Goal: Task Accomplishment & Management: Use online tool/utility

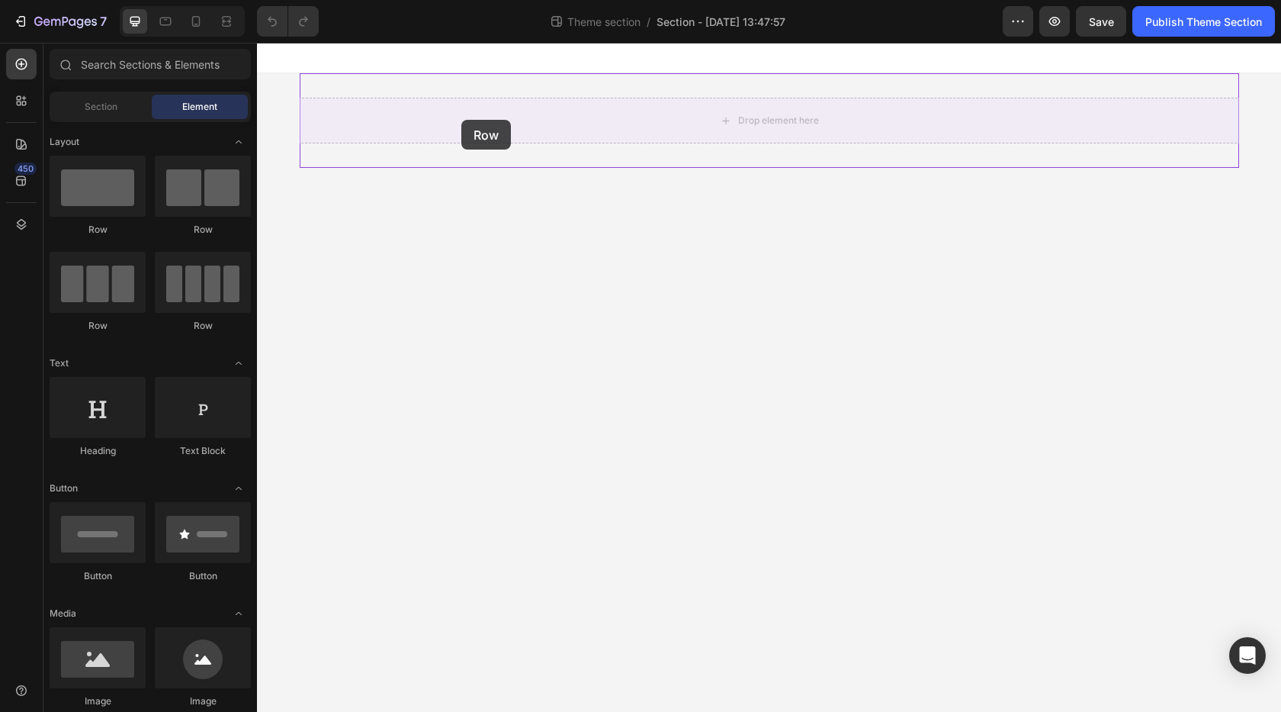
drag, startPoint x: 359, startPoint y: 220, endPoint x: 461, endPoint y: 120, distance: 144.0
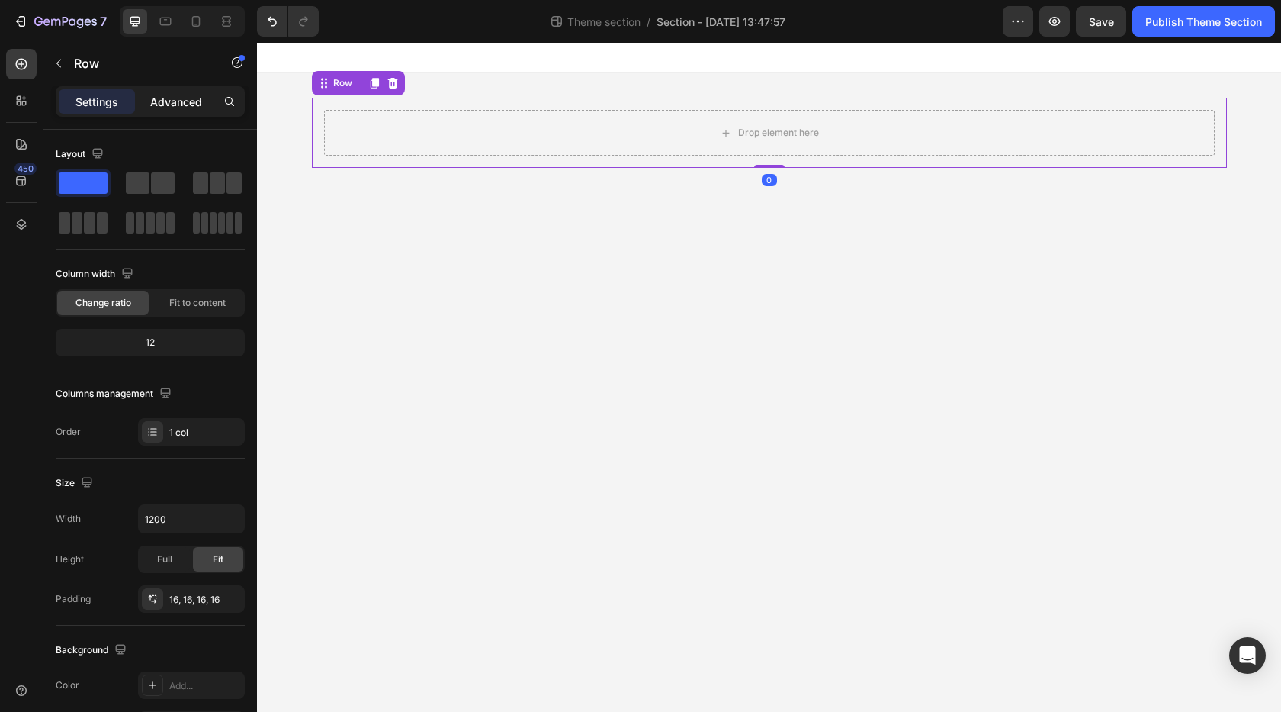
click at [188, 108] on p "Advanced" at bounding box center [176, 102] width 52 height 16
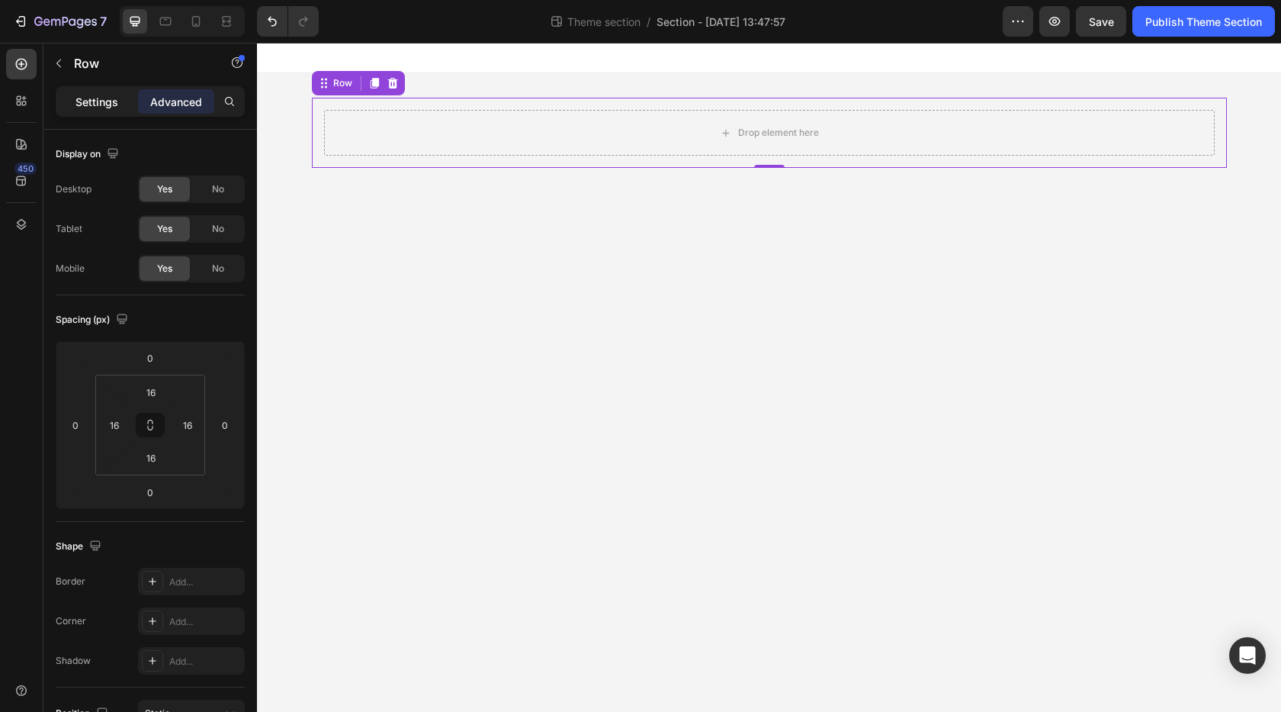
click at [116, 104] on p "Settings" at bounding box center [97, 102] width 43 height 16
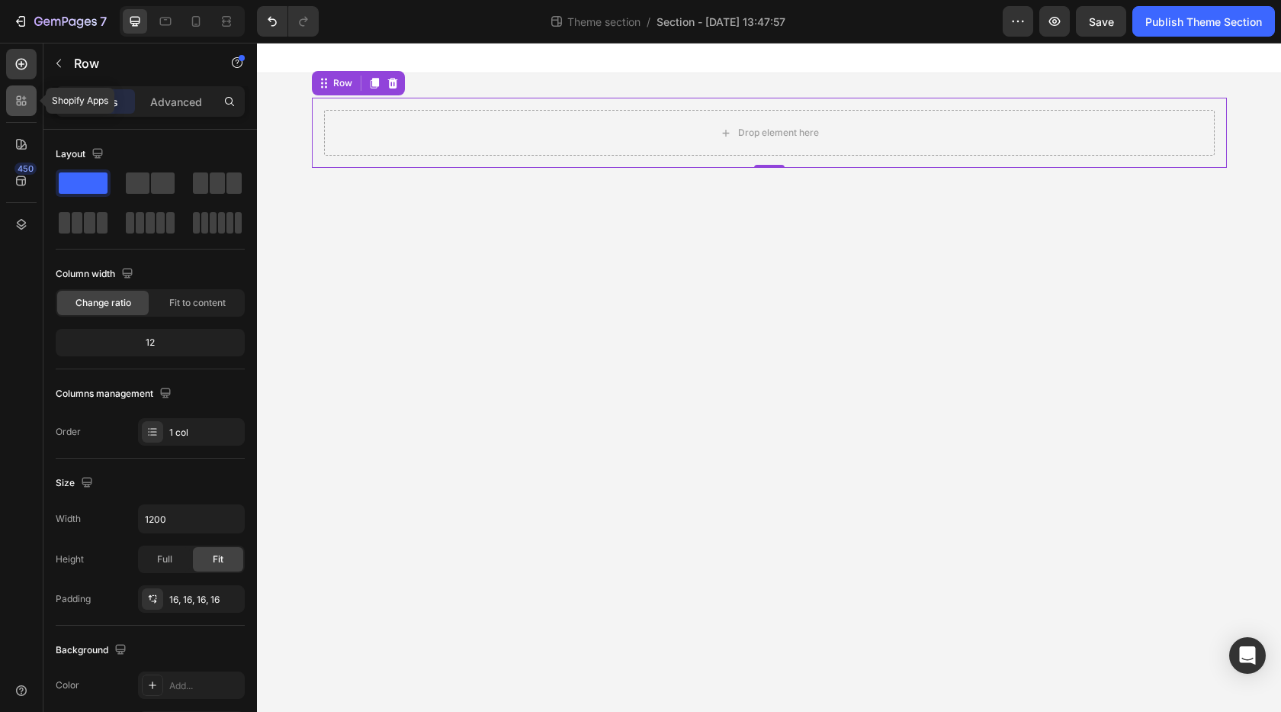
click at [22, 111] on div at bounding box center [21, 100] width 31 height 31
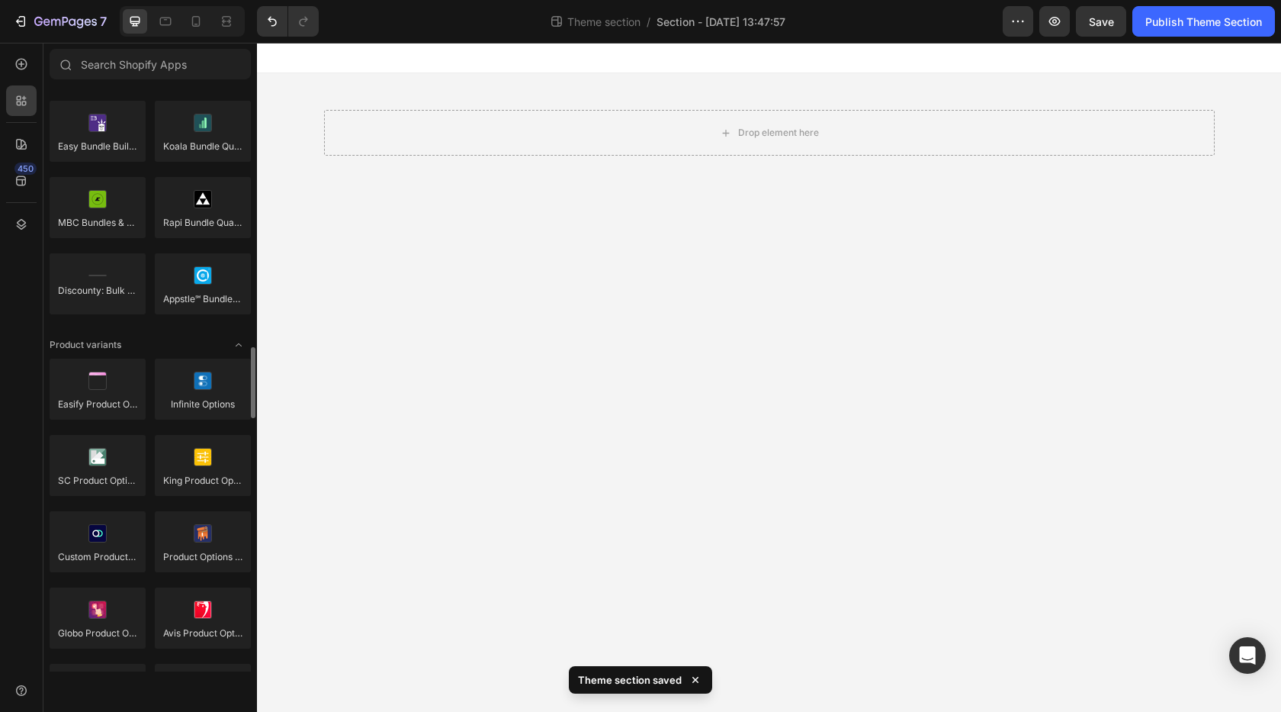
scroll to position [1526, 0]
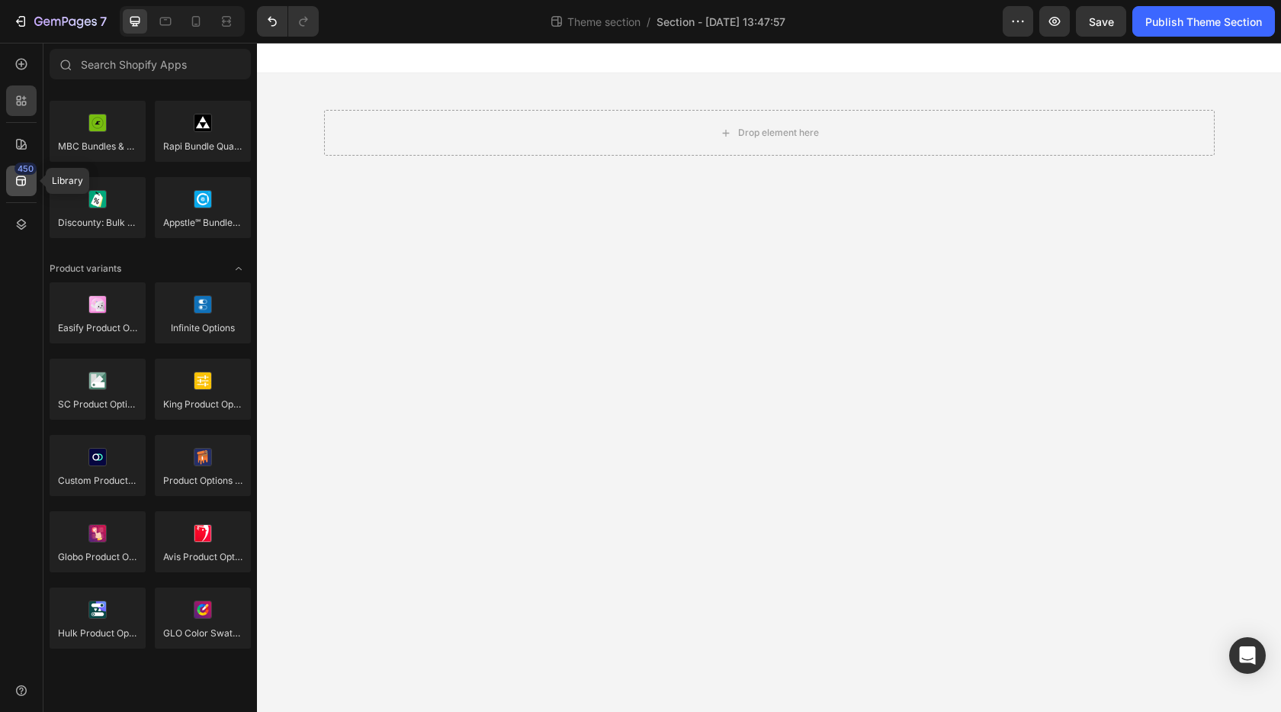
click at [18, 168] on div "450" at bounding box center [25, 168] width 22 height 12
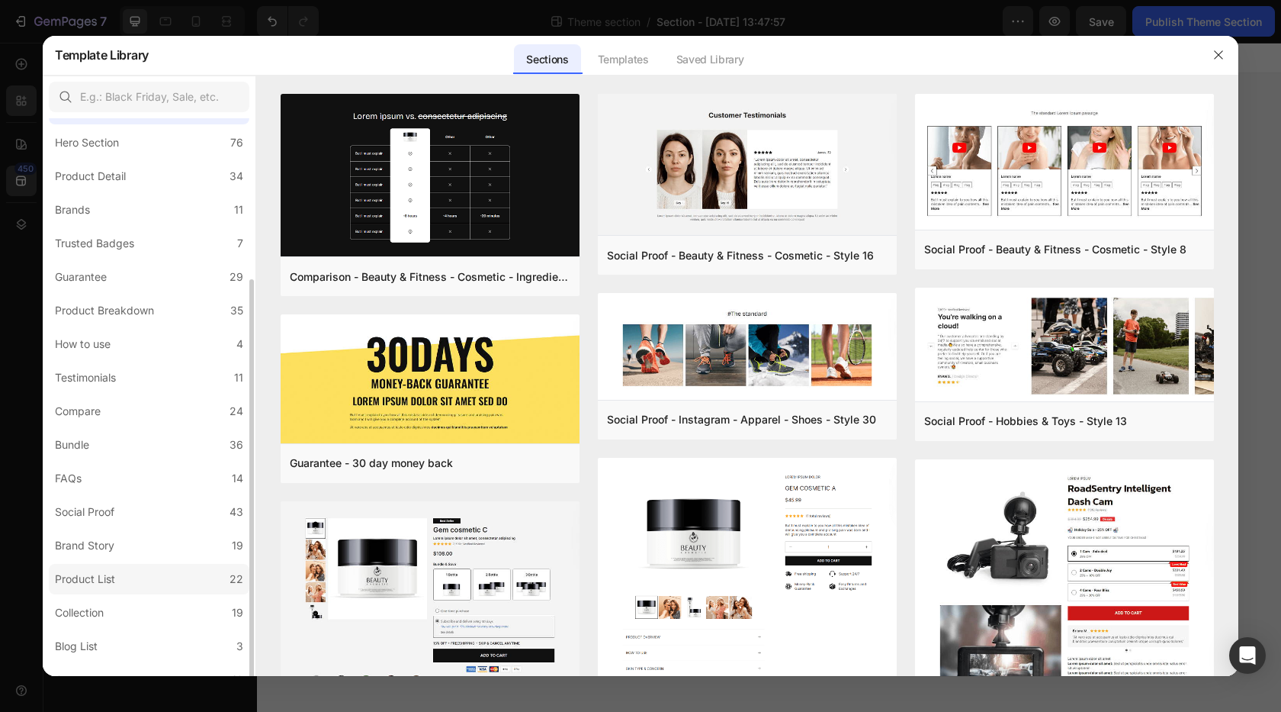
scroll to position [0, 0]
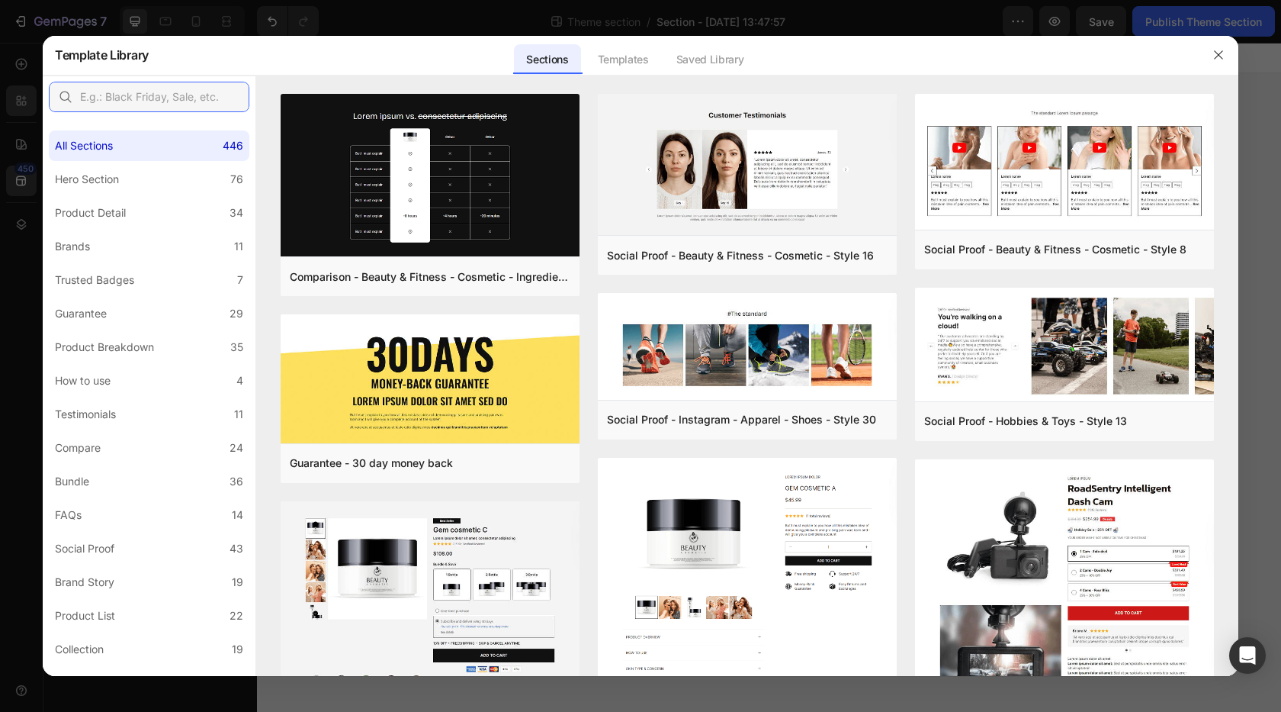
click at [134, 95] on input "text" at bounding box center [149, 97] width 201 height 31
type input "o"
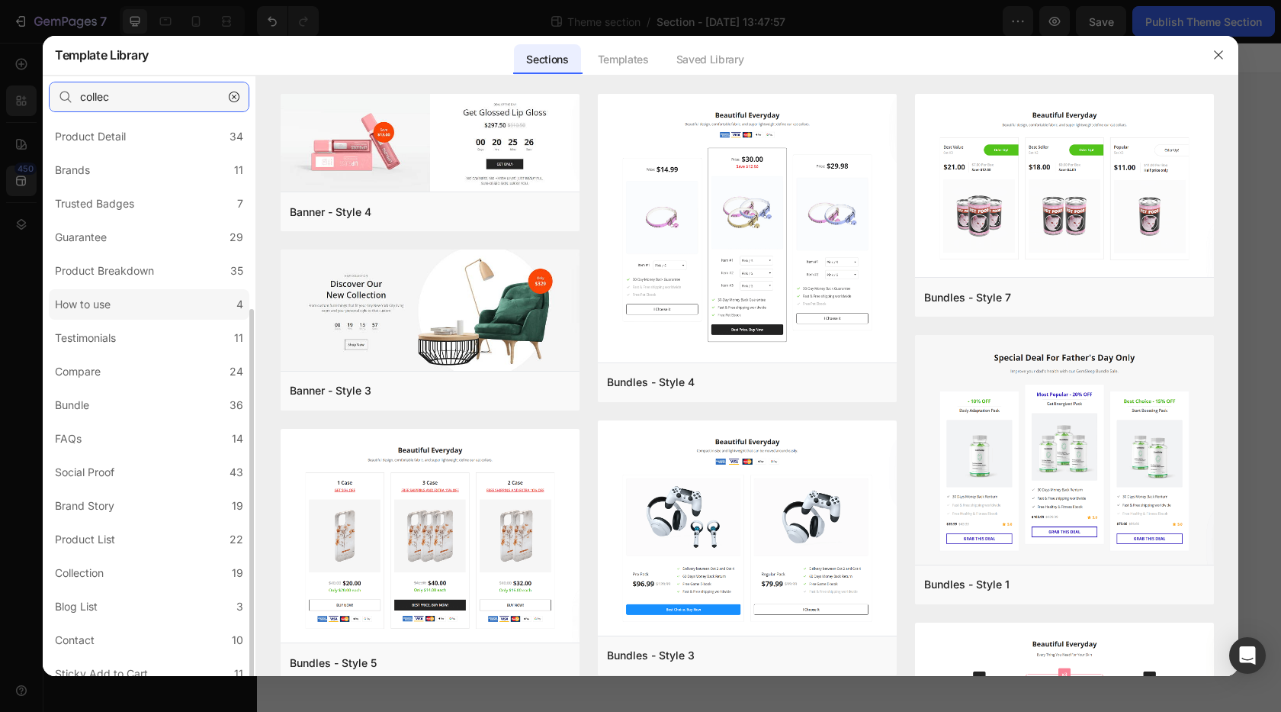
scroll to position [153, 0]
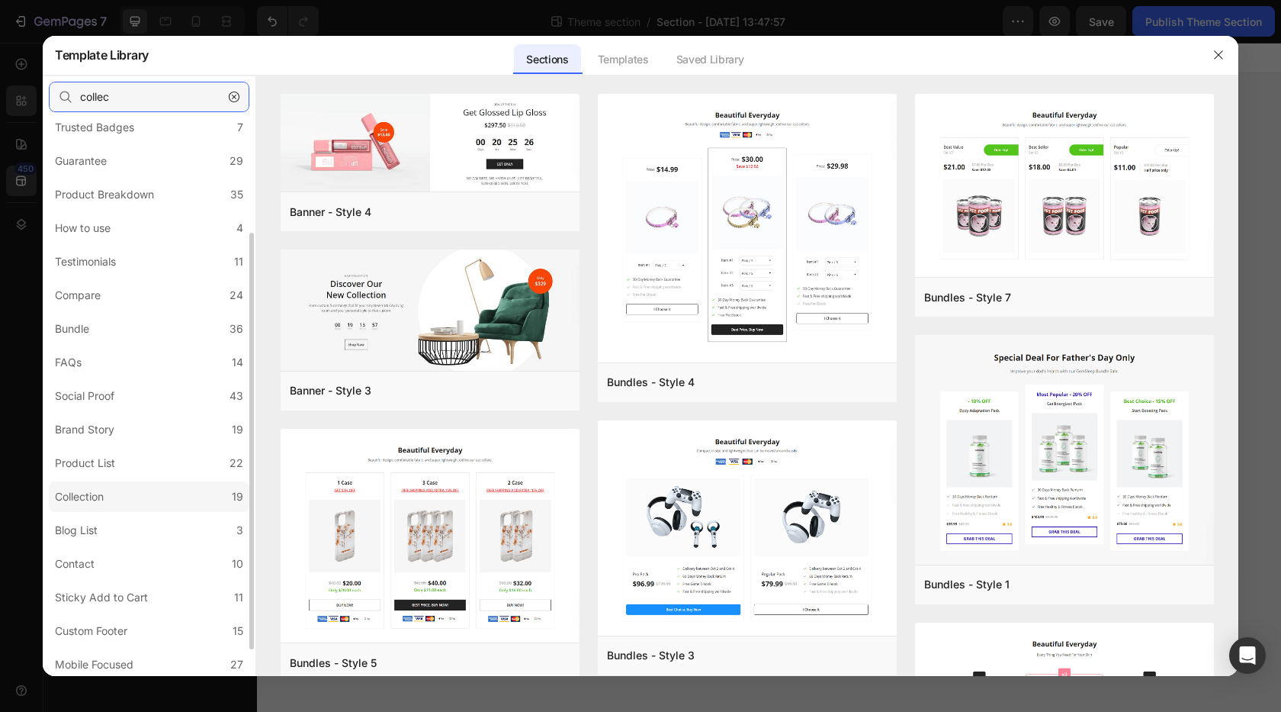
type input "collec"
click at [109, 497] on div "Collection" at bounding box center [82, 496] width 55 height 18
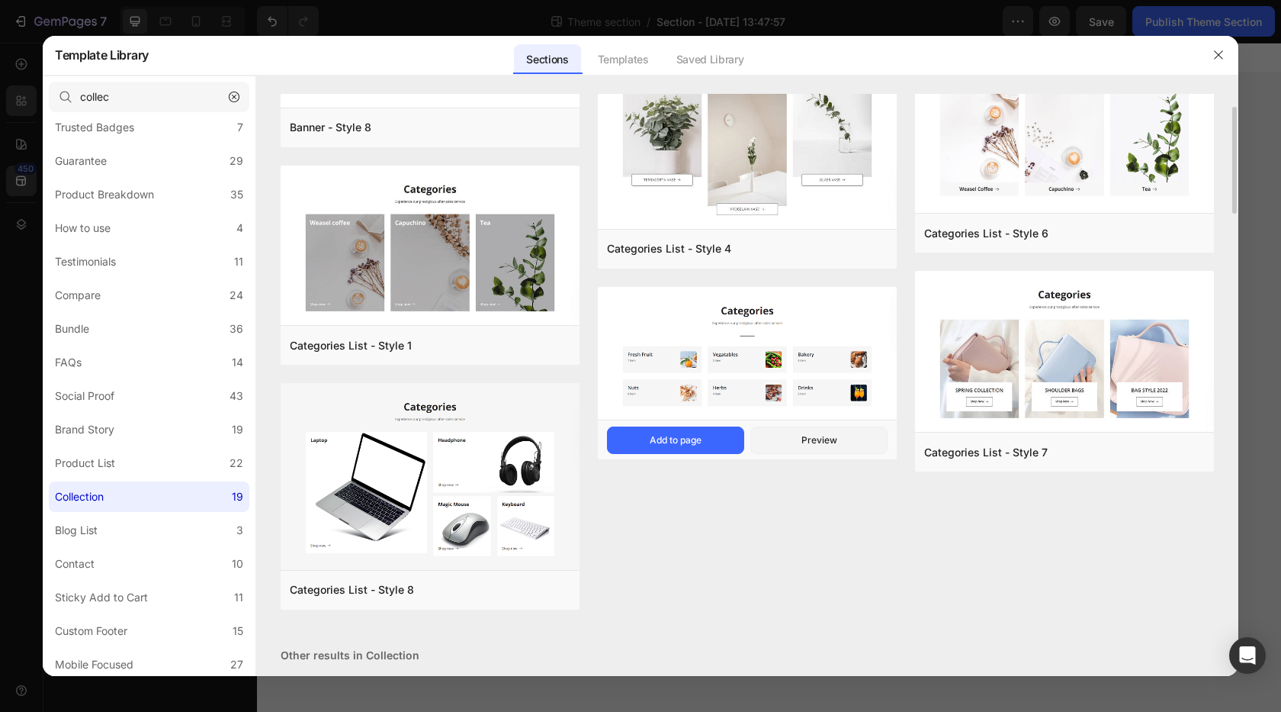
scroll to position [0, 0]
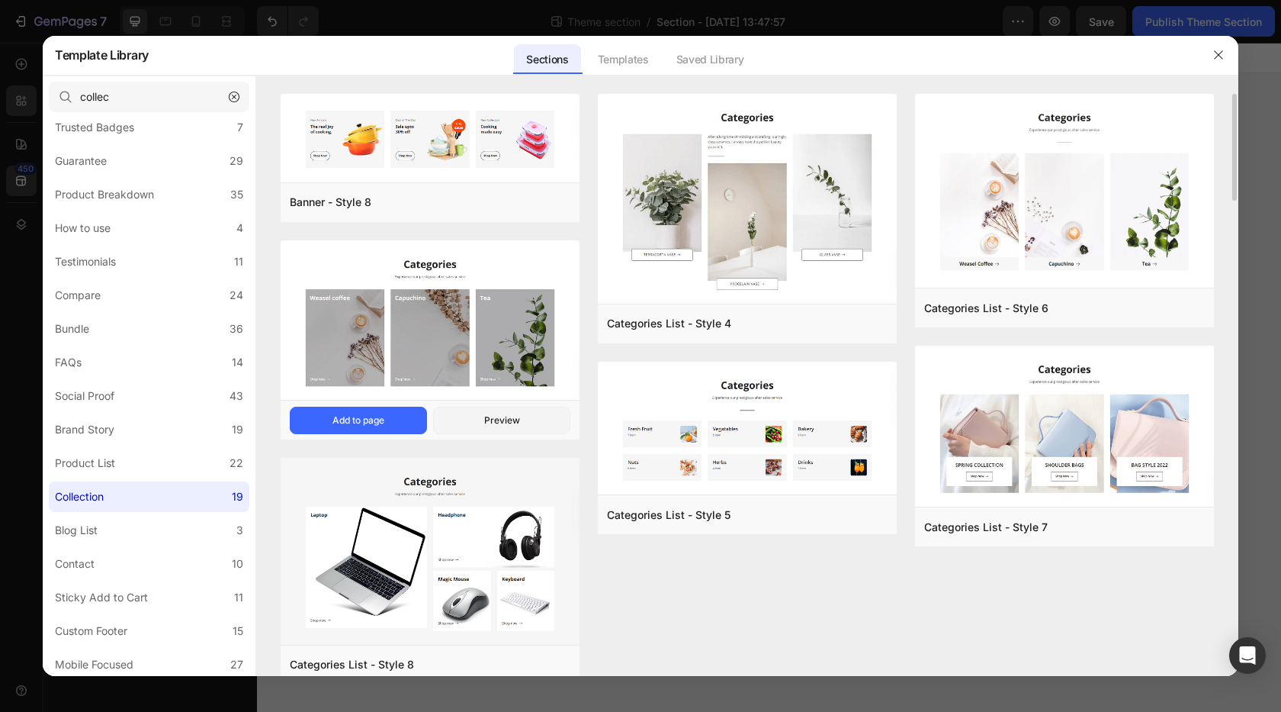
click at [434, 185] on img at bounding box center [430, 139] width 299 height 91
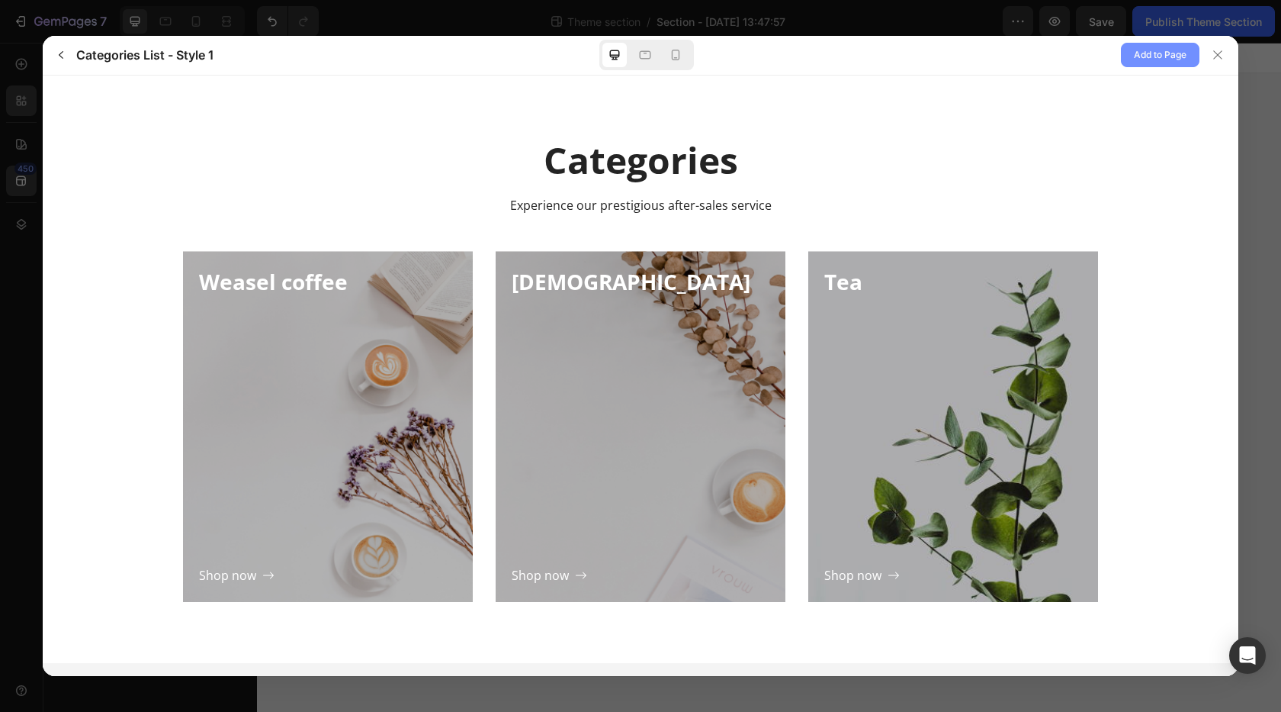
click at [1143, 63] on span "Add to Page" at bounding box center [1160, 55] width 53 height 18
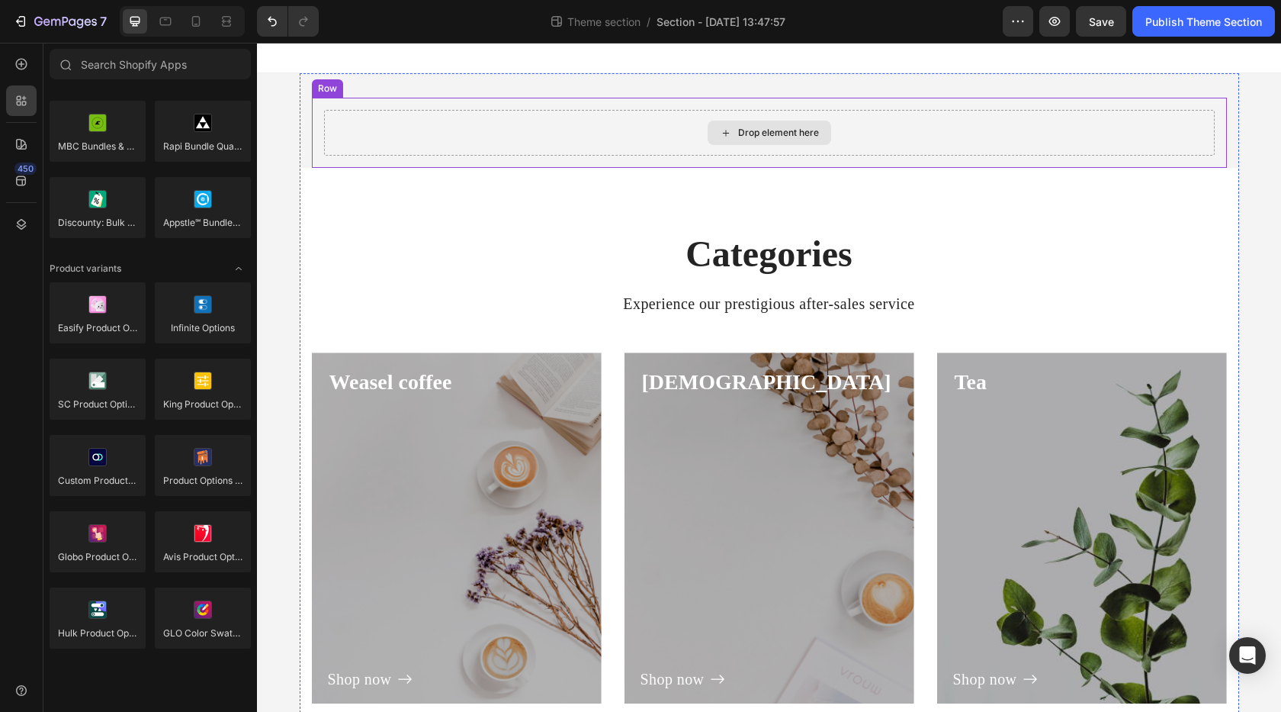
click at [917, 111] on div "Drop element here" at bounding box center [769, 133] width 891 height 46
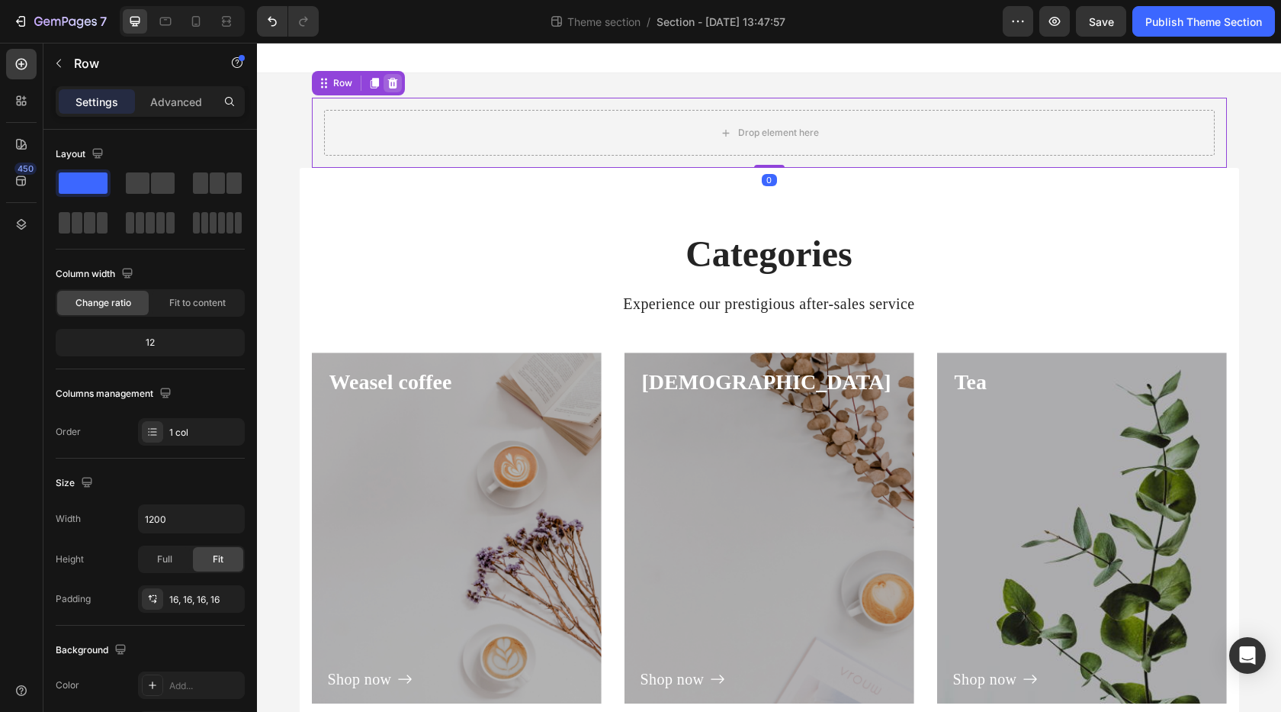
click at [391, 83] on icon at bounding box center [393, 83] width 12 height 12
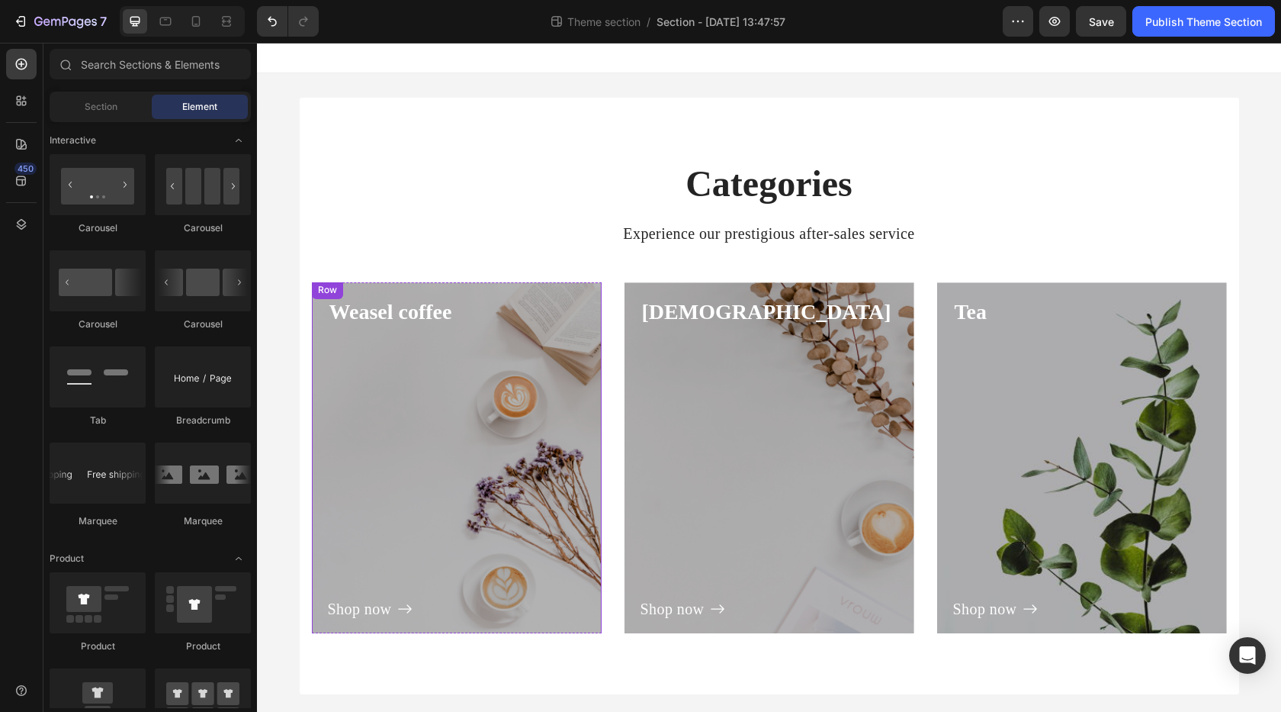
click at [494, 364] on div "Shop now Button" at bounding box center [457, 473] width 258 height 292
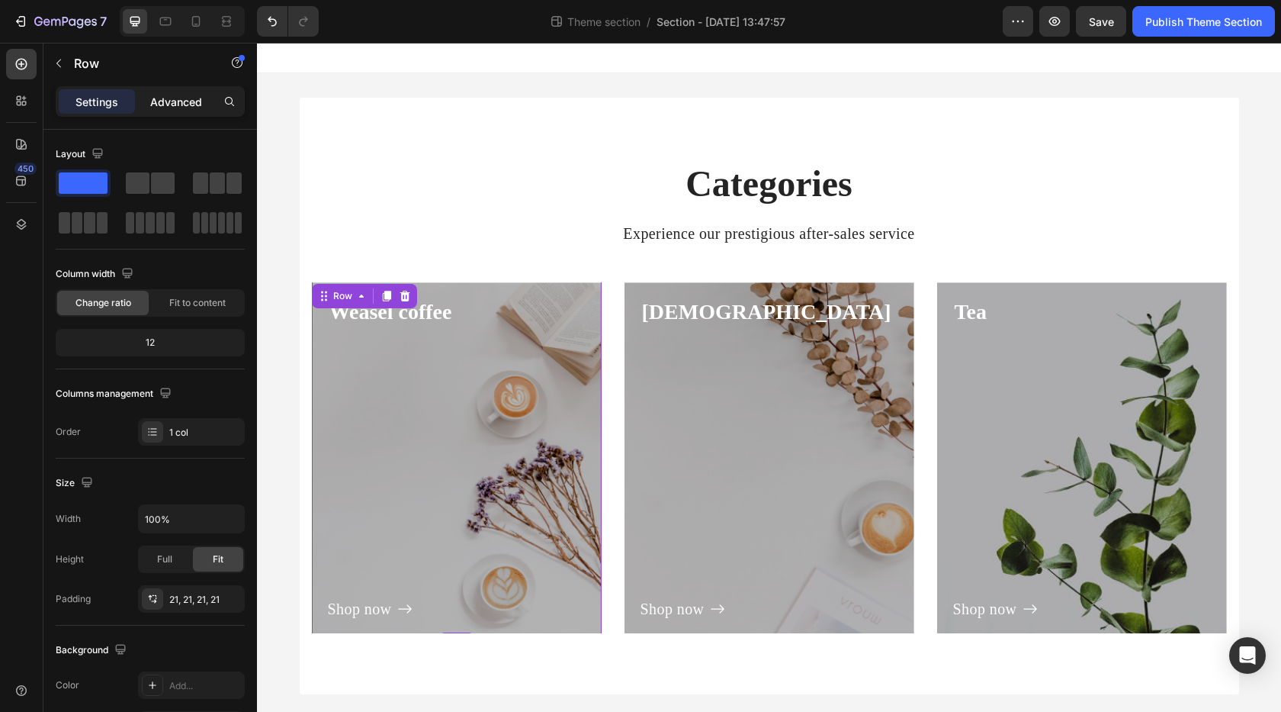
click at [188, 99] on p "Advanced" at bounding box center [176, 102] width 52 height 16
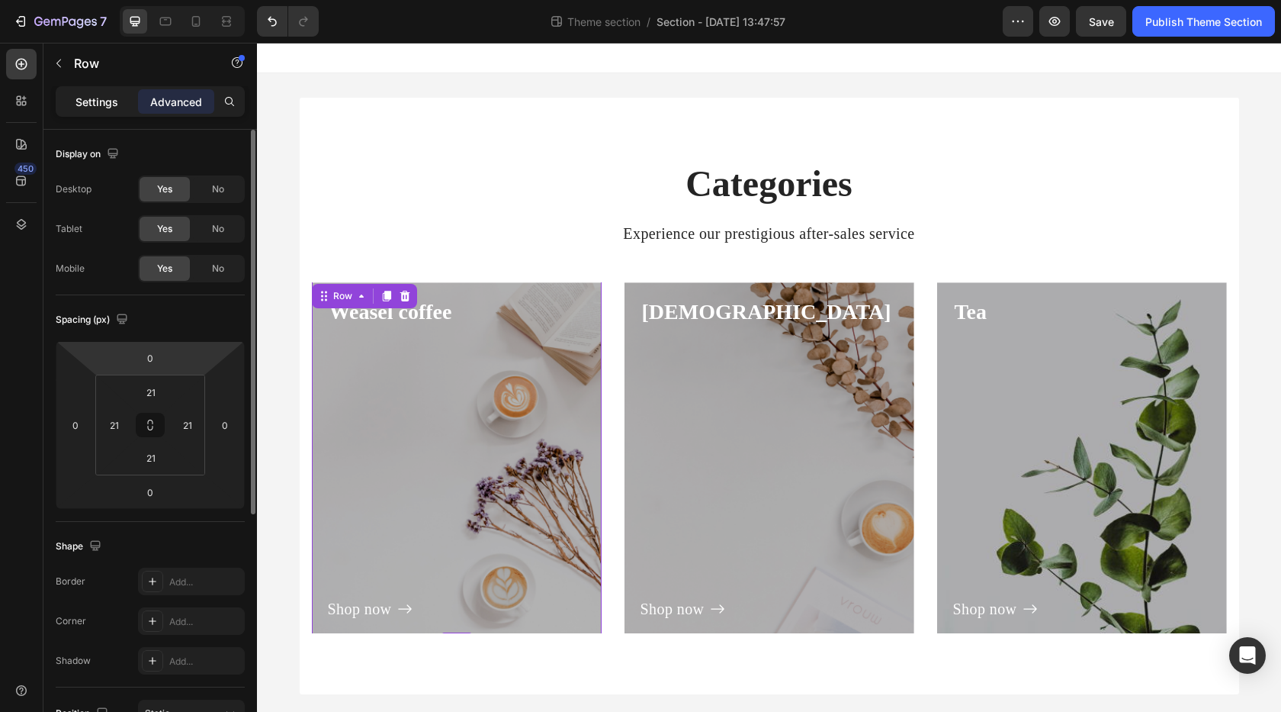
click at [87, 97] on p "Settings" at bounding box center [97, 102] width 43 height 16
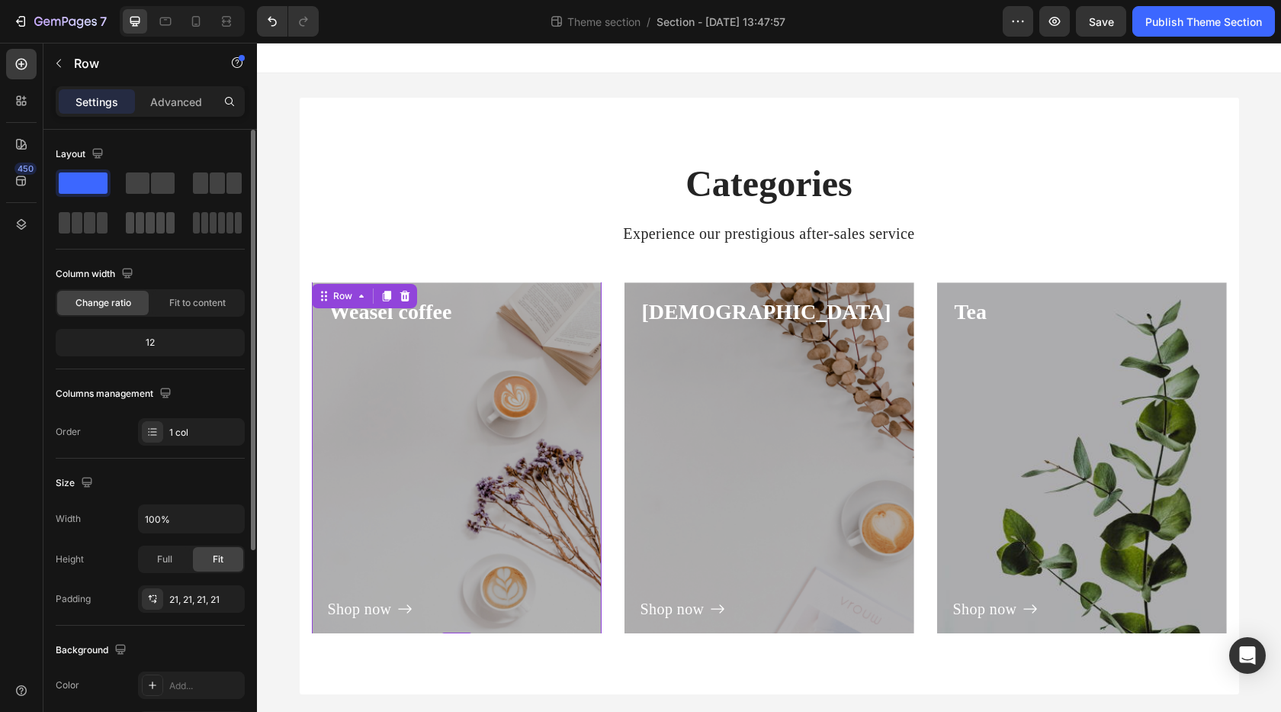
click at [137, 218] on span at bounding box center [140, 222] width 8 height 21
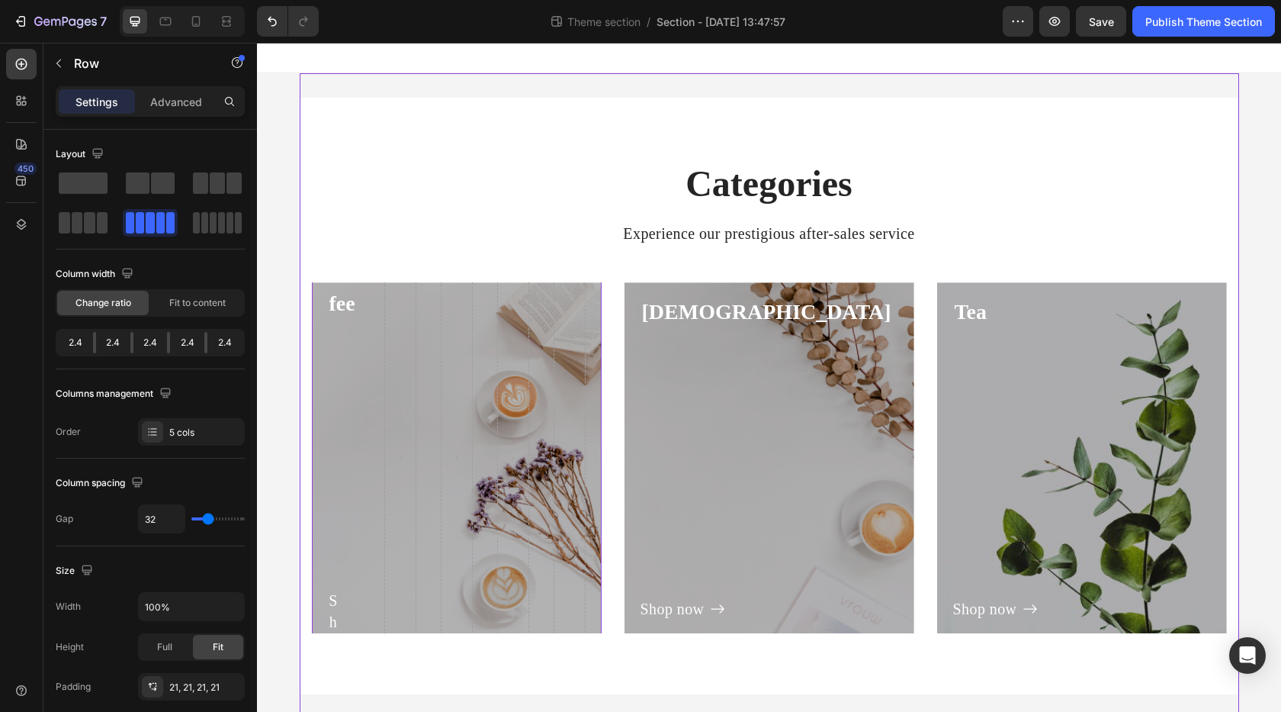
drag, startPoint x: 394, startPoint y: 261, endPoint x: 571, endPoint y: 89, distance: 247.1
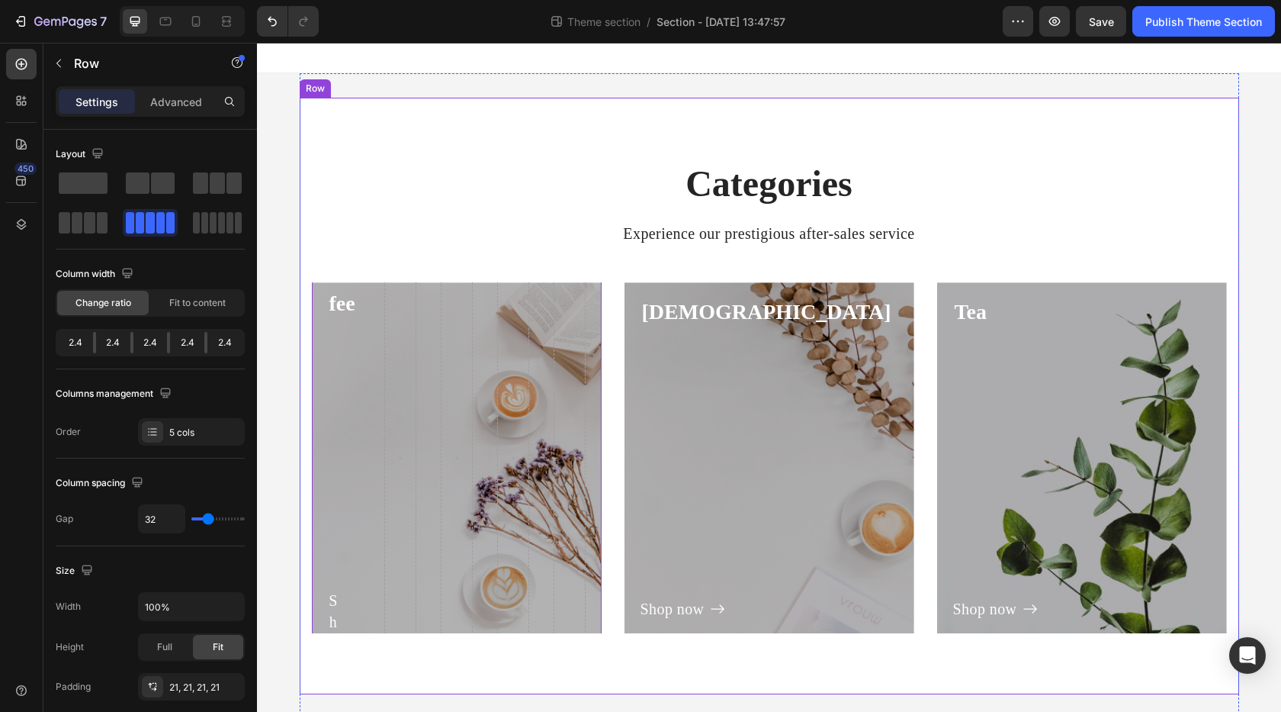
click at [745, 117] on div "Categories Heading Experience our prestigious after-sales service Text block Ro…" at bounding box center [770, 396] width 940 height 596
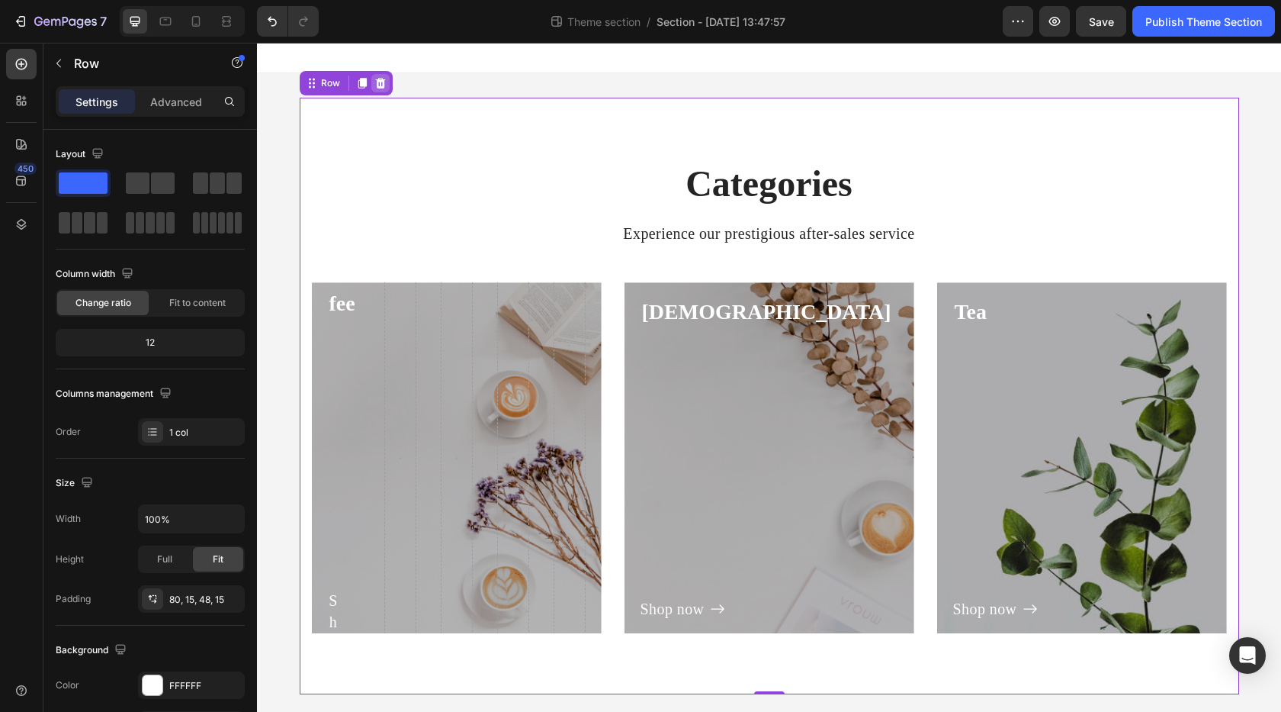
click at [375, 85] on icon at bounding box center [380, 83] width 10 height 11
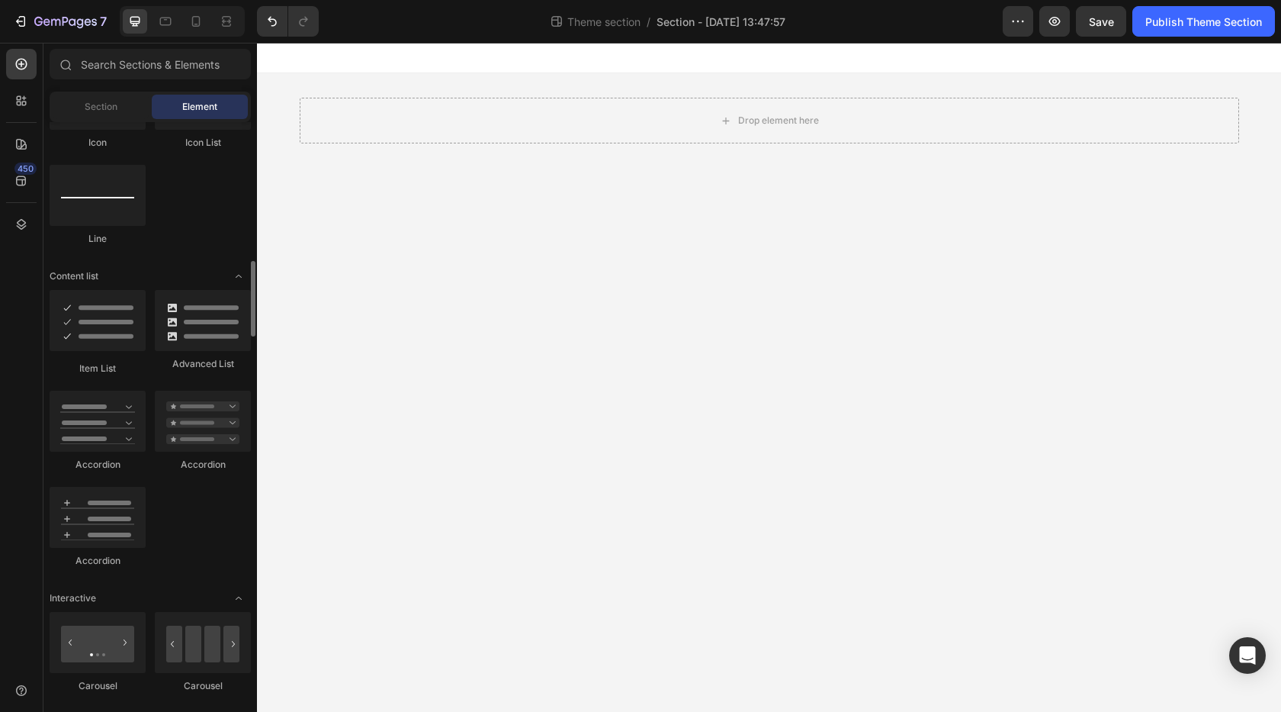
scroll to position [1220, 0]
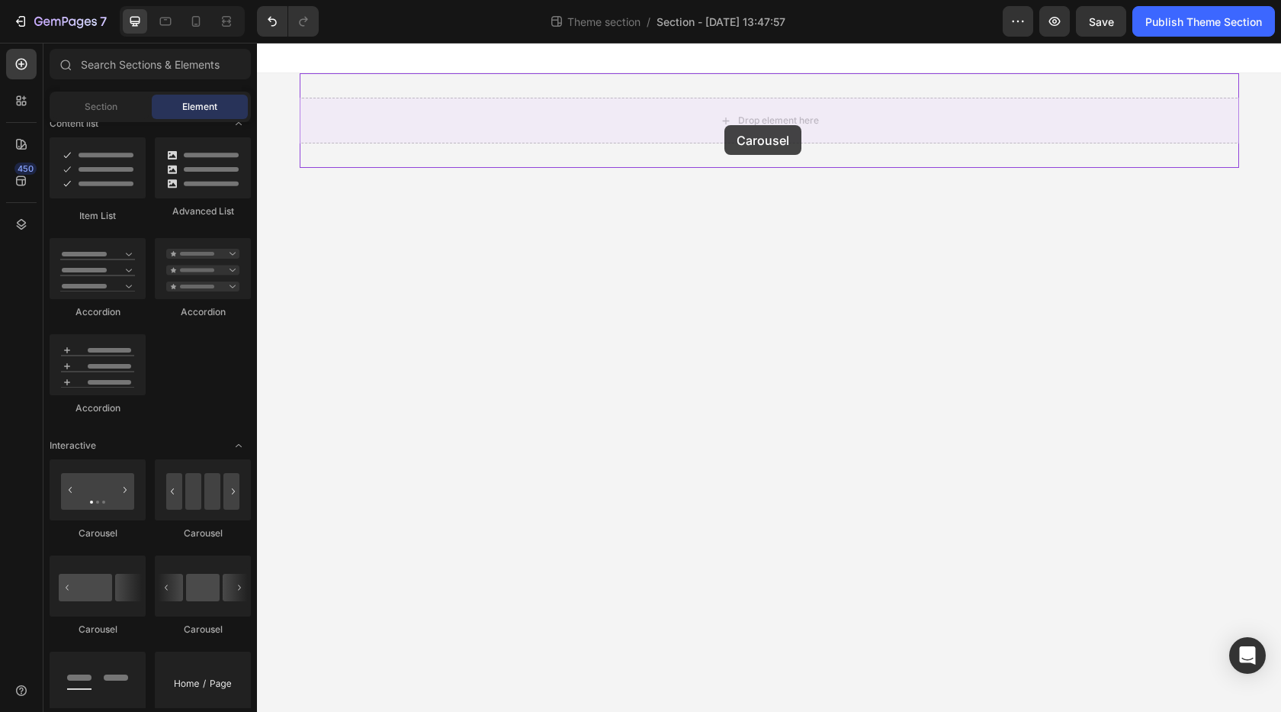
drag, startPoint x: 466, startPoint y: 548, endPoint x: 725, endPoint y: 125, distance: 495.4
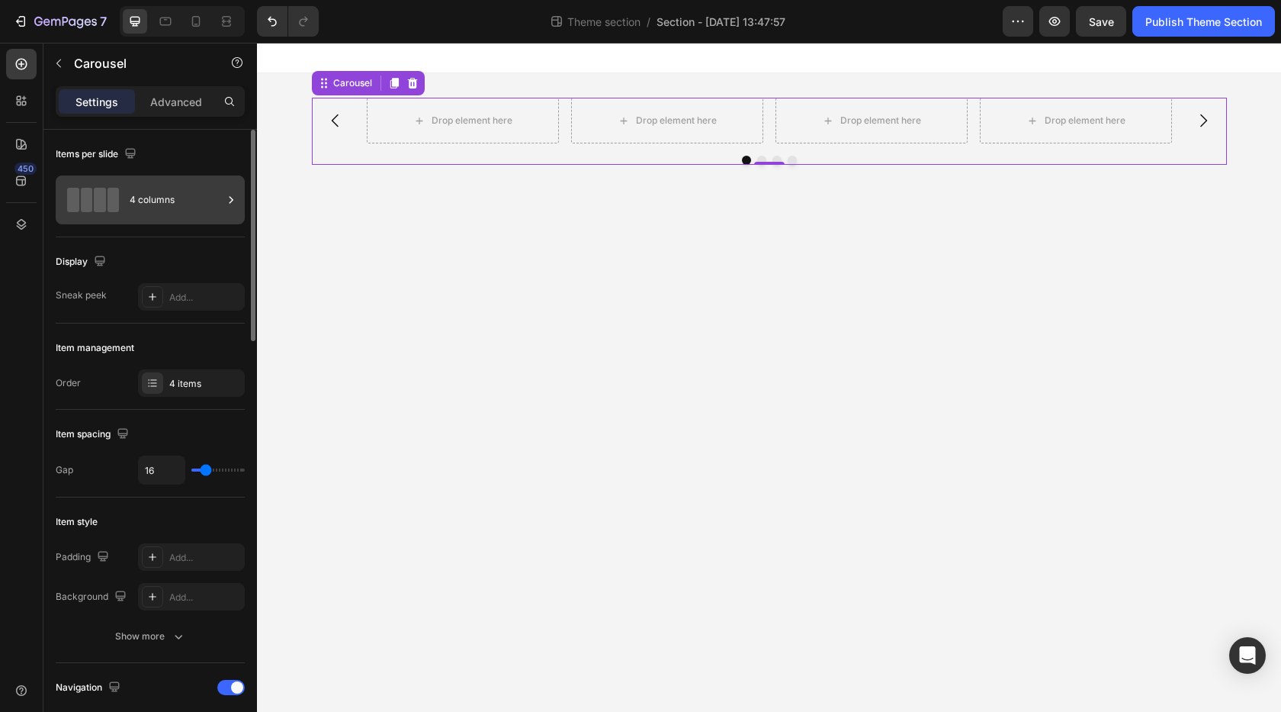
click at [191, 207] on div "4 columns" at bounding box center [176, 199] width 93 height 35
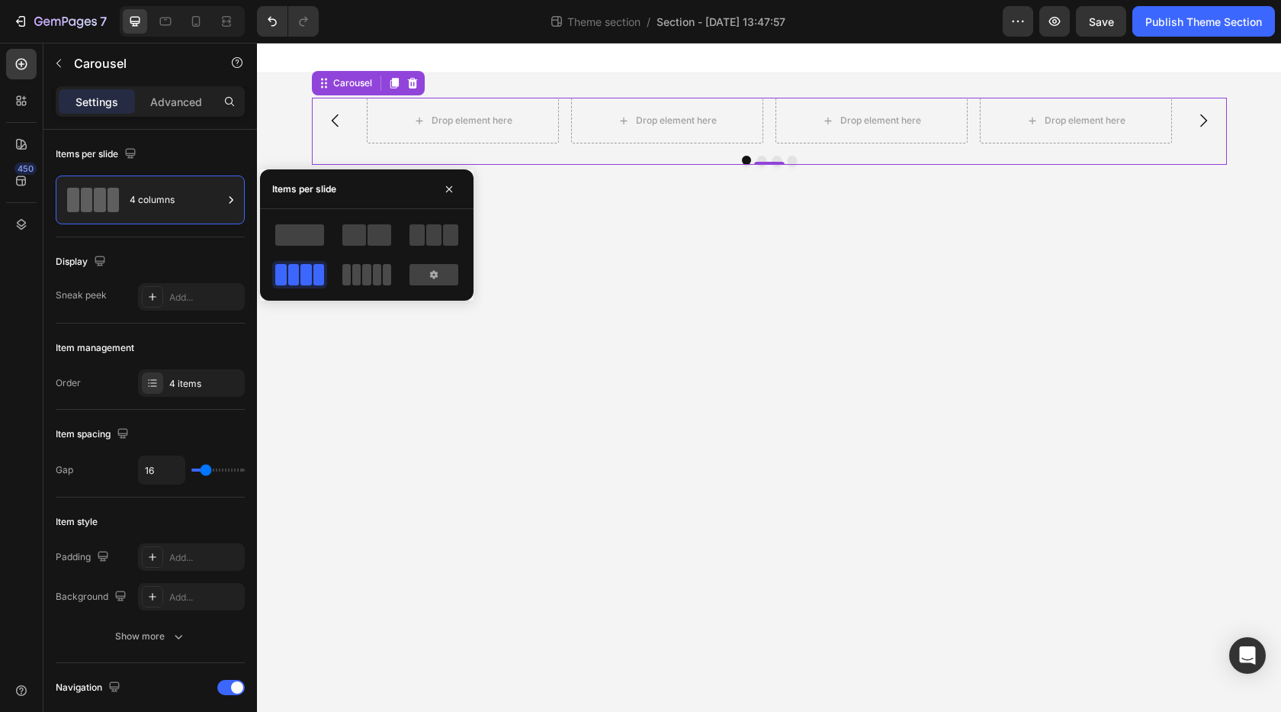
click at [373, 274] on span at bounding box center [377, 274] width 8 height 21
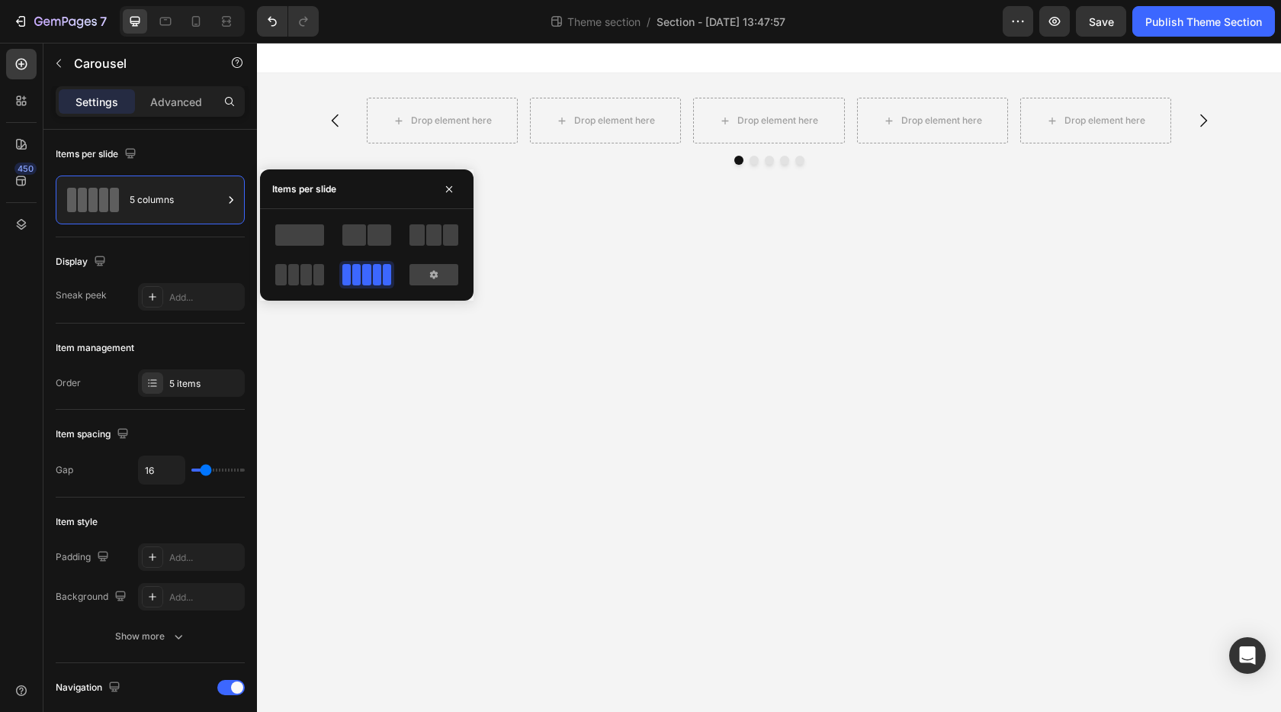
click at [609, 333] on body "Drop element here Drop element here Drop element here Drop element here Drop el…" at bounding box center [769, 377] width 1024 height 669
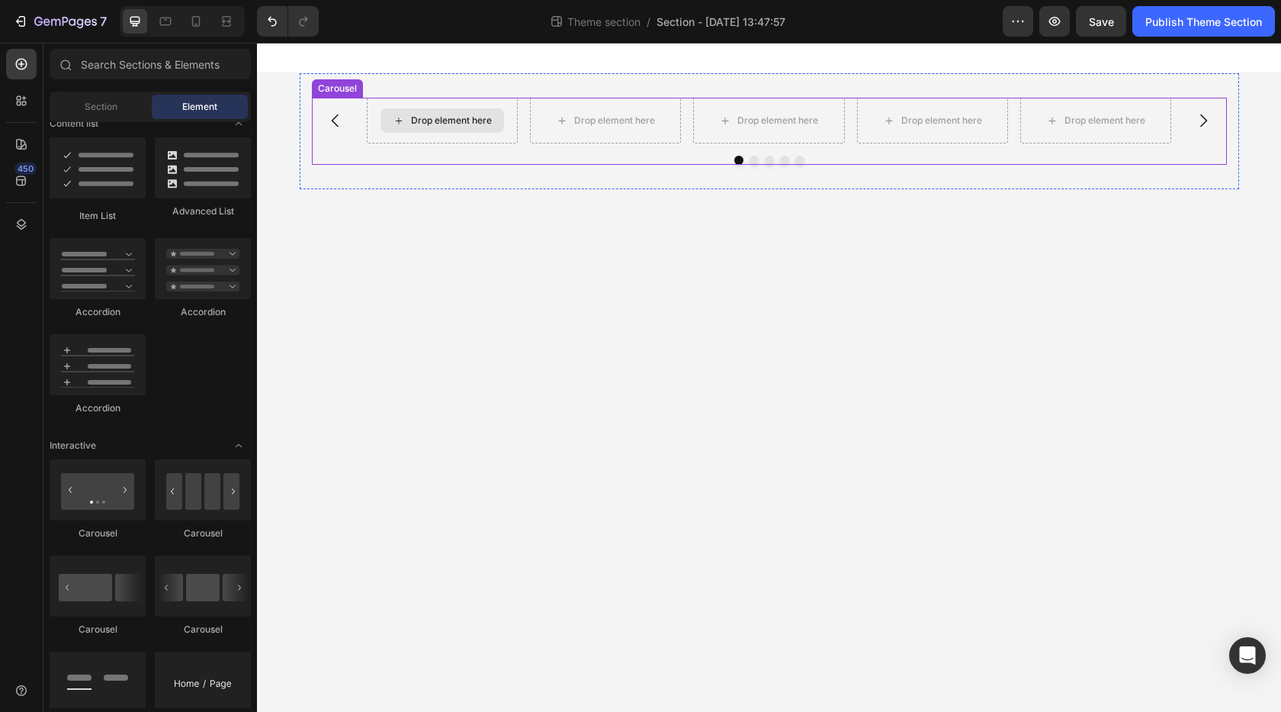
click at [477, 129] on div "Drop element here" at bounding box center [443, 120] width 124 height 24
click at [471, 127] on div "Drop element here" at bounding box center [443, 120] width 124 height 24
click at [465, 119] on div "Drop element here" at bounding box center [451, 120] width 81 height 12
click at [113, 117] on div "Section" at bounding box center [101, 107] width 96 height 24
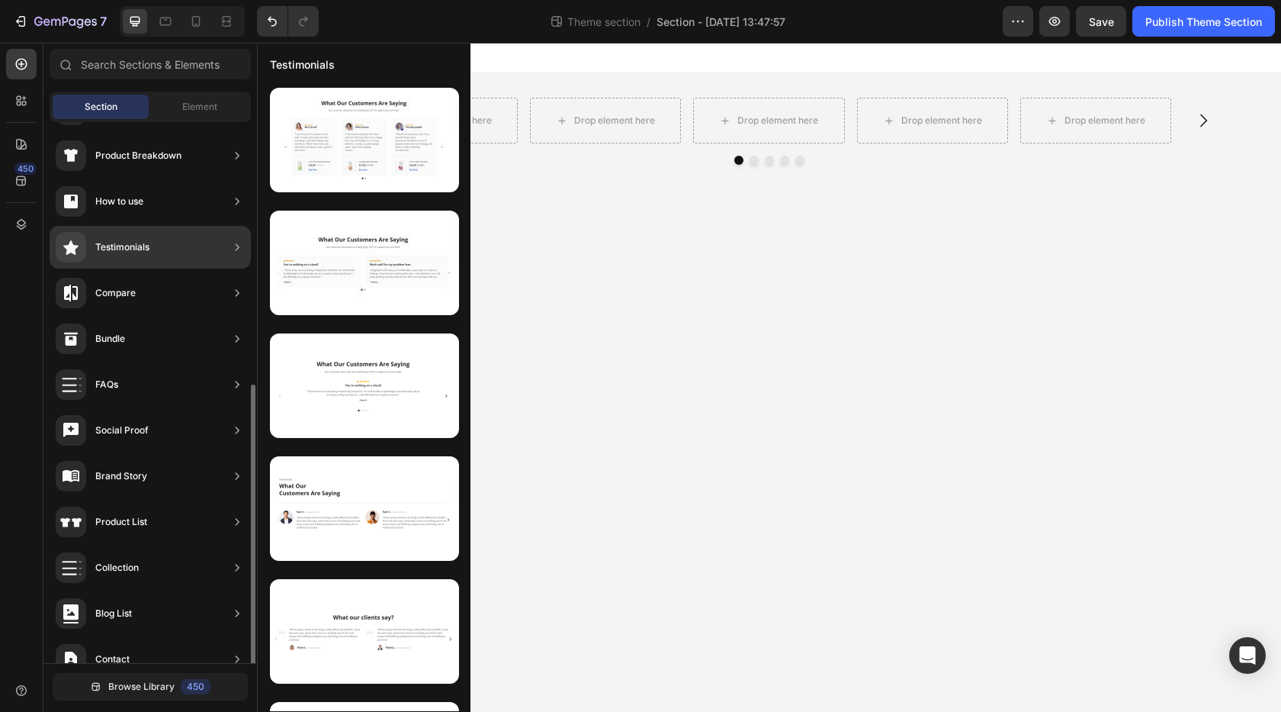
scroll to position [344, 0]
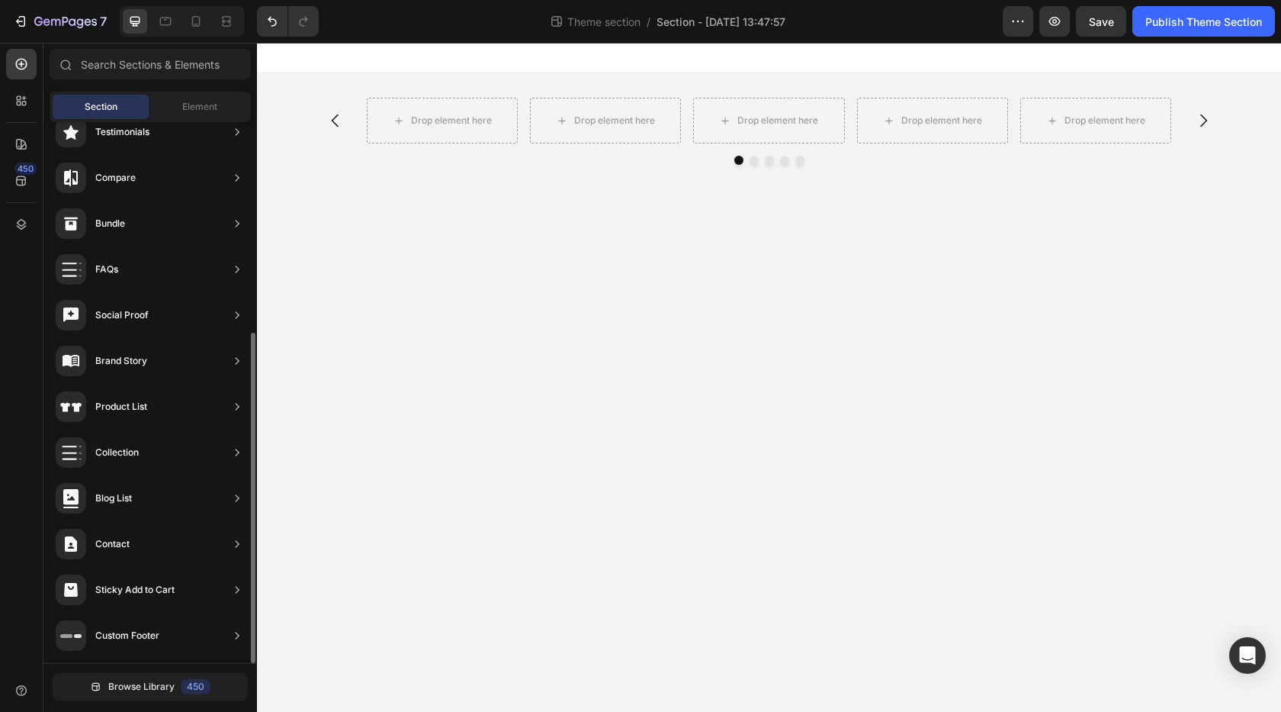
click at [807, 444] on body "Drop element here Drop element here Drop element here Drop element here Drop el…" at bounding box center [769, 377] width 1024 height 669
click at [1025, 29] on button "button" at bounding box center [1018, 21] width 31 height 31
click at [953, 262] on body "Drop element here Drop element here Drop element here Drop element here Drop el…" at bounding box center [769, 377] width 1024 height 669
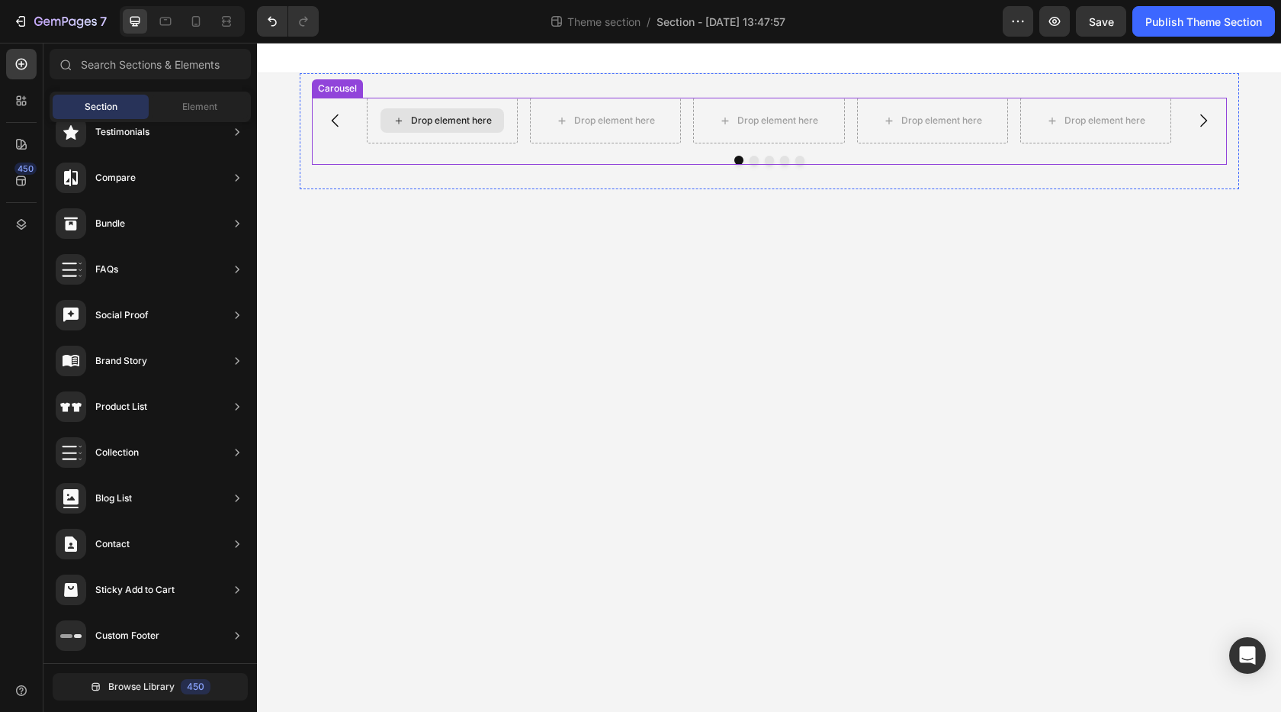
click at [404, 122] on icon at bounding box center [399, 120] width 12 height 13
click at [159, 68] on input "text" at bounding box center [150, 64] width 201 height 31
click at [201, 104] on span "Element" at bounding box center [199, 107] width 35 height 14
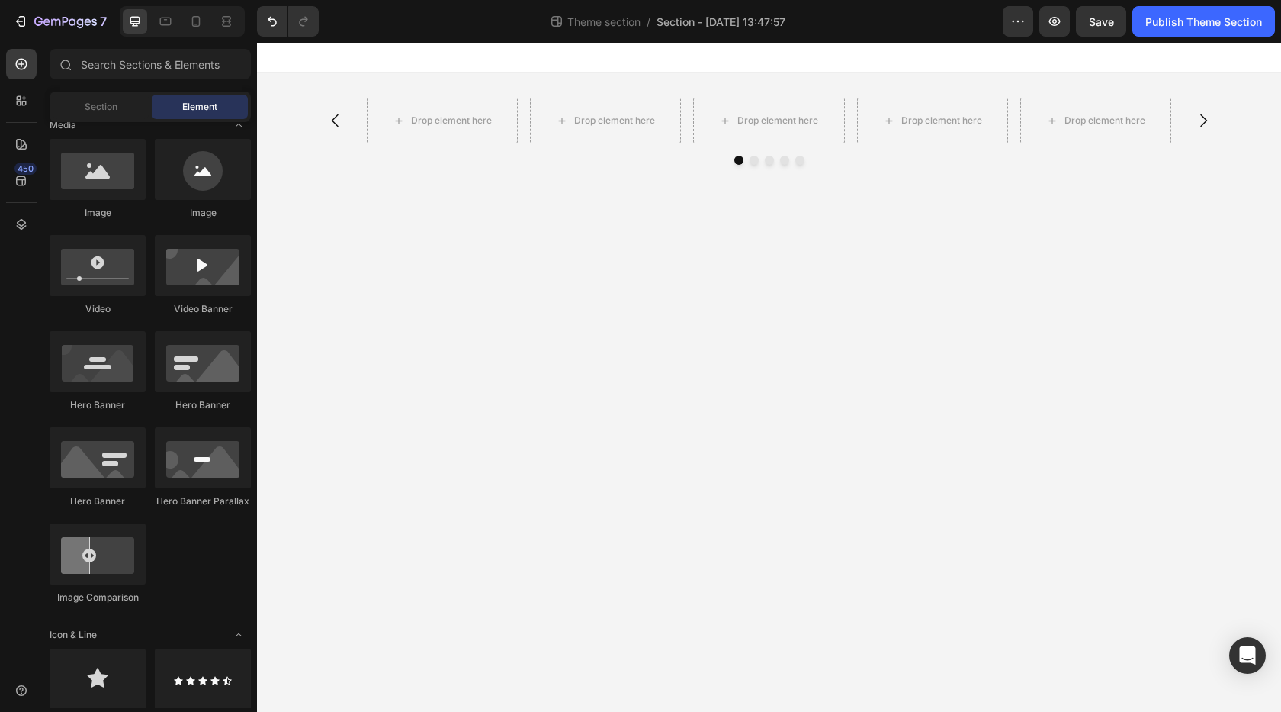
scroll to position [259, 0]
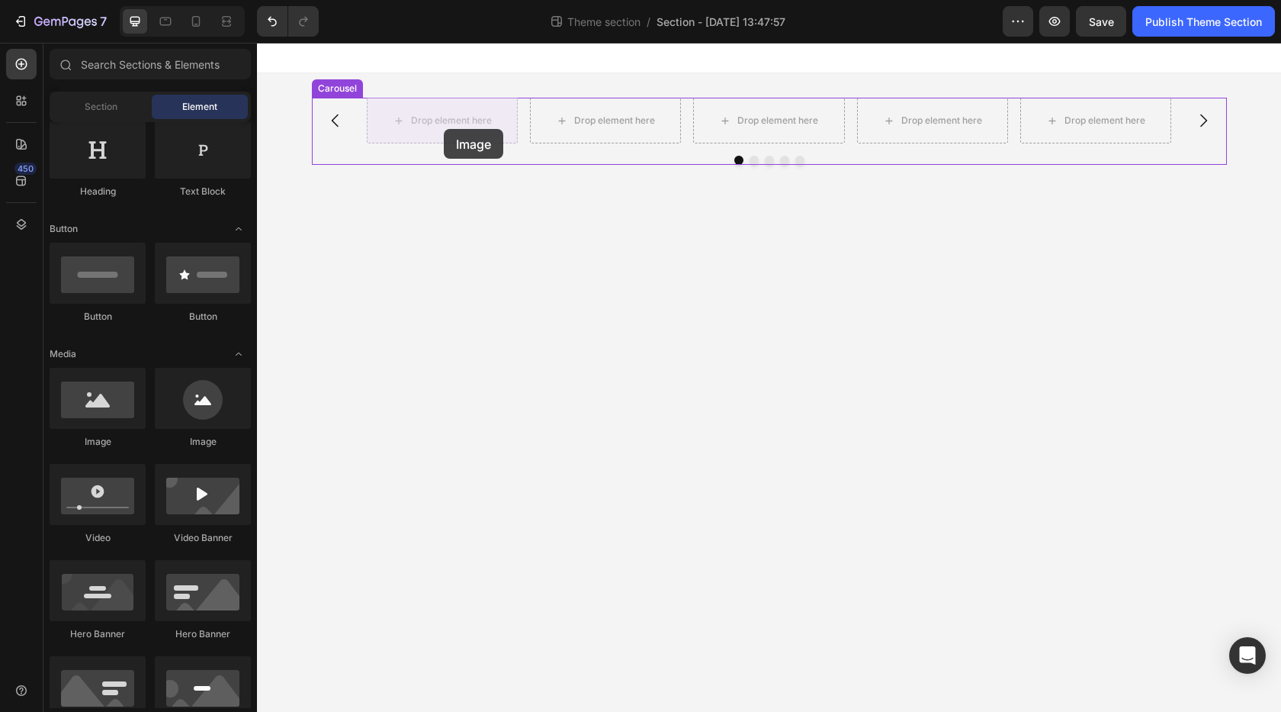
drag, startPoint x: 465, startPoint y: 452, endPoint x: 444, endPoint y: 129, distance: 324.1
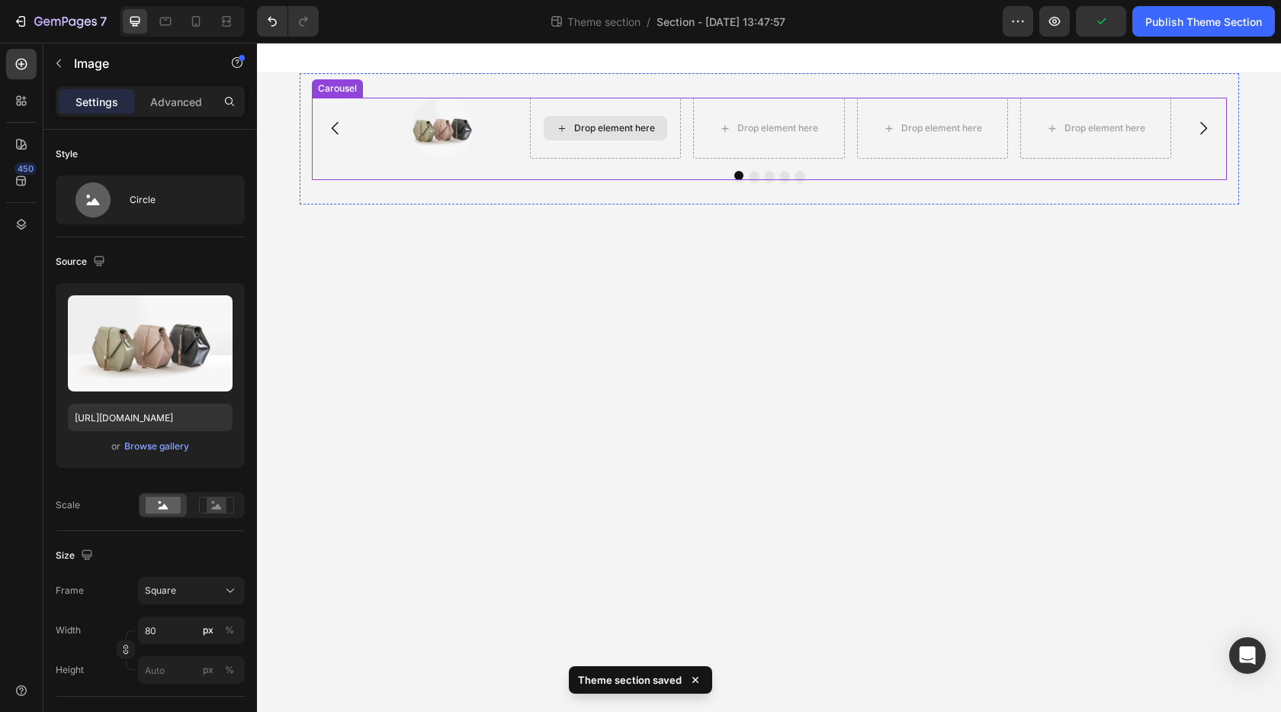
click at [575, 120] on div "Drop element here" at bounding box center [606, 128] width 124 height 24
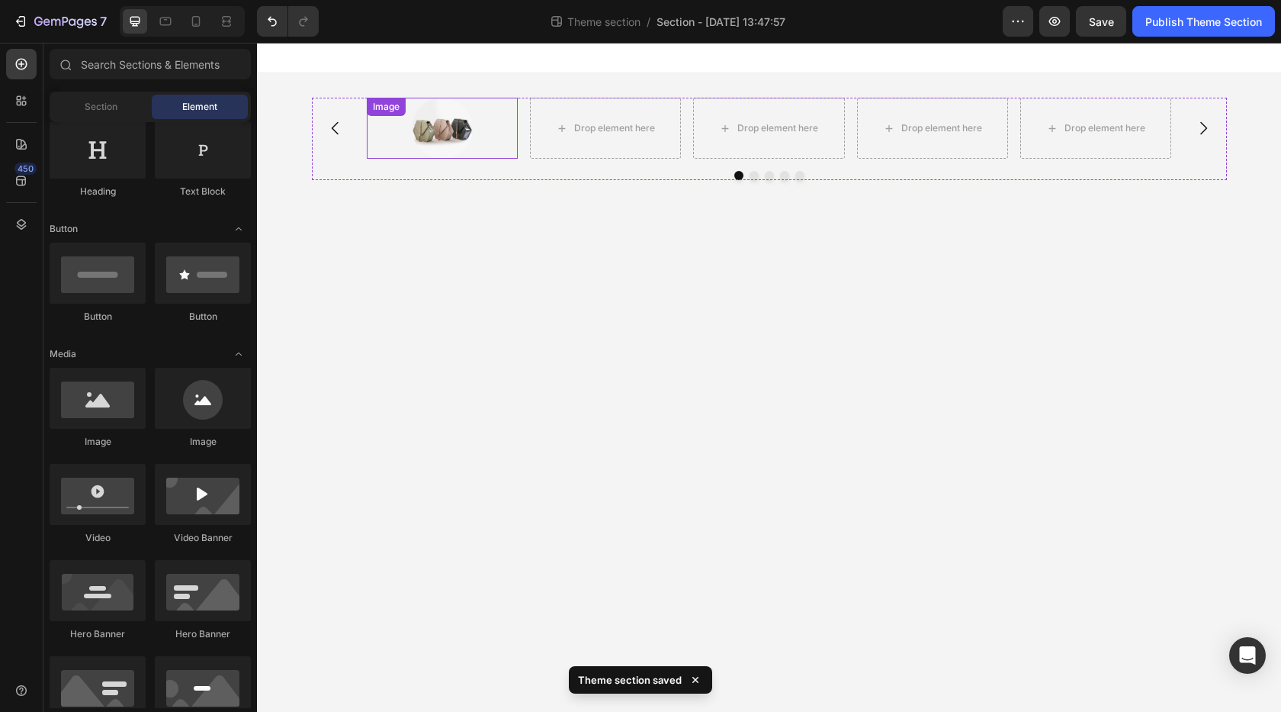
click at [457, 126] on img at bounding box center [442, 128] width 61 height 61
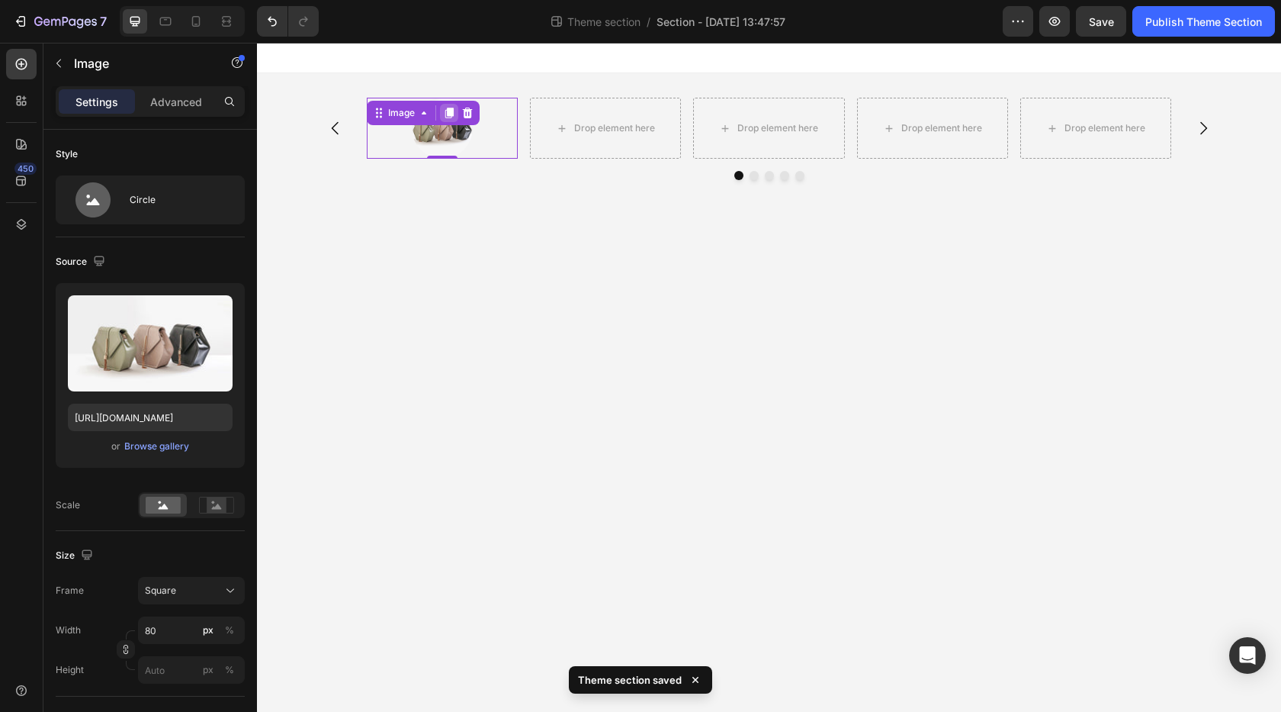
click at [450, 113] on icon at bounding box center [449, 113] width 8 height 11
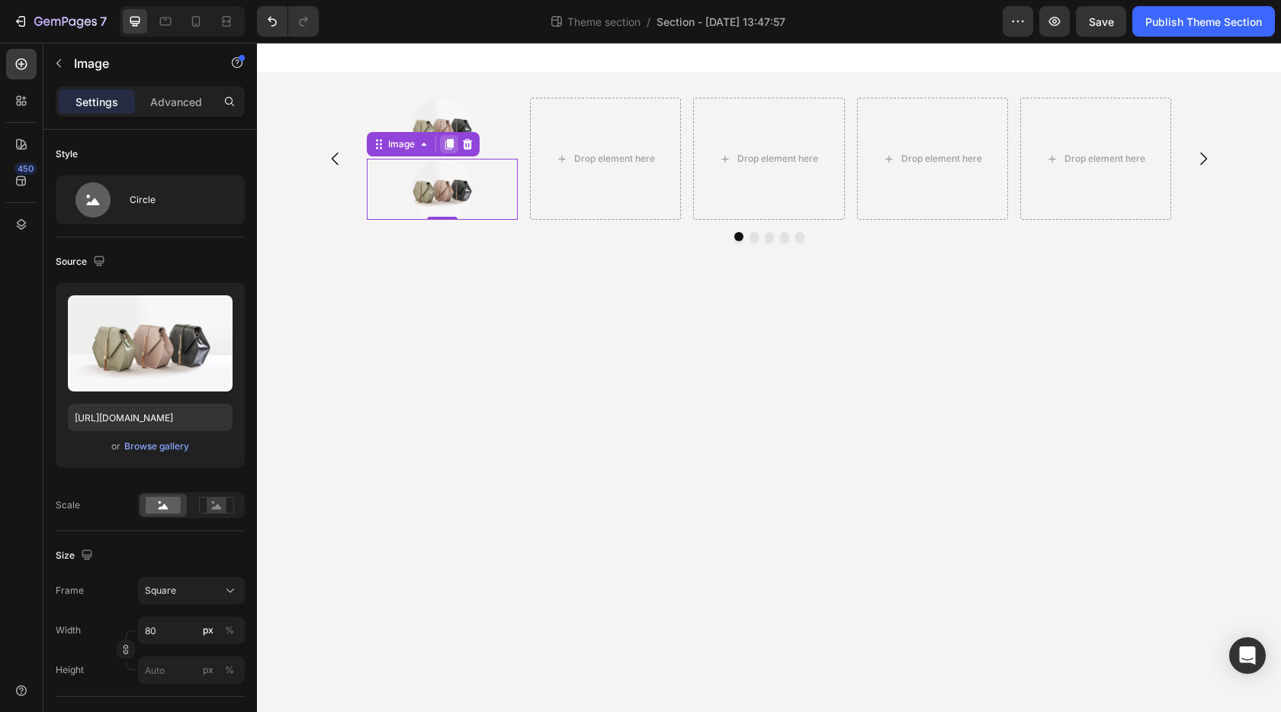
click at [449, 142] on icon at bounding box center [449, 144] width 8 height 11
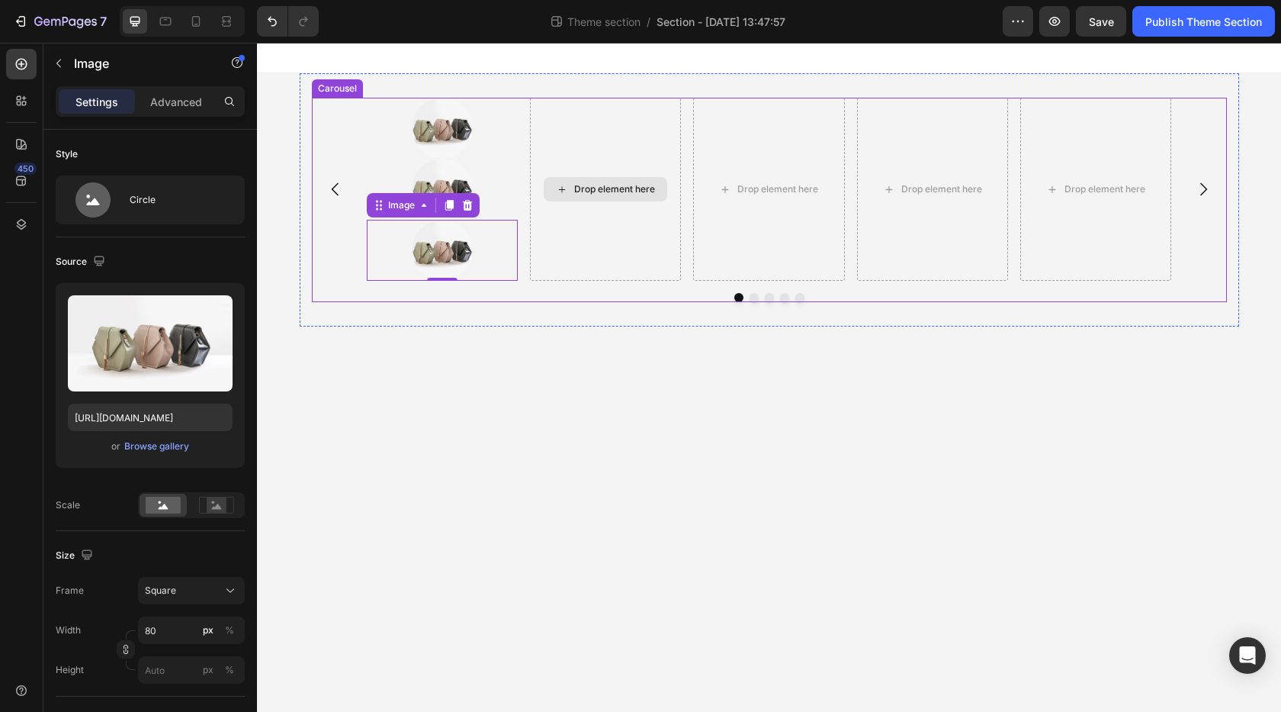
click at [651, 129] on div "Drop element here" at bounding box center [605, 189] width 151 height 183
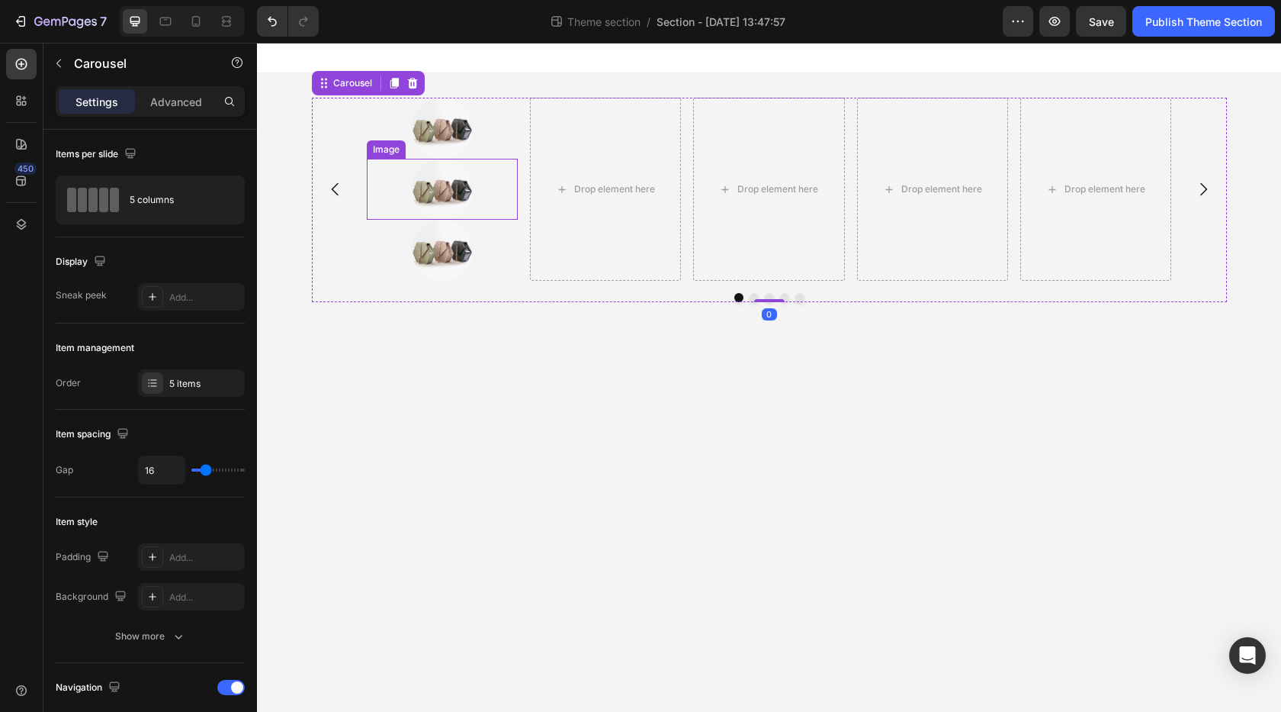
click at [464, 177] on img at bounding box center [442, 189] width 61 height 61
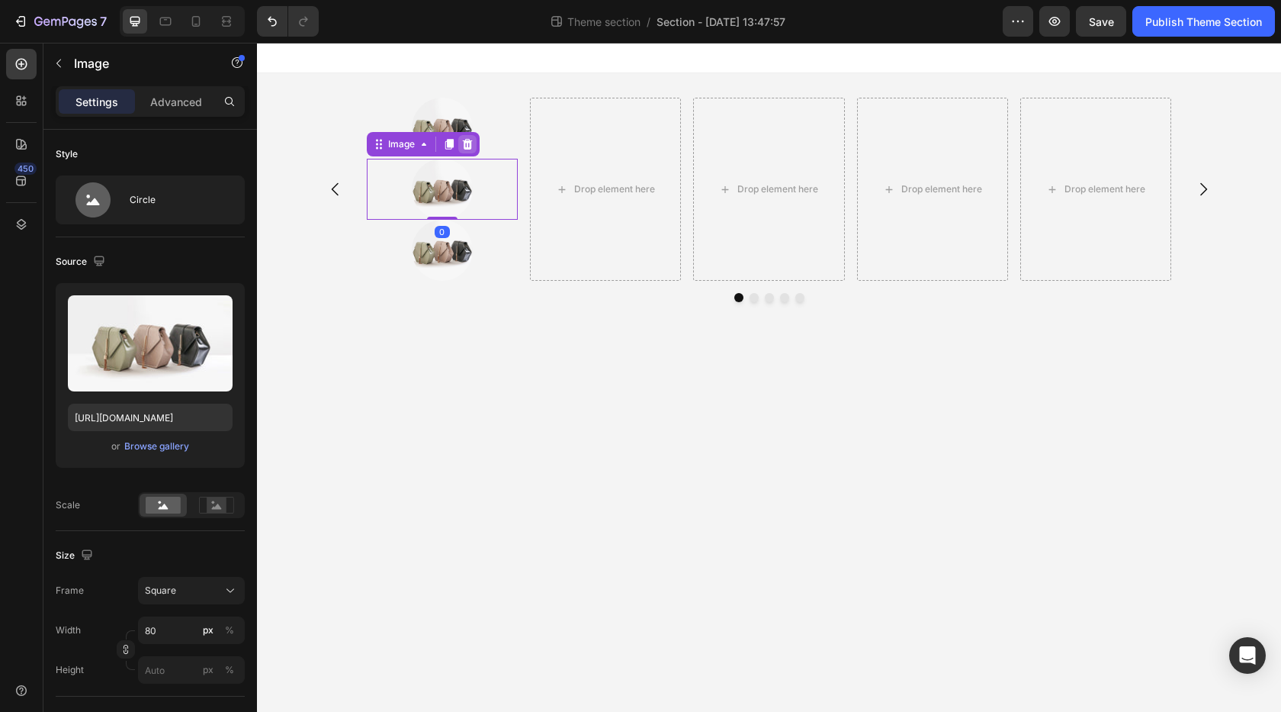
click at [466, 148] on icon at bounding box center [467, 144] width 10 height 11
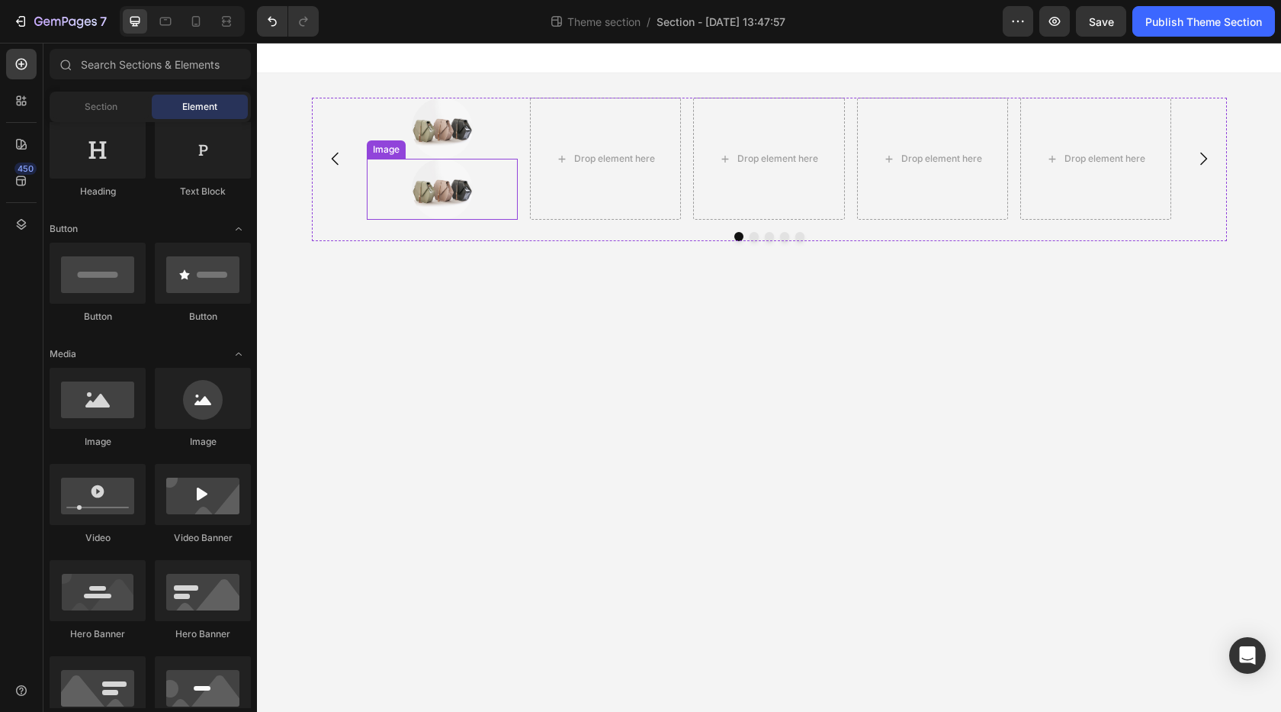
click at [490, 176] on div at bounding box center [442, 189] width 151 height 61
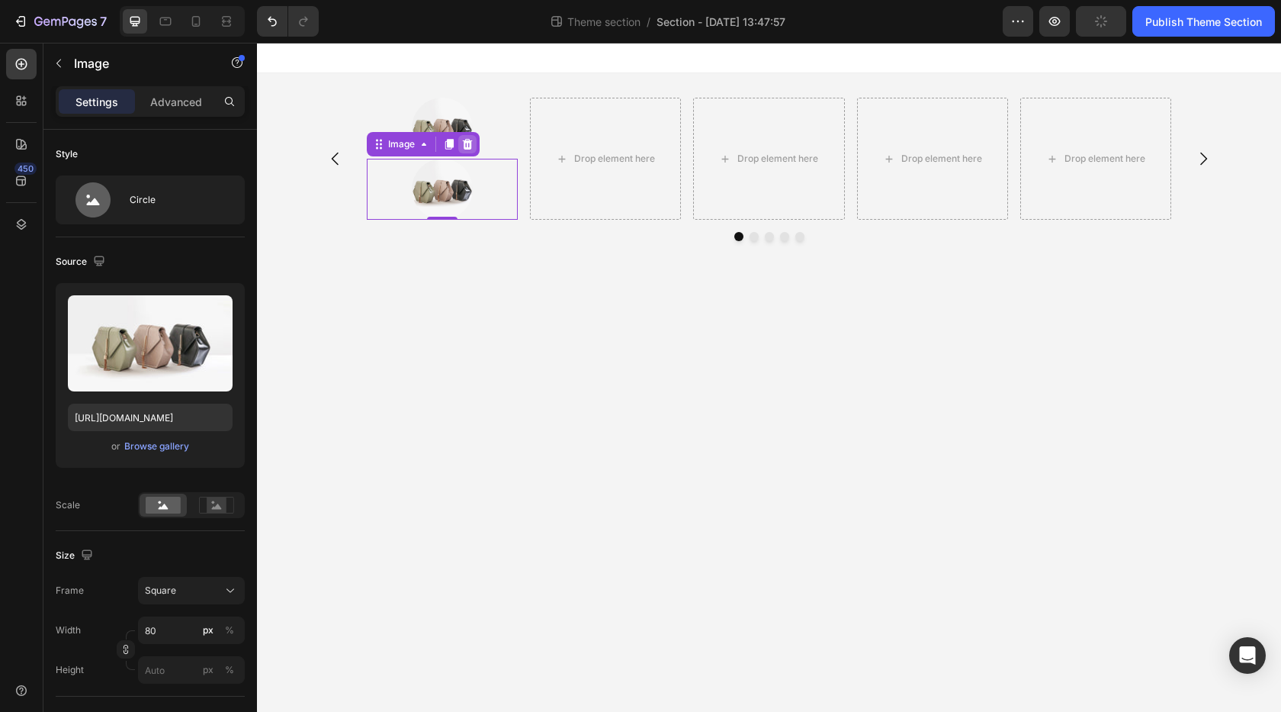
click at [463, 149] on icon at bounding box center [467, 144] width 12 height 12
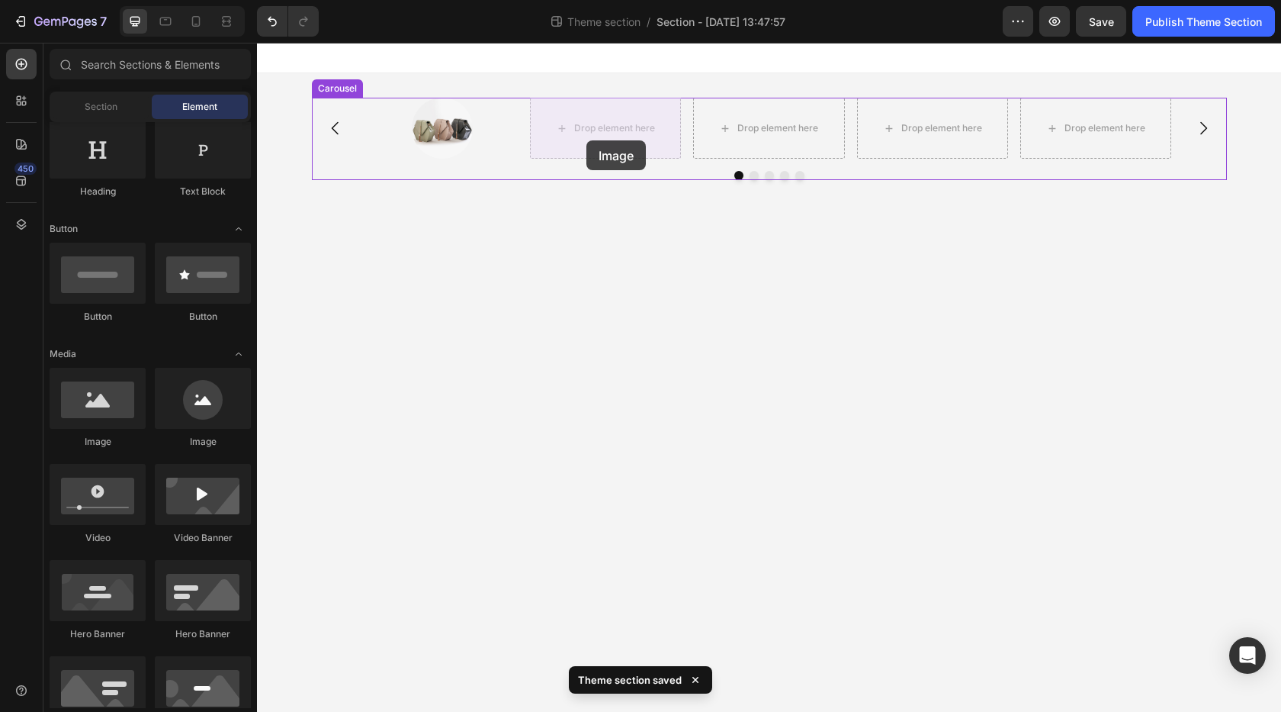
drag, startPoint x: 462, startPoint y: 450, endPoint x: 587, endPoint y: 140, distance: 333.7
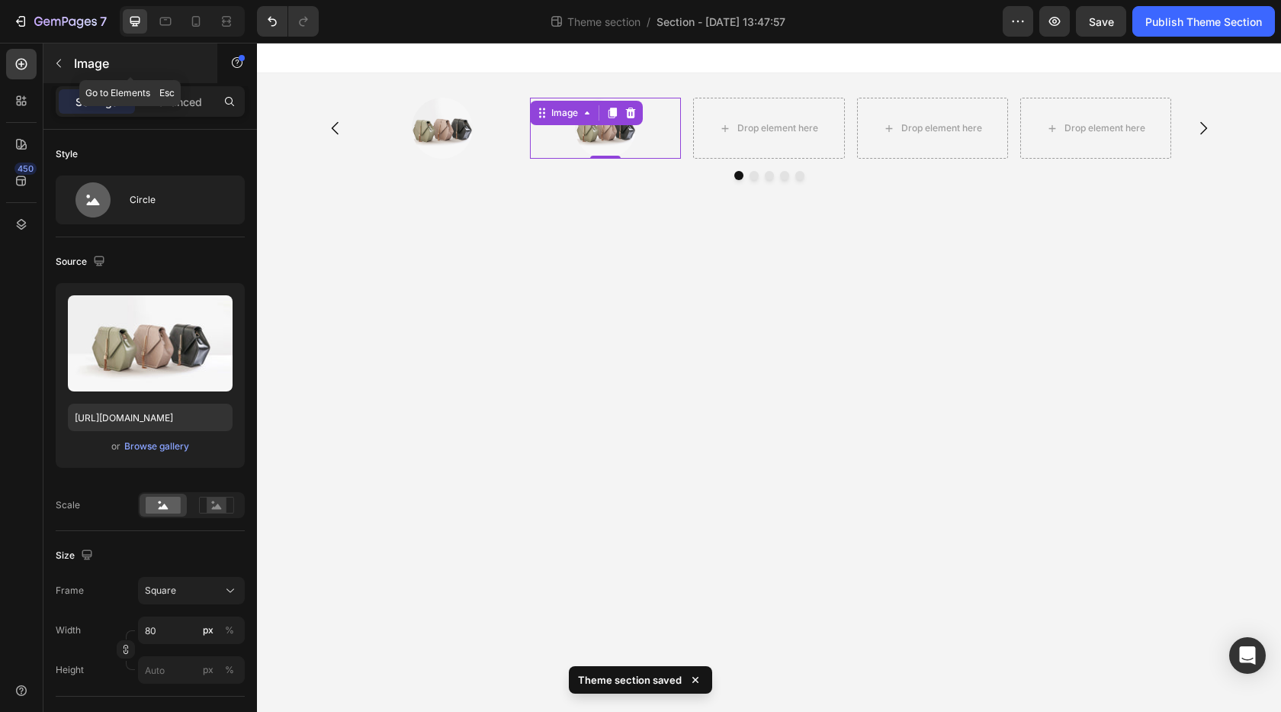
click at [66, 66] on button "button" at bounding box center [59, 63] width 24 height 24
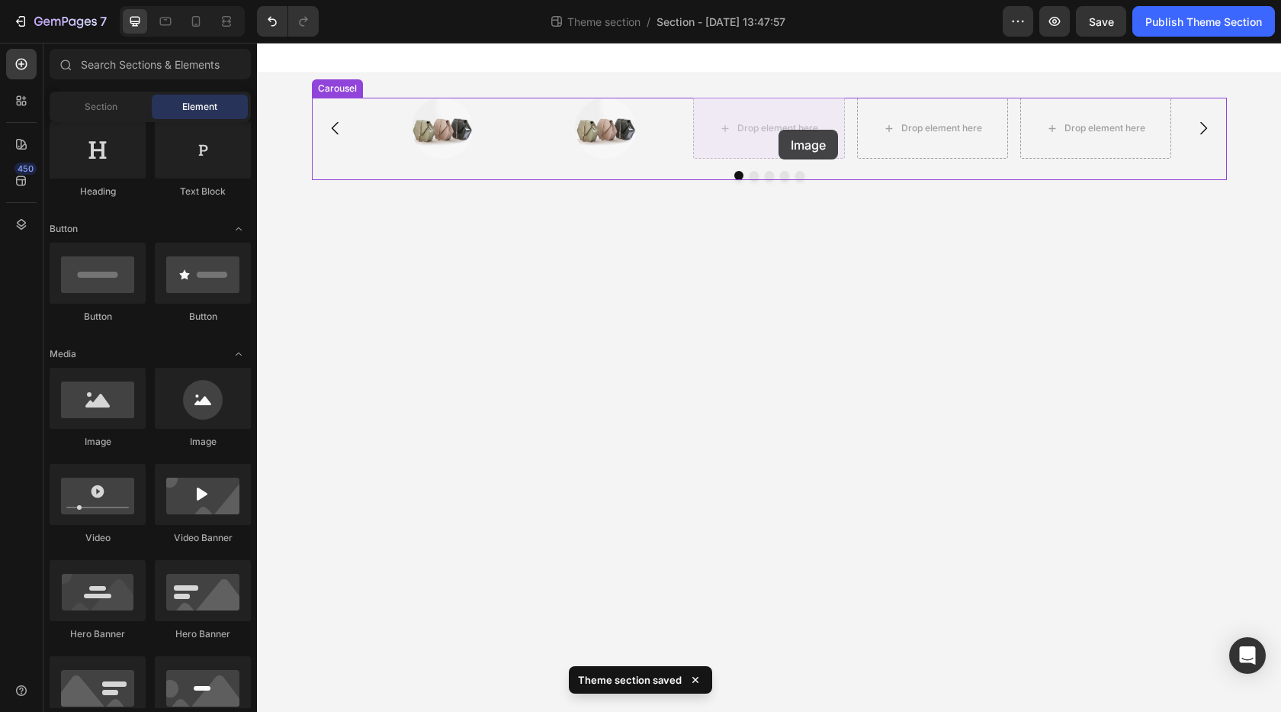
drag, startPoint x: 449, startPoint y: 444, endPoint x: 779, endPoint y: 130, distance: 455.9
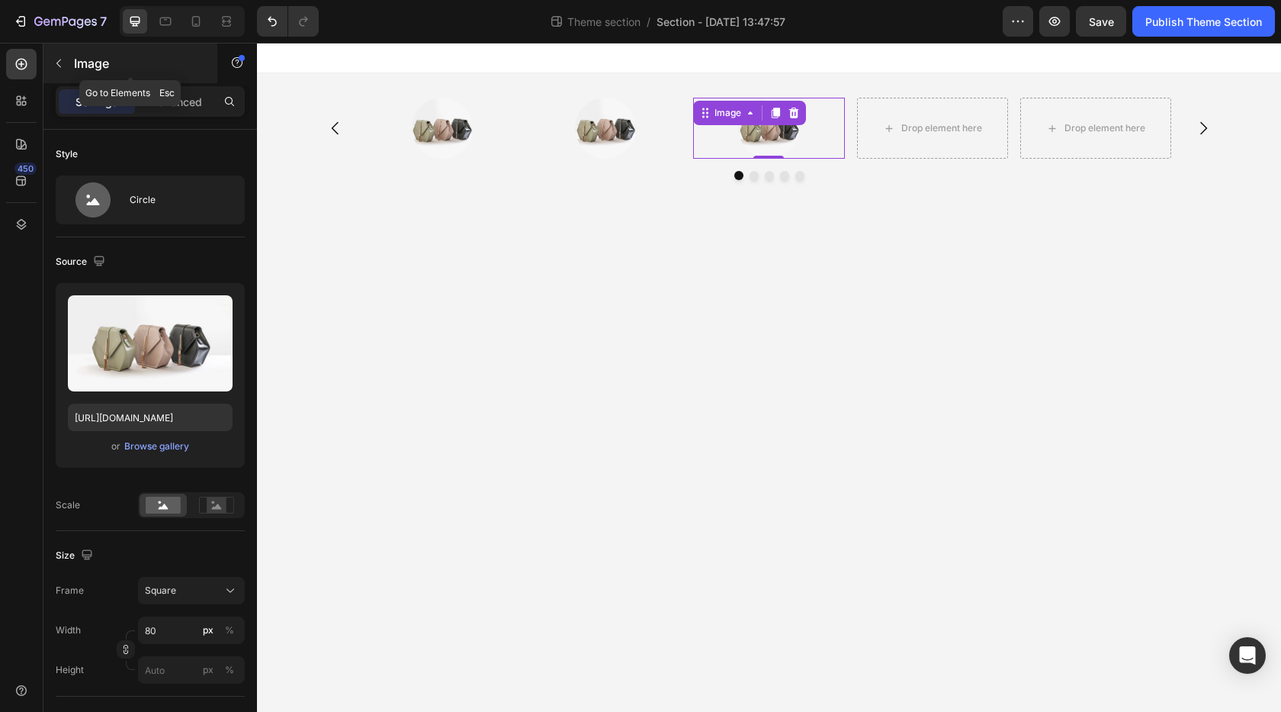
click at [56, 57] on icon "button" at bounding box center [59, 63] width 12 height 12
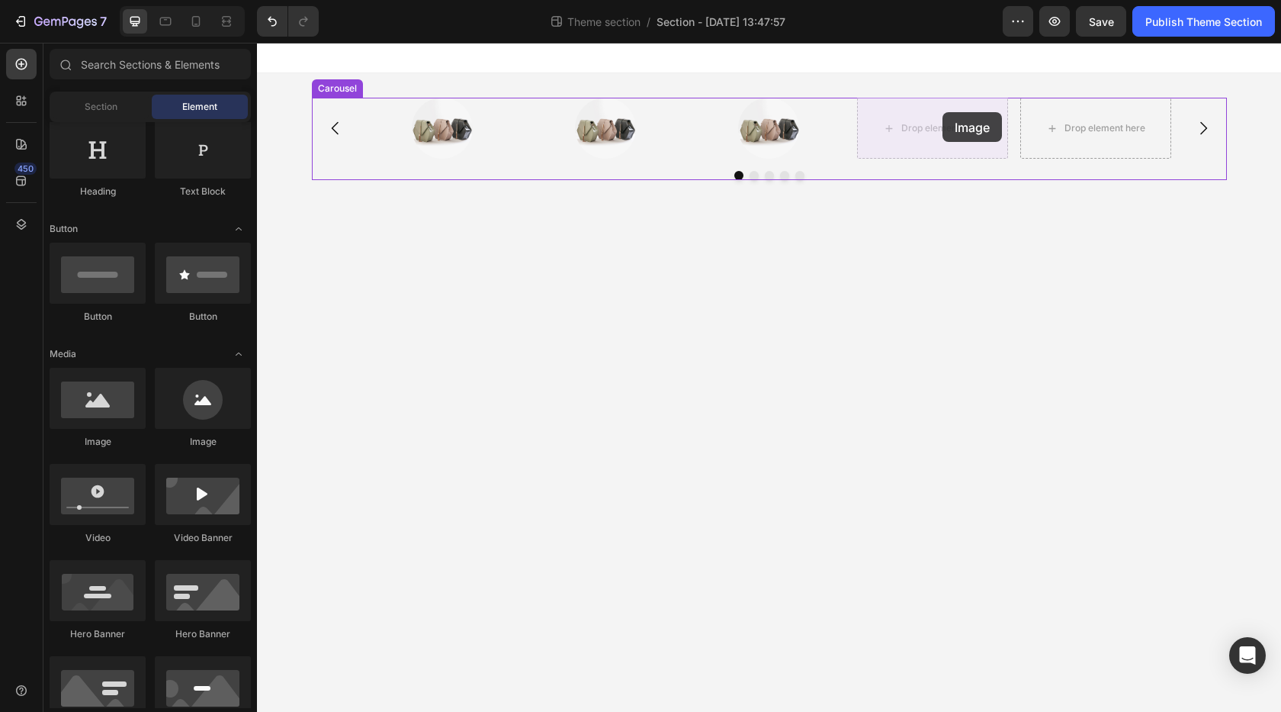
drag, startPoint x: 452, startPoint y: 453, endPoint x: 943, endPoint y: 112, distance: 598.0
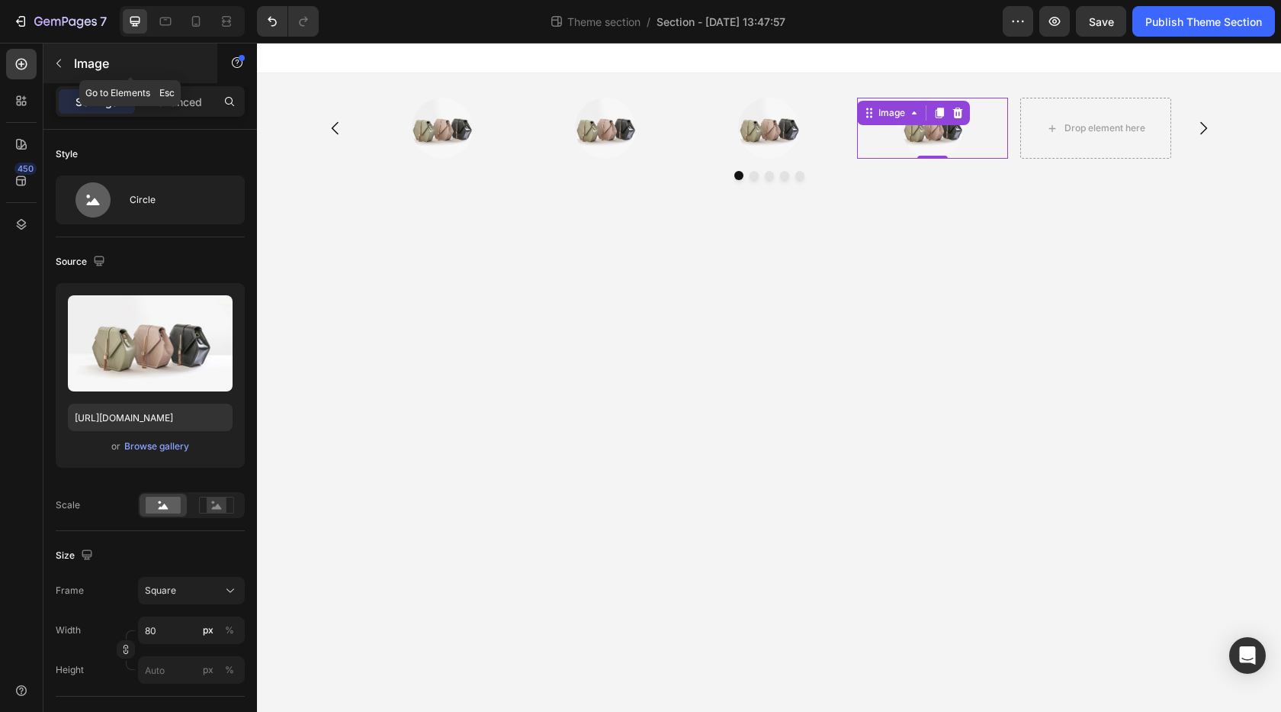
click at [64, 65] on icon "button" at bounding box center [59, 63] width 12 height 12
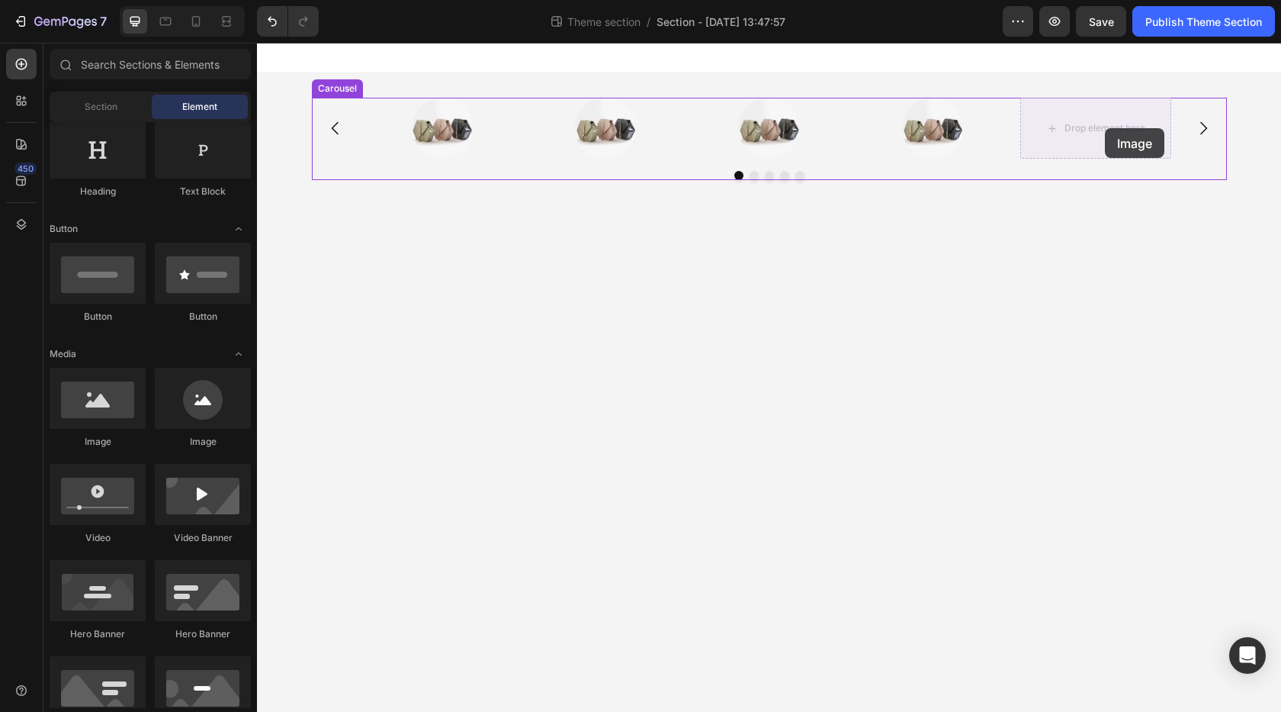
drag, startPoint x: 385, startPoint y: 363, endPoint x: 1105, endPoint y: 128, distance: 757.4
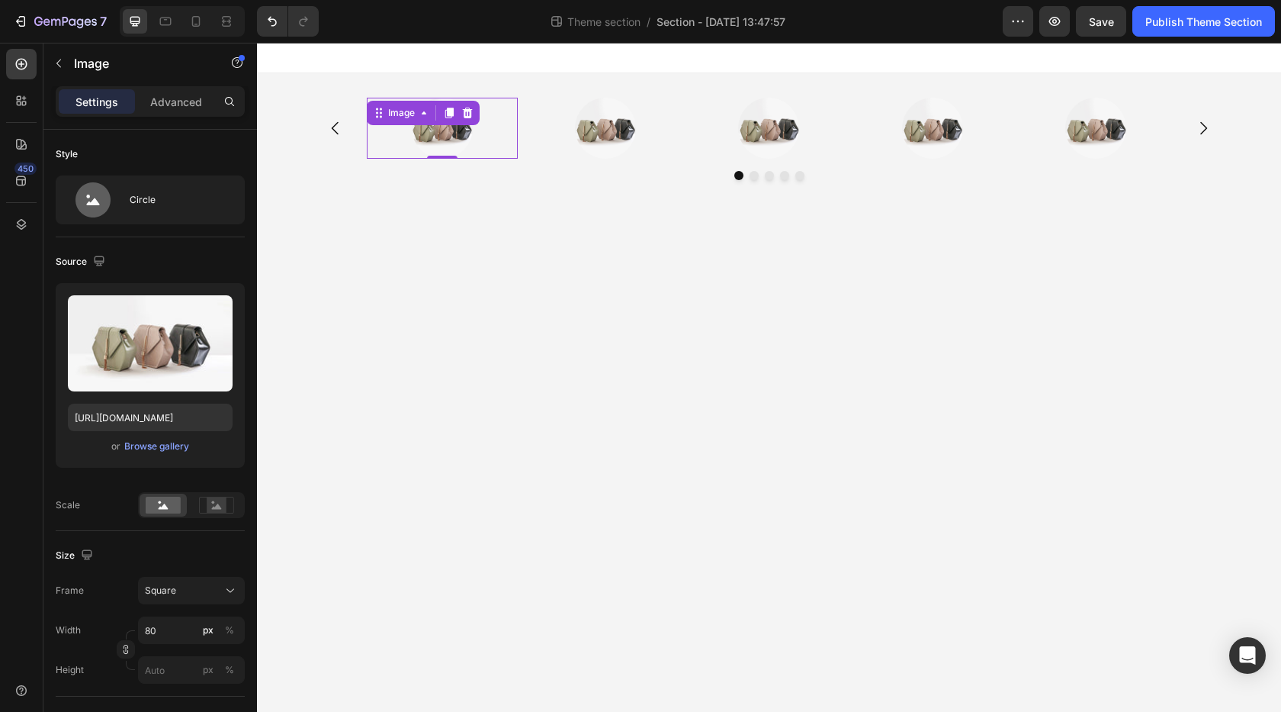
click at [451, 140] on img at bounding box center [442, 128] width 61 height 61
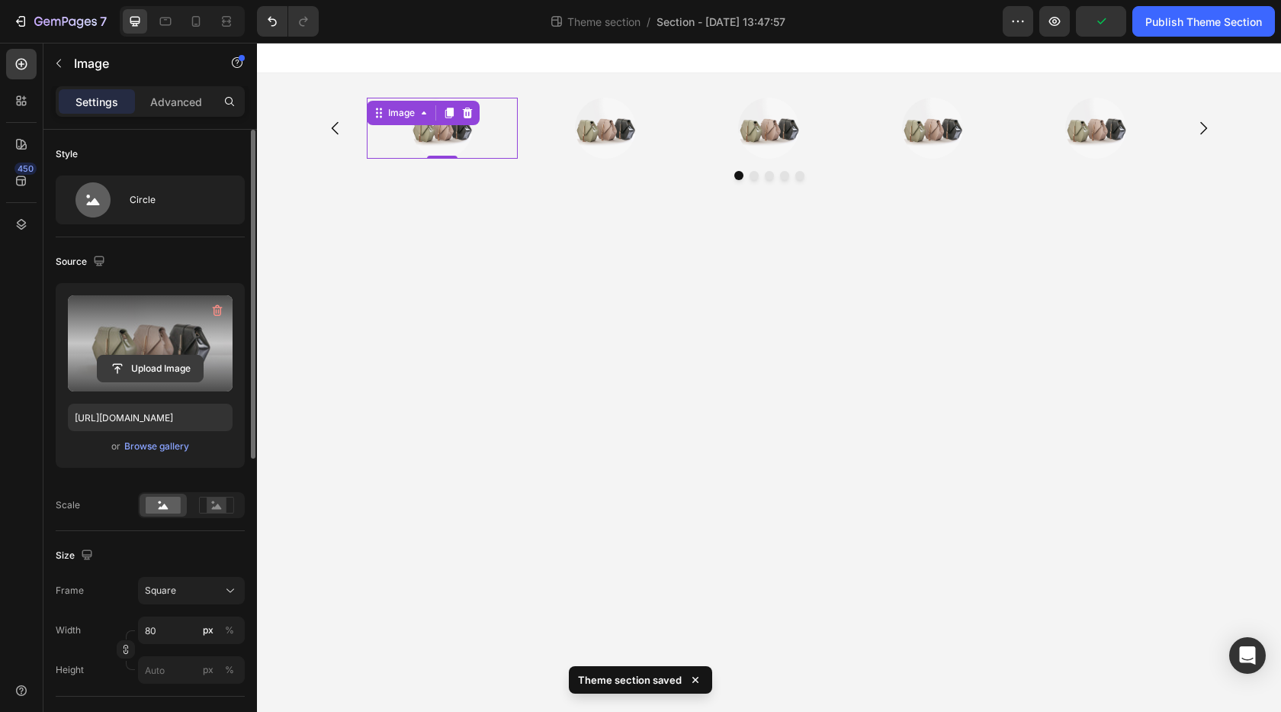
click at [146, 371] on input "file" at bounding box center [150, 368] width 105 height 26
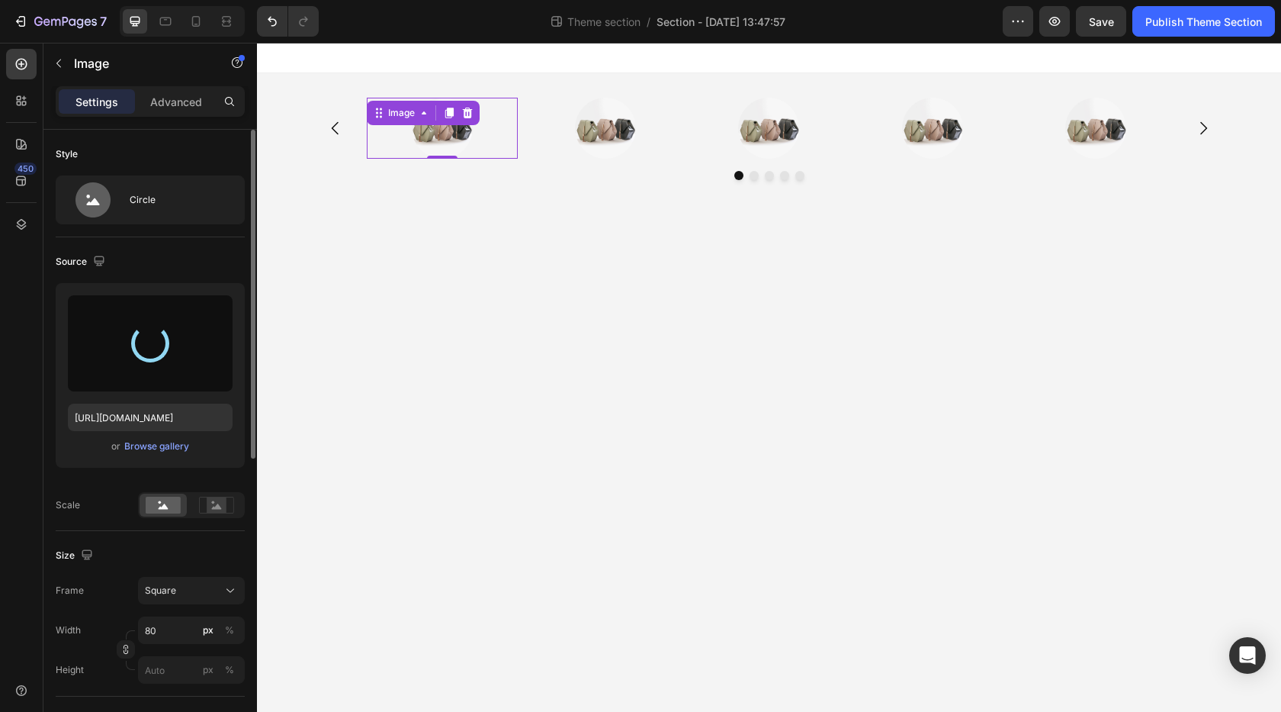
type input "[URL][DOMAIN_NAME]"
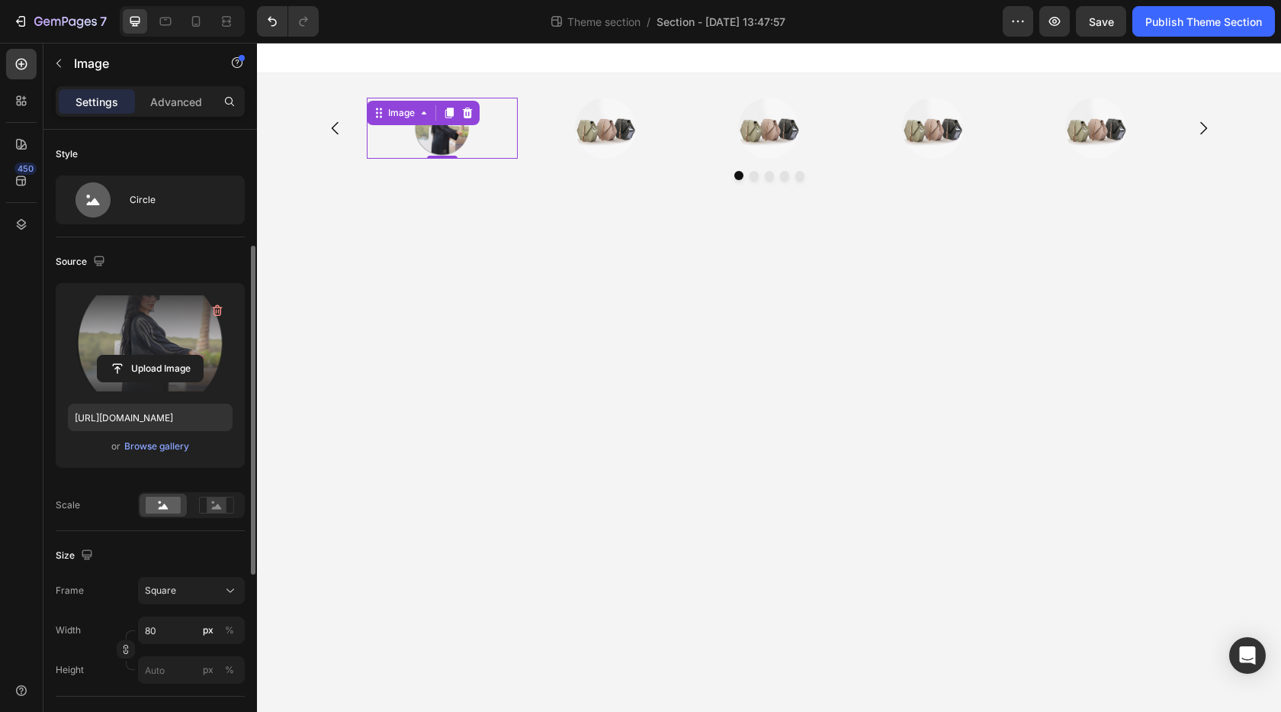
scroll to position [76, 0]
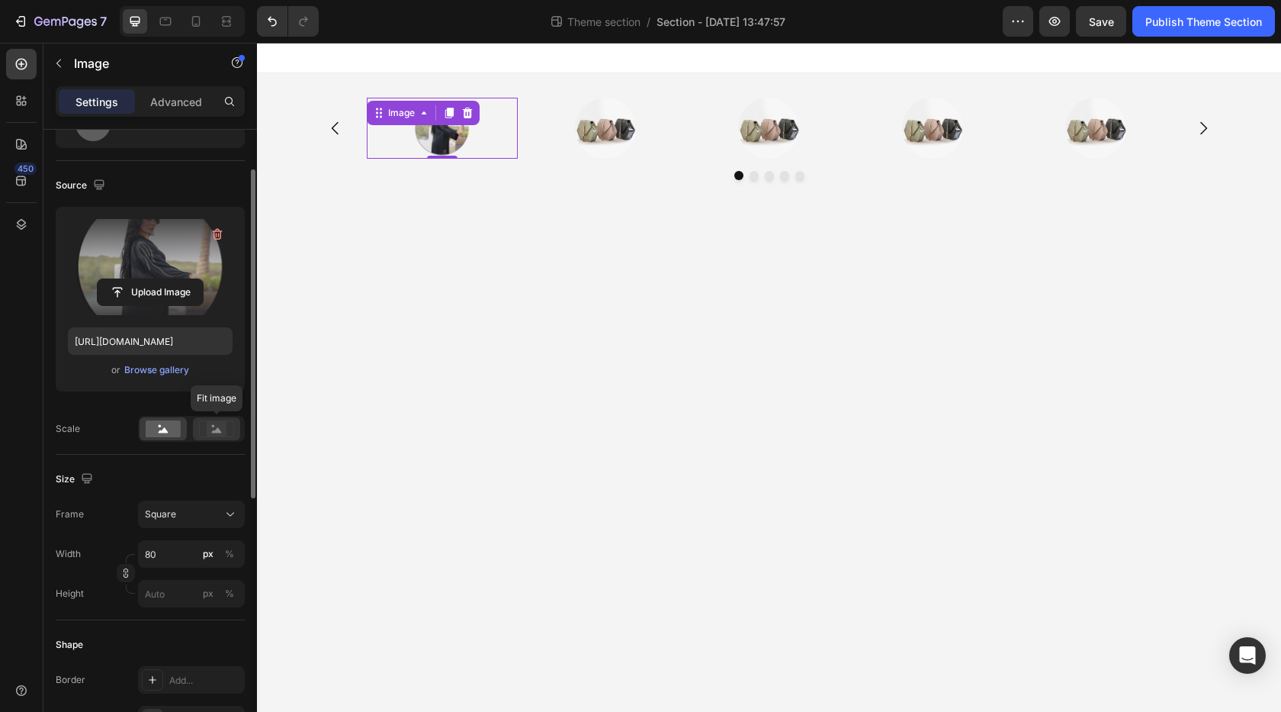
click at [204, 427] on icon at bounding box center [216, 428] width 35 height 17
click at [173, 429] on rect at bounding box center [163, 428] width 35 height 17
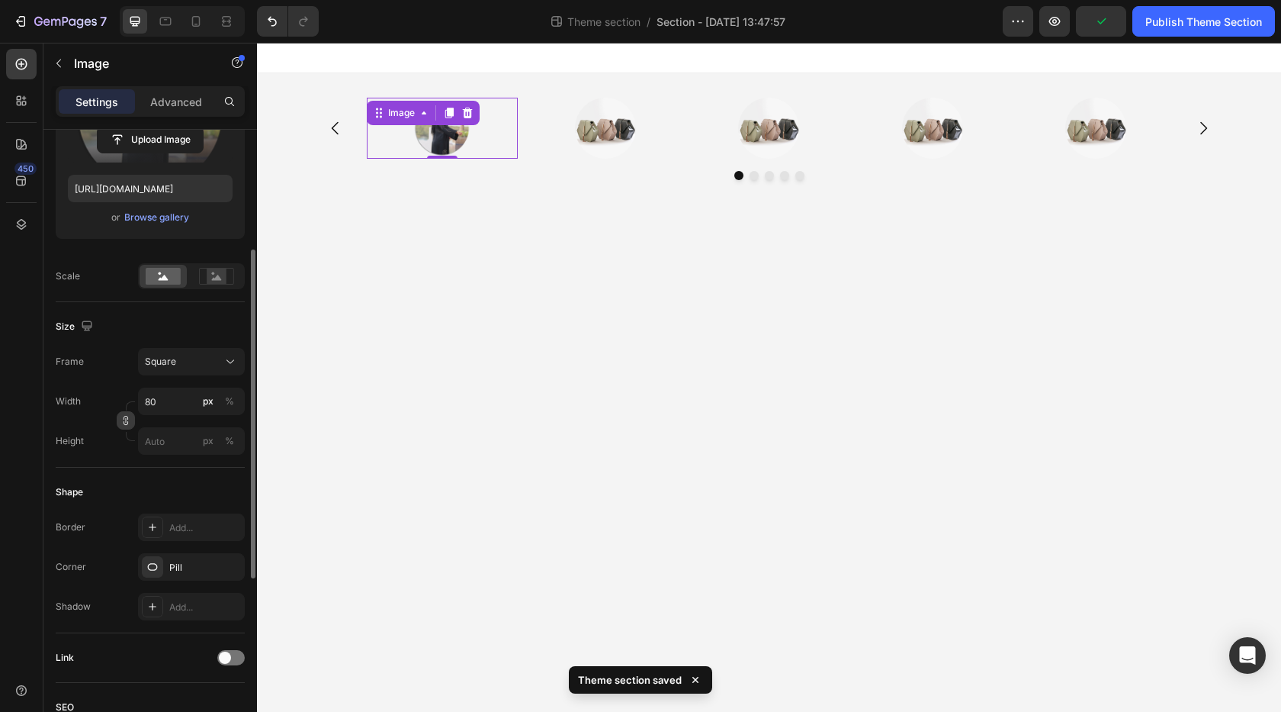
click at [128, 420] on icon "button" at bounding box center [126, 420] width 11 height 11
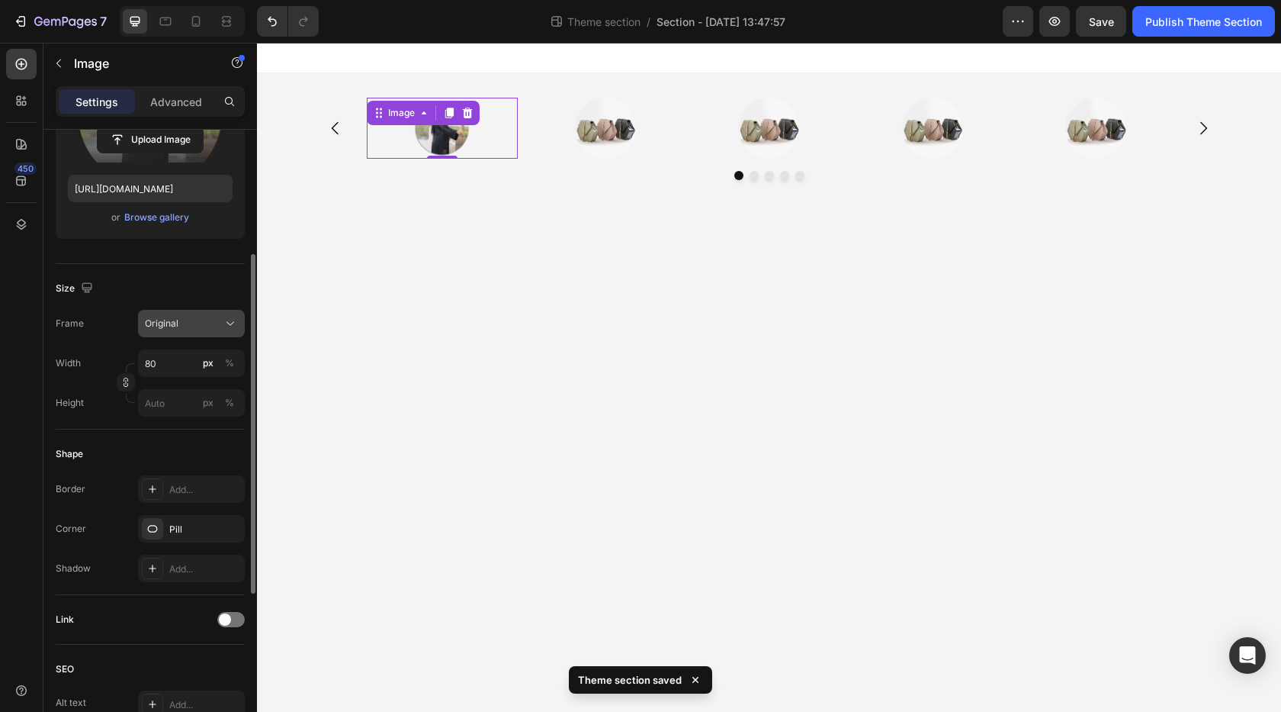
click at [213, 318] on div "Original" at bounding box center [182, 324] width 75 height 14
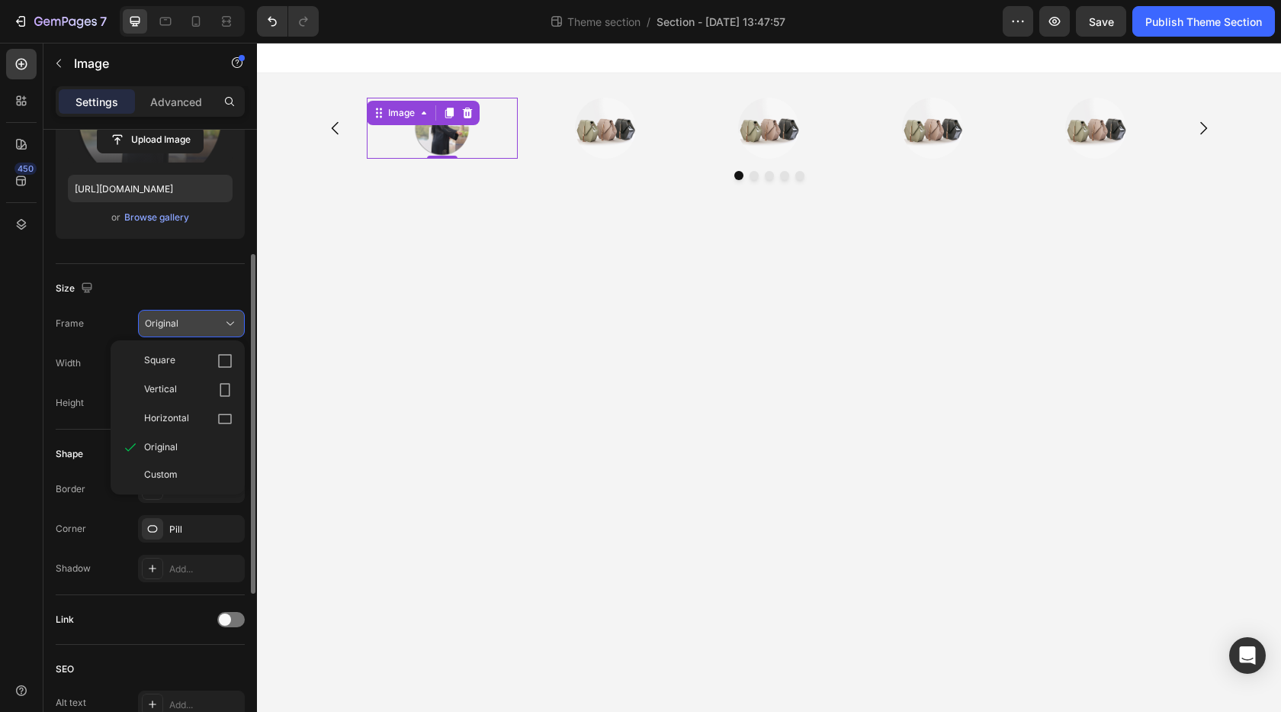
click at [213, 318] on div "Original" at bounding box center [182, 324] width 75 height 14
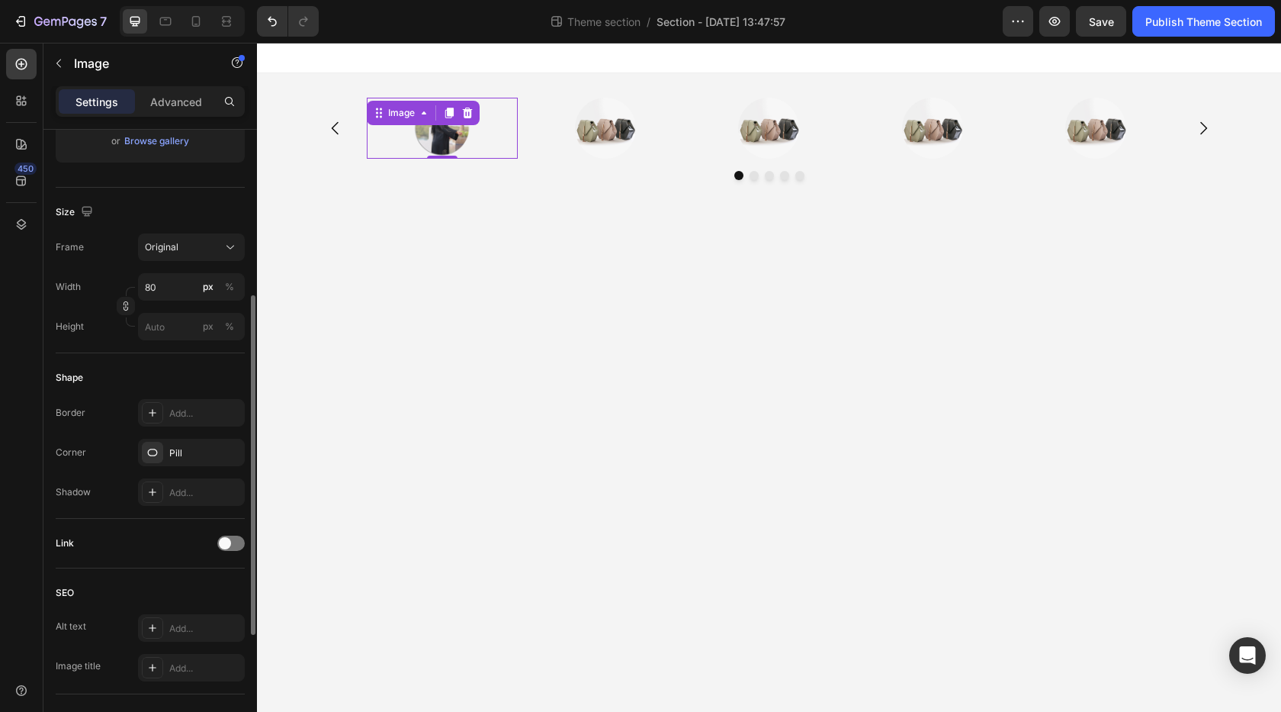
scroll to position [381, 0]
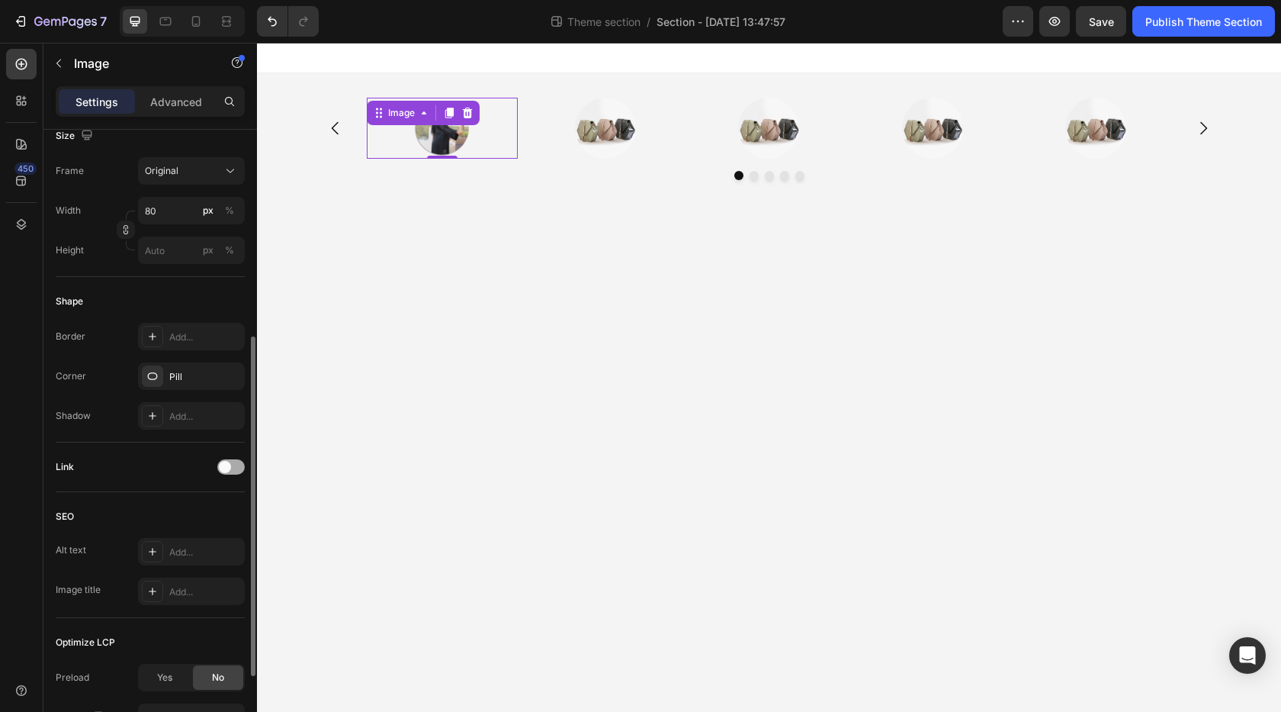
click at [232, 466] on div at bounding box center [230, 466] width 27 height 15
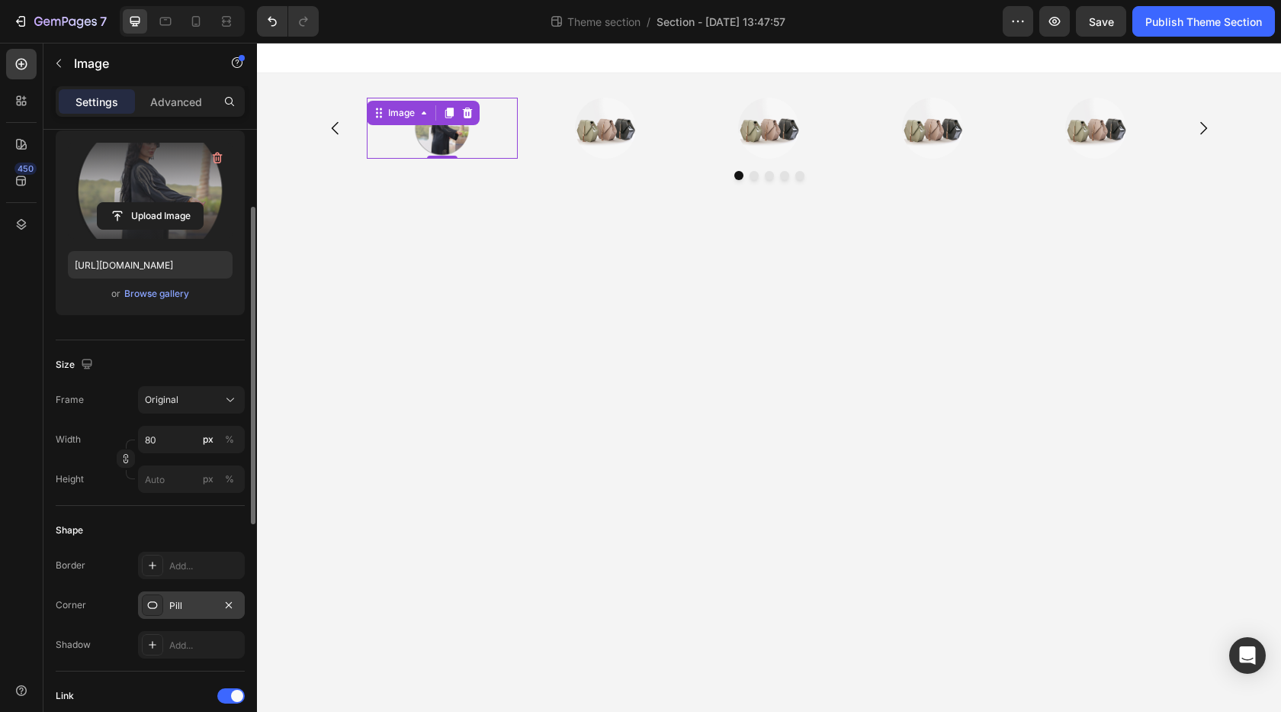
scroll to position [0, 0]
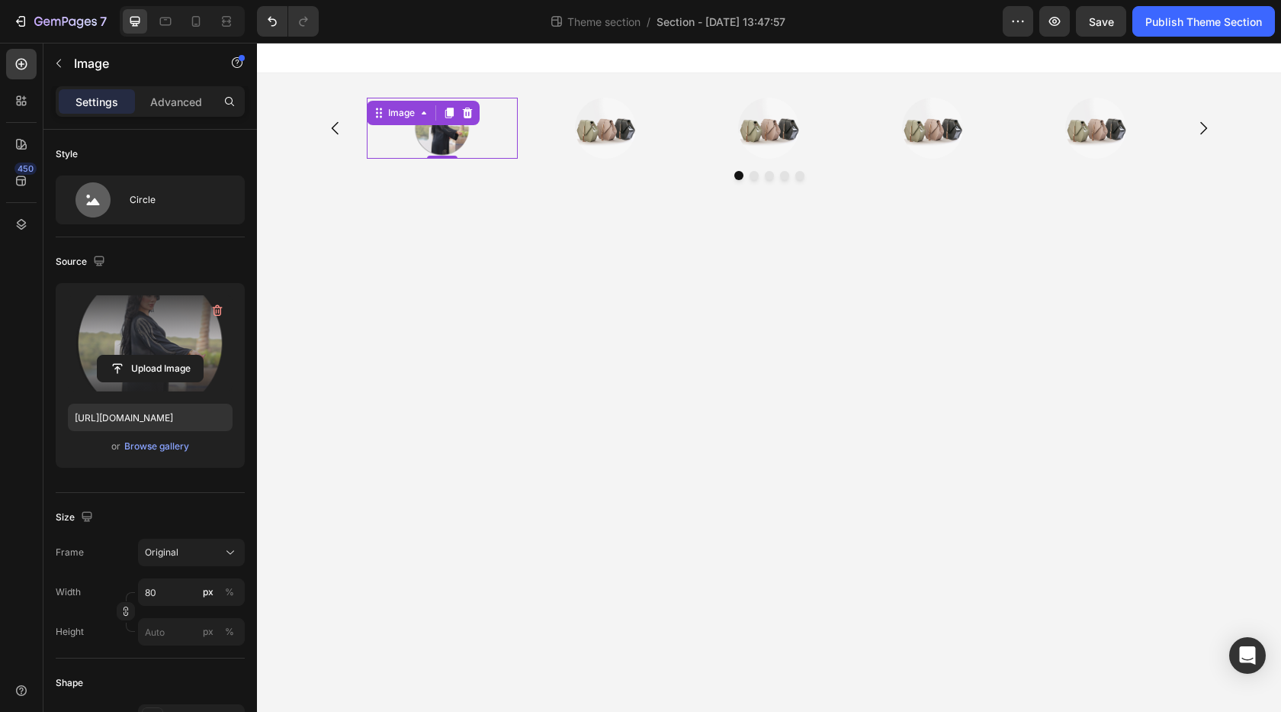
click at [177, 324] on label at bounding box center [150, 343] width 165 height 96
click at [177, 355] on input "file" at bounding box center [150, 368] width 105 height 26
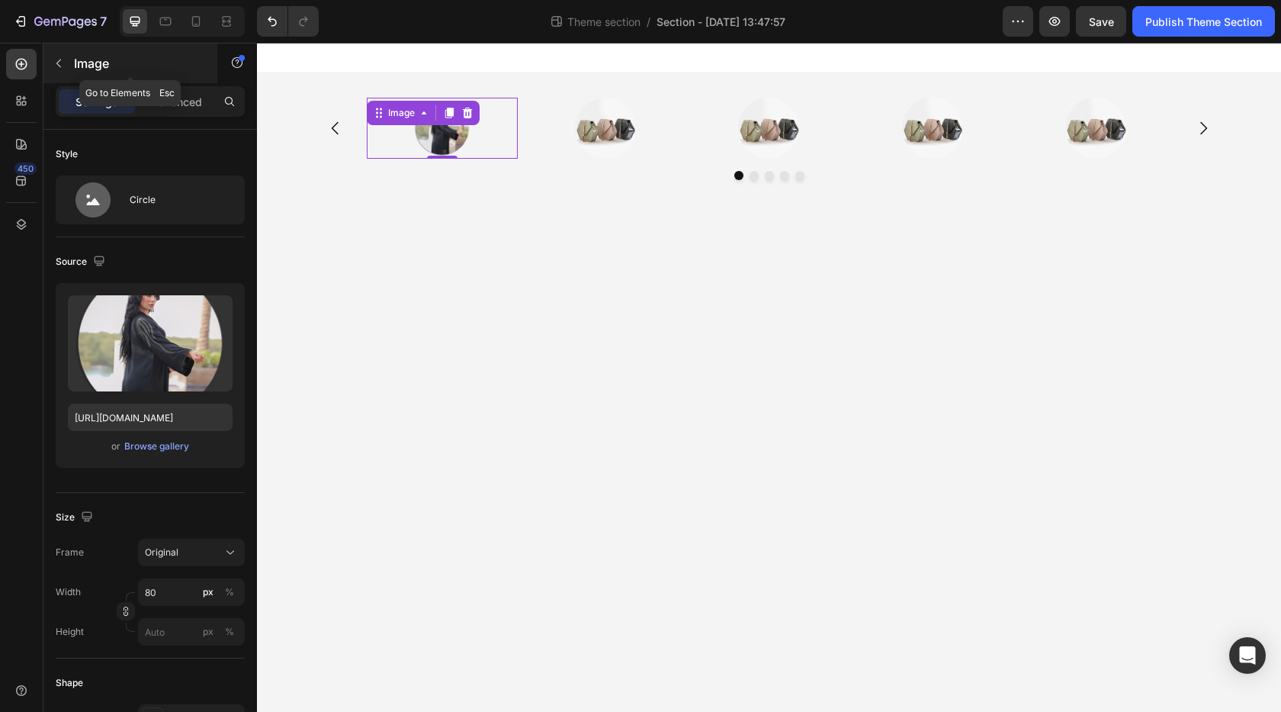
click at [63, 59] on icon "button" at bounding box center [59, 63] width 12 height 12
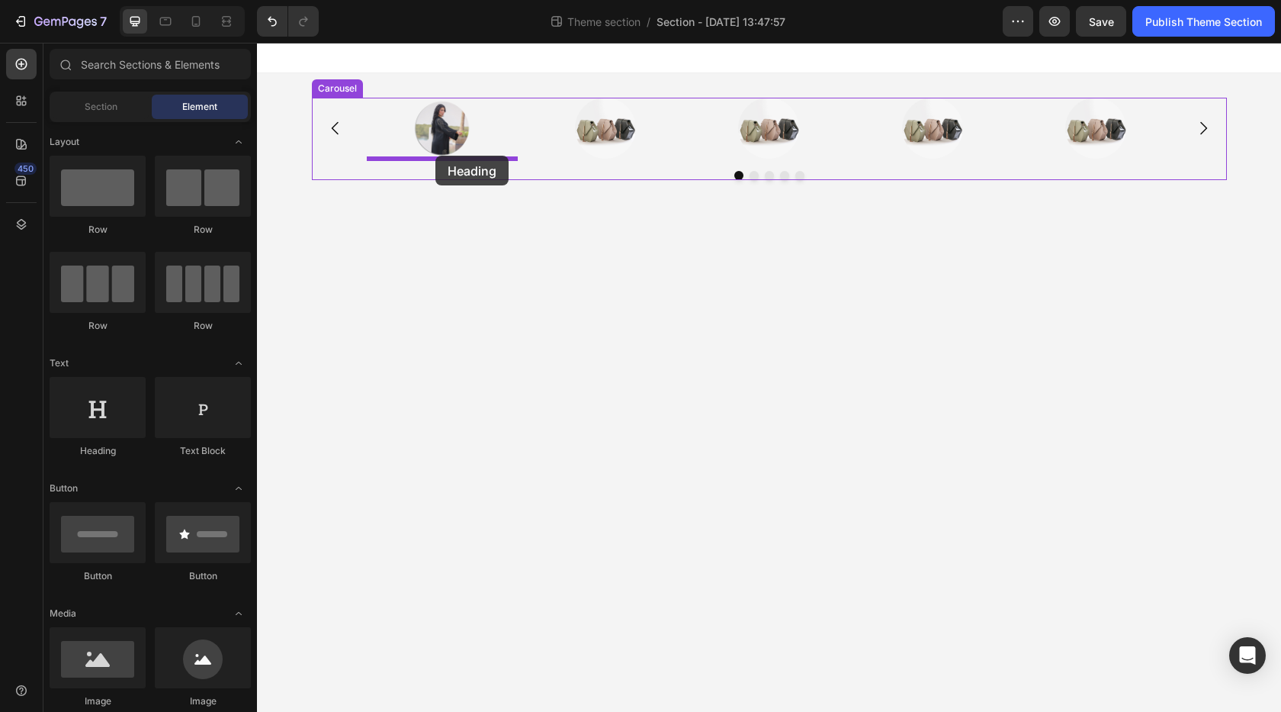
drag, startPoint x: 361, startPoint y: 455, endPoint x: 436, endPoint y: 156, distance: 308.9
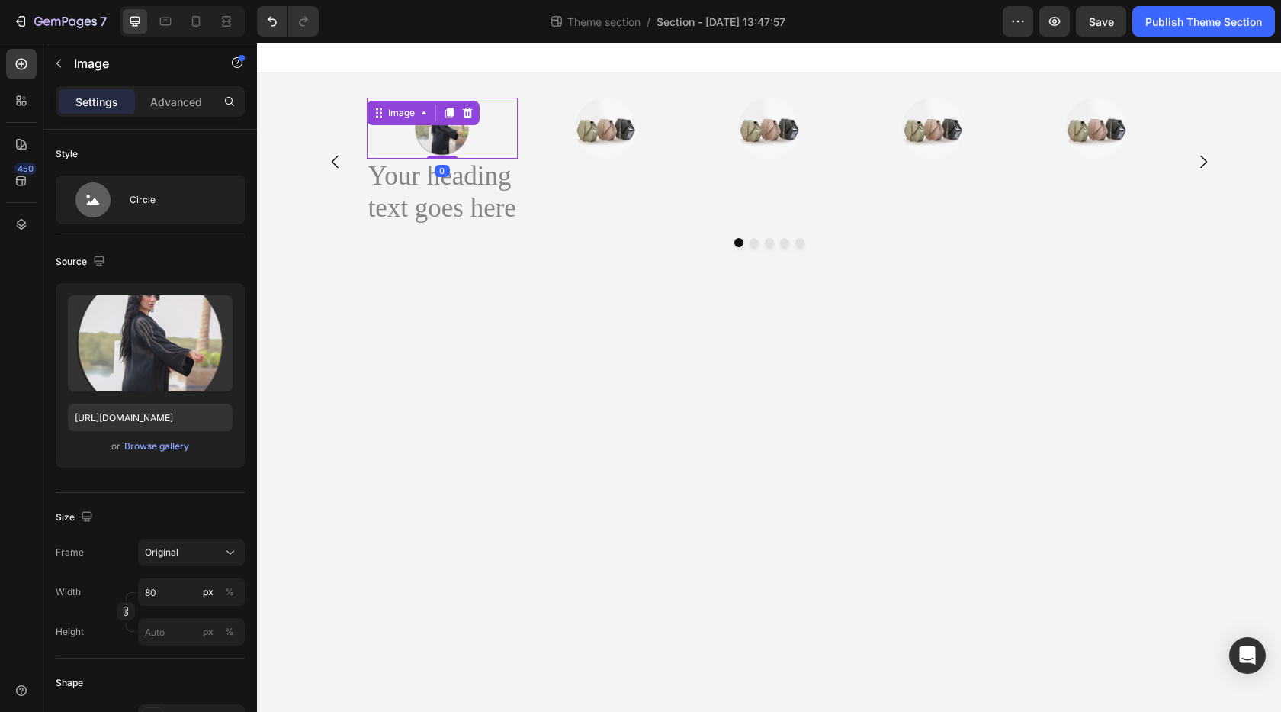
click at [443, 104] on div "Image 0" at bounding box center [442, 128] width 151 height 61
click at [429, 113] on icon at bounding box center [424, 113] width 12 height 12
click at [459, 146] on img at bounding box center [442, 128] width 61 height 61
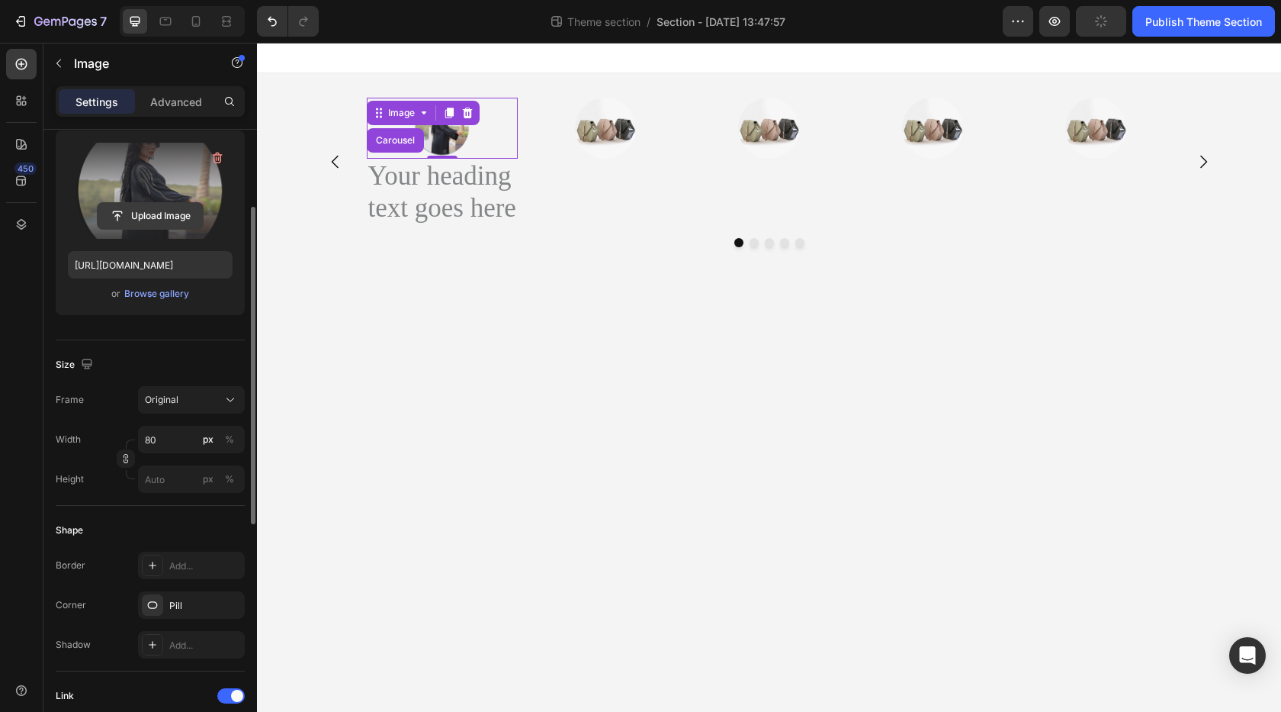
scroll to position [229, 0]
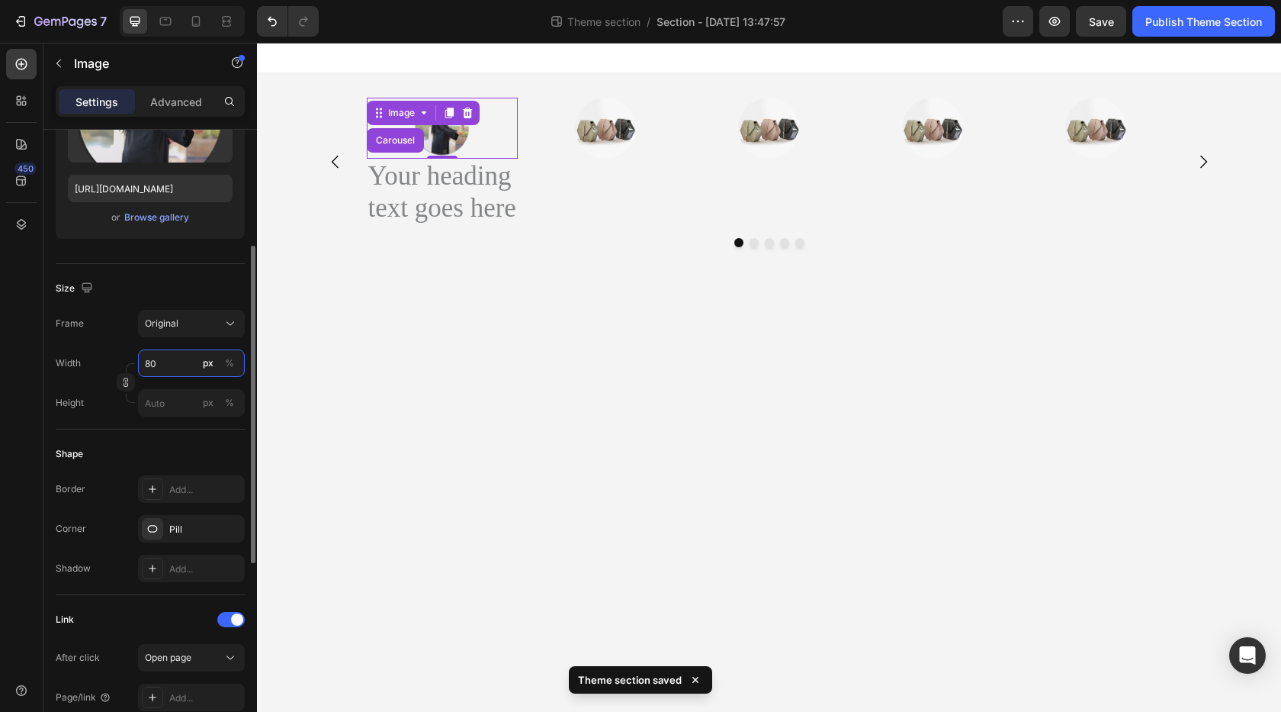
click at [155, 374] on input "80" at bounding box center [191, 362] width 107 height 27
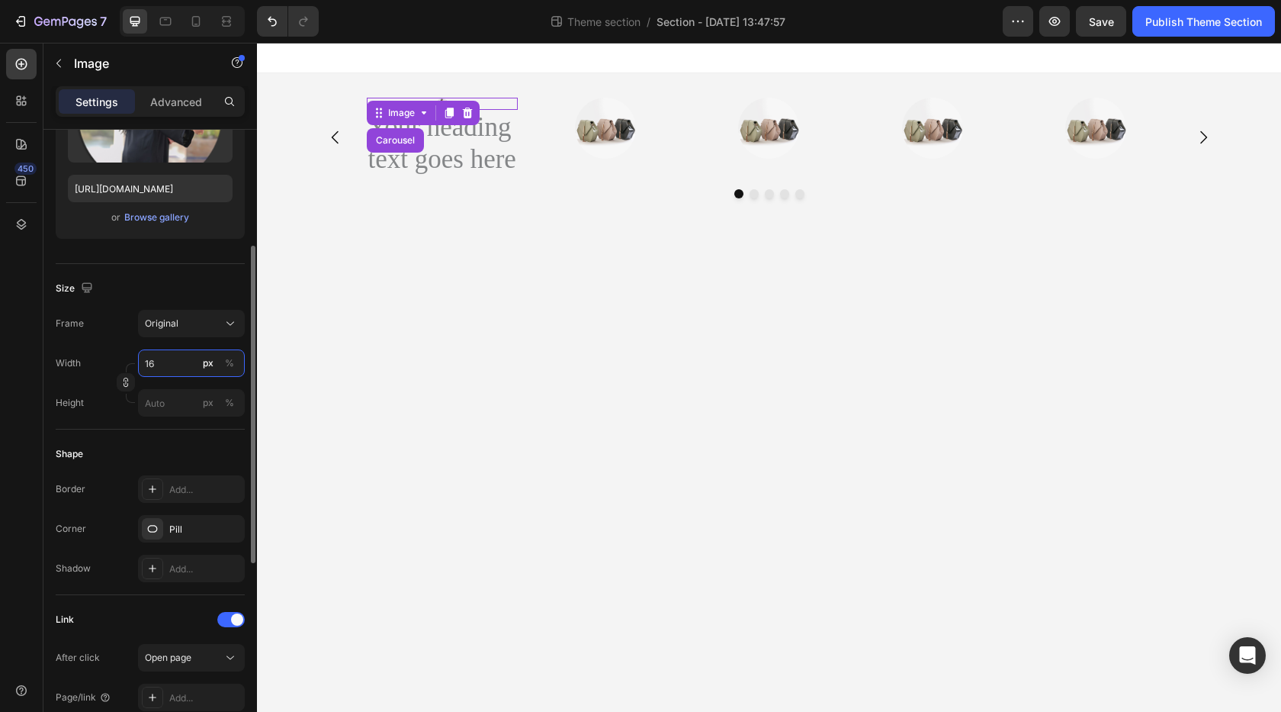
type input "1"
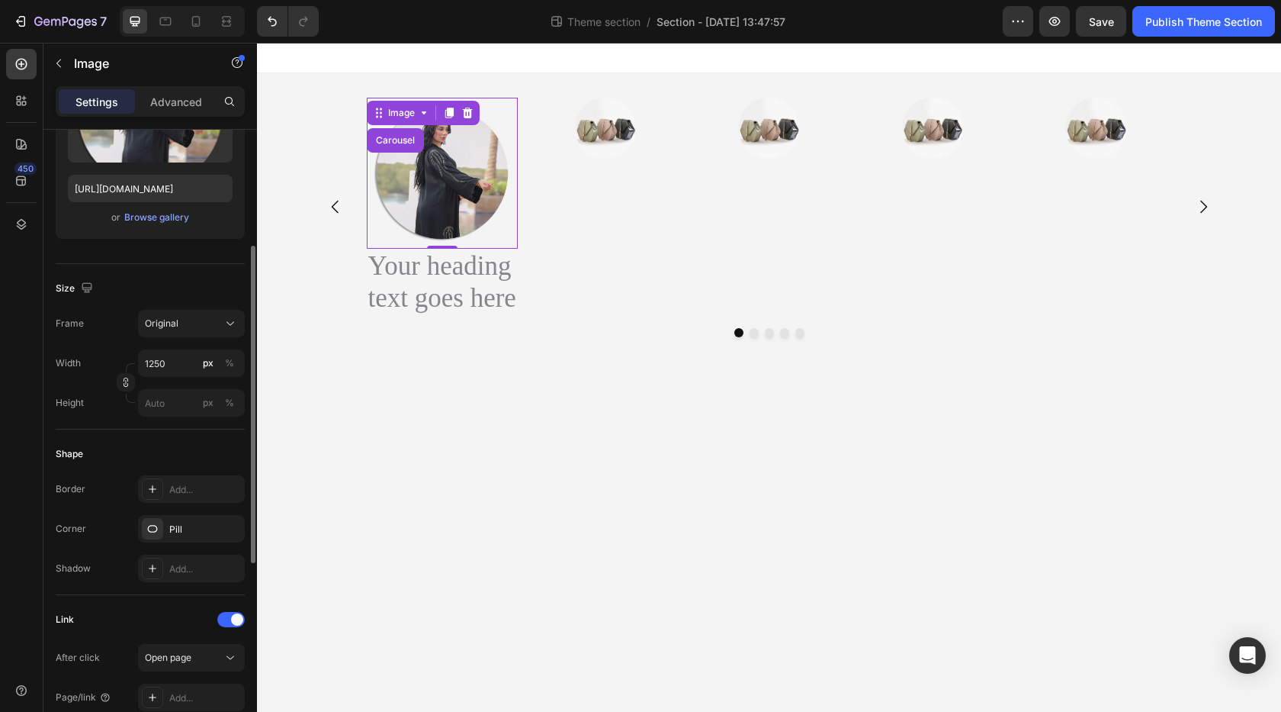
click at [165, 439] on div "Shape Border Add... Corner Pill Shadow Add..." at bounding box center [150, 512] width 189 height 166
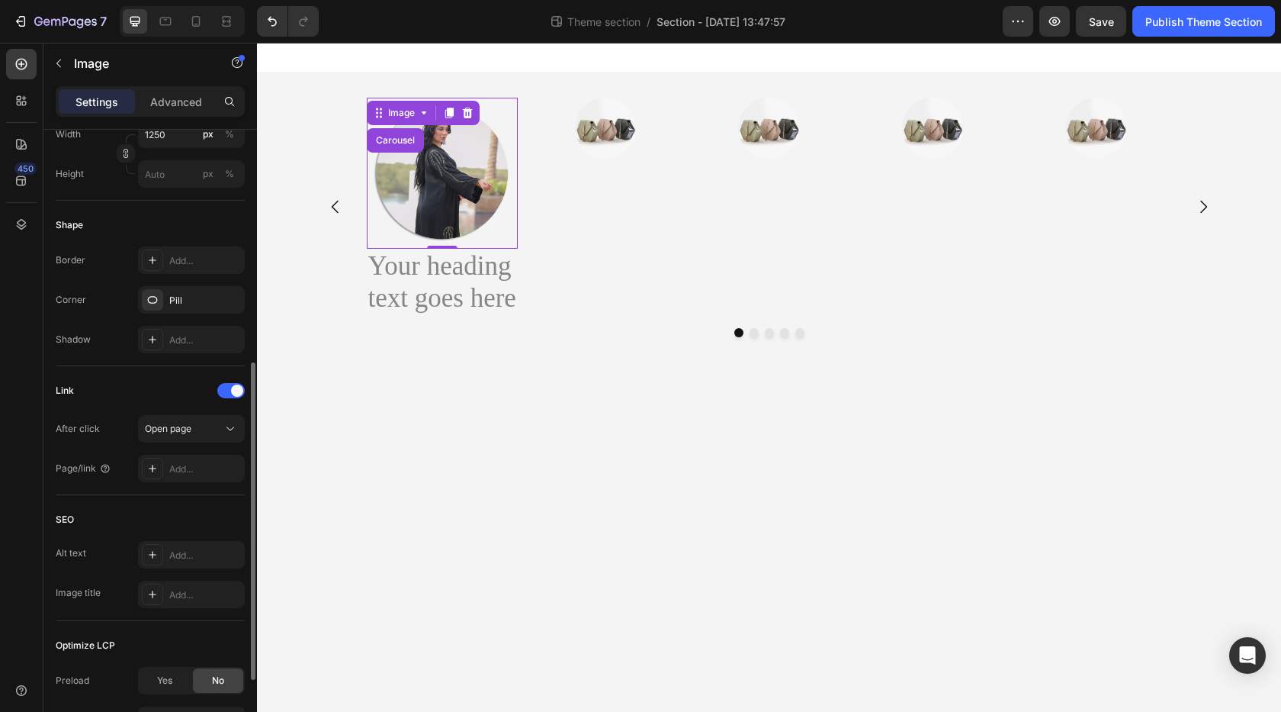
scroll to position [606, 0]
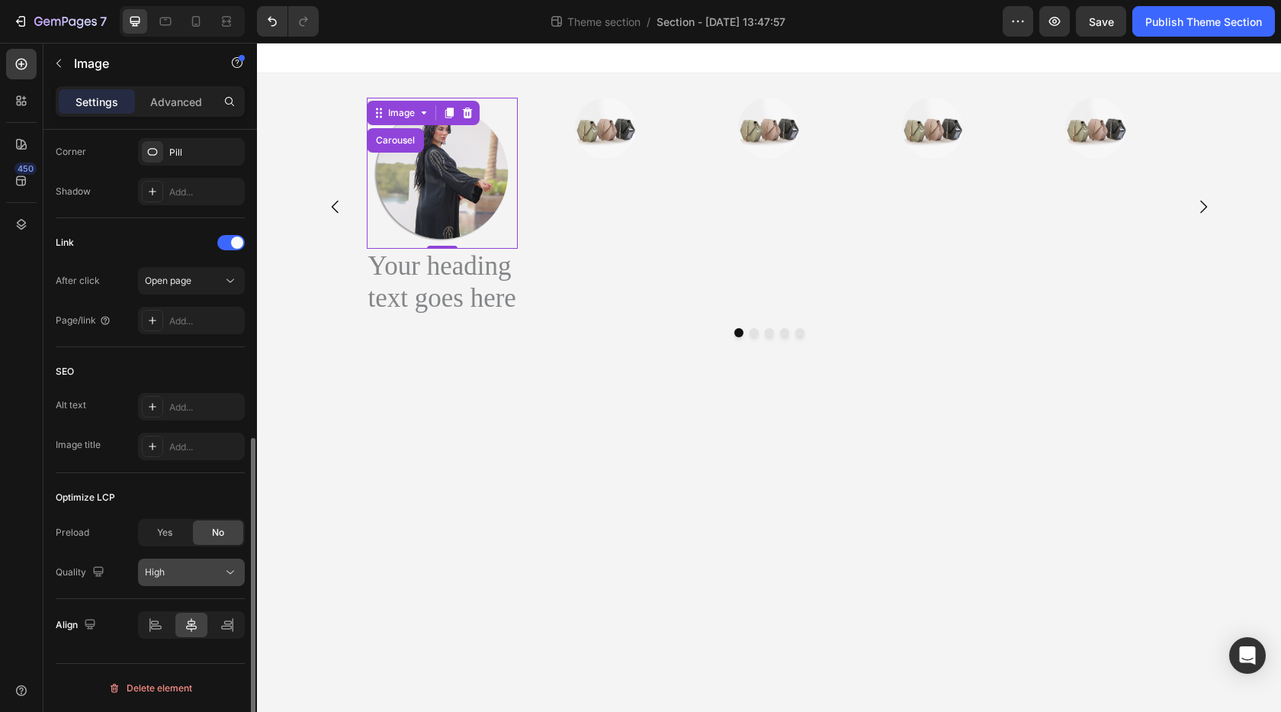
click at [193, 577] on div "High" at bounding box center [184, 572] width 78 height 14
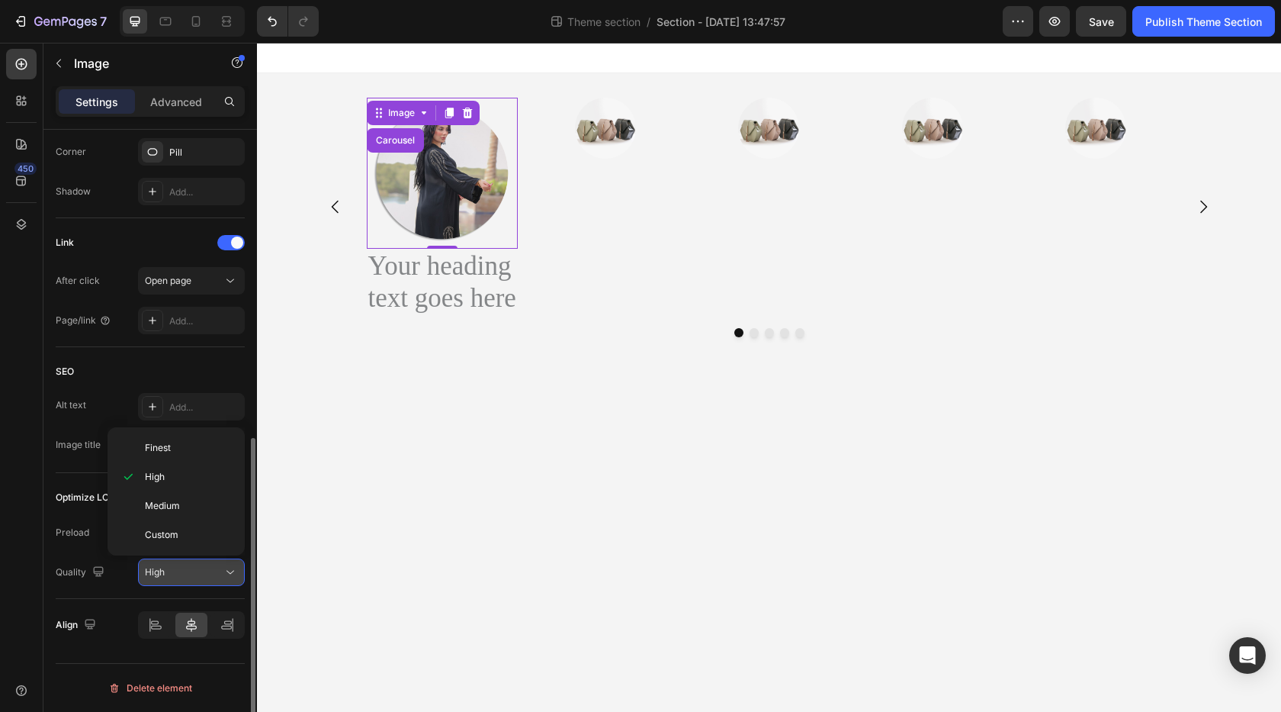
click at [193, 577] on div "High" at bounding box center [184, 572] width 78 height 14
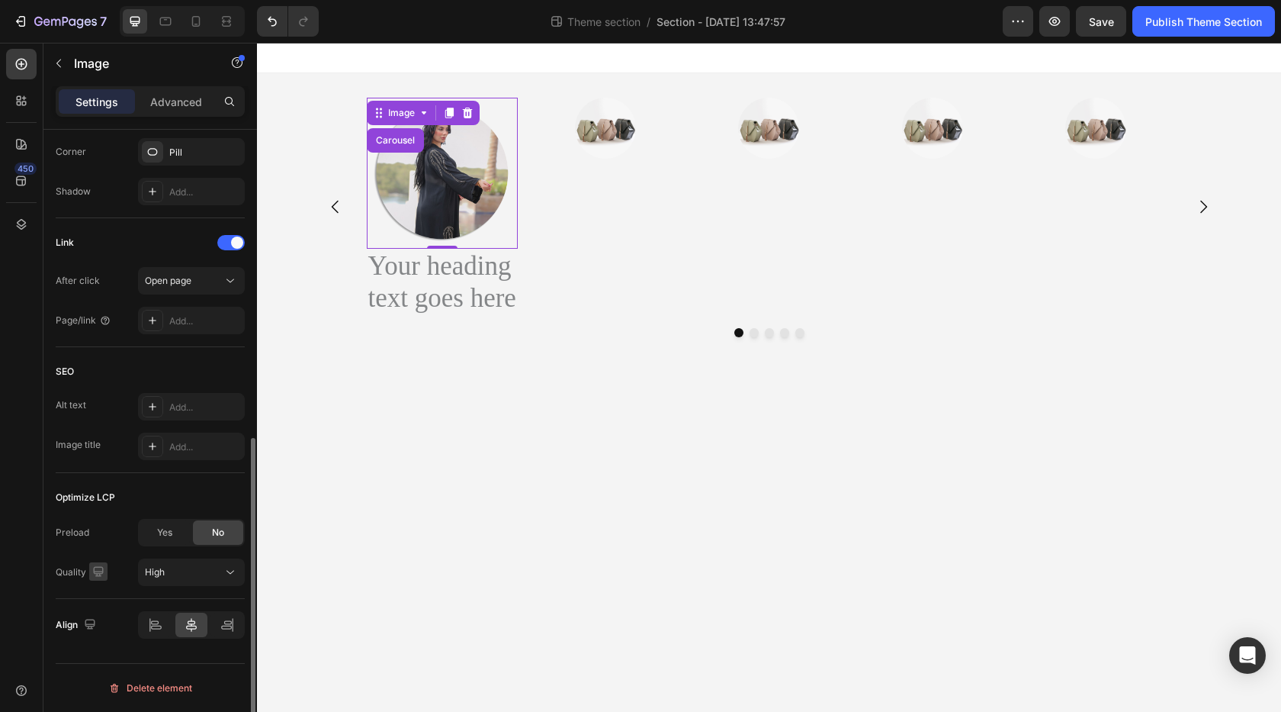
click at [98, 571] on icon "button" at bounding box center [98, 571] width 10 height 10
click at [104, 652] on icon "button" at bounding box center [102, 650] width 8 height 11
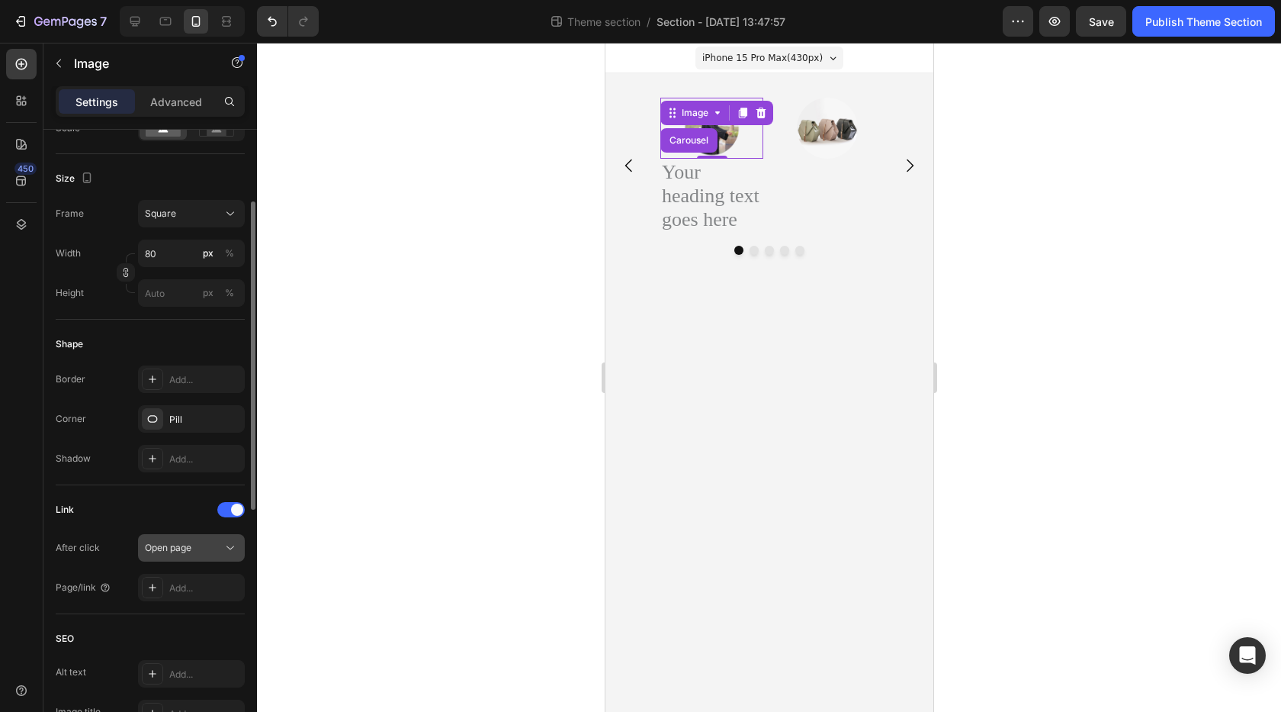
scroll to position [301, 0]
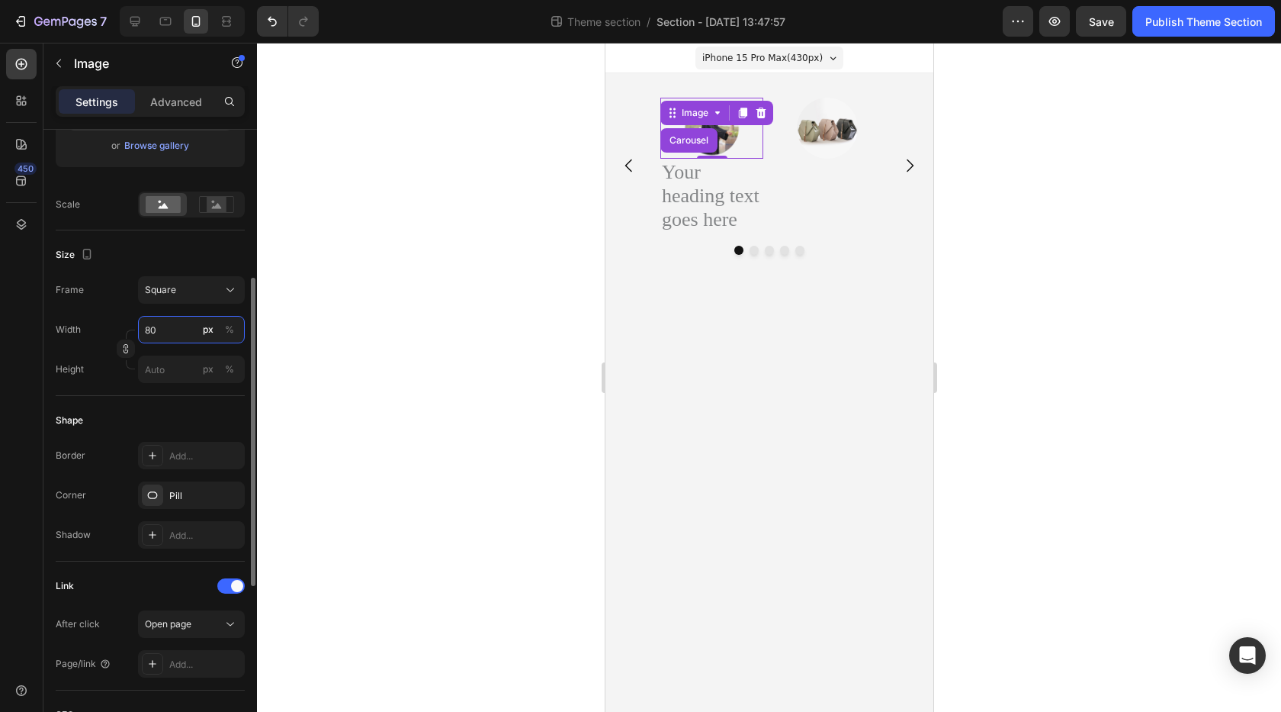
click at [150, 323] on input "80" at bounding box center [191, 329] width 107 height 27
type input "2"
type input "25"
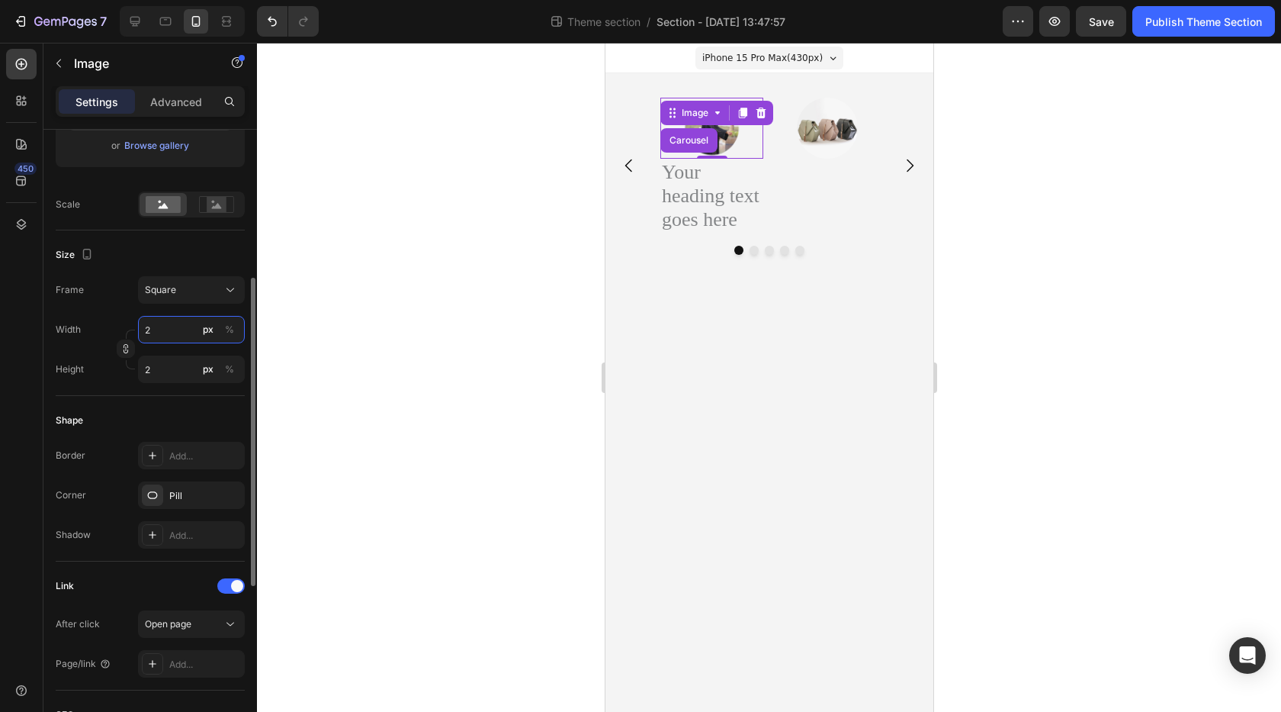
type input "25"
type input "250"
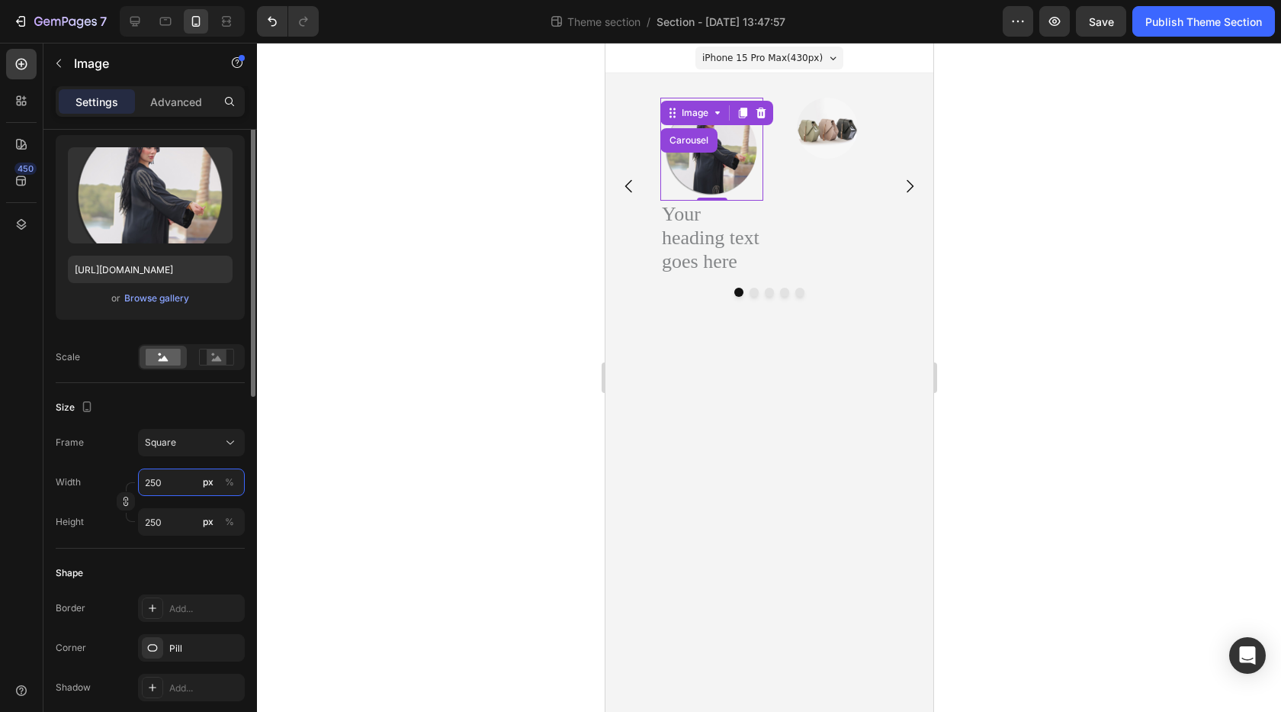
scroll to position [72, 0]
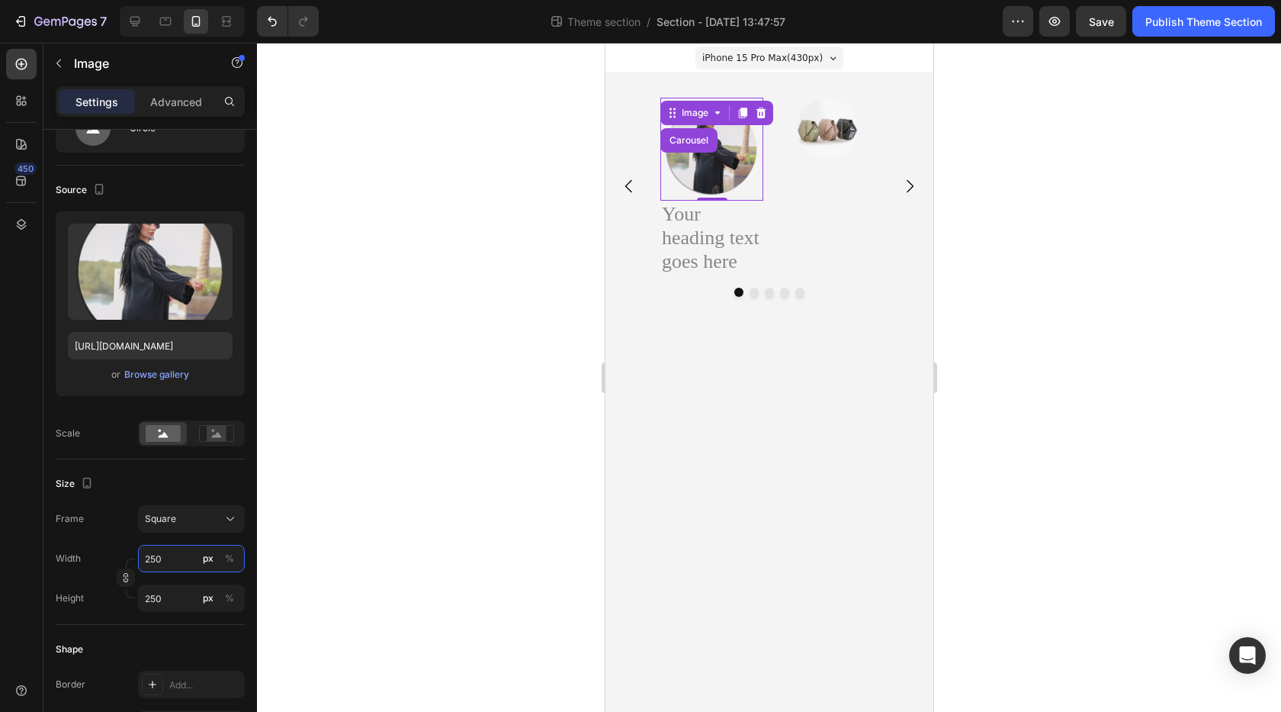
type input "250"
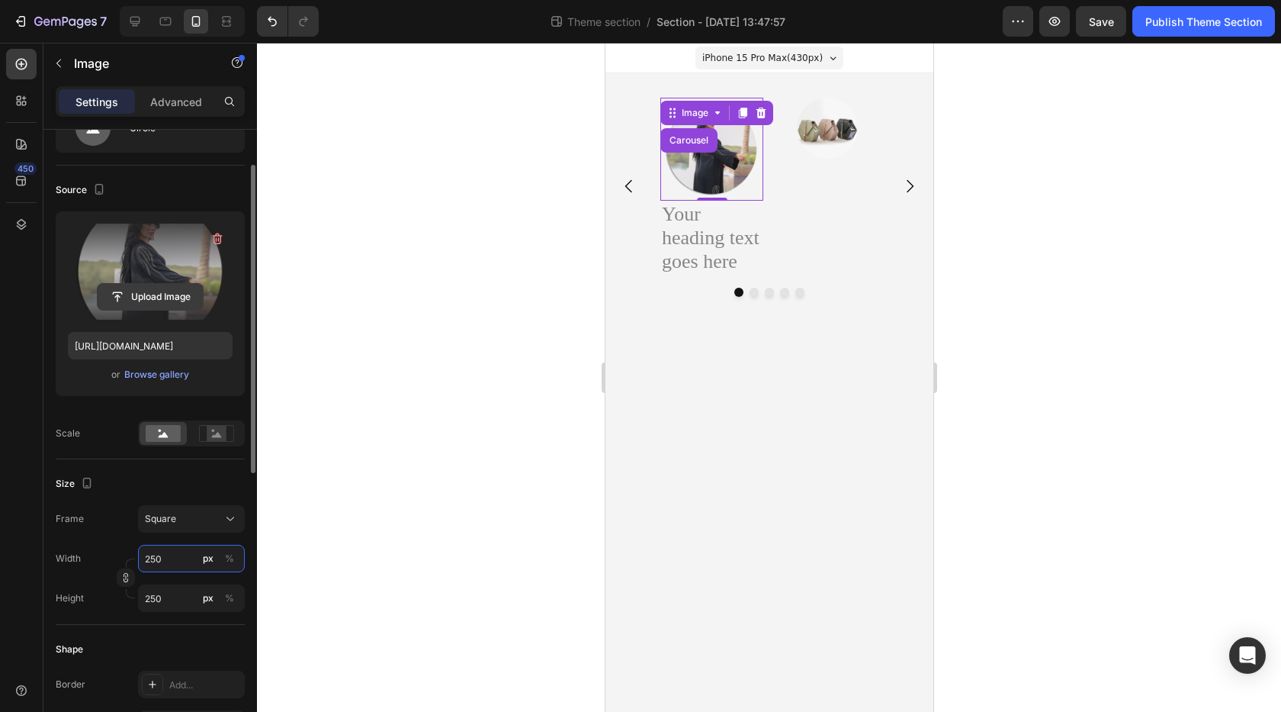
scroll to position [0, 0]
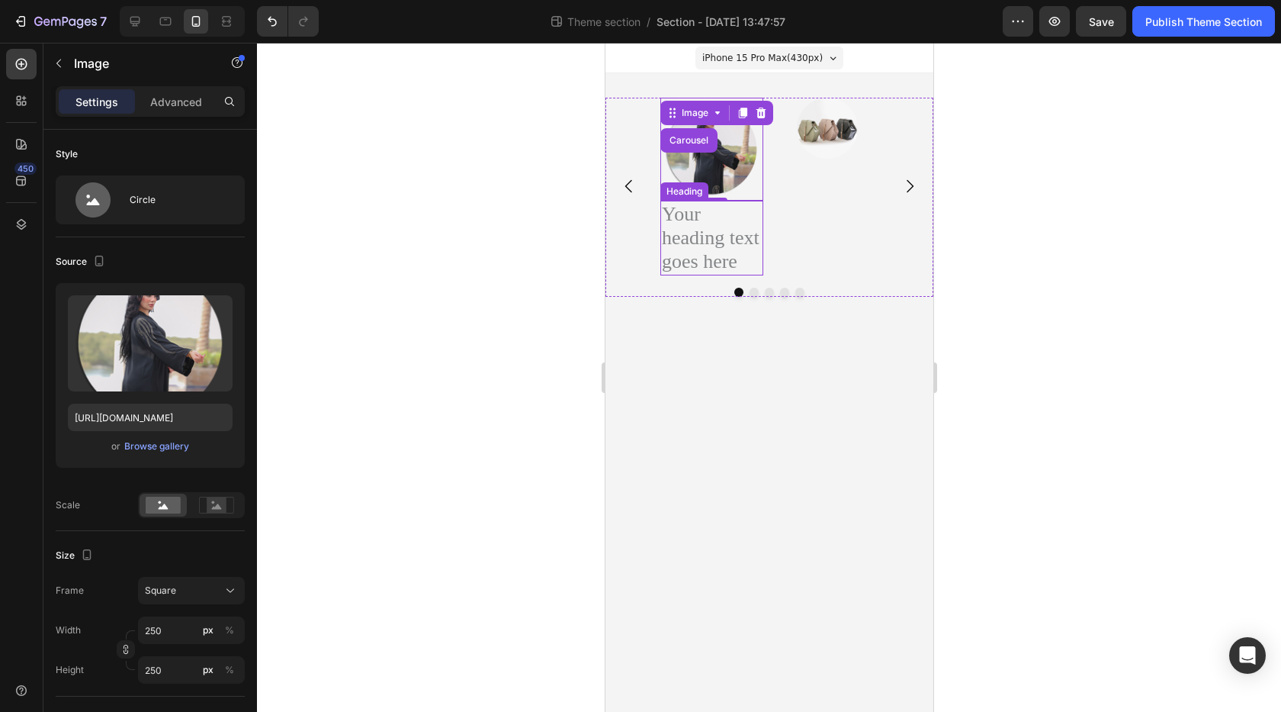
click at [692, 234] on h2 "Your heading text goes here" at bounding box center [711, 238] width 103 height 75
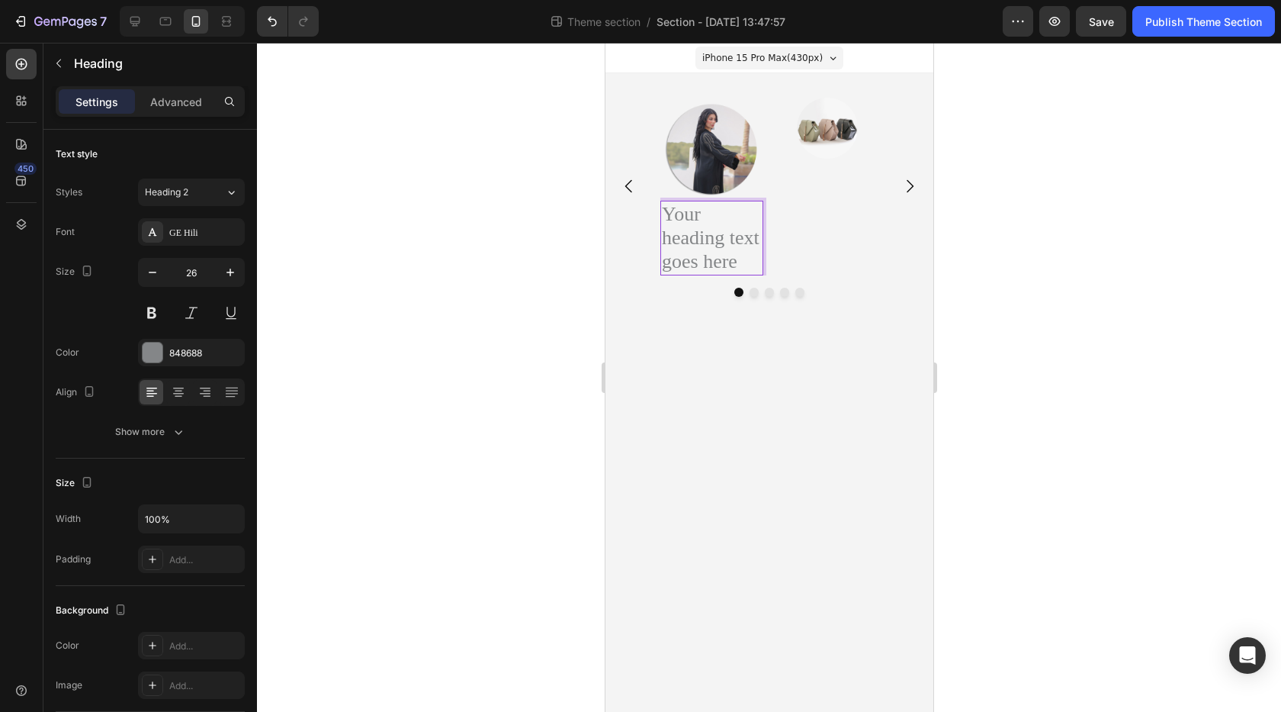
click at [730, 256] on p "Your heading text goes here" at bounding box center [711, 238] width 100 height 72
drag, startPoint x: 741, startPoint y: 263, endPoint x: 666, endPoint y: 216, distance: 89.1
click at [666, 216] on p "Your heading text goes here" at bounding box center [711, 238] width 100 height 72
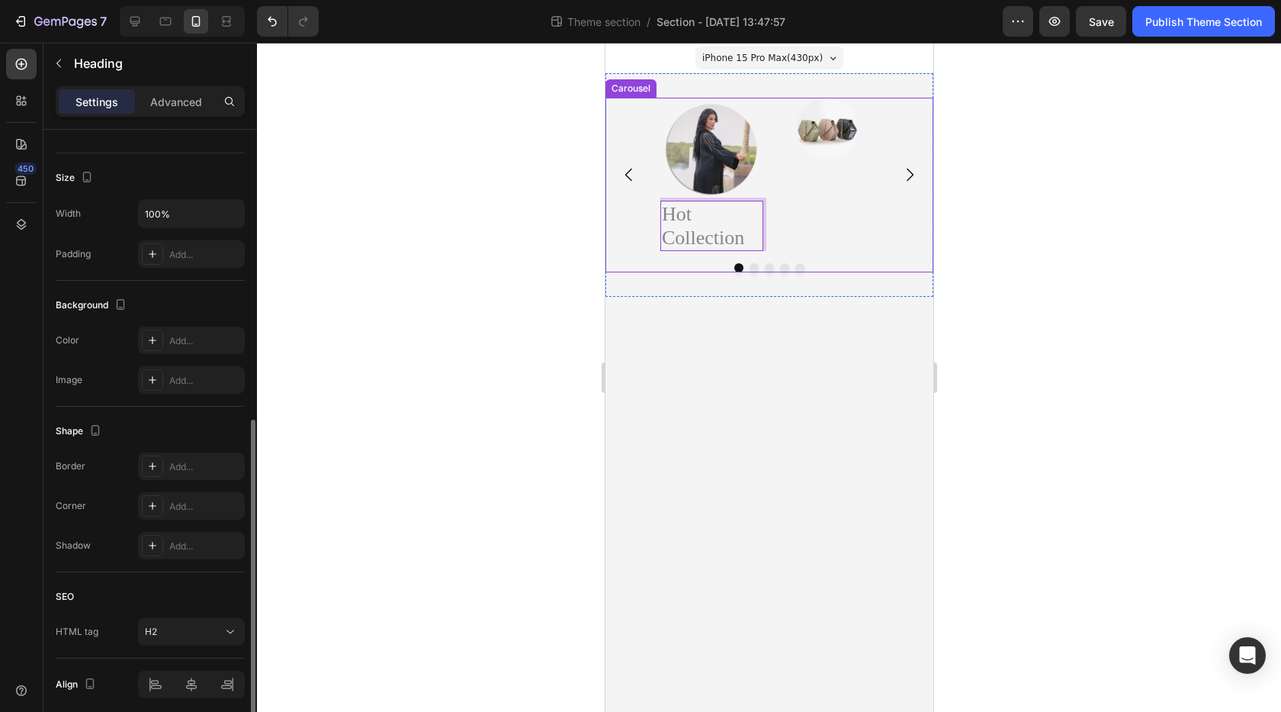
scroll to position [365, 0]
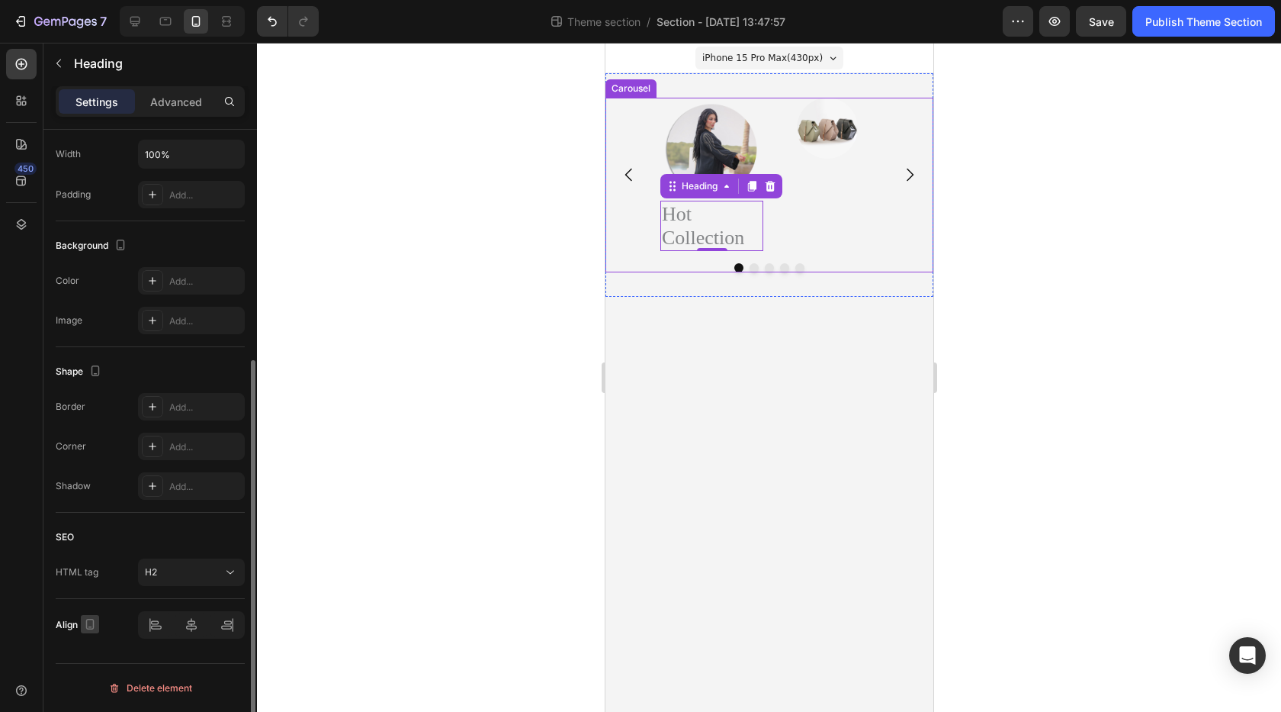
click at [88, 622] on icon "button" at bounding box center [89, 623] width 15 height 15
click at [98, 543] on icon "button" at bounding box center [92, 540] width 15 height 15
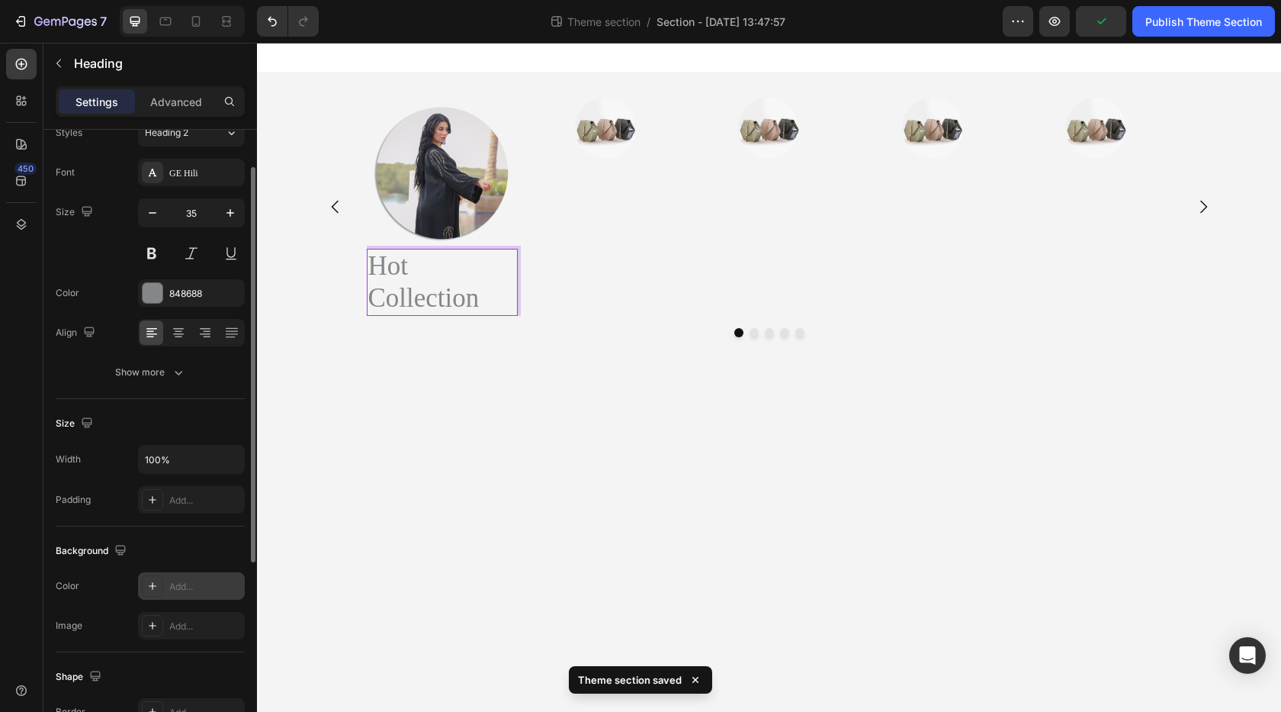
scroll to position [0, 0]
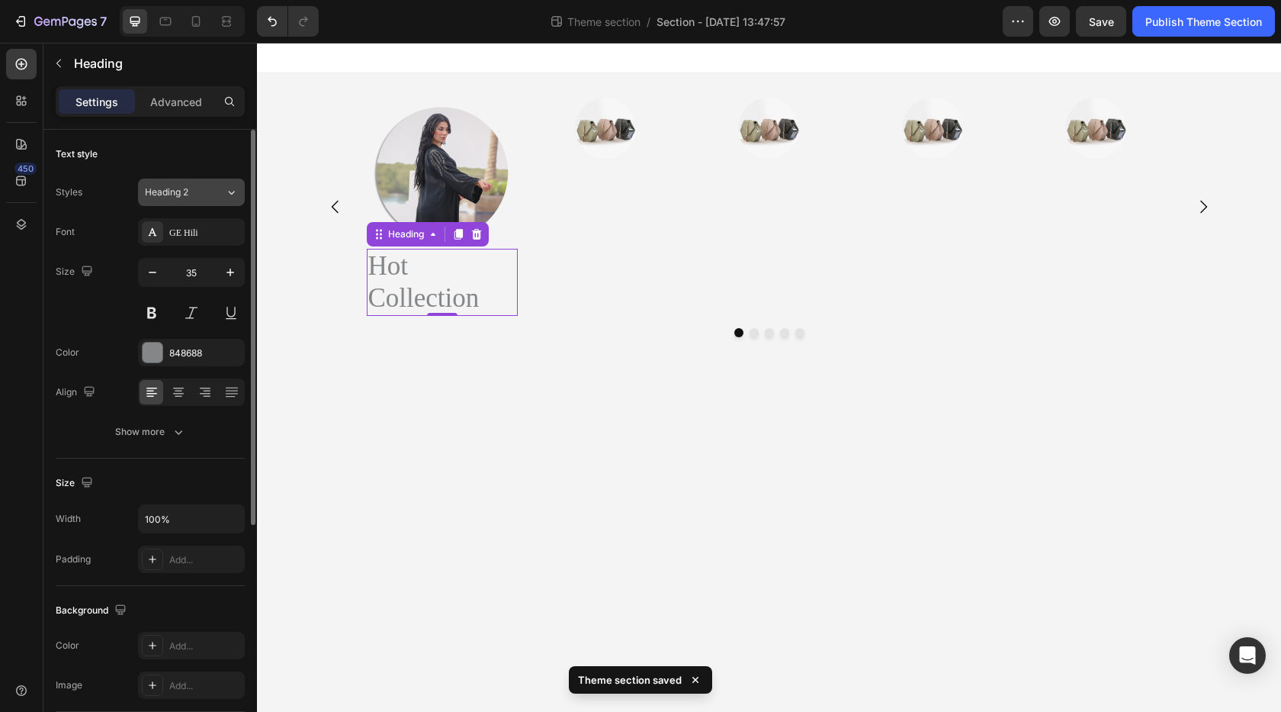
click at [191, 196] on div "Heading 2" at bounding box center [176, 192] width 62 height 14
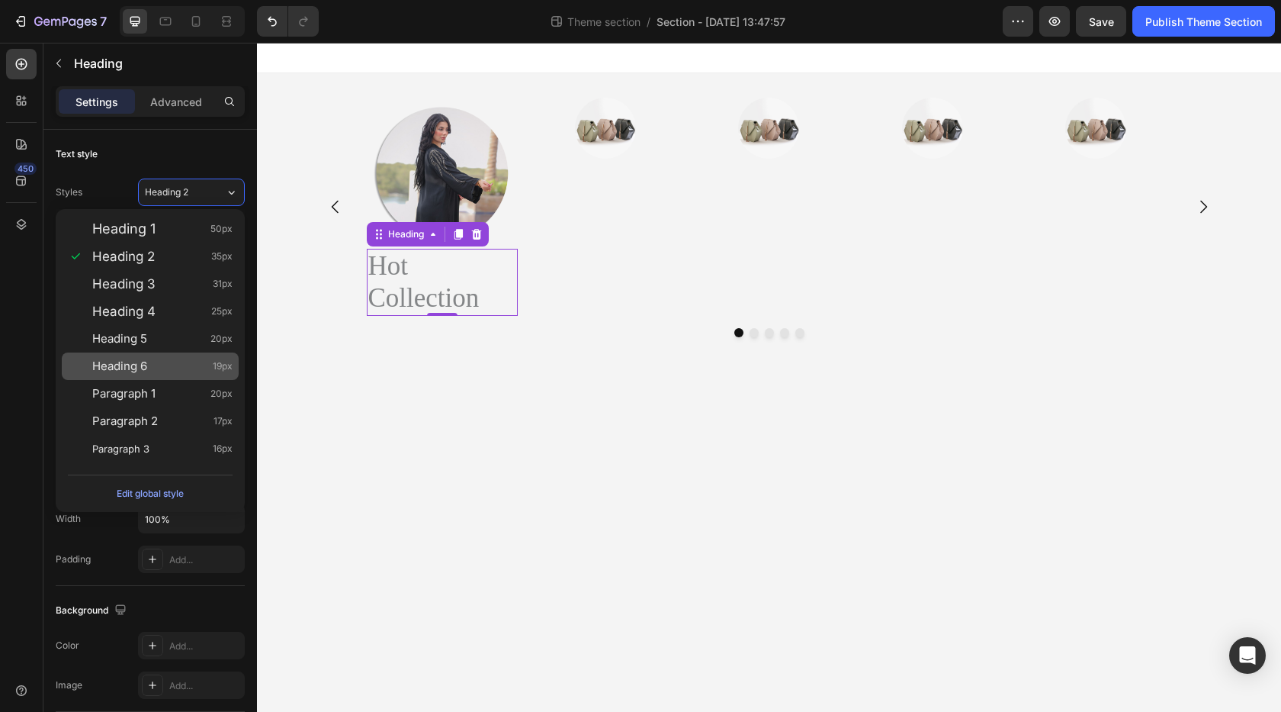
click at [129, 373] on span "Heading 6" at bounding box center [119, 366] width 55 height 15
type input "19"
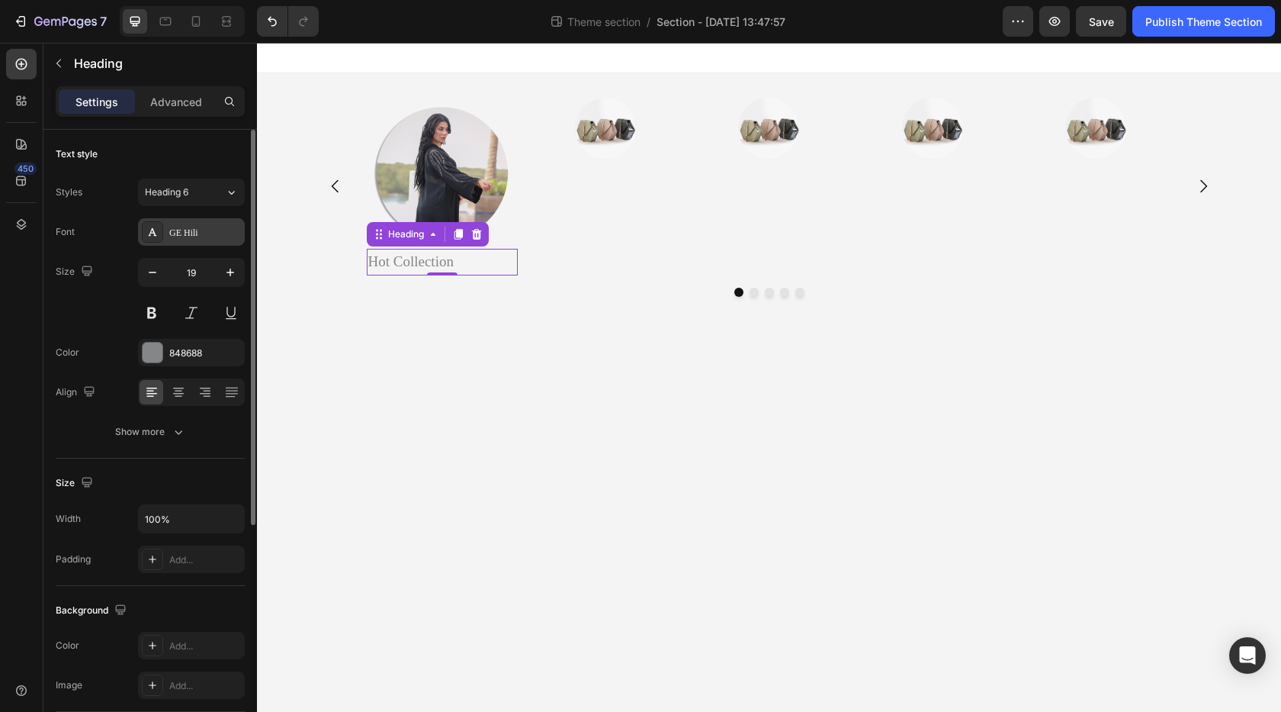
click at [191, 243] on div "GE Hili" at bounding box center [191, 231] width 107 height 27
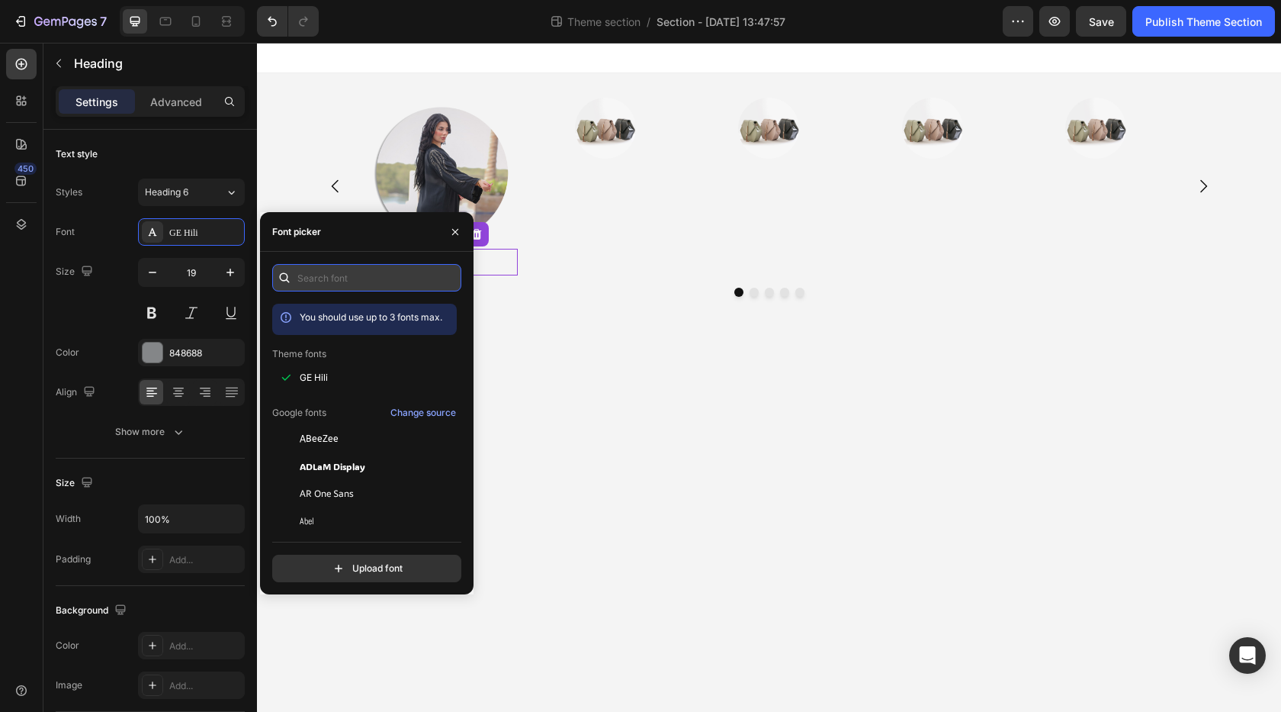
click at [319, 272] on input "text" at bounding box center [366, 277] width 189 height 27
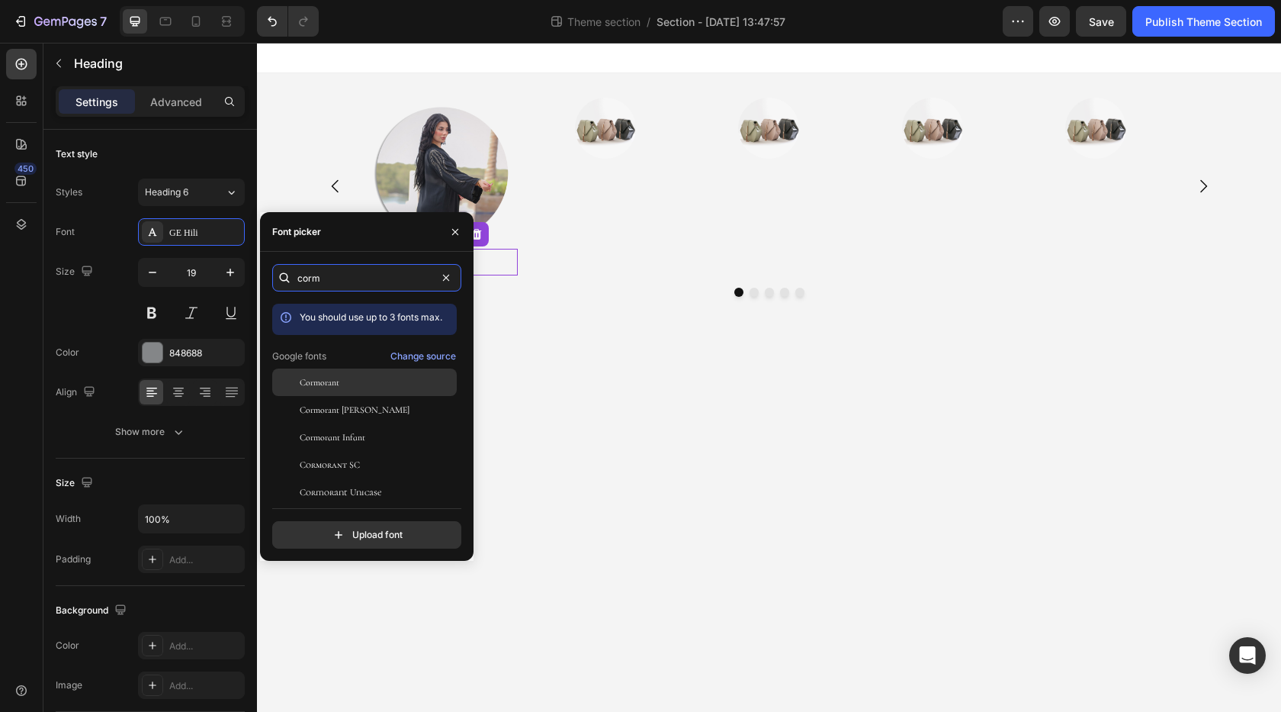
type input "corm"
click at [322, 385] on span "Cormorant" at bounding box center [320, 382] width 40 height 14
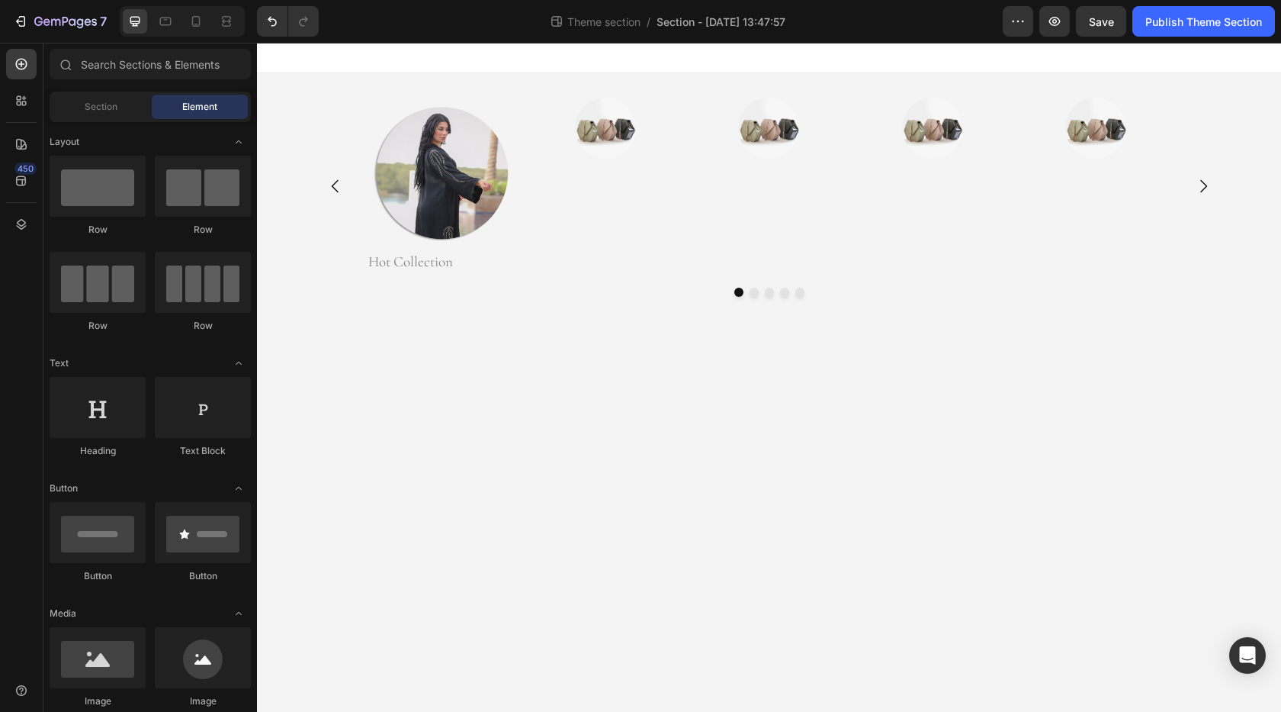
click at [546, 461] on body "Image Hot Collection Heading 0 Image Image Image Image Carousel Root Drag & dro…" at bounding box center [769, 377] width 1024 height 669
click at [423, 262] on p "Hot Collection" at bounding box center [442, 261] width 148 height 23
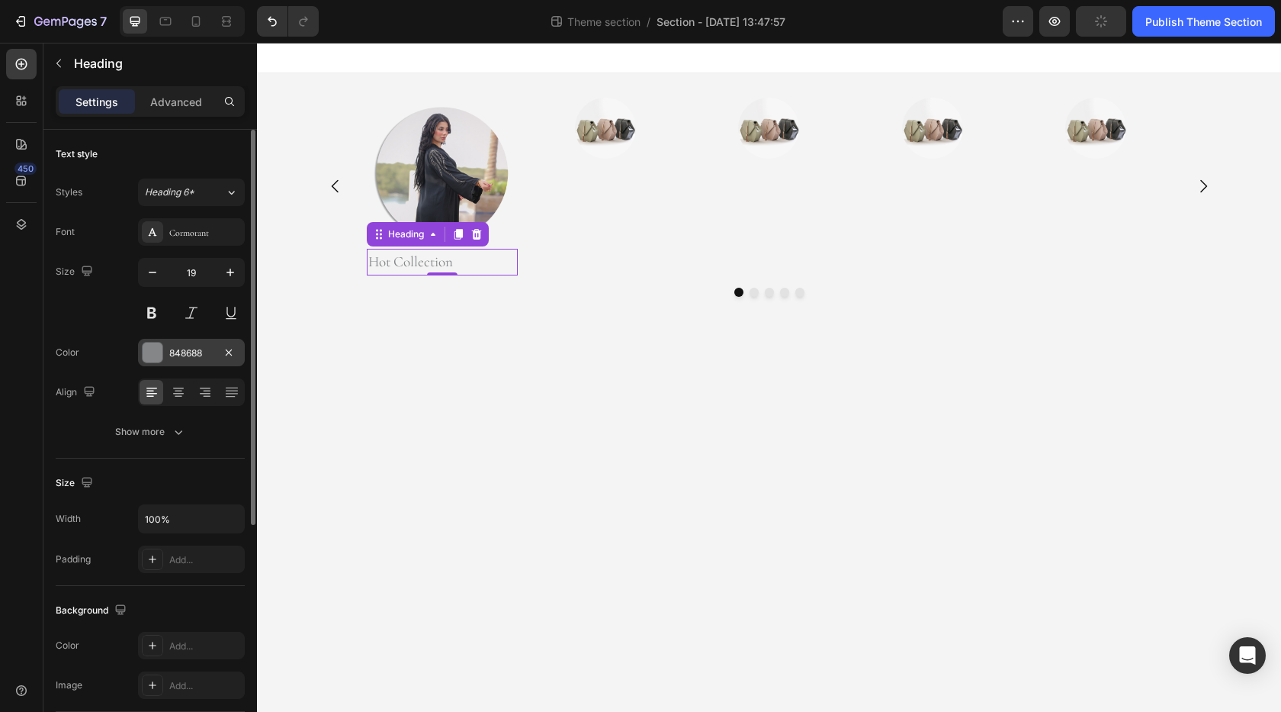
click at [153, 352] on div at bounding box center [153, 352] width 20 height 20
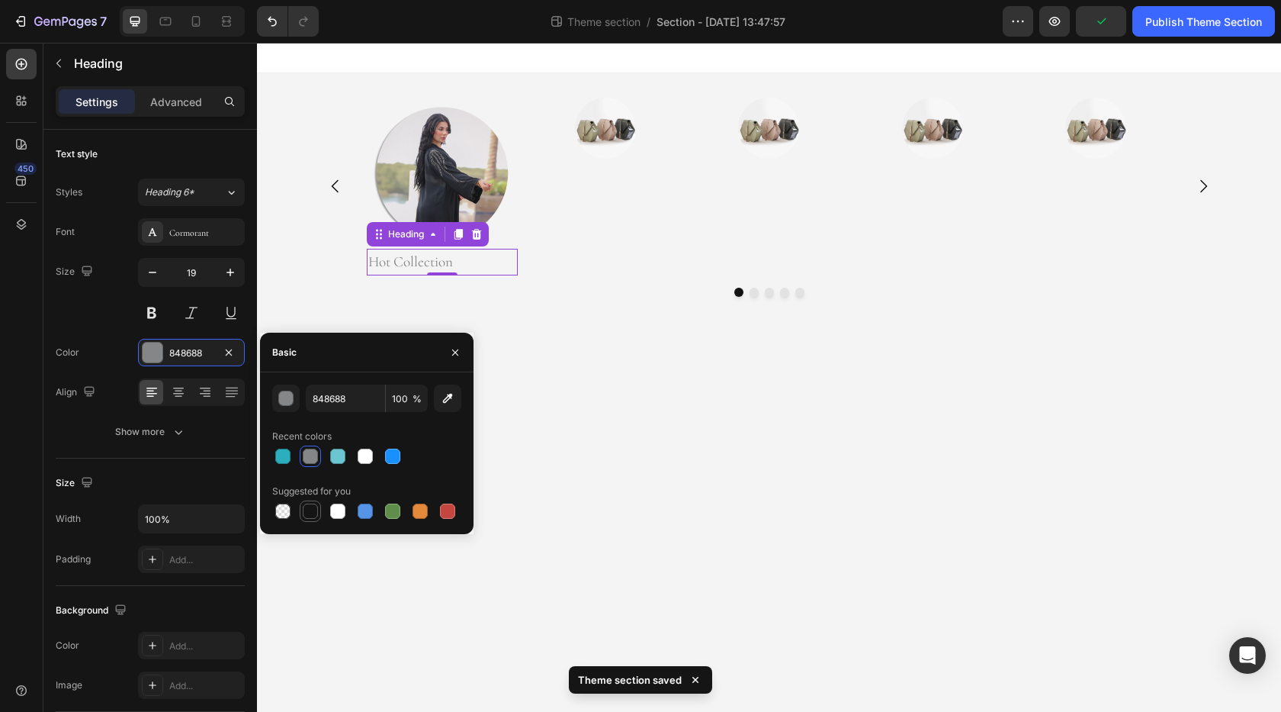
click at [312, 510] on div at bounding box center [310, 510] width 15 height 15
type input "151515"
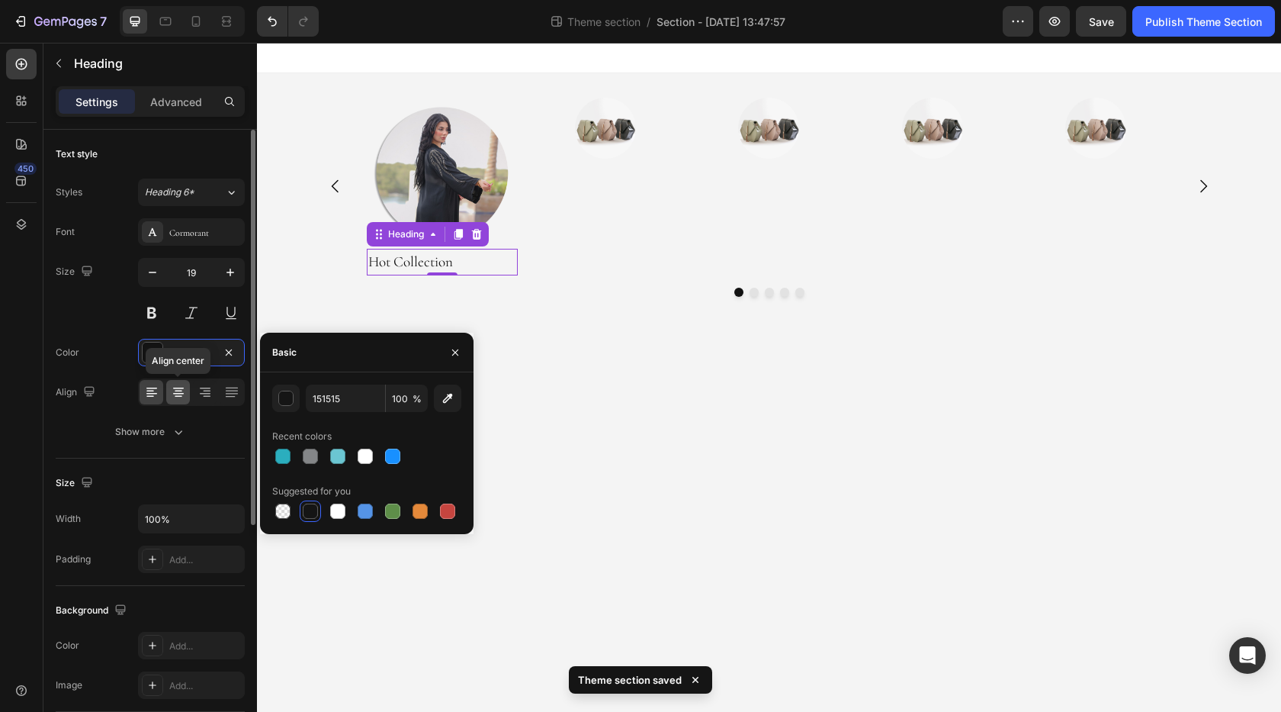
click at [179, 397] on icon at bounding box center [178, 391] width 15 height 15
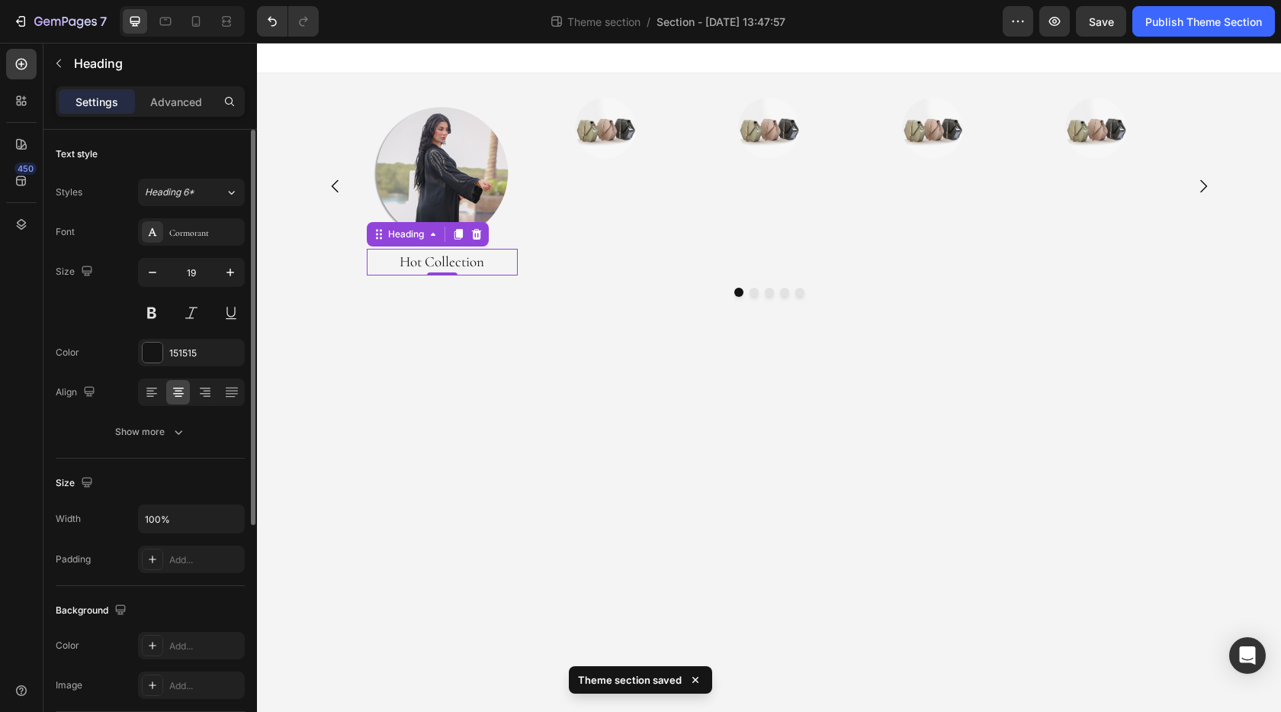
click at [112, 321] on div "Size 19" at bounding box center [150, 292] width 189 height 69
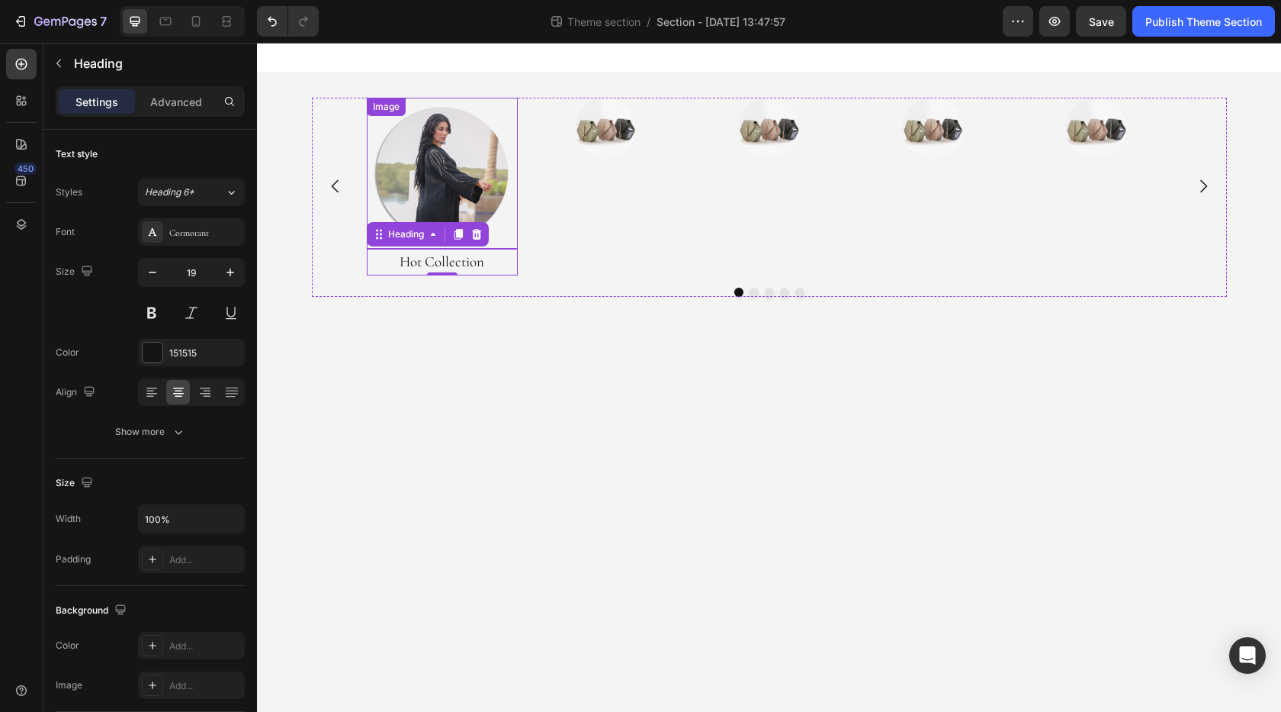
click at [463, 152] on img at bounding box center [442, 173] width 151 height 151
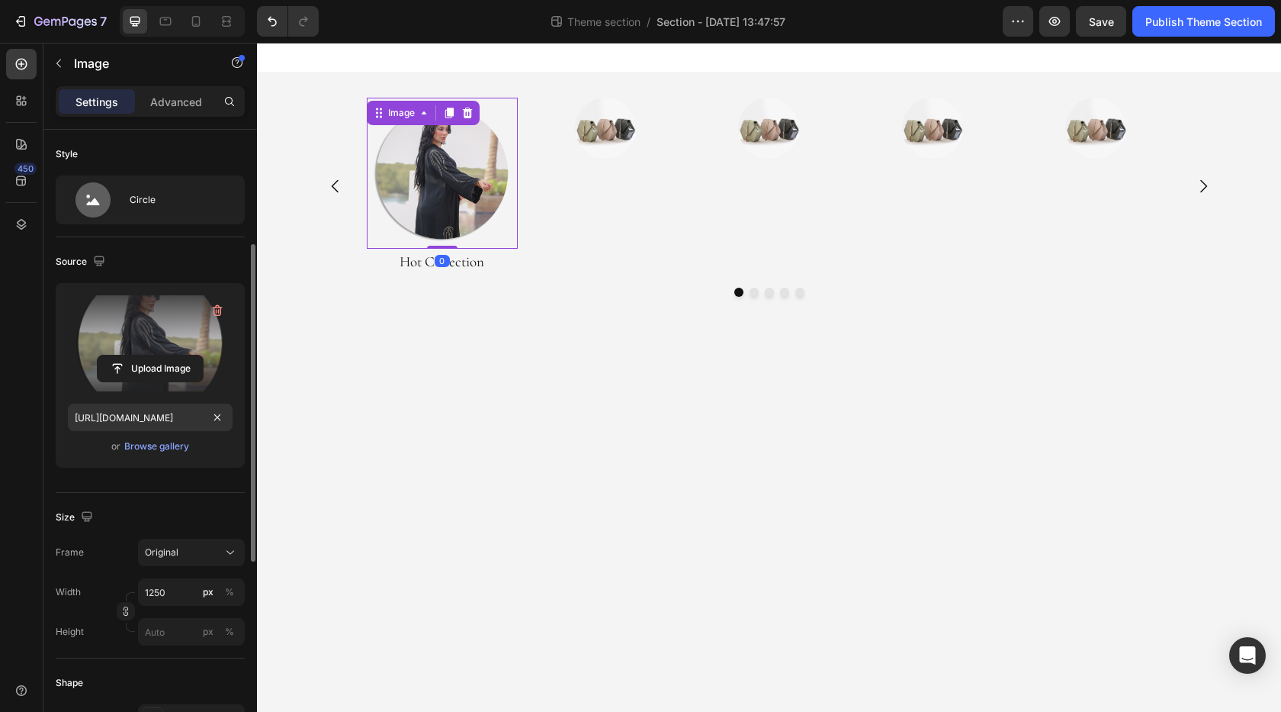
scroll to position [76, 0]
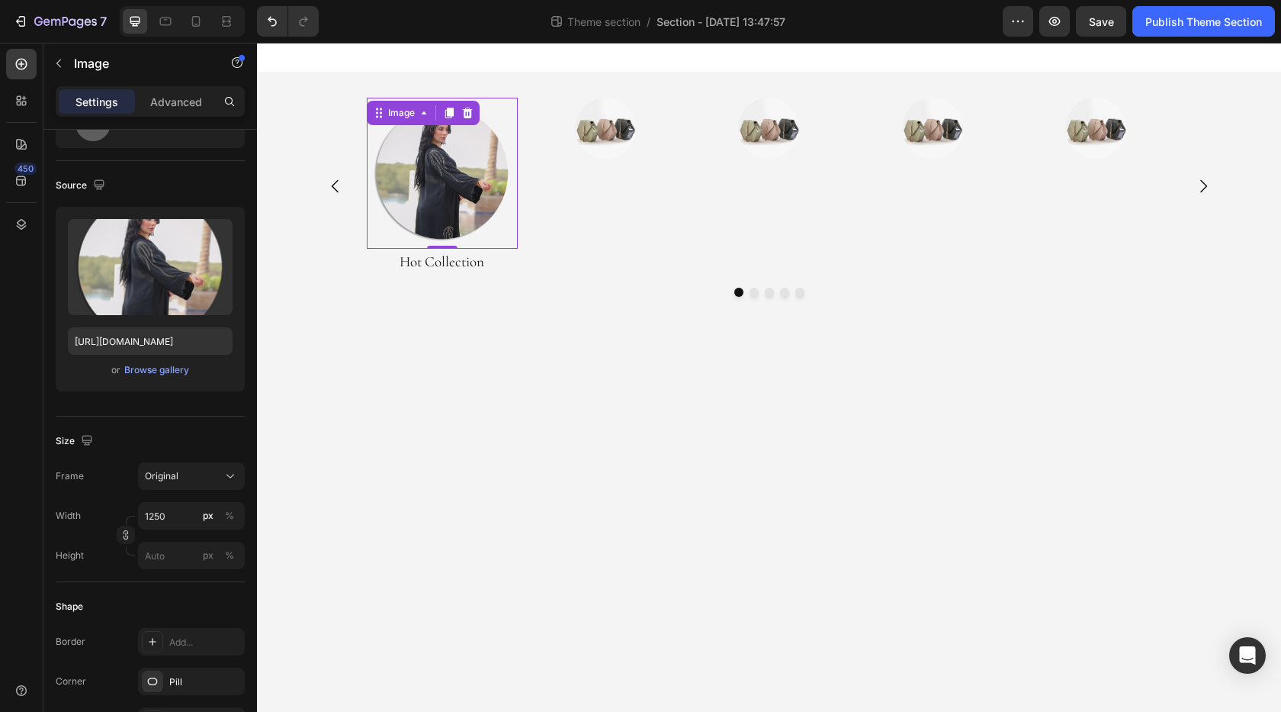
click at [422, 175] on img at bounding box center [442, 173] width 151 height 151
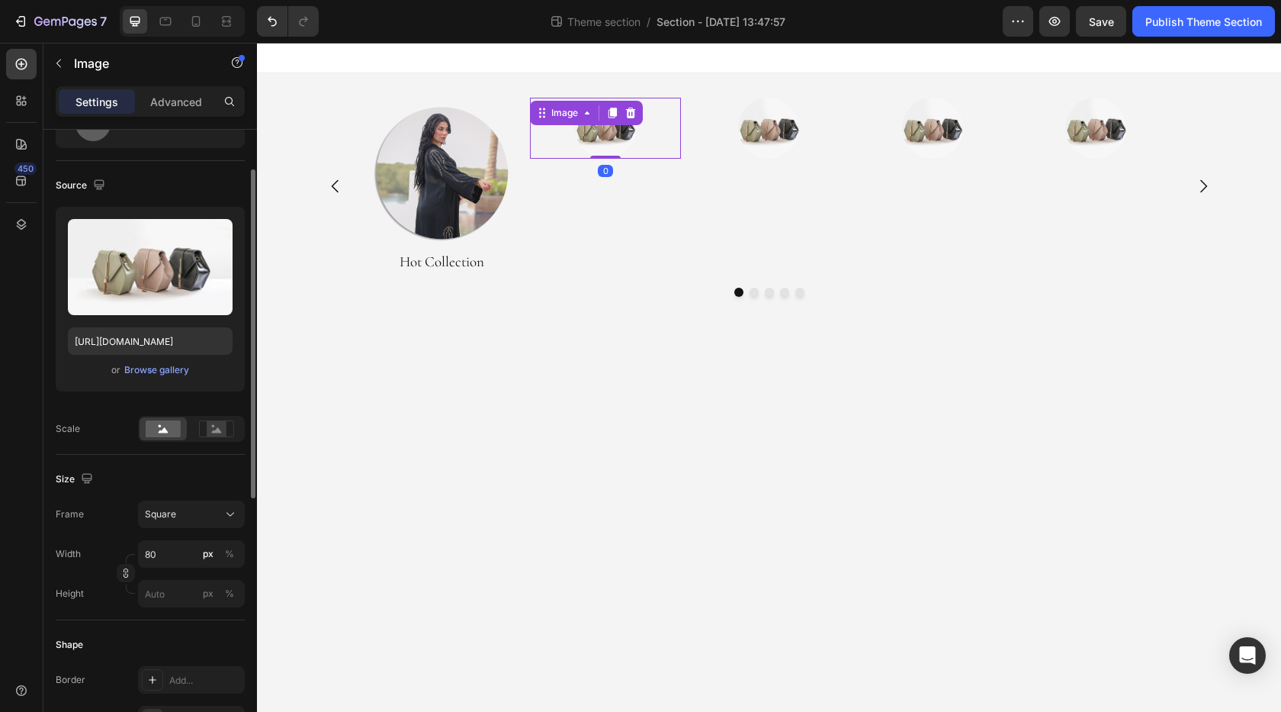
click at [596, 125] on img at bounding box center [605, 128] width 61 height 61
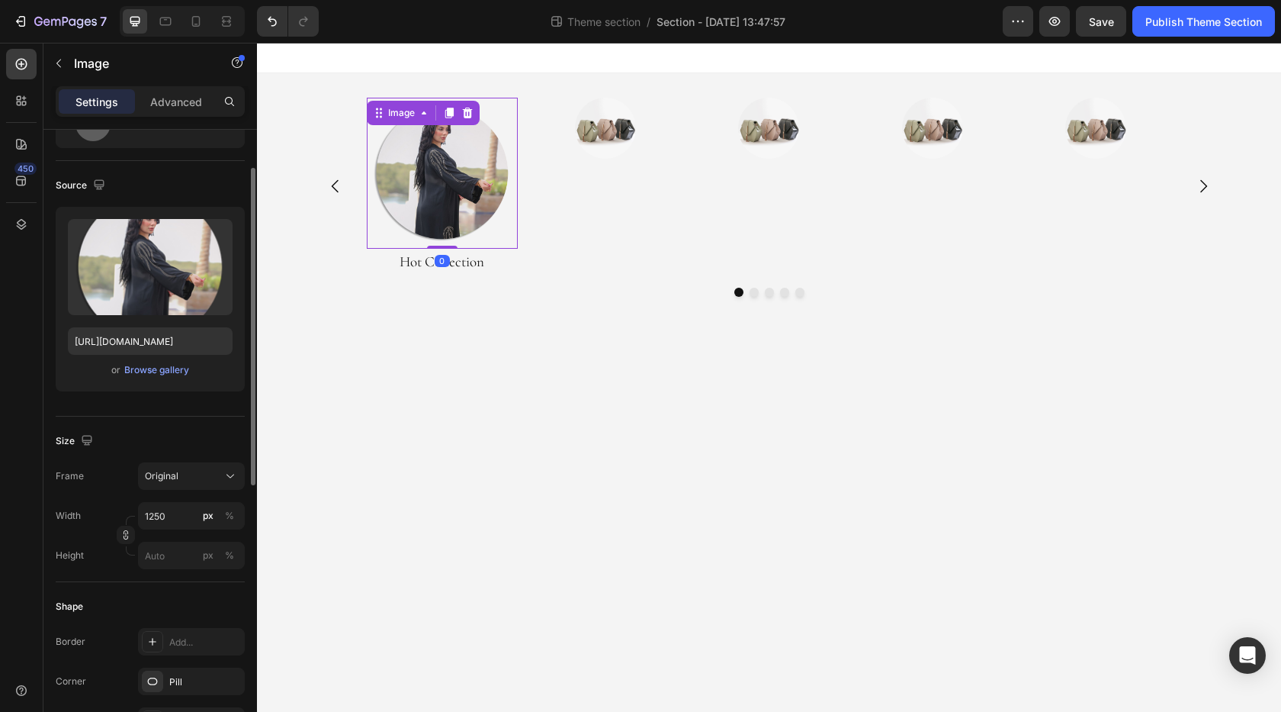
click at [461, 152] on img at bounding box center [442, 173] width 151 height 151
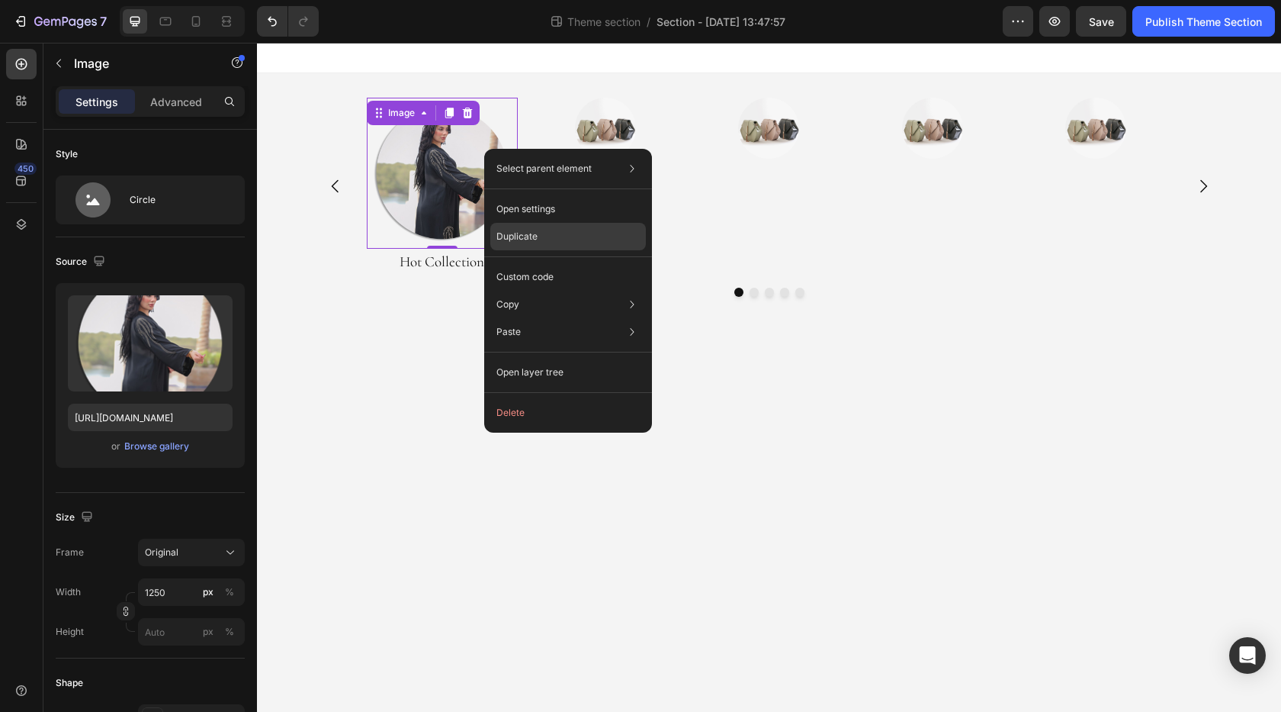
click at [551, 263] on div "Duplicate" at bounding box center [568, 276] width 156 height 27
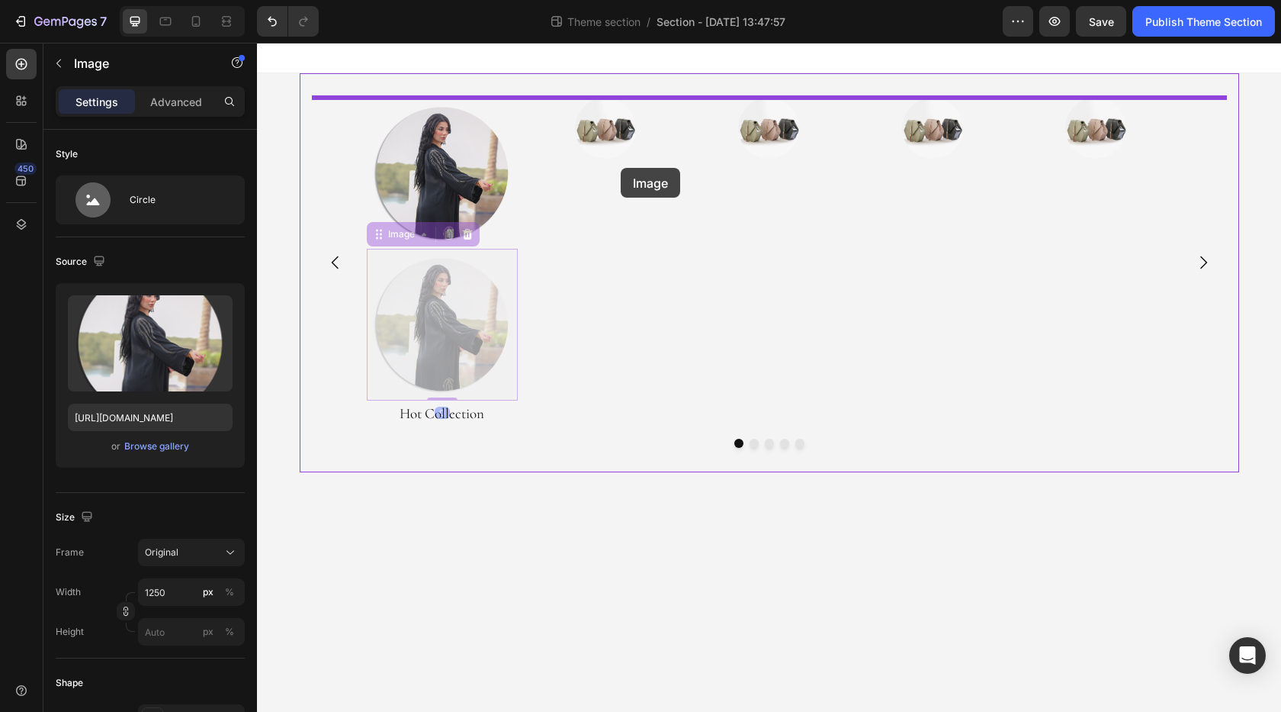
drag, startPoint x: 452, startPoint y: 300, endPoint x: 621, endPoint y: 168, distance: 214.7
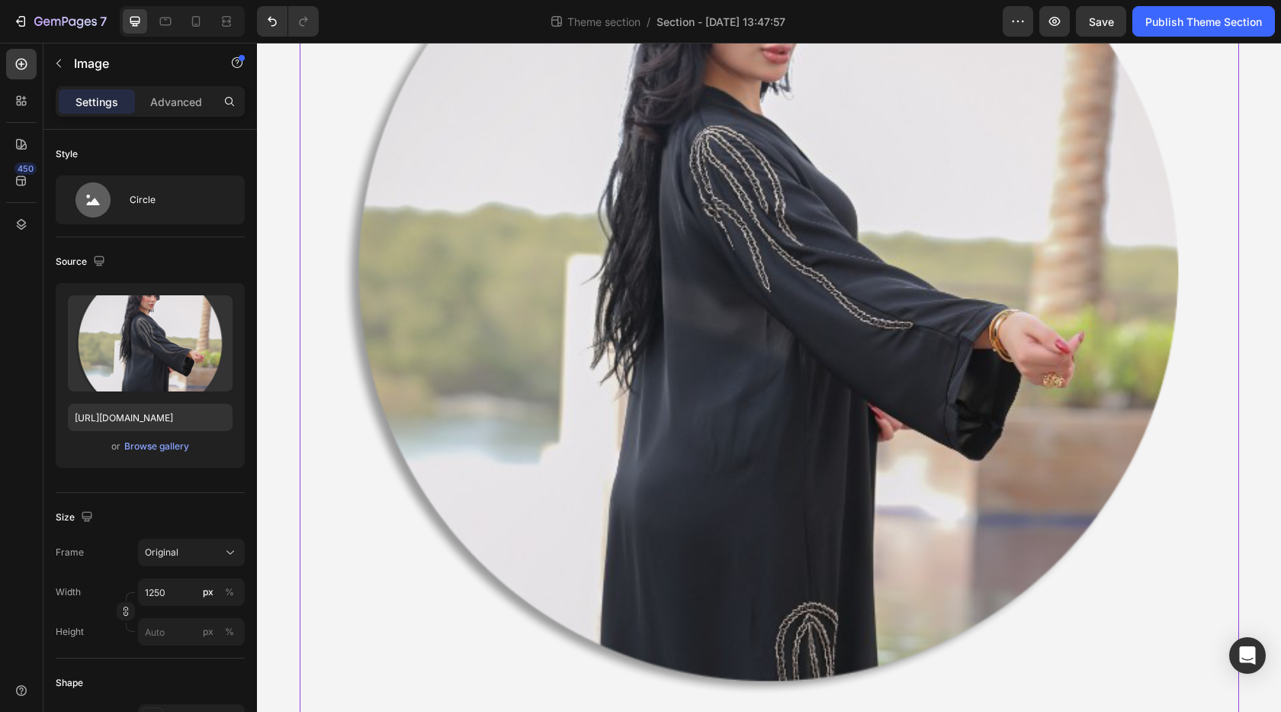
scroll to position [305, 0]
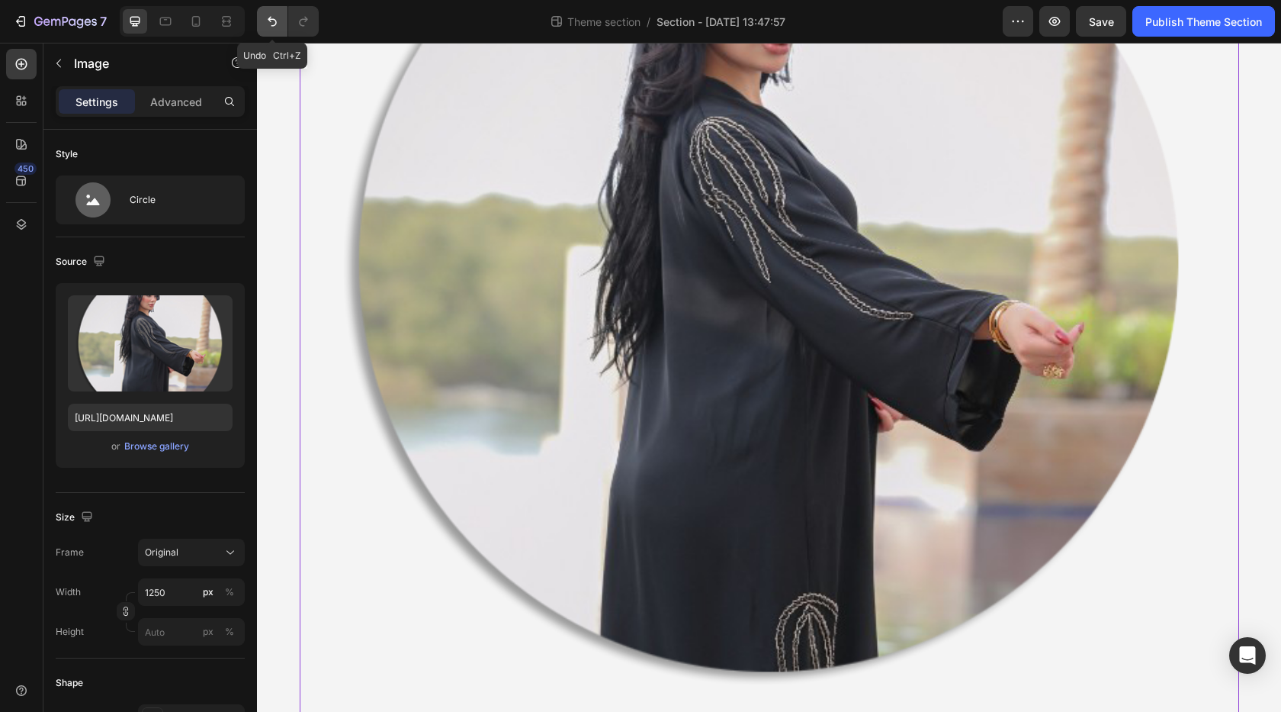
click at [275, 25] on icon "Undo/Redo" at bounding box center [272, 22] width 9 height 10
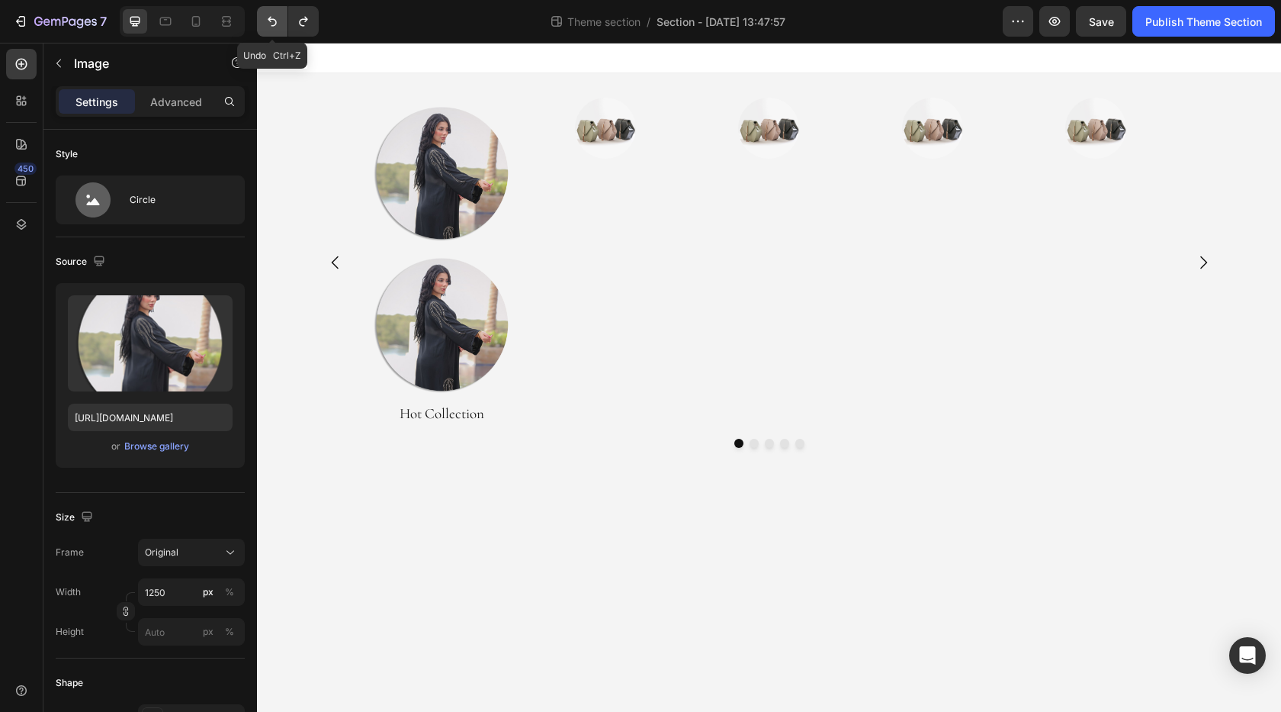
scroll to position [0, 0]
click at [455, 328] on img at bounding box center [442, 324] width 151 height 151
click at [268, 23] on icon "Undo/Redo" at bounding box center [272, 21] width 15 height 15
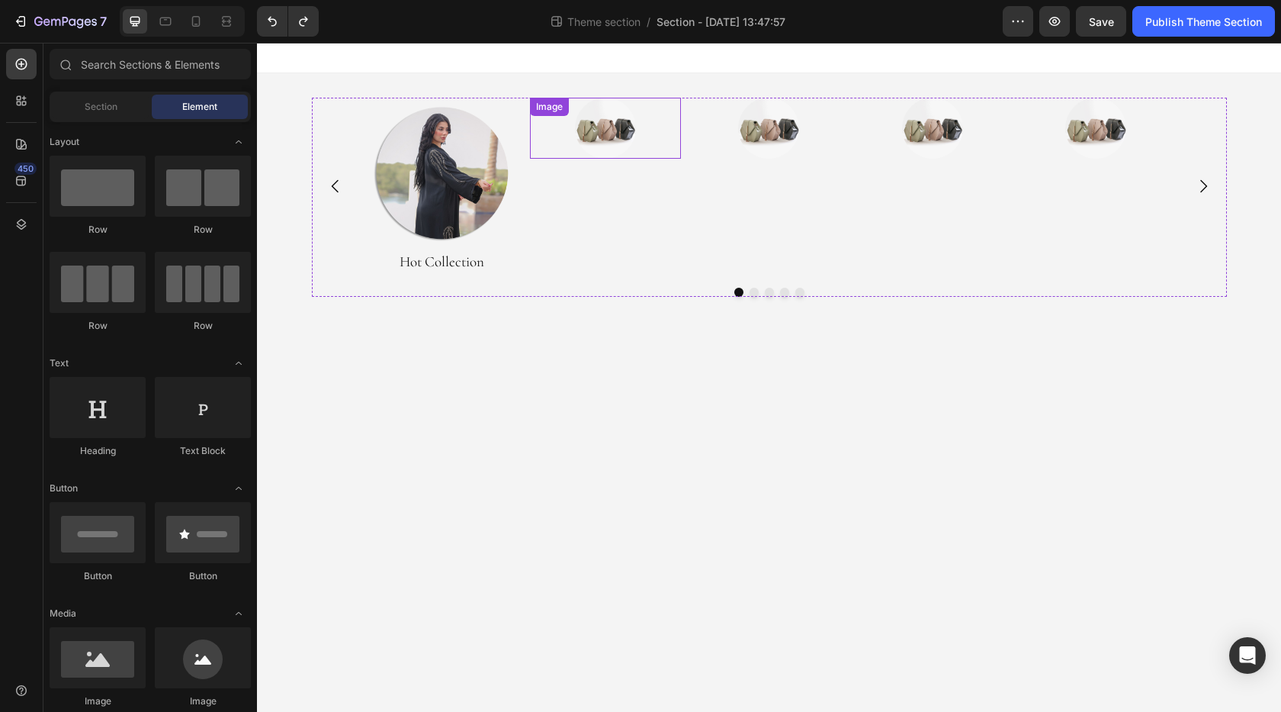
click at [604, 130] on img at bounding box center [605, 128] width 61 height 61
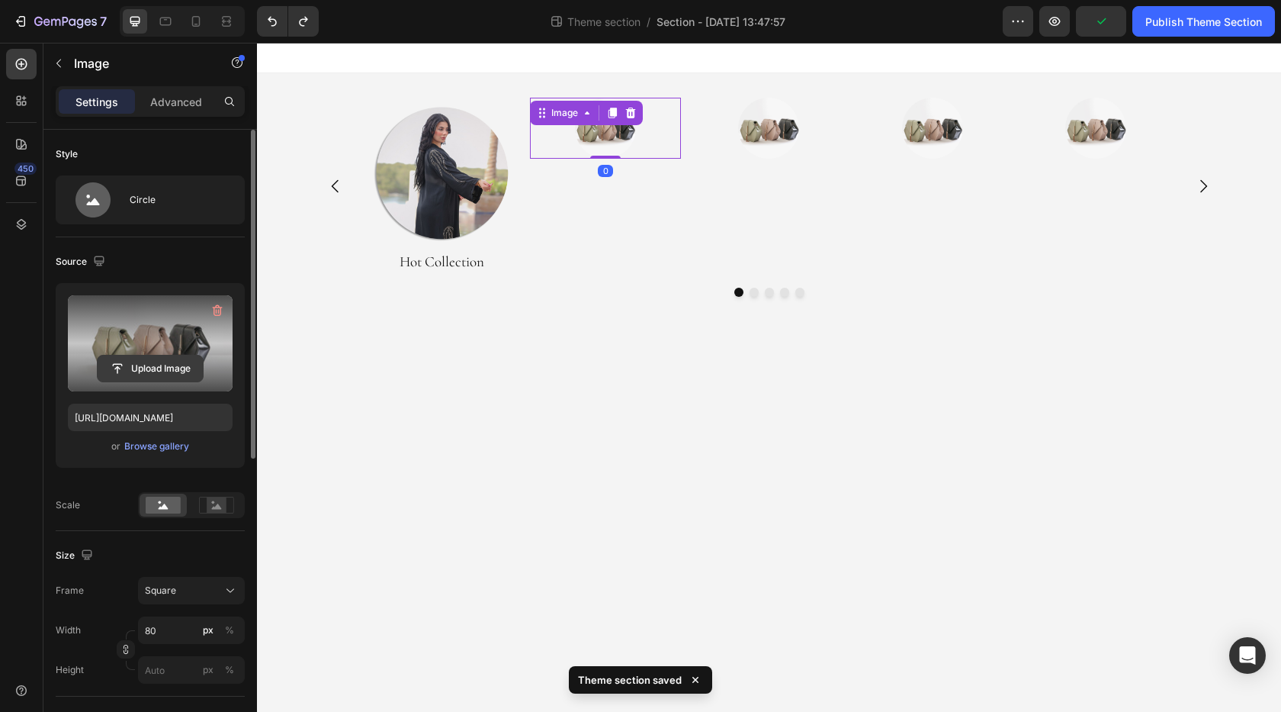
scroll to position [153, 0]
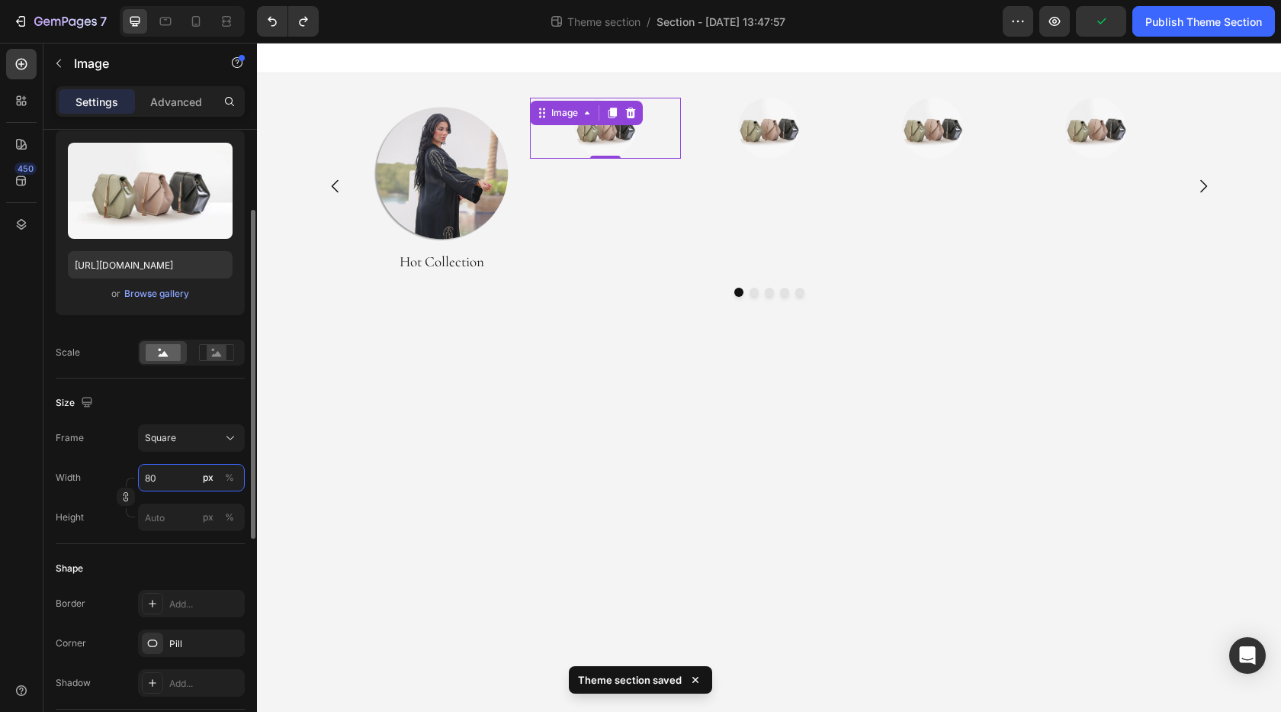
click at [155, 472] on input "80" at bounding box center [191, 477] width 107 height 27
type input "2"
type input "25"
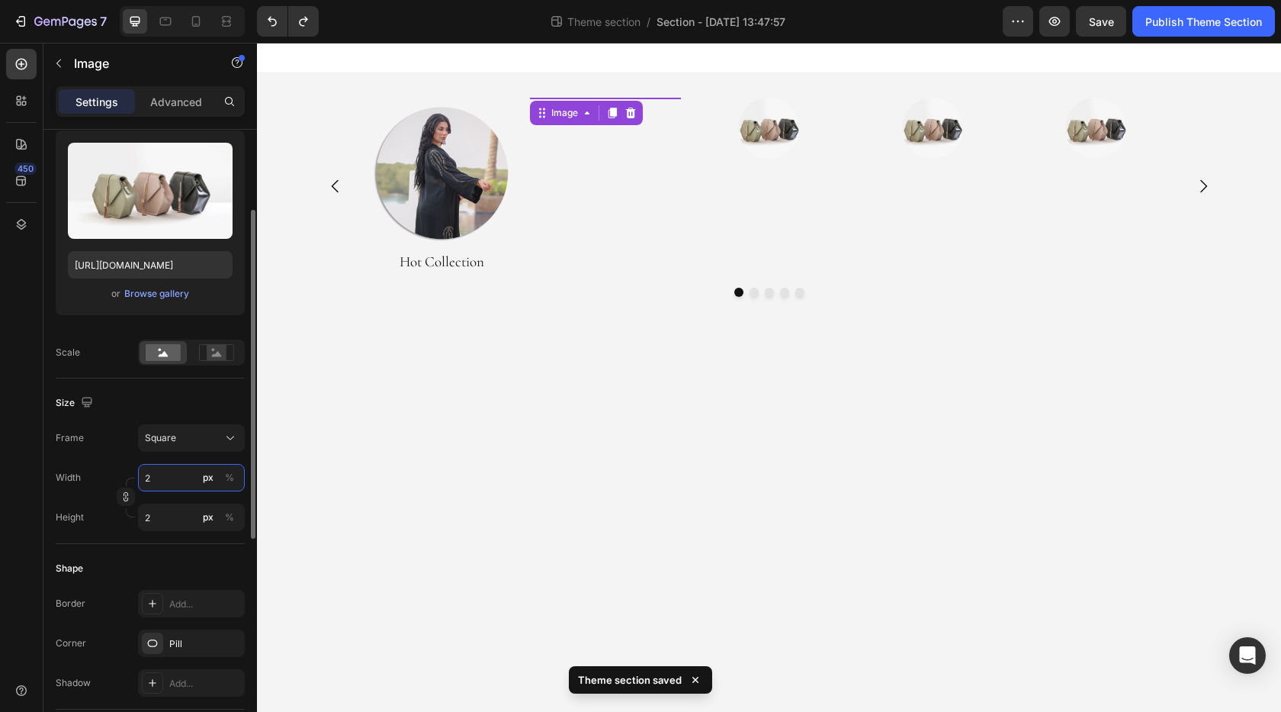
type input "25"
type input "250"
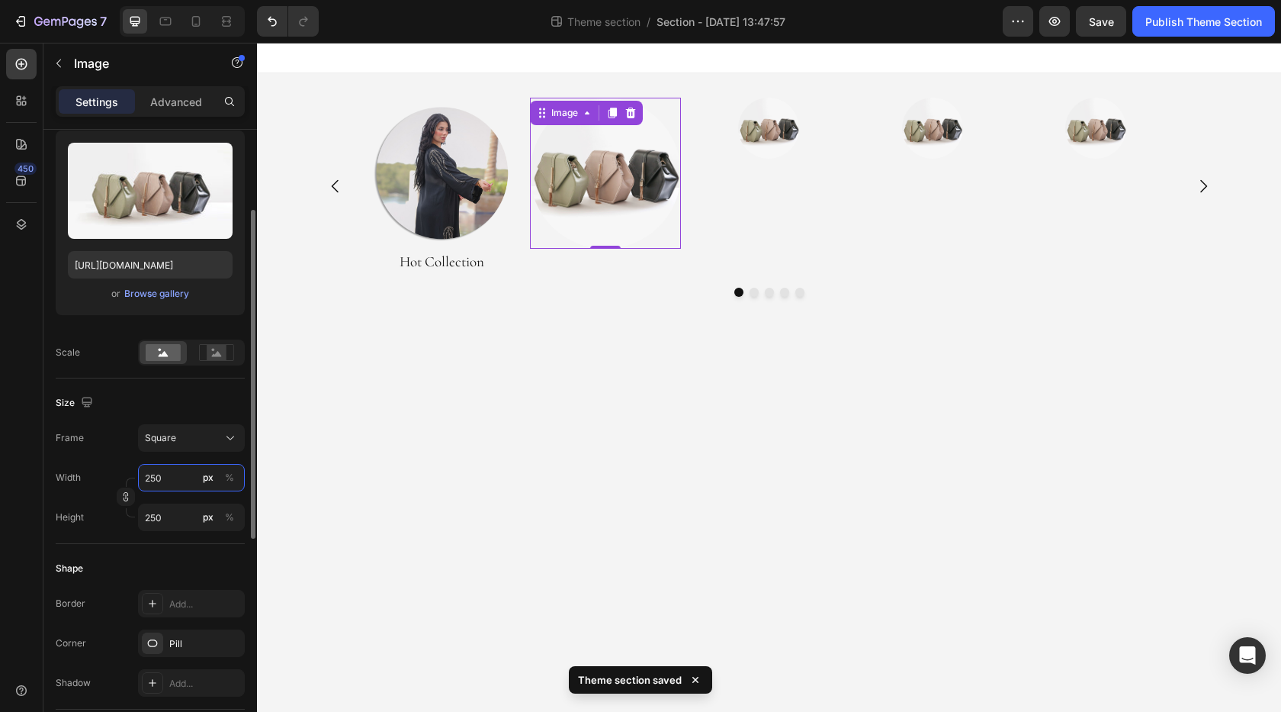
type input "250"
click at [199, 390] on div "Size Frame Square Width 250 px % Height 250 px %" at bounding box center [150, 461] width 189 height 166
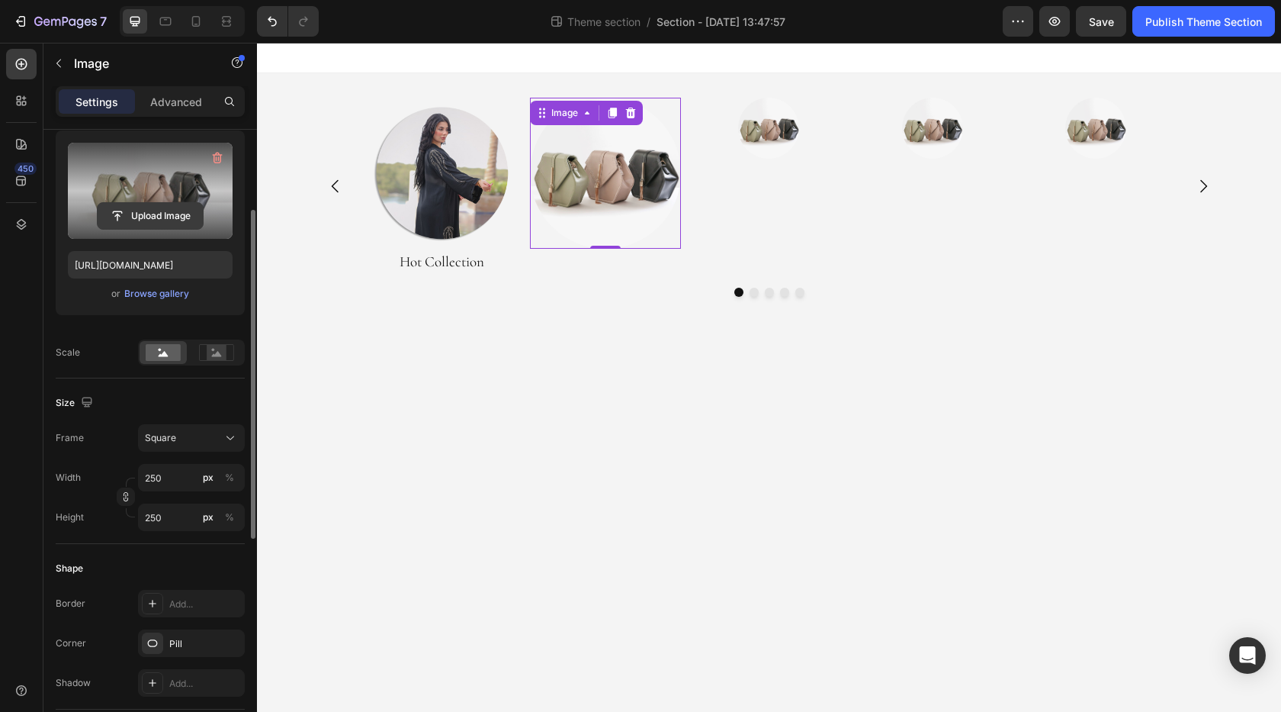
click at [153, 211] on input "file" at bounding box center [150, 216] width 105 height 26
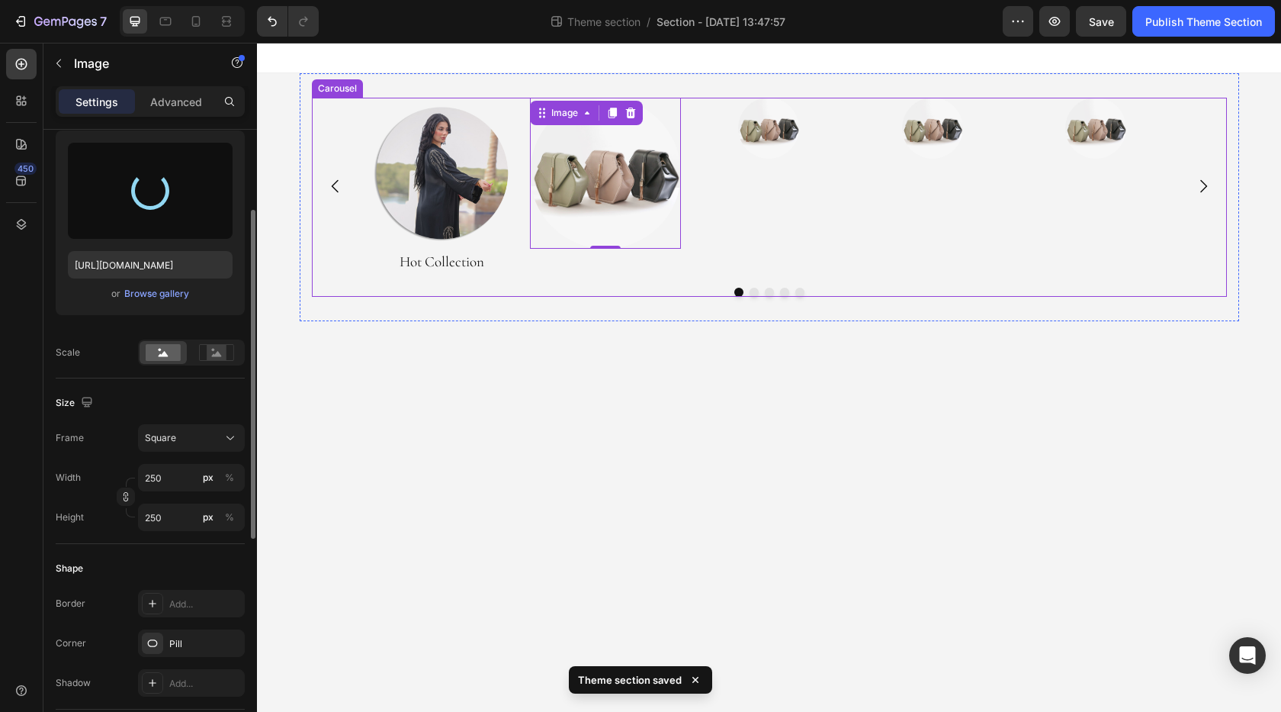
type input "[URL][DOMAIN_NAME]"
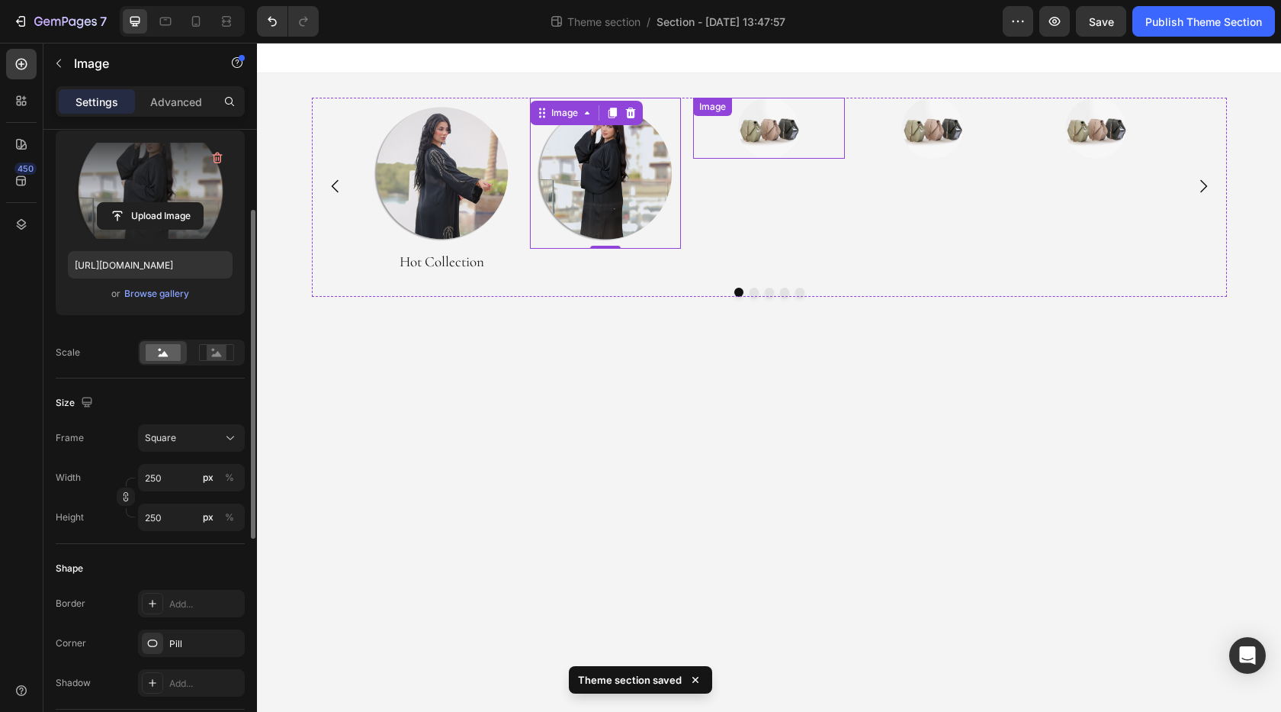
click at [781, 129] on img at bounding box center [768, 128] width 61 height 61
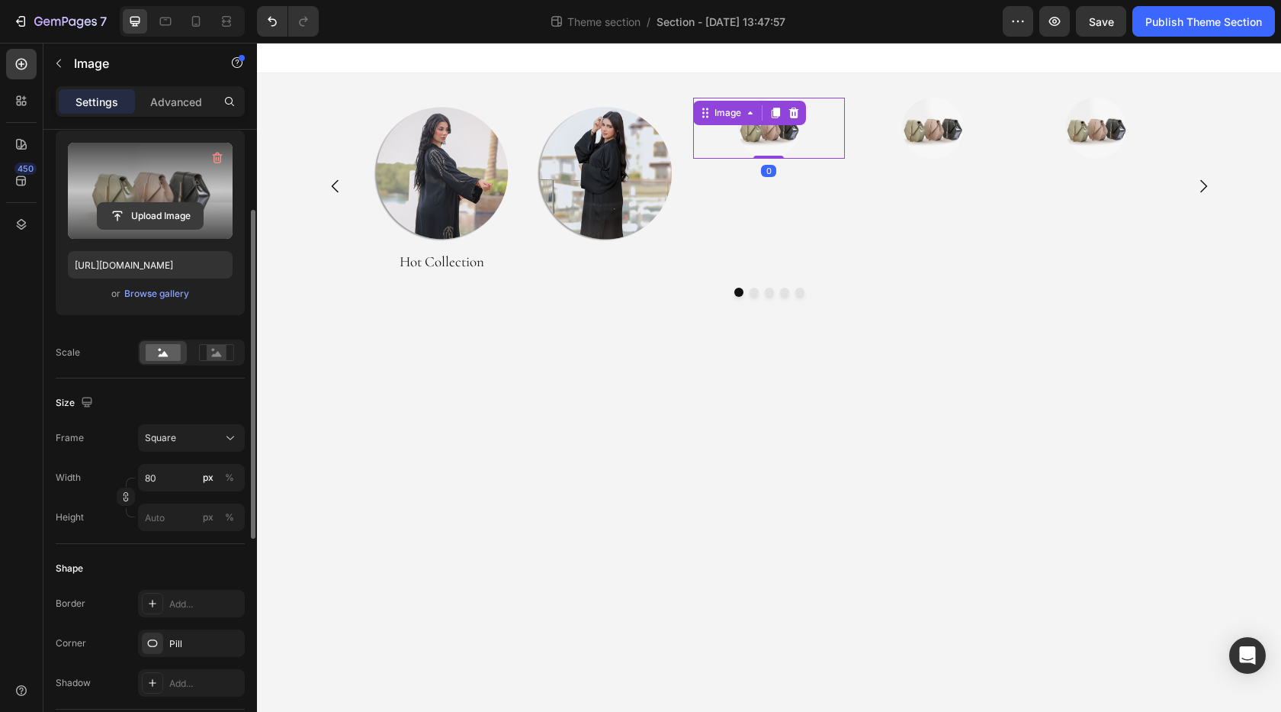
click at [139, 217] on input "file" at bounding box center [150, 216] width 105 height 26
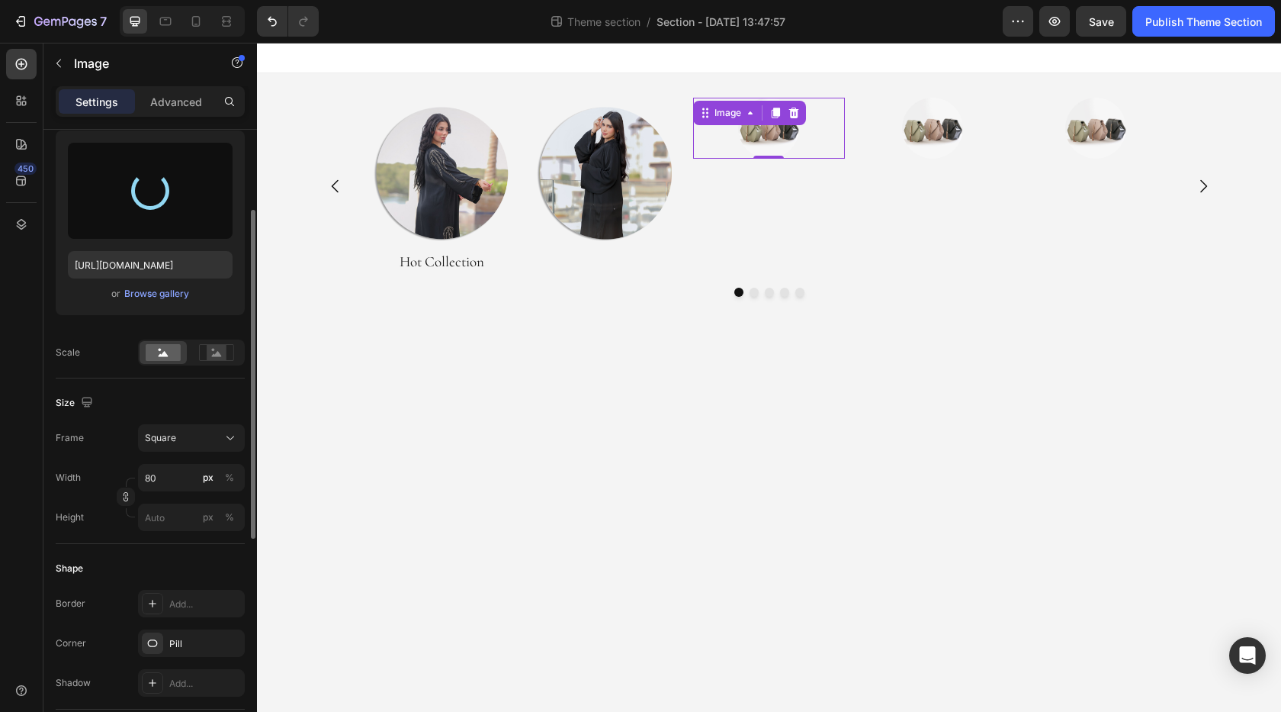
type input "[URL][DOMAIN_NAME]"
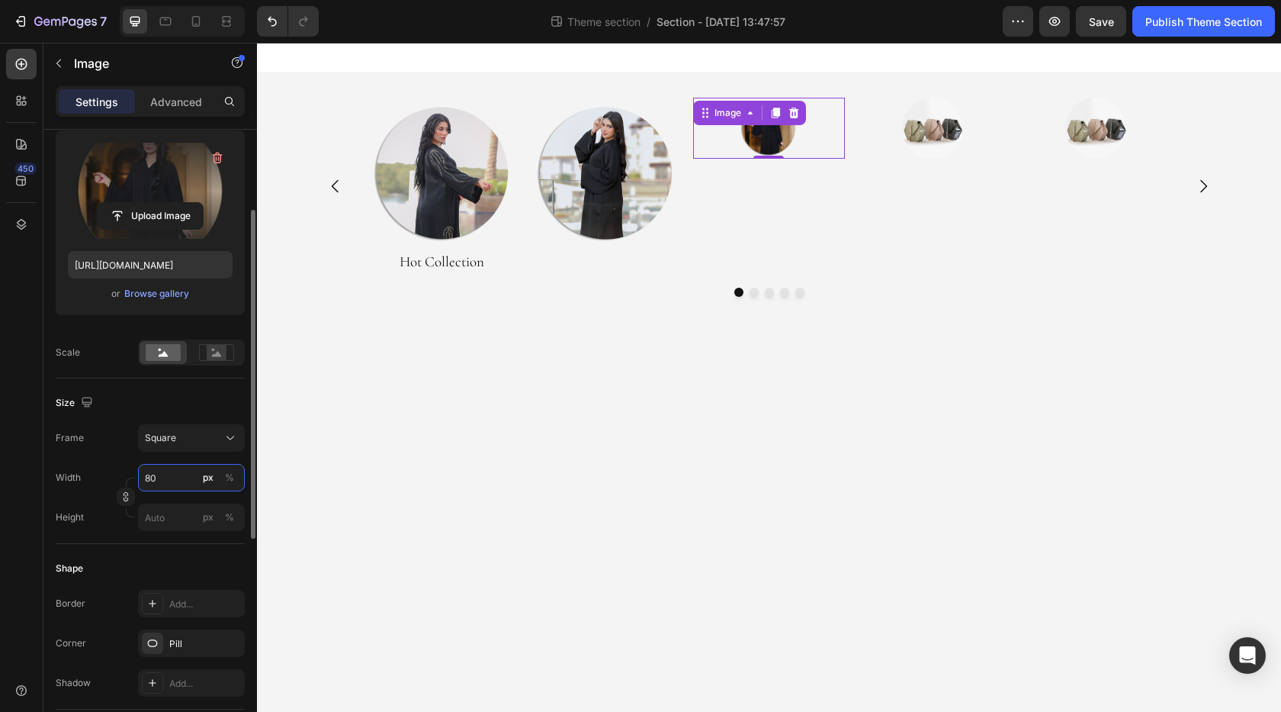
click at [149, 485] on input "80" at bounding box center [191, 477] width 107 height 27
type input "2"
type input "25"
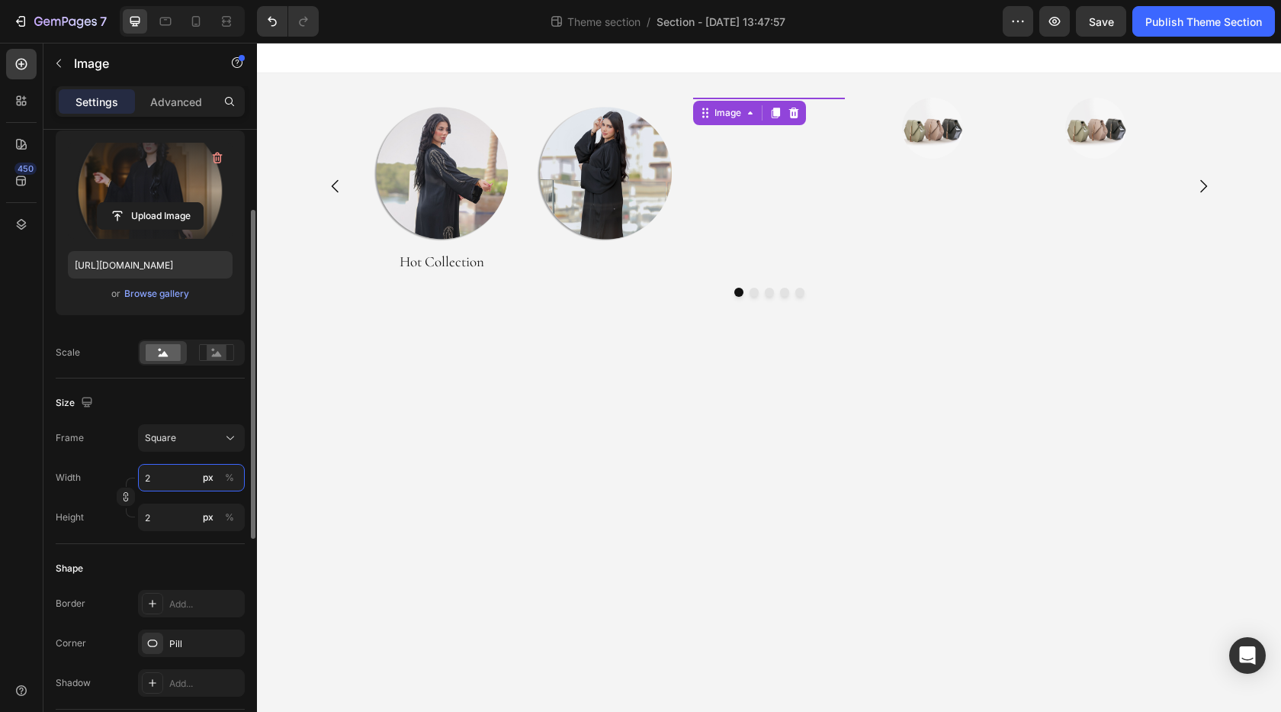
type input "25"
type input "250"
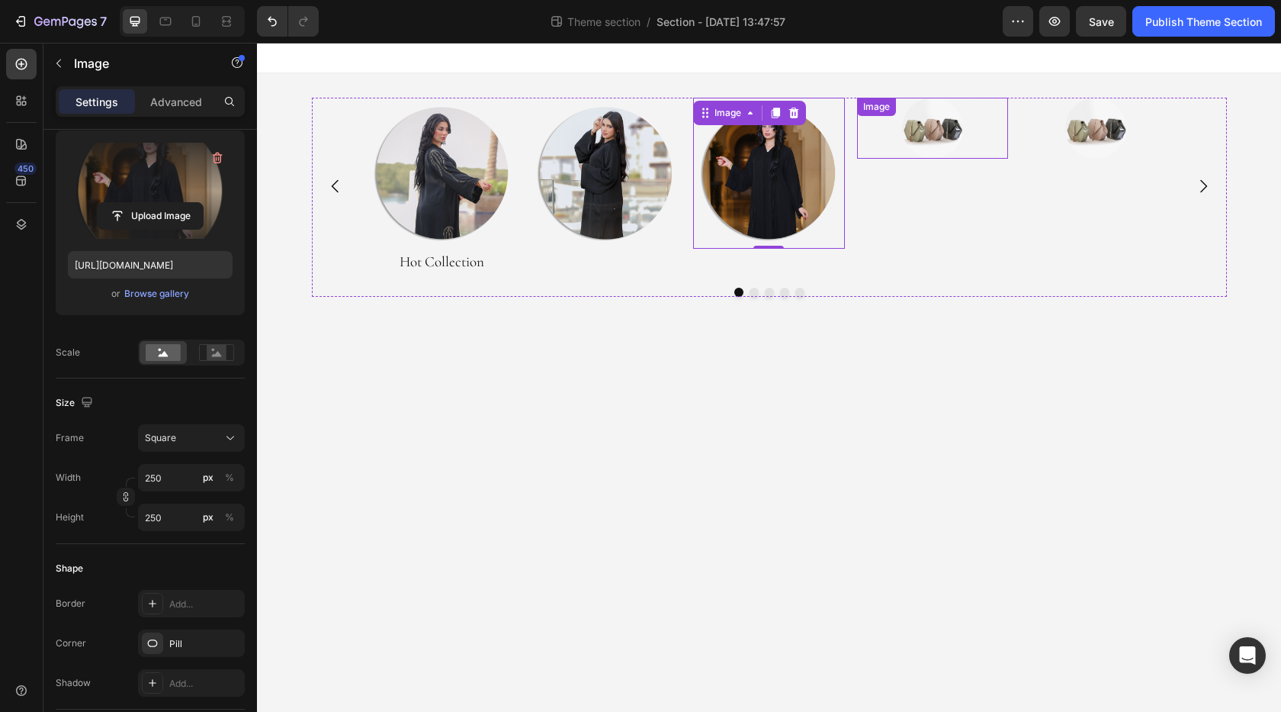
click at [913, 137] on img at bounding box center [932, 128] width 61 height 61
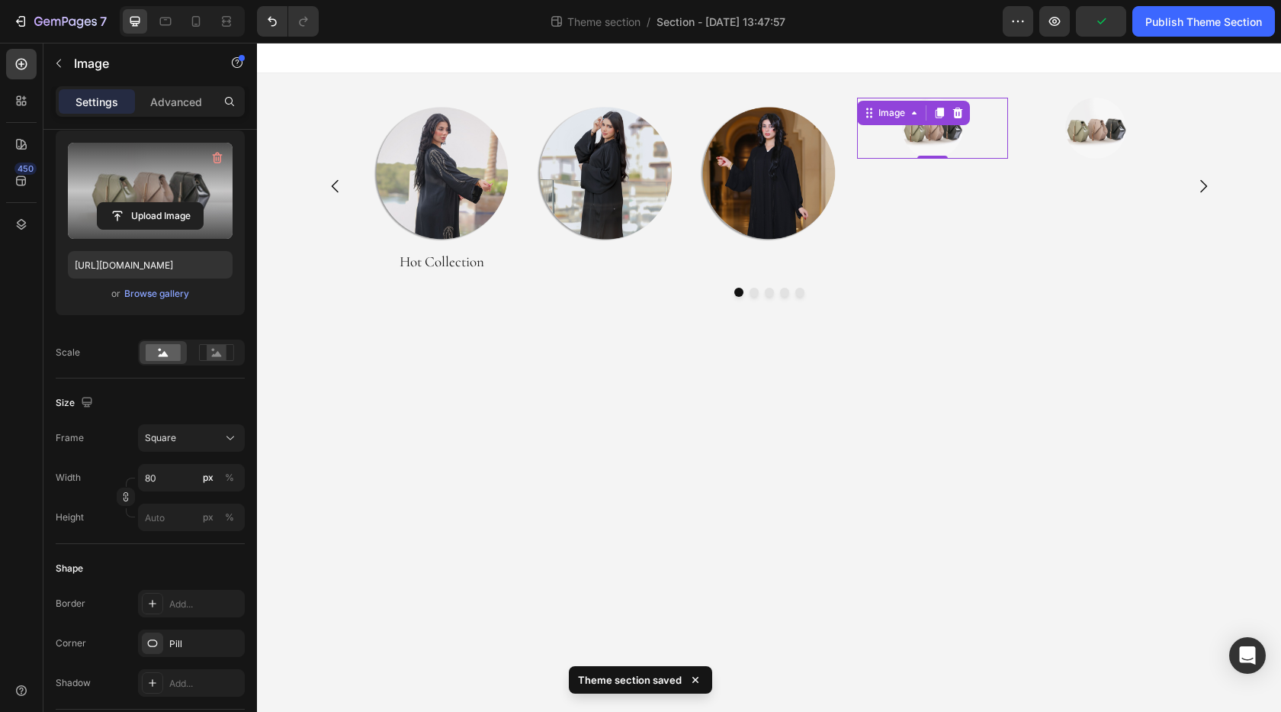
click at [158, 188] on label at bounding box center [150, 191] width 165 height 96
click at [158, 203] on input "file" at bounding box center [150, 216] width 105 height 26
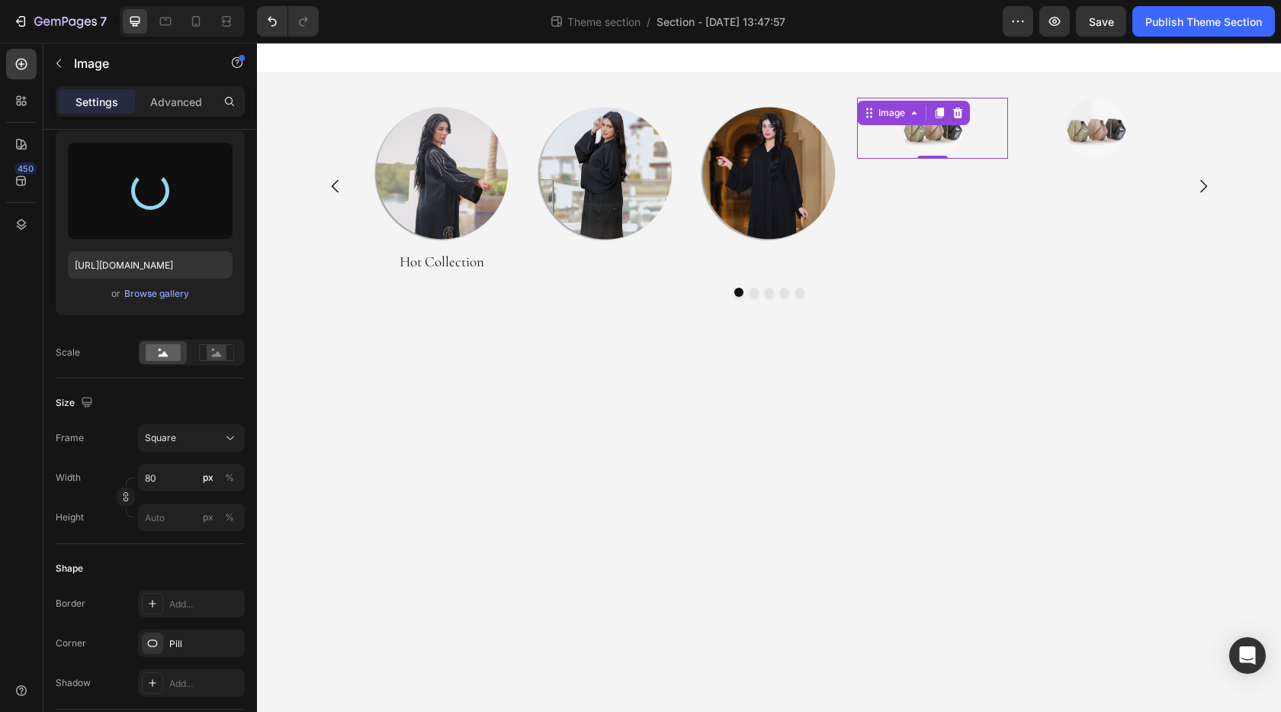
type input "[URL][DOMAIN_NAME]"
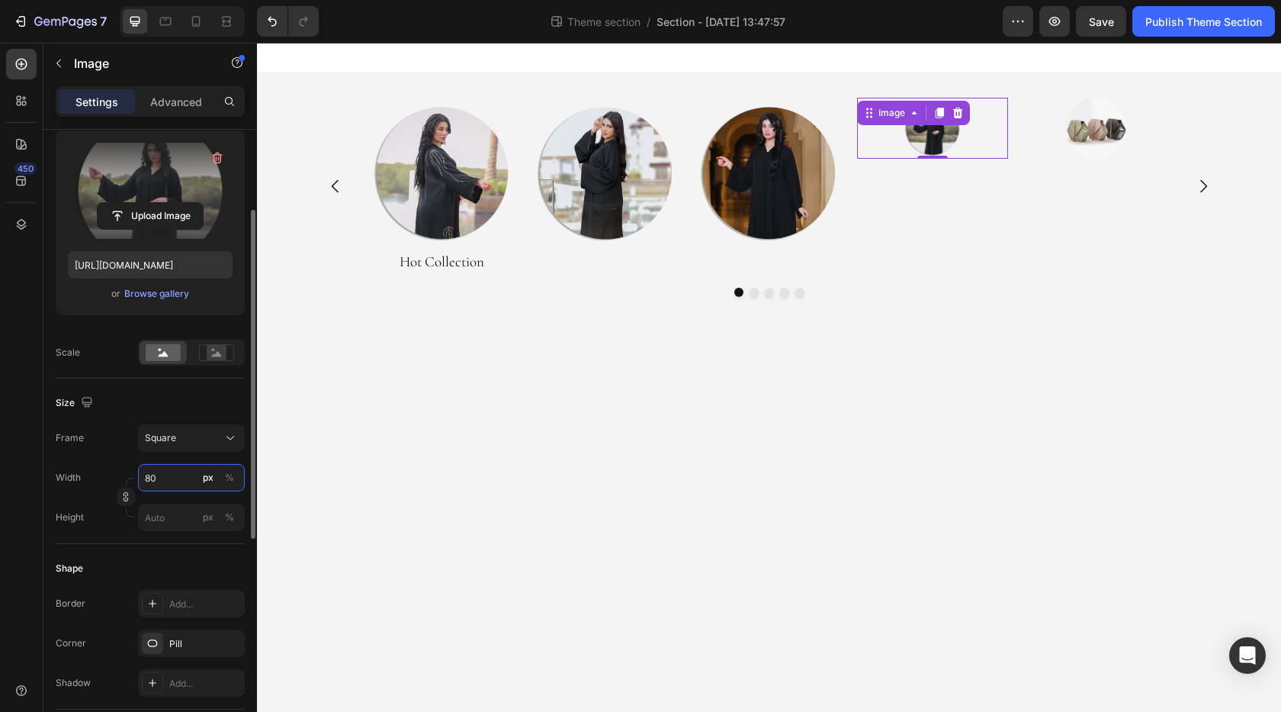
click at [161, 481] on input "80" at bounding box center [191, 477] width 107 height 27
type input "2"
type input "25"
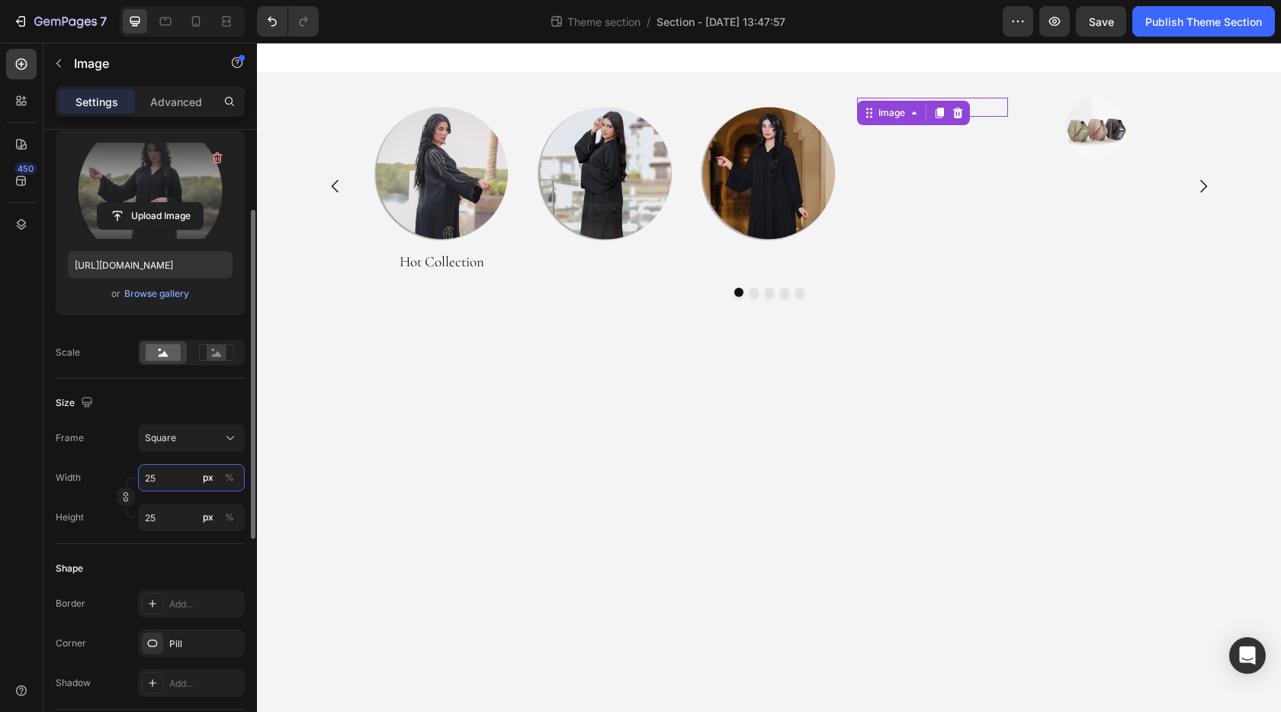
type input "250"
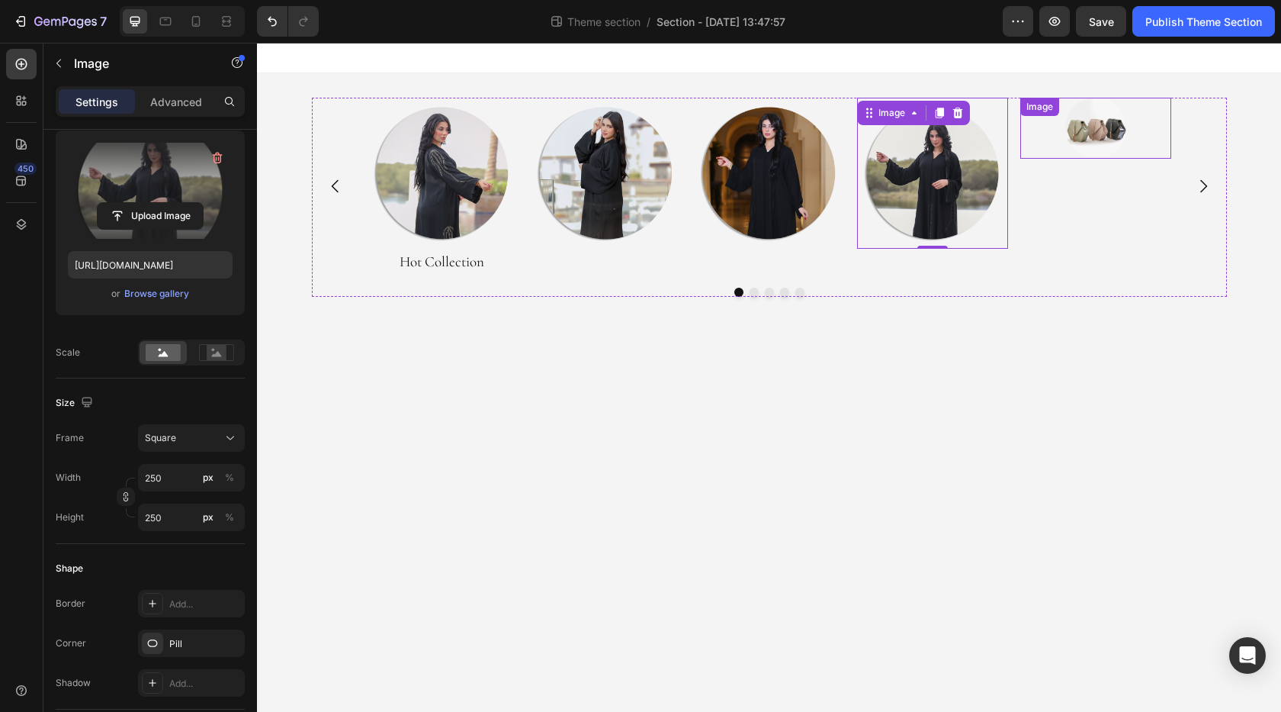
click at [1085, 133] on img at bounding box center [1096, 128] width 61 height 61
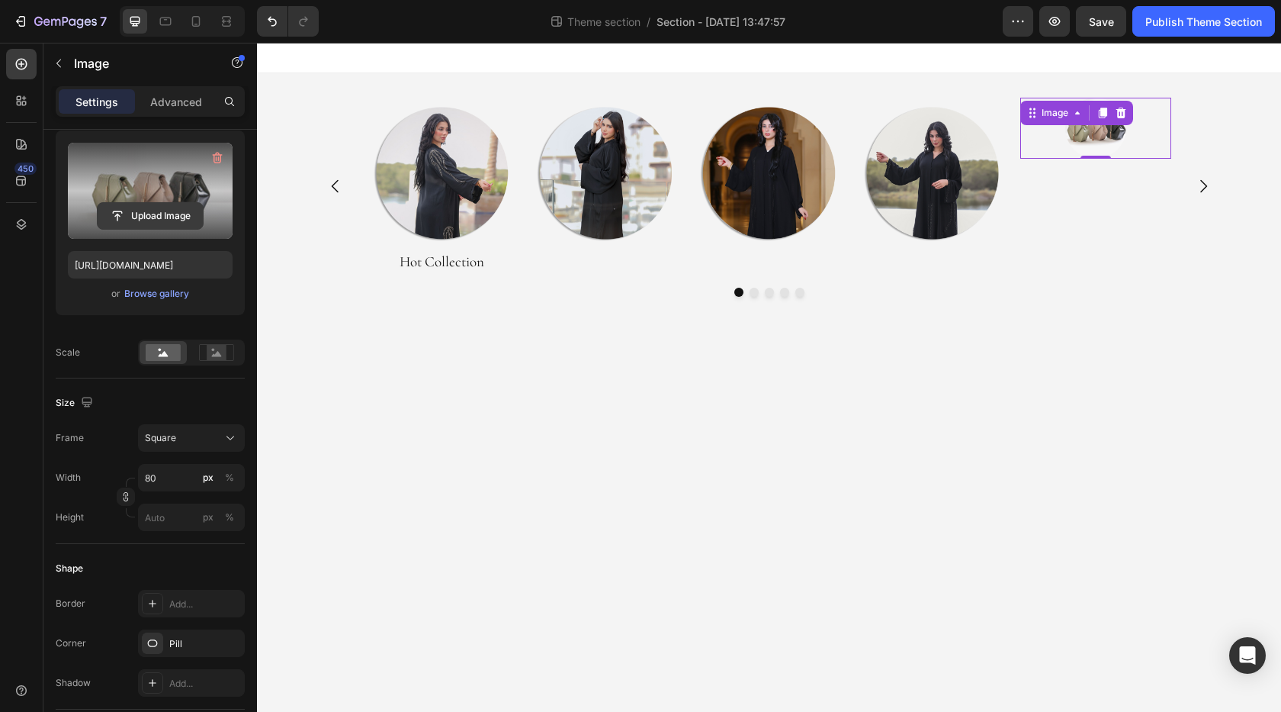
click at [163, 217] on input "file" at bounding box center [150, 216] width 105 height 26
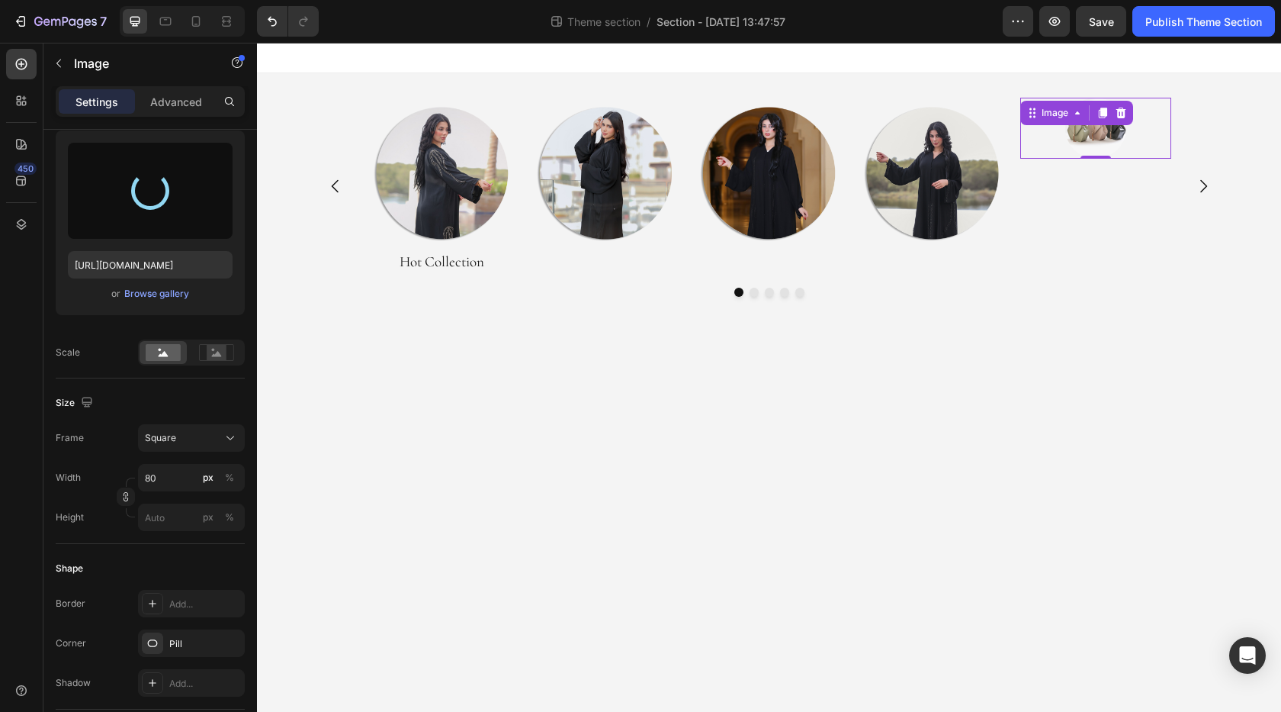
type input "[URL][DOMAIN_NAME]"
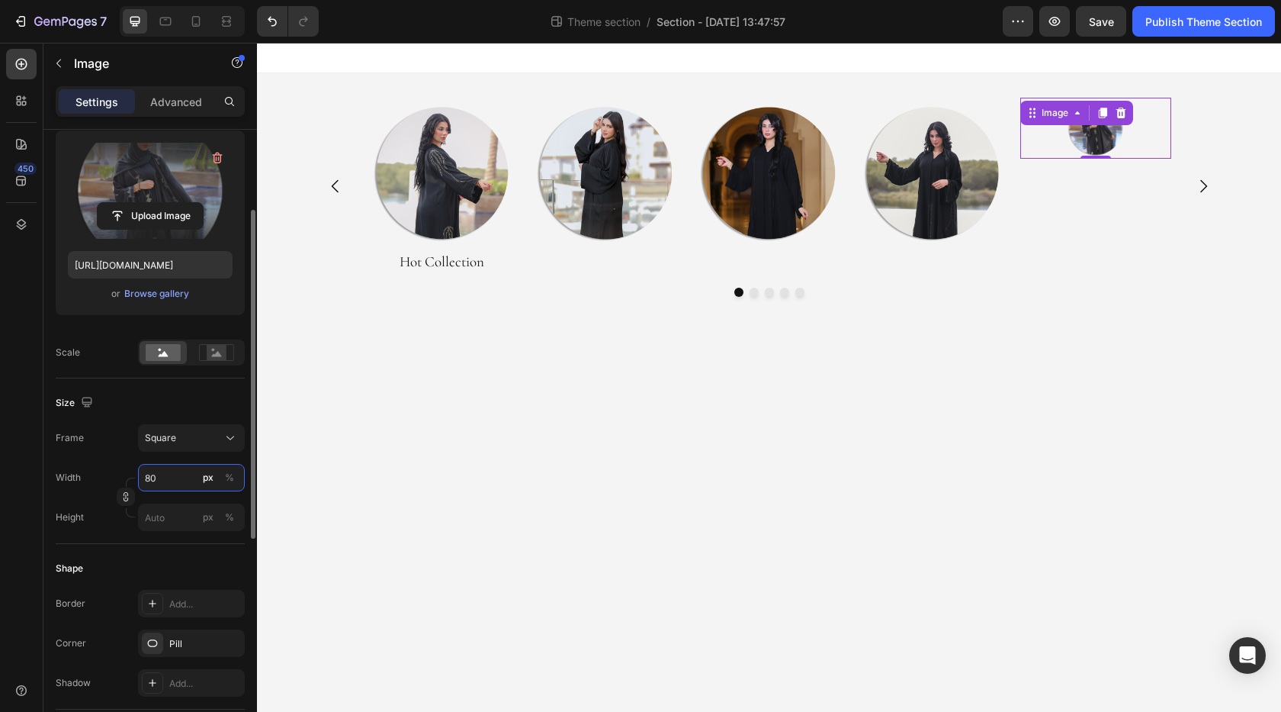
click at [170, 465] on input "80" at bounding box center [191, 477] width 107 height 27
type input "2"
type input "25"
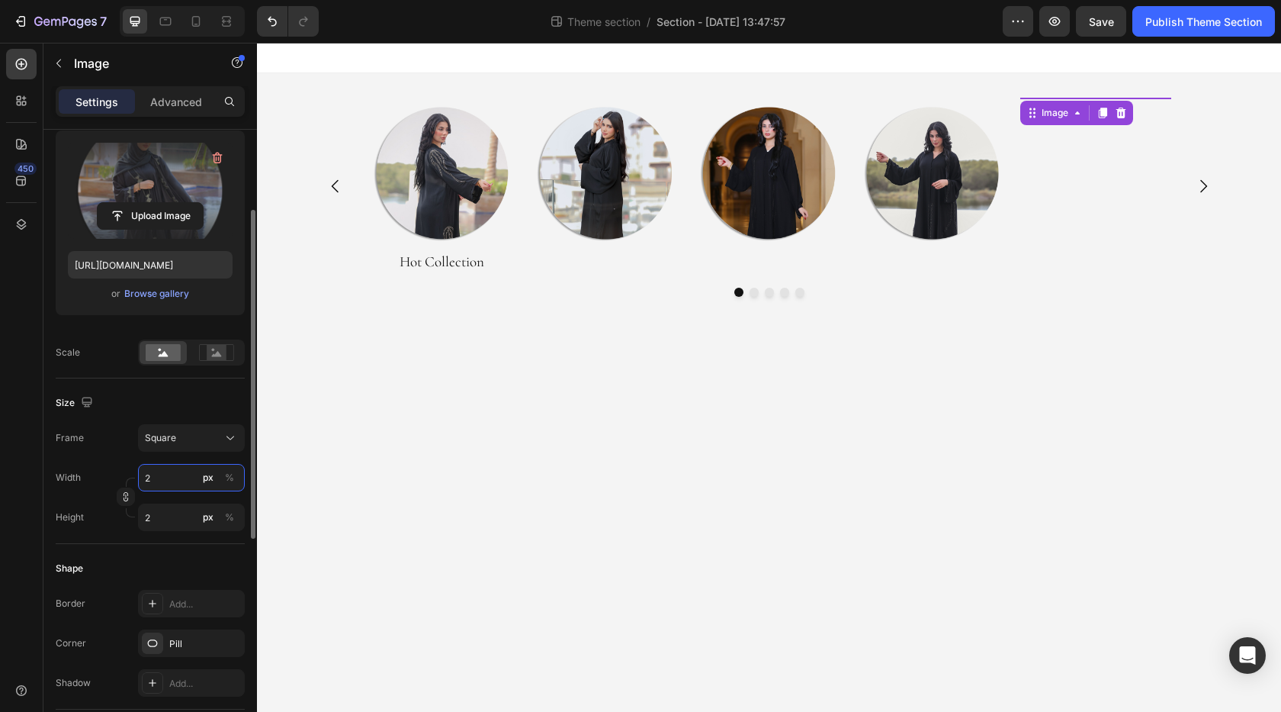
type input "25"
type input "250"
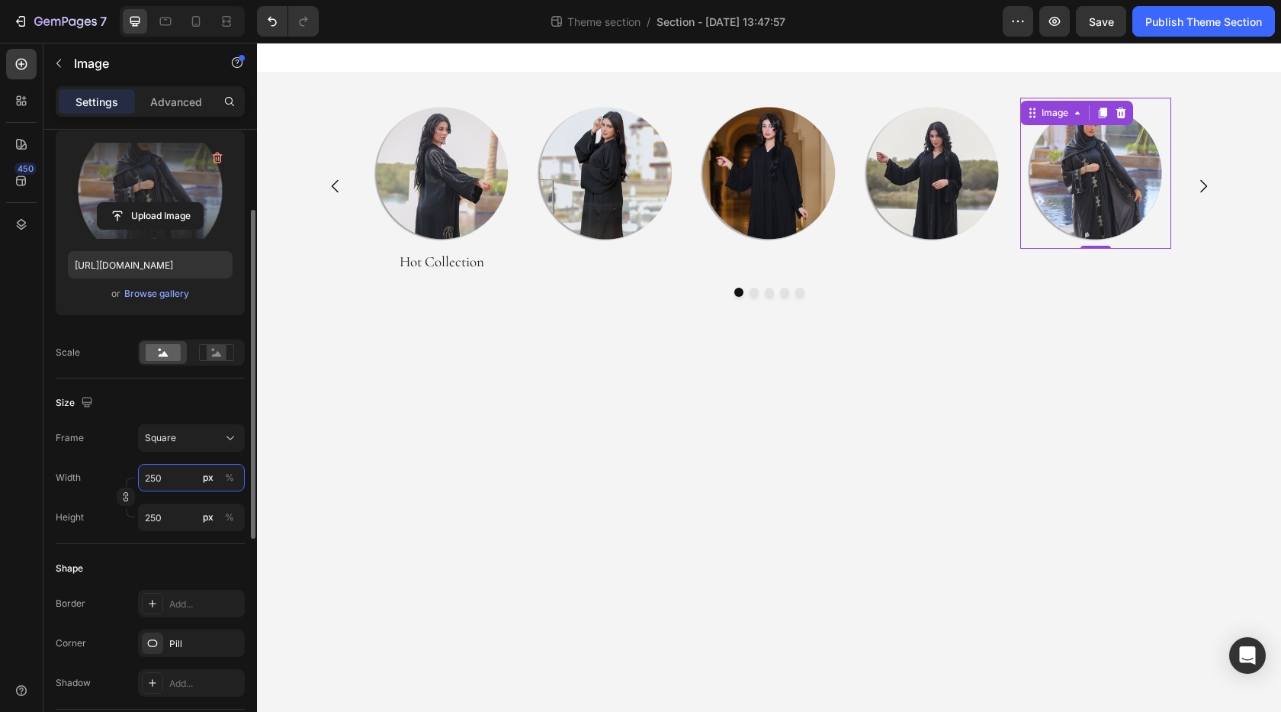
type input "250"
click at [185, 384] on div "Size Frame Square Width 250 px % Height 250 px %" at bounding box center [150, 461] width 189 height 166
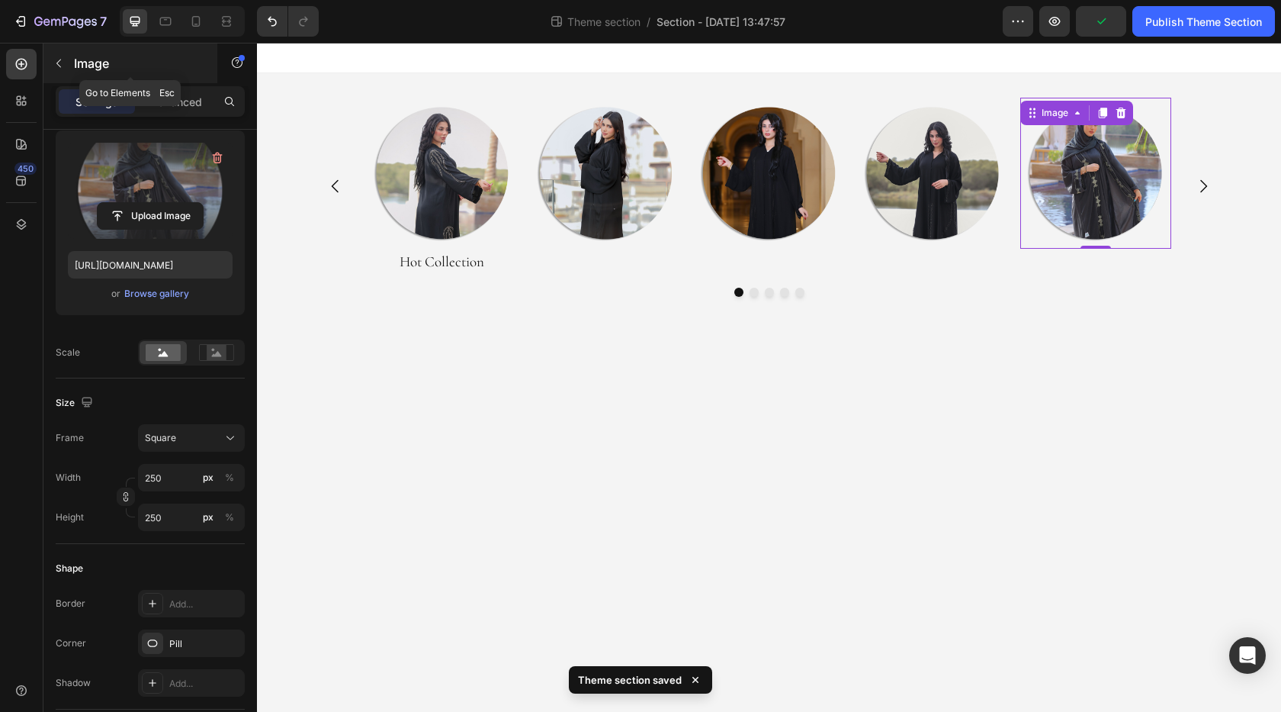
click at [59, 62] on icon "button" at bounding box center [58, 63] width 5 height 8
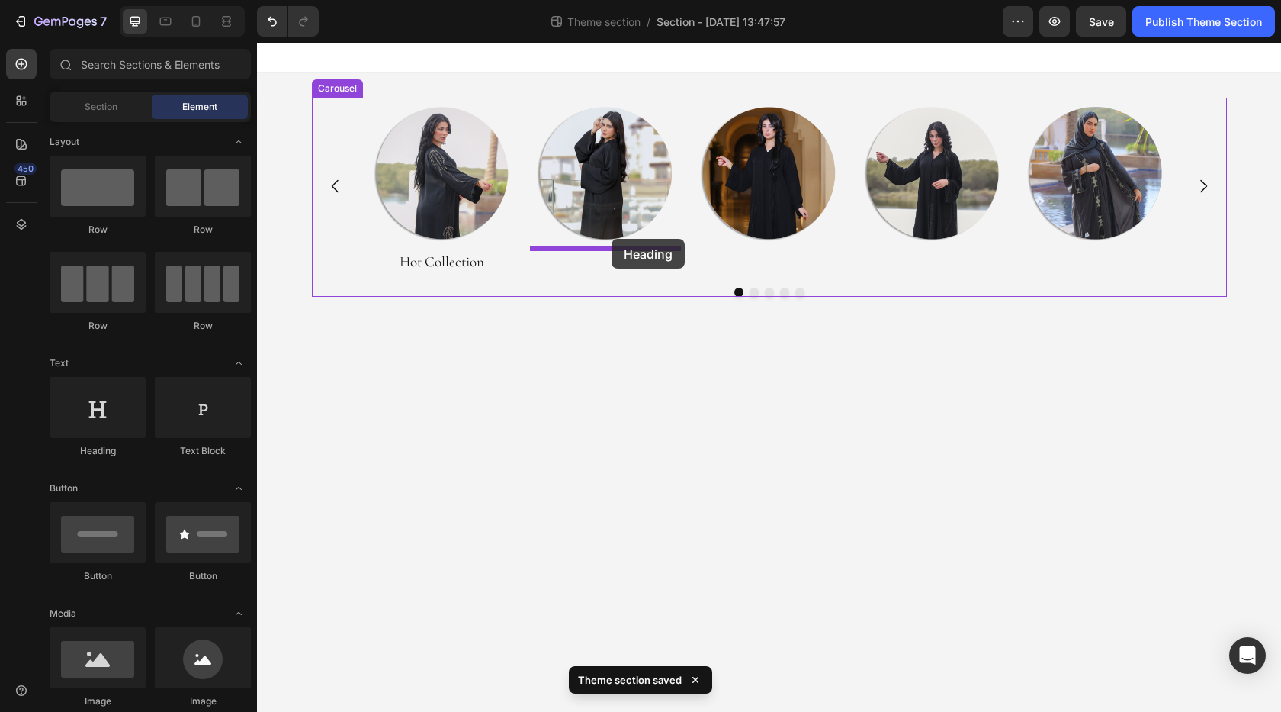
drag, startPoint x: 362, startPoint y: 456, endPoint x: 612, endPoint y: 239, distance: 330.9
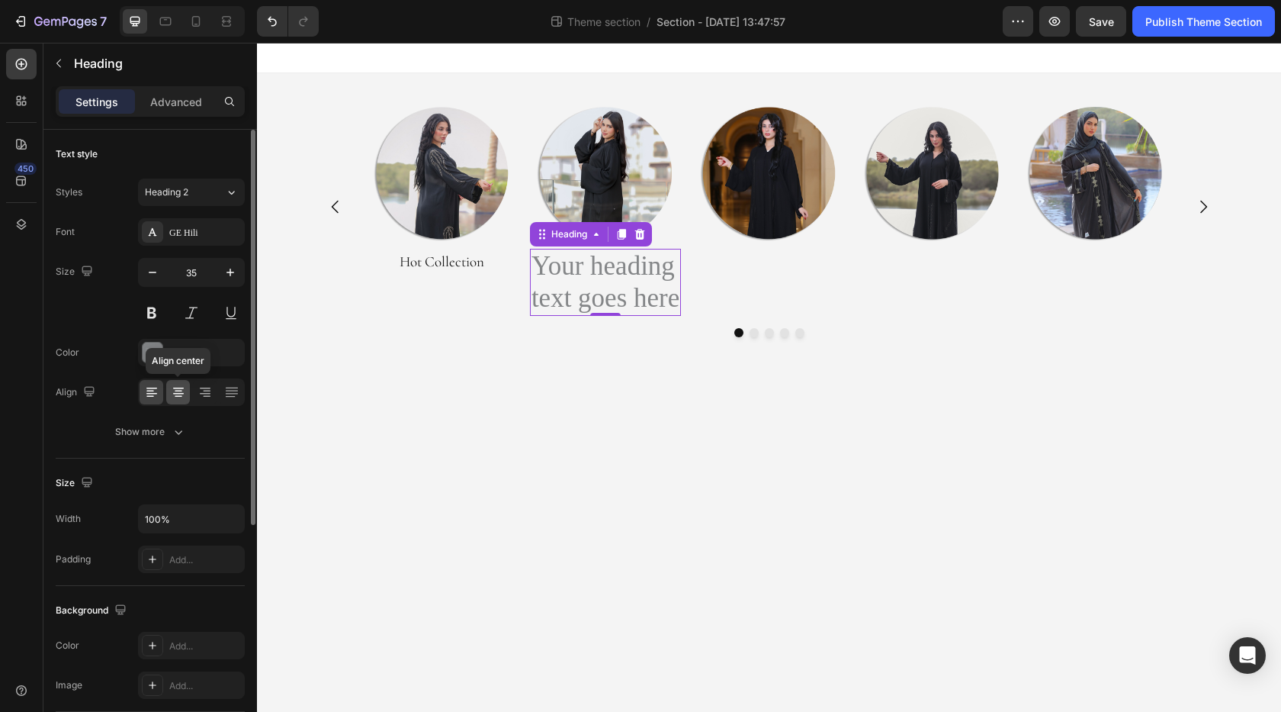
drag, startPoint x: 178, startPoint y: 391, endPoint x: 166, endPoint y: 380, distance: 16.7
click at [175, 391] on icon at bounding box center [179, 392] width 8 height 2
click at [158, 359] on div at bounding box center [153, 352] width 20 height 20
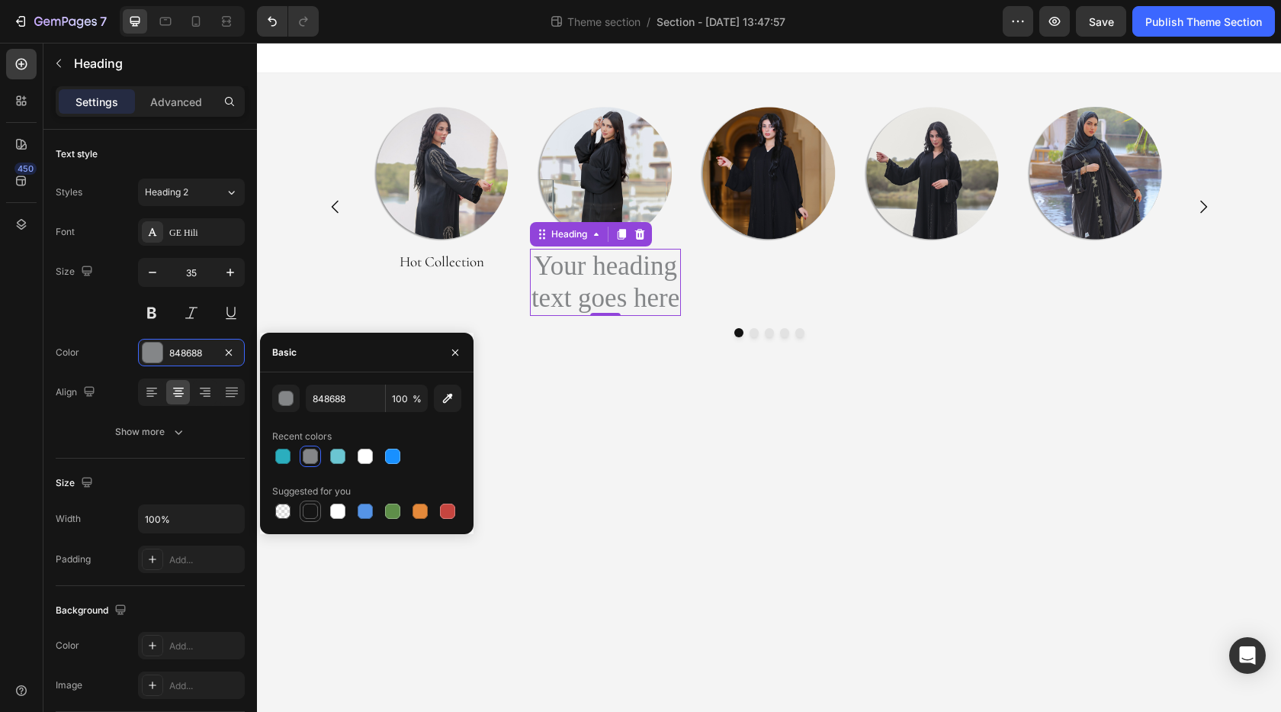
click at [307, 510] on div at bounding box center [310, 510] width 15 height 15
type input "151515"
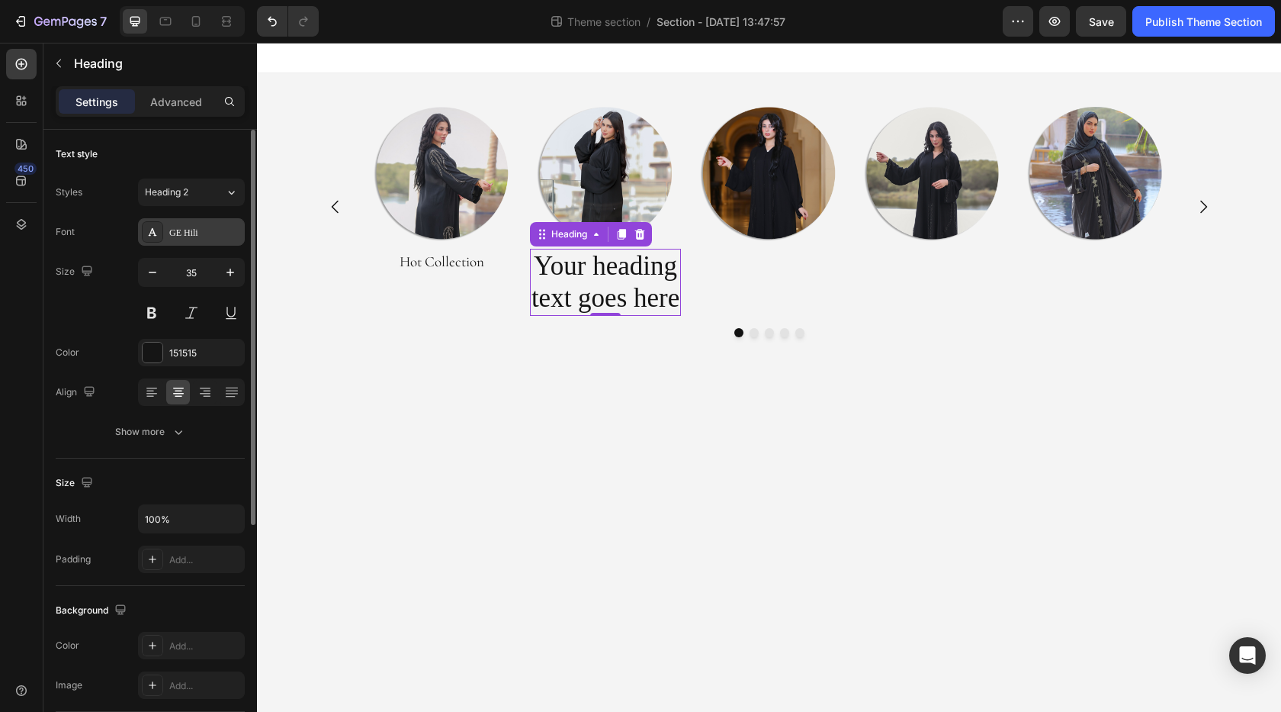
click at [174, 232] on div "GE Hili" at bounding box center [205, 233] width 72 height 14
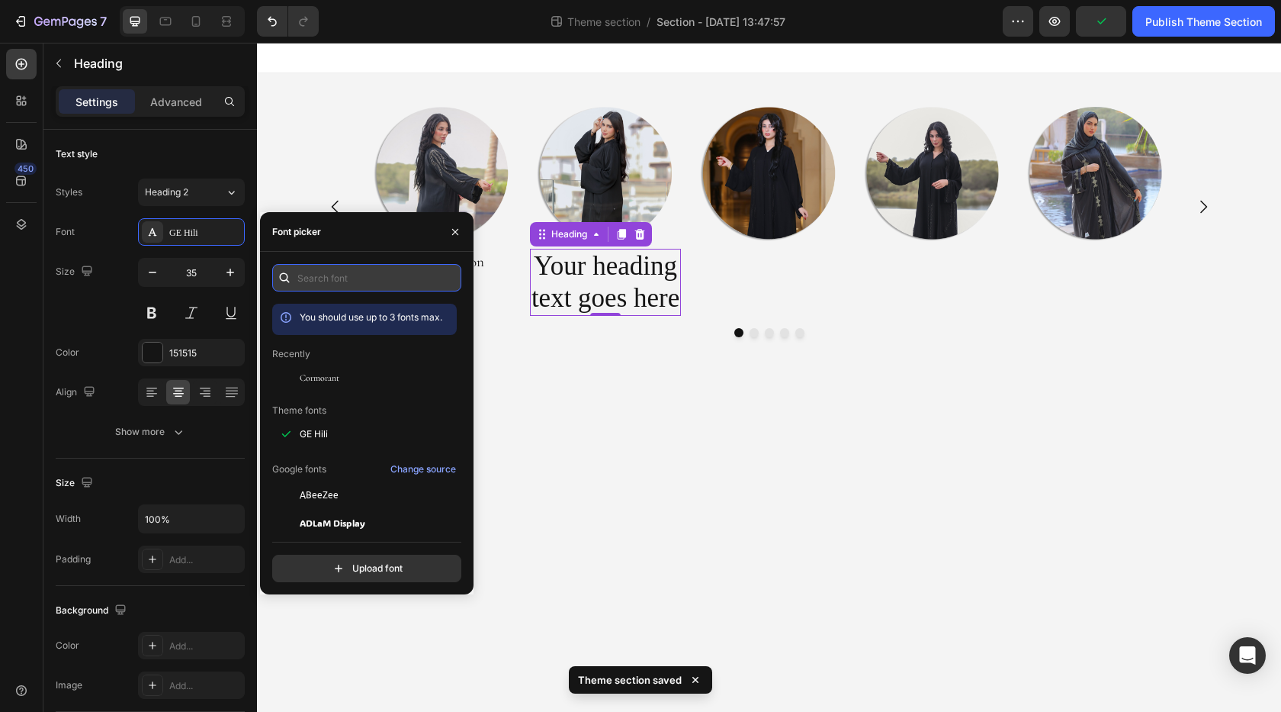
click at [332, 285] on input "text" at bounding box center [366, 277] width 189 height 27
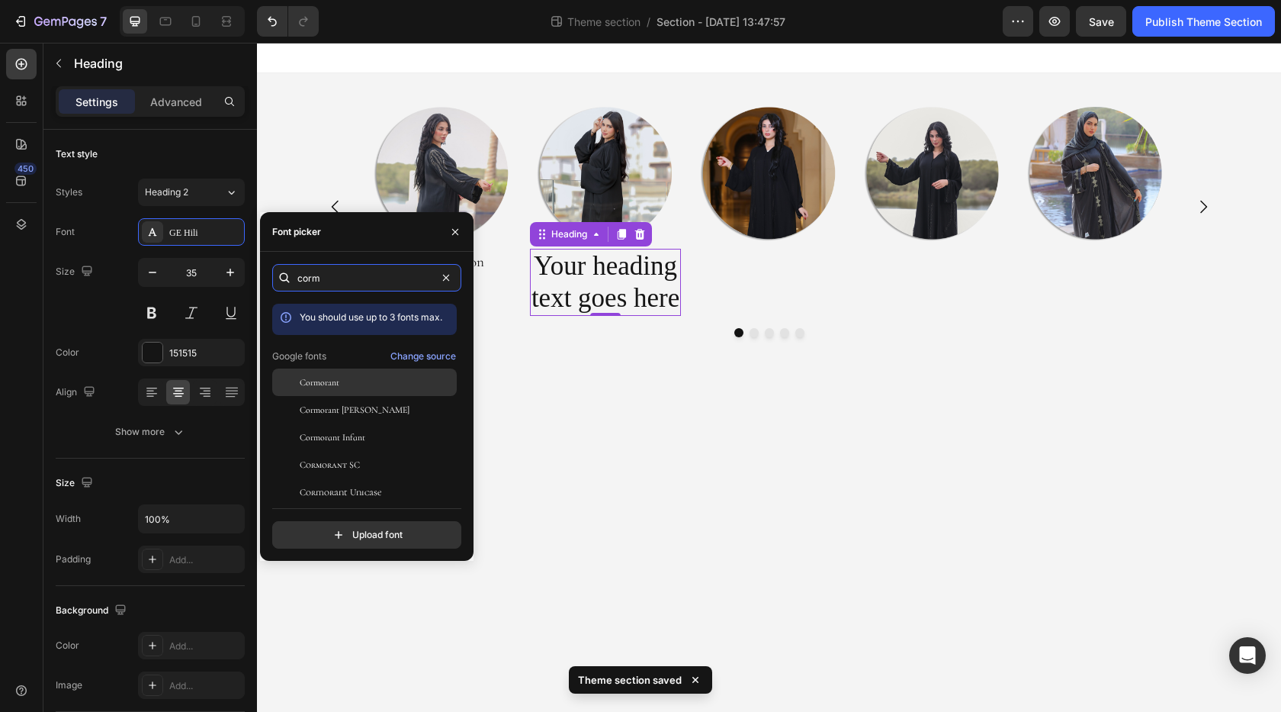
type input "corm"
click at [335, 378] on span "Cormorant" at bounding box center [320, 382] width 40 height 14
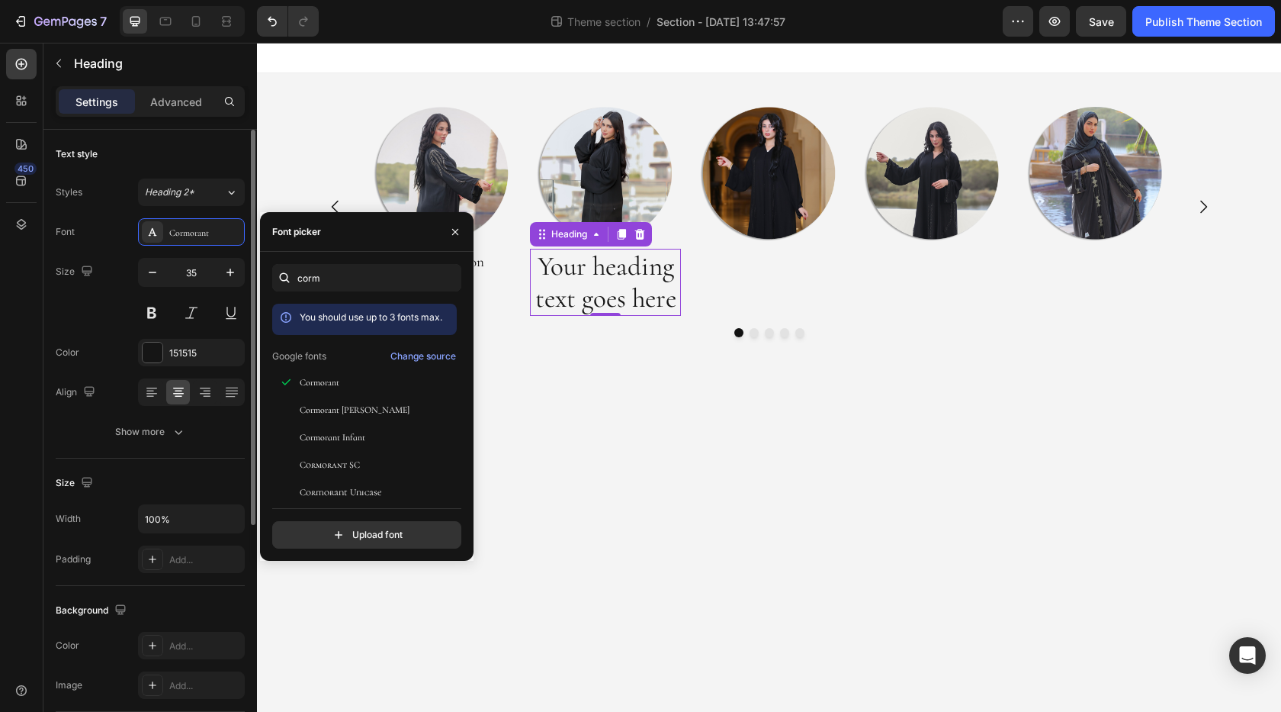
click at [102, 317] on div "Size 35" at bounding box center [150, 292] width 189 height 69
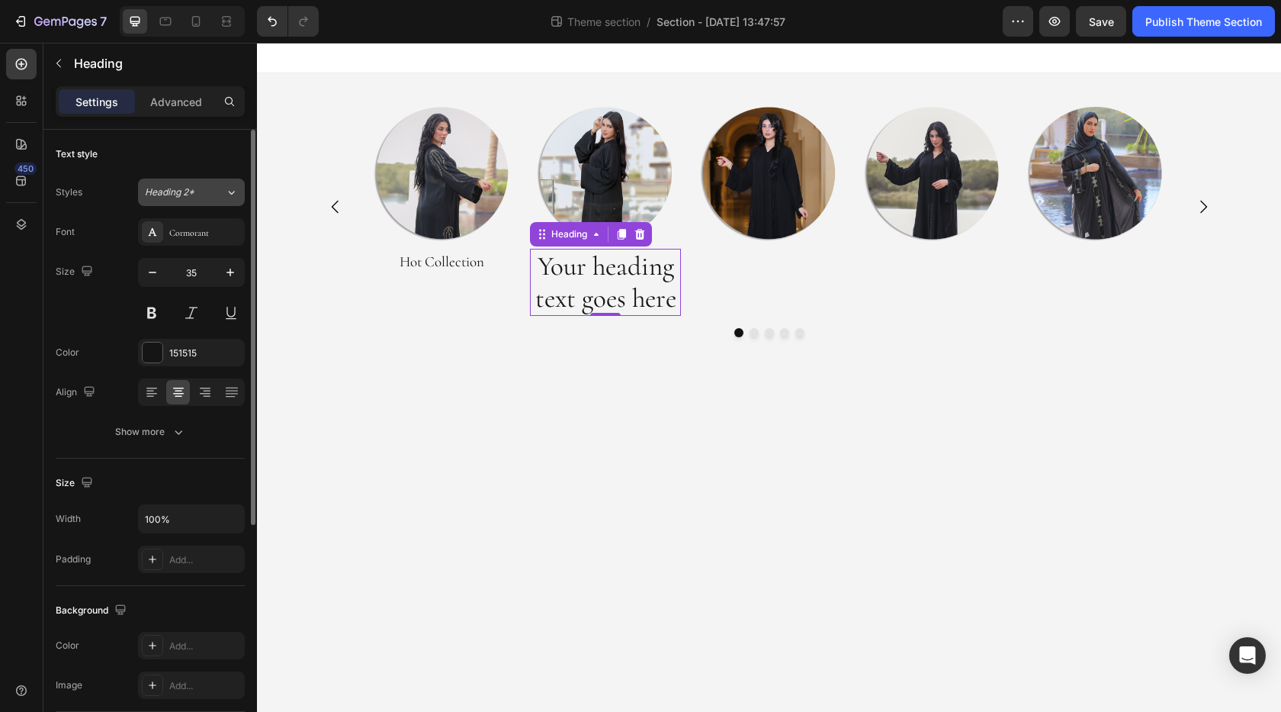
click at [204, 189] on div "Heading 2*" at bounding box center [176, 192] width 62 height 14
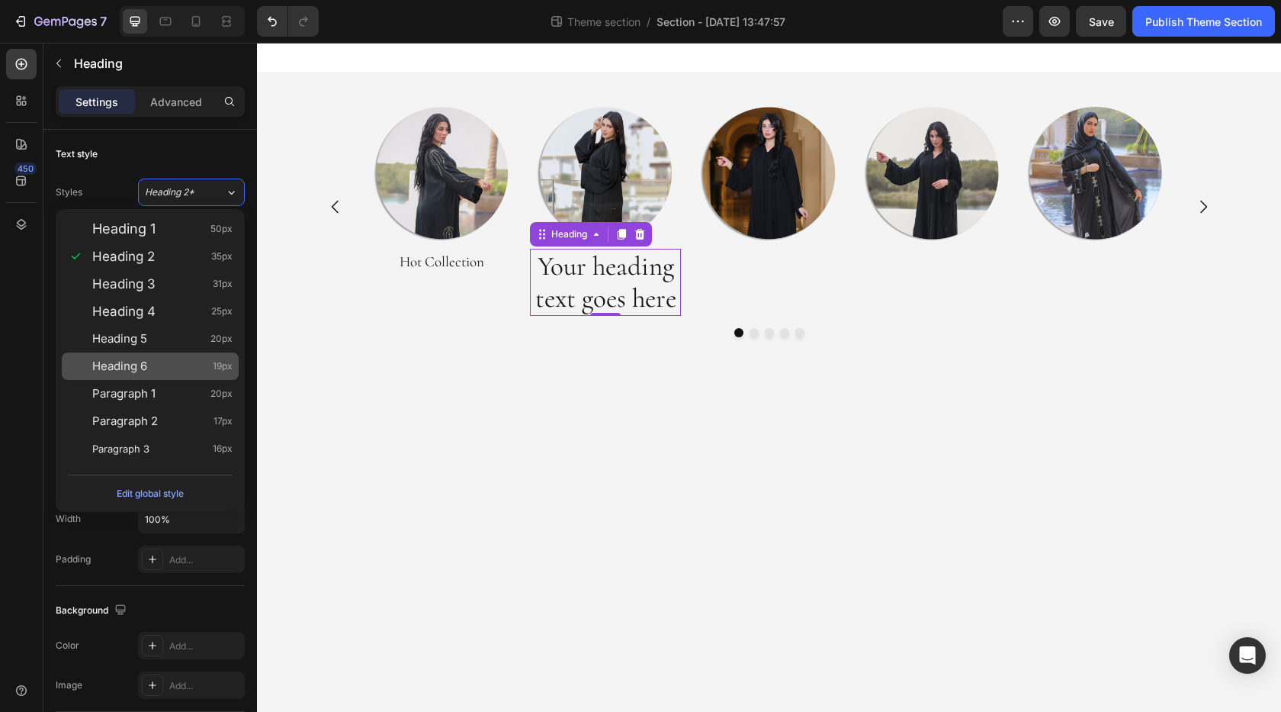
click at [178, 371] on div "Heading 6 19px" at bounding box center [162, 366] width 140 height 15
type input "19"
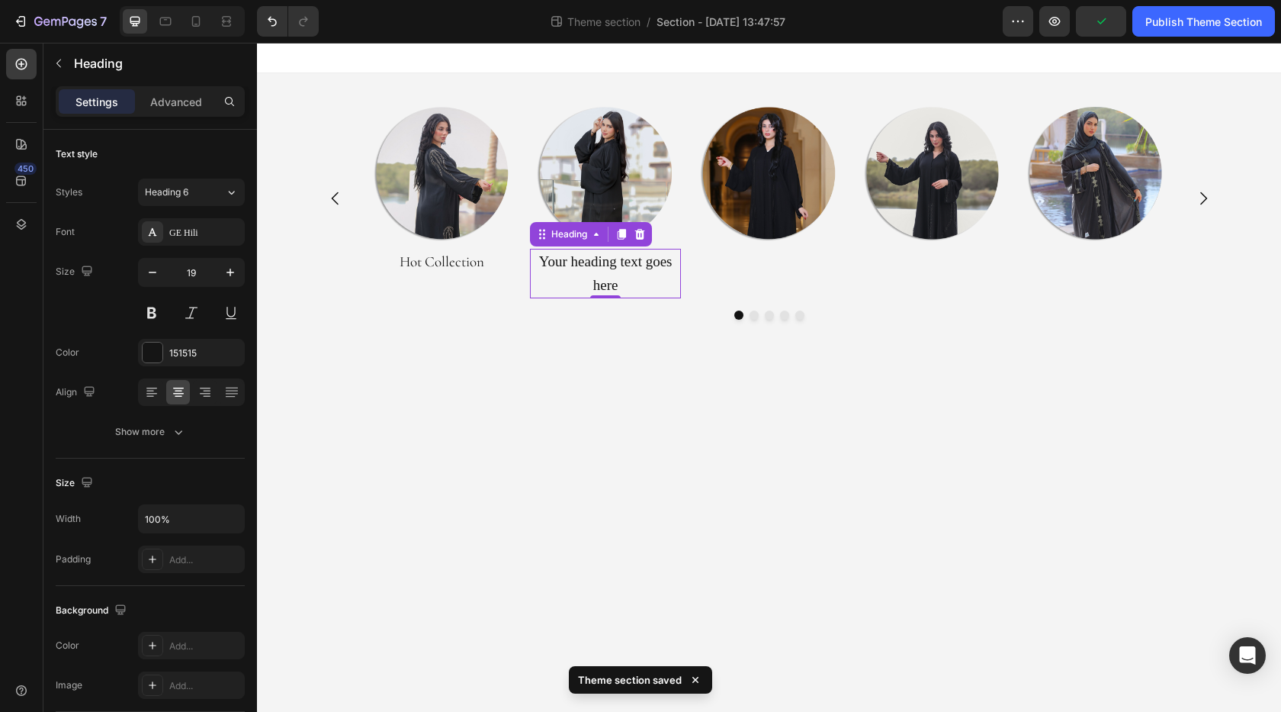
click at [578, 272] on h2 "Your heading text goes here" at bounding box center [605, 274] width 151 height 50
click at [578, 272] on p "Your heading text goes here" at bounding box center [606, 273] width 148 height 47
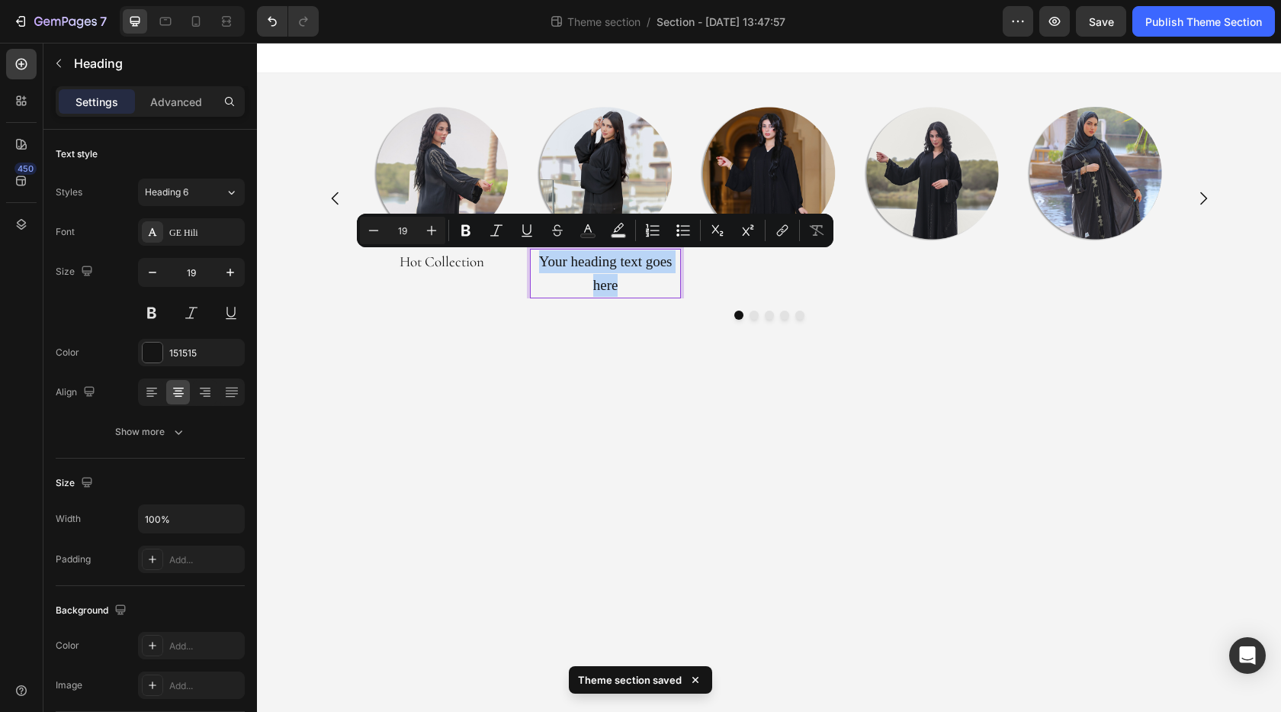
click at [578, 272] on p "Your heading text goes here" at bounding box center [606, 273] width 148 height 47
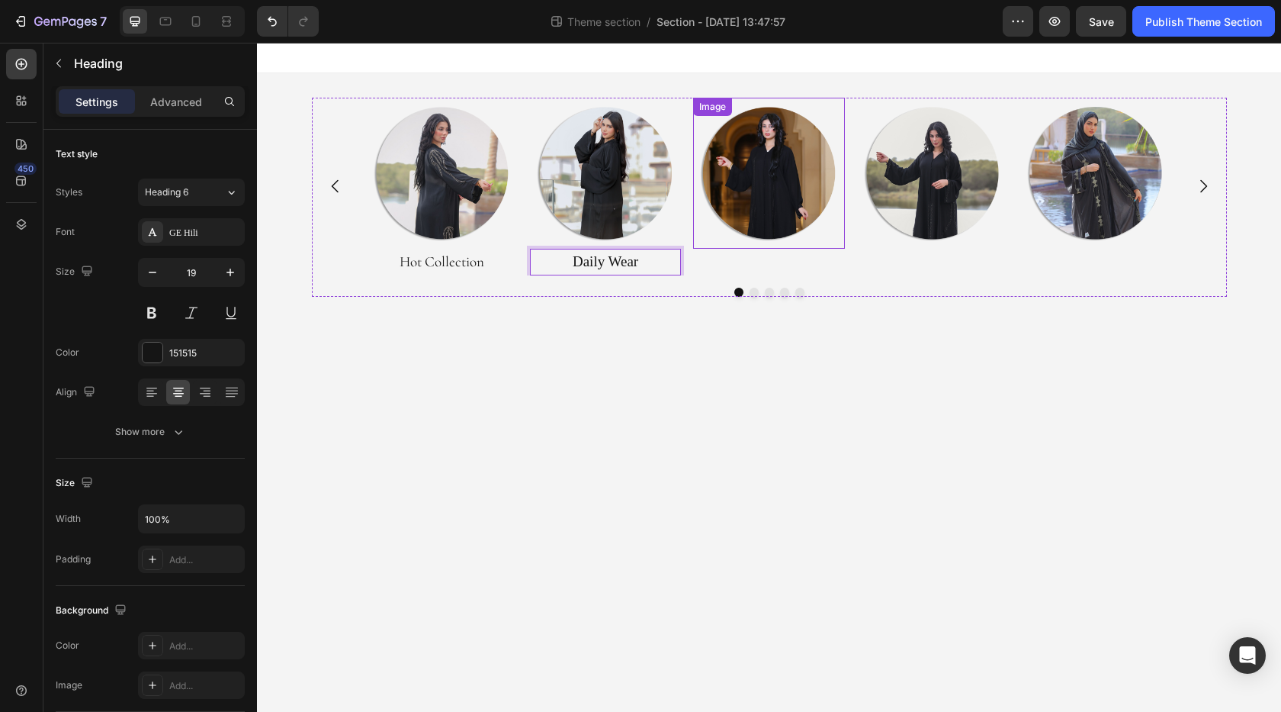
click at [767, 213] on img at bounding box center [768, 173] width 151 height 151
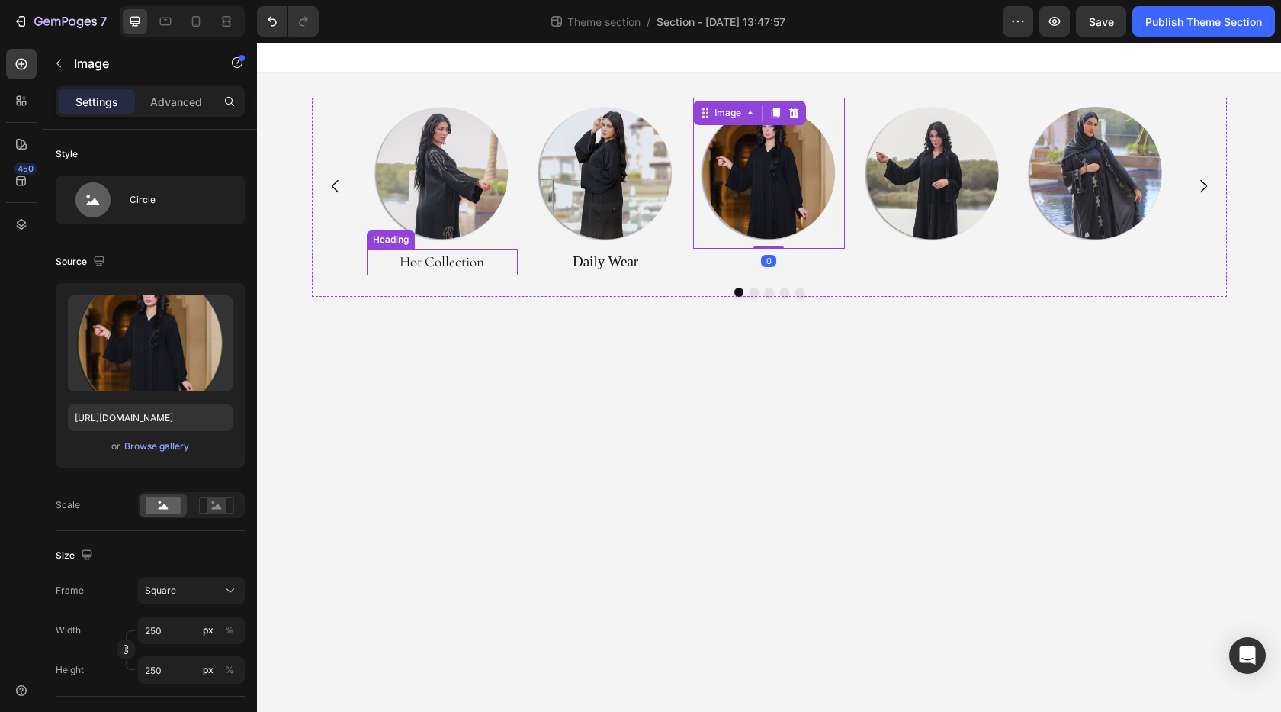
click at [440, 265] on p "Hot Collection" at bounding box center [442, 261] width 148 height 23
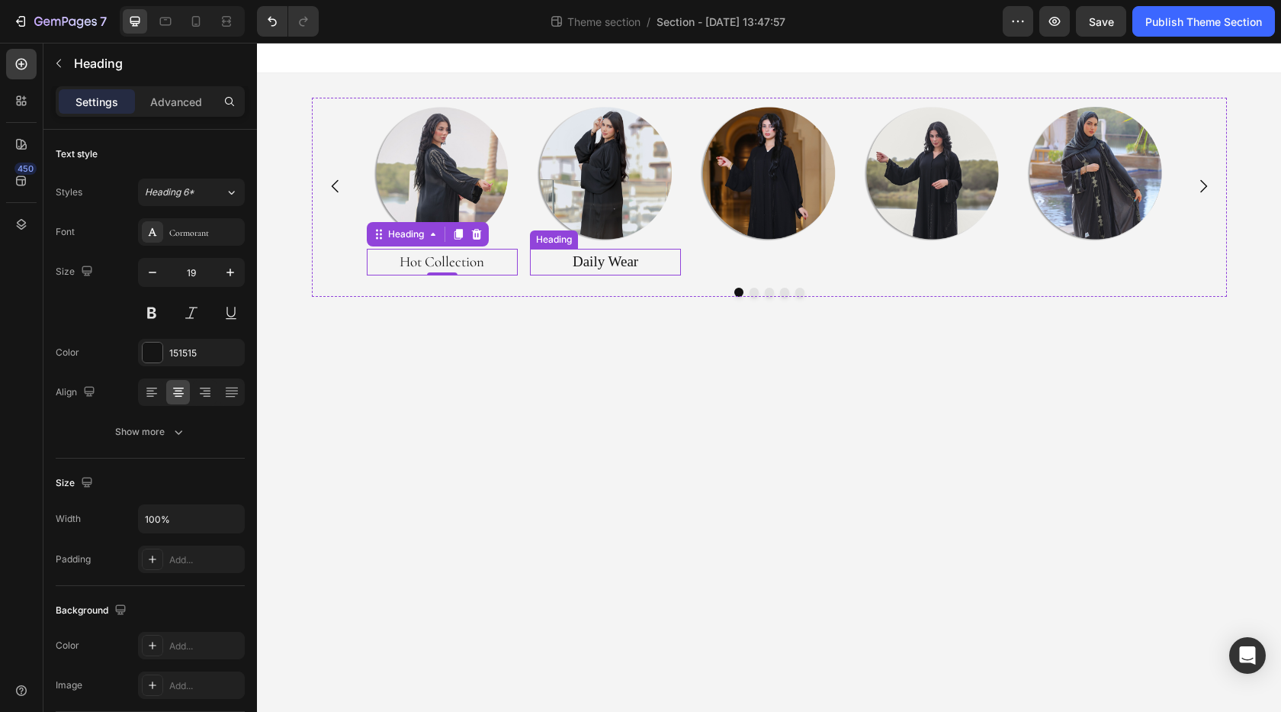
click at [603, 259] on p "Daily Wear" at bounding box center [606, 261] width 148 height 23
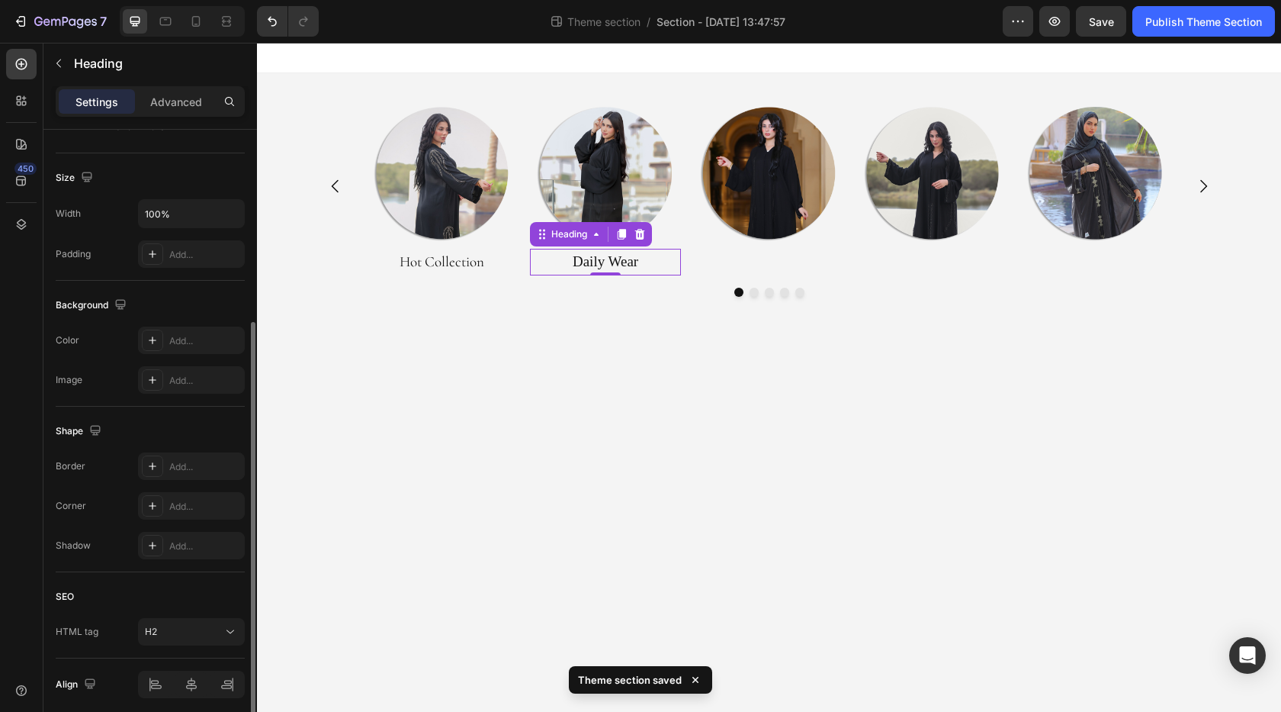
scroll to position [365, 0]
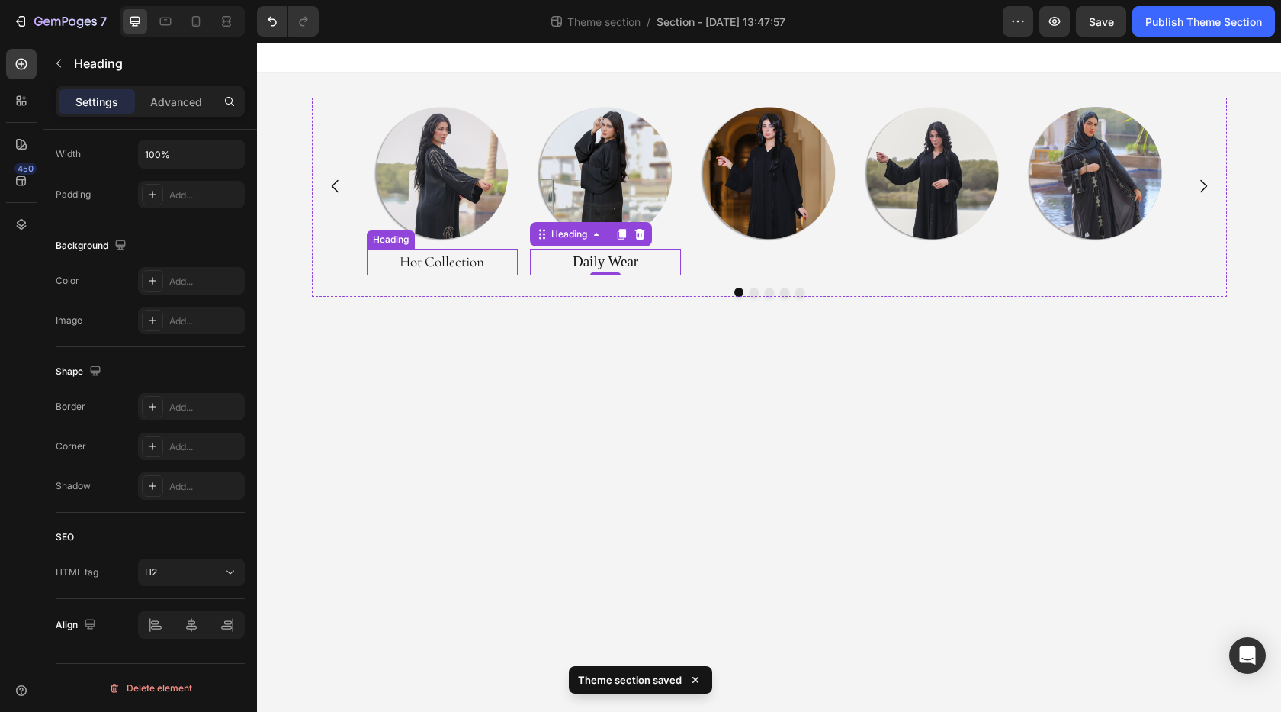
click at [445, 267] on p "Hot Collection" at bounding box center [442, 261] width 148 height 23
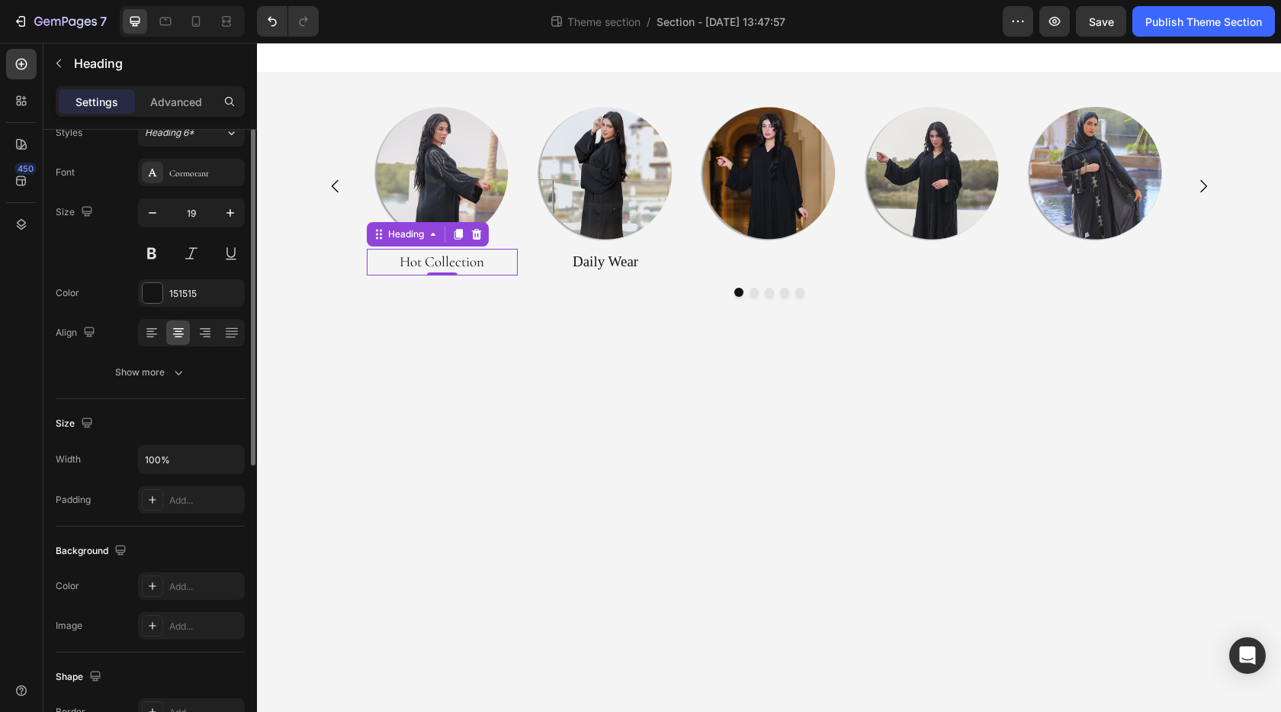
scroll to position [0, 0]
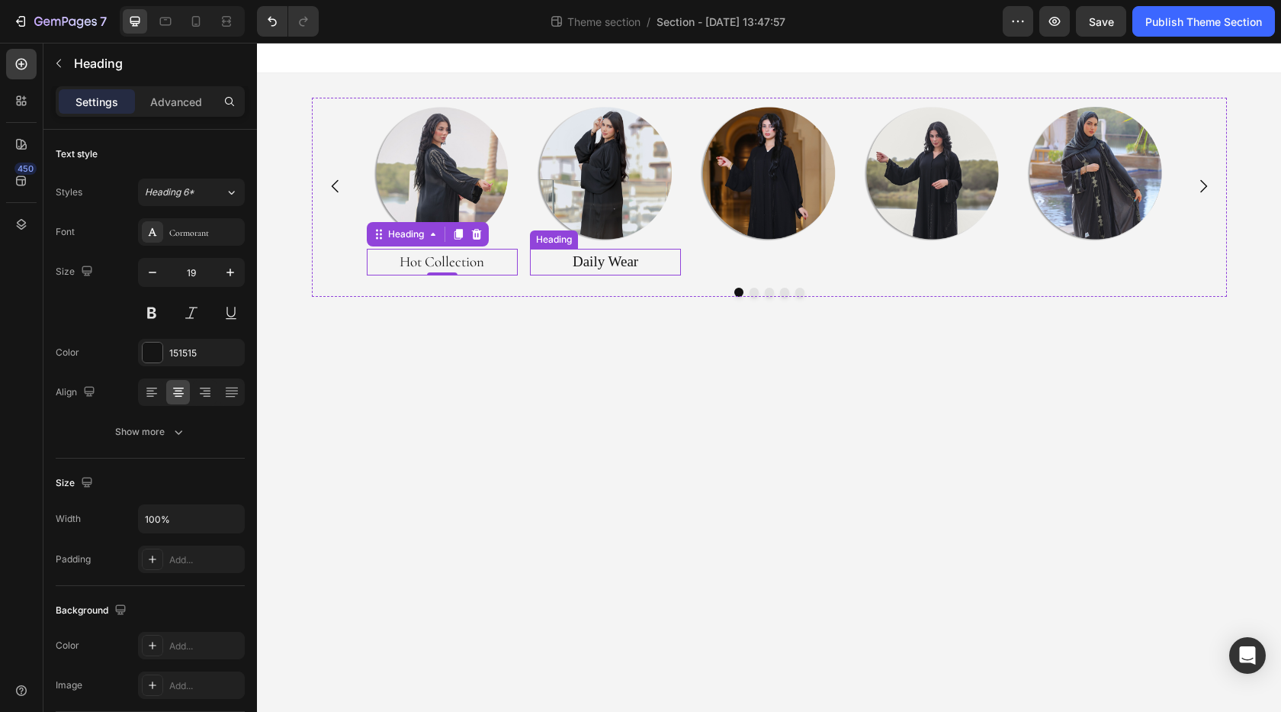
click at [590, 265] on p "Daily Wear" at bounding box center [606, 261] width 148 height 23
click at [458, 261] on p "Hot Collection" at bounding box center [442, 261] width 148 height 23
click at [589, 260] on p "Daily Wear" at bounding box center [606, 261] width 148 height 23
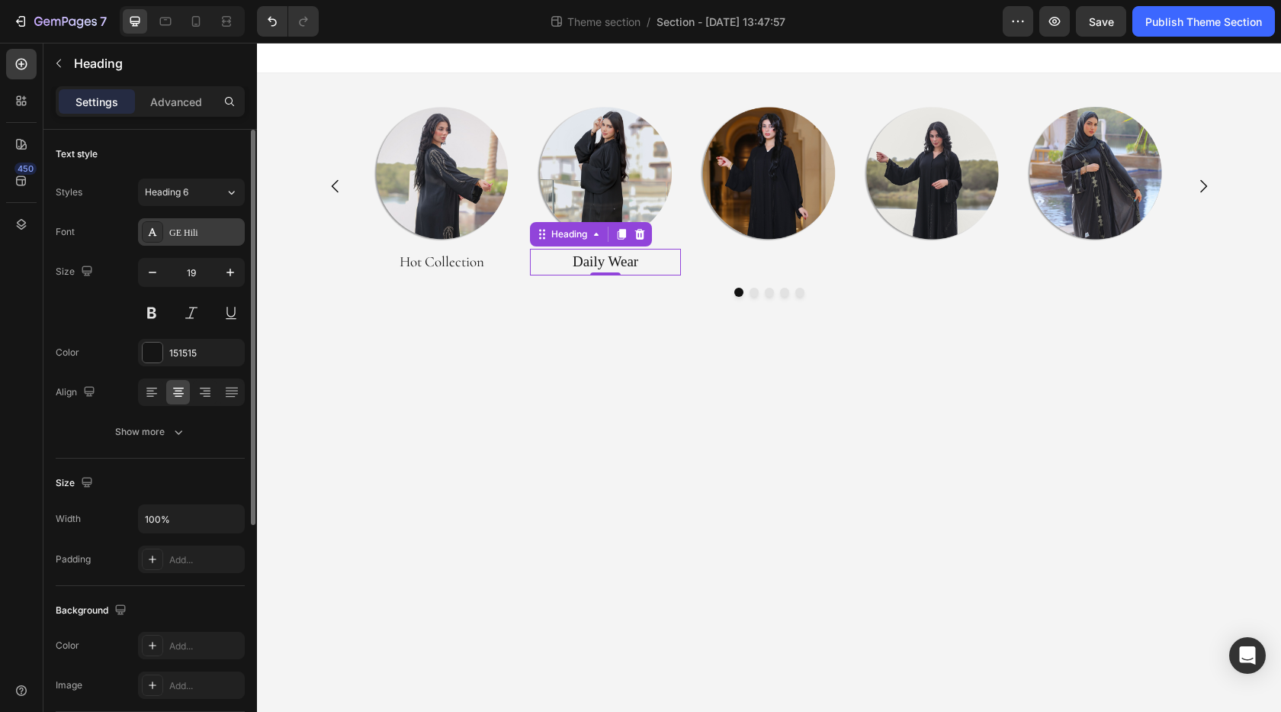
click at [201, 228] on div "GE Hili" at bounding box center [205, 233] width 72 height 14
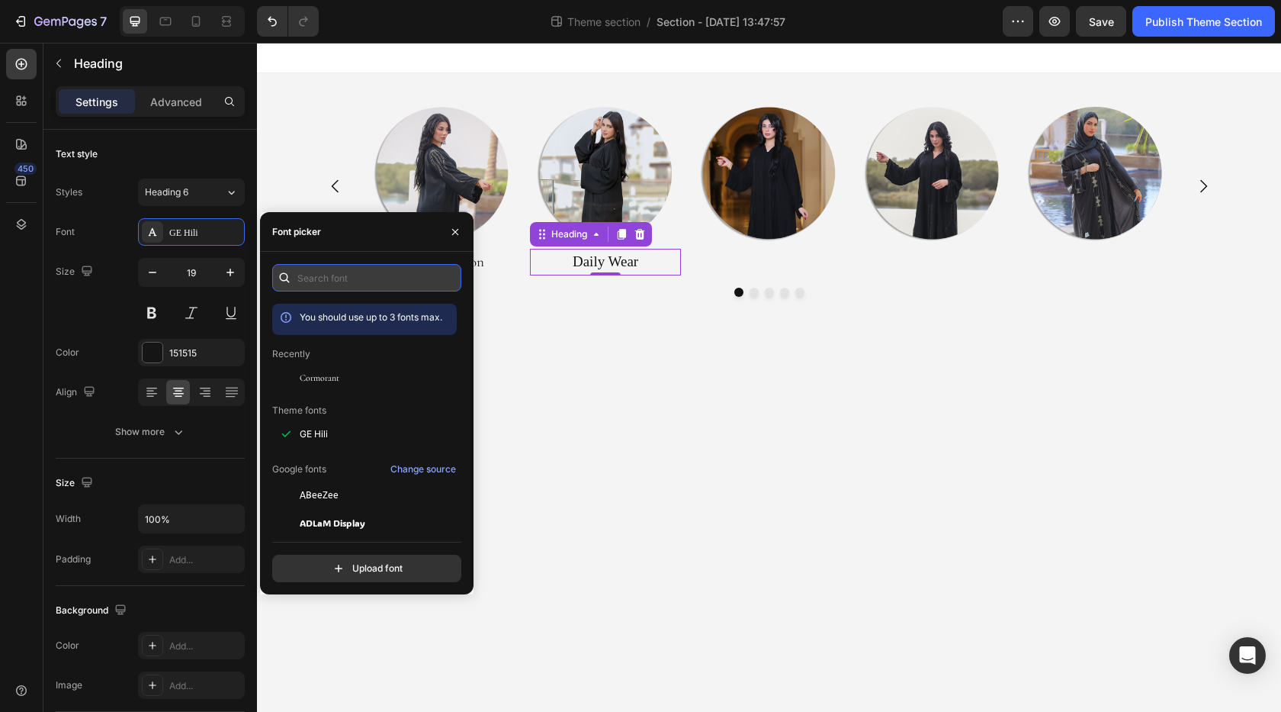
click at [331, 280] on input "text" at bounding box center [366, 277] width 189 height 27
click at [323, 371] on span "Cormorant" at bounding box center [320, 378] width 40 height 14
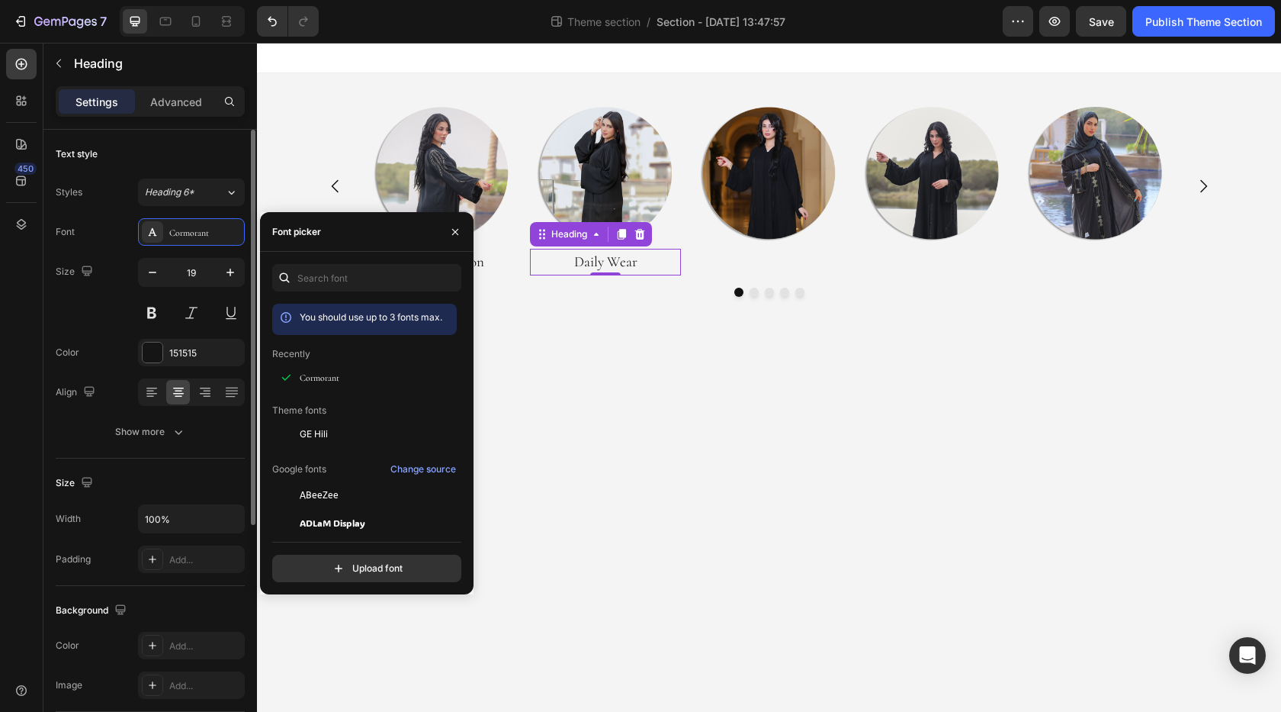
click at [101, 315] on div "Size 19" at bounding box center [150, 292] width 189 height 69
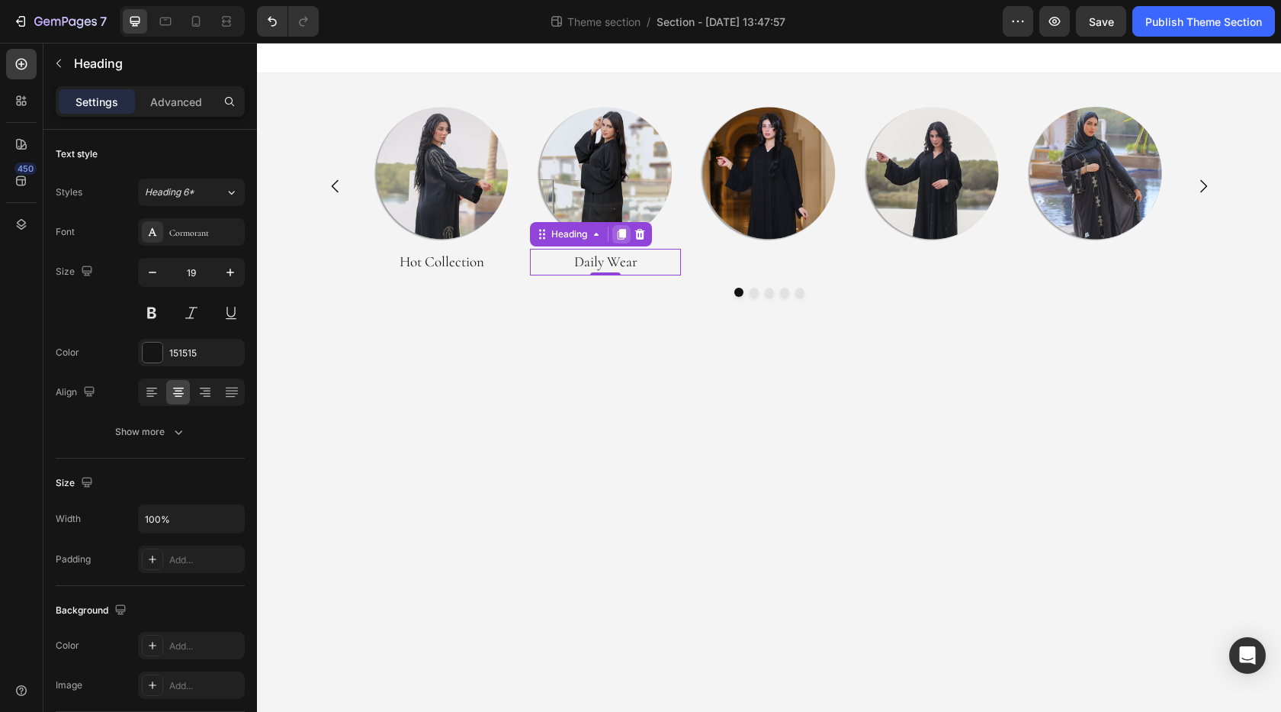
click at [620, 240] on icon at bounding box center [622, 235] width 8 height 11
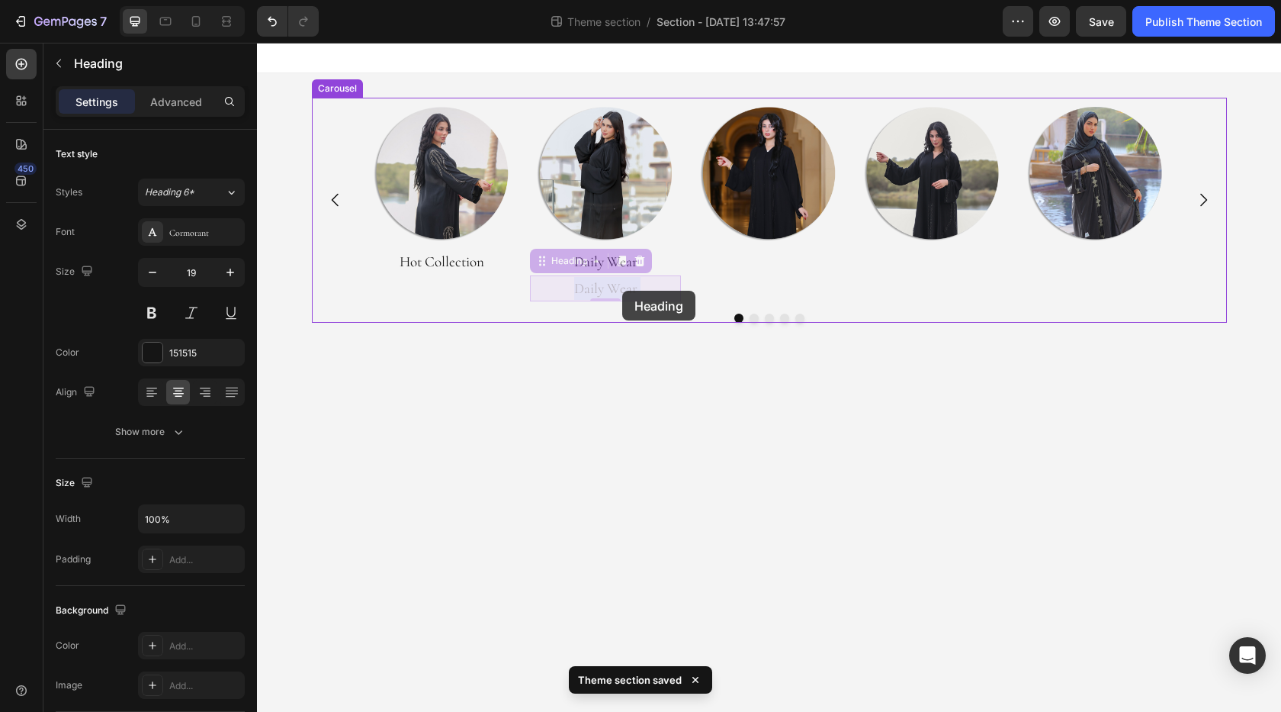
drag, startPoint x: 606, startPoint y: 293, endPoint x: 621, endPoint y: 291, distance: 14.7
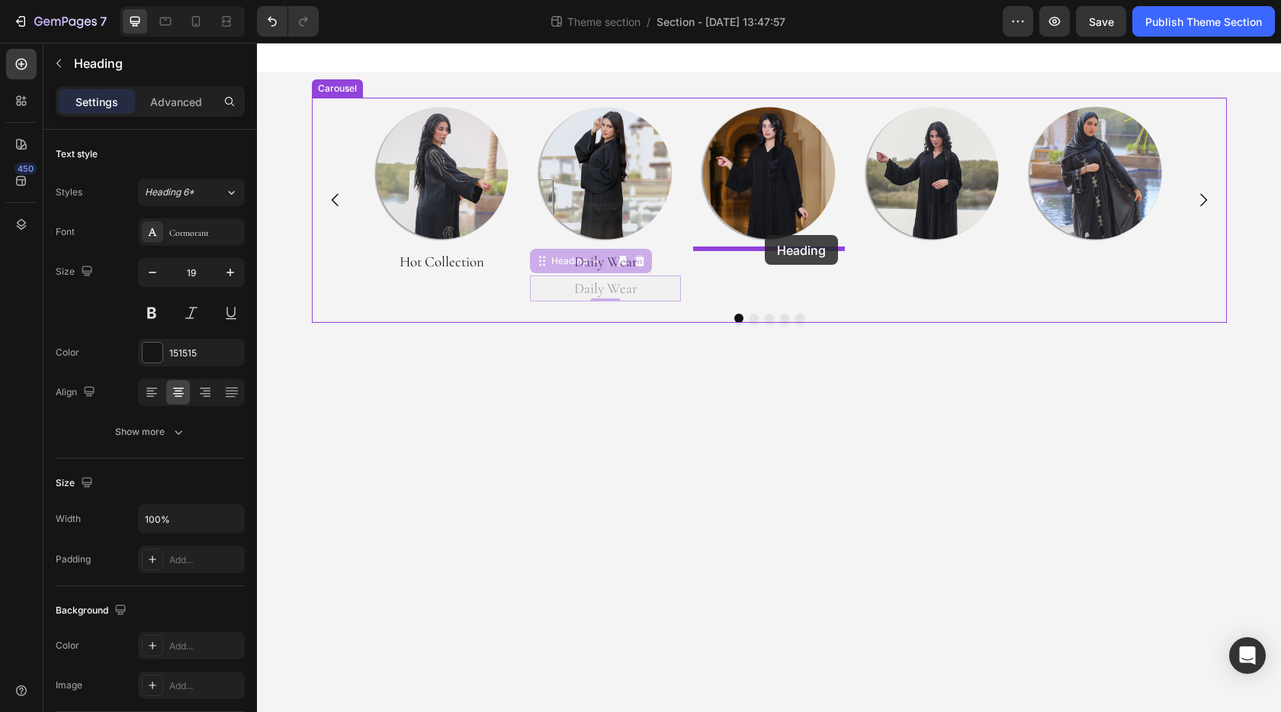
drag, startPoint x: 540, startPoint y: 265, endPoint x: 765, endPoint y: 235, distance: 227.0
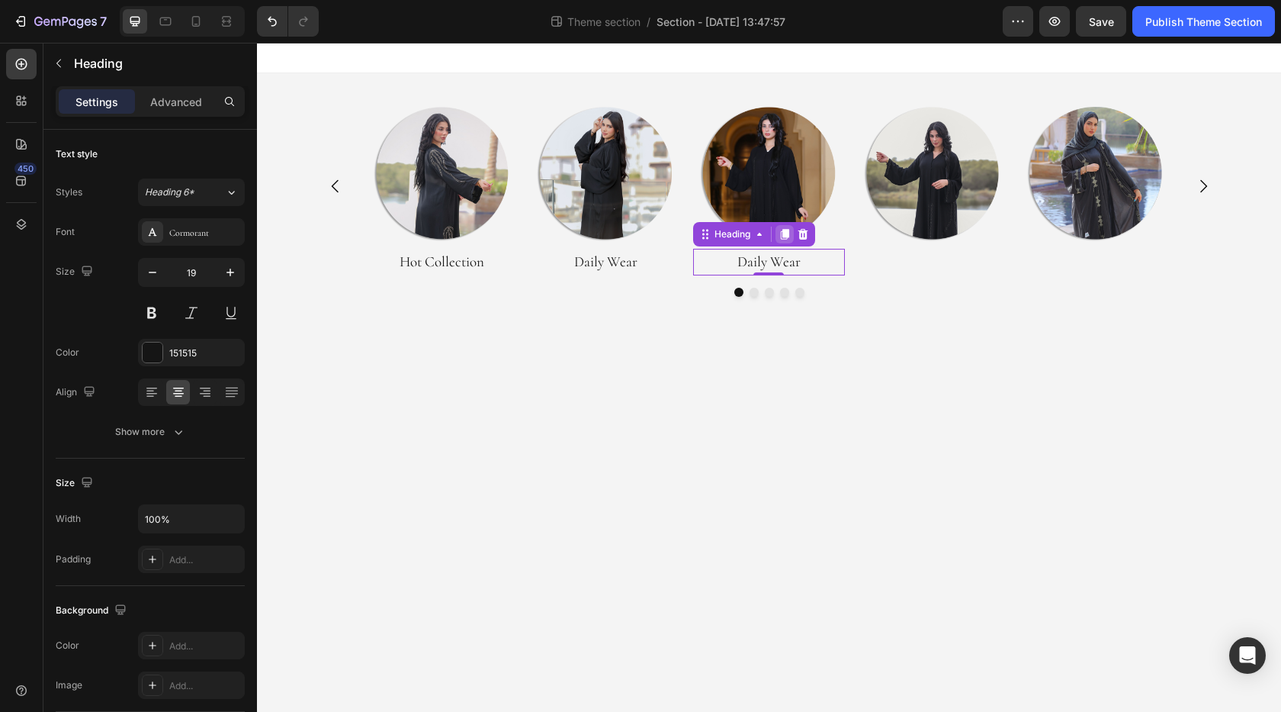
click at [786, 235] on icon at bounding box center [785, 235] width 8 height 11
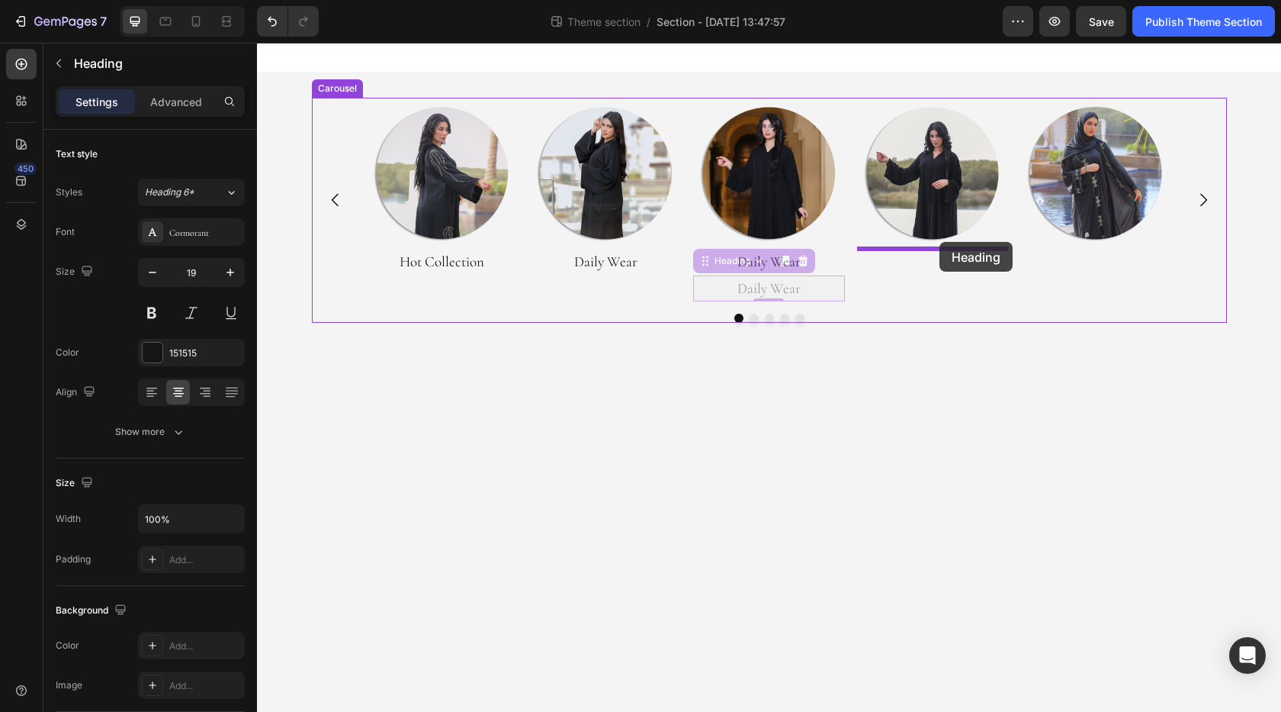
drag, startPoint x: 702, startPoint y: 262, endPoint x: 940, endPoint y: 242, distance: 238.9
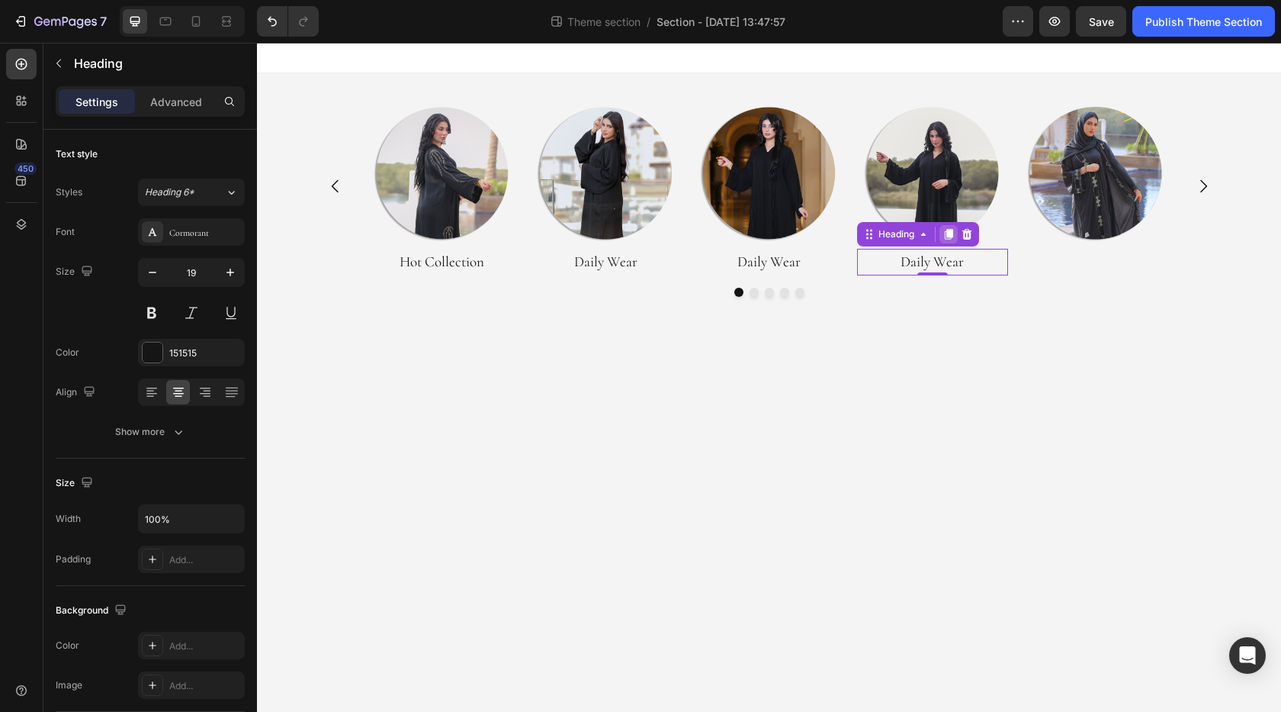
click at [949, 230] on icon at bounding box center [948, 235] width 8 height 11
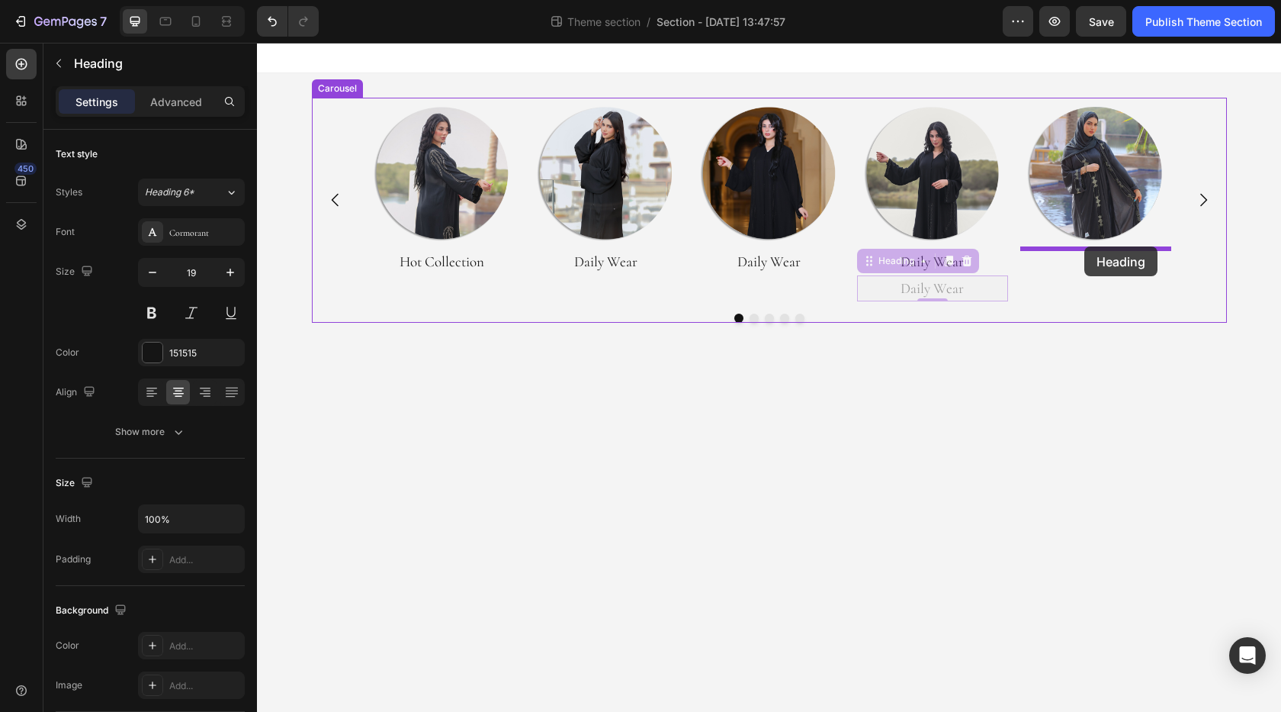
drag, startPoint x: 871, startPoint y: 262, endPoint x: 1085, endPoint y: 246, distance: 214.2
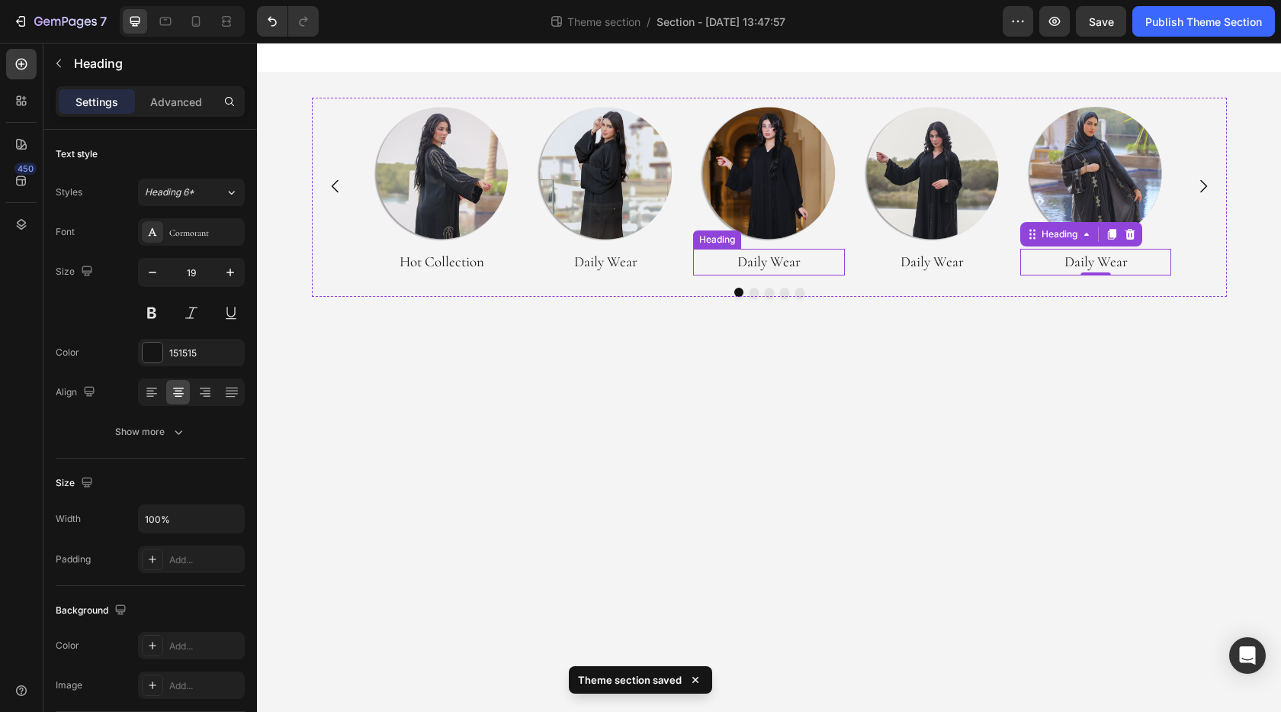
click at [773, 261] on h2 "Daily Wear" at bounding box center [768, 262] width 151 height 26
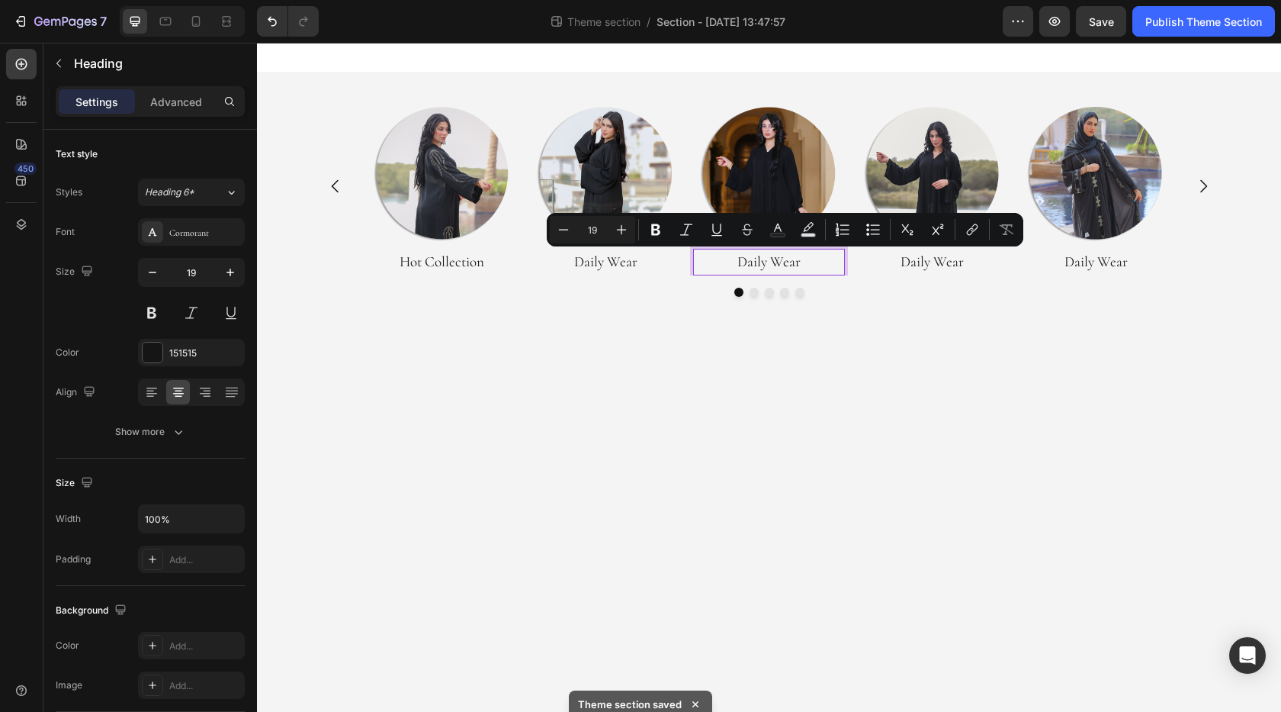
click at [772, 261] on p "Daily Wear" at bounding box center [769, 261] width 148 height 23
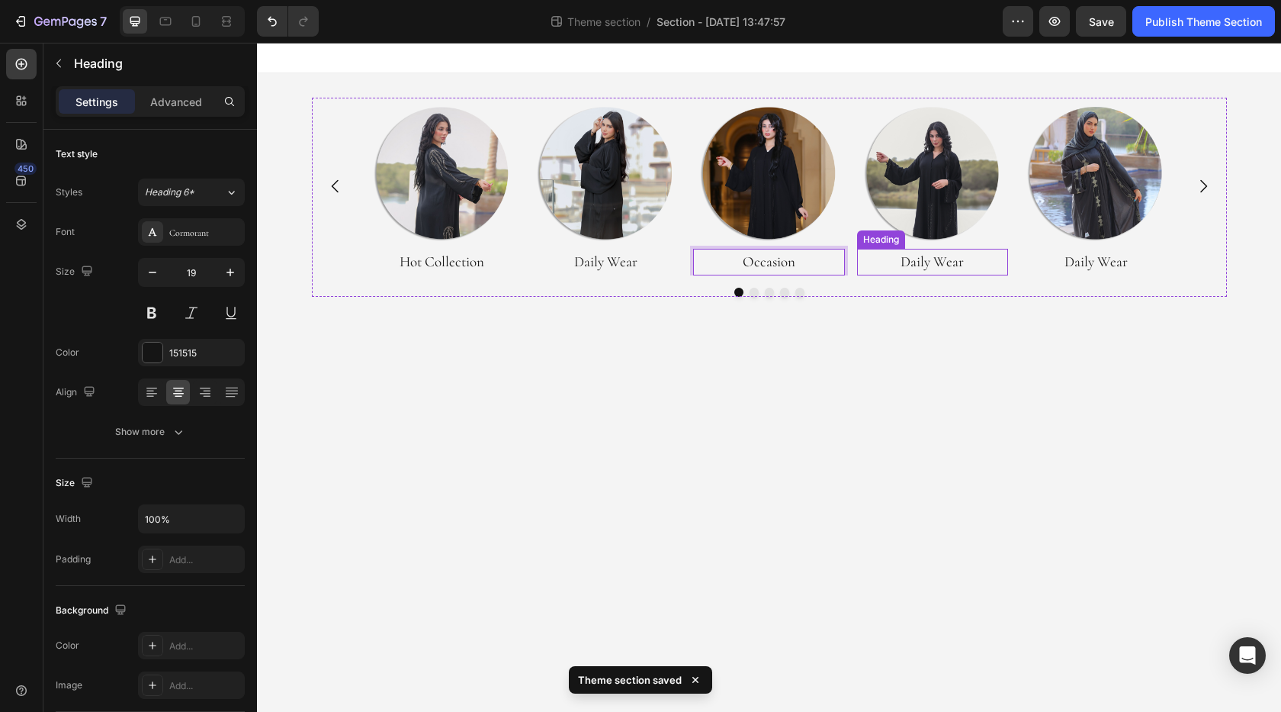
click at [937, 263] on h2 "Daily Wear" at bounding box center [932, 262] width 151 height 26
click at [937, 263] on p "Daily Wear" at bounding box center [933, 261] width 148 height 23
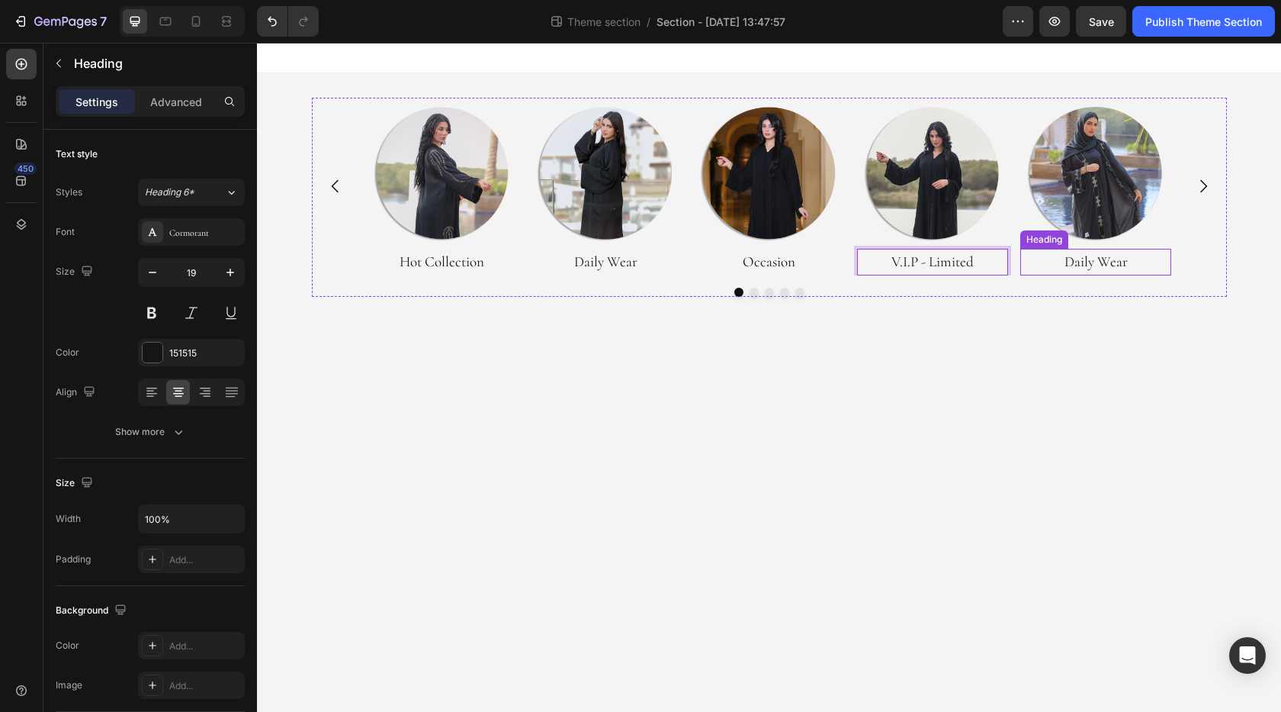
click at [1102, 256] on h2 "Daily Wear" at bounding box center [1096, 262] width 151 height 26
click at [1102, 256] on p "Daily Wear" at bounding box center [1096, 261] width 148 height 23
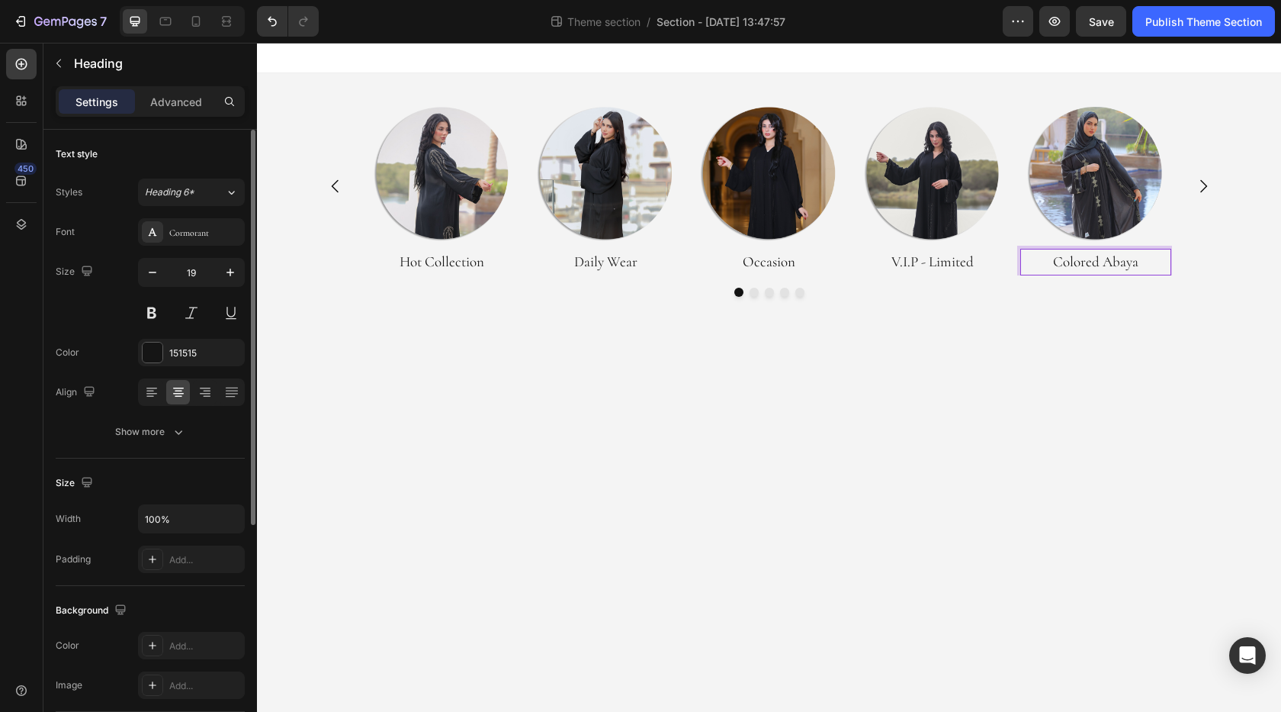
click at [76, 321] on div "Size 19" at bounding box center [150, 292] width 189 height 69
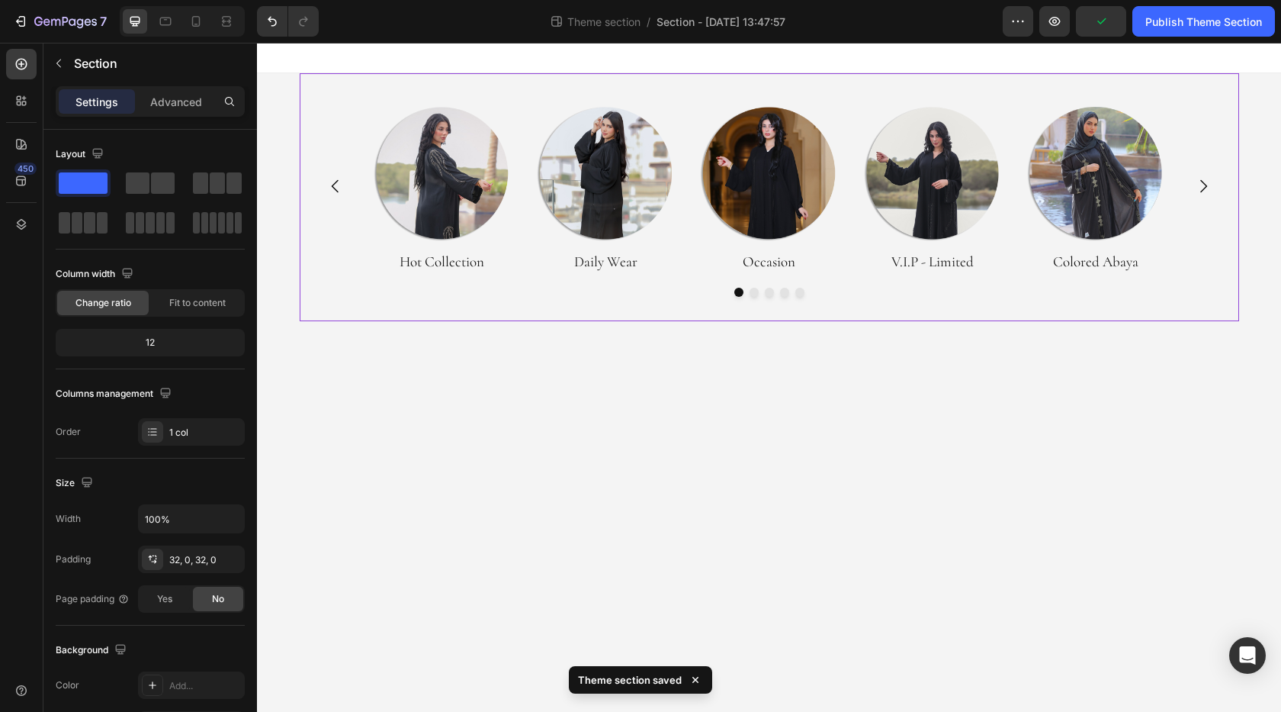
click at [773, 297] on div "Image Hot Collection Heading Image Daily Wear Heading Image Occasion Heading Im…" at bounding box center [770, 197] width 940 height 248
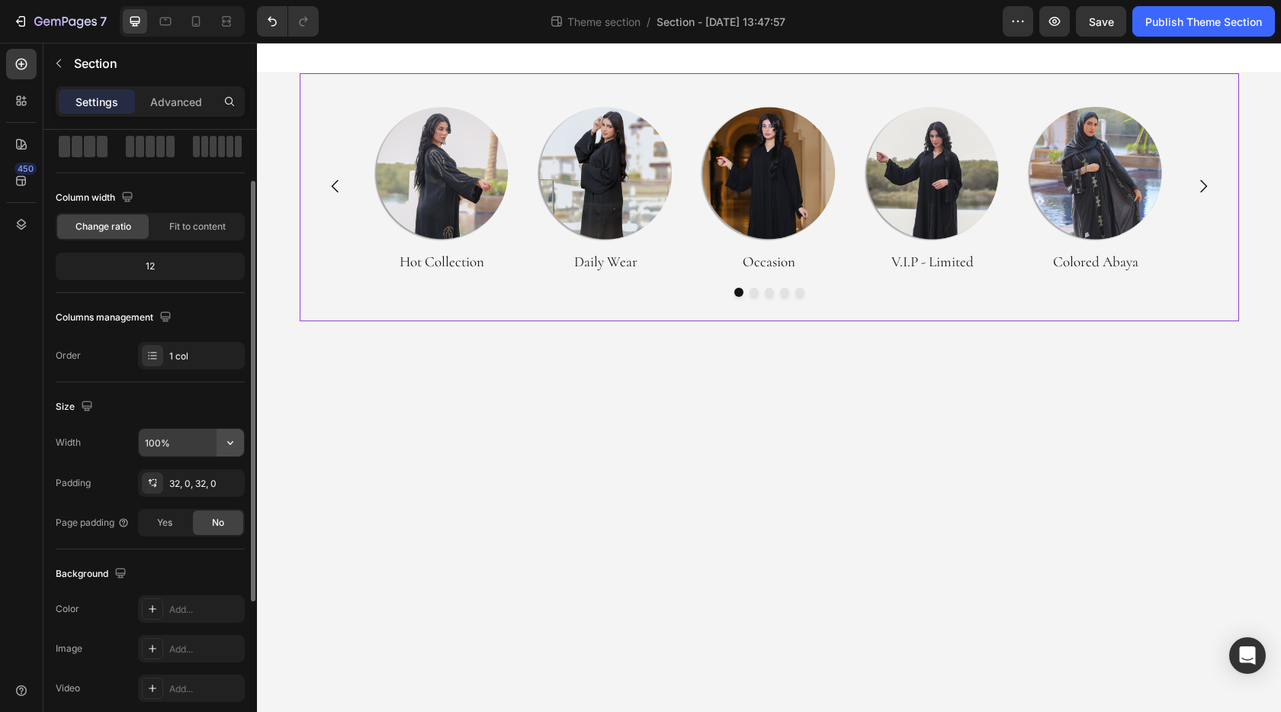
click at [227, 439] on icon "button" at bounding box center [230, 442] width 15 height 15
click at [152, 445] on input "100%" at bounding box center [191, 442] width 105 height 27
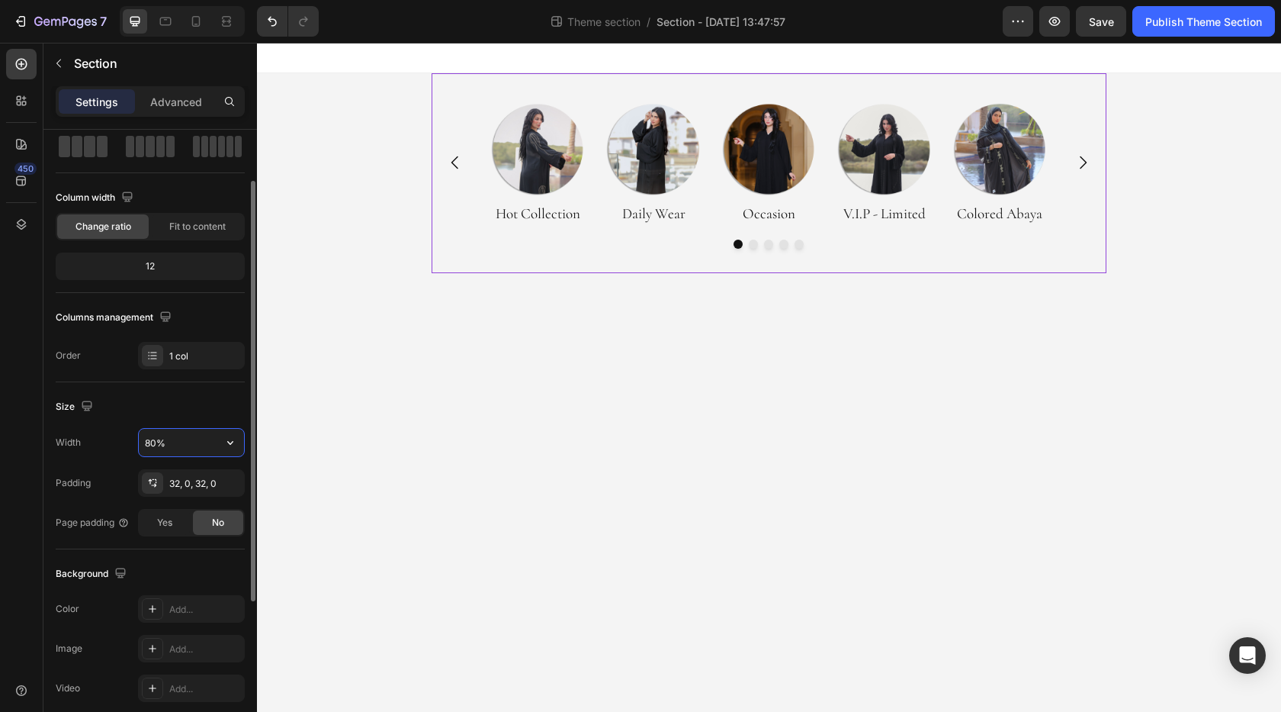
click at [167, 442] on input "80%" at bounding box center [191, 442] width 105 height 27
click at [233, 445] on icon "button" at bounding box center [230, 442] width 15 height 15
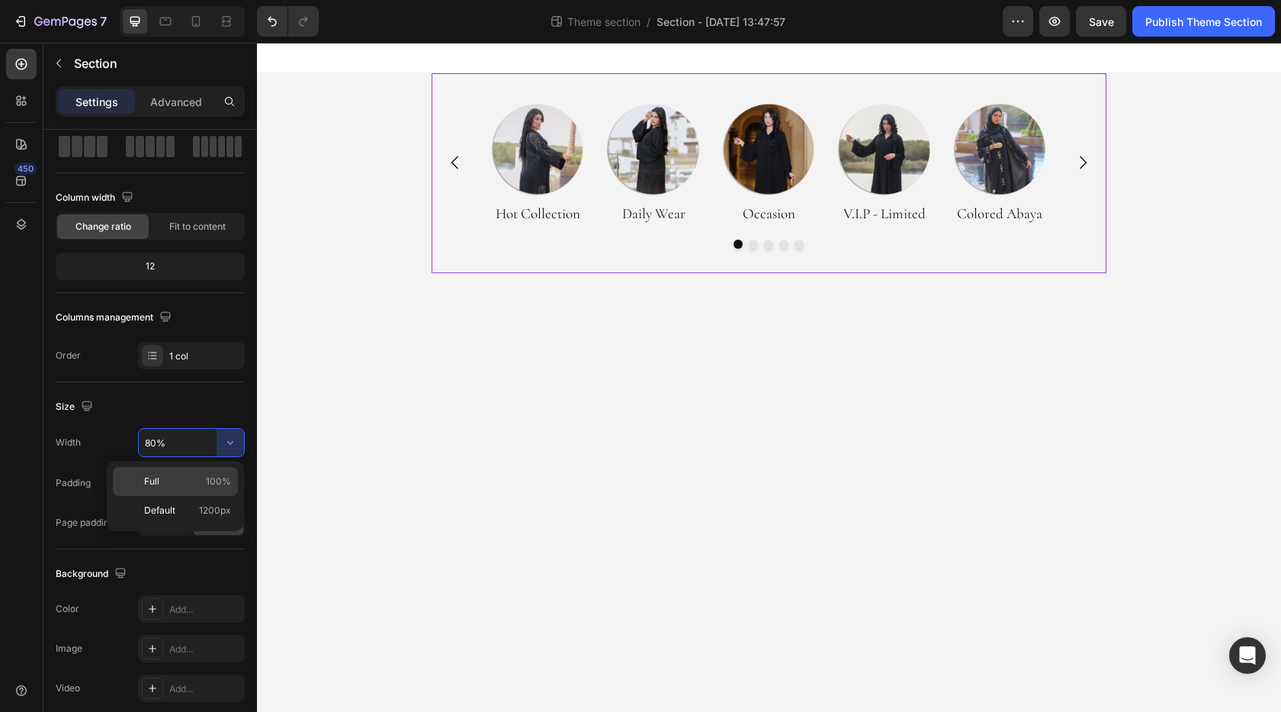
click at [178, 478] on p "Full 100%" at bounding box center [187, 481] width 87 height 14
type input "100%"
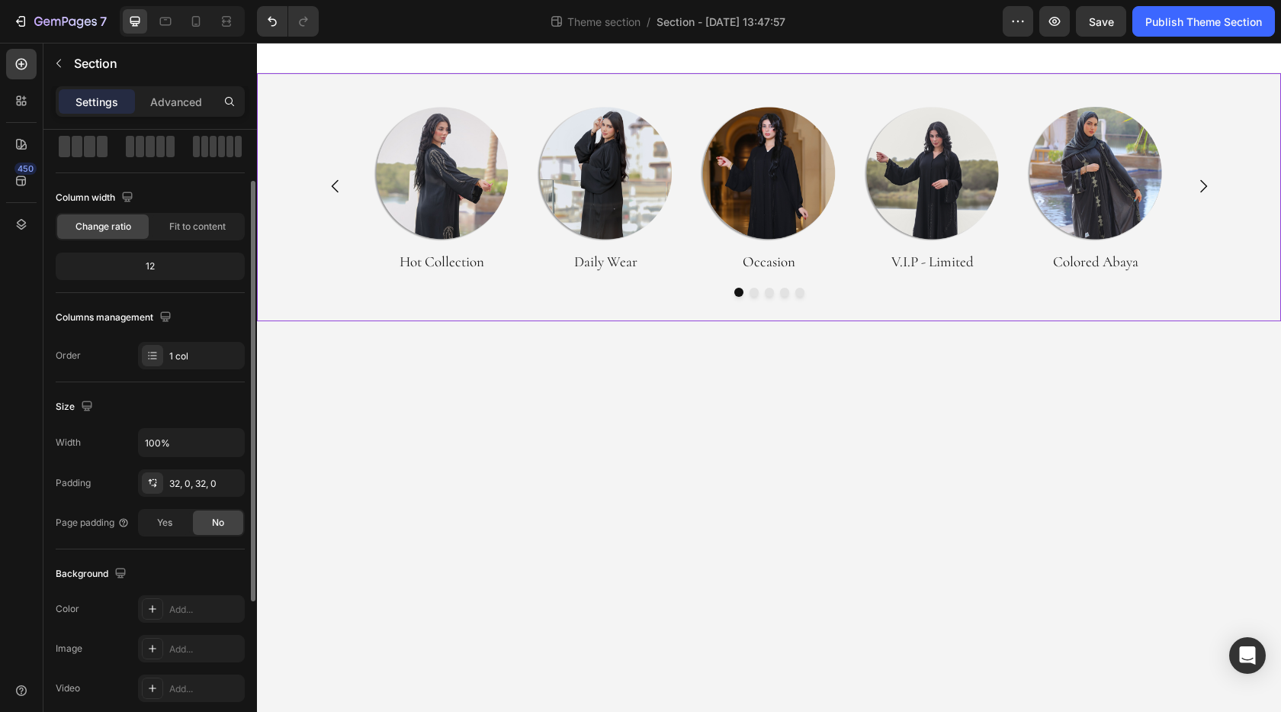
scroll to position [153, 0]
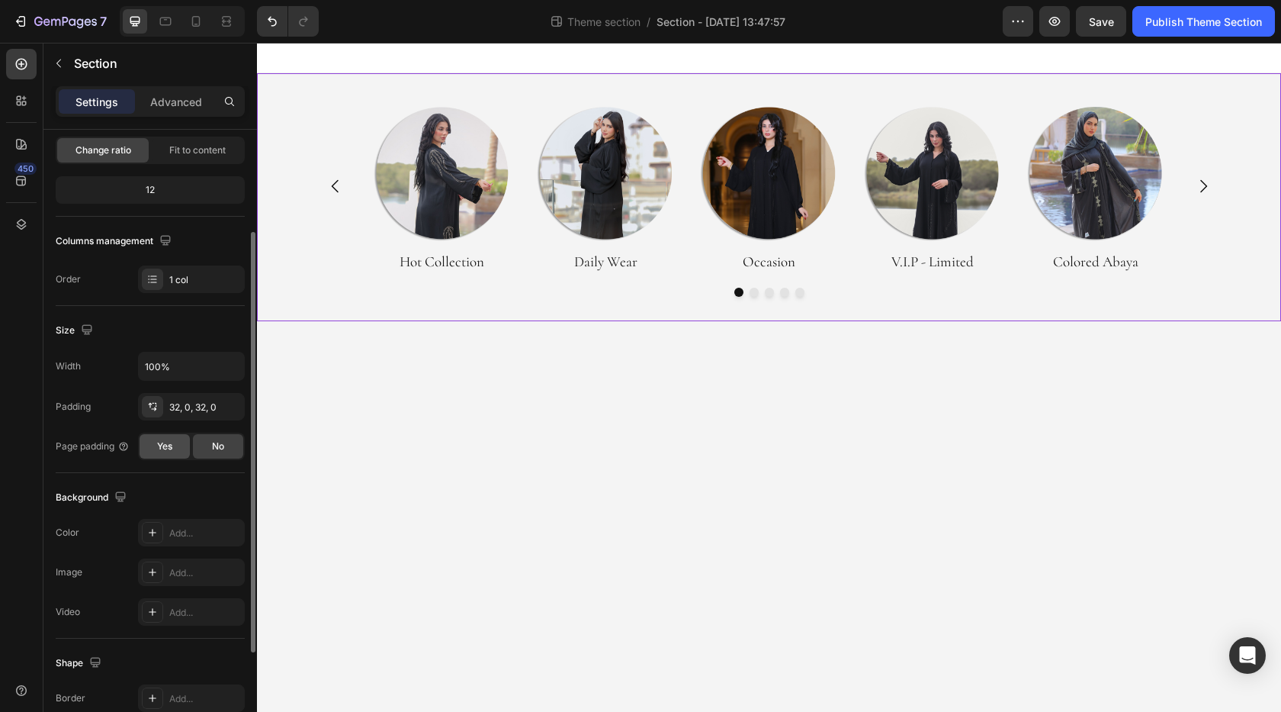
click at [164, 443] on span "Yes" at bounding box center [164, 446] width 15 height 14
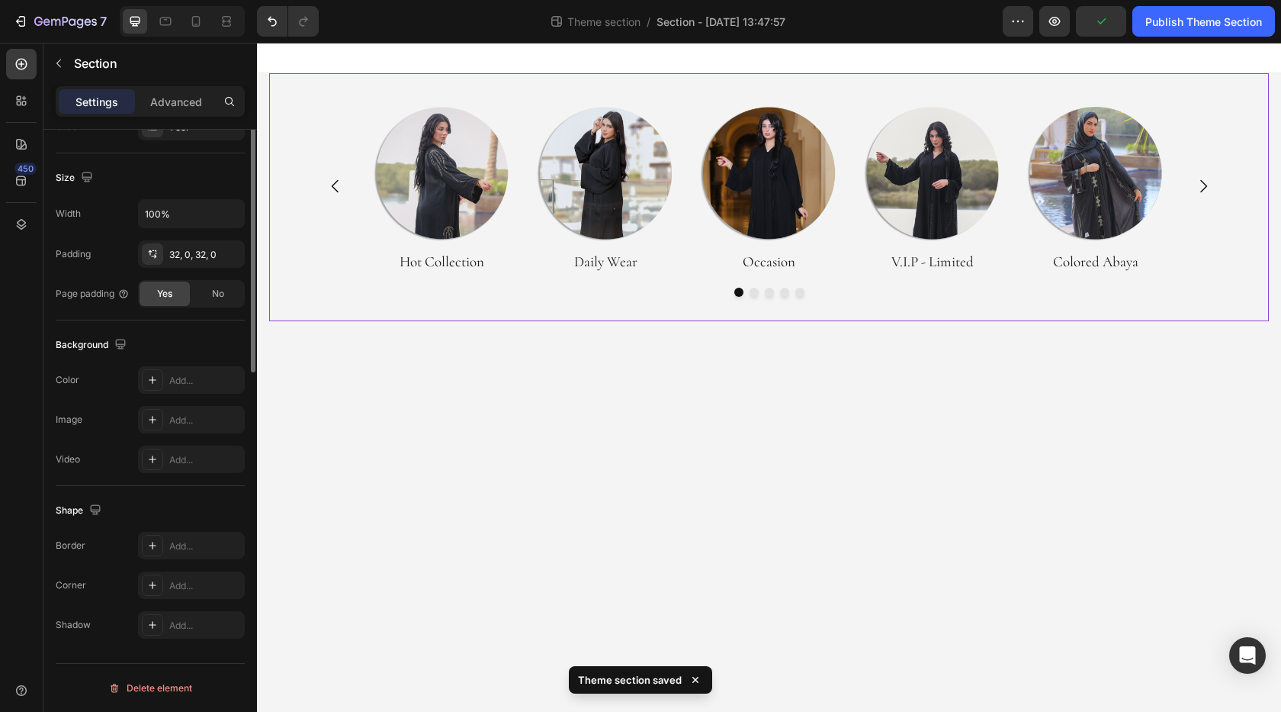
scroll to position [0, 0]
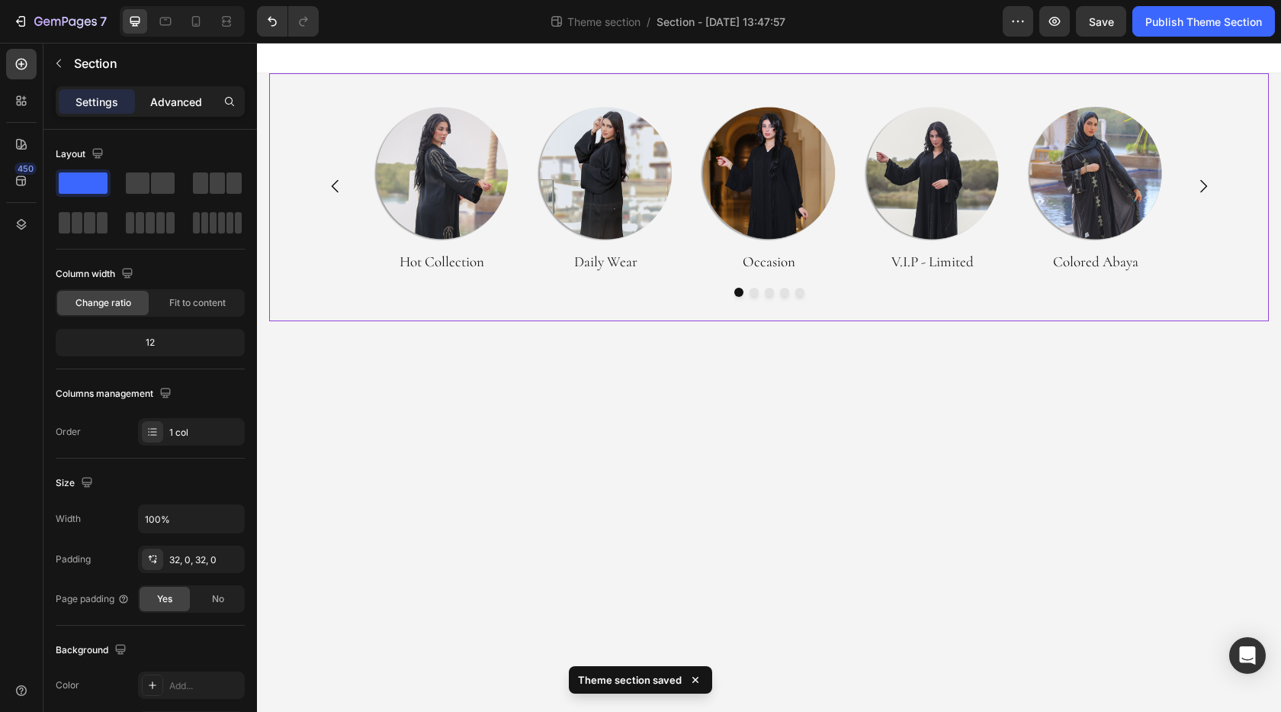
click at [182, 94] on p "Advanced" at bounding box center [176, 102] width 52 height 16
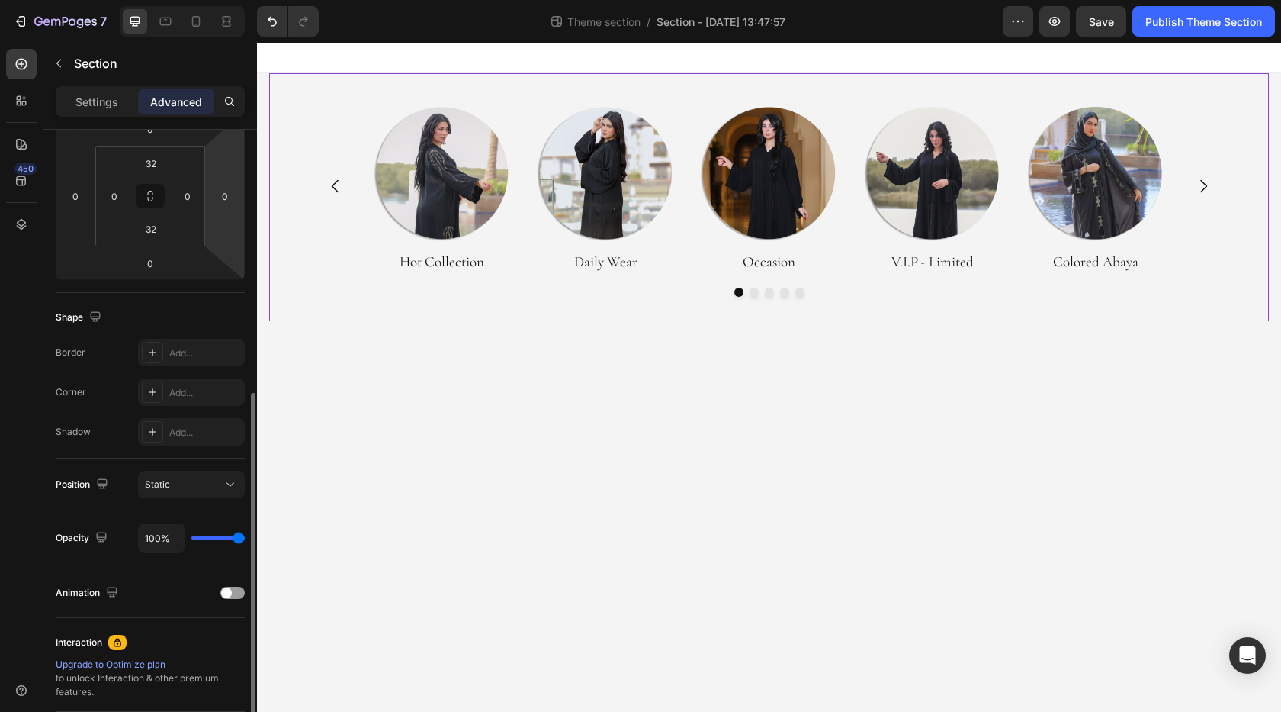
scroll to position [153, 0]
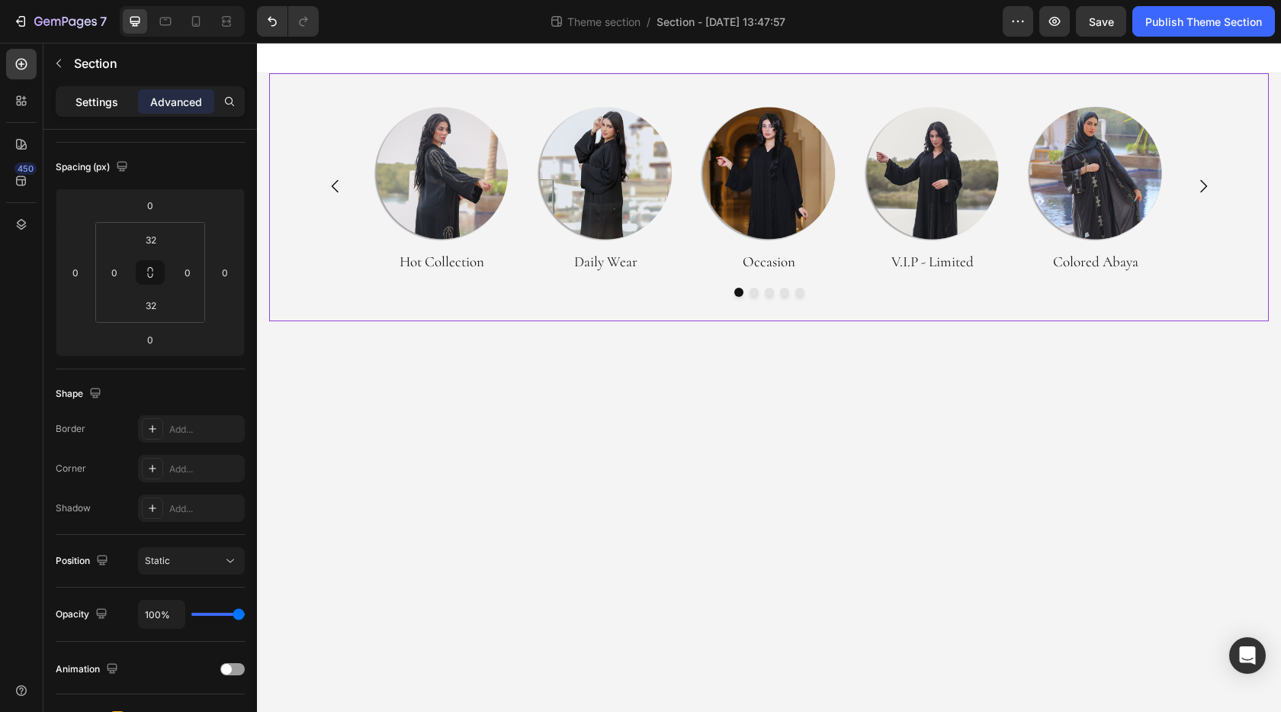
click at [101, 105] on p "Settings" at bounding box center [97, 102] width 43 height 16
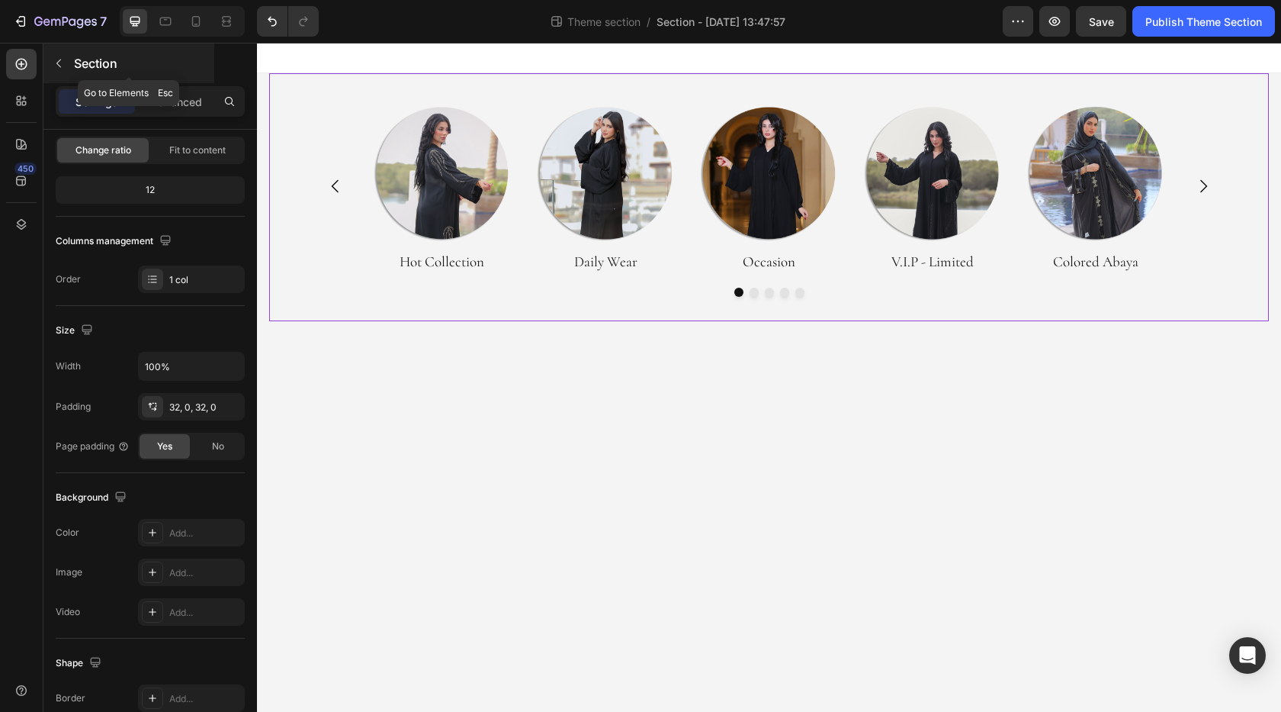
click at [64, 66] on icon "button" at bounding box center [59, 63] width 12 height 12
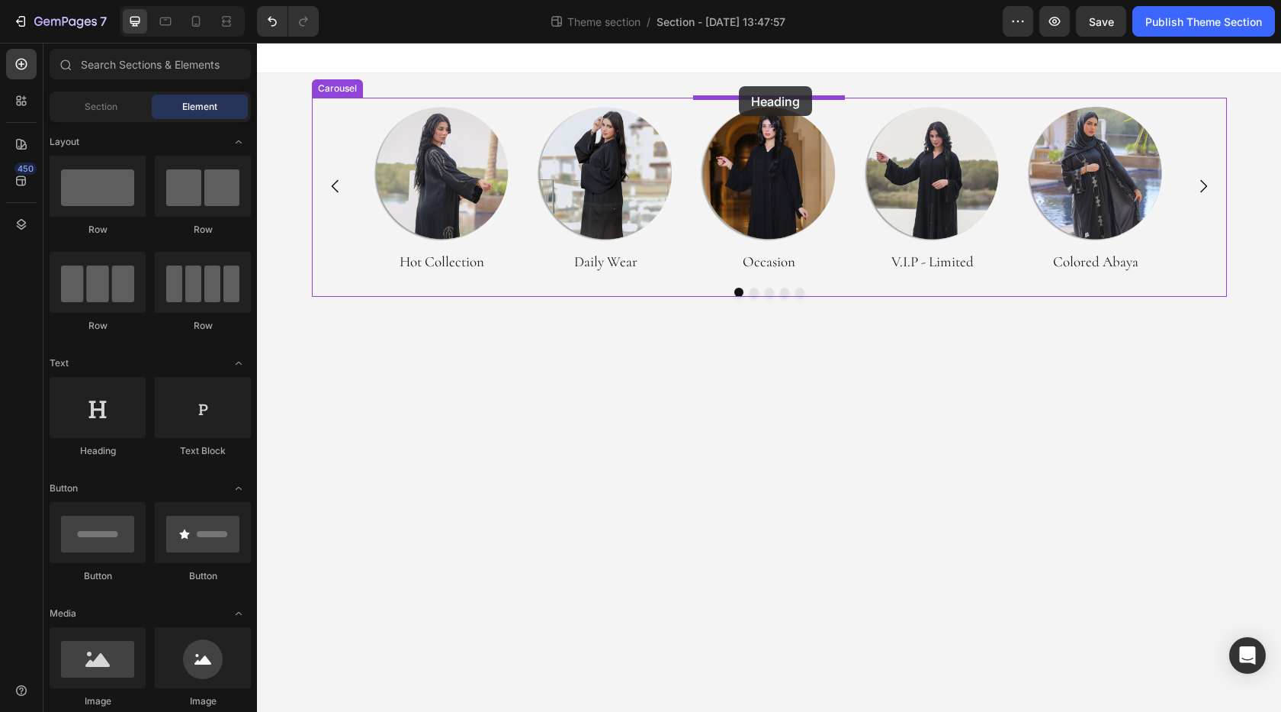
drag, startPoint x: 359, startPoint y: 454, endPoint x: 739, endPoint y: 86, distance: 528.6
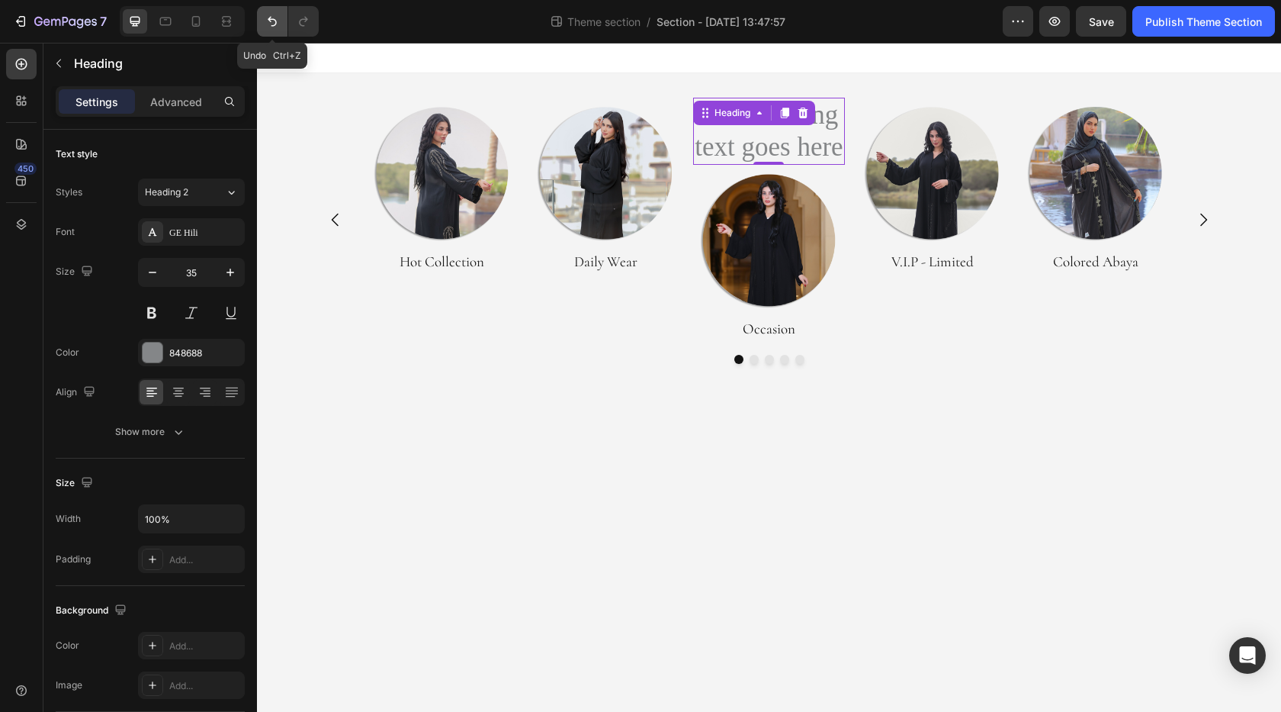
click at [272, 29] on button "Undo/Redo" at bounding box center [272, 21] width 31 height 31
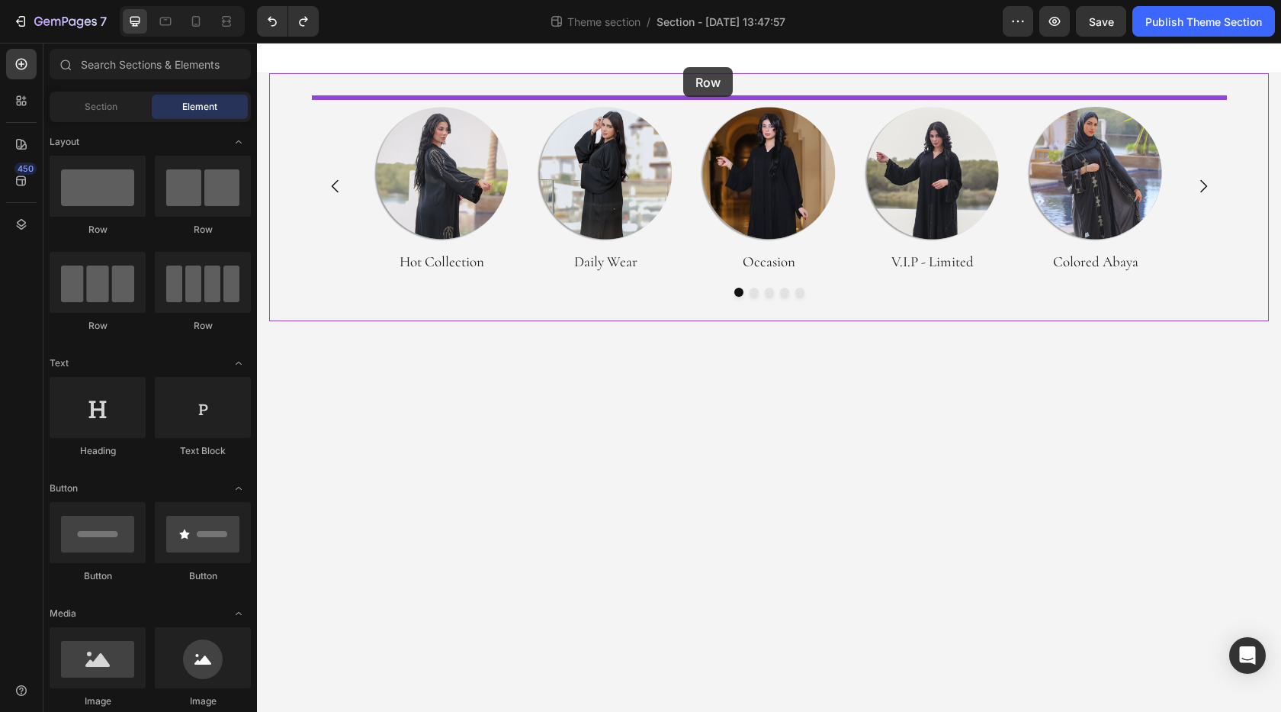
drag, startPoint x: 373, startPoint y: 234, endPoint x: 679, endPoint y: 68, distance: 348.1
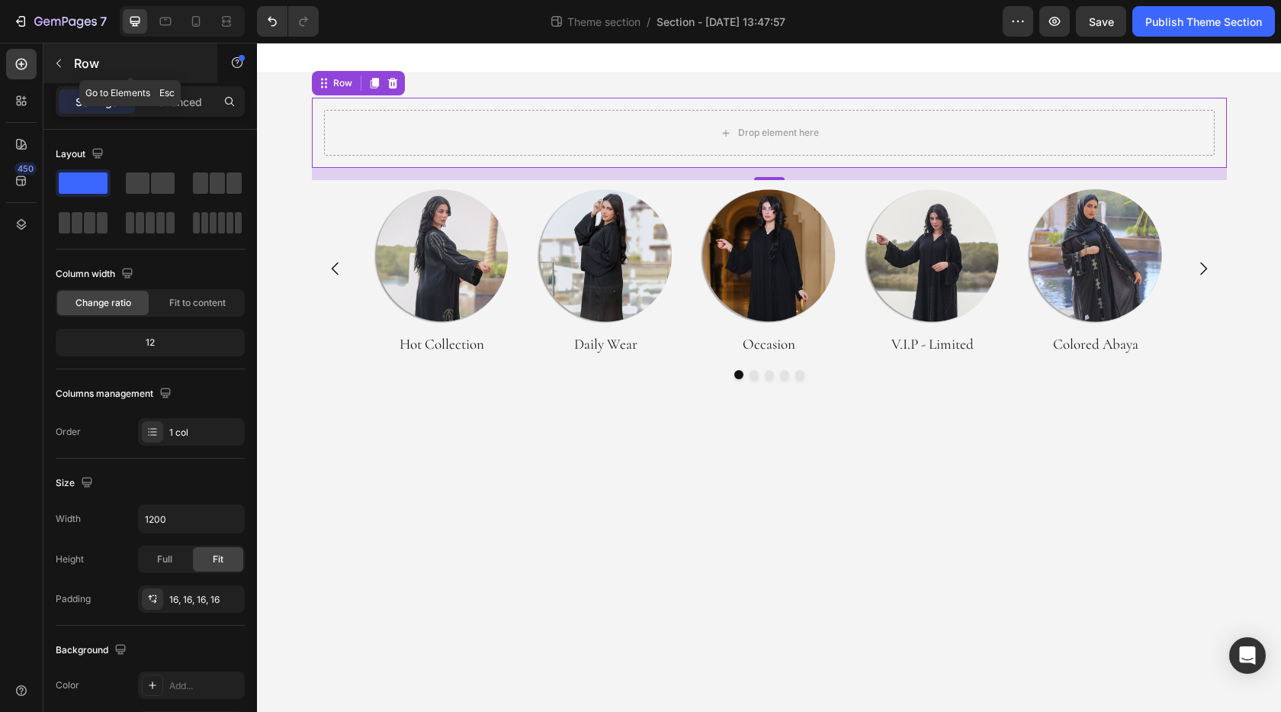
click at [69, 63] on button "button" at bounding box center [59, 63] width 24 height 24
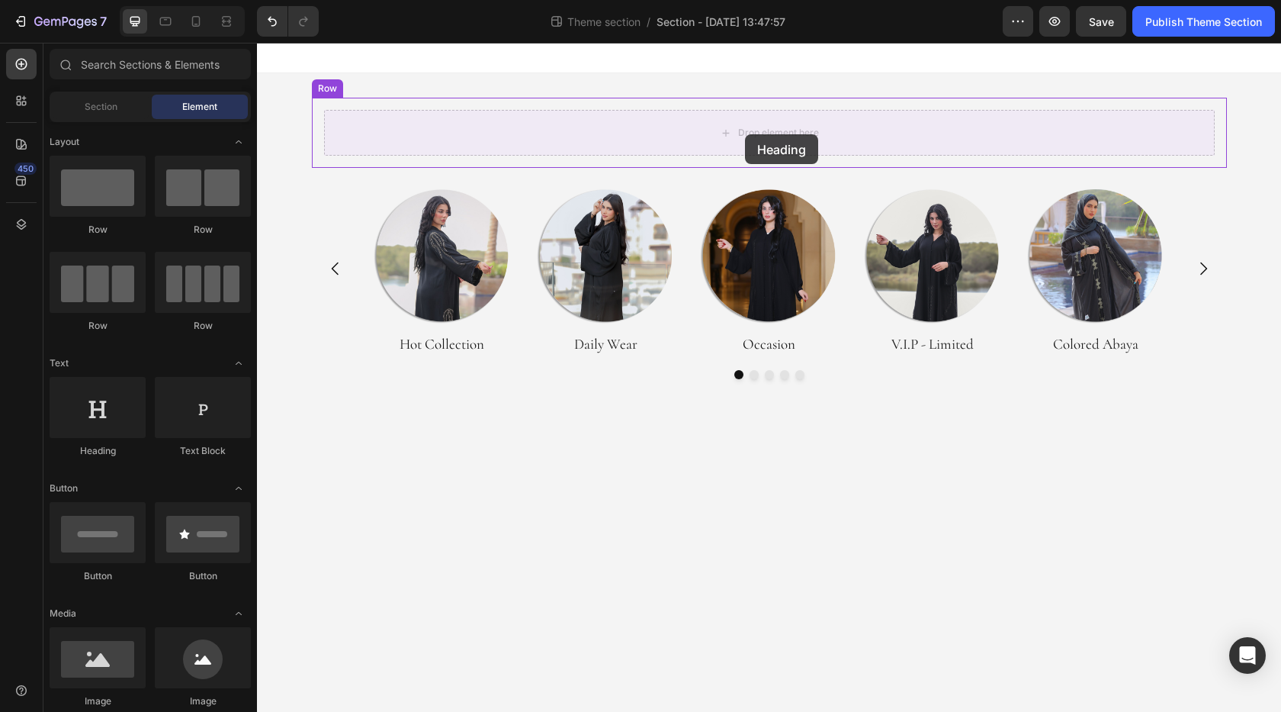
drag, startPoint x: 359, startPoint y: 452, endPoint x: 745, endPoint y: 134, distance: 499.7
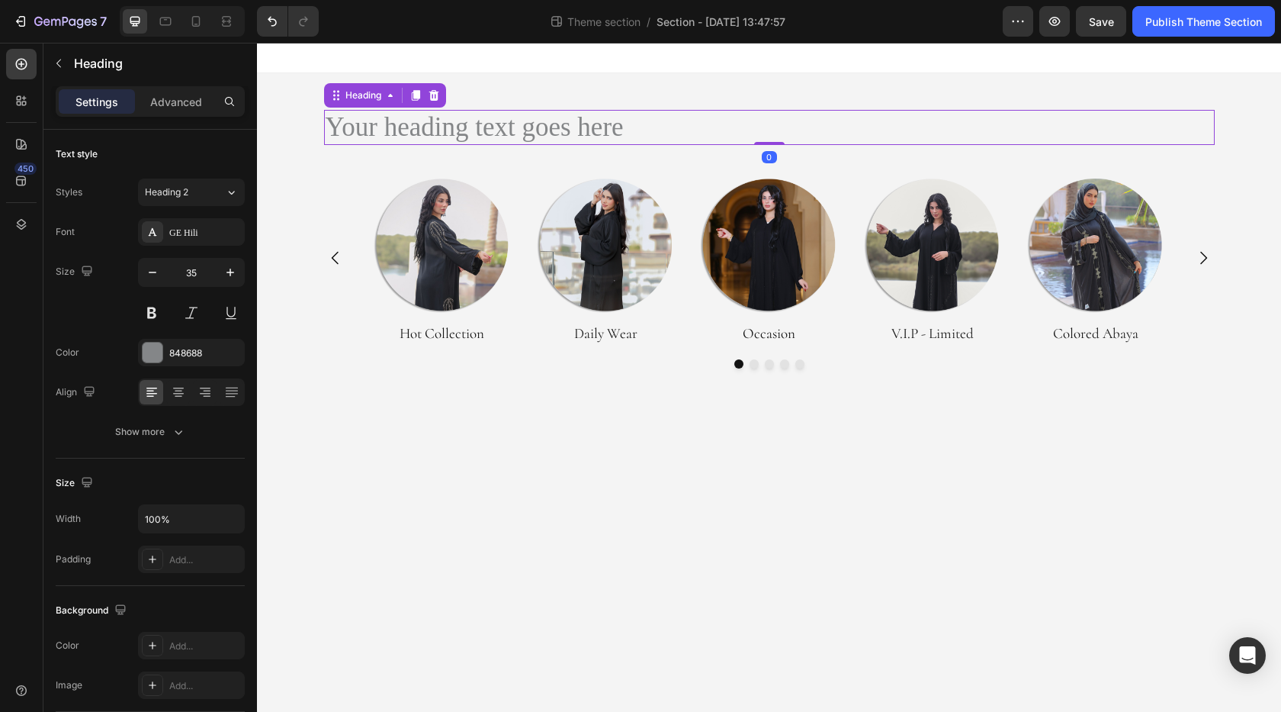
click at [537, 129] on h2 "Your heading text goes here" at bounding box center [769, 127] width 891 height 35
click at [537, 129] on p "Your heading text goes here" at bounding box center [770, 127] width 888 height 32
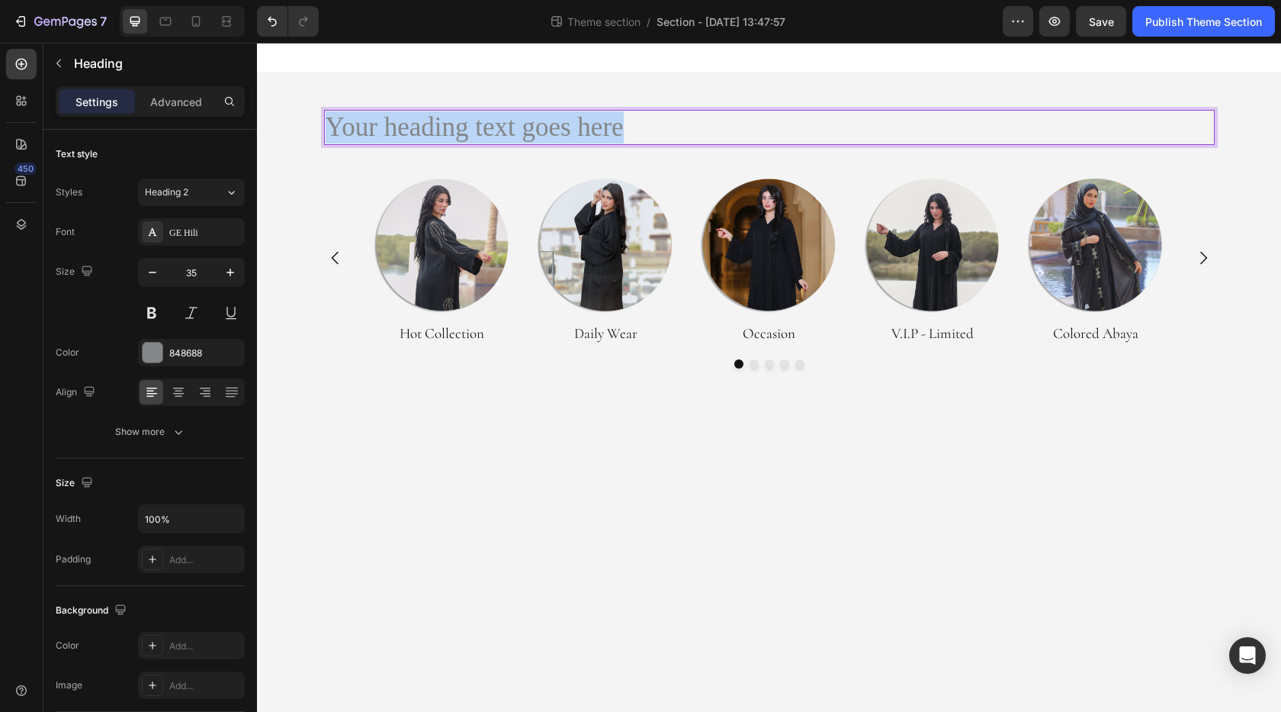
click at [537, 129] on p "Your heading text goes here" at bounding box center [770, 127] width 888 height 32
click at [517, 129] on p "Discover Our Abayas" at bounding box center [770, 127] width 888 height 32
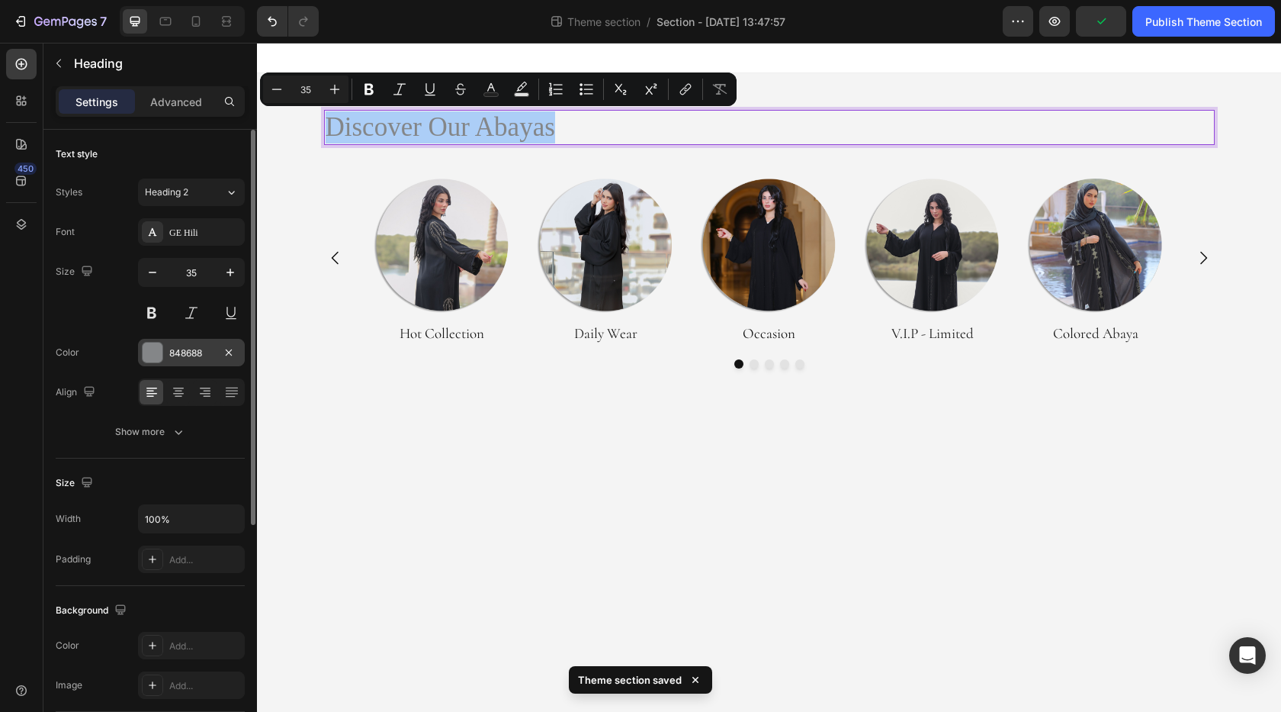
click at [146, 355] on div at bounding box center [153, 352] width 20 height 20
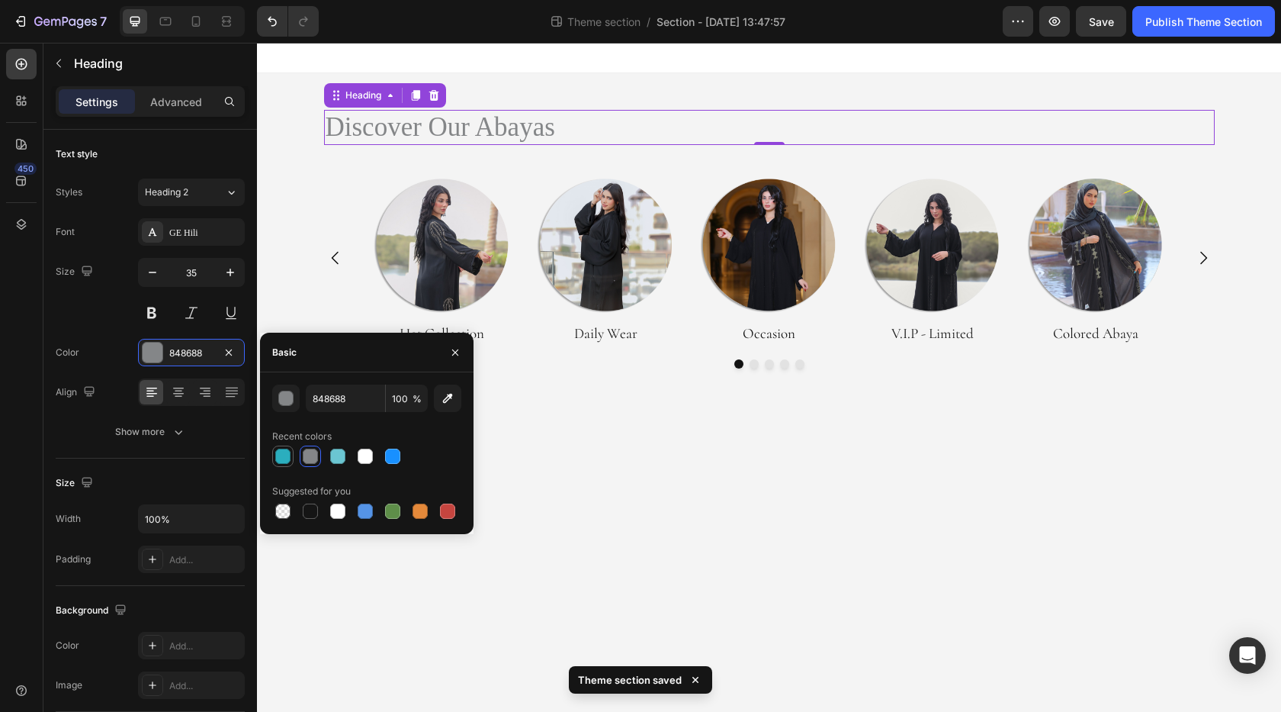
click at [282, 462] on div at bounding box center [282, 456] width 15 height 15
type input "2BAEBE"
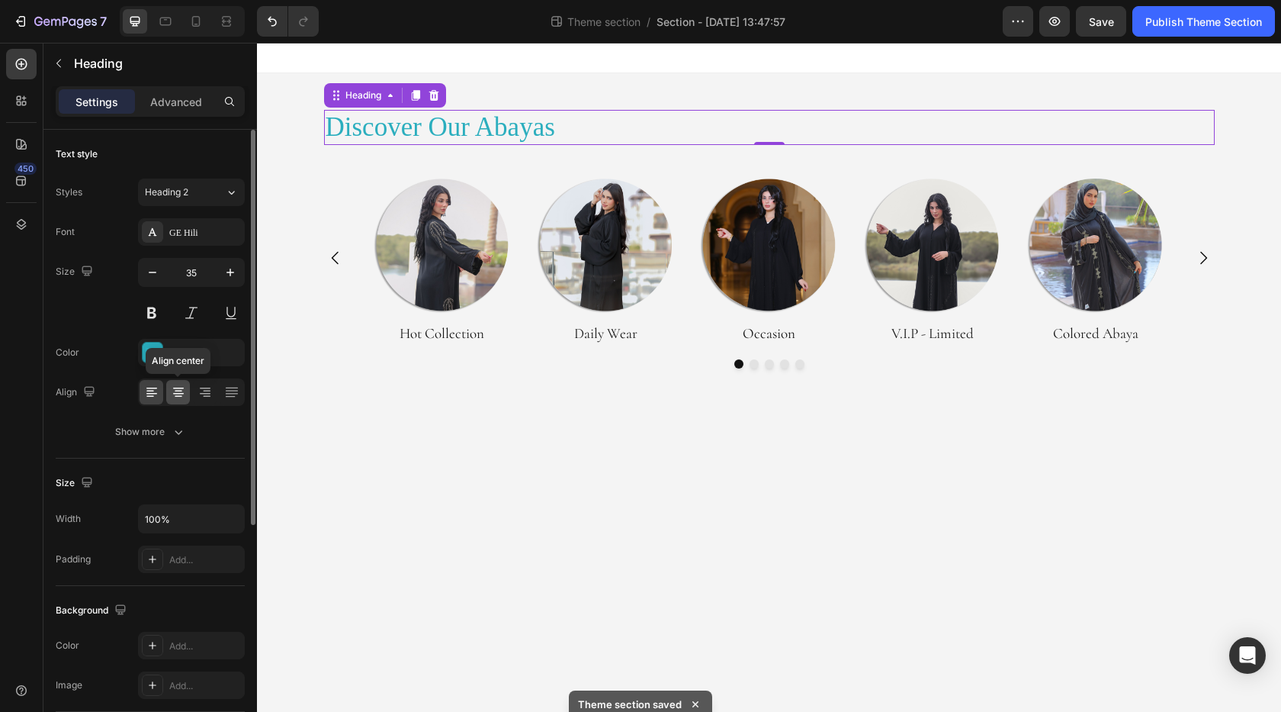
click at [180, 393] on icon at bounding box center [178, 394] width 11 height 2
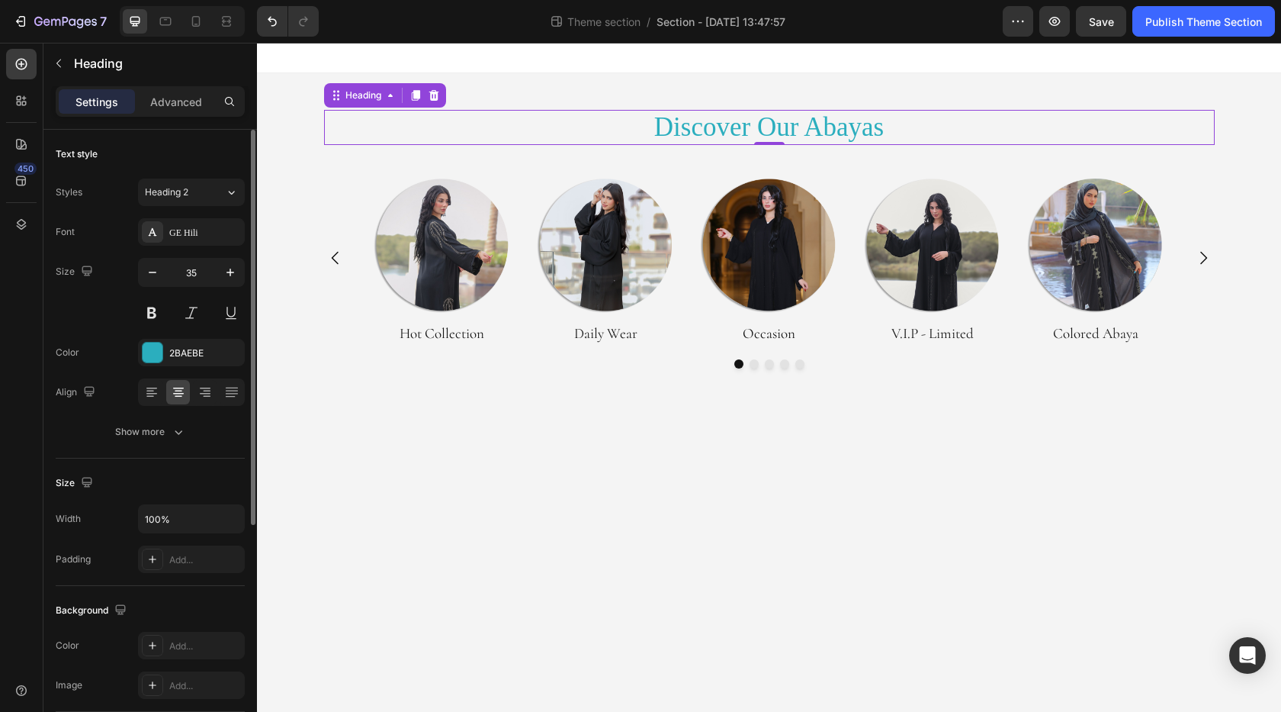
click at [92, 336] on div "Font [PERSON_NAME] Size 35 Color 2BAEBE Align Show more" at bounding box center [150, 331] width 189 height 227
click at [182, 236] on div "GE Hili" at bounding box center [205, 233] width 72 height 14
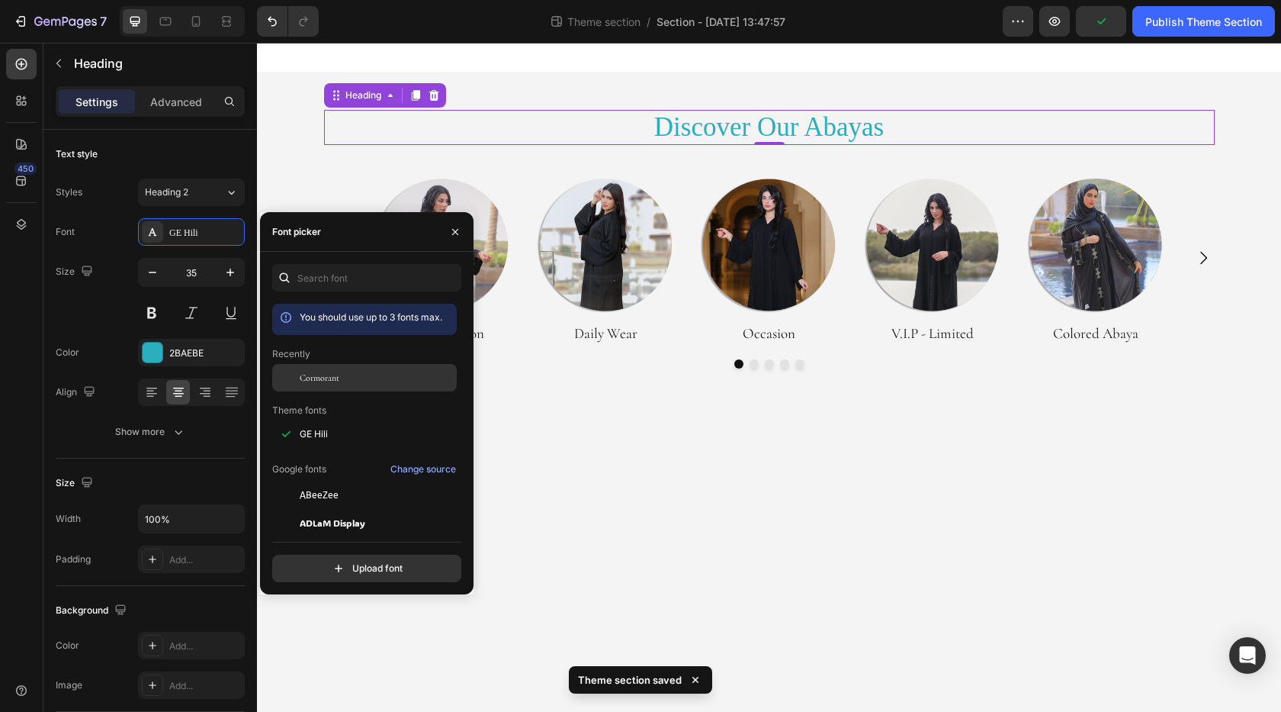
click at [317, 382] on span "Cormorant" at bounding box center [320, 378] width 40 height 14
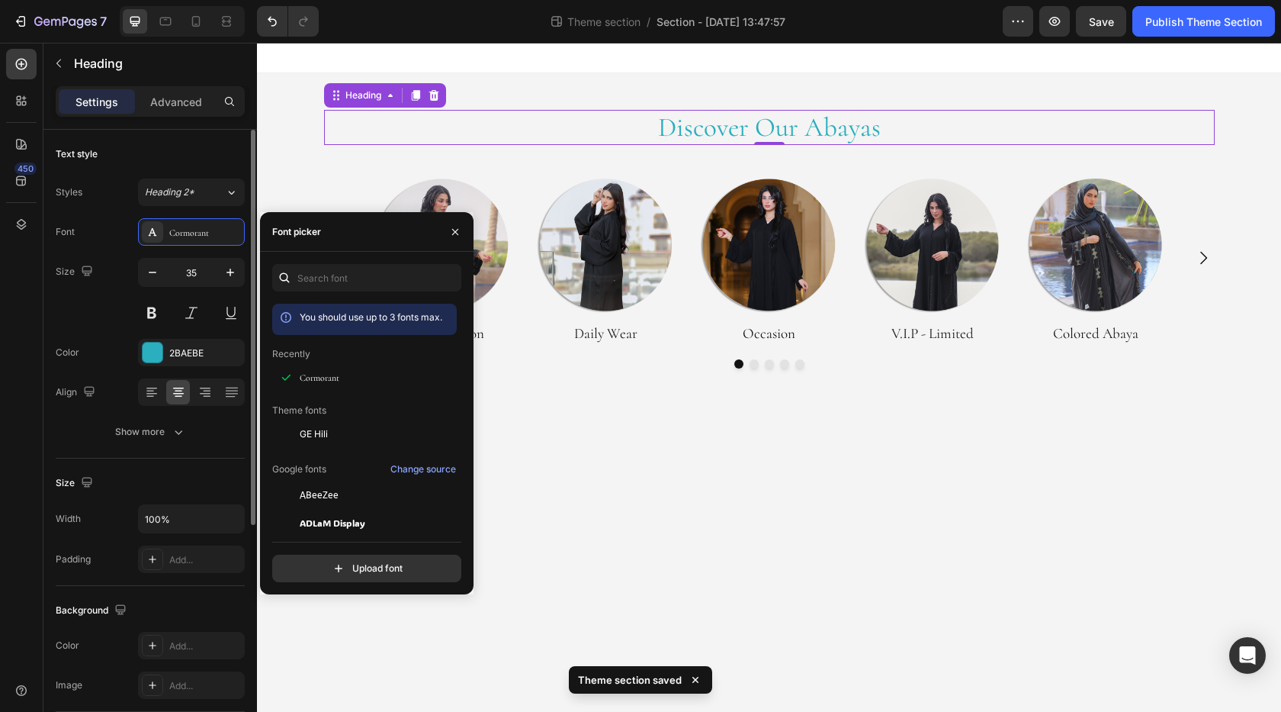
click at [98, 313] on div "Size 35" at bounding box center [150, 292] width 189 height 69
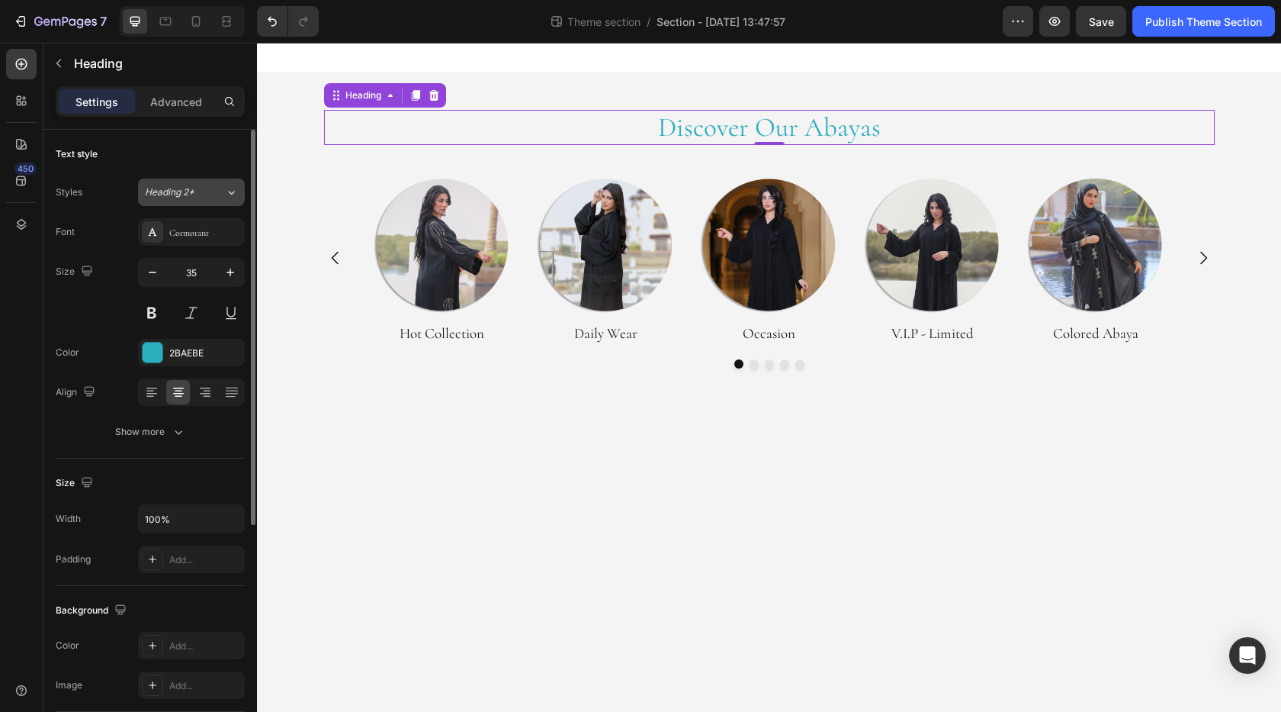
click at [190, 198] on span "Heading 2*" at bounding box center [170, 192] width 50 height 14
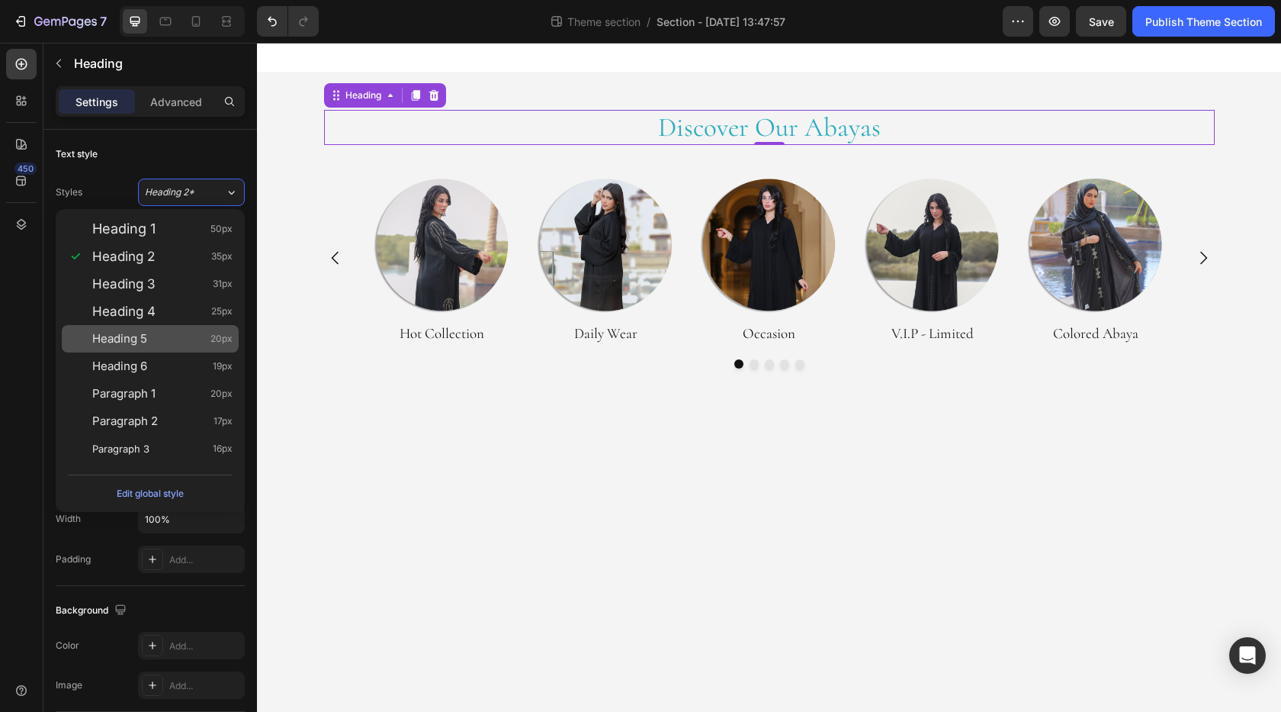
click at [140, 336] on span "Heading 5" at bounding box center [119, 338] width 55 height 15
type input "20"
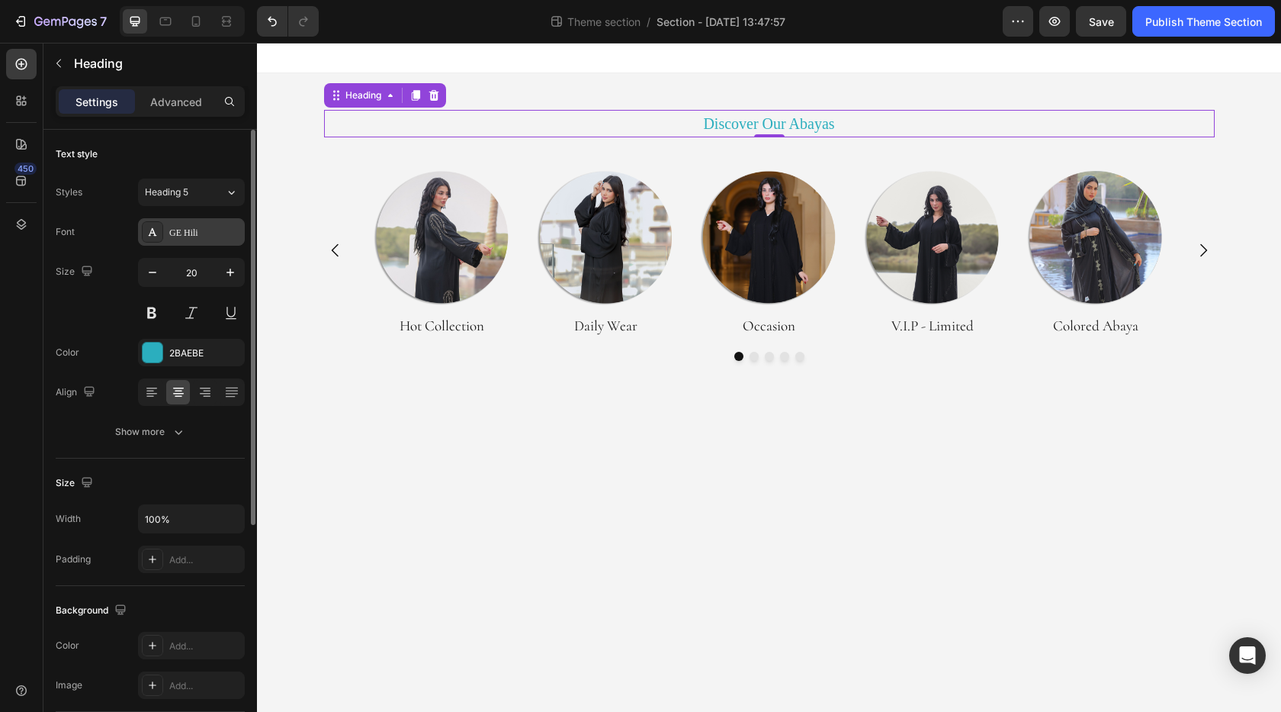
click at [185, 219] on div "GE Hili" at bounding box center [191, 231] width 107 height 27
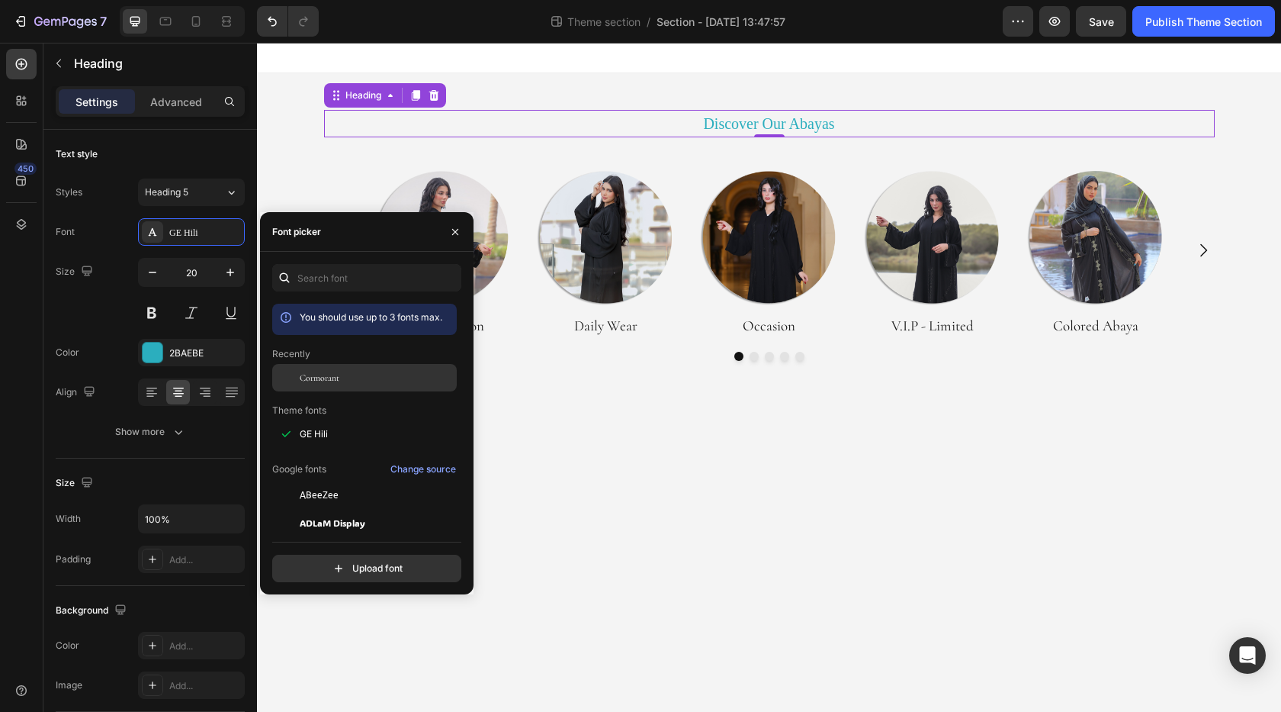
click at [315, 381] on span "Cormorant" at bounding box center [320, 378] width 40 height 14
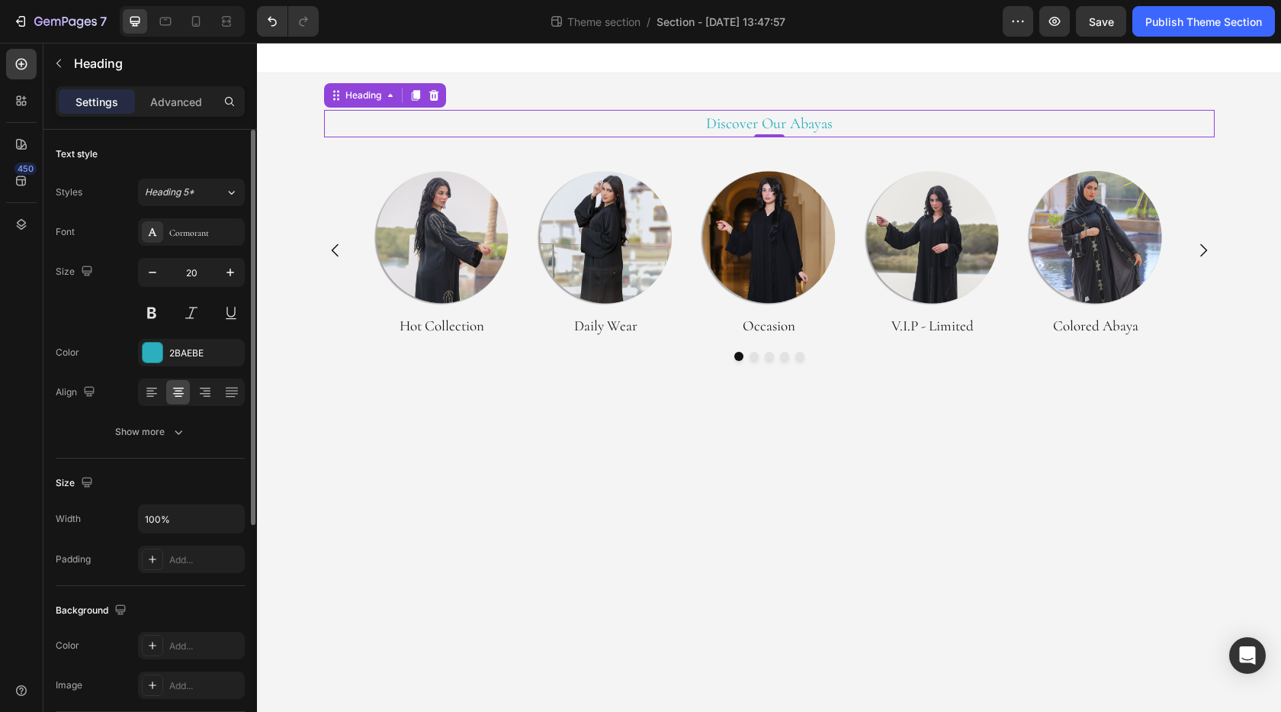
click at [91, 317] on div "Size 20" at bounding box center [150, 292] width 189 height 69
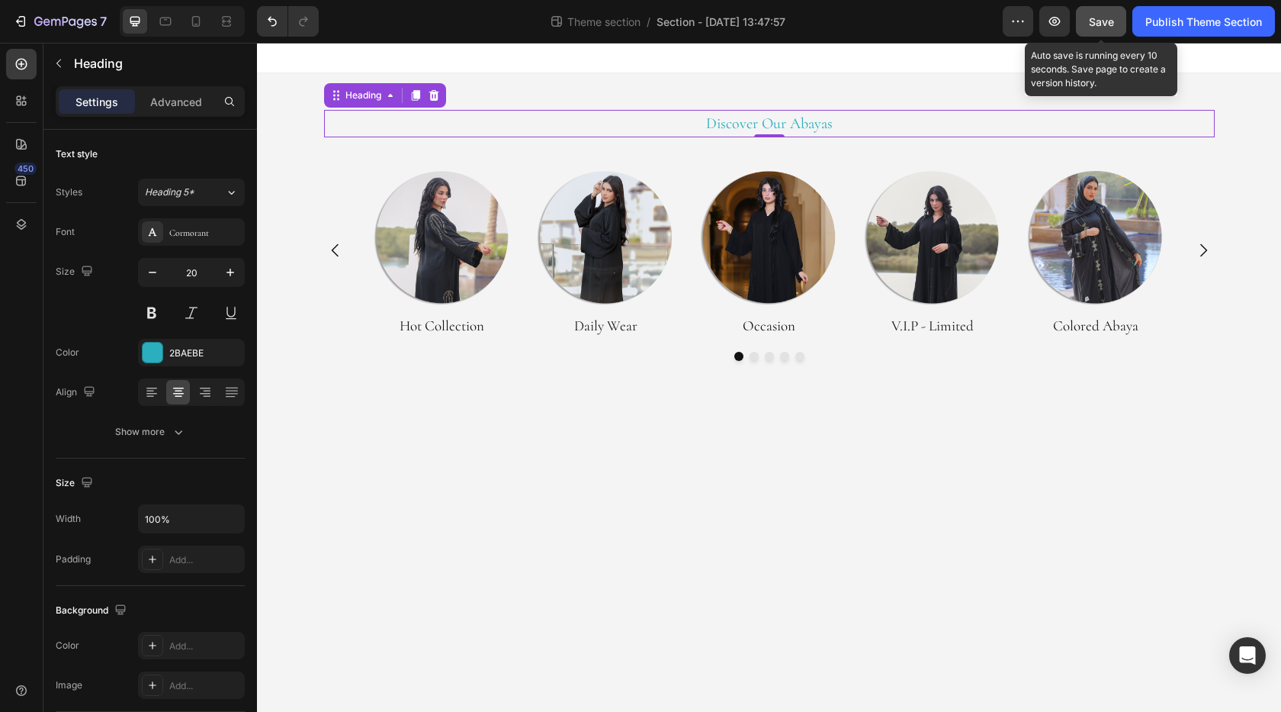
click at [1111, 28] on div "Save" at bounding box center [1101, 22] width 25 height 16
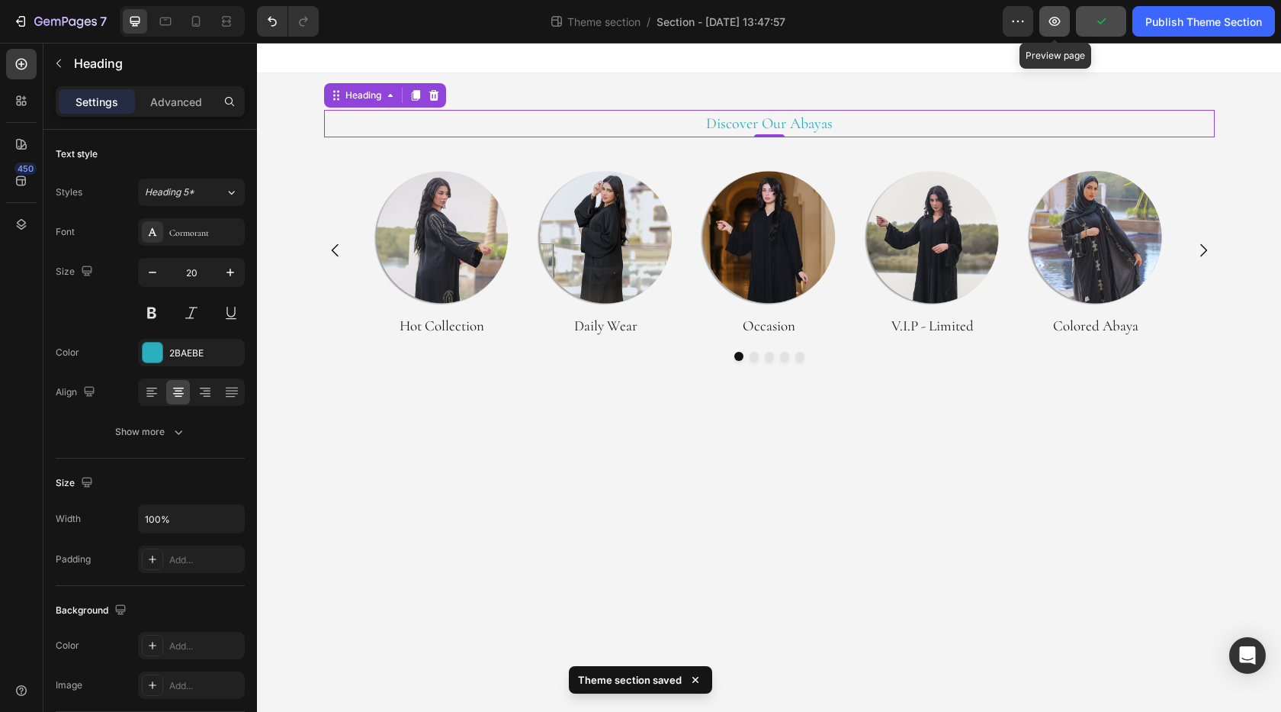
click at [1052, 33] on button "button" at bounding box center [1055, 21] width 31 height 31
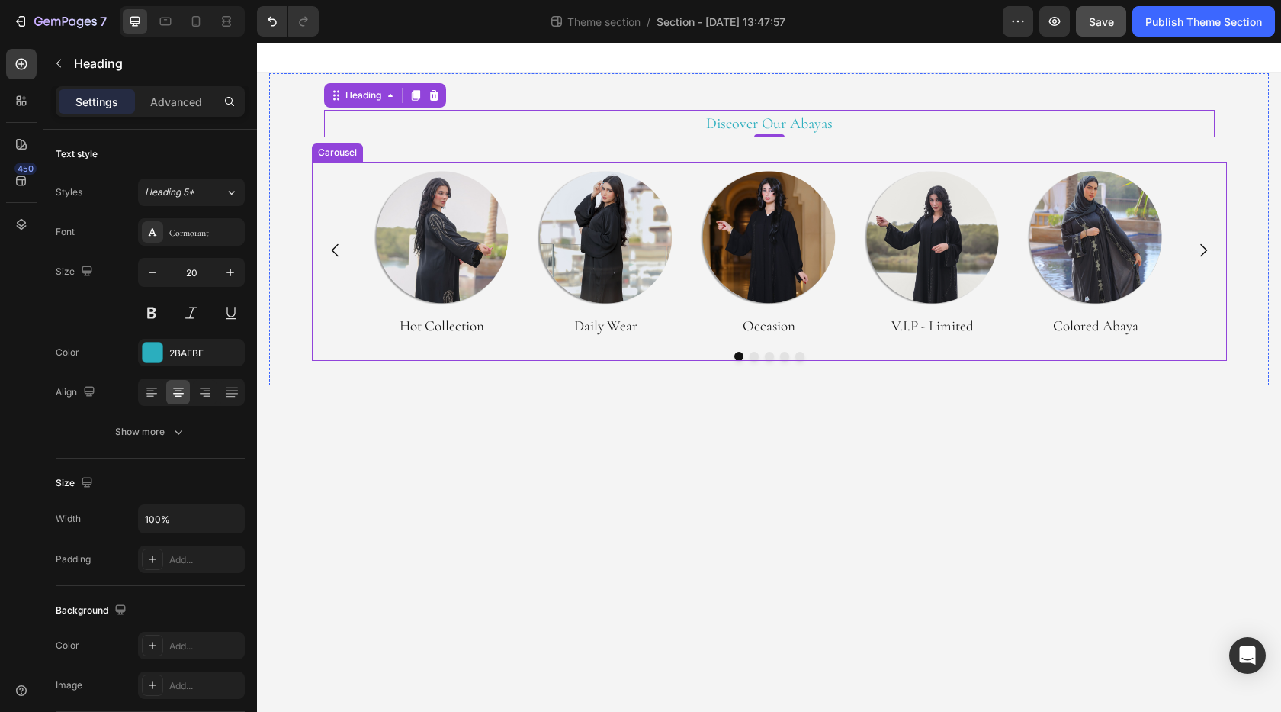
click at [333, 248] on icon "Carousel Back Arrow" at bounding box center [335, 250] width 18 height 18
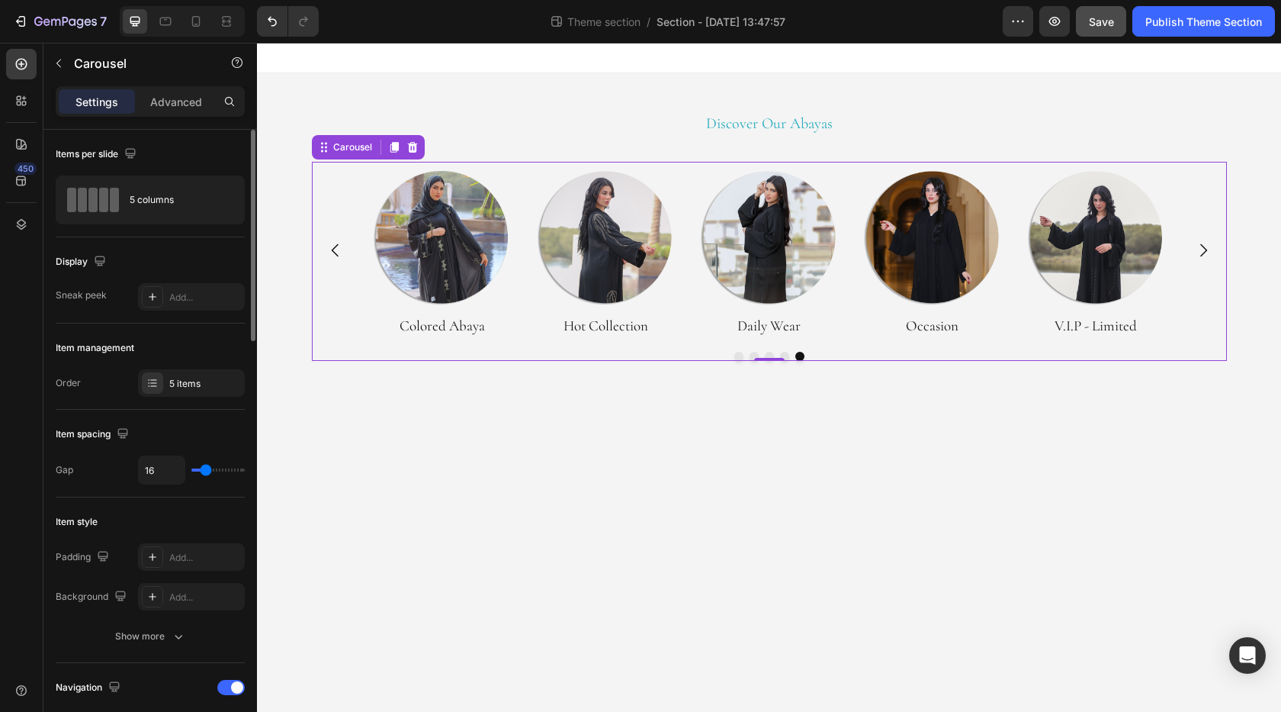
type input "33"
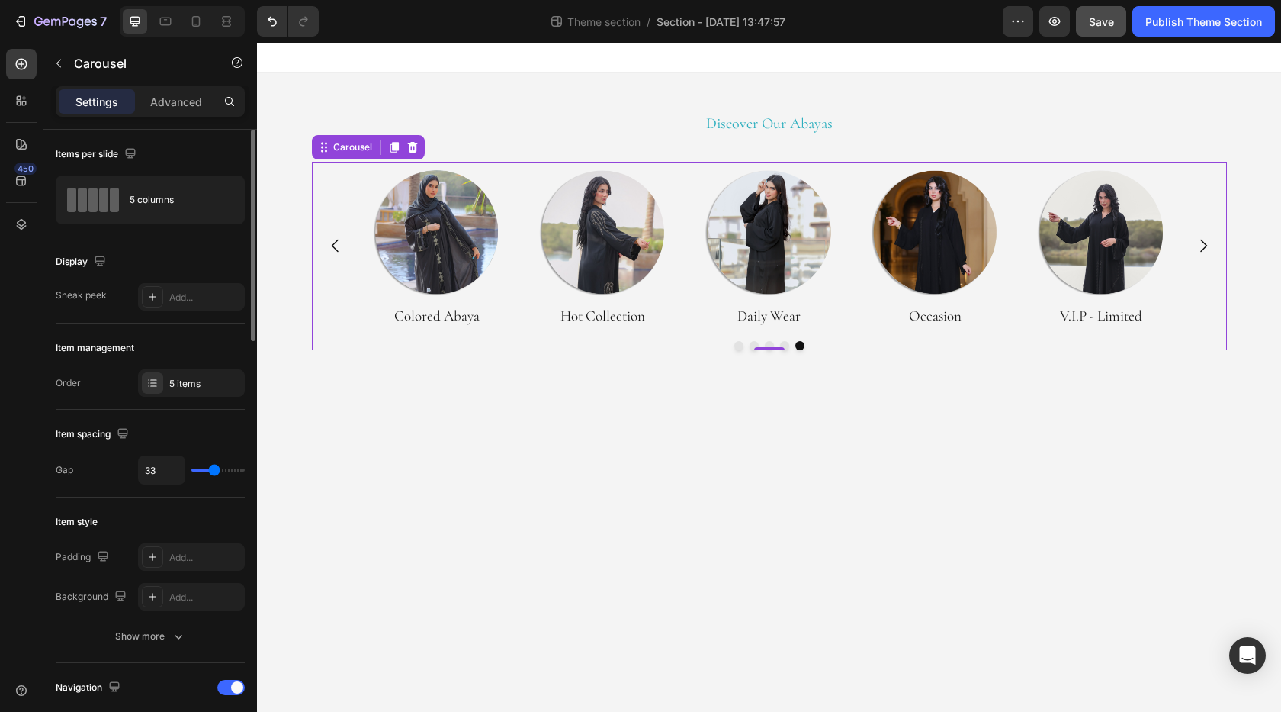
type input "40"
type input "43"
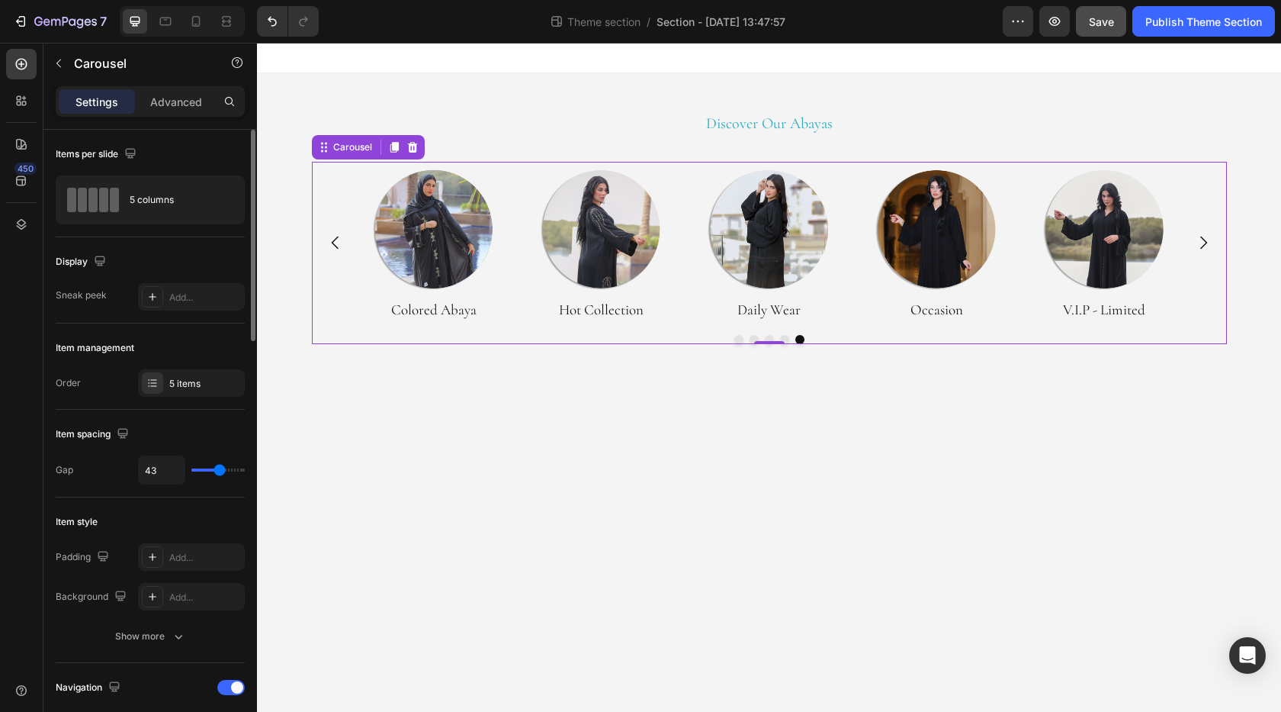
type input "36"
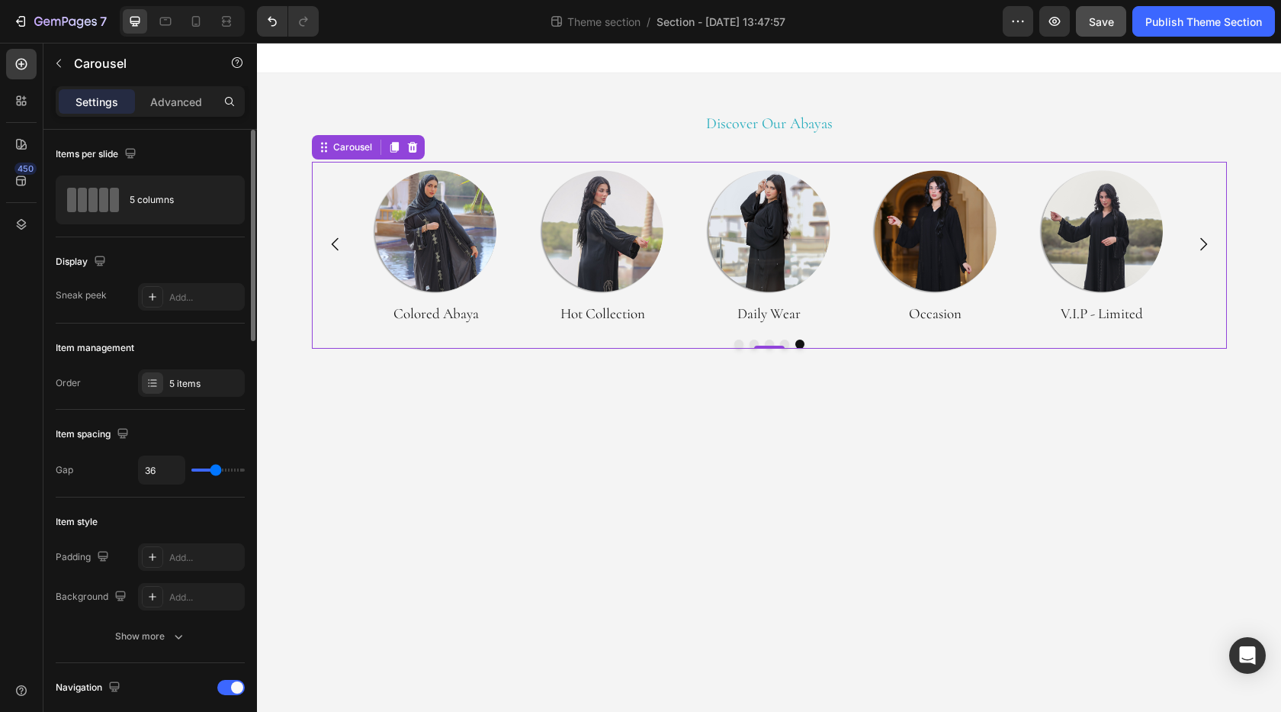
type input "30"
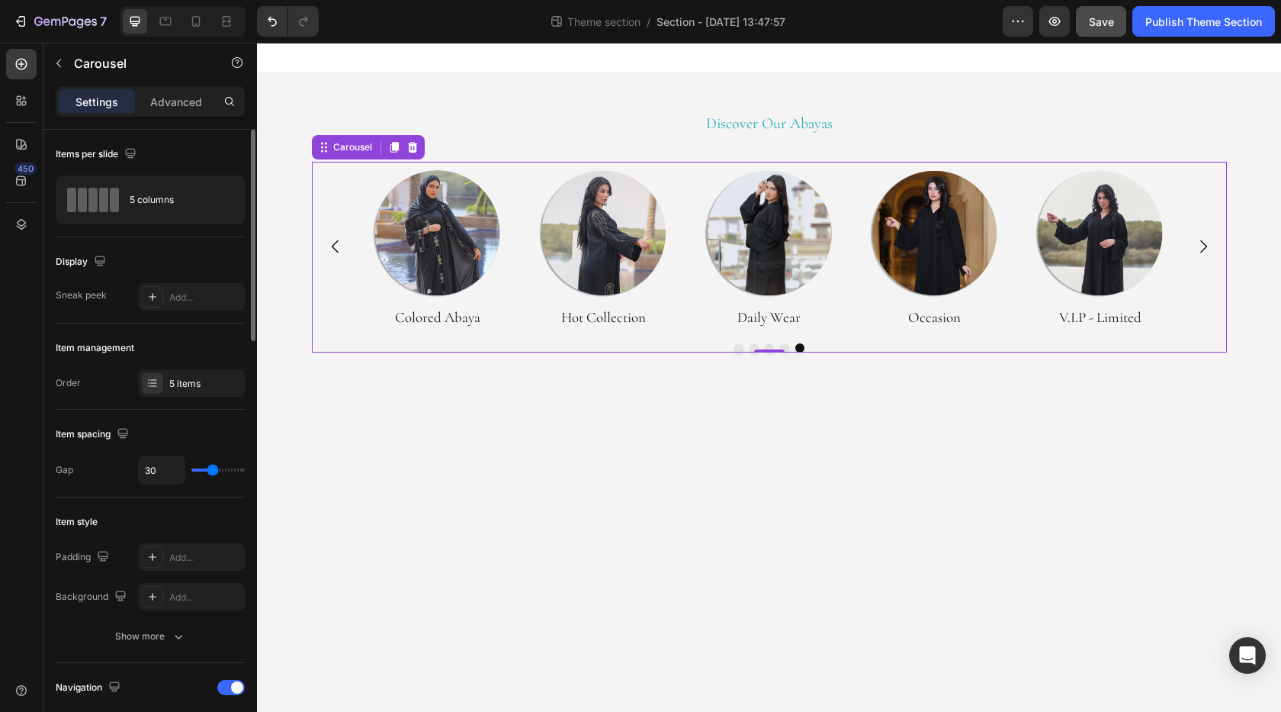
type input "27"
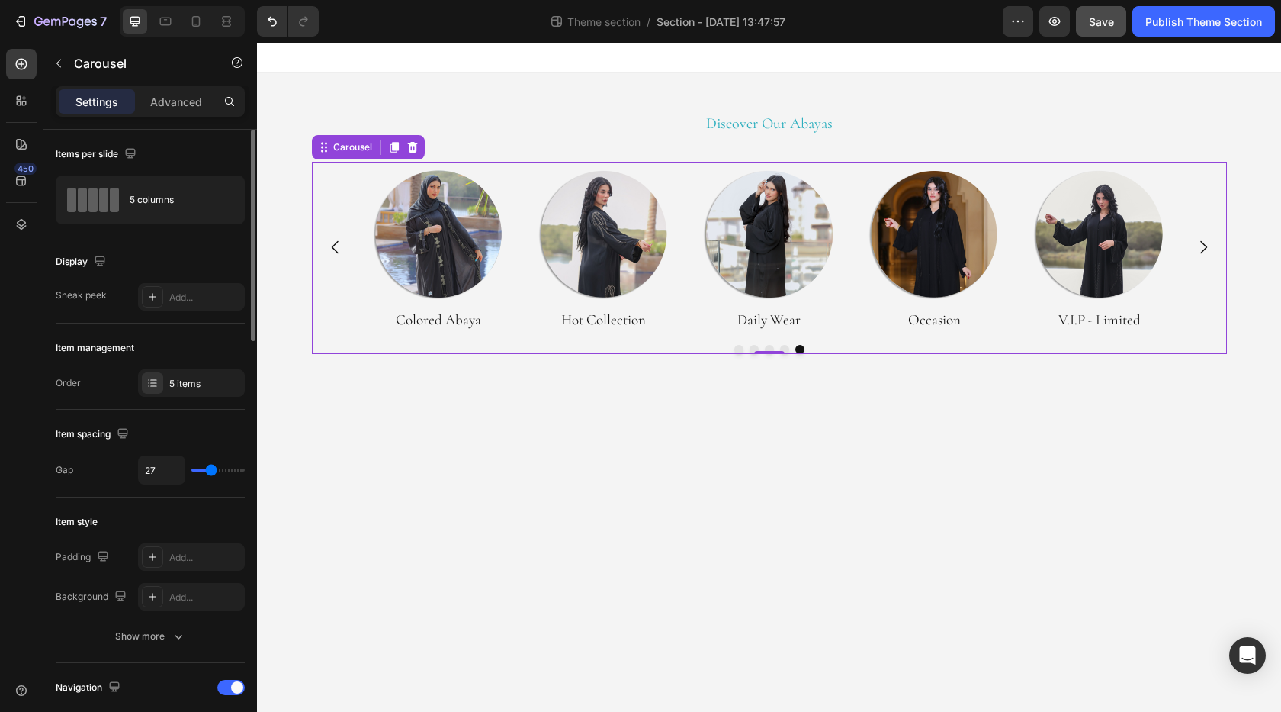
type input "27"
click at [211, 471] on input "range" at bounding box center [217, 469] width 53 height 3
click at [170, 470] on input "27" at bounding box center [162, 469] width 46 height 27
type input "3"
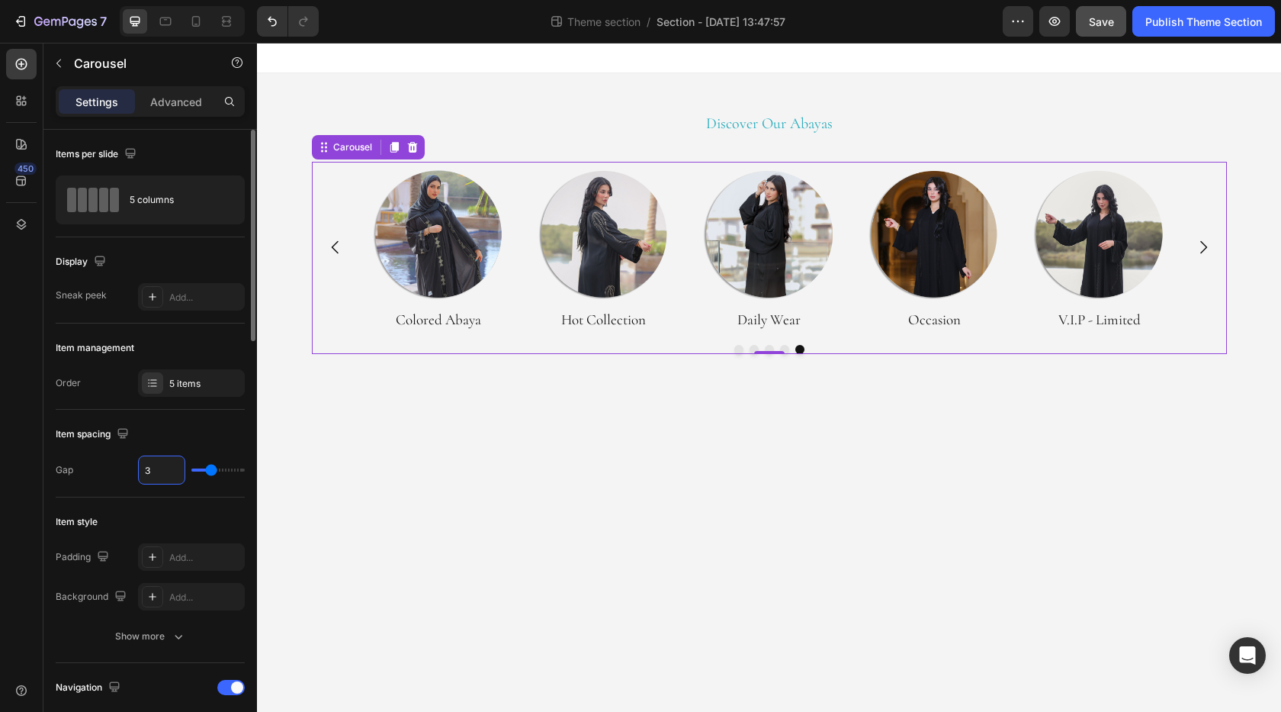
type input "3"
type input "35"
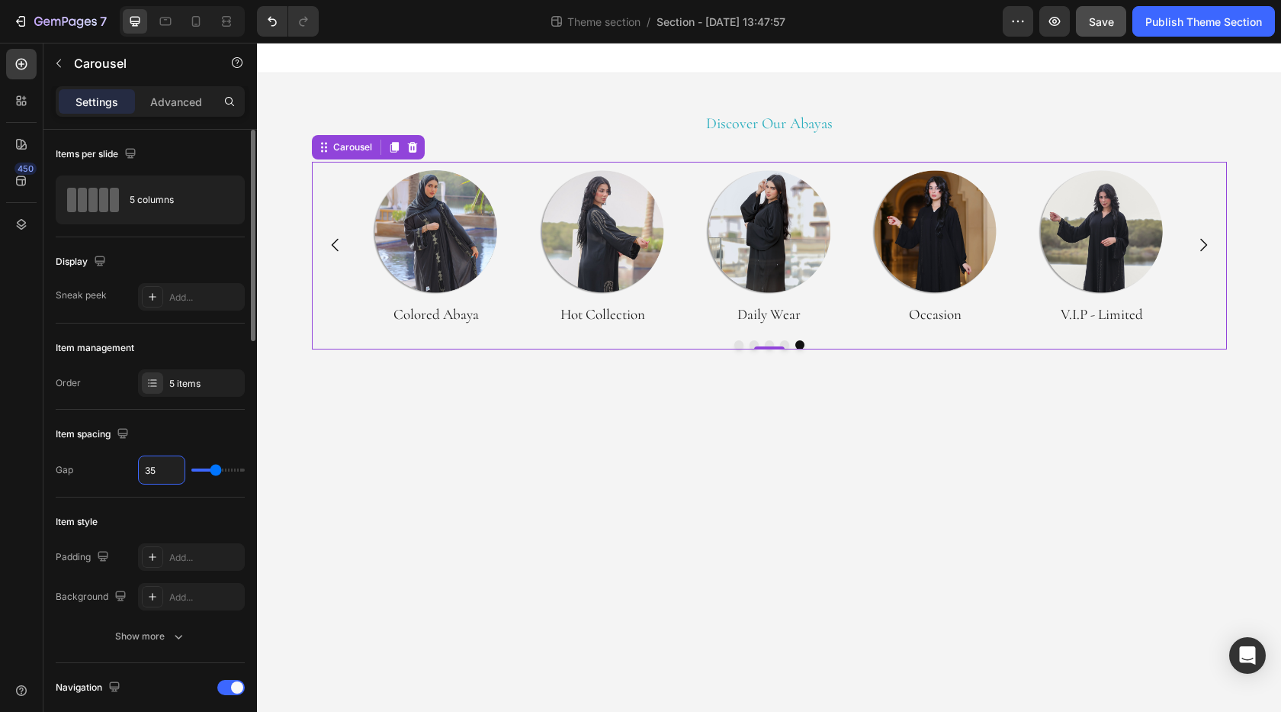
type input "35"
click at [162, 423] on div "Item spacing" at bounding box center [150, 434] width 189 height 24
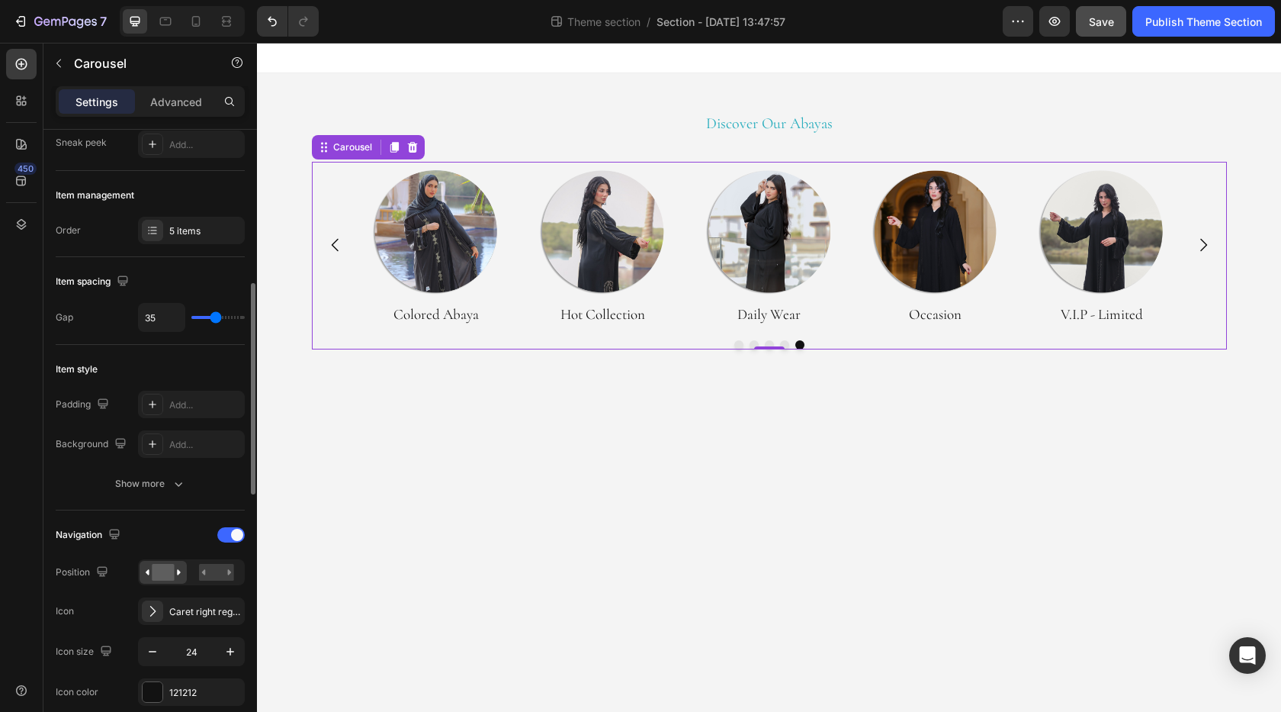
scroll to position [305, 0]
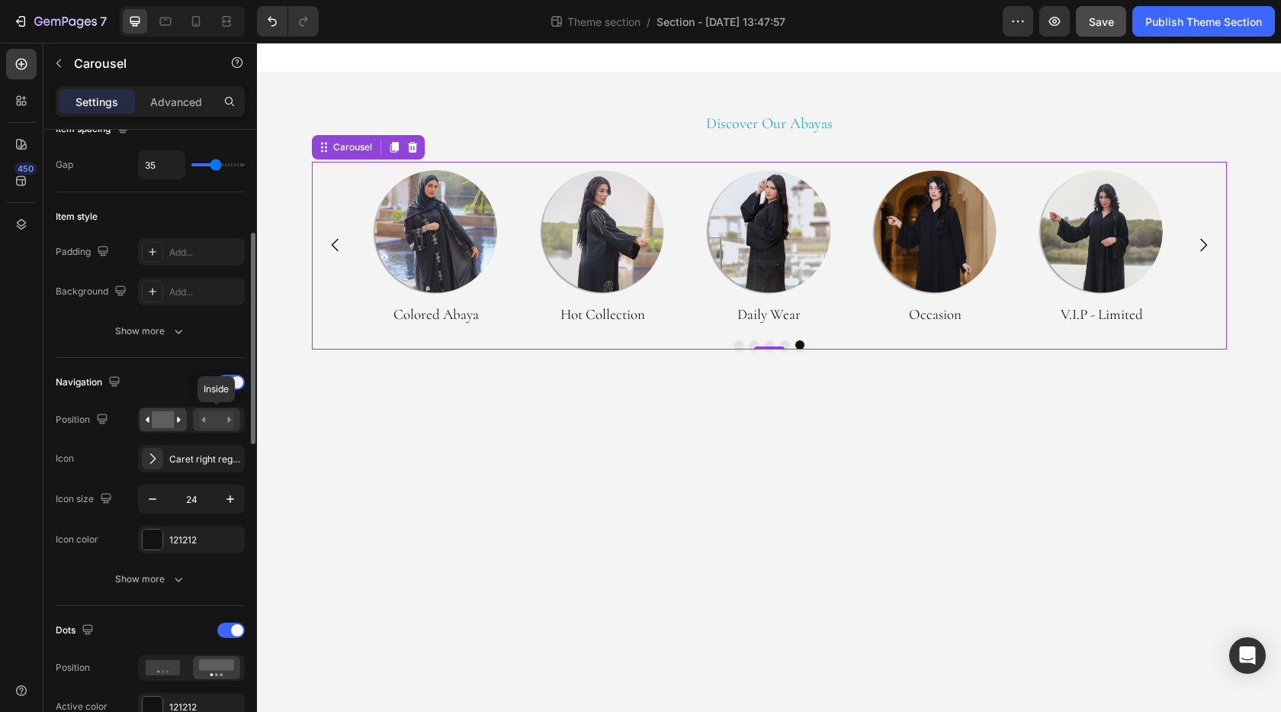
click at [207, 422] on rect at bounding box center [216, 419] width 35 height 17
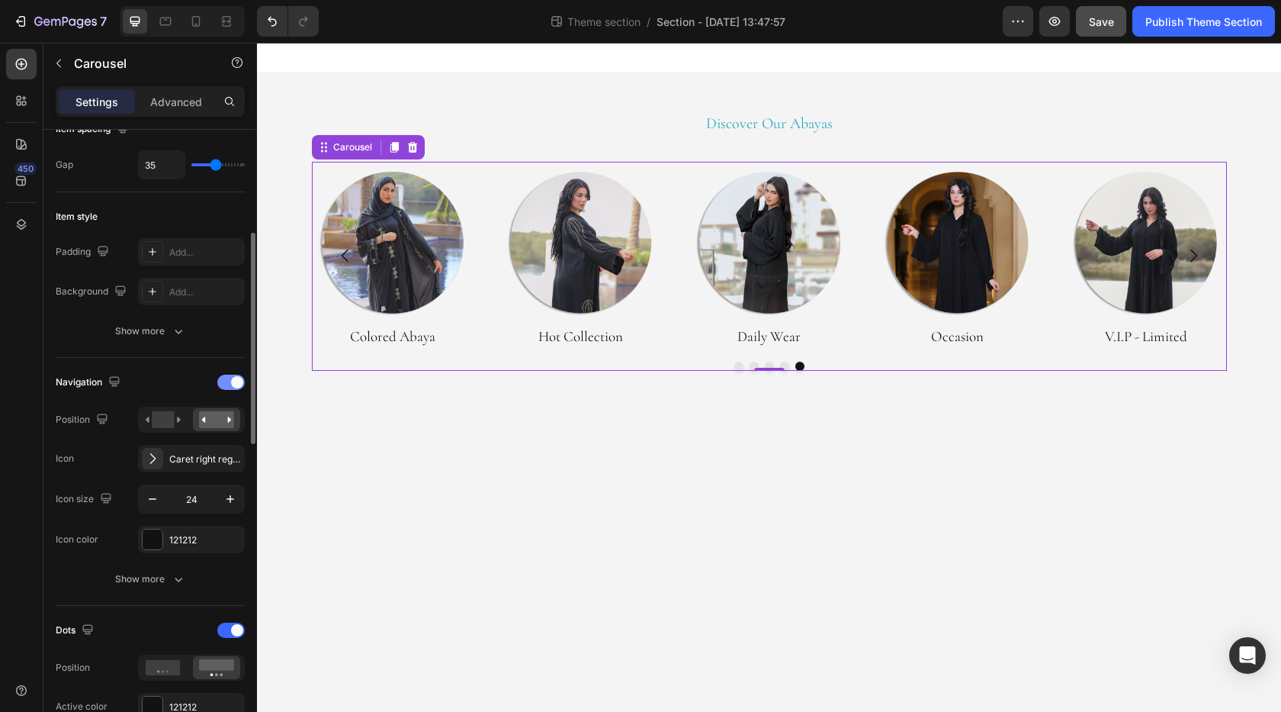
click at [230, 381] on div at bounding box center [230, 382] width 27 height 15
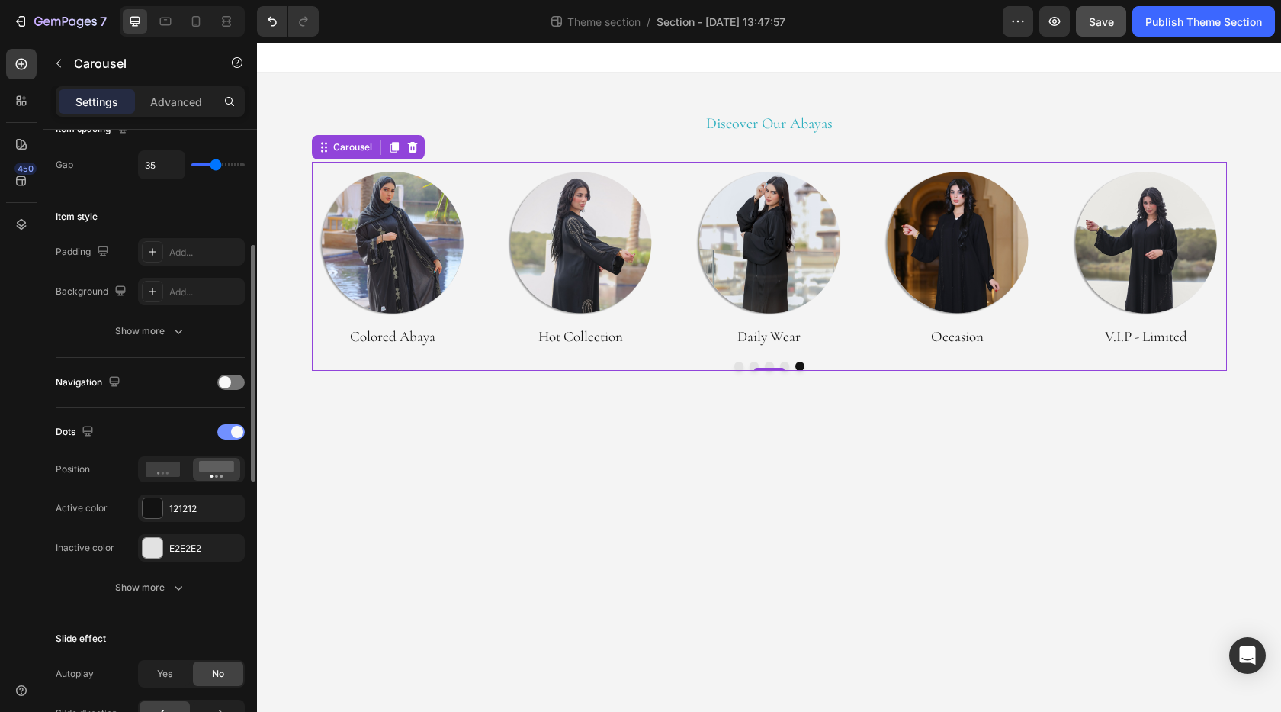
click at [225, 432] on div at bounding box center [230, 431] width 27 height 15
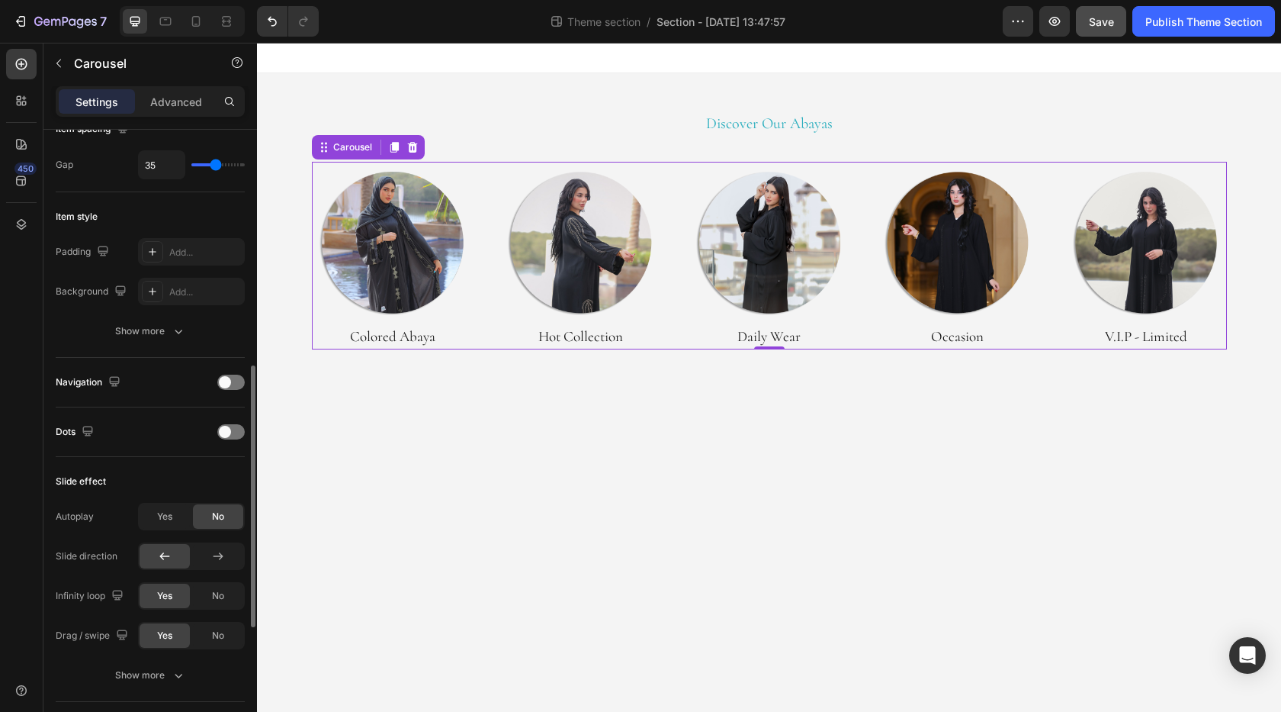
scroll to position [458, 0]
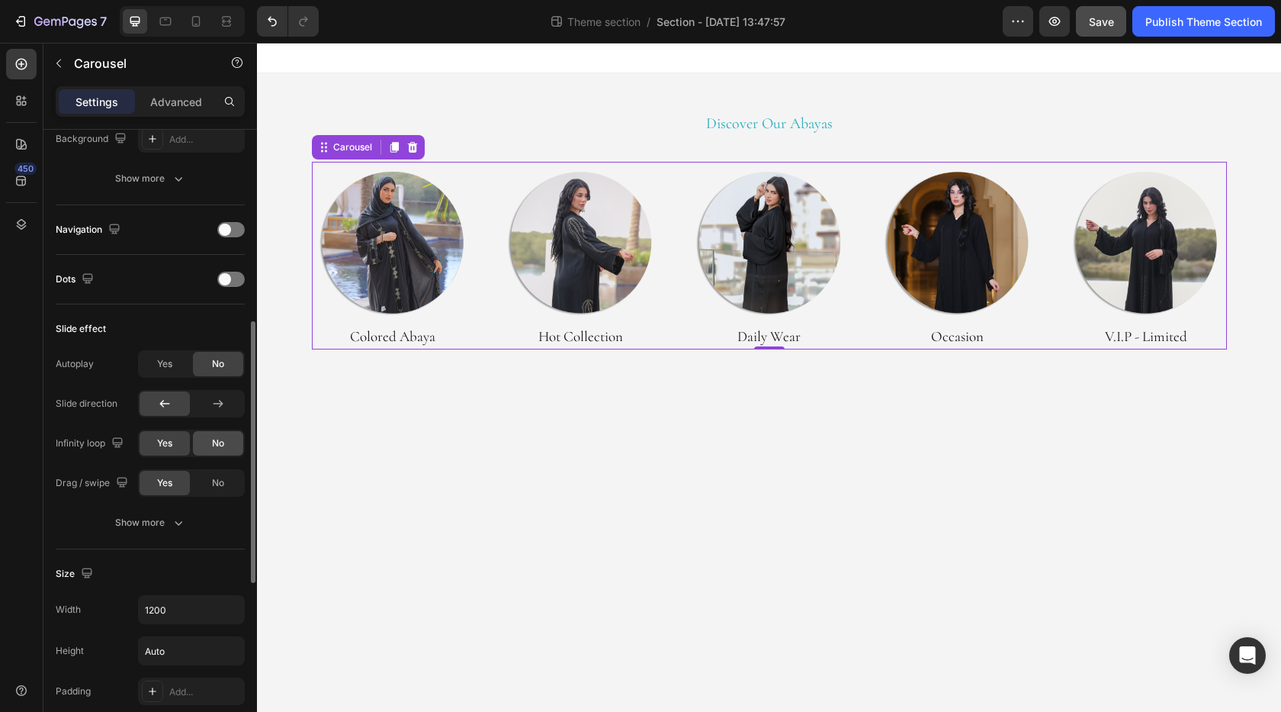
click at [203, 441] on div "No" at bounding box center [218, 443] width 50 height 24
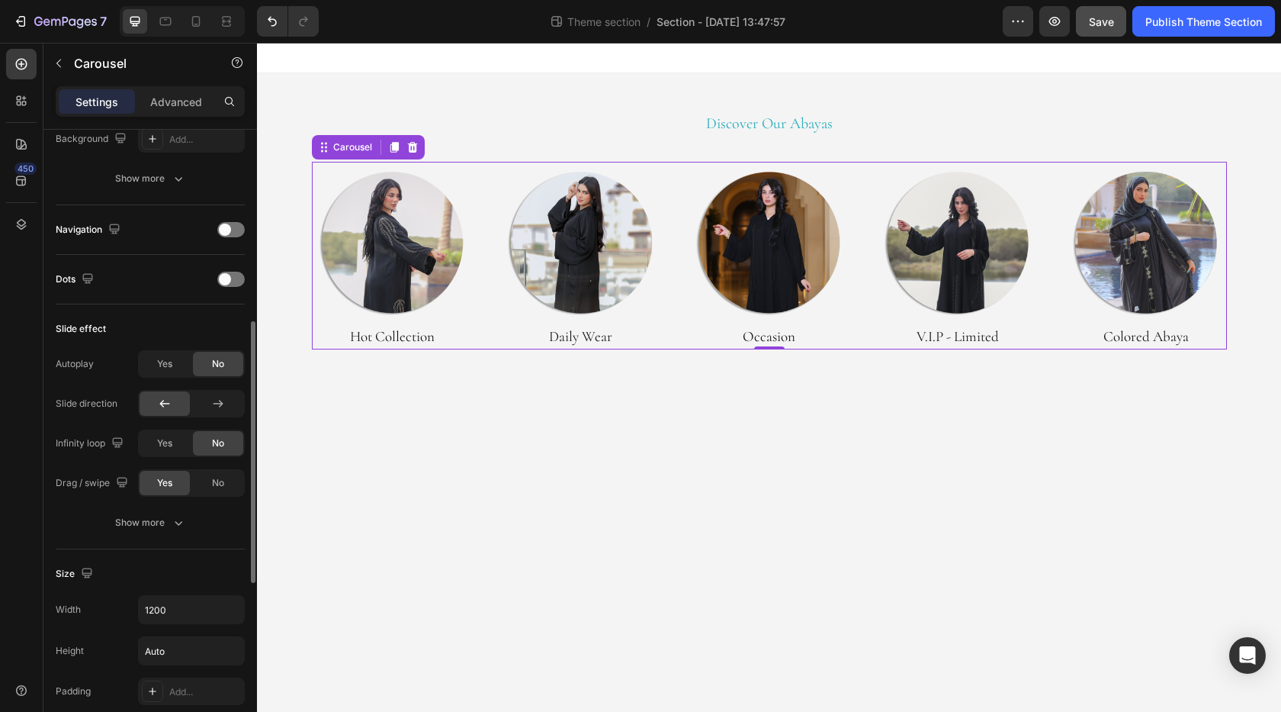
scroll to position [610, 0]
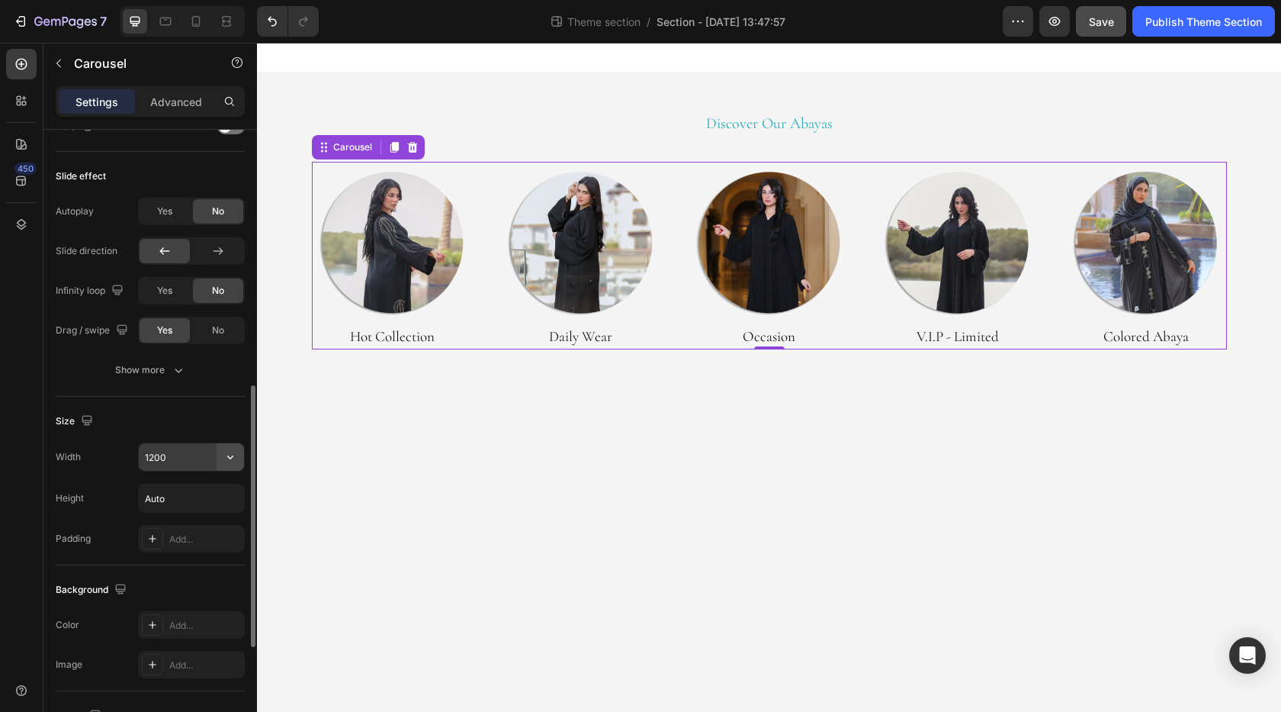
click at [226, 457] on icon "button" at bounding box center [230, 456] width 15 height 15
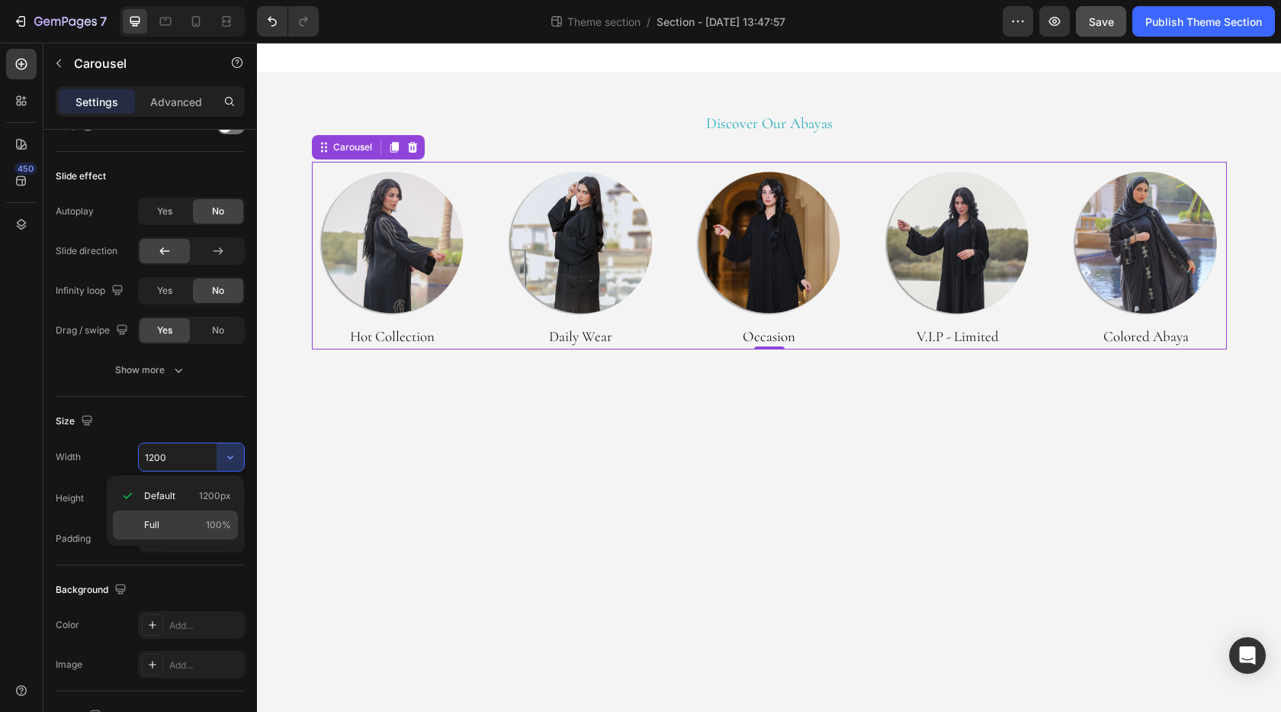
click at [176, 526] on p "Full 100%" at bounding box center [187, 525] width 87 height 14
type input "100%"
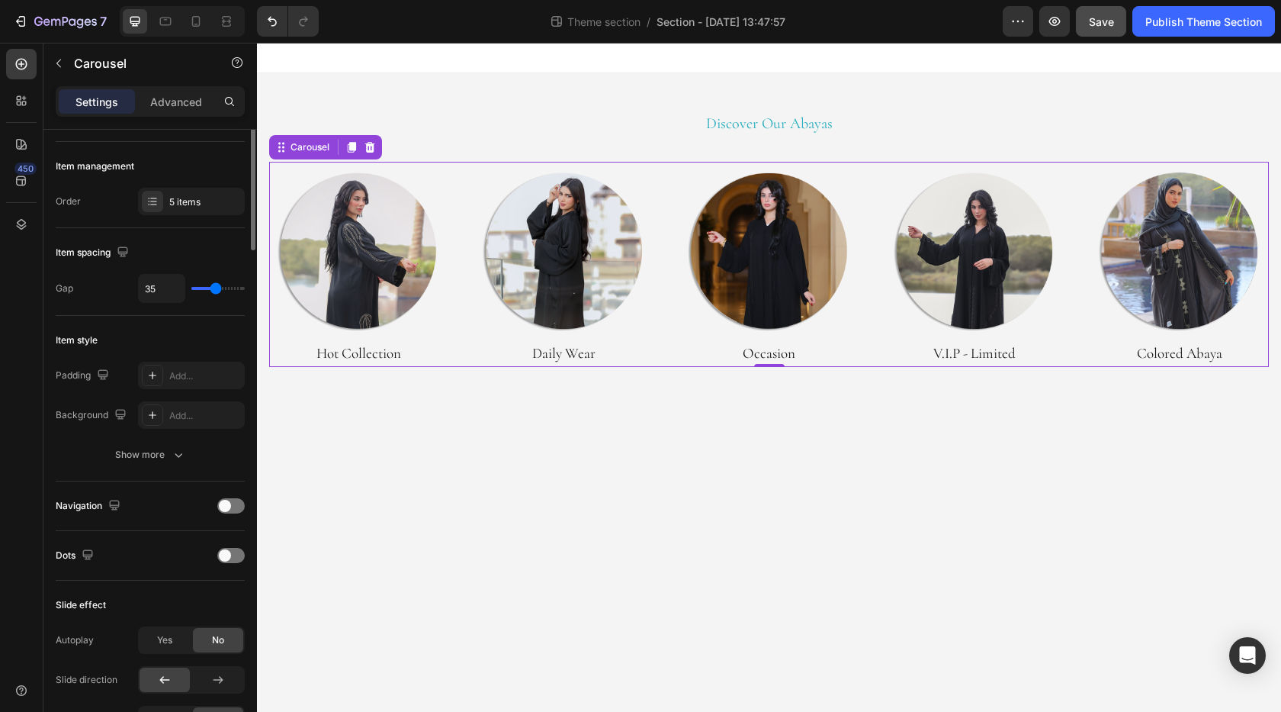
scroll to position [0, 0]
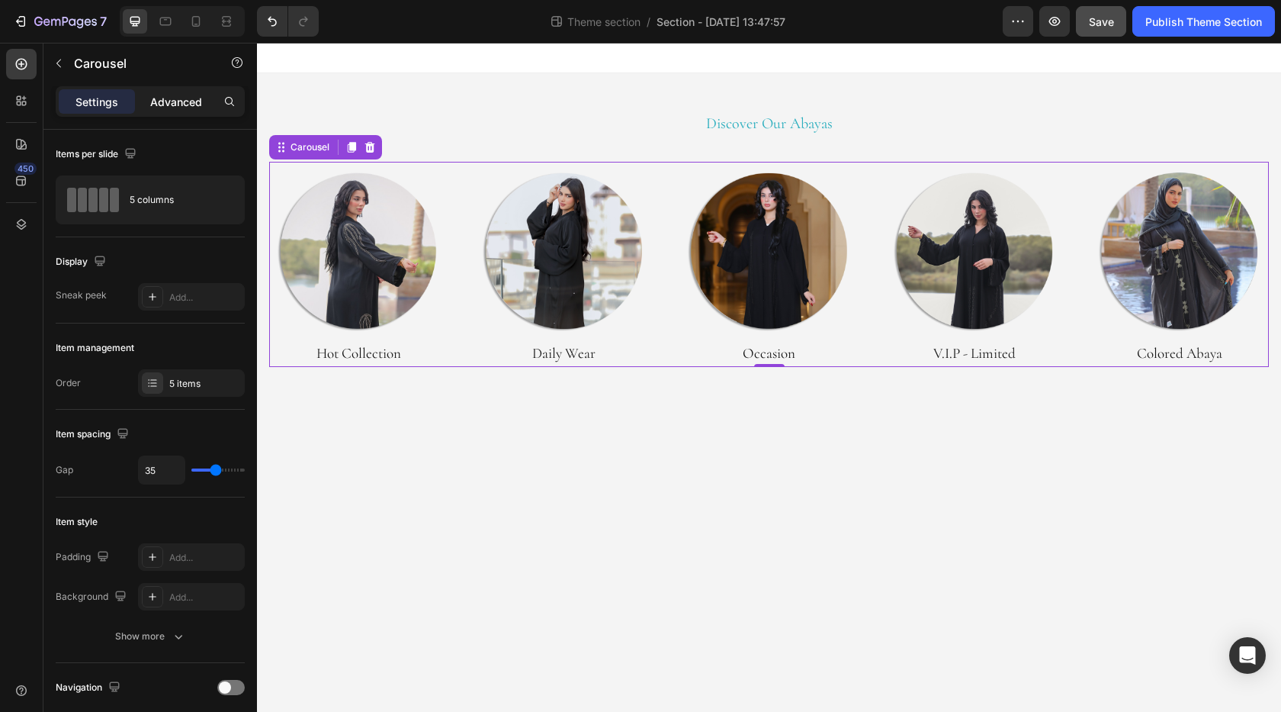
click at [163, 102] on p "Advanced" at bounding box center [176, 102] width 52 height 16
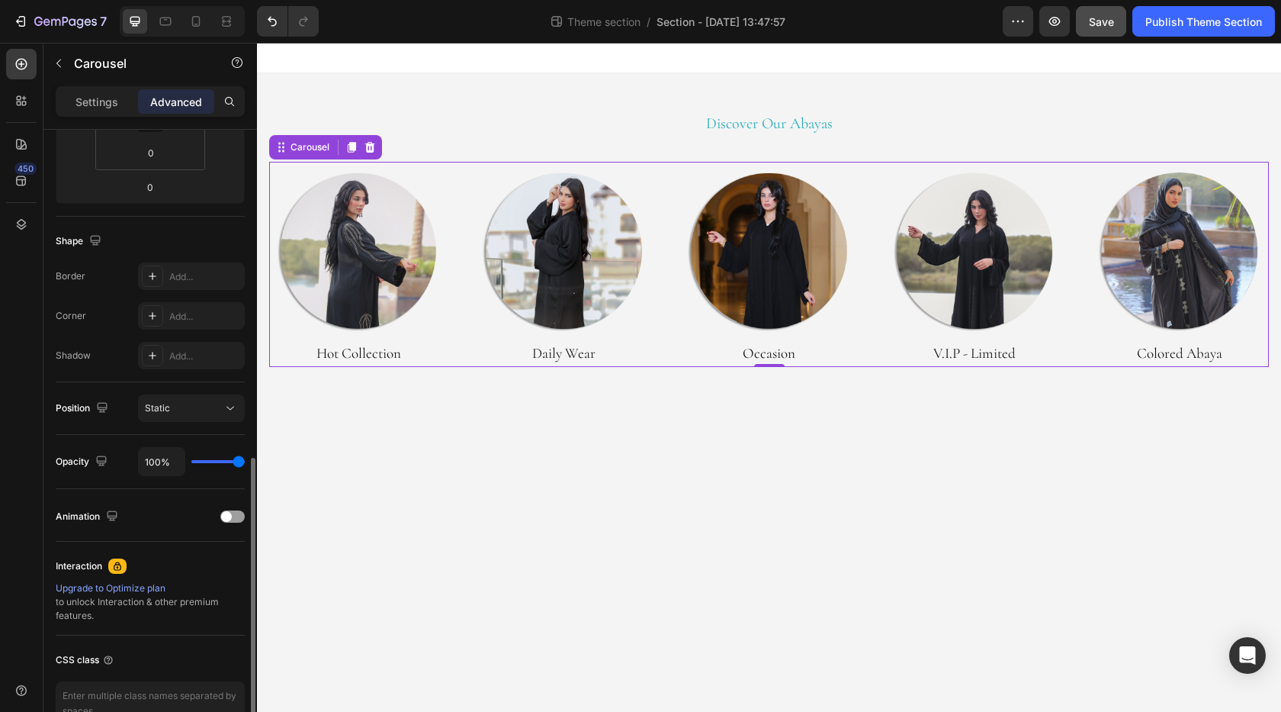
scroll to position [392, 0]
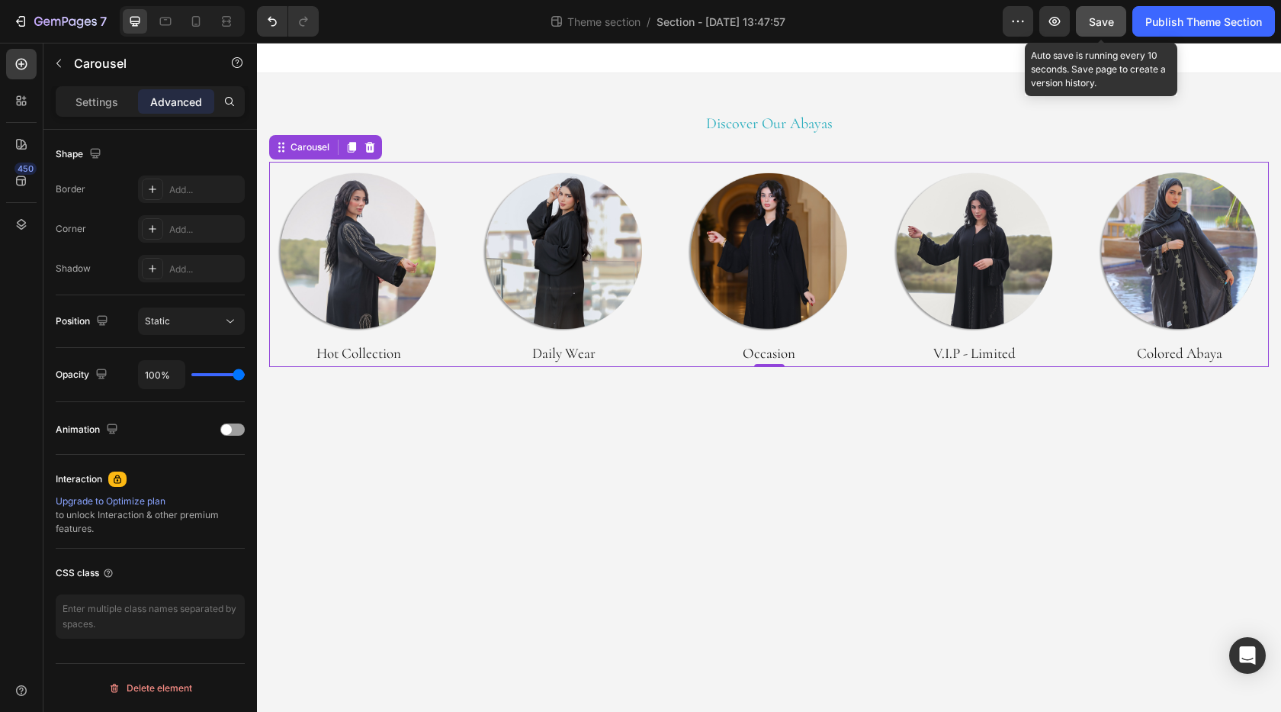
click at [1111, 24] on span "Save" at bounding box center [1101, 21] width 25 height 13
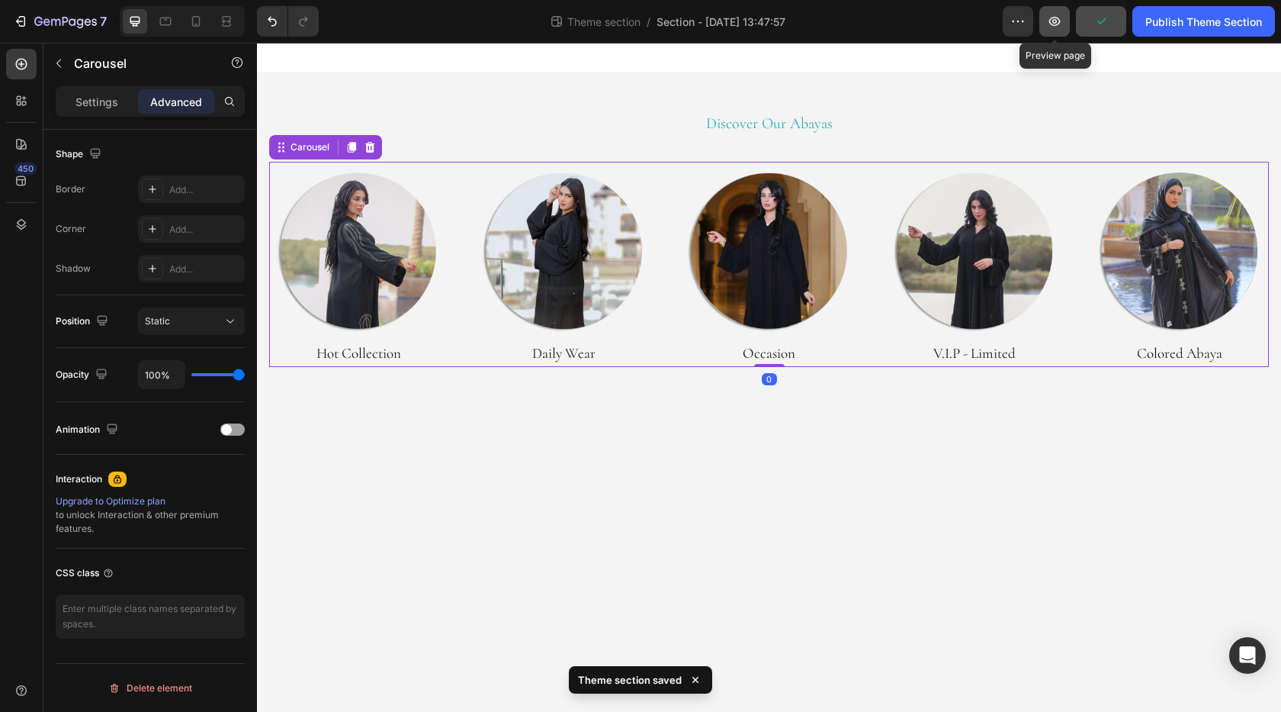
click at [1052, 31] on button "button" at bounding box center [1055, 21] width 31 height 31
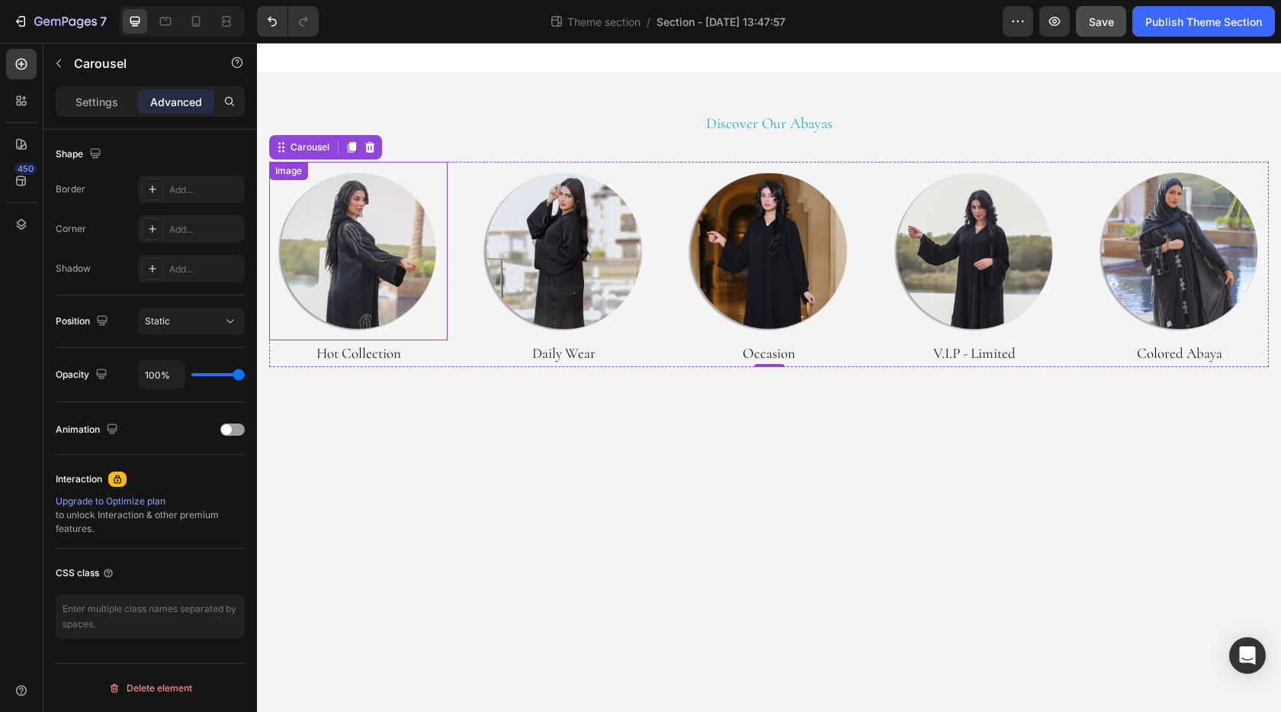
click at [354, 266] on img at bounding box center [358, 251] width 178 height 178
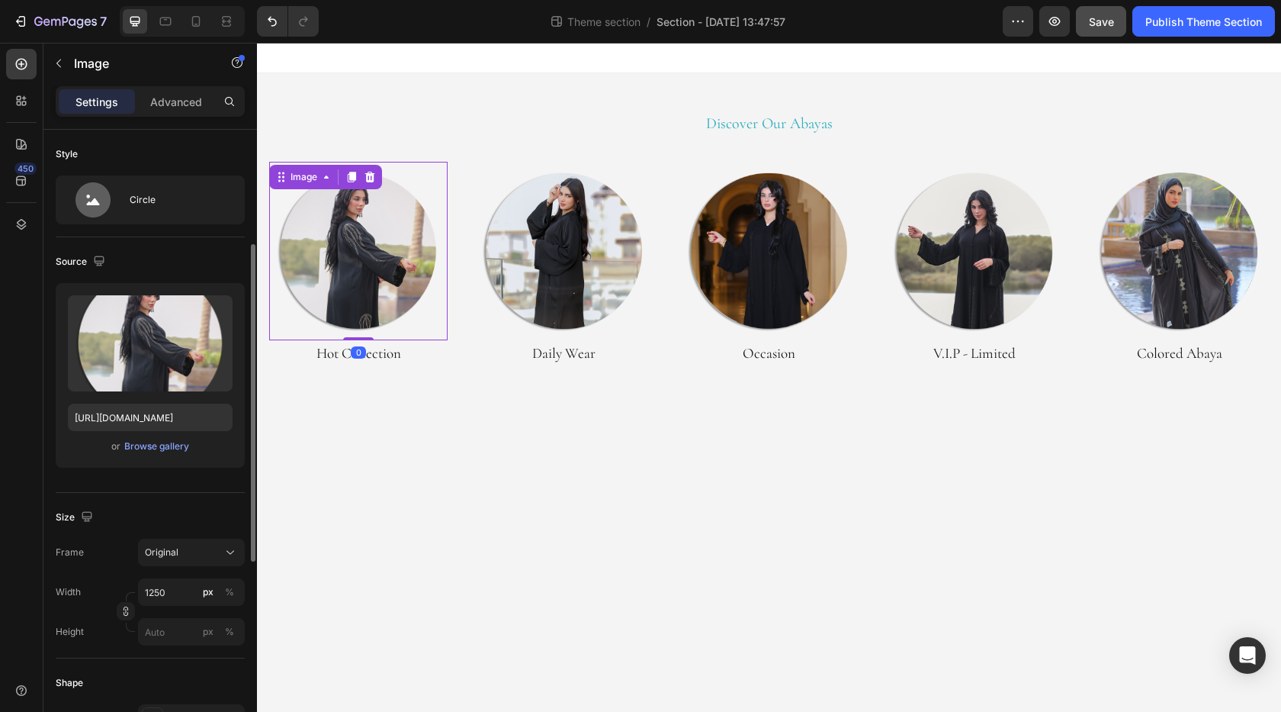
scroll to position [153, 0]
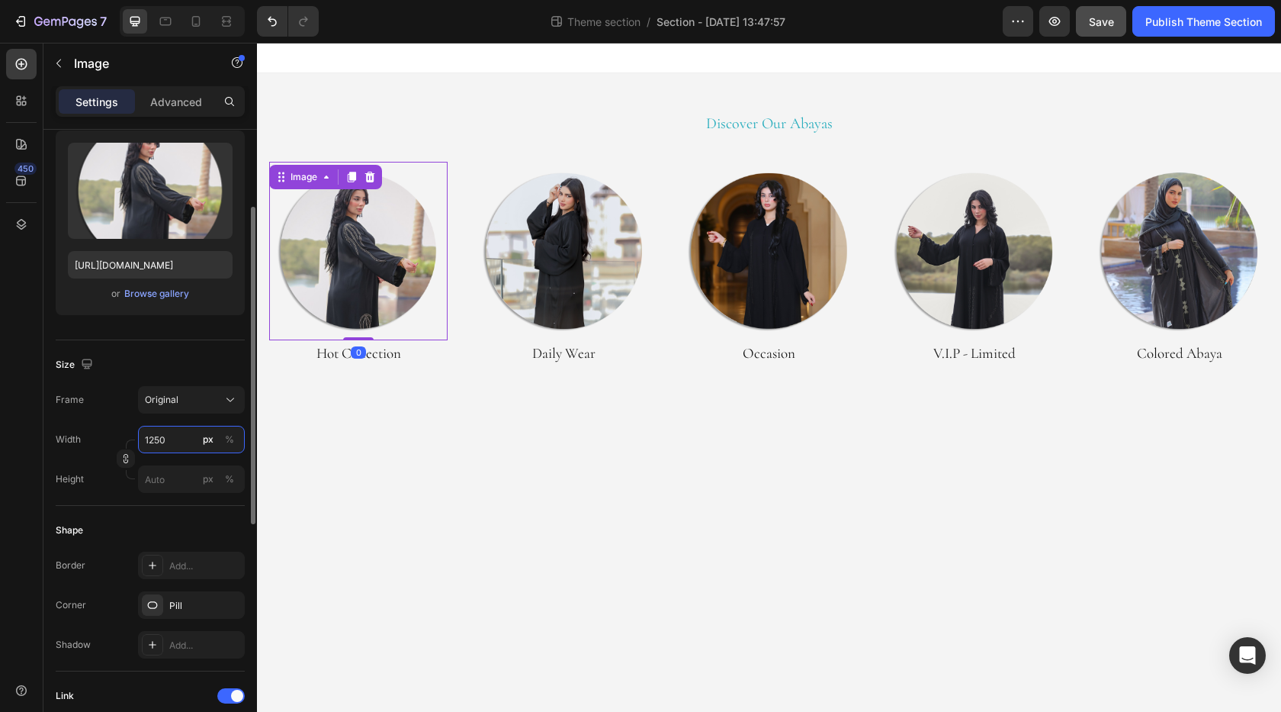
click at [165, 436] on input "1250" at bounding box center [191, 439] width 107 height 27
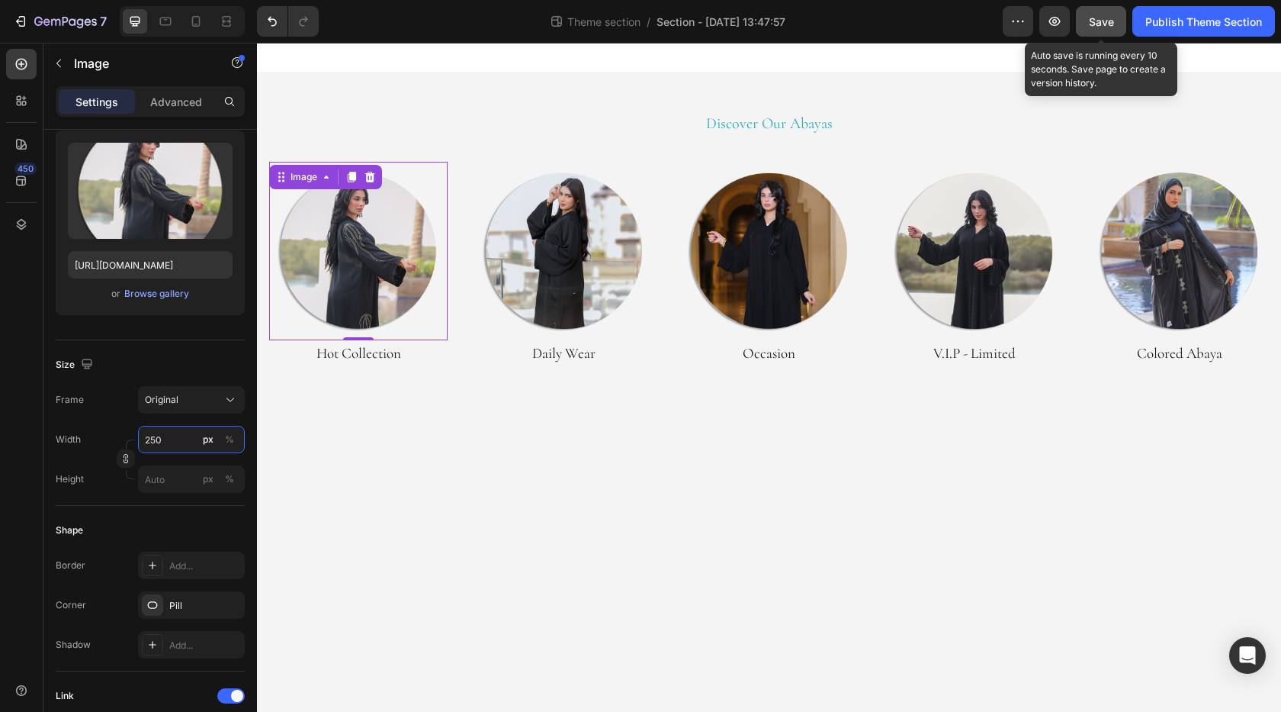
type input "250"
click at [1108, 18] on span "Save" at bounding box center [1101, 21] width 25 height 13
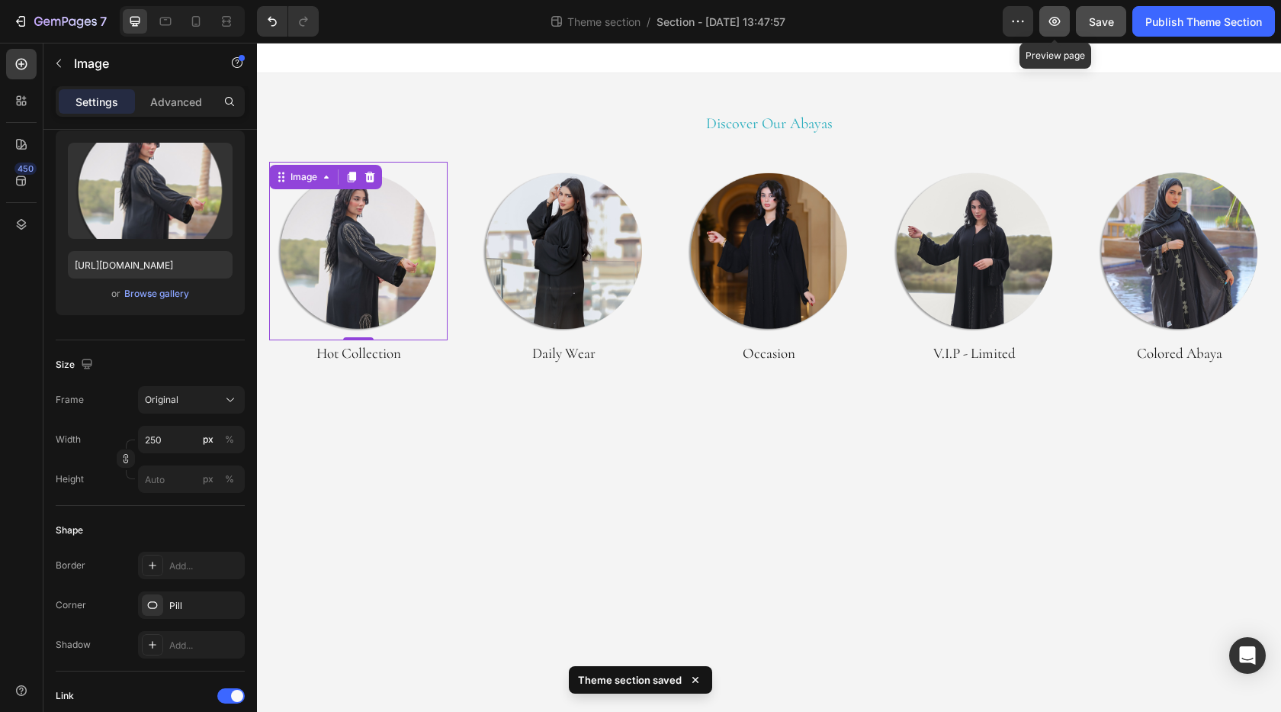
click at [1053, 28] on icon "button" at bounding box center [1054, 21] width 15 height 15
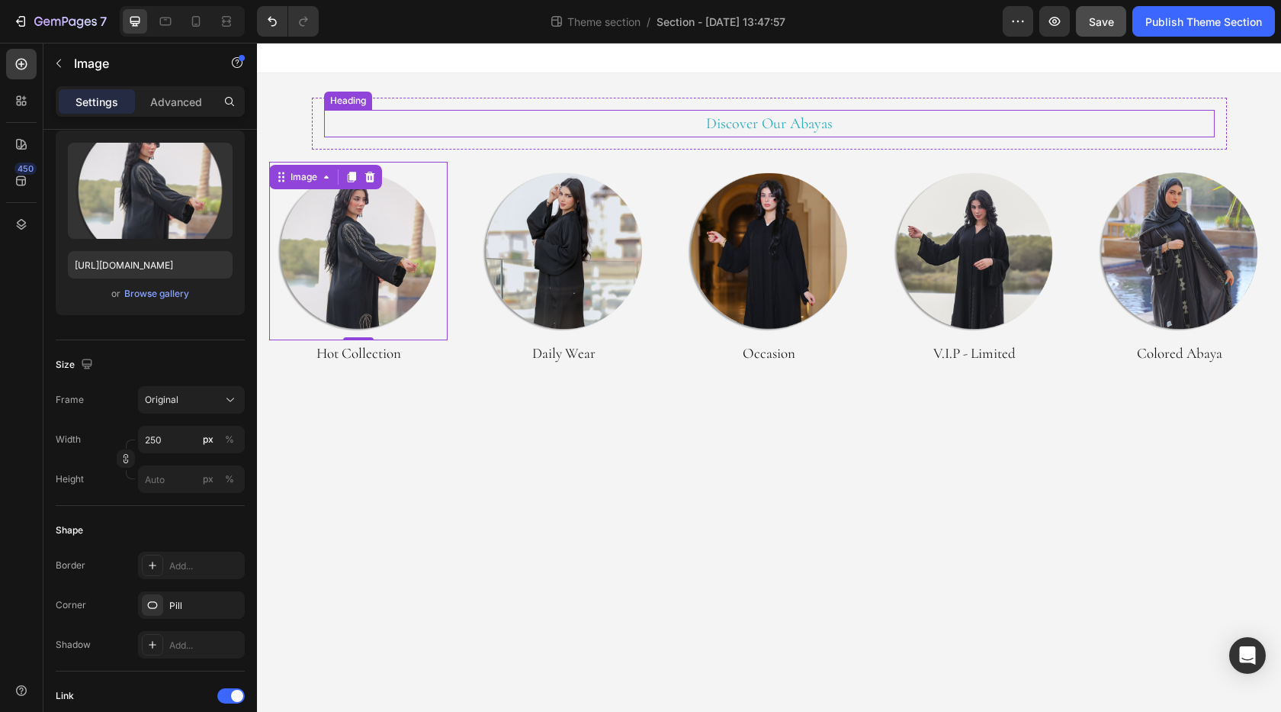
click at [758, 125] on p "Discover Our Abayas" at bounding box center [770, 123] width 888 height 24
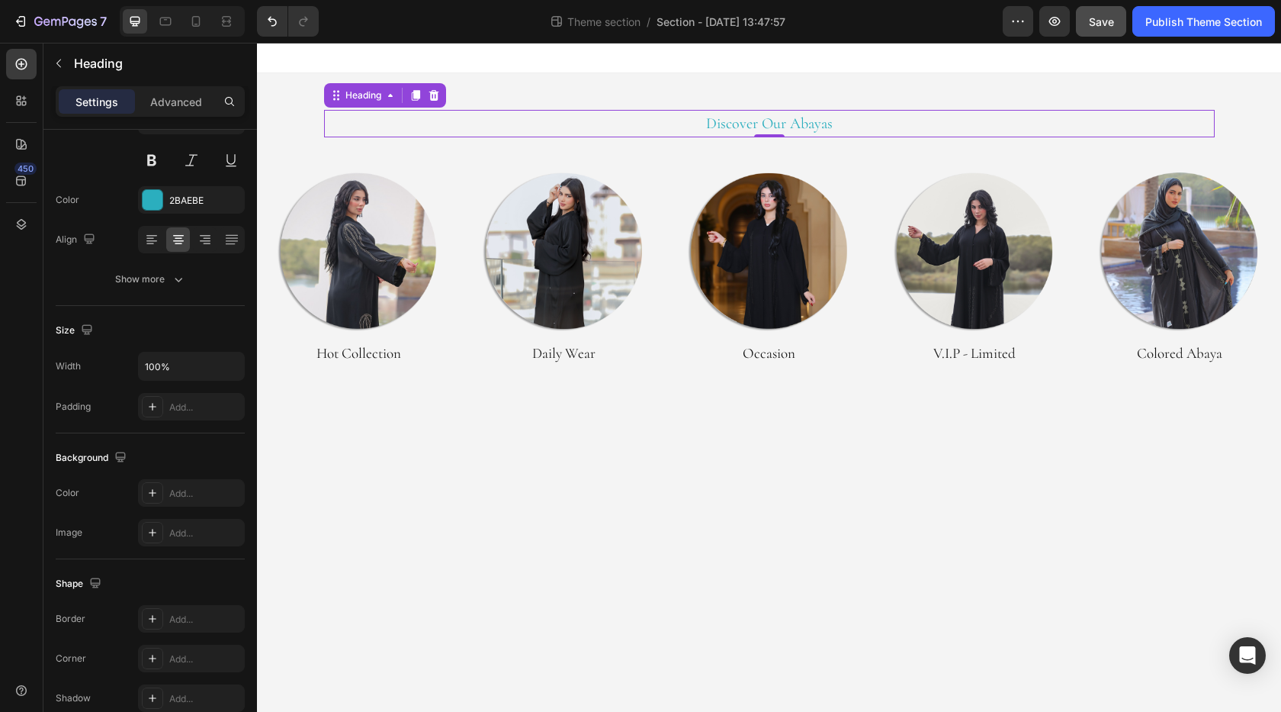
scroll to position [0, 0]
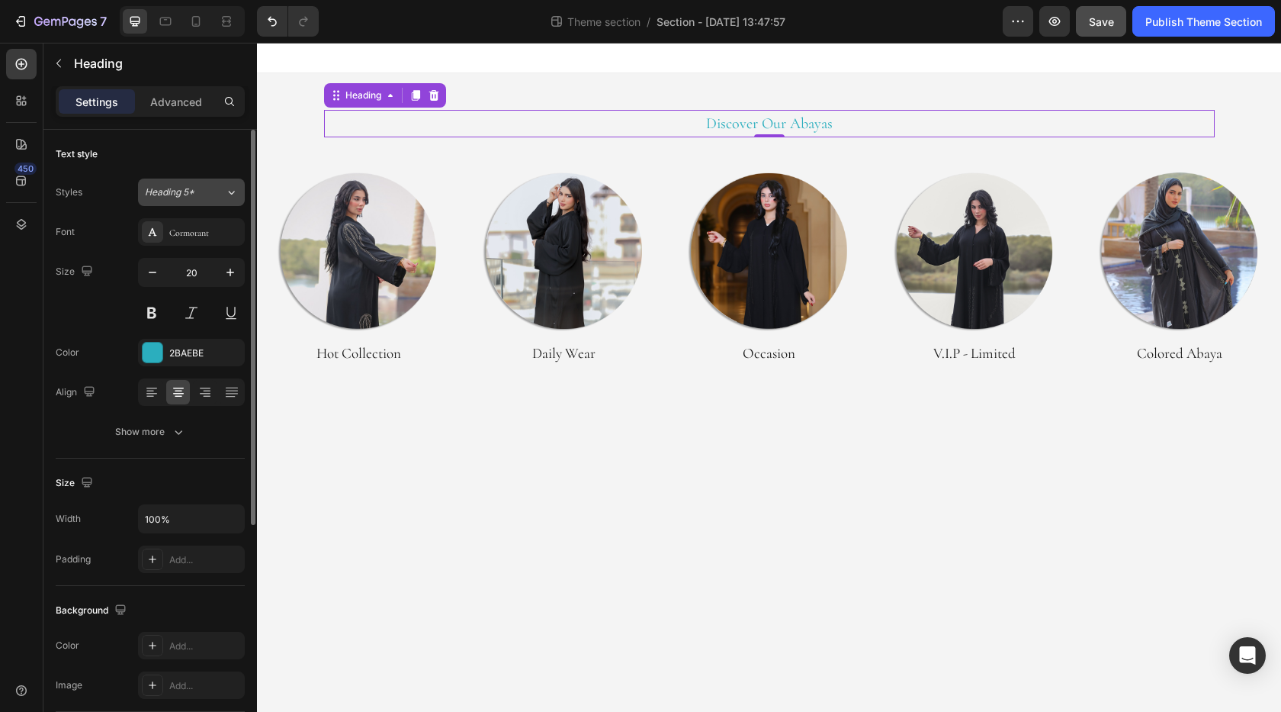
click at [207, 193] on div "Heading 5*" at bounding box center [185, 192] width 80 height 14
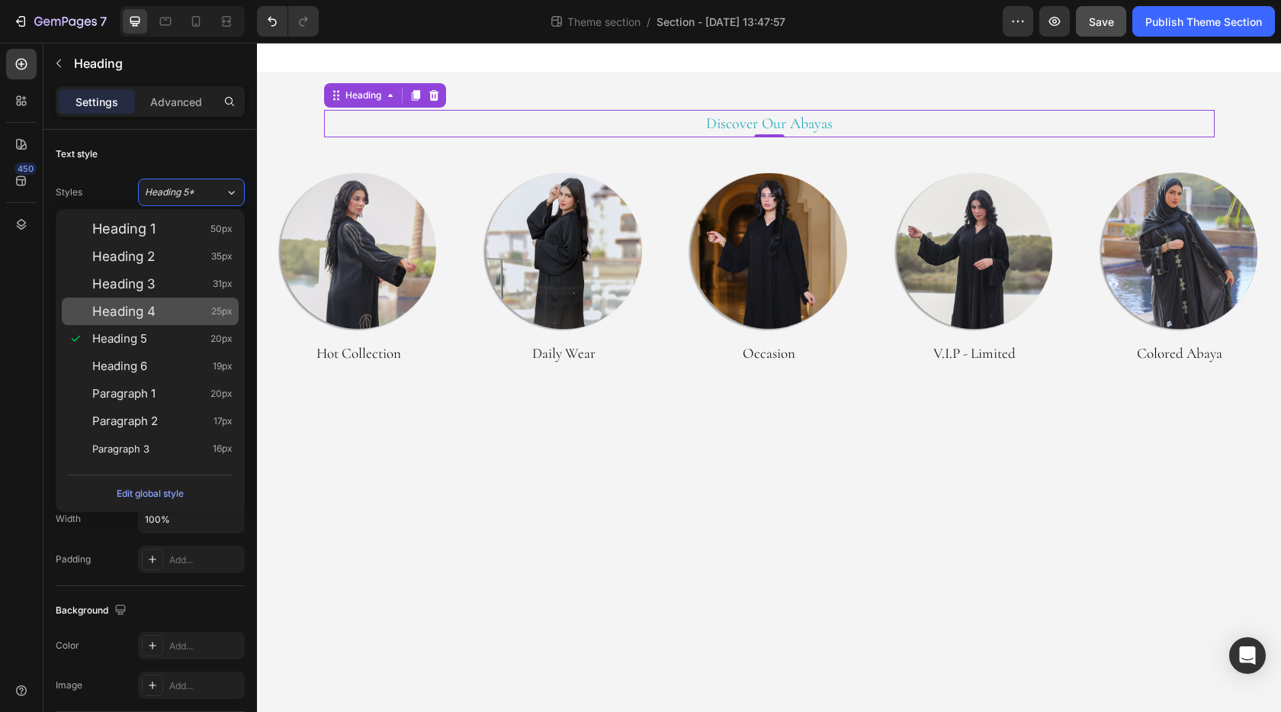
click at [150, 311] on span "Heading 4" at bounding box center [123, 311] width 63 height 15
type input "25"
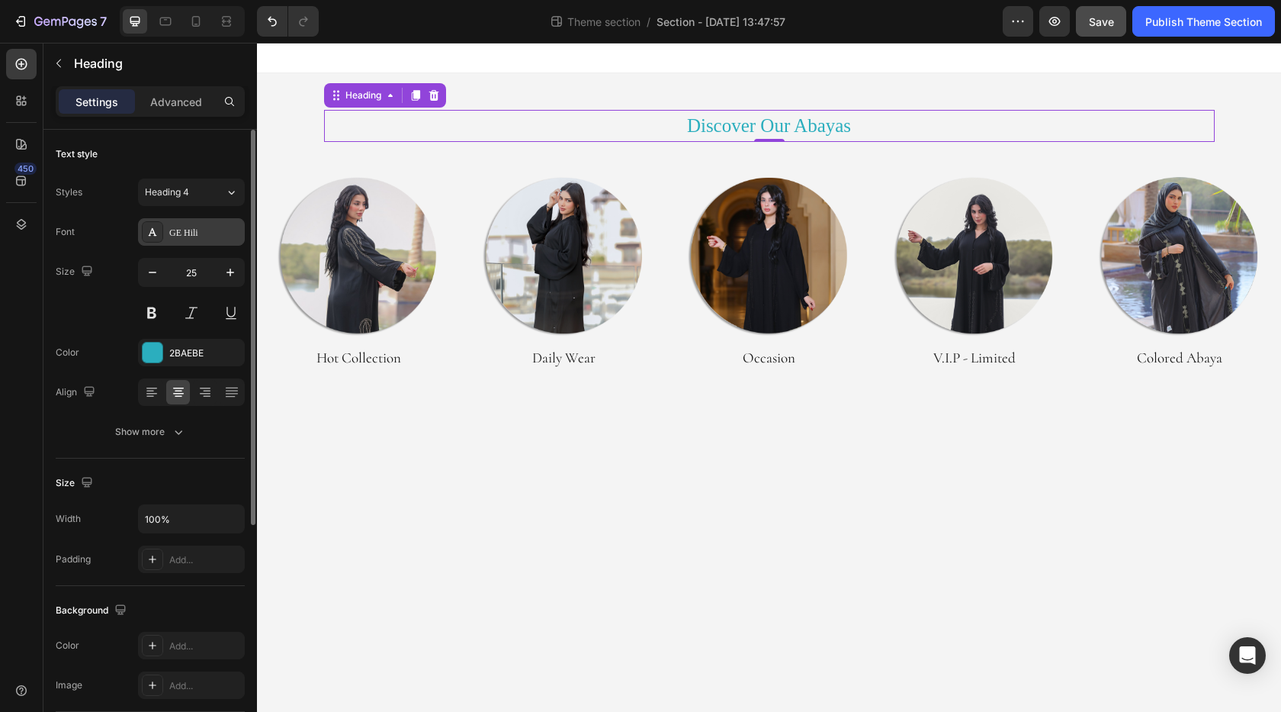
click at [193, 233] on div "GE Hili" at bounding box center [205, 233] width 72 height 14
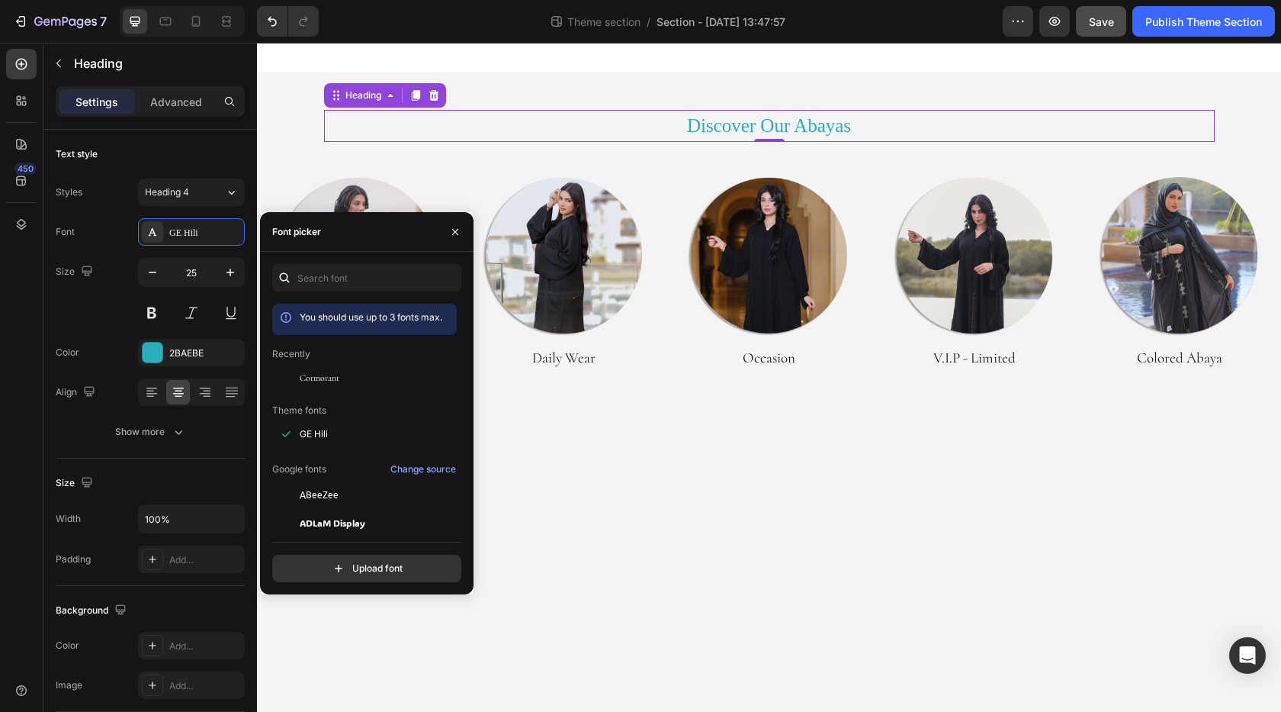
click at [306, 352] on p "Recently" at bounding box center [291, 354] width 38 height 14
click at [317, 379] on span "Cormorant" at bounding box center [320, 378] width 40 height 14
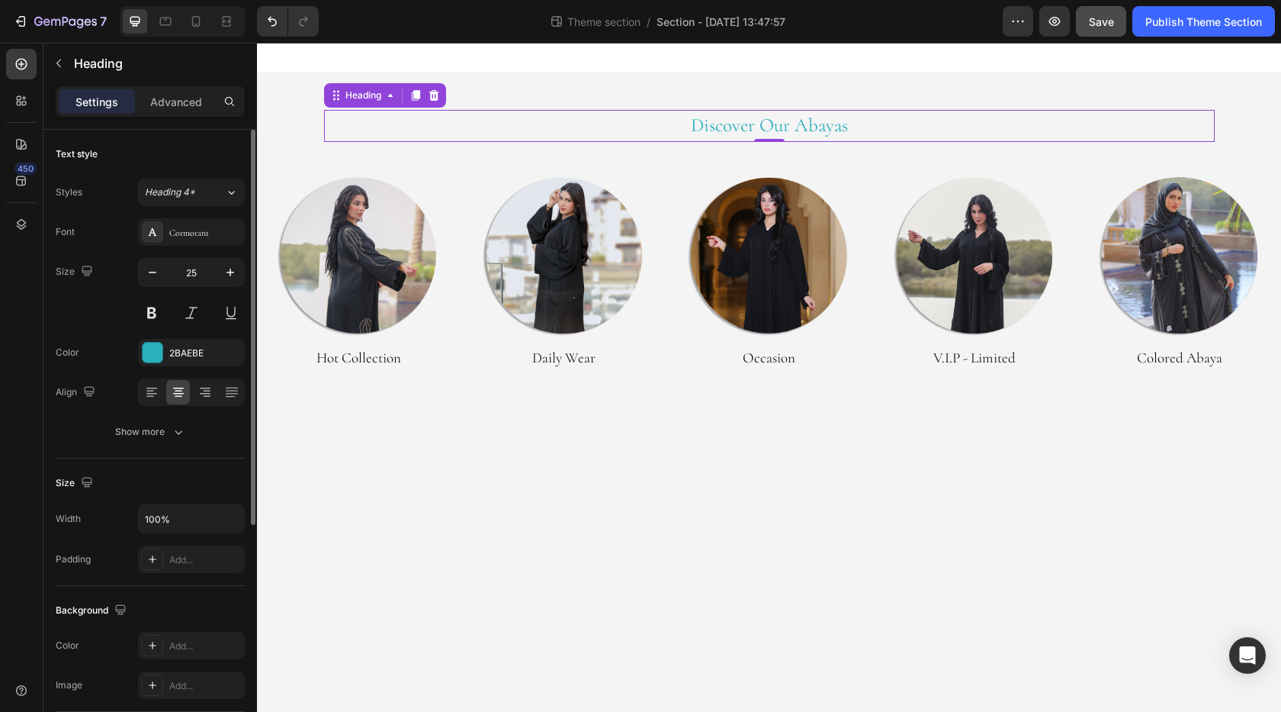
click at [101, 316] on div "Size 25" at bounding box center [150, 292] width 189 height 69
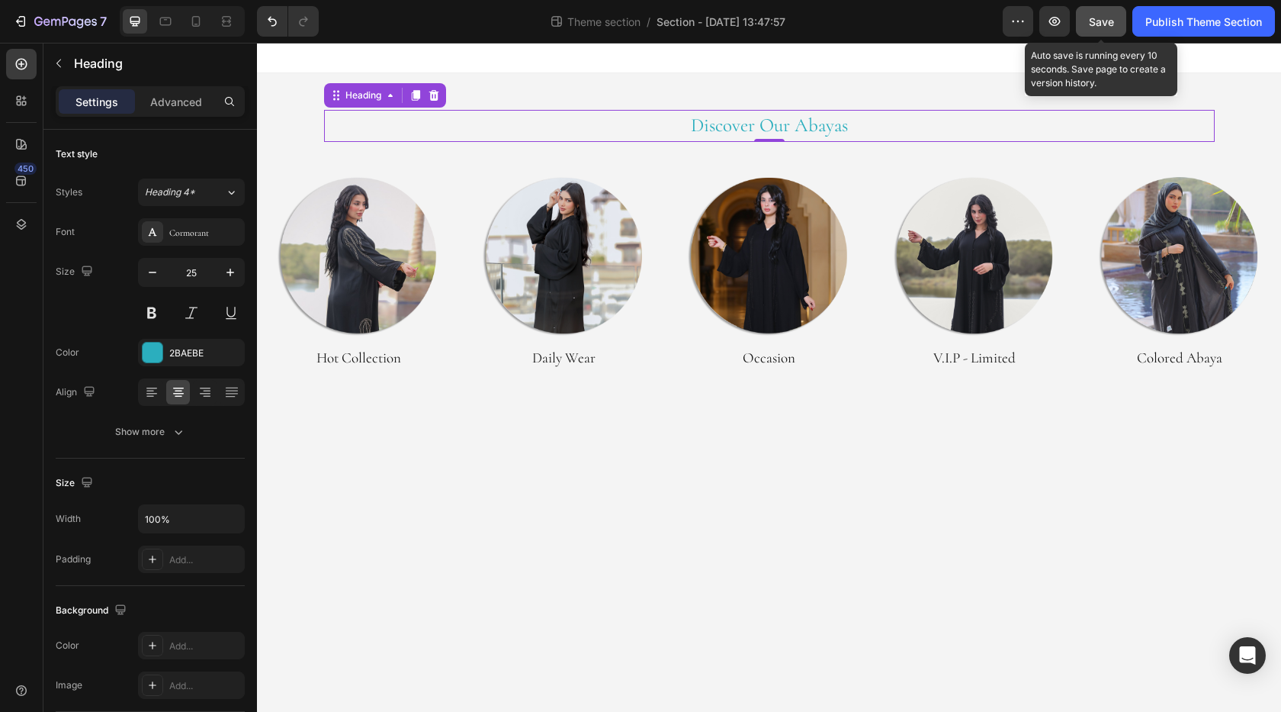
click at [1102, 21] on span "Save" at bounding box center [1101, 21] width 25 height 13
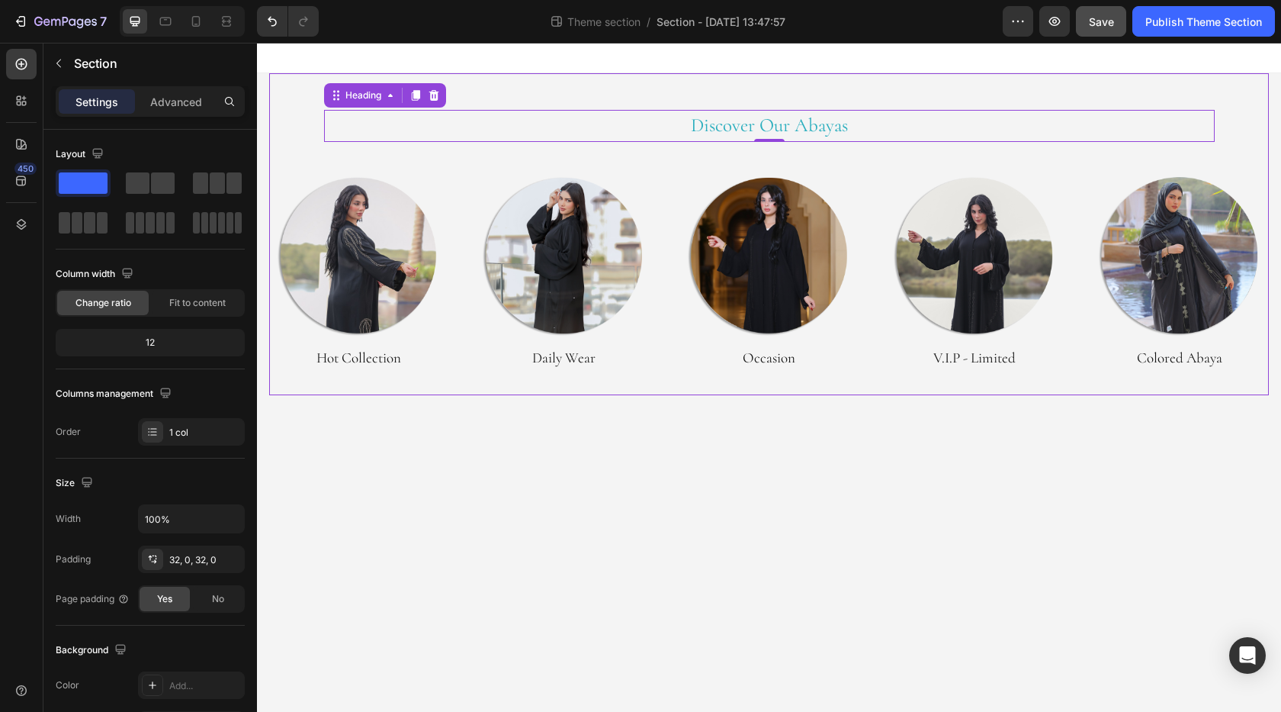
click at [273, 146] on div "Discover Our Abayas Heading 0 Row Image Hot Collection Heading Image Daily Wear…" at bounding box center [769, 234] width 1000 height 273
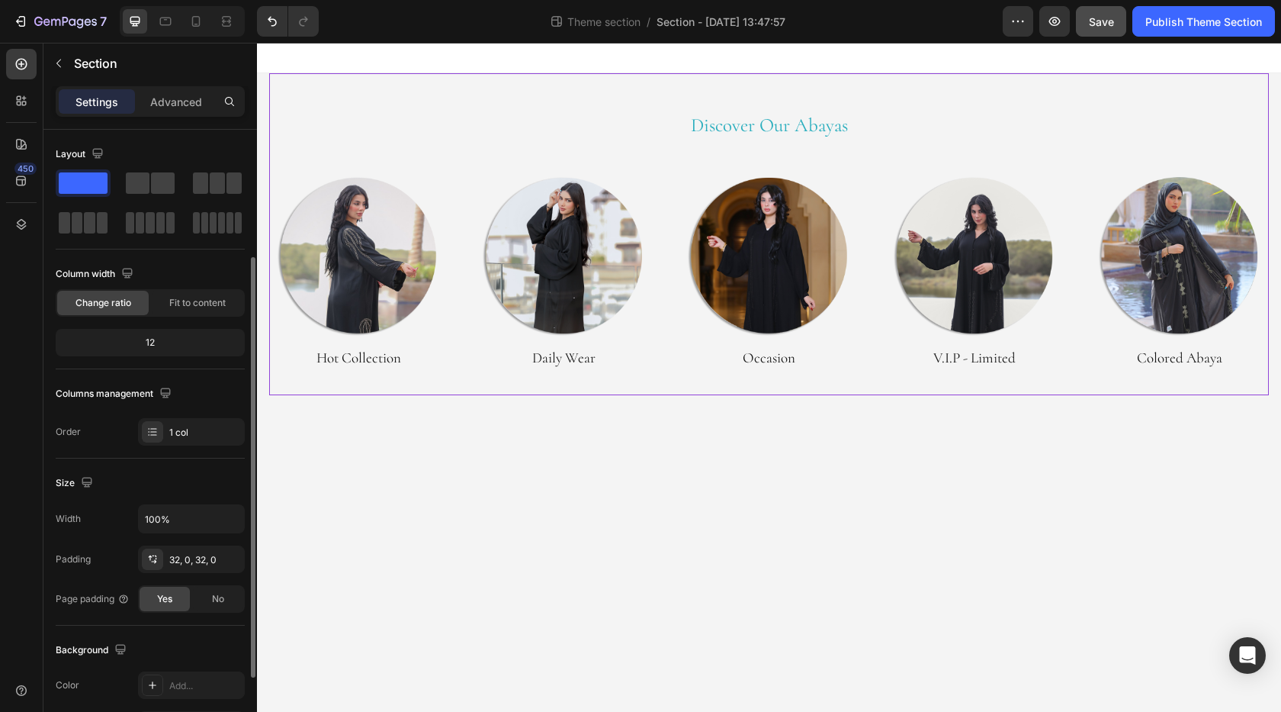
scroll to position [153, 0]
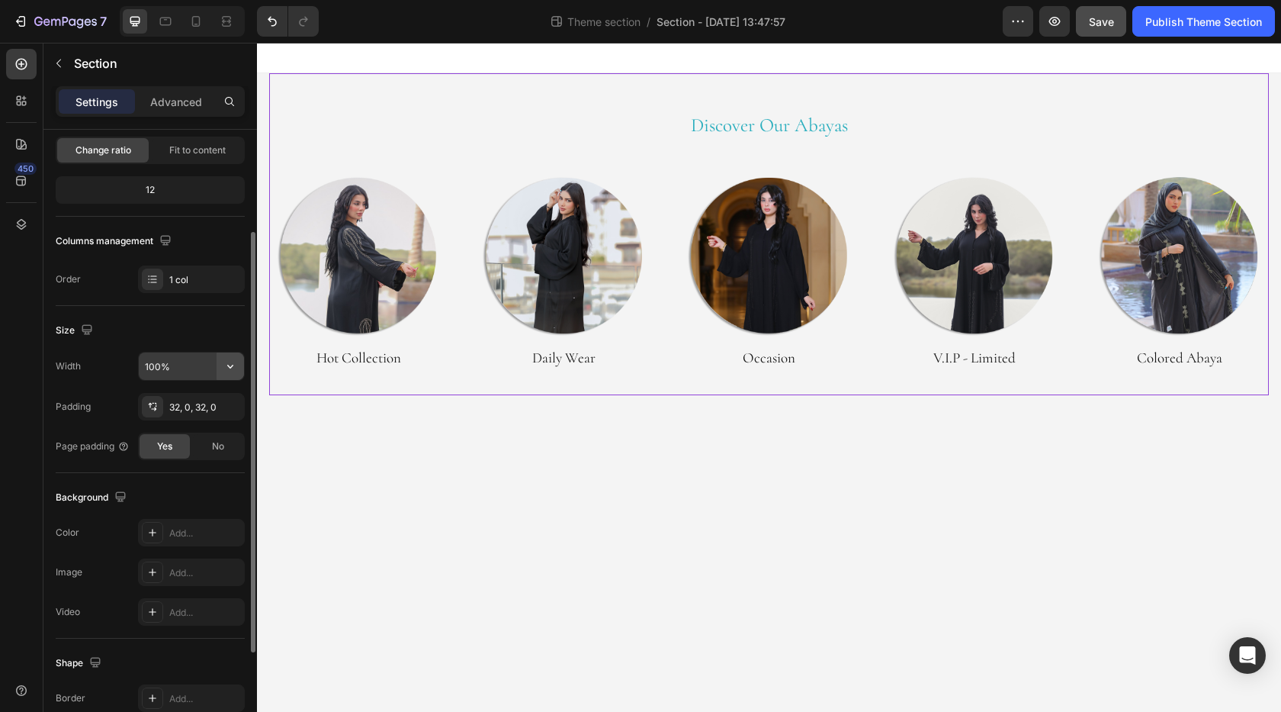
click at [231, 368] on icon "button" at bounding box center [230, 367] width 6 height 4
click at [153, 368] on input "100%" at bounding box center [191, 365] width 105 height 27
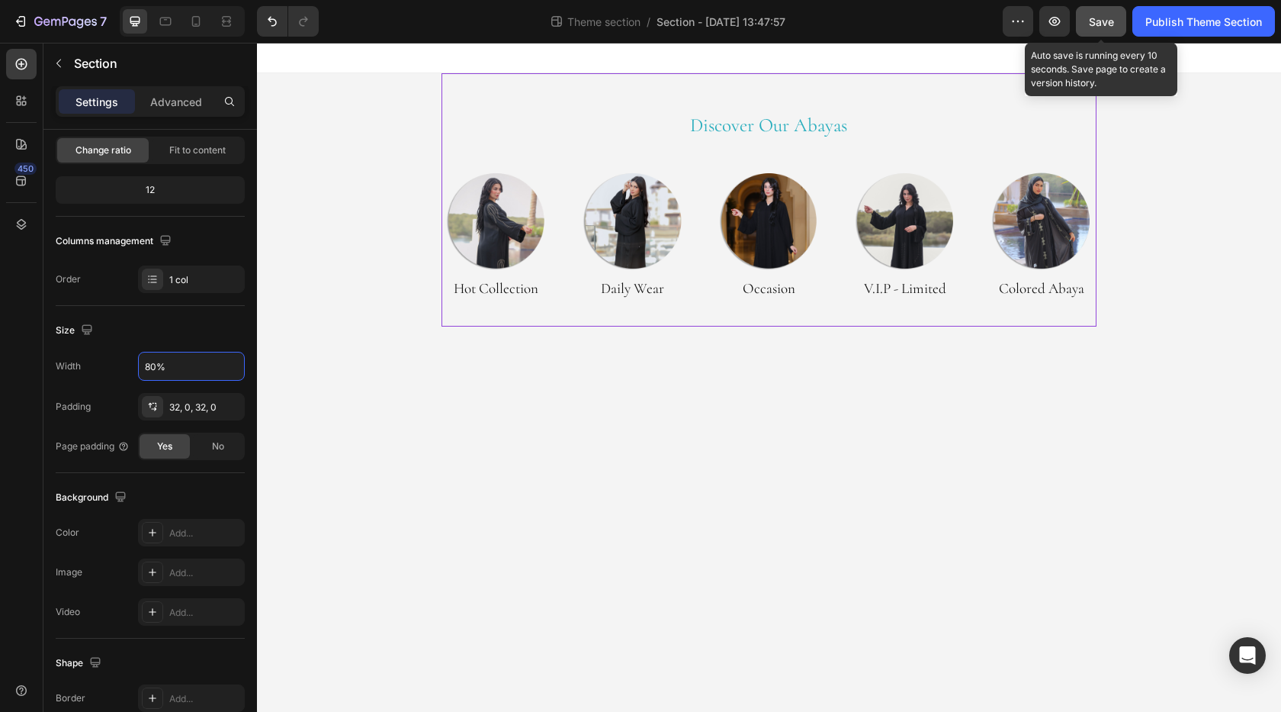
click at [1106, 19] on span "Save" at bounding box center [1101, 21] width 25 height 13
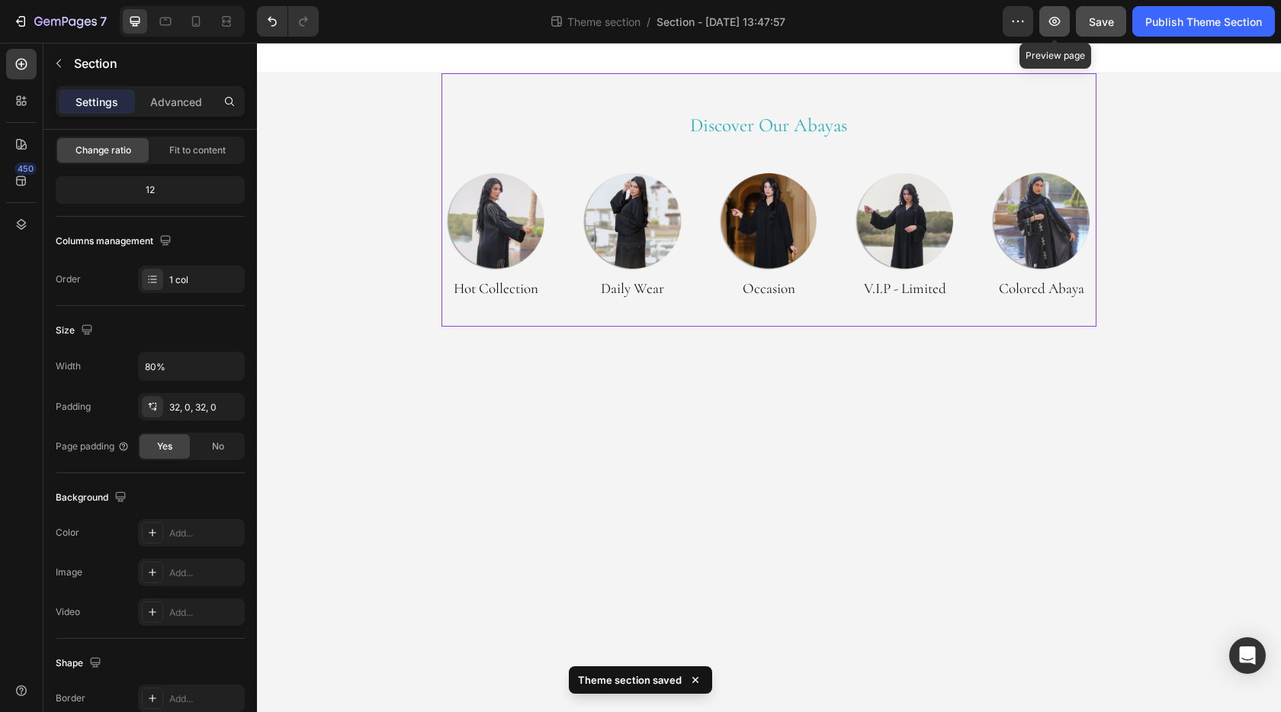
click at [1064, 22] on button "button" at bounding box center [1055, 21] width 31 height 31
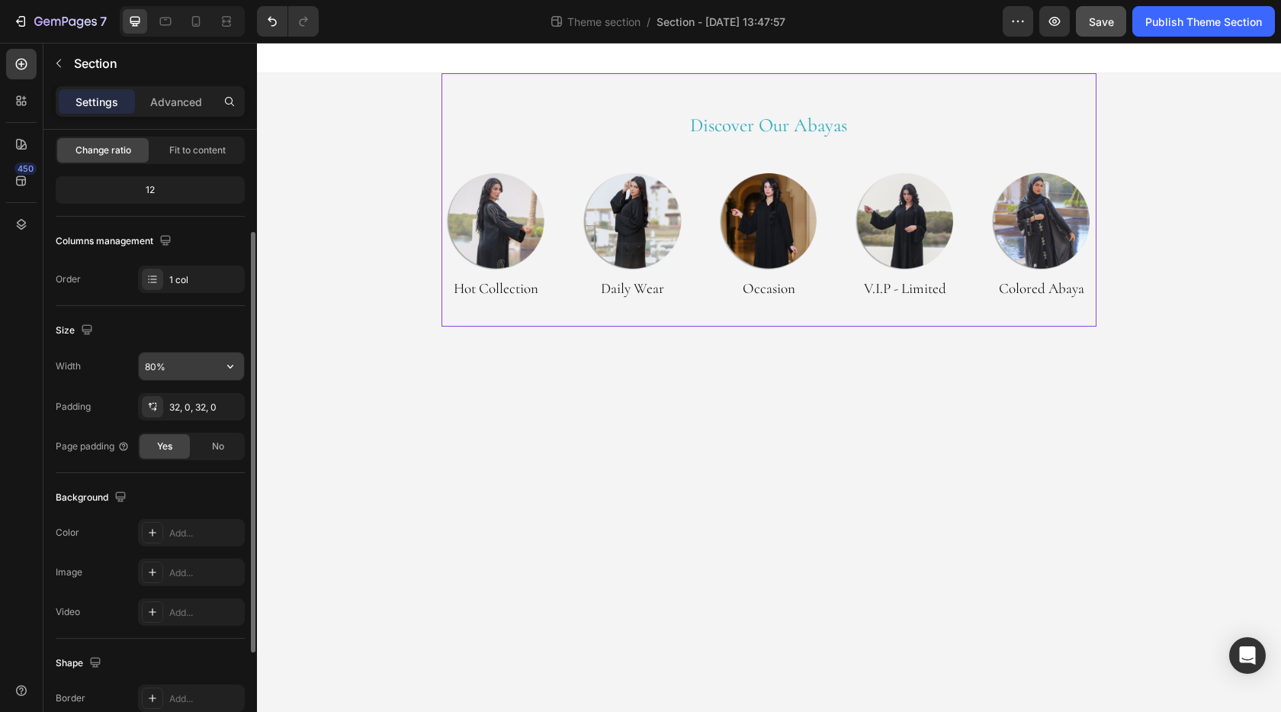
click at [148, 368] on input "80%" at bounding box center [191, 365] width 105 height 27
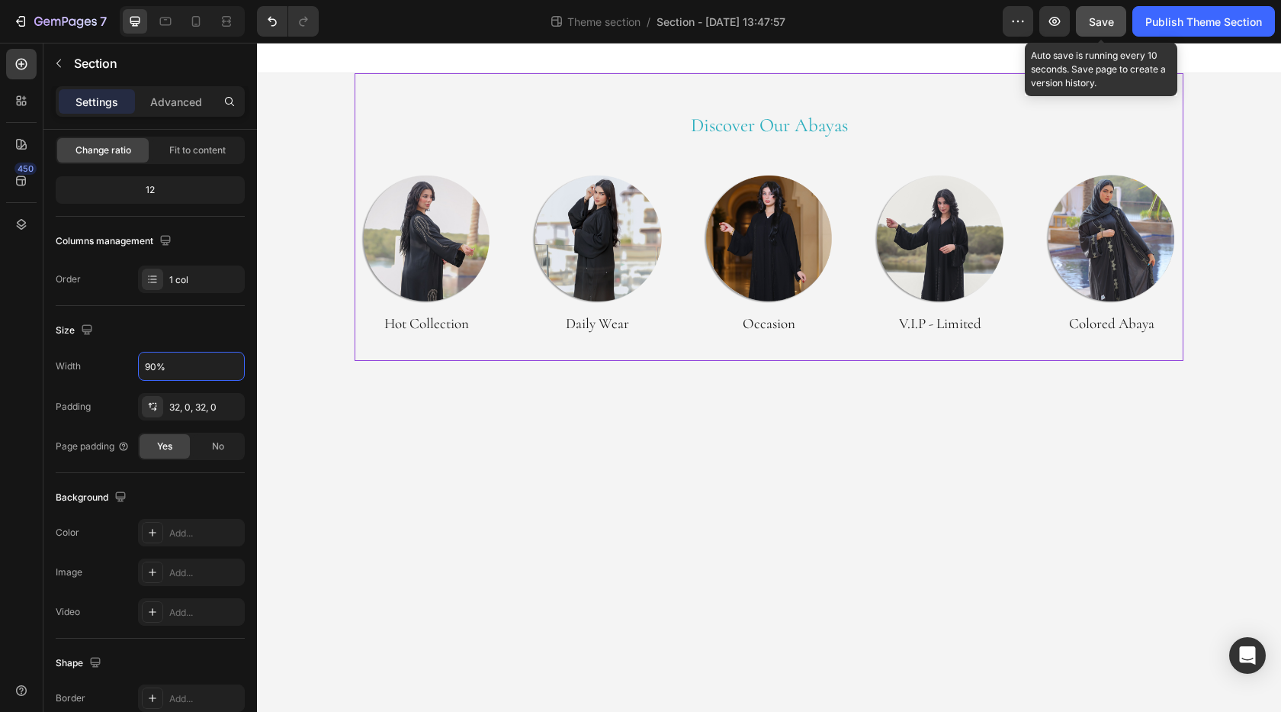
type input "90%"
click at [1111, 25] on span "Save" at bounding box center [1101, 21] width 25 height 13
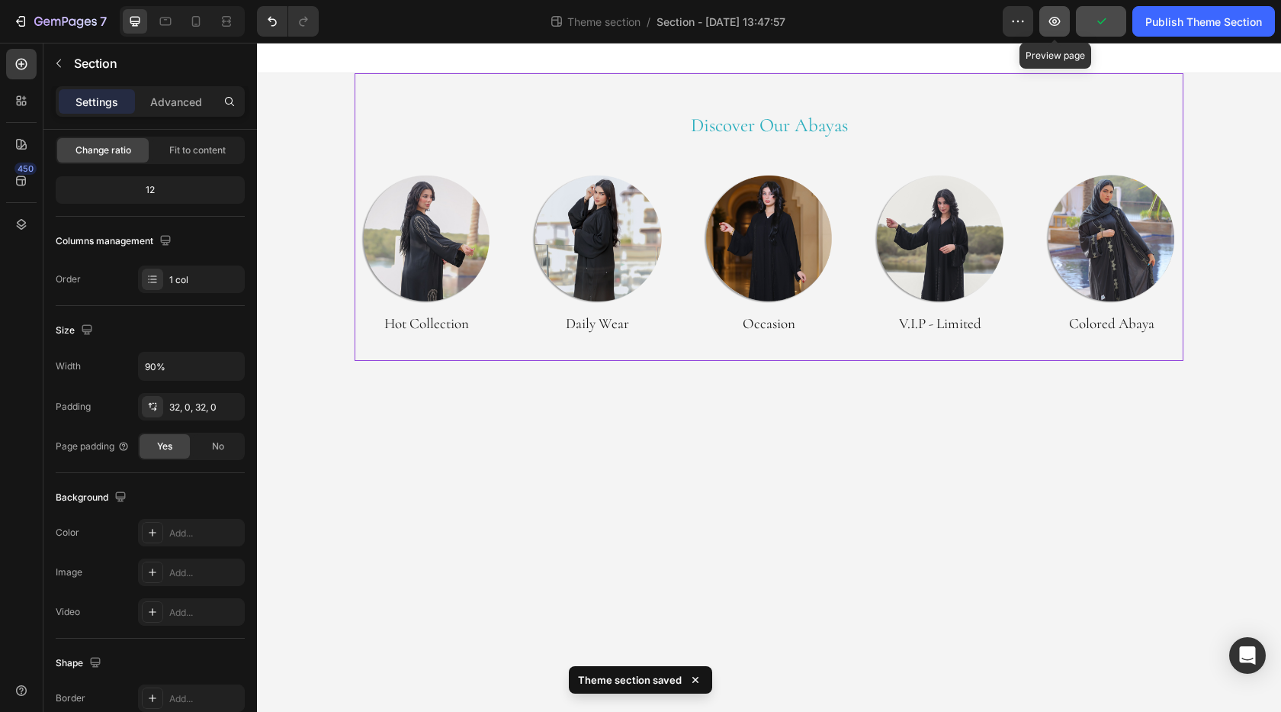
click at [1050, 29] on button "button" at bounding box center [1055, 21] width 31 height 31
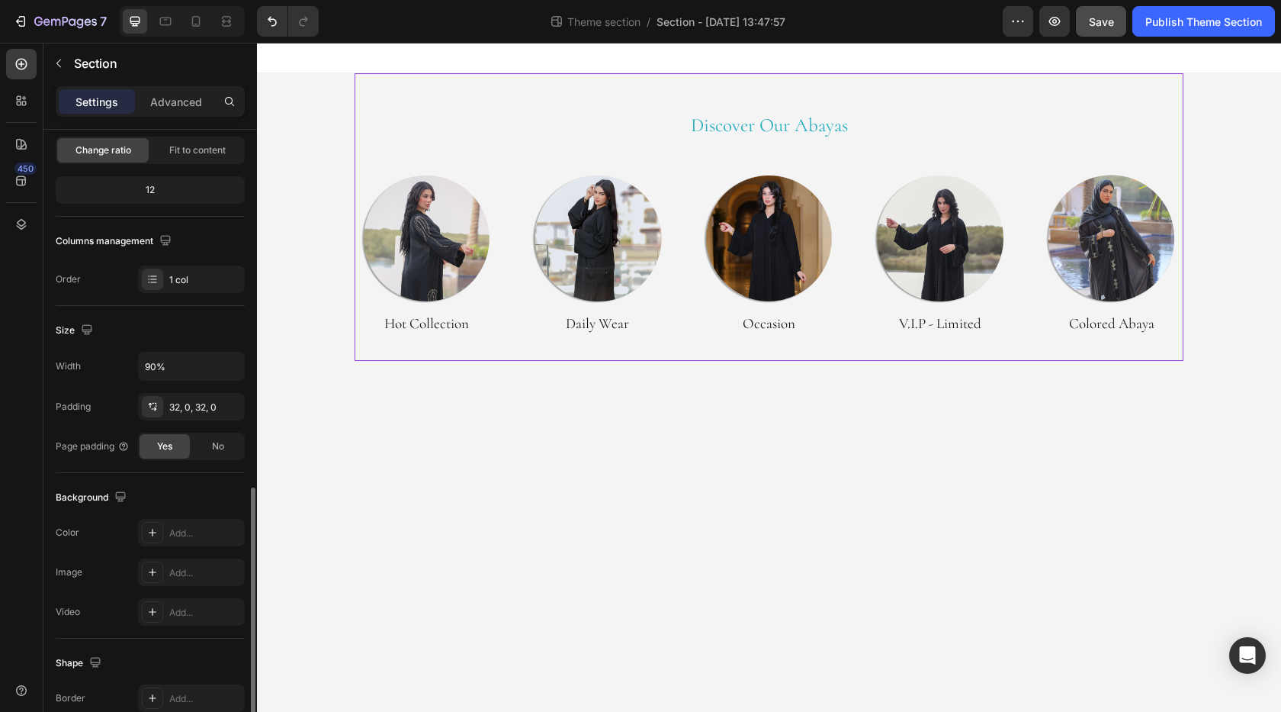
scroll to position [305, 0]
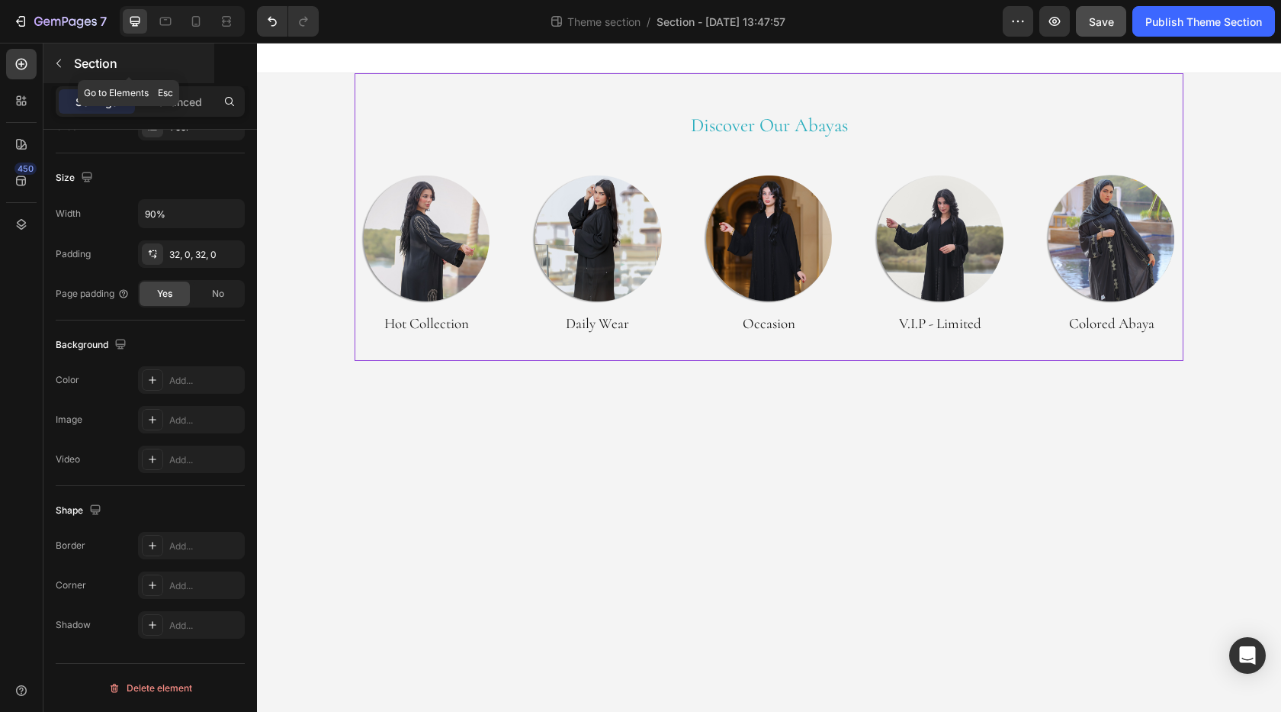
click at [59, 63] on icon "button" at bounding box center [59, 63] width 12 height 12
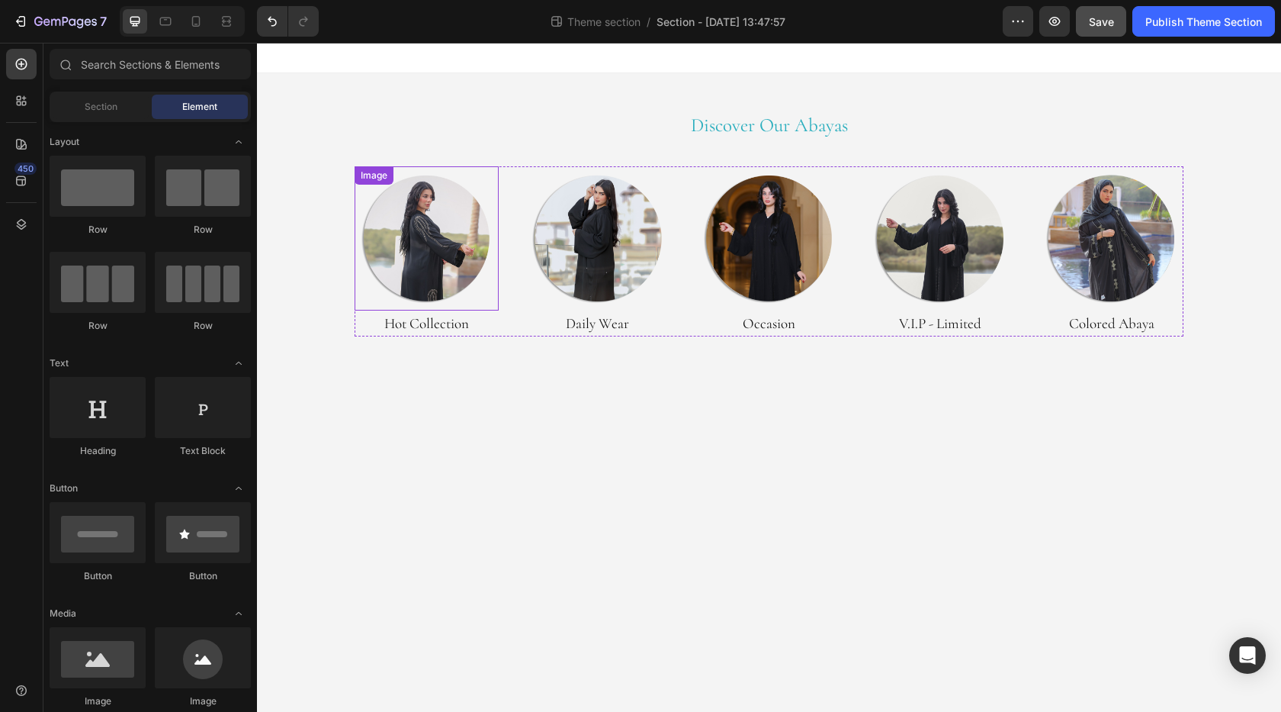
click at [455, 168] on div at bounding box center [427, 238] width 145 height 145
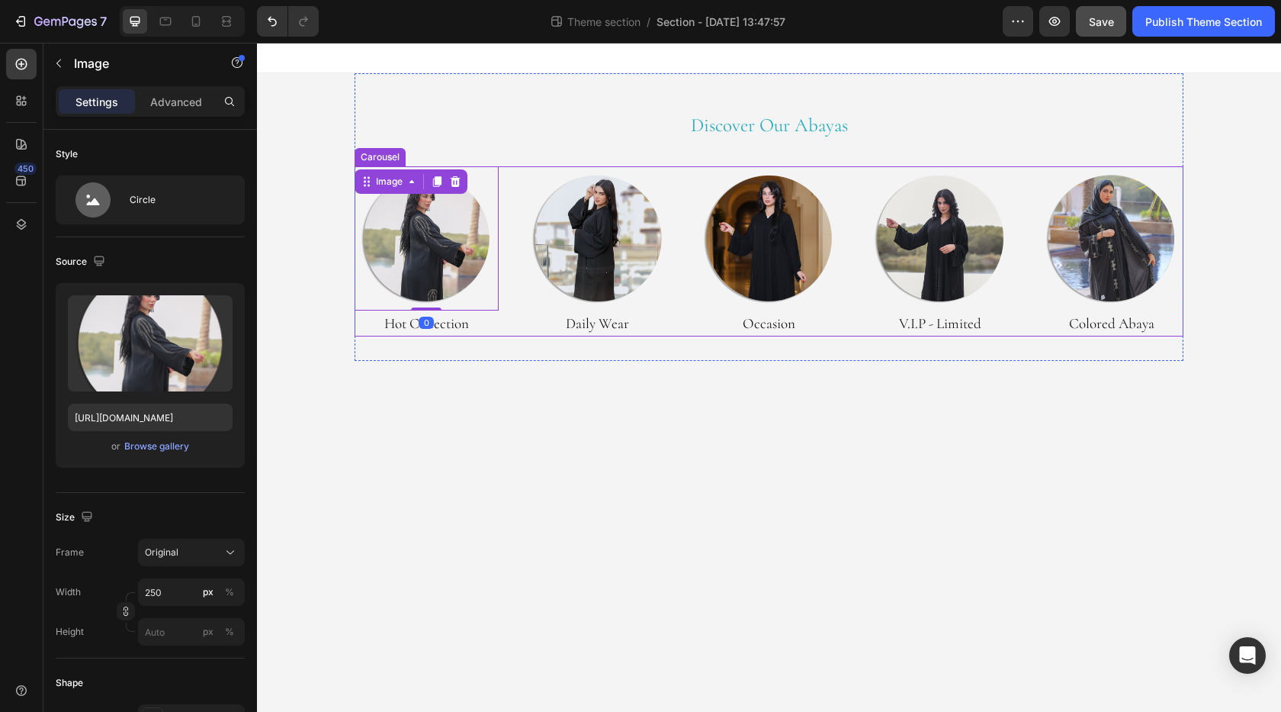
click at [525, 178] on div "Image 0 Hot Collection Heading Image Daily Wear Heading Image Occasion Heading …" at bounding box center [770, 251] width 830 height 171
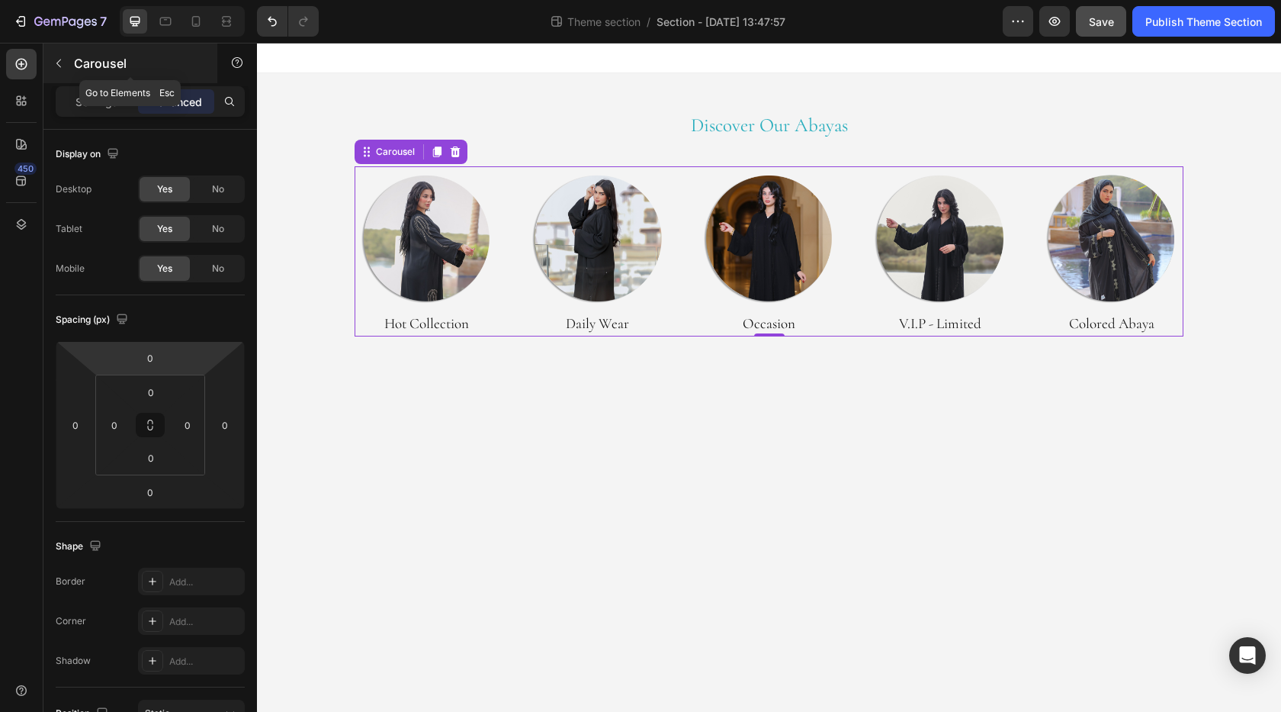
click at [63, 68] on icon "button" at bounding box center [59, 63] width 12 height 12
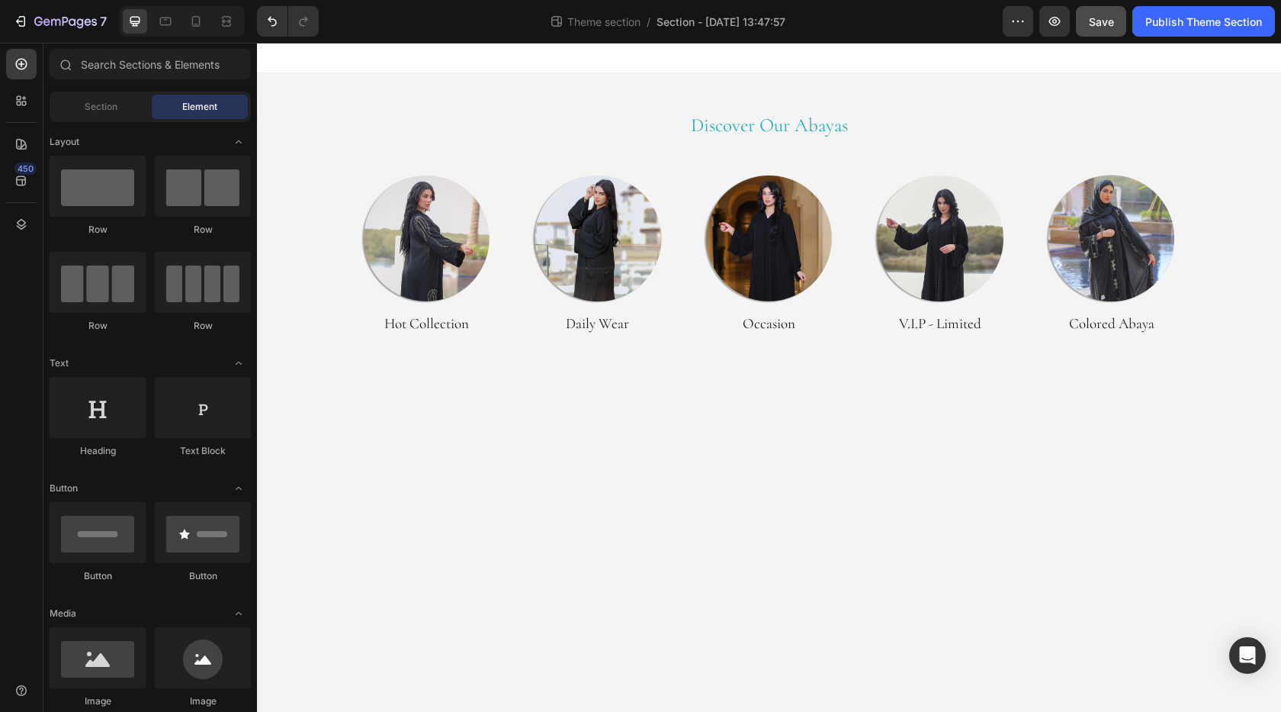
click at [352, 255] on section "Discover Our Abayas Heading Row Image Hot Collection Heading Image Daily Wear H…" at bounding box center [769, 217] width 947 height 288
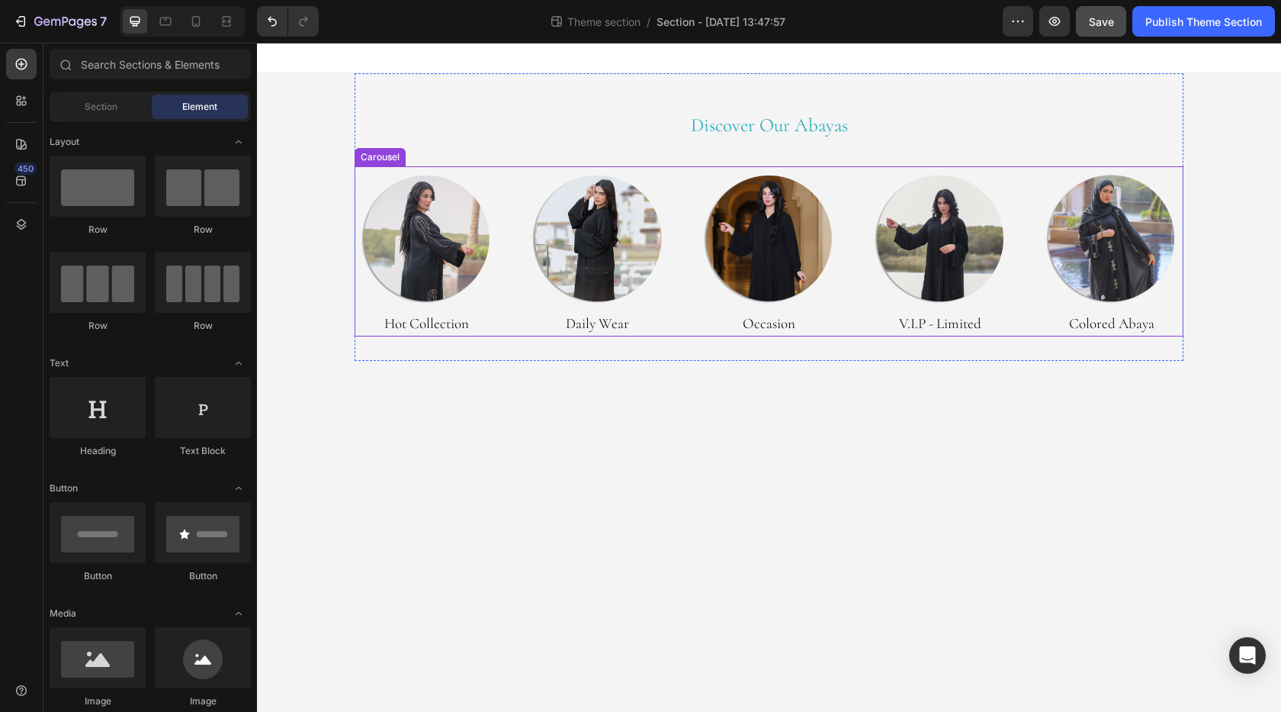
click at [521, 168] on div "Image Hot Collection Heading Image Daily Wear Heading Image Occasion Heading Im…" at bounding box center [770, 251] width 830 height 171
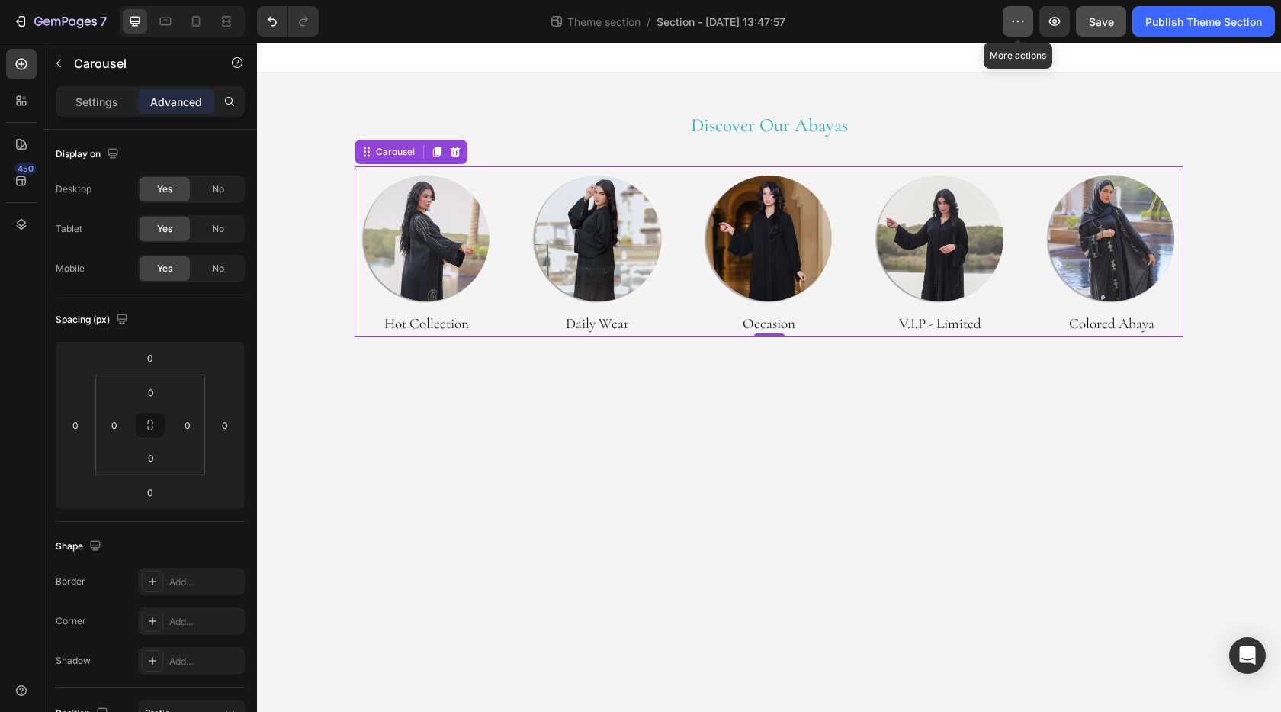
click at [1019, 30] on button "button" at bounding box center [1018, 21] width 31 height 31
click at [197, 21] on icon at bounding box center [195, 21] width 15 height 15
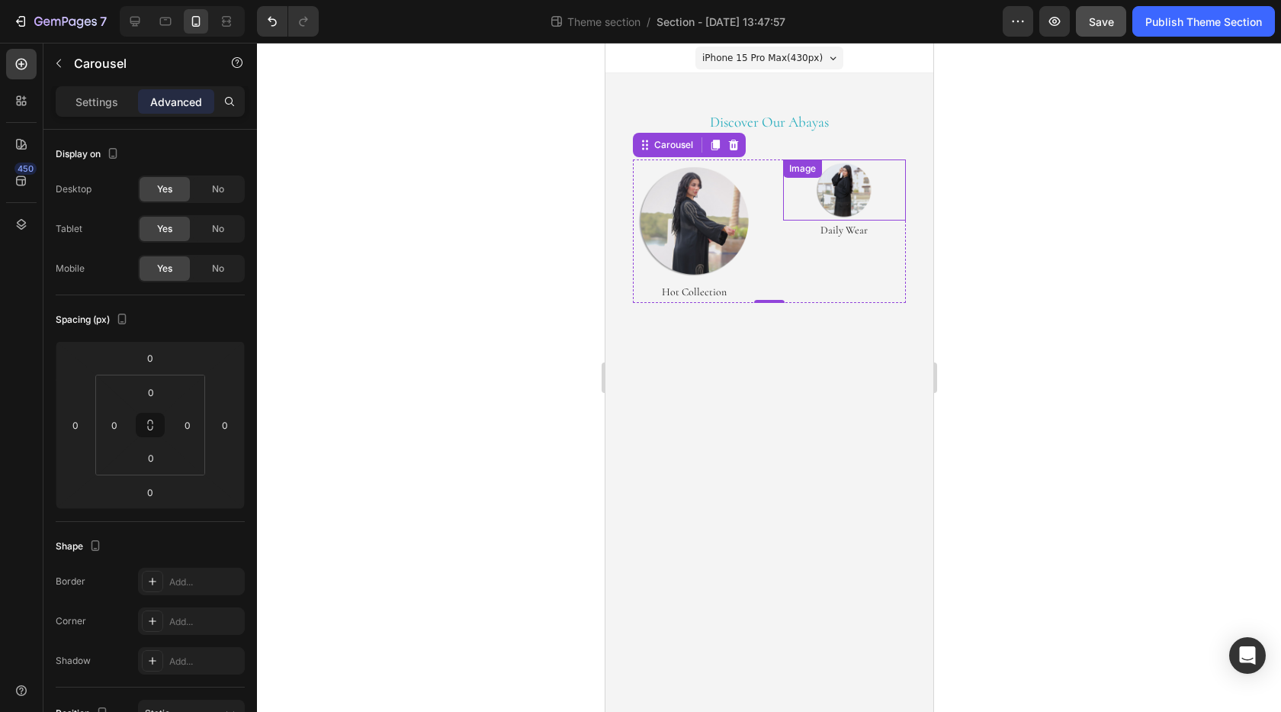
click at [847, 184] on div "Image" at bounding box center [845, 189] width 124 height 61
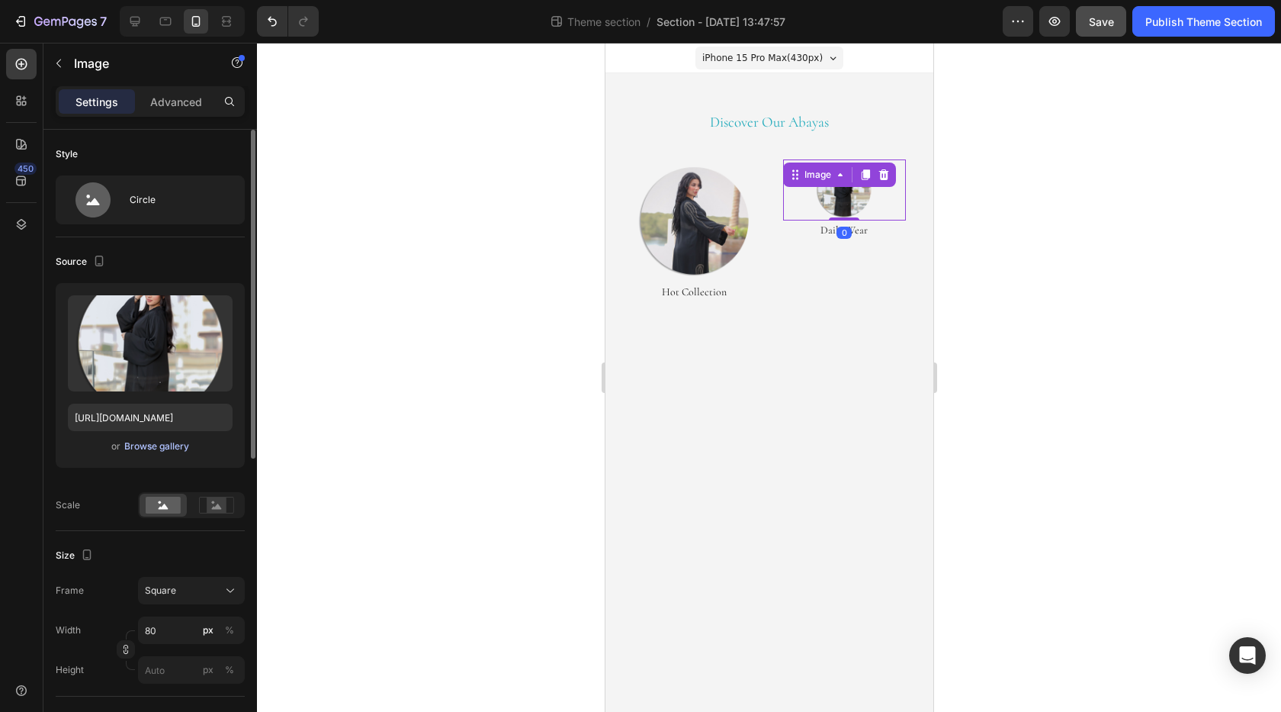
scroll to position [153, 0]
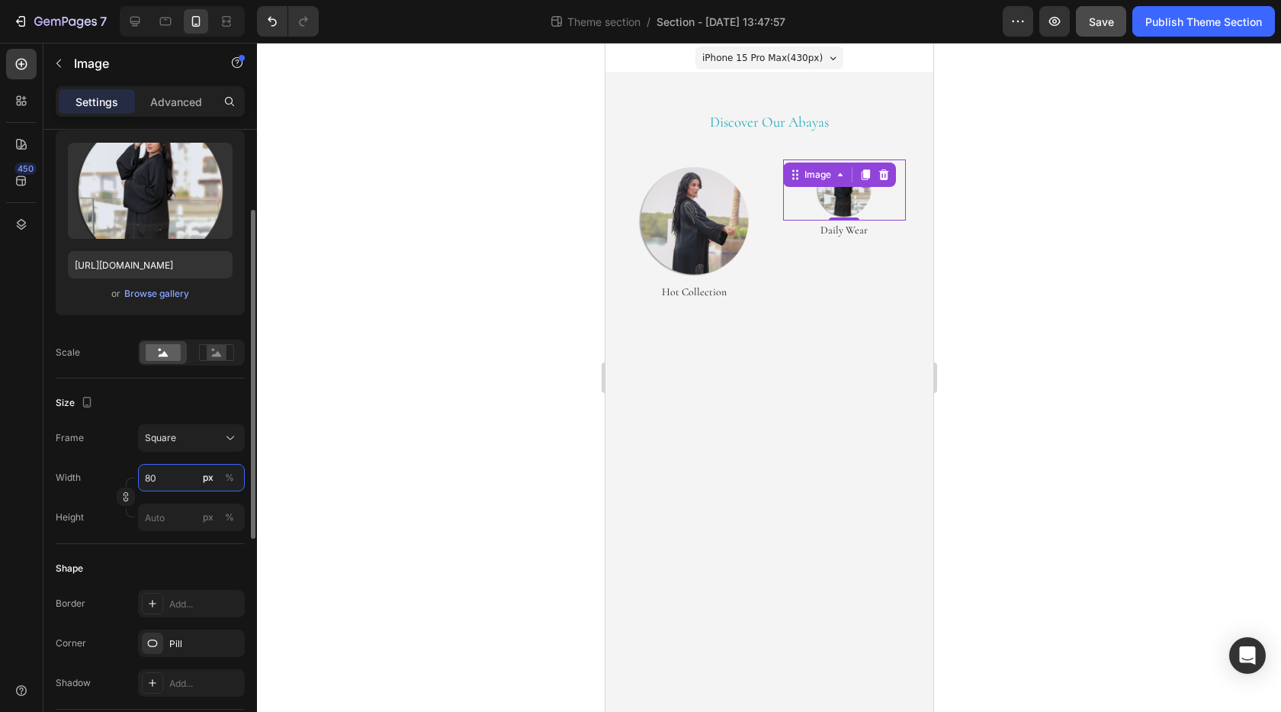
click at [152, 479] on input "80" at bounding box center [191, 477] width 107 height 27
type input "2"
type input "25"
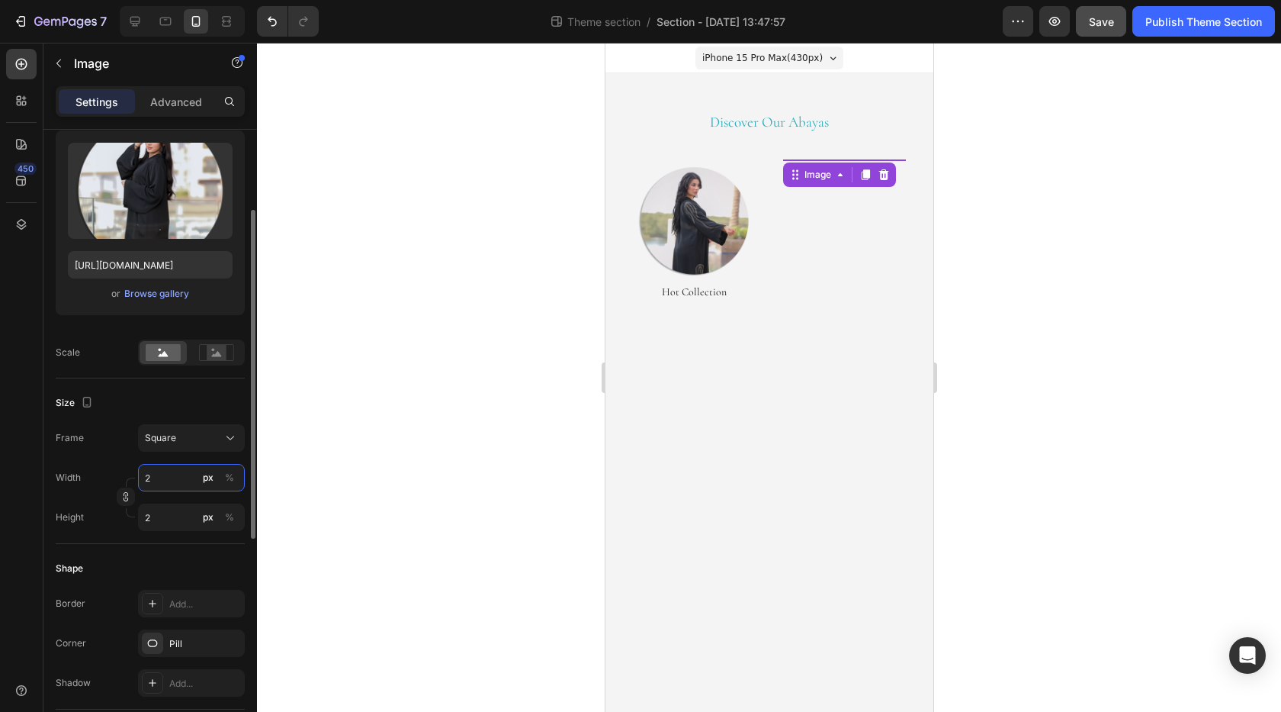
type input "25"
type input "250"
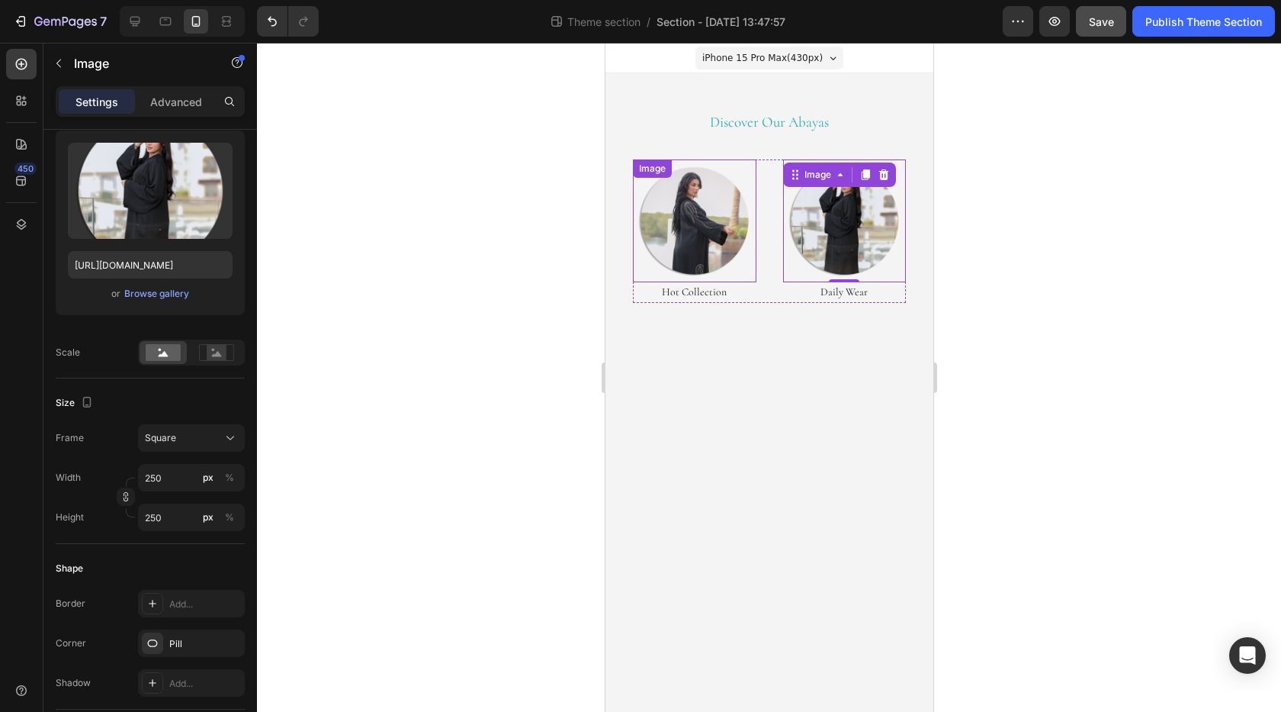
click at [723, 230] on img at bounding box center [694, 221] width 124 height 124
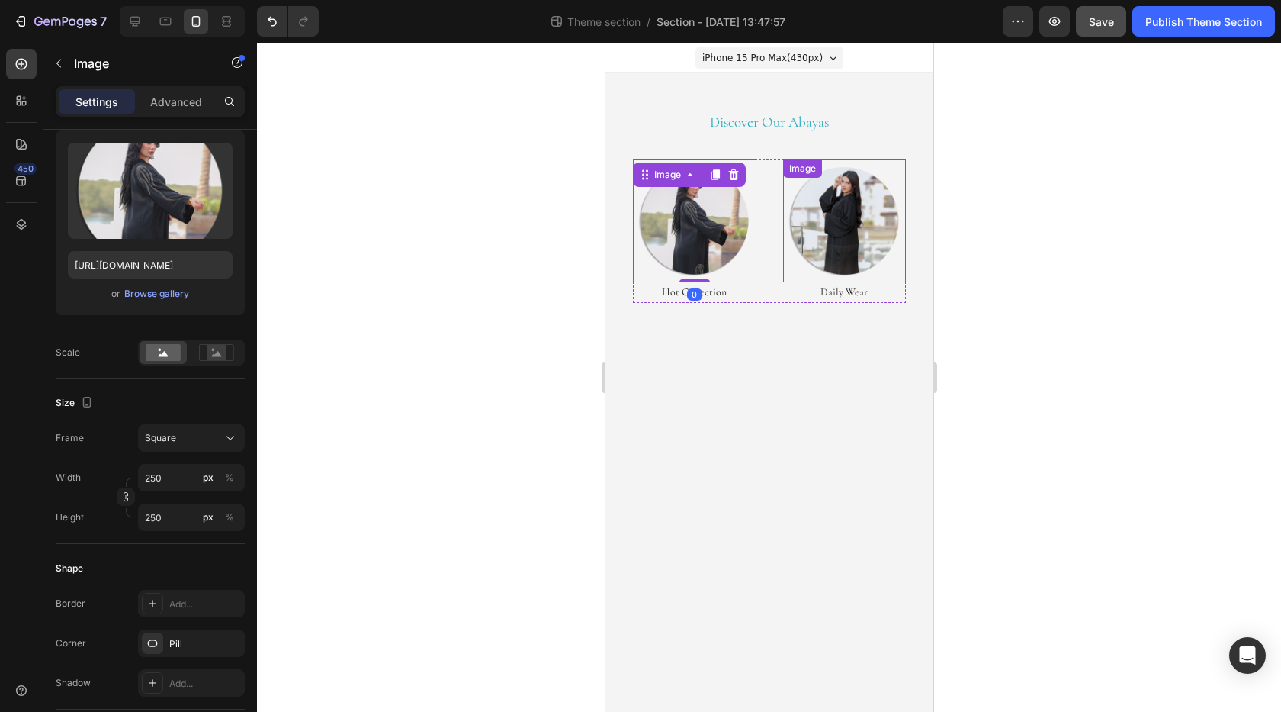
click at [841, 225] on img at bounding box center [845, 221] width 124 height 124
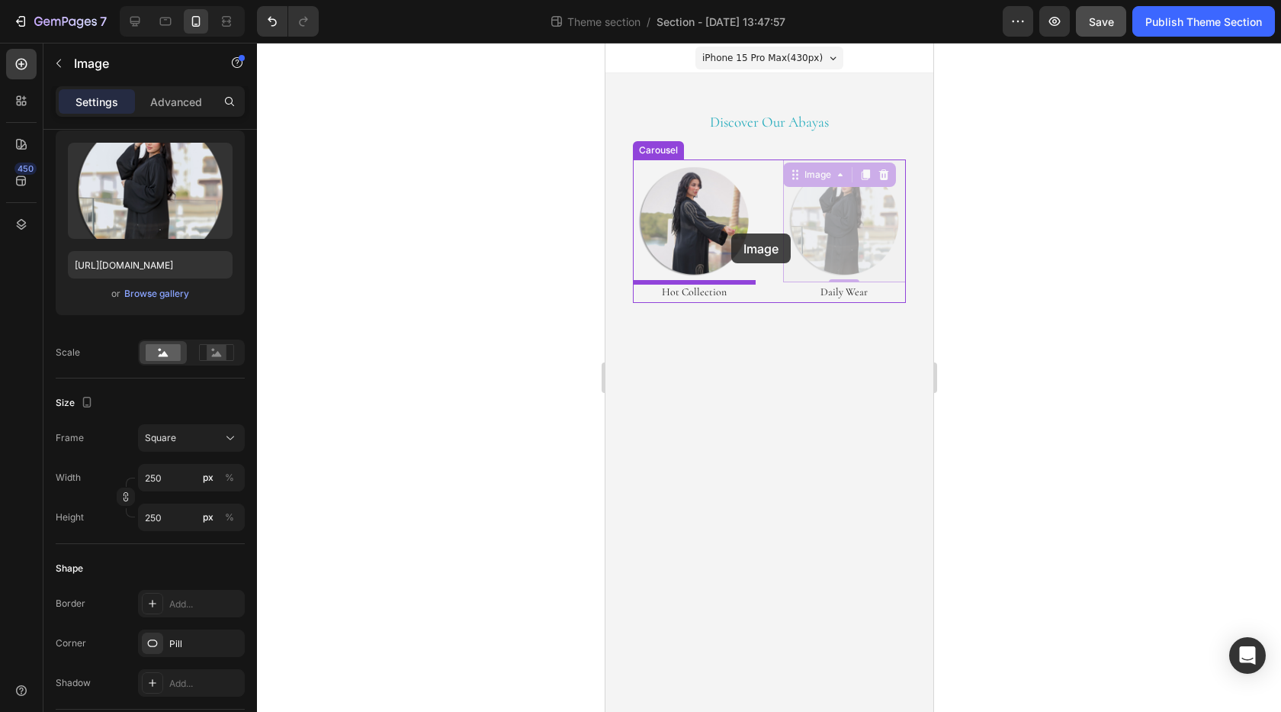
drag, startPoint x: 823, startPoint y: 230, endPoint x: 731, endPoint y: 233, distance: 92.3
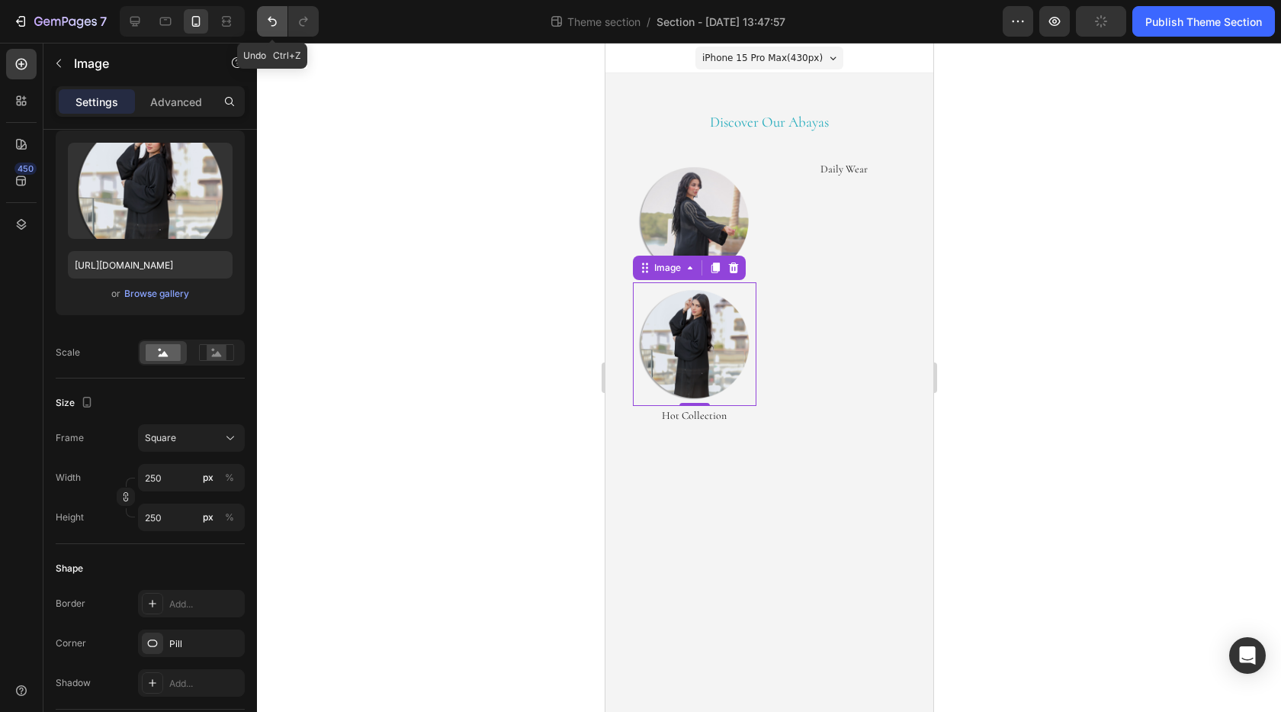
click at [266, 22] on icon "Undo/Redo" at bounding box center [272, 21] width 15 height 15
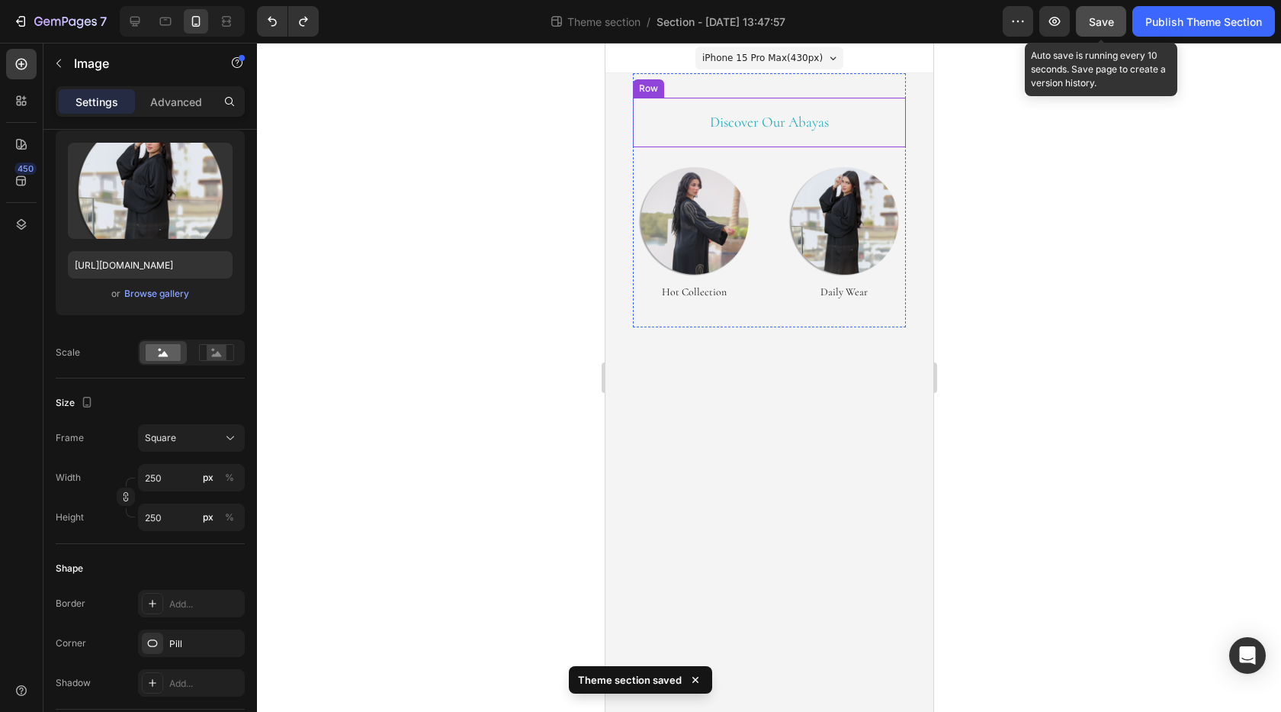
click at [1098, 25] on span "Save" at bounding box center [1101, 21] width 25 height 13
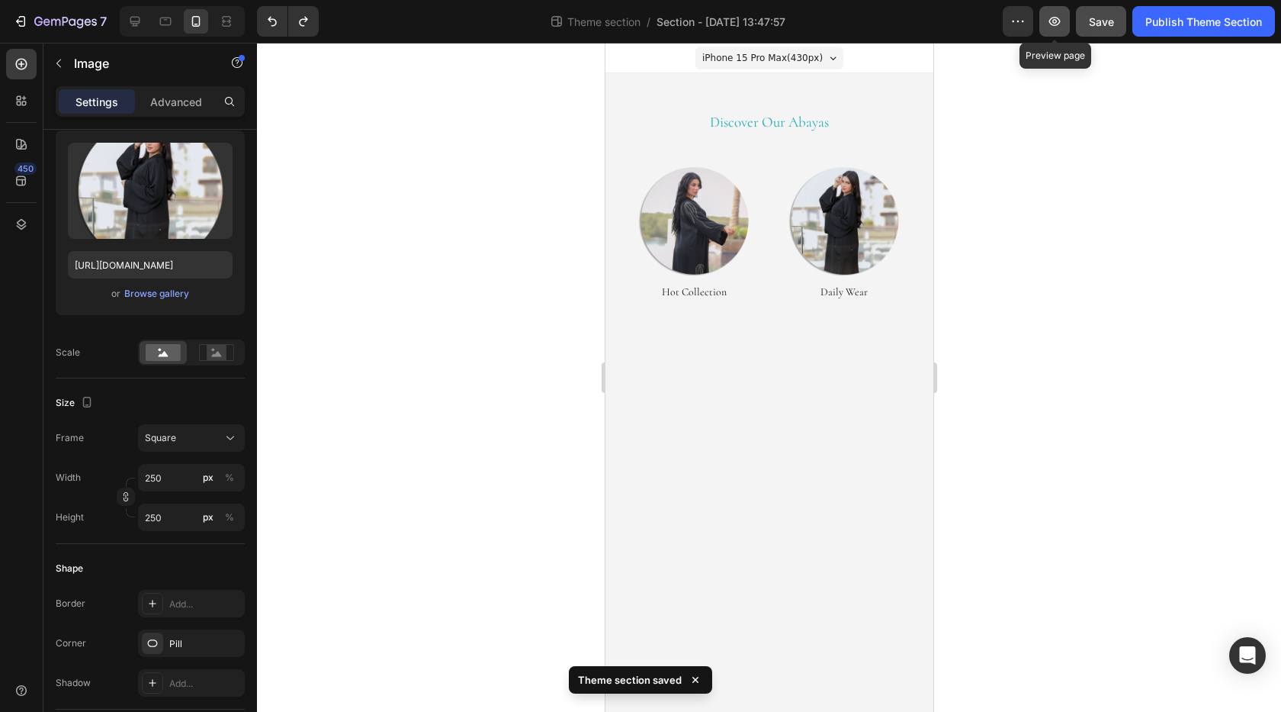
click at [1055, 30] on button "button" at bounding box center [1055, 21] width 31 height 31
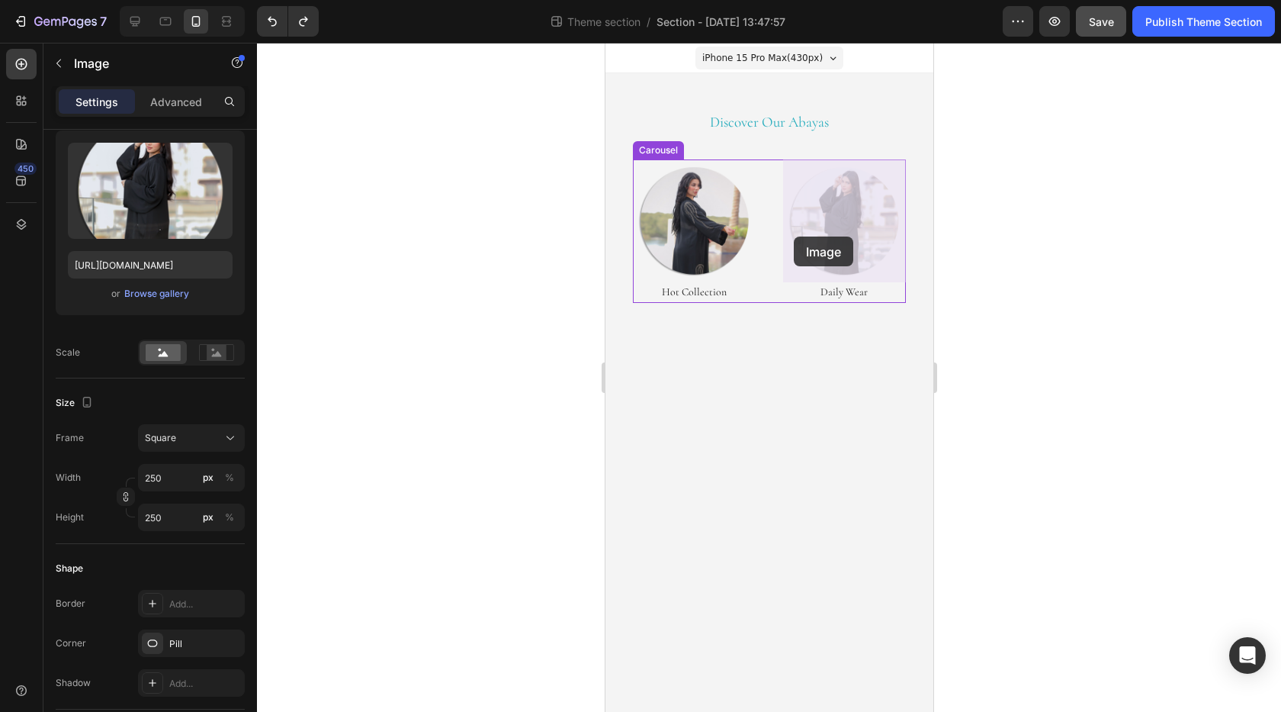
drag, startPoint x: 848, startPoint y: 236, endPoint x: 793, endPoint y: 236, distance: 54.9
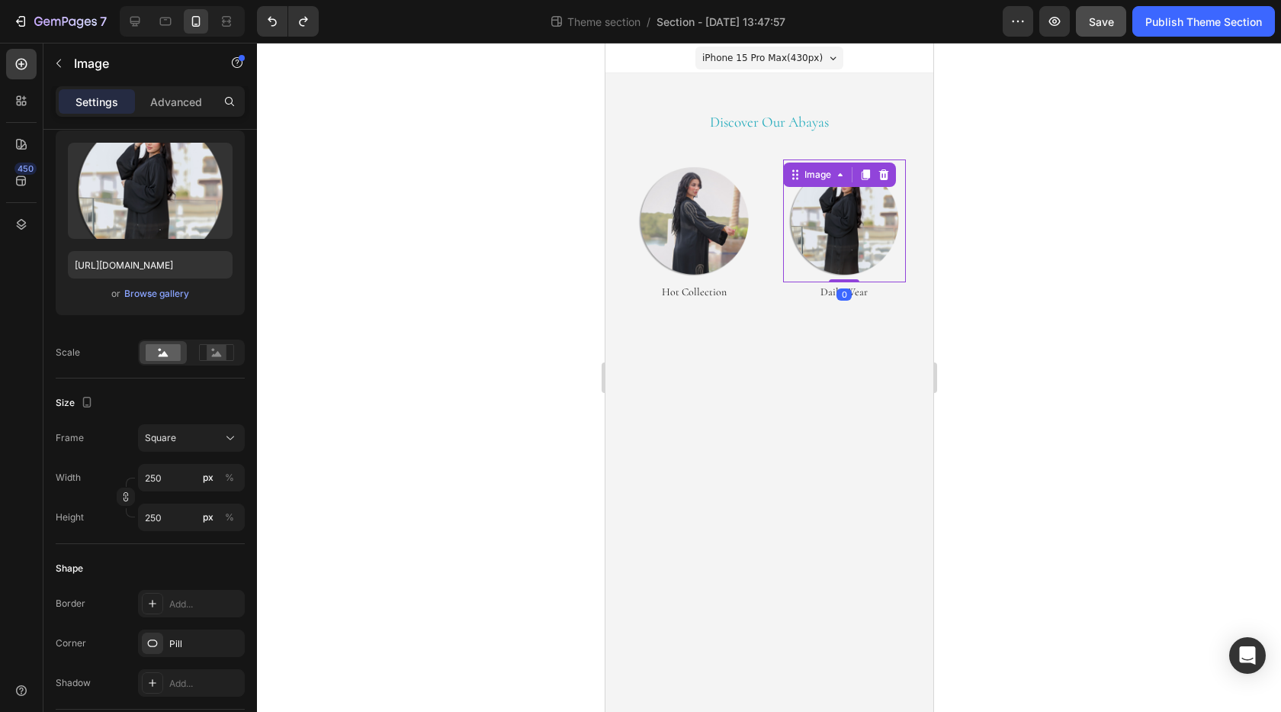
click at [1021, 246] on div at bounding box center [769, 377] width 1024 height 669
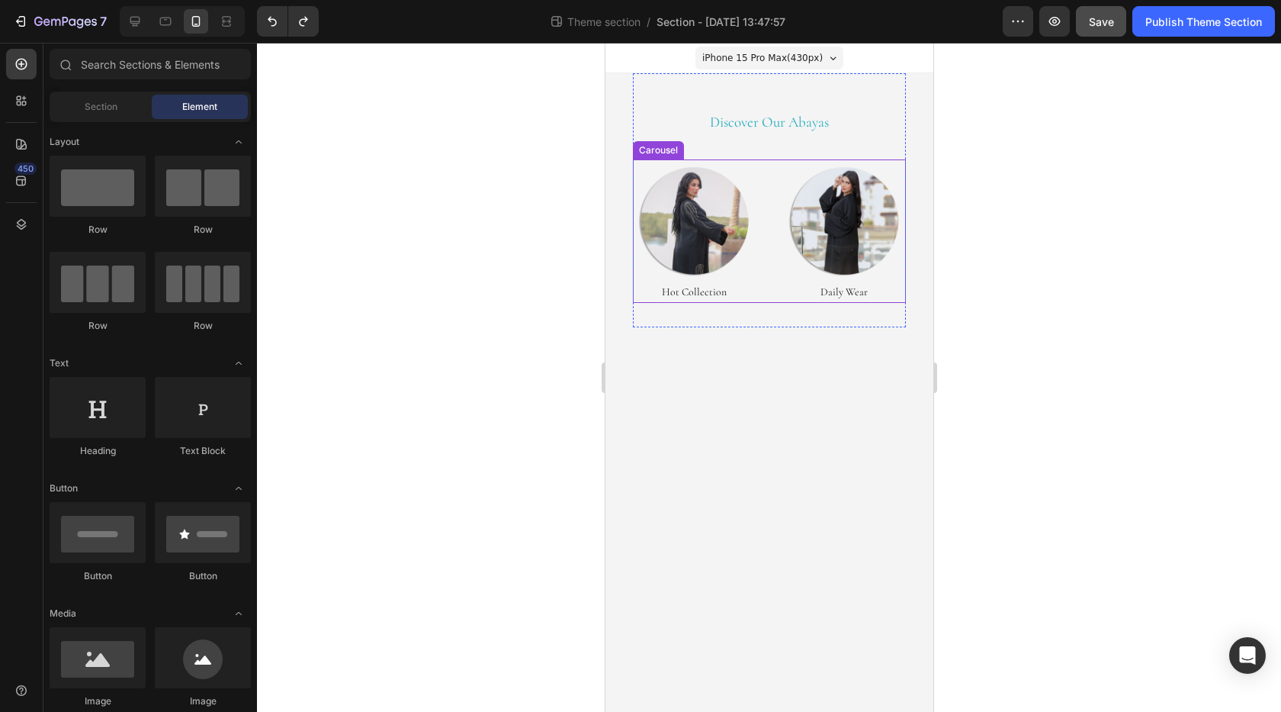
click at [764, 275] on div "Image Hot Collection Heading Image Daily Wear Heading Image Occasion Heading Im…" at bounding box center [768, 230] width 273 height 143
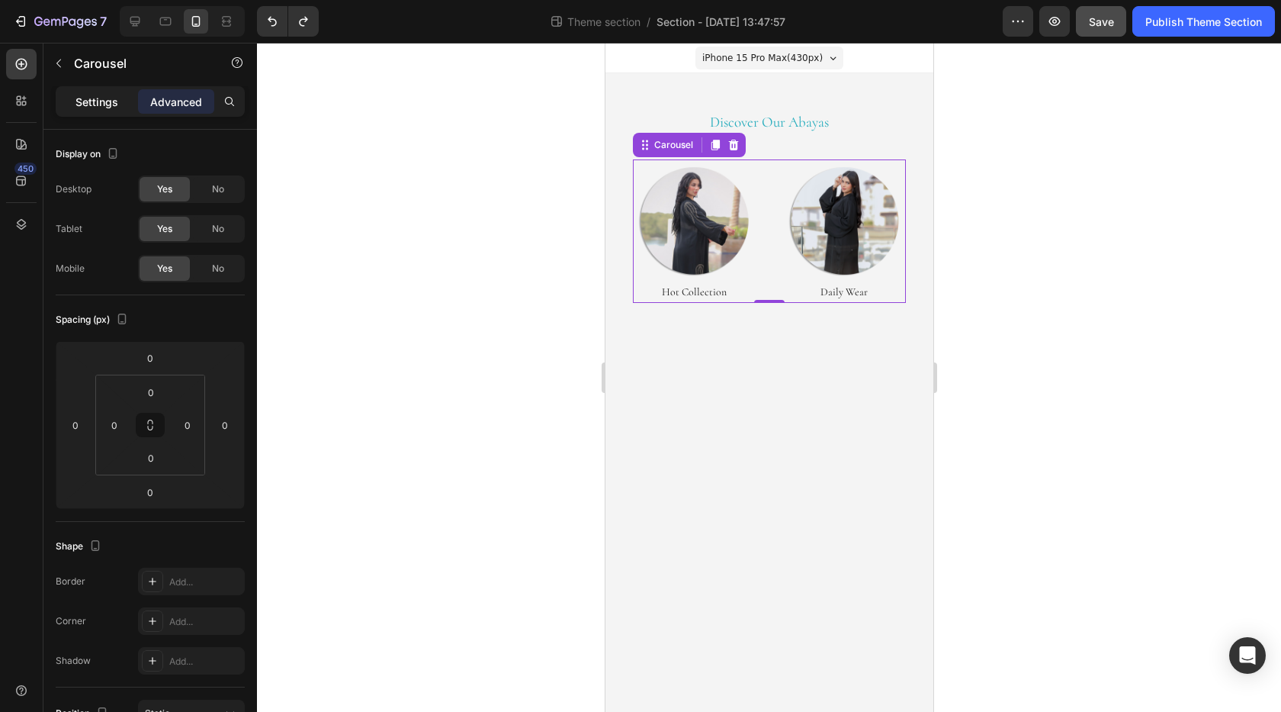
click at [96, 95] on p "Settings" at bounding box center [97, 102] width 43 height 16
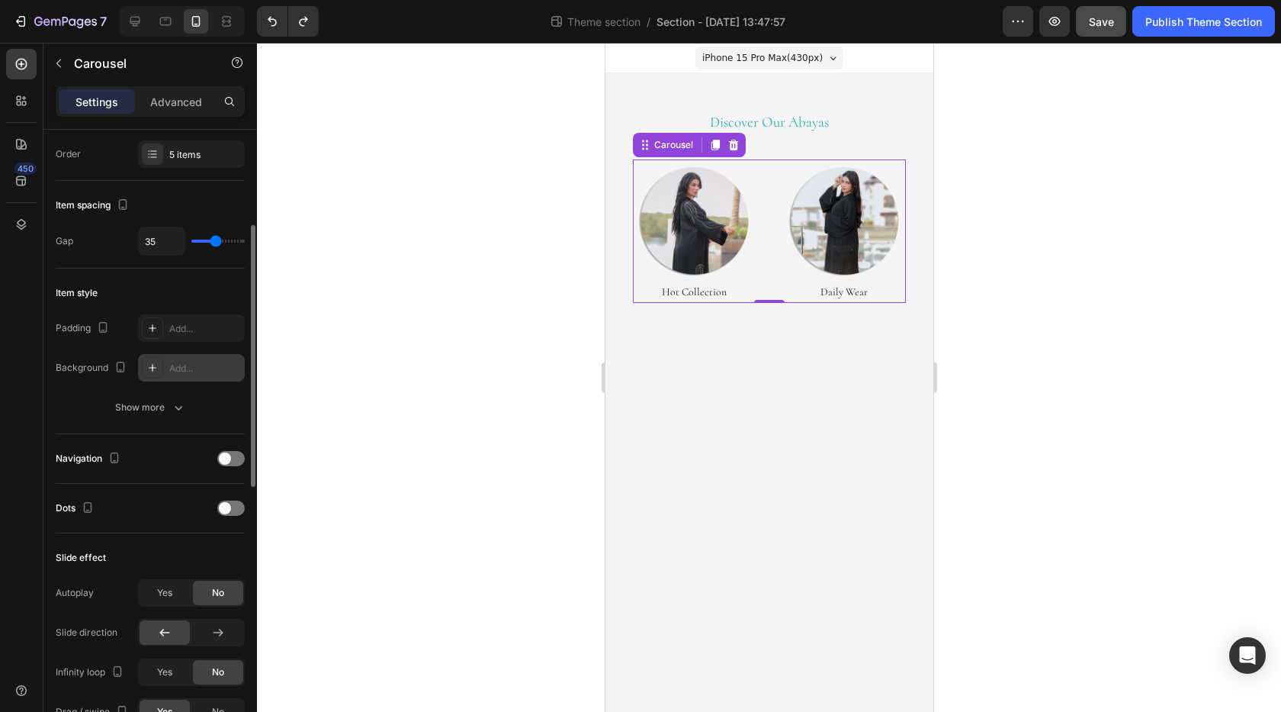
scroll to position [381, 0]
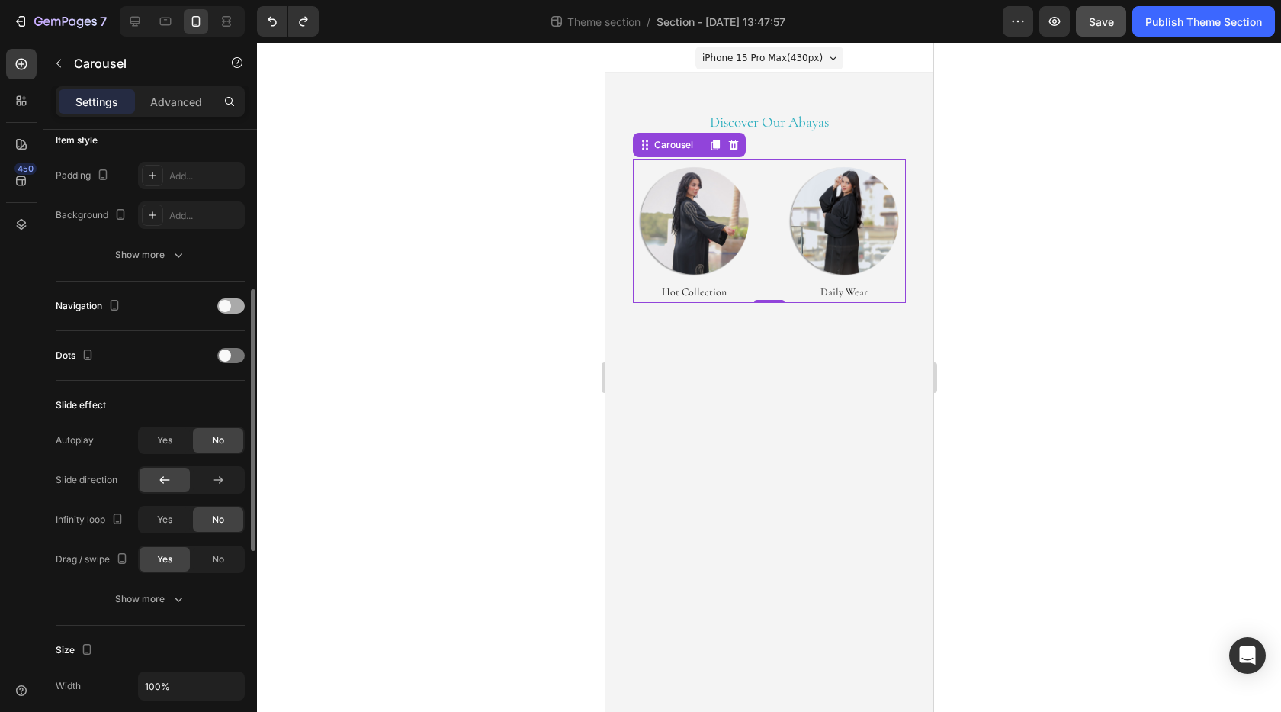
click at [235, 308] on div at bounding box center [230, 305] width 27 height 15
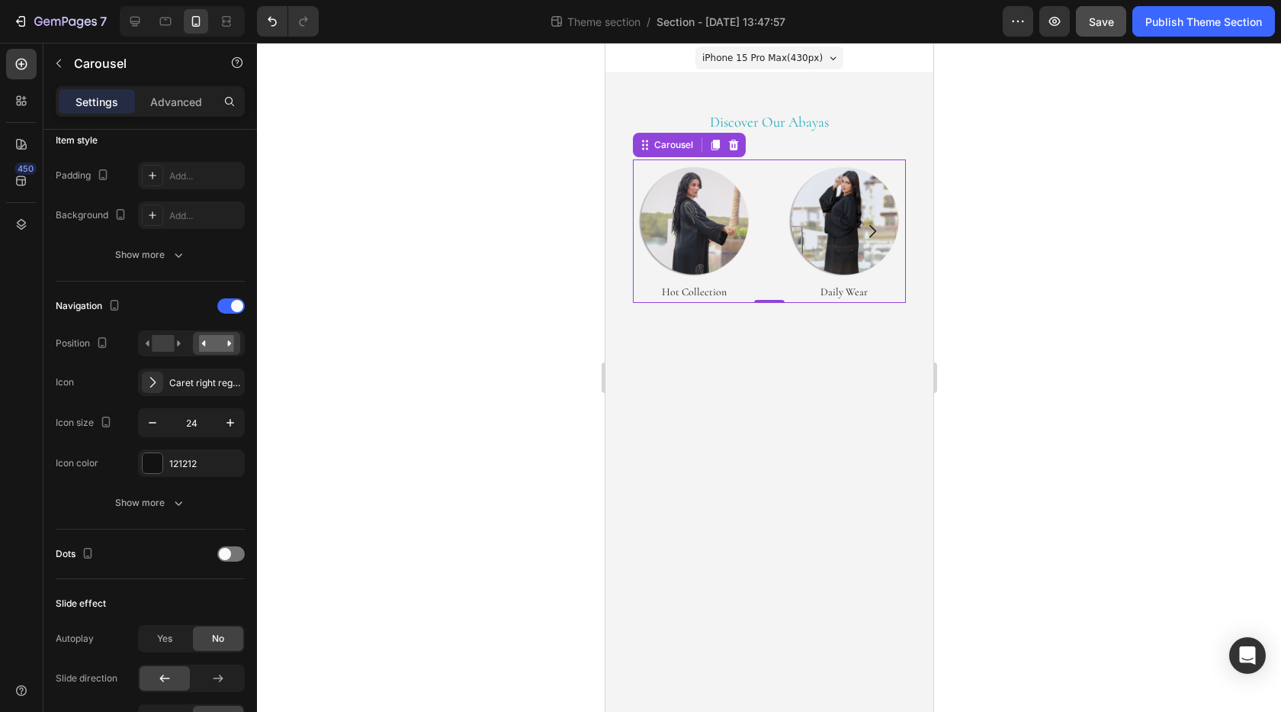
click at [873, 230] on icon "Carousel Next Arrow" at bounding box center [872, 231] width 18 height 18
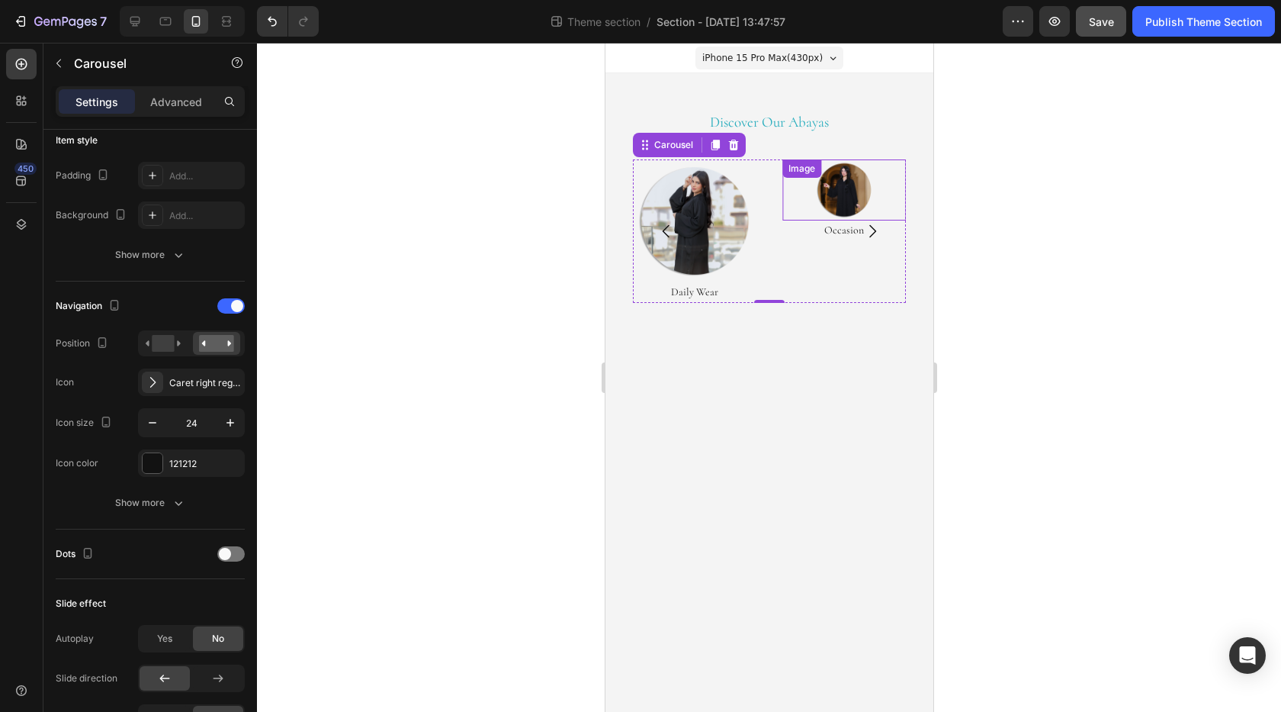
click at [841, 185] on img at bounding box center [843, 189] width 61 height 61
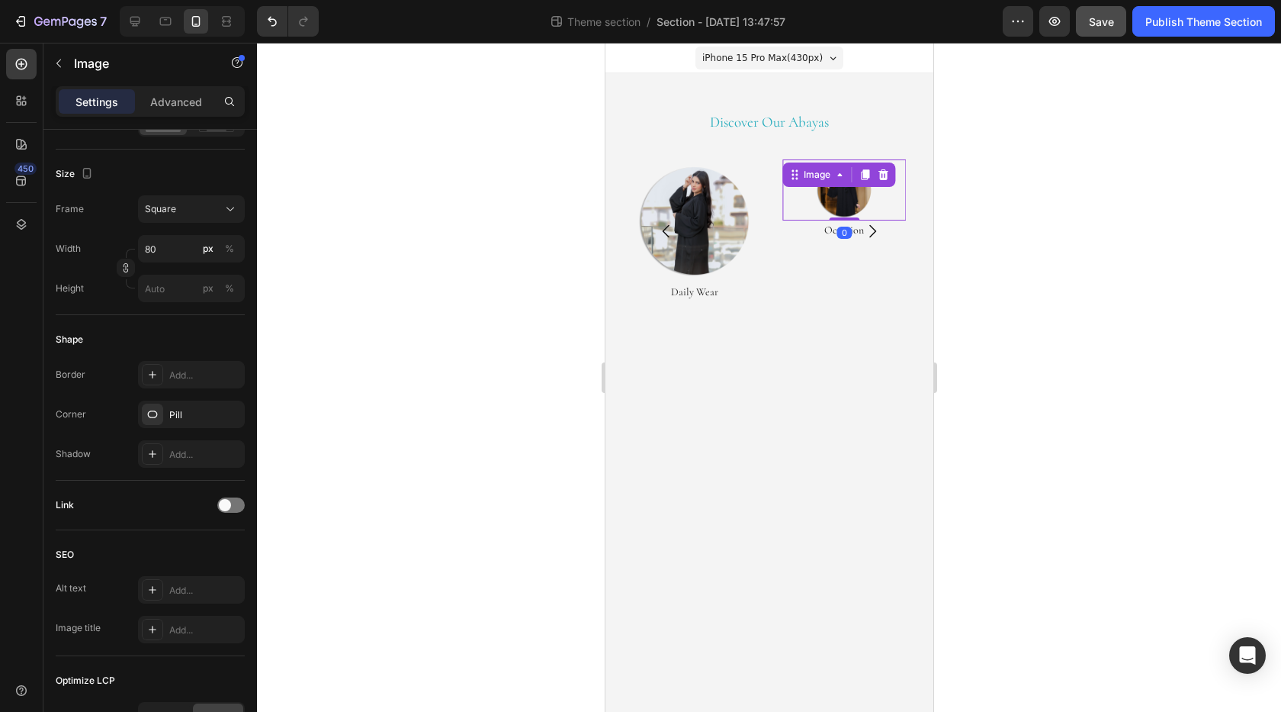
scroll to position [0, 0]
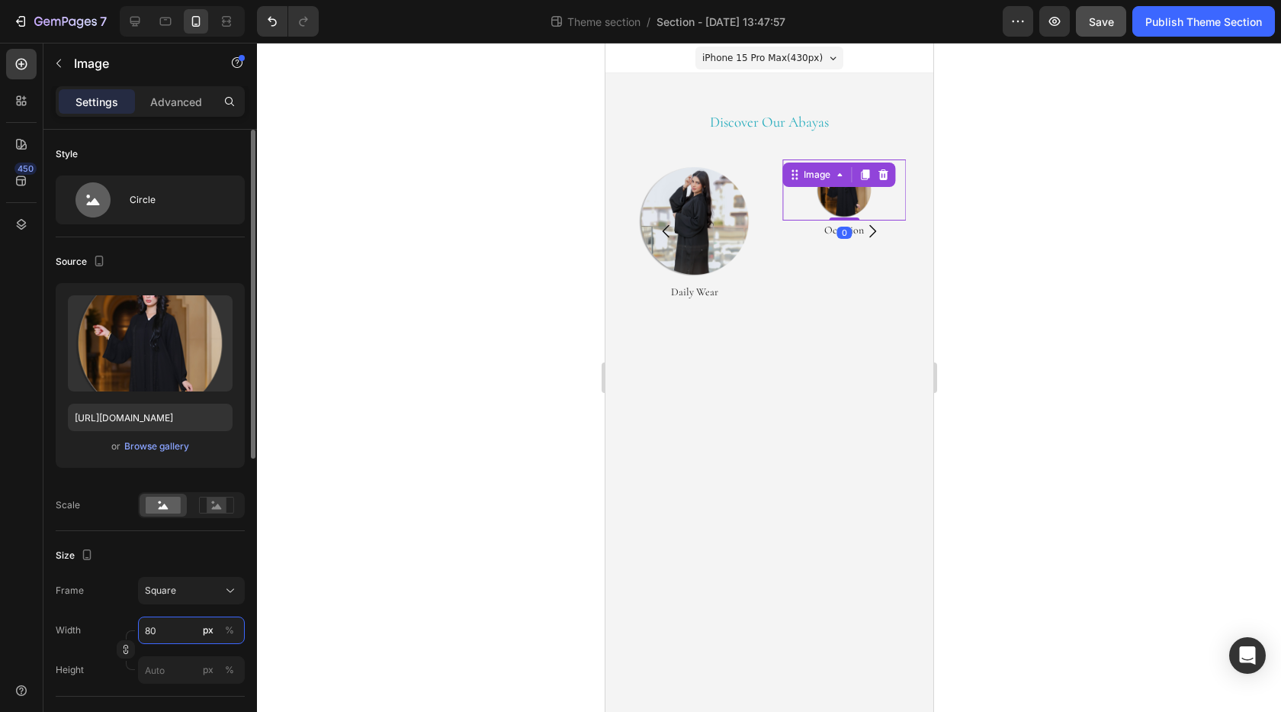
click at [159, 627] on input "80" at bounding box center [191, 629] width 107 height 27
type input "2"
type input "25"
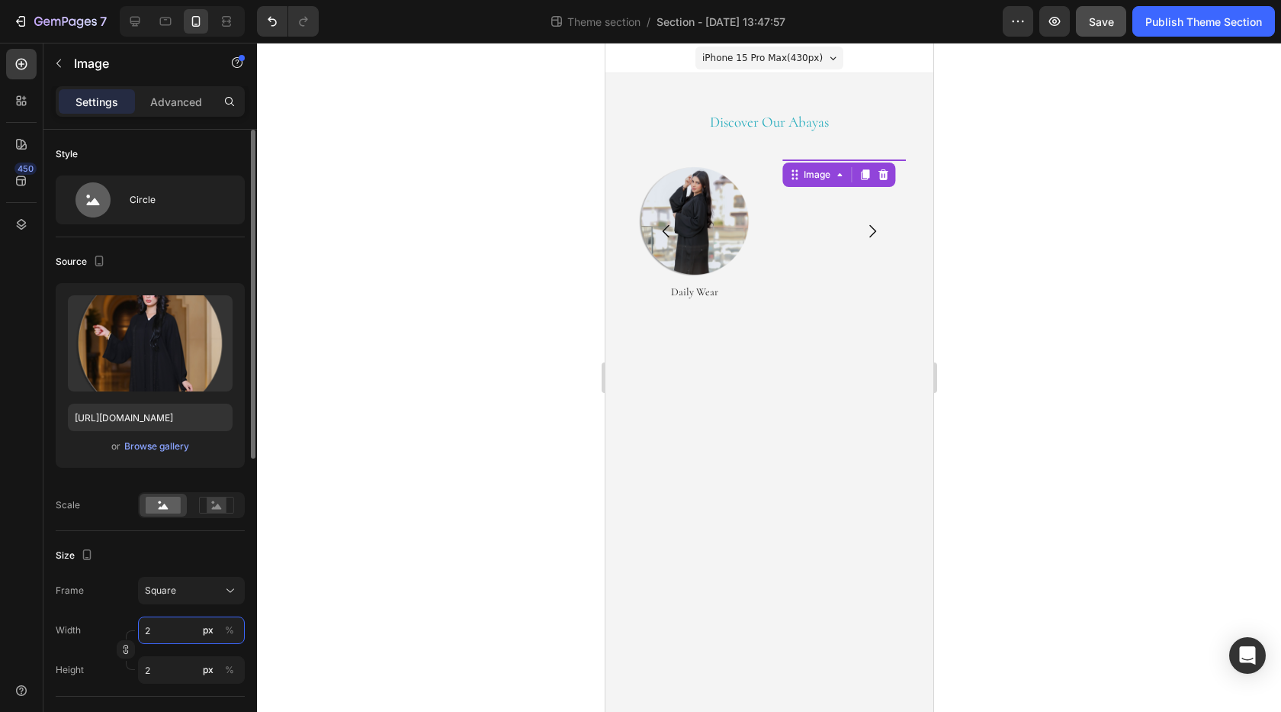
type input "25"
type input "250"
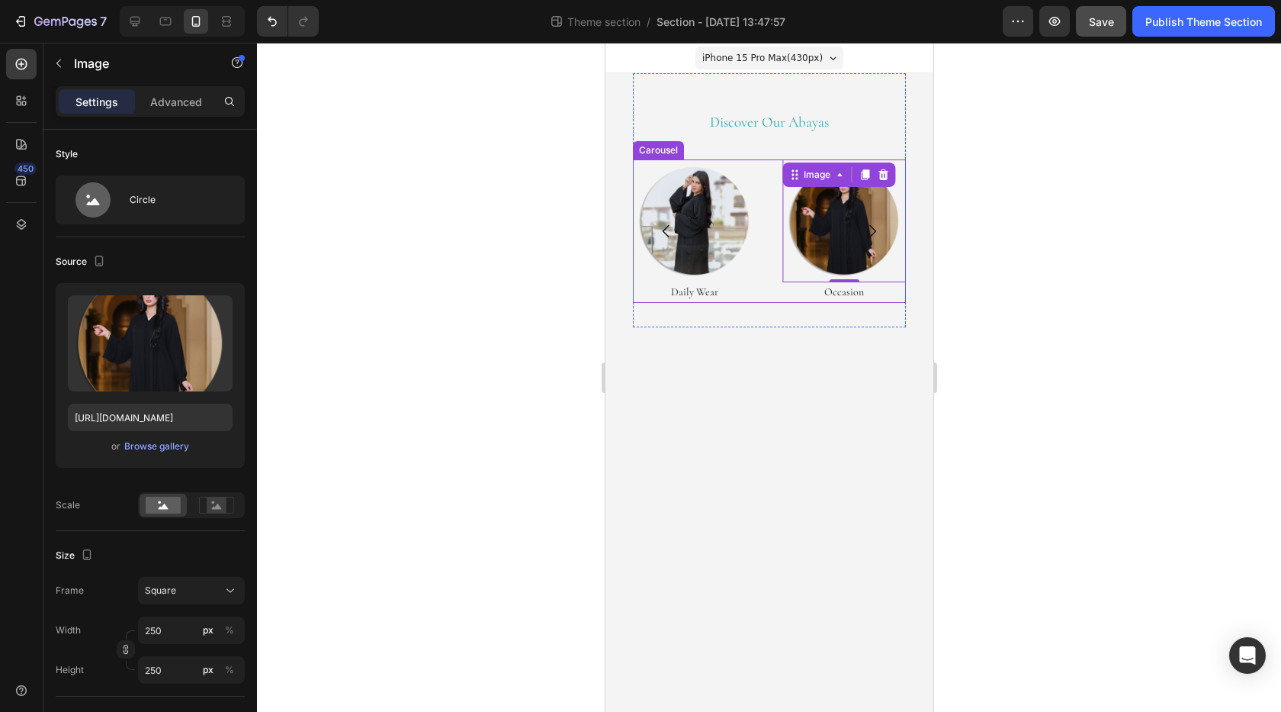
click at [871, 228] on icon "Carousel Next Arrow" at bounding box center [872, 231] width 18 height 18
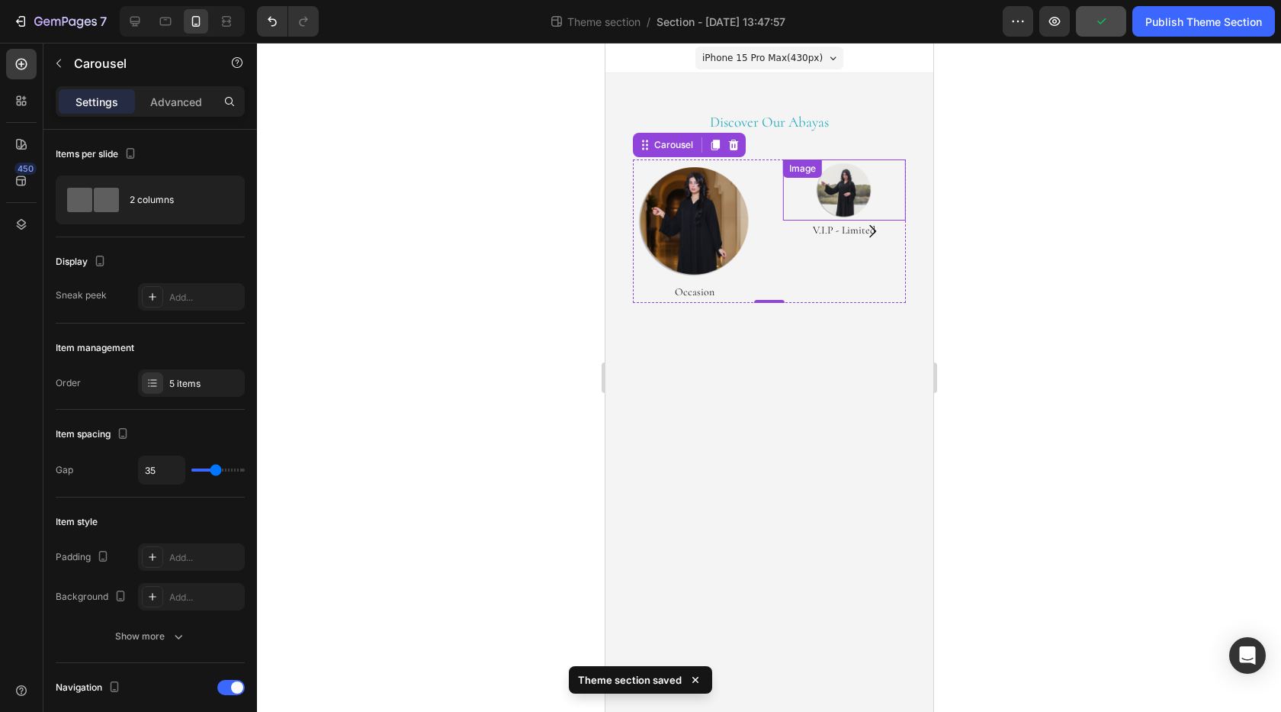
click at [838, 189] on img at bounding box center [843, 189] width 61 height 61
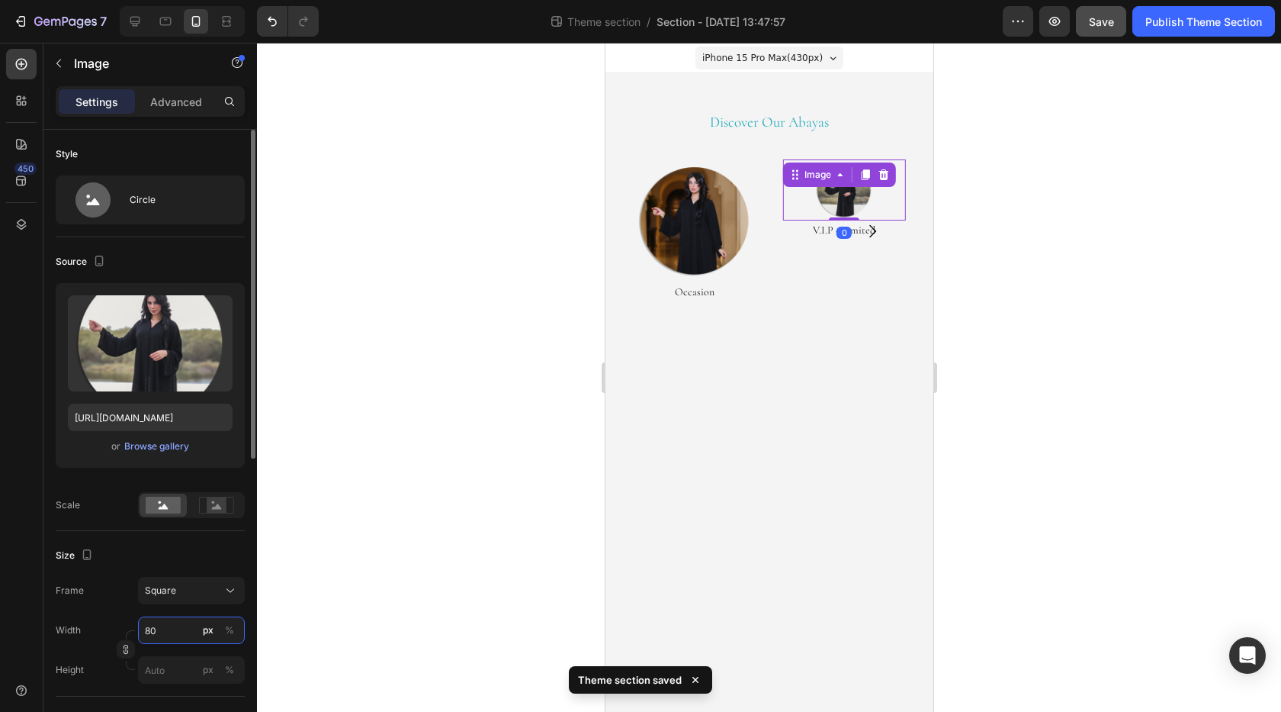
click at [165, 622] on input "80" at bounding box center [191, 629] width 107 height 27
type input "2"
type input "25"
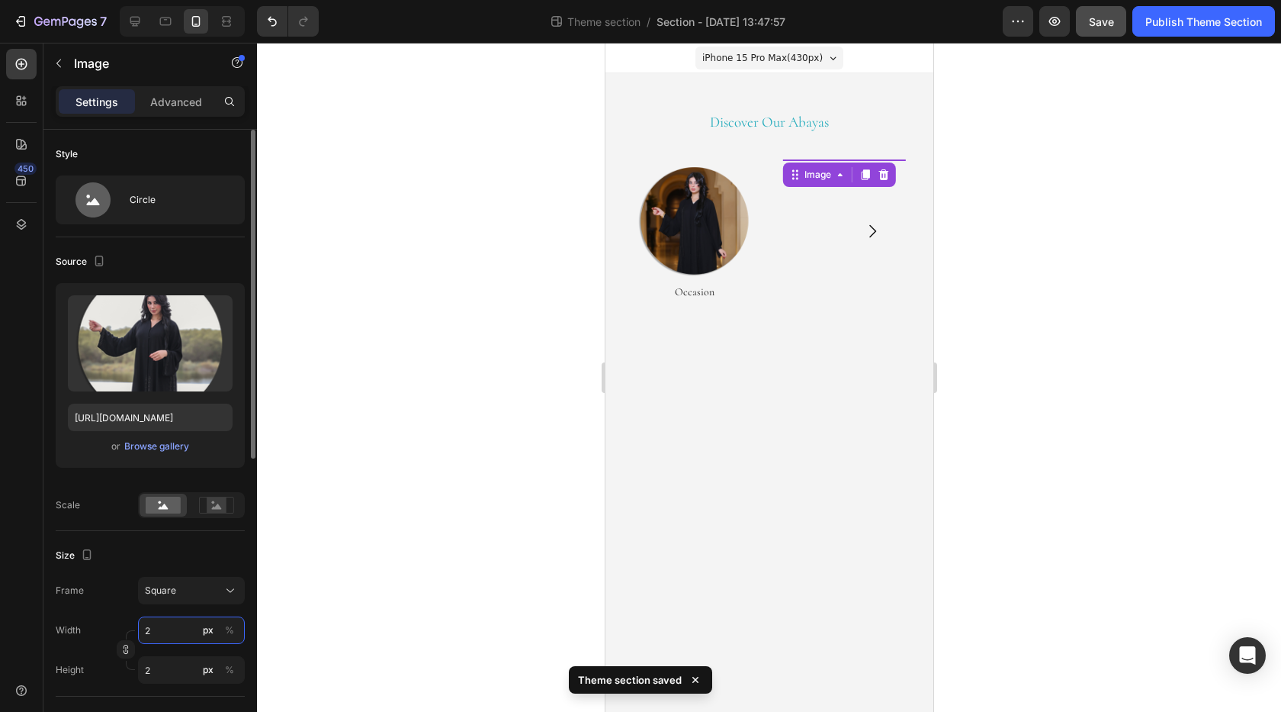
type input "25"
type input "250"
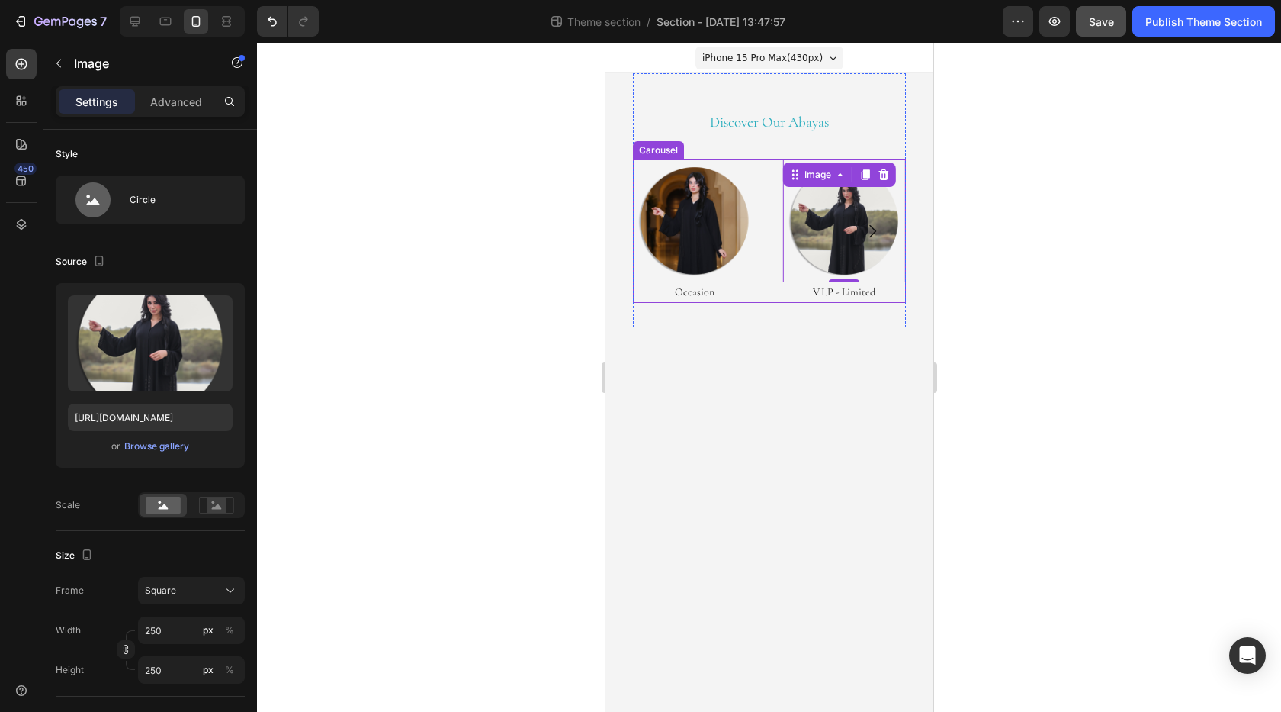
click at [875, 230] on icon "Carousel Next Arrow" at bounding box center [872, 230] width 7 height 13
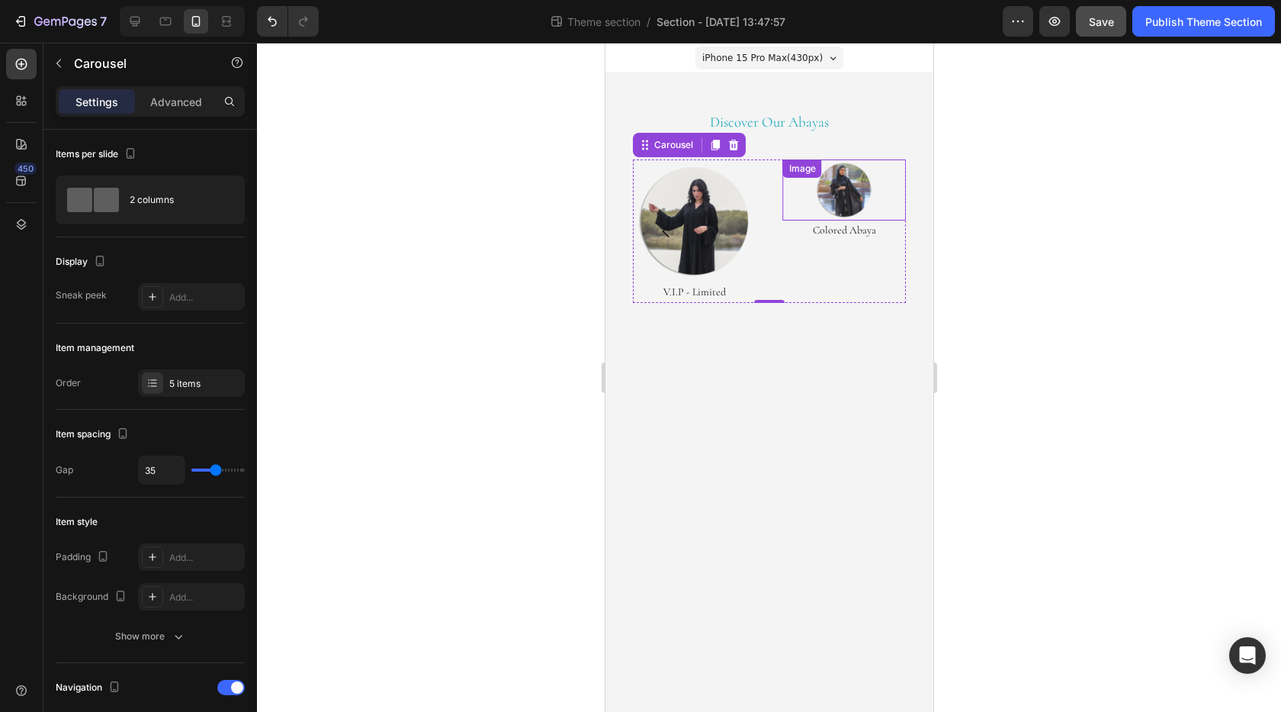
click at [834, 188] on img at bounding box center [843, 189] width 61 height 61
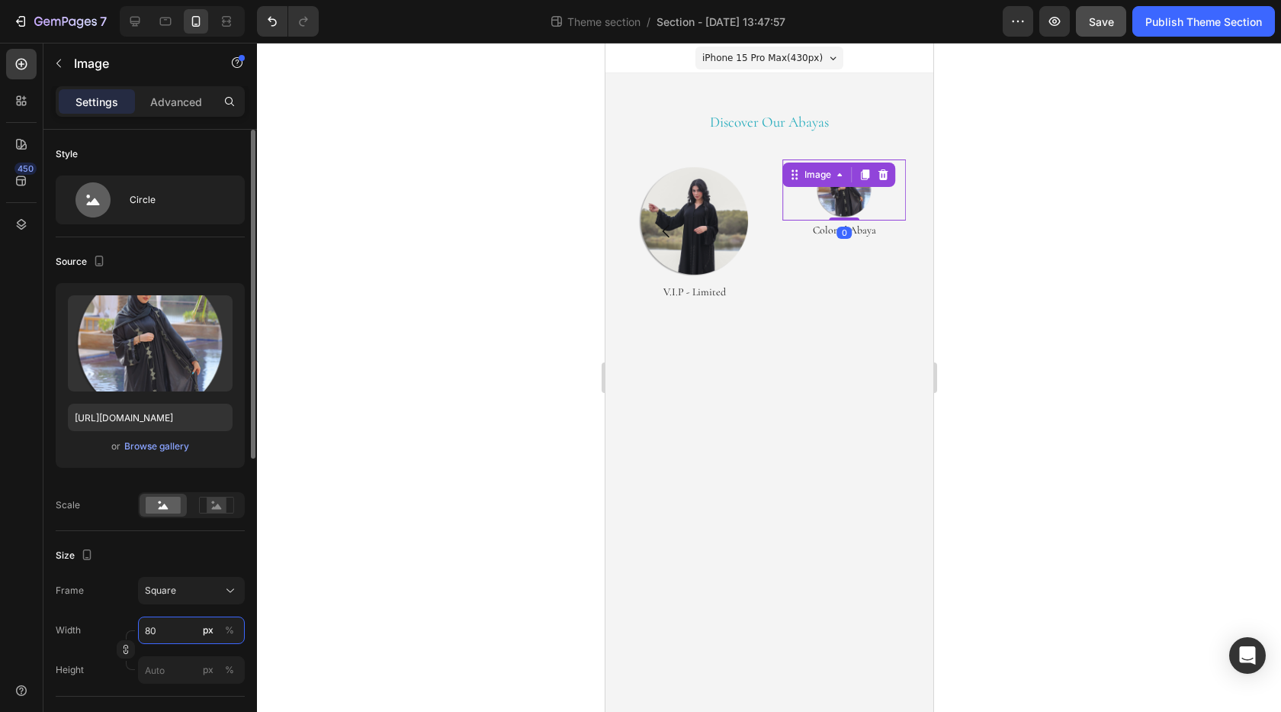
click at [169, 625] on input "80" at bounding box center [191, 629] width 107 height 27
type input "2"
type input "25"
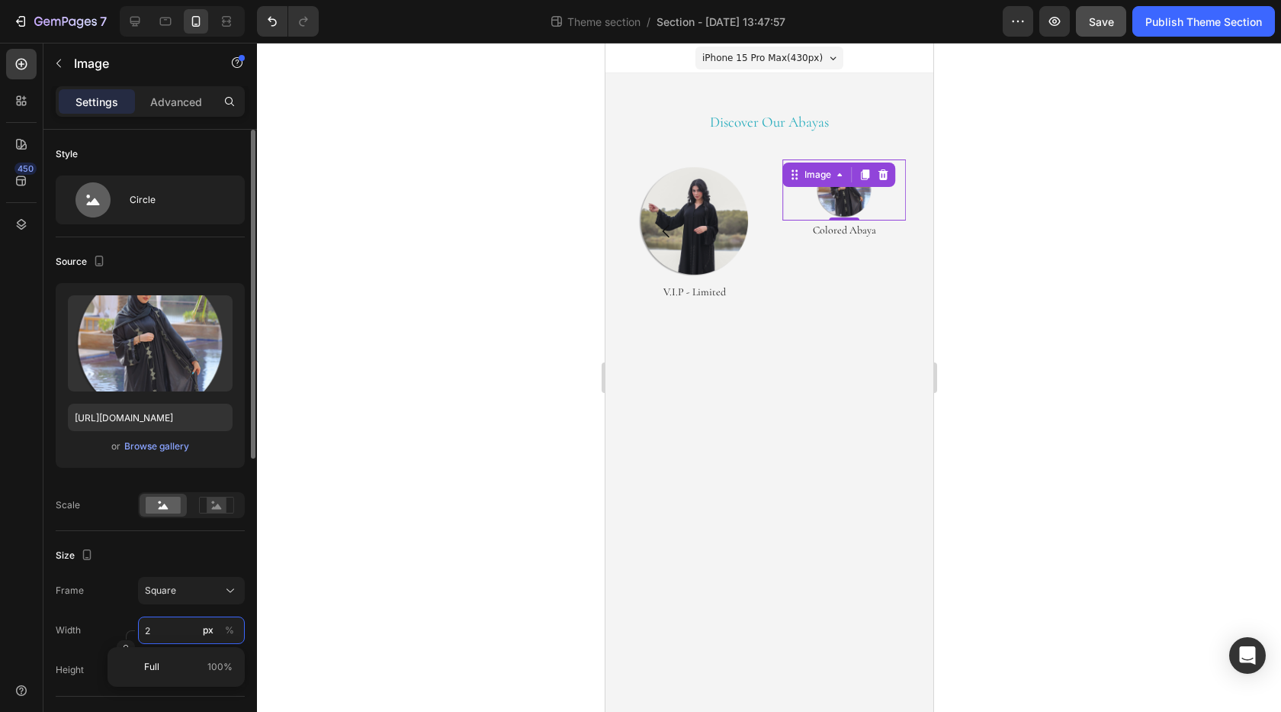
type input "25"
type input "250"
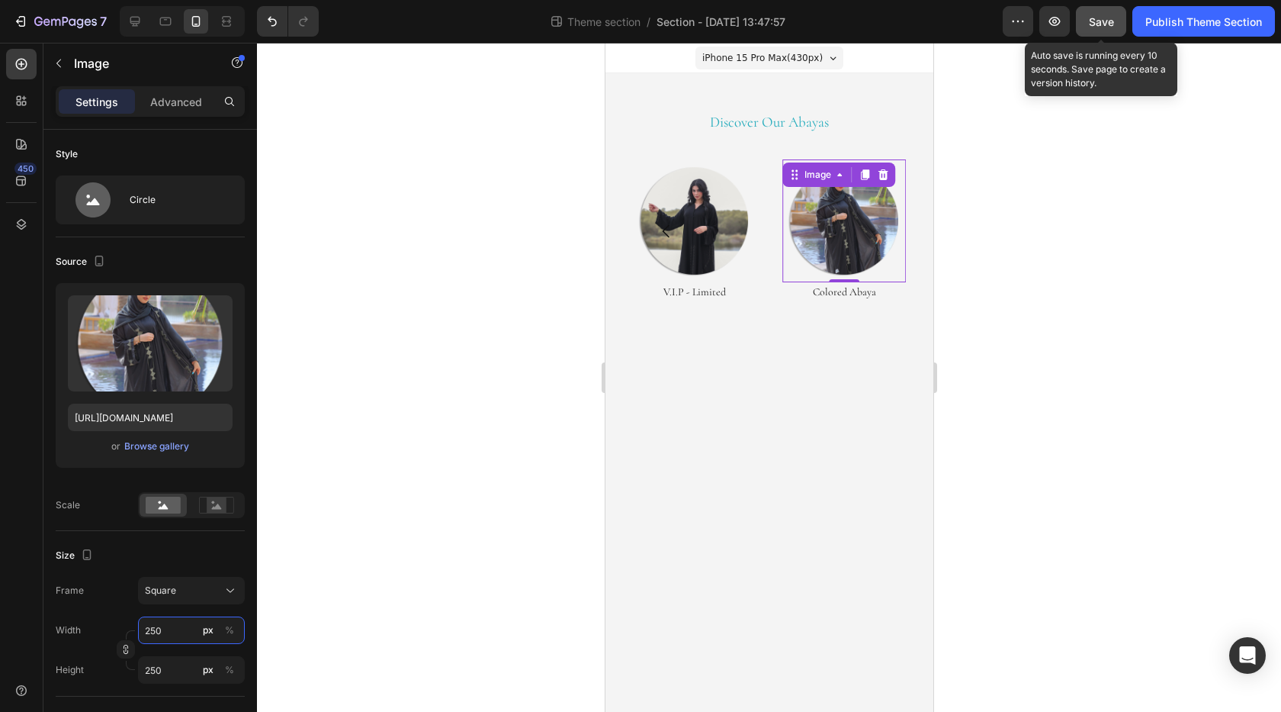
type input "250"
click at [1104, 26] on span "Save" at bounding box center [1101, 21] width 25 height 13
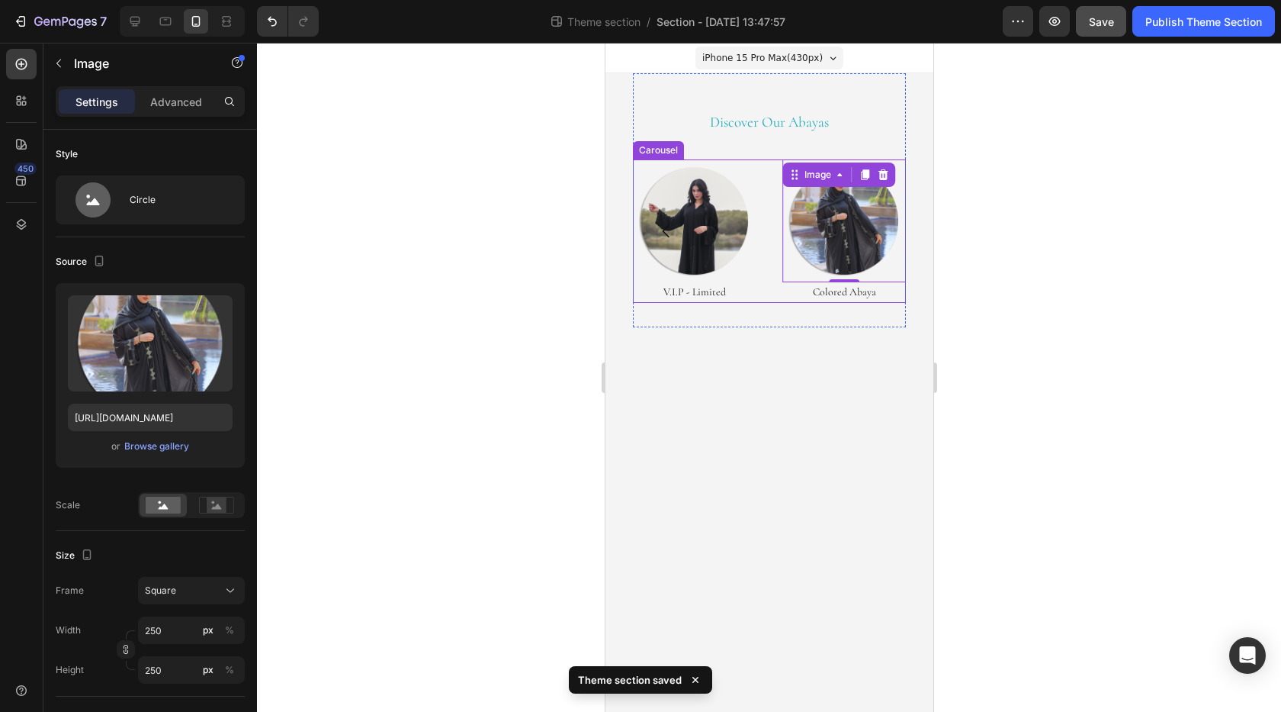
click at [666, 231] on icon "Carousel Back Arrow" at bounding box center [666, 231] width 18 height 18
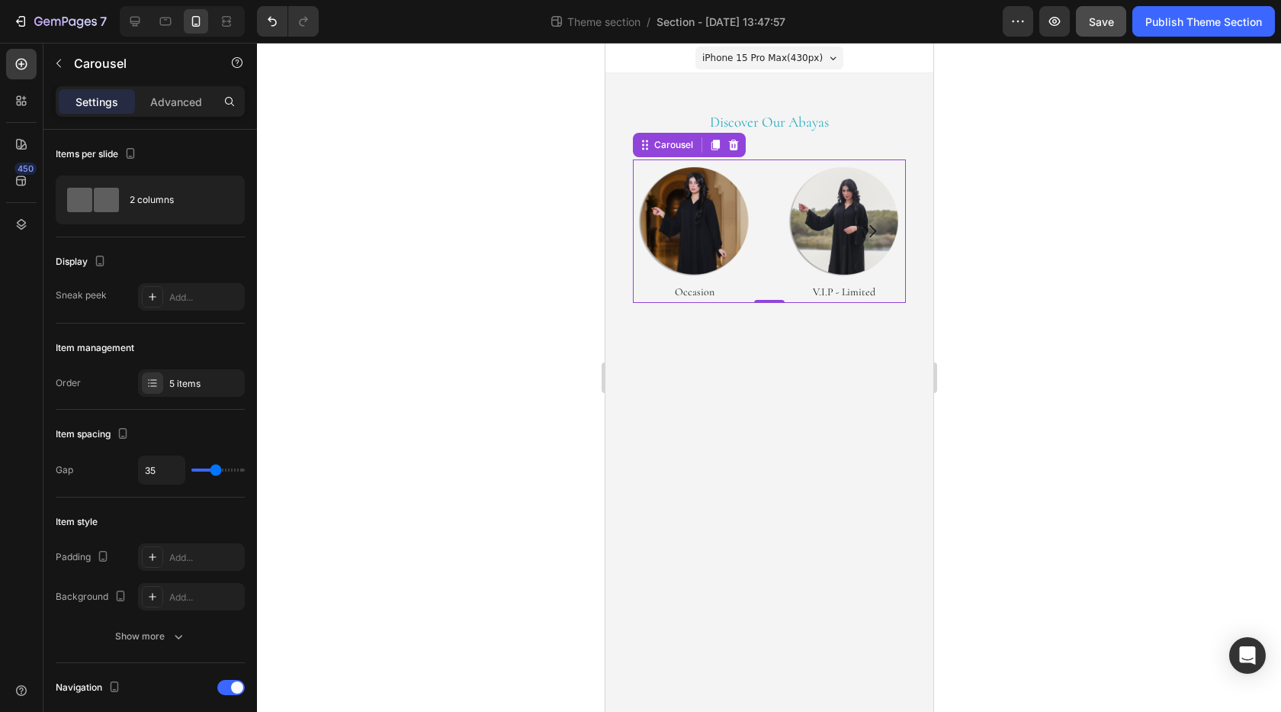
click at [666, 231] on icon "Carousel Back Arrow" at bounding box center [666, 231] width 18 height 18
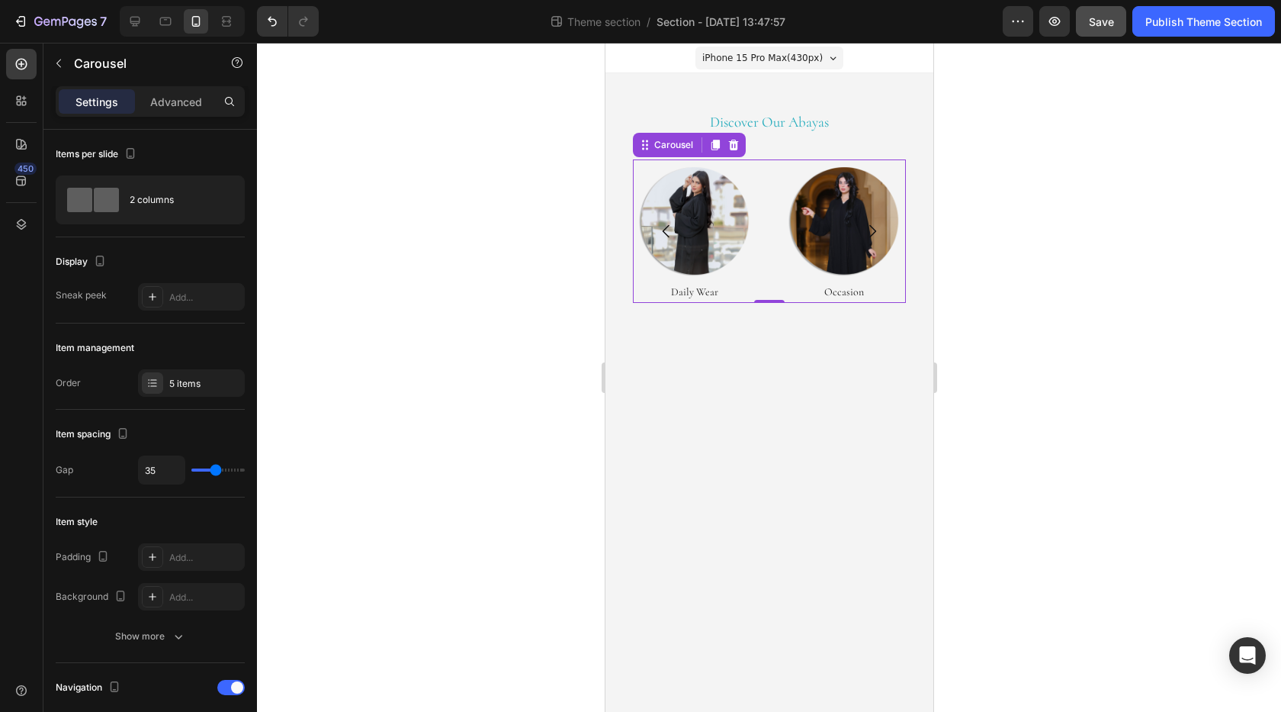
click at [666, 231] on icon "Carousel Back Arrow" at bounding box center [666, 231] width 18 height 18
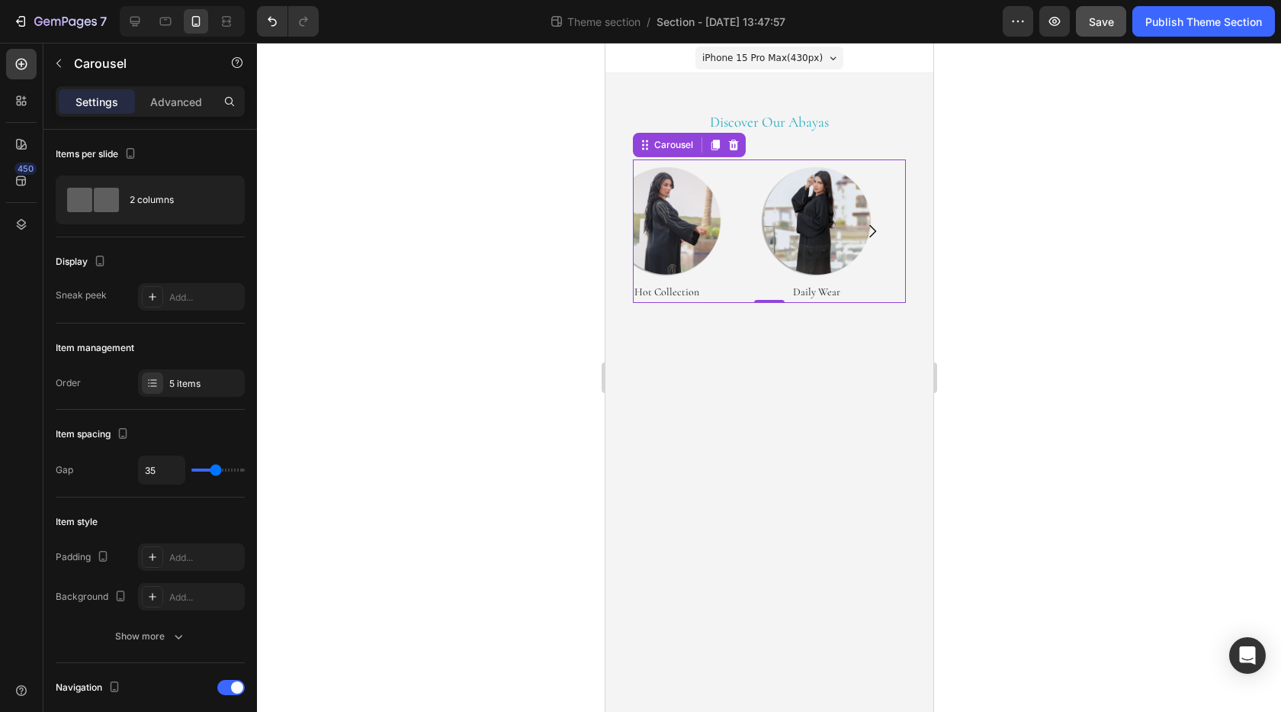
click at [666, 231] on img at bounding box center [666, 221] width 124 height 124
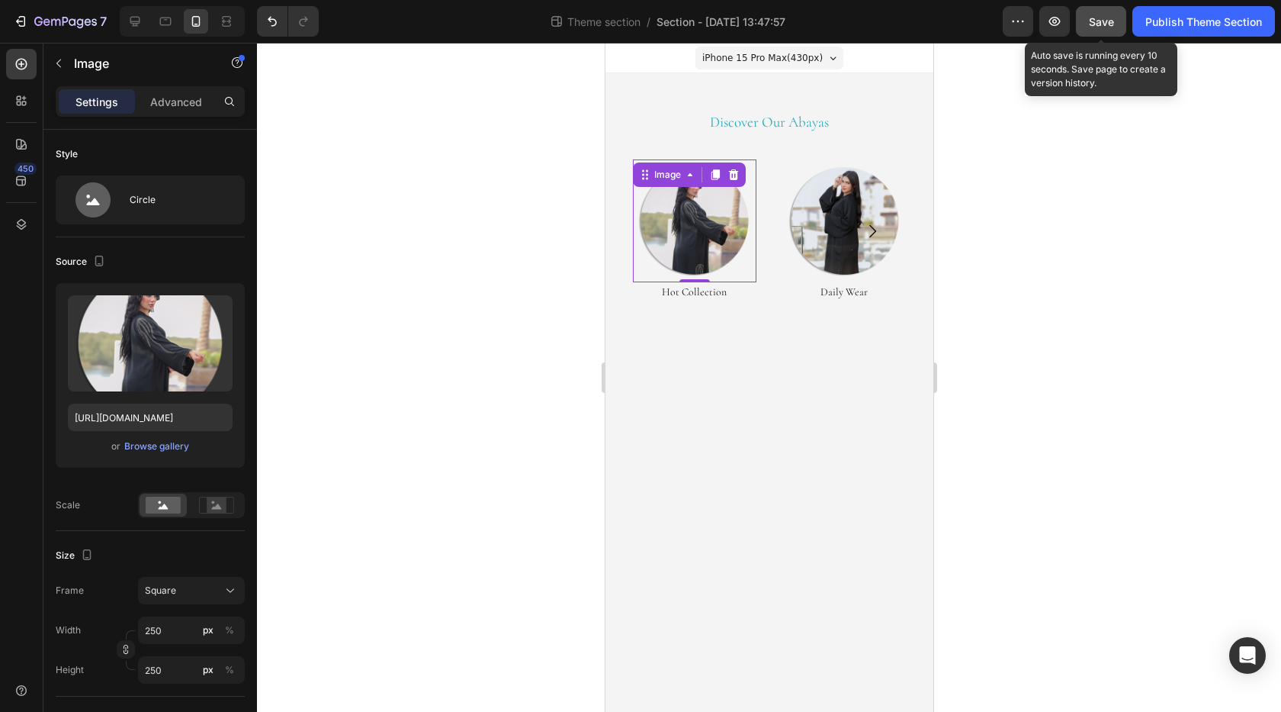
click at [1079, 29] on button "Save" at bounding box center [1101, 21] width 50 height 31
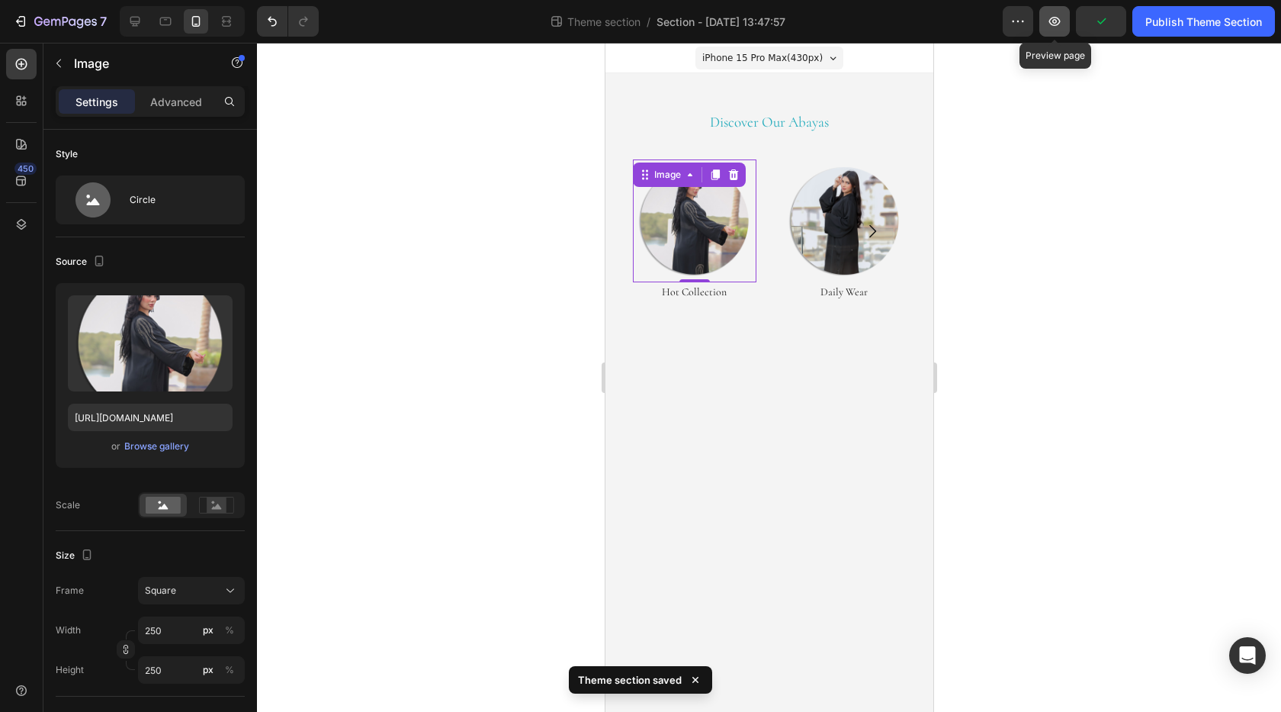
click at [1061, 27] on icon "button" at bounding box center [1054, 21] width 15 height 15
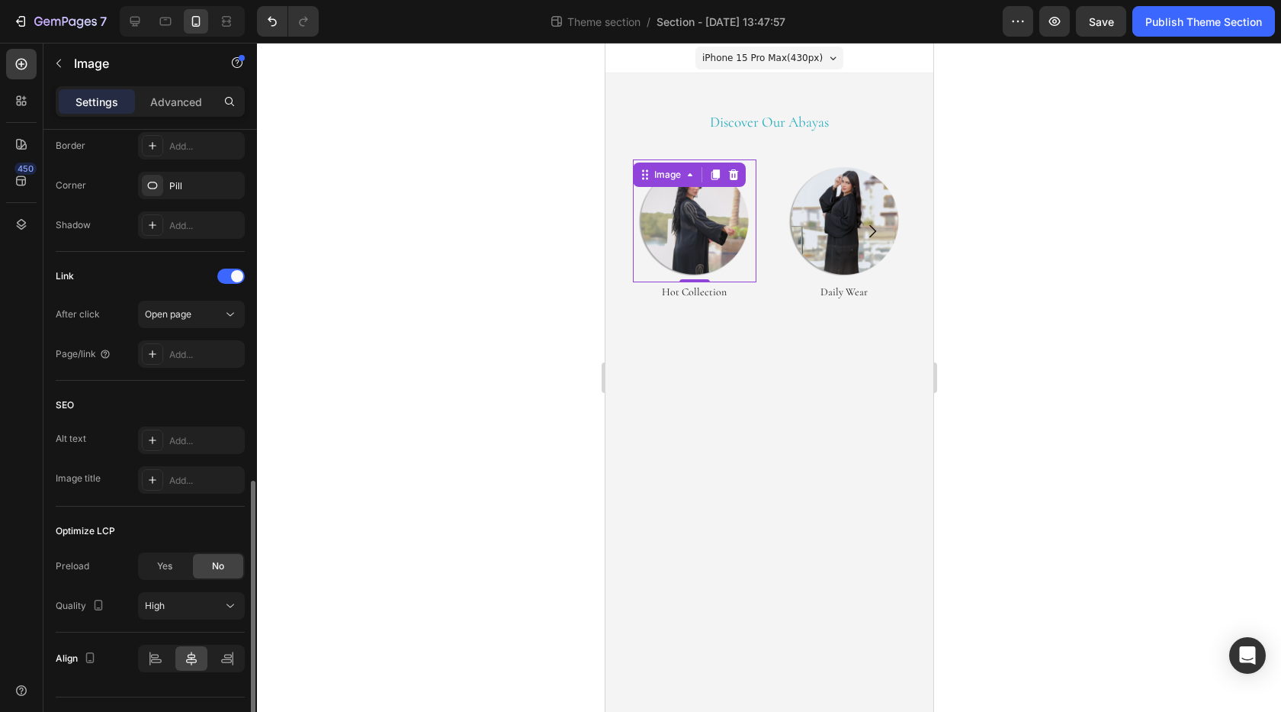
scroll to position [644, 0]
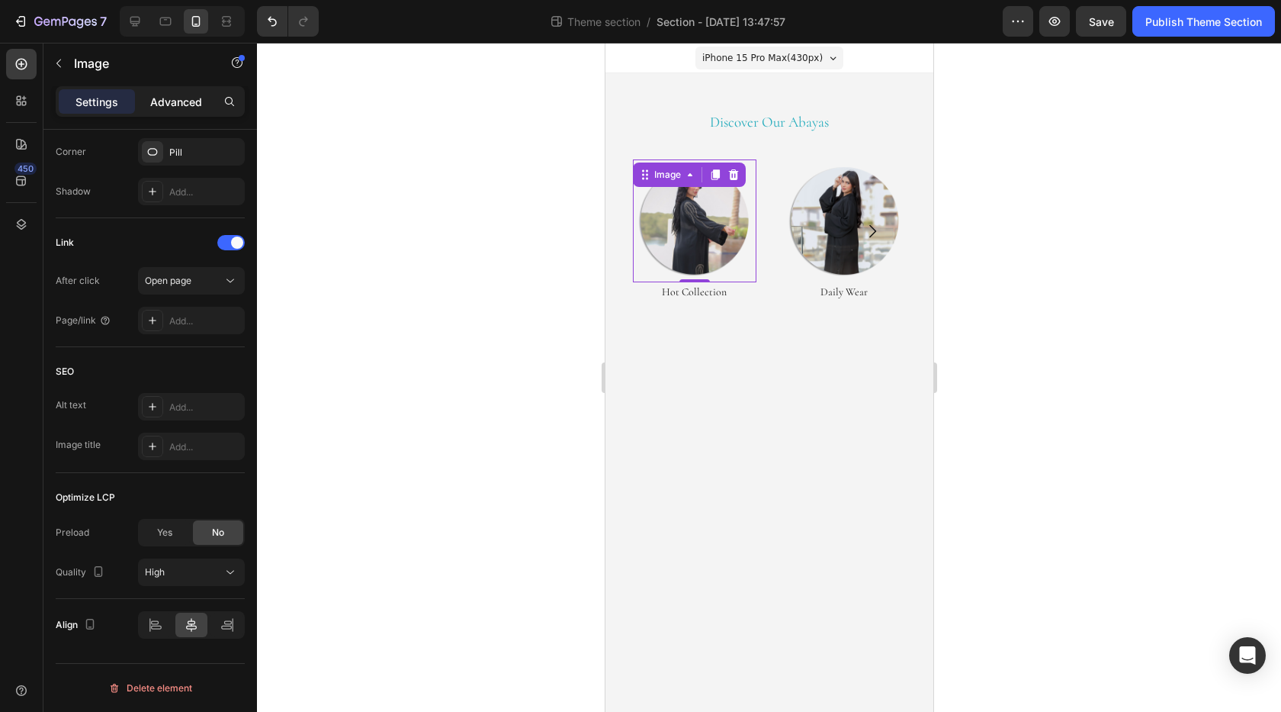
click at [191, 108] on p "Advanced" at bounding box center [176, 102] width 52 height 16
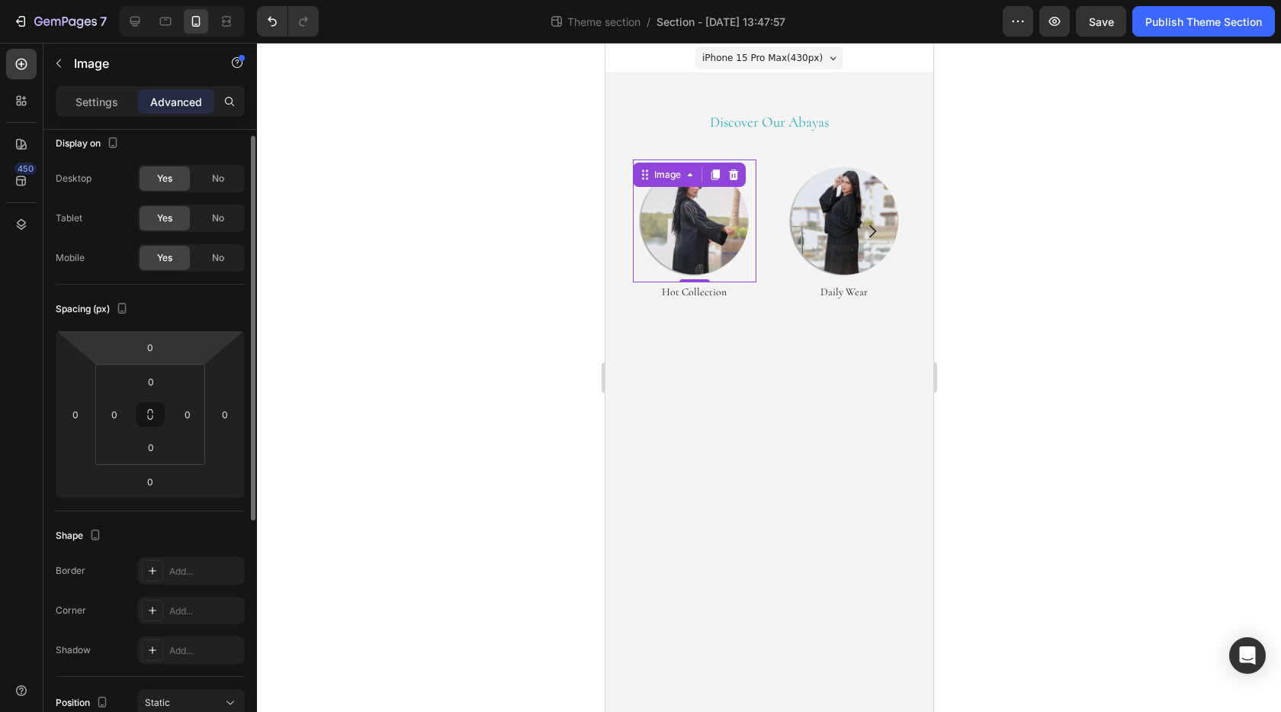
scroll to position [0, 0]
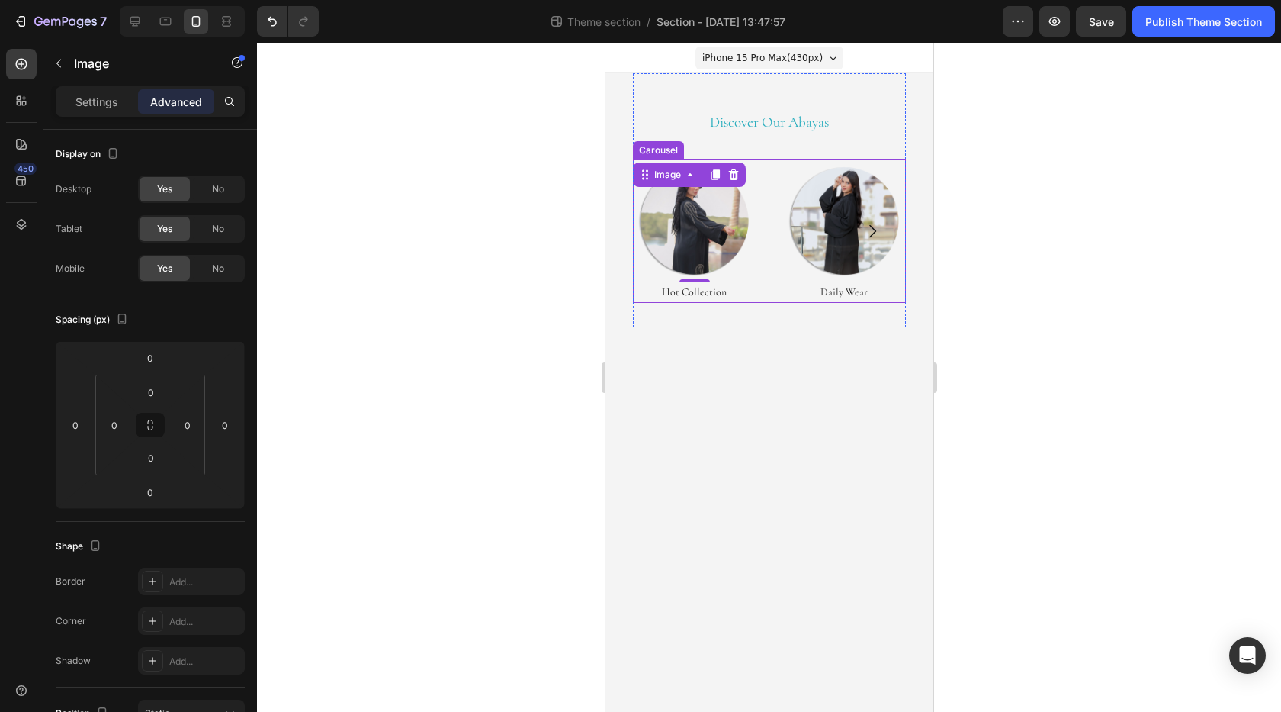
click at [780, 176] on div "Image 0 Hot Collection Heading Image Daily Wear Heading Image Occasion Heading …" at bounding box center [768, 230] width 273 height 143
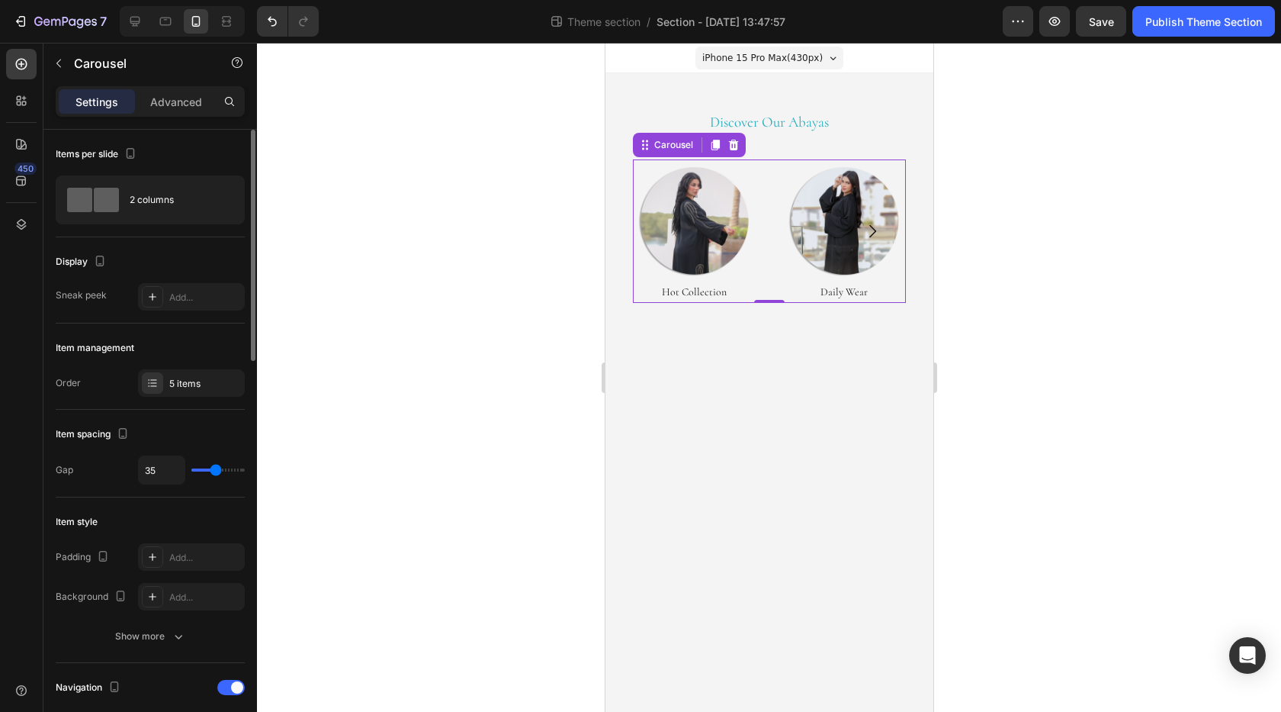
type input "25"
type input "21"
type input "18"
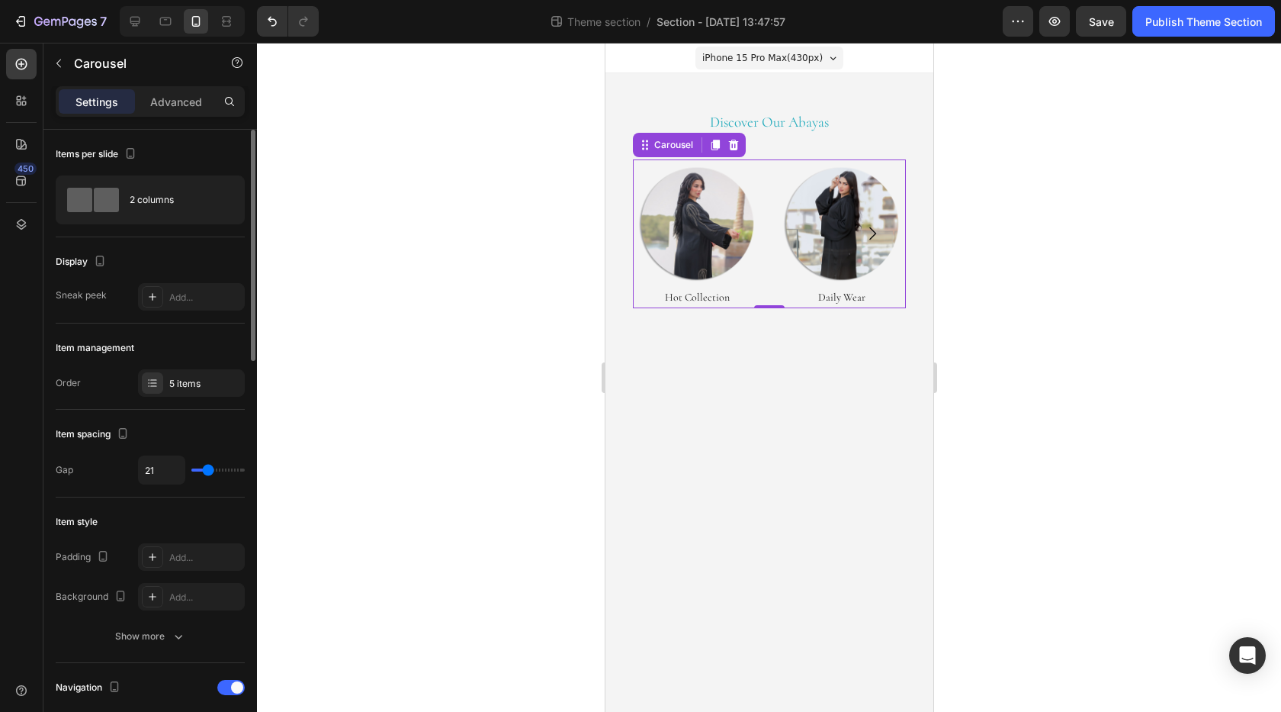
type input "18"
type input "9"
type input "1"
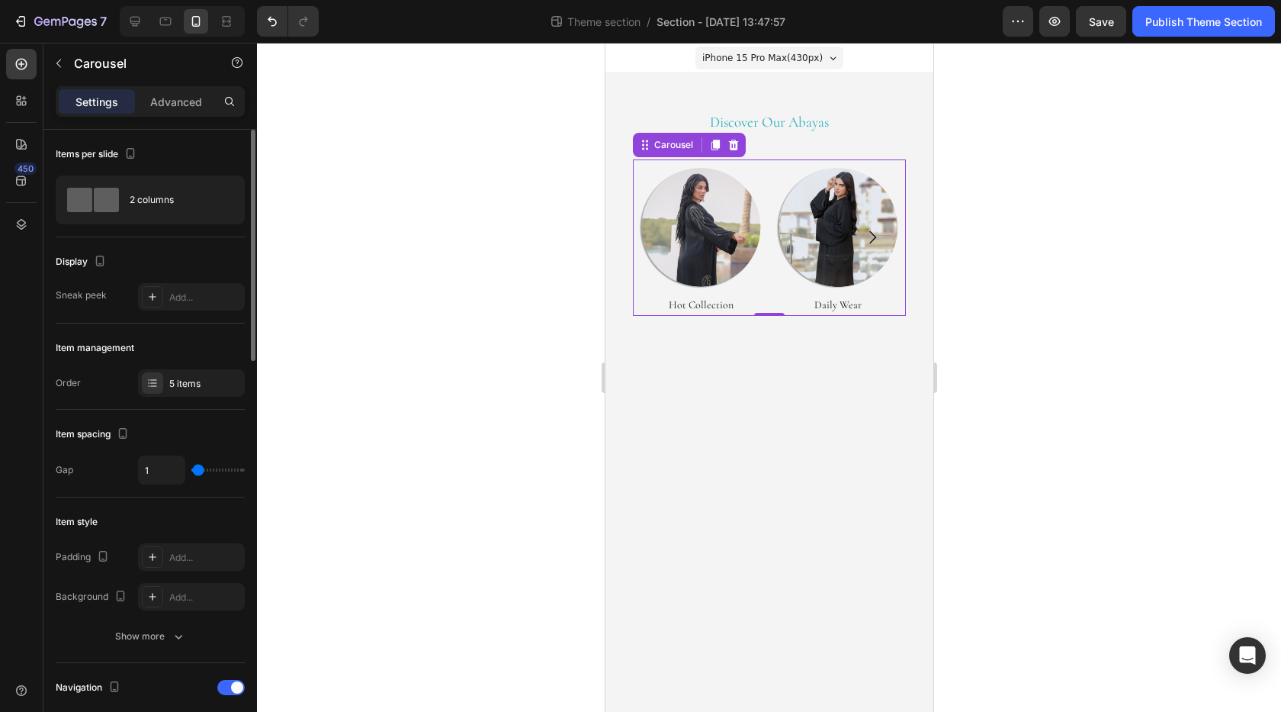
type input "0"
type input "6"
type input "0"
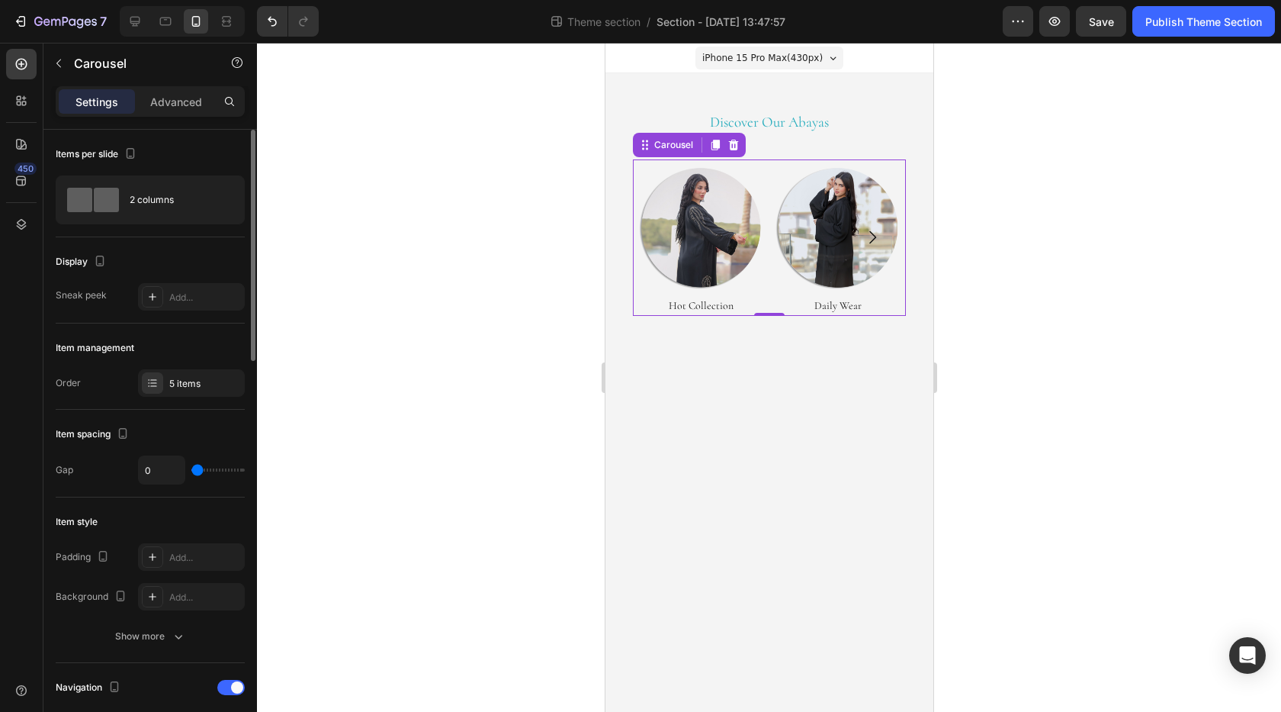
drag, startPoint x: 214, startPoint y: 468, endPoint x: 192, endPoint y: 469, distance: 22.2
type input "0"
click at [192, 469] on input "range" at bounding box center [217, 469] width 53 height 3
click at [218, 201] on div "2 columns" at bounding box center [176, 199] width 93 height 35
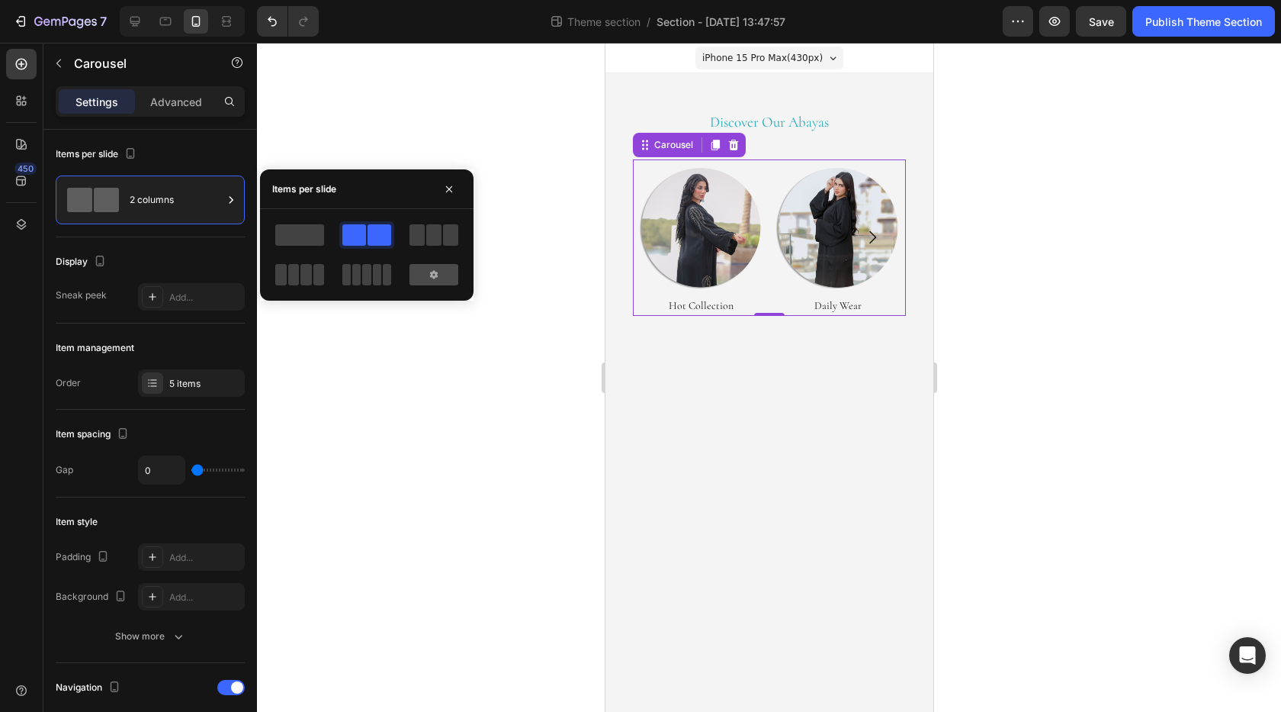
click at [420, 266] on div at bounding box center [434, 274] width 49 height 21
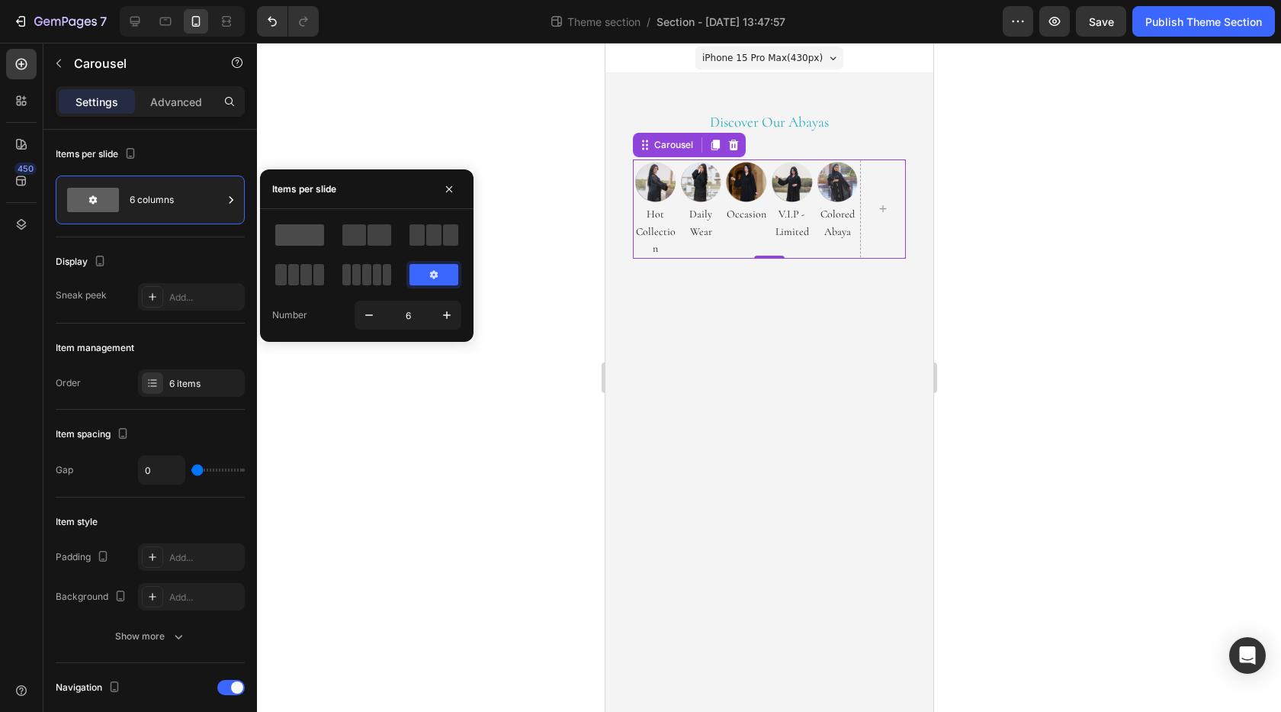
click at [307, 239] on span at bounding box center [299, 234] width 49 height 21
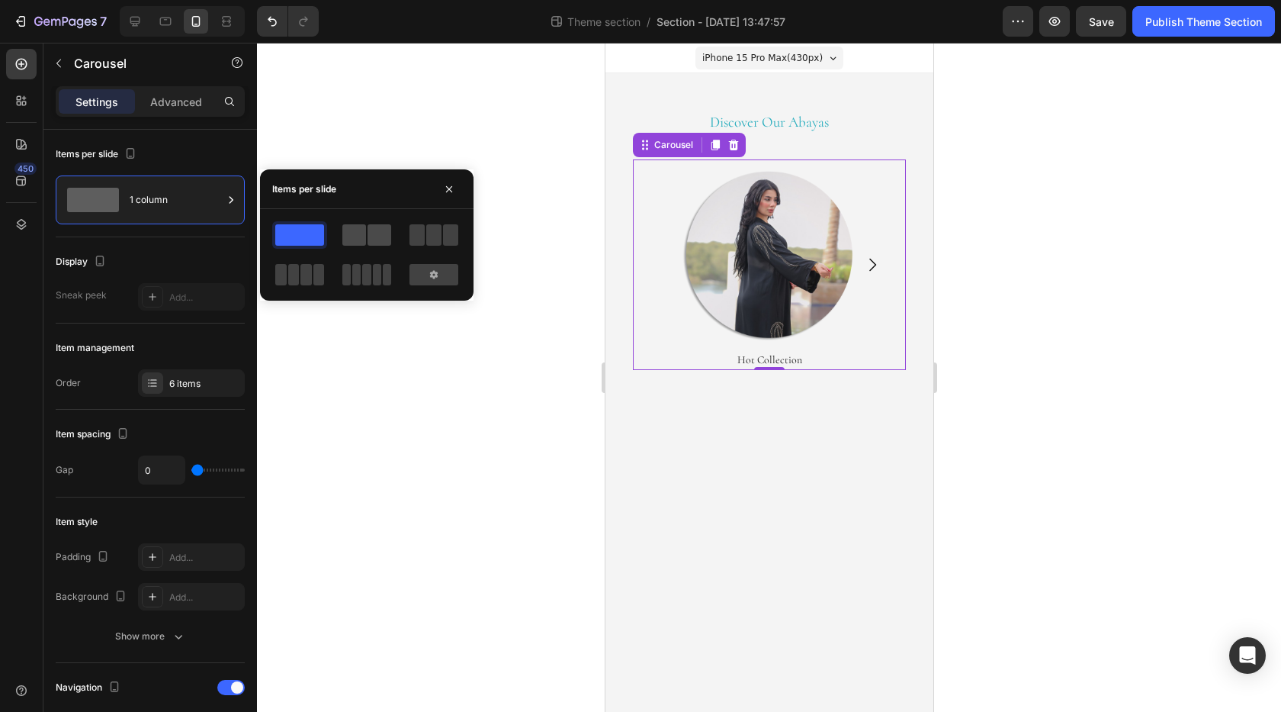
click at [388, 236] on span at bounding box center [380, 234] width 24 height 21
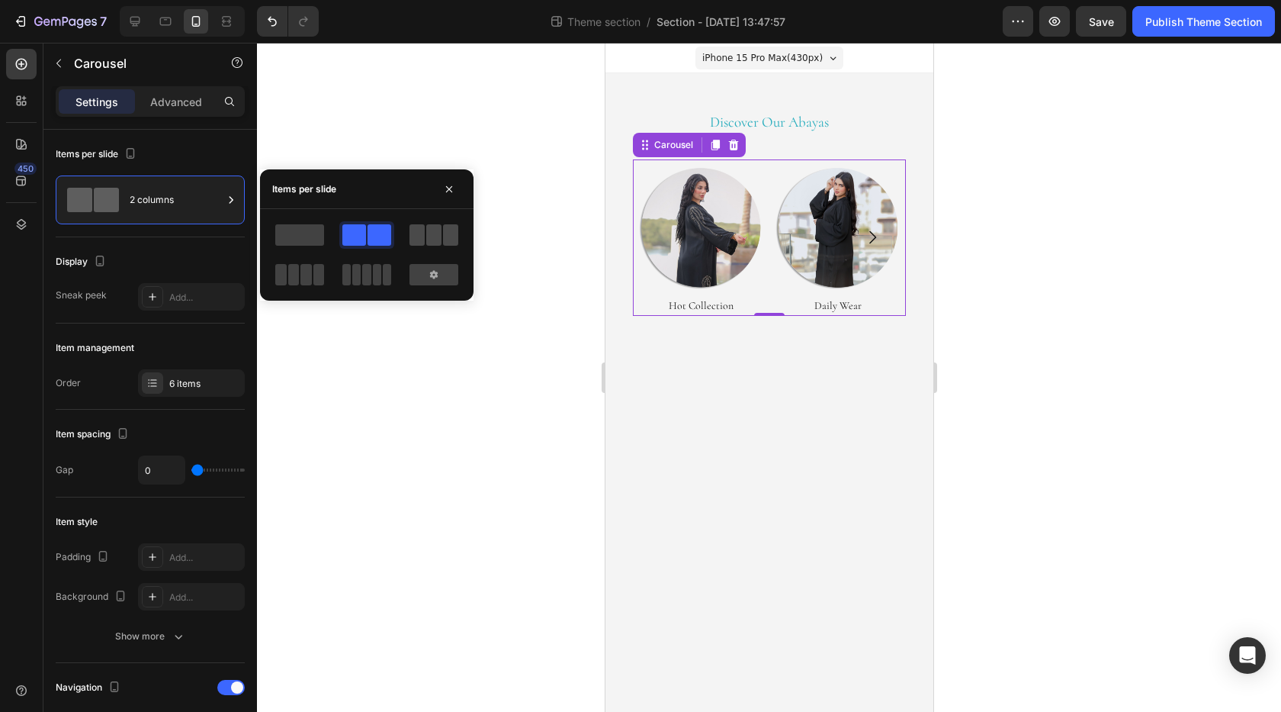
click at [416, 237] on span at bounding box center [417, 234] width 15 height 21
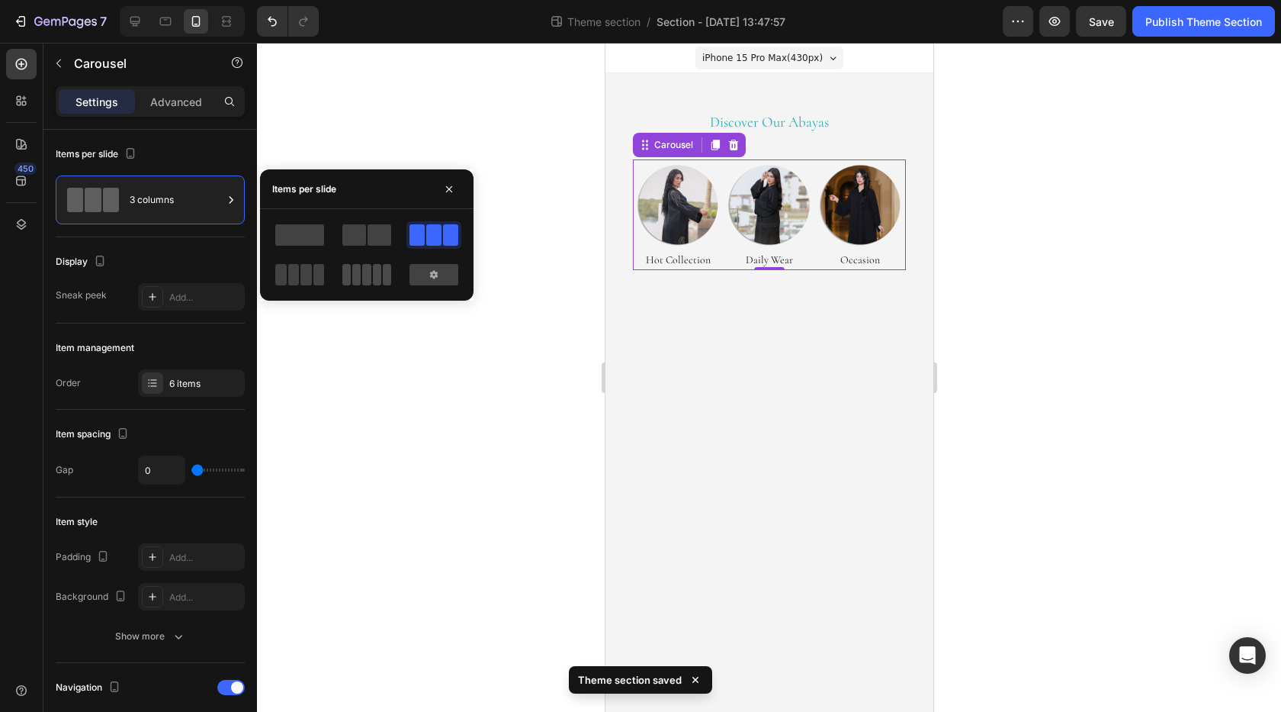
click at [383, 273] on span at bounding box center [387, 274] width 8 height 21
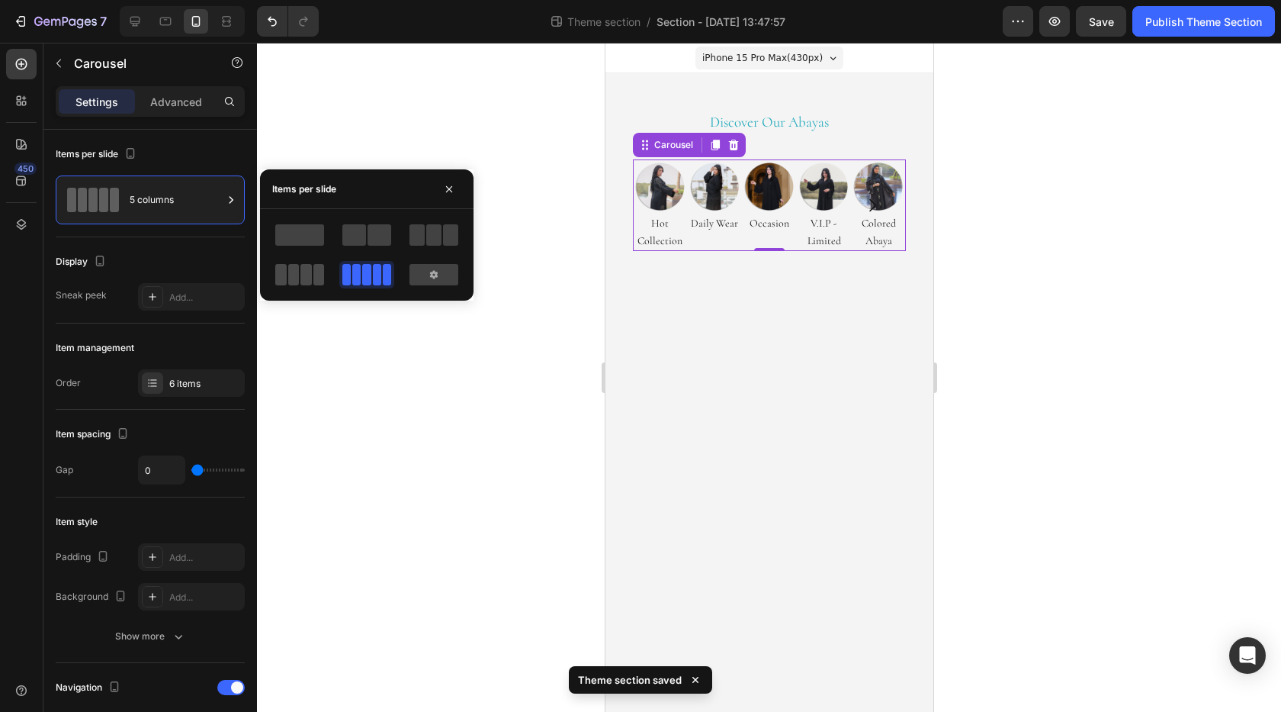
click at [313, 273] on span at bounding box center [318, 274] width 11 height 21
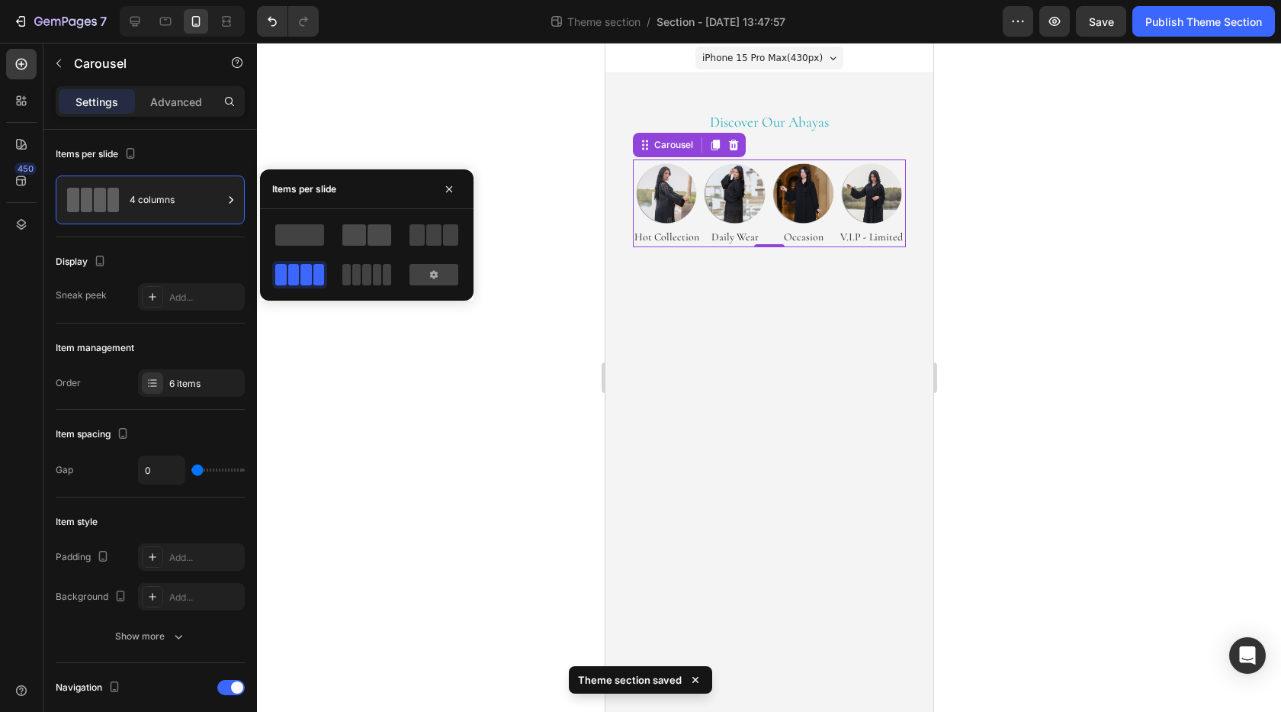
click at [368, 239] on span at bounding box center [380, 234] width 24 height 21
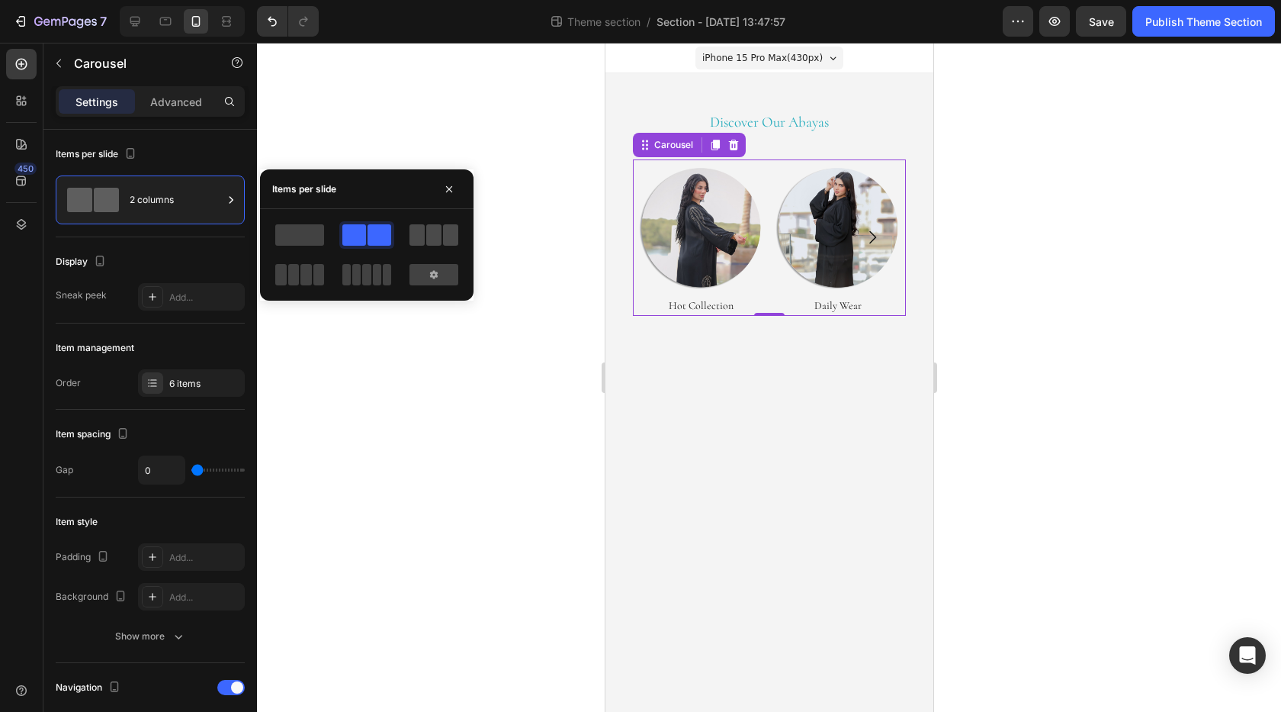
click at [424, 239] on span at bounding box center [417, 234] width 15 height 21
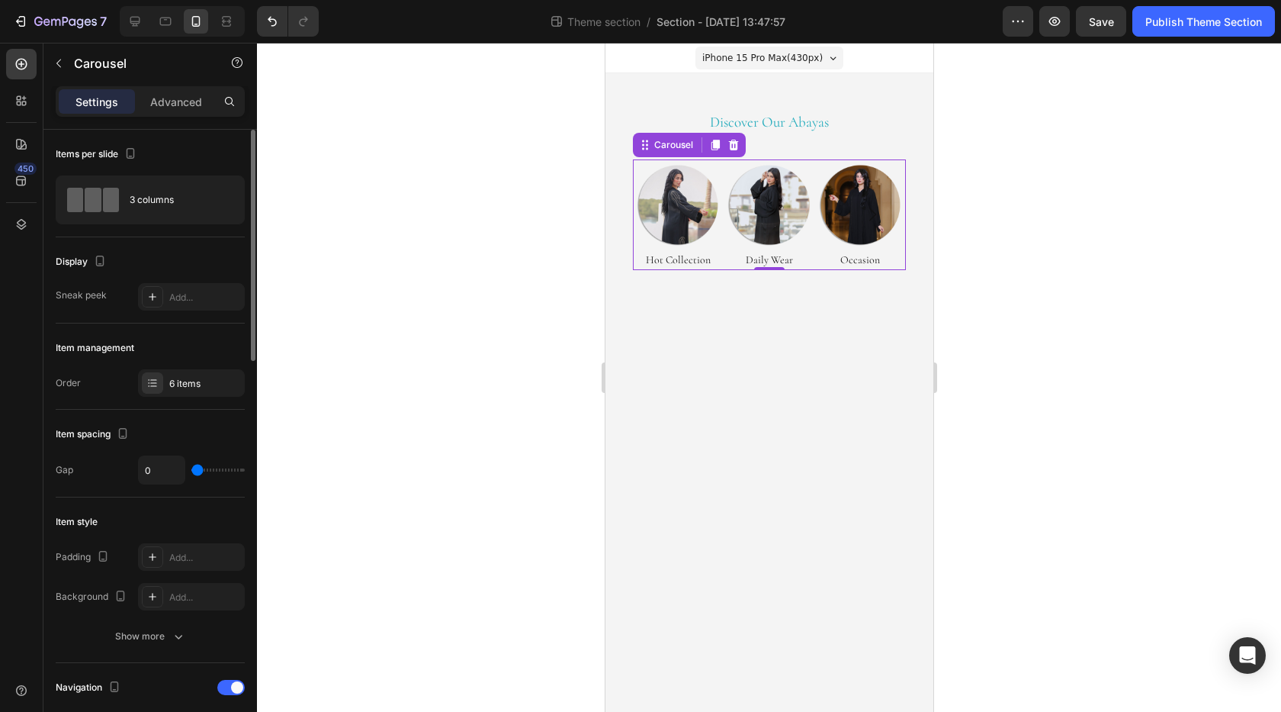
click at [242, 156] on div "Items per slide" at bounding box center [150, 154] width 189 height 24
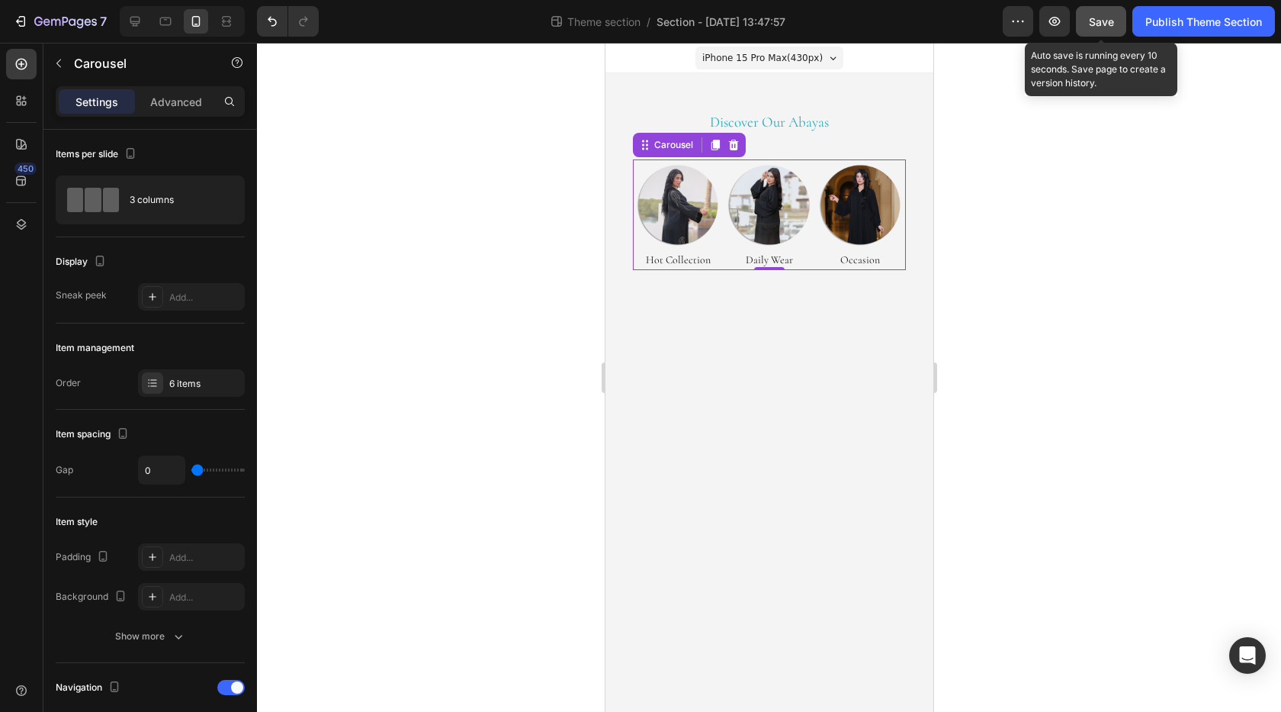
click at [1091, 30] on button "Save" at bounding box center [1101, 21] width 50 height 31
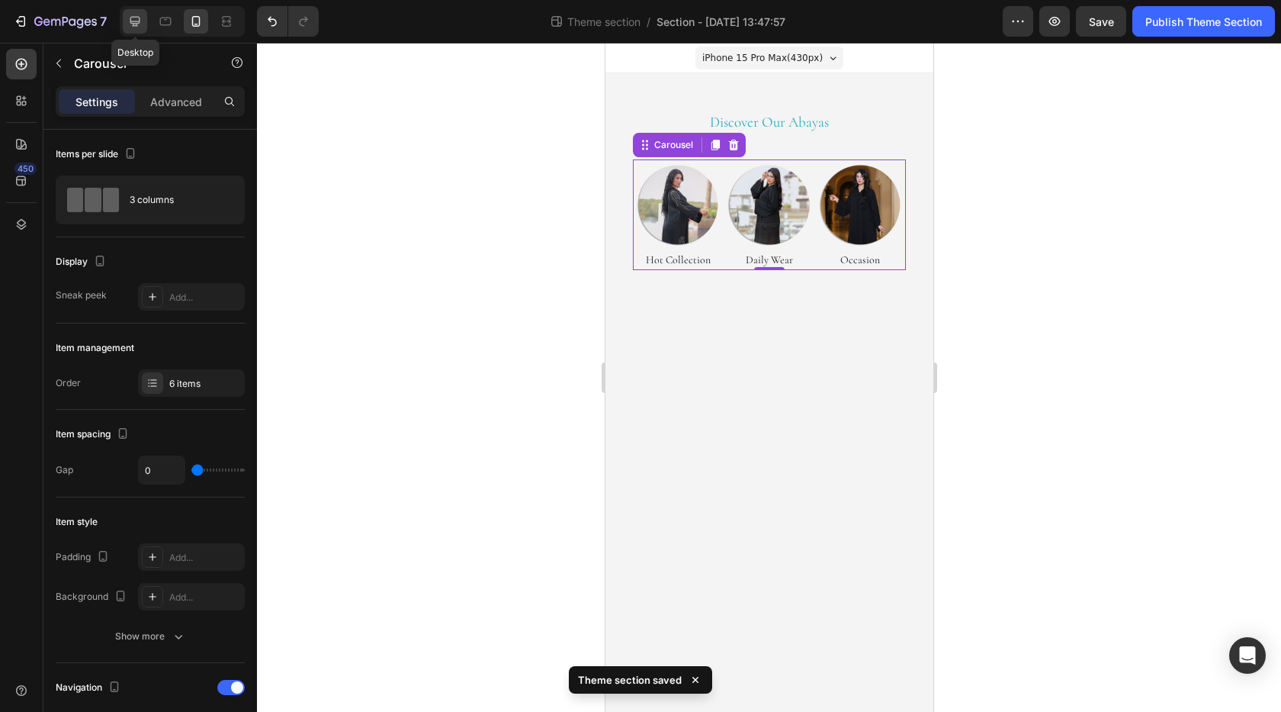
click at [141, 27] on icon at bounding box center [134, 21] width 15 height 15
type input "35"
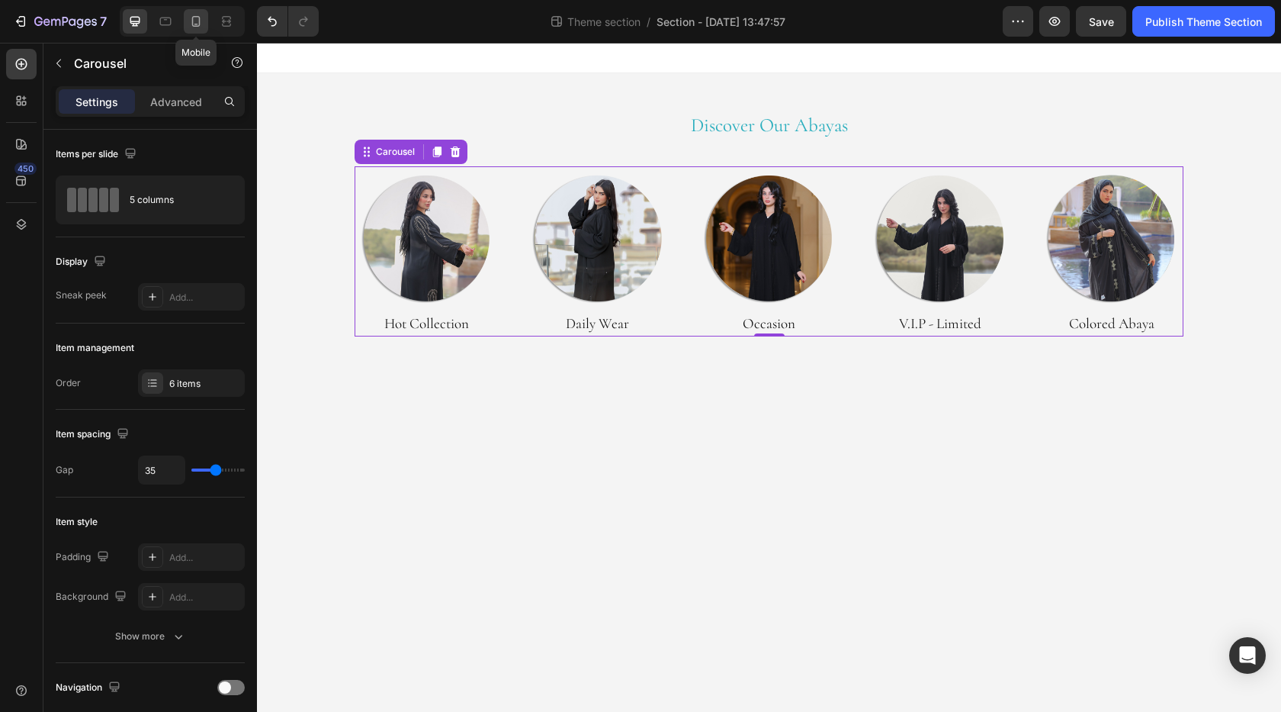
click at [198, 25] on icon at bounding box center [195, 21] width 15 height 15
type input "0"
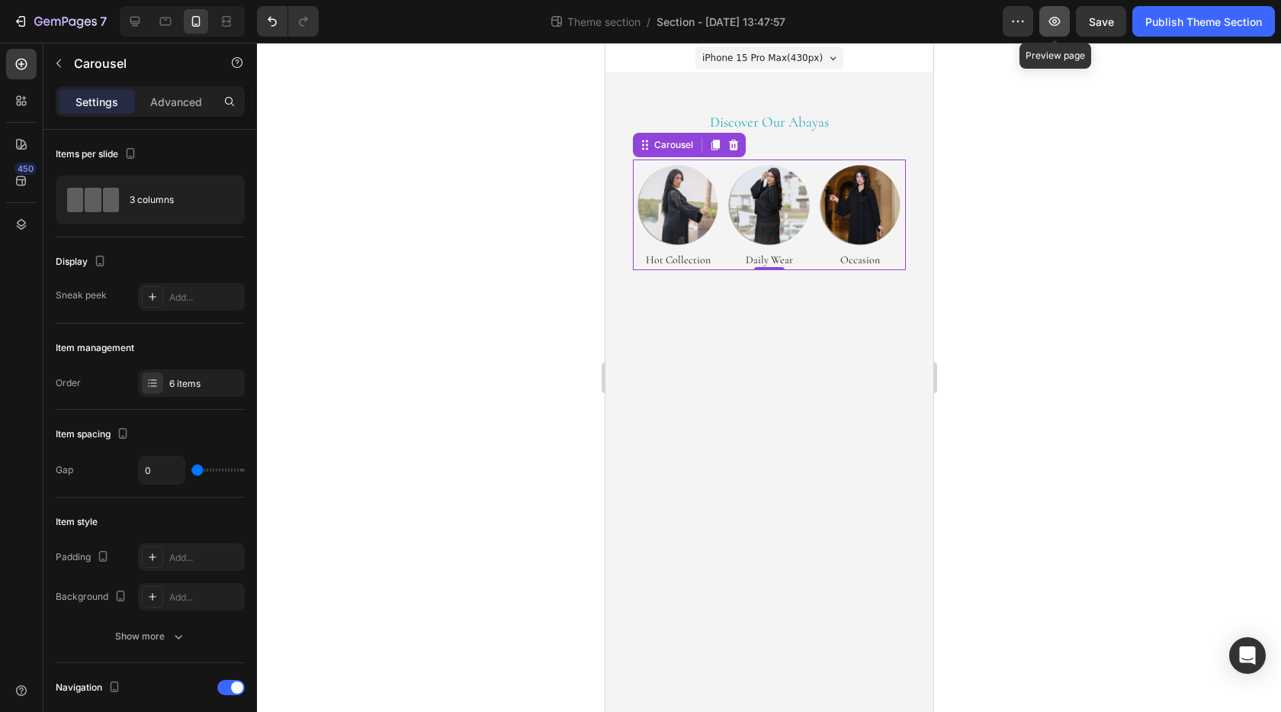
click at [1059, 28] on icon "button" at bounding box center [1054, 21] width 15 height 15
click at [179, 114] on div "Settings Advanced" at bounding box center [150, 101] width 189 height 31
click at [179, 111] on div "Advanced" at bounding box center [176, 101] width 76 height 24
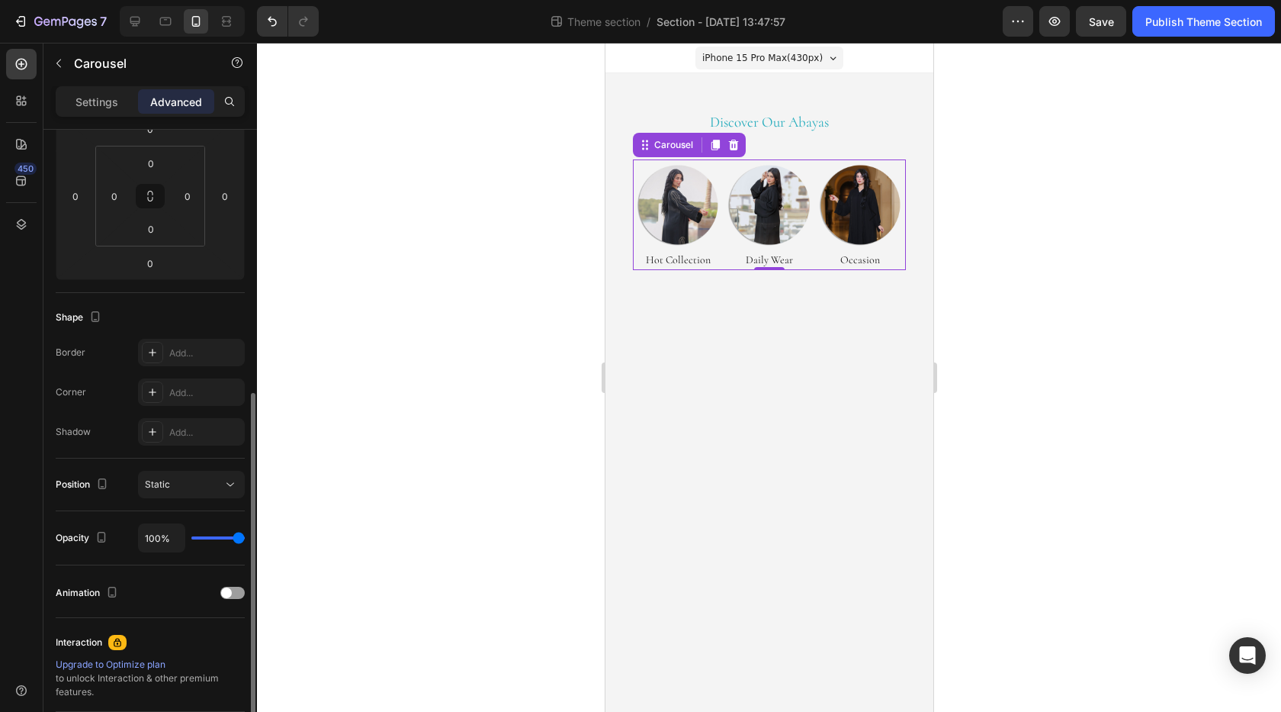
scroll to position [392, 0]
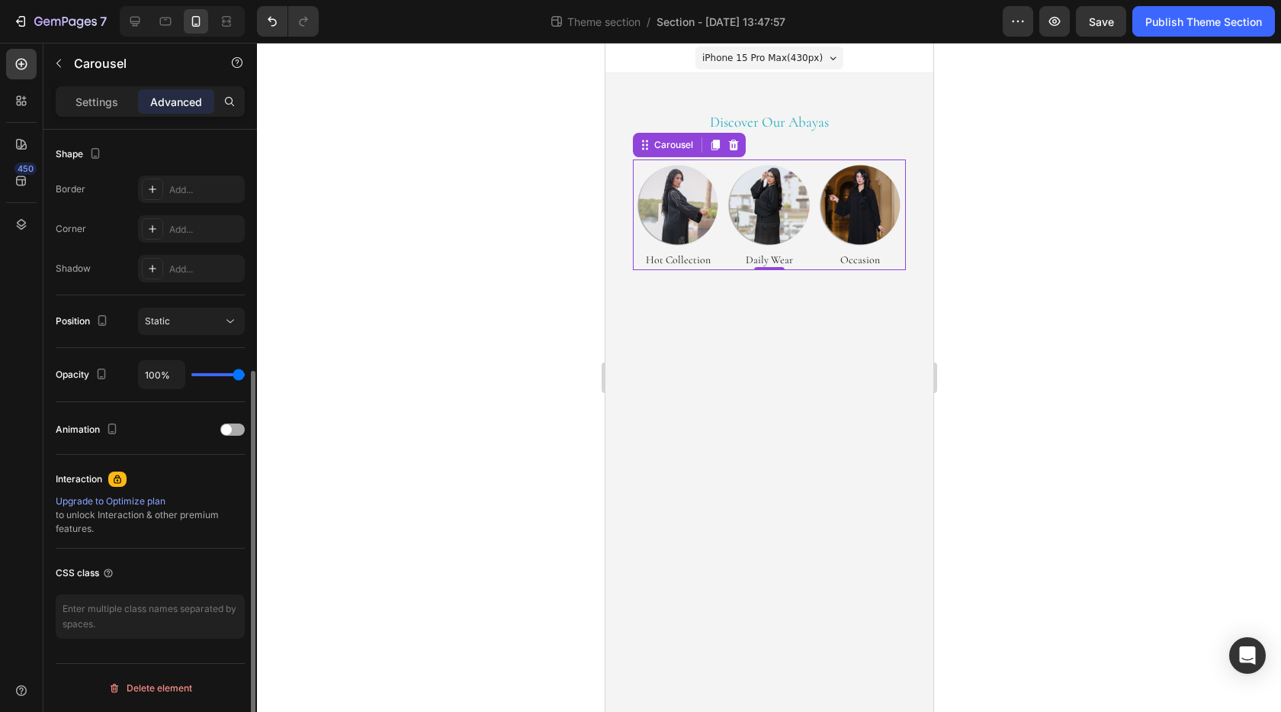
click at [234, 431] on div at bounding box center [232, 429] width 24 height 12
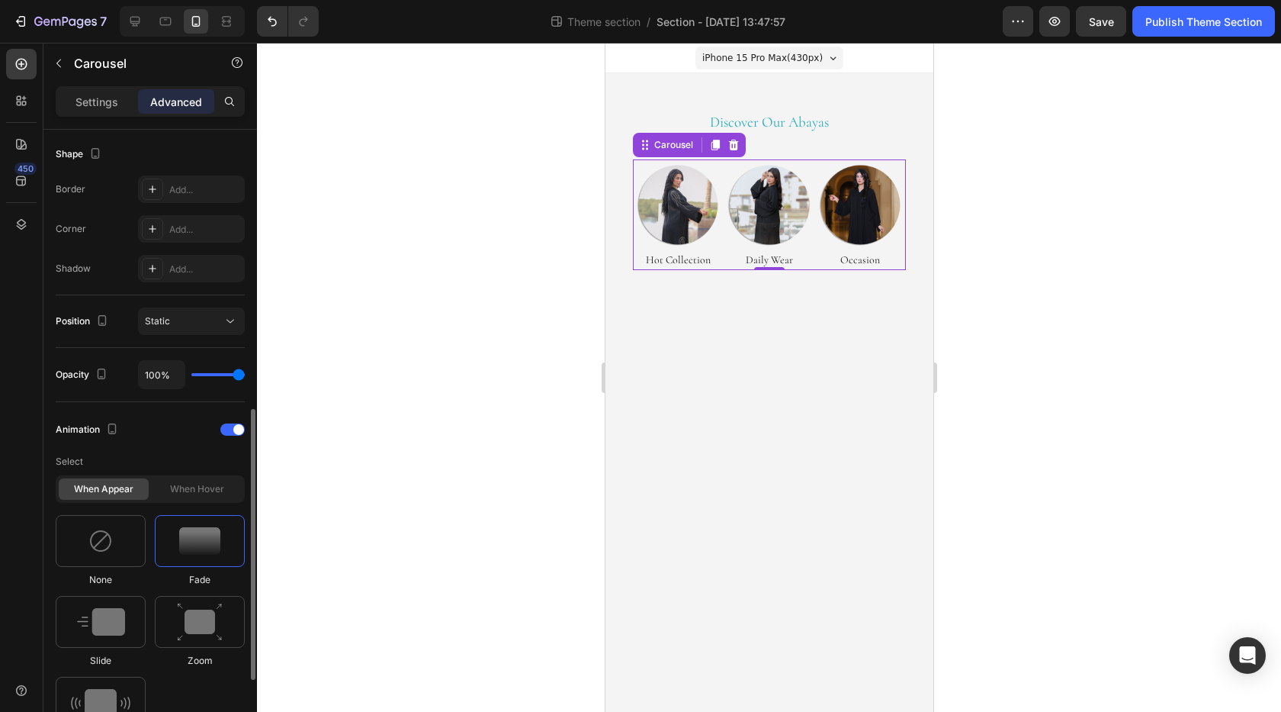
scroll to position [545, 0]
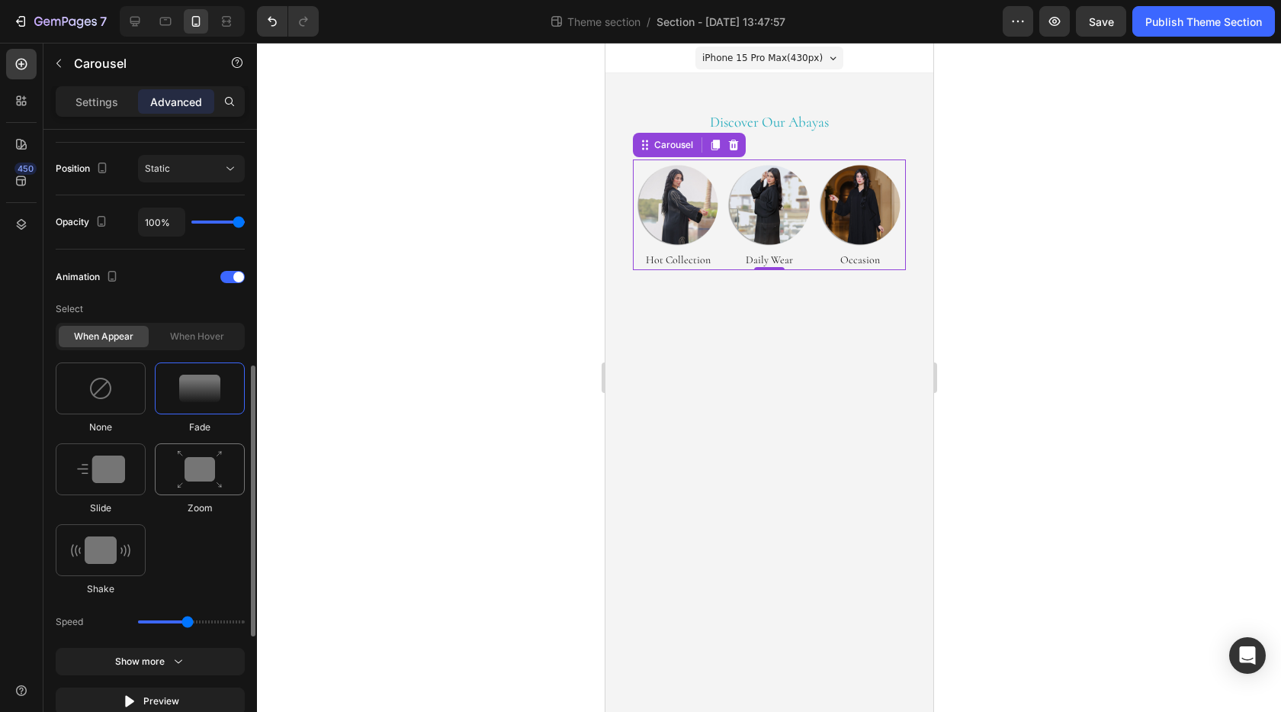
click at [195, 461] on img at bounding box center [200, 469] width 46 height 39
click at [115, 461] on img at bounding box center [101, 468] width 48 height 27
click at [103, 535] on div at bounding box center [101, 550] width 90 height 52
type input "0.7"
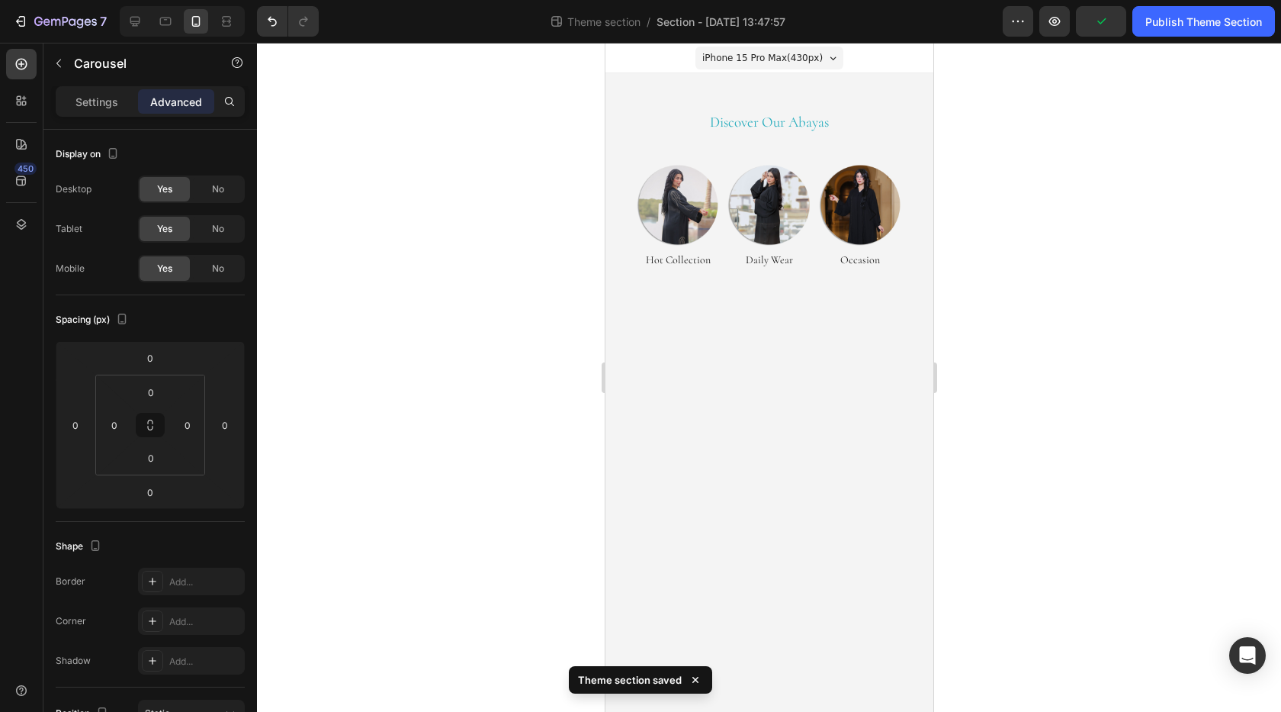
scroll to position [545, 0]
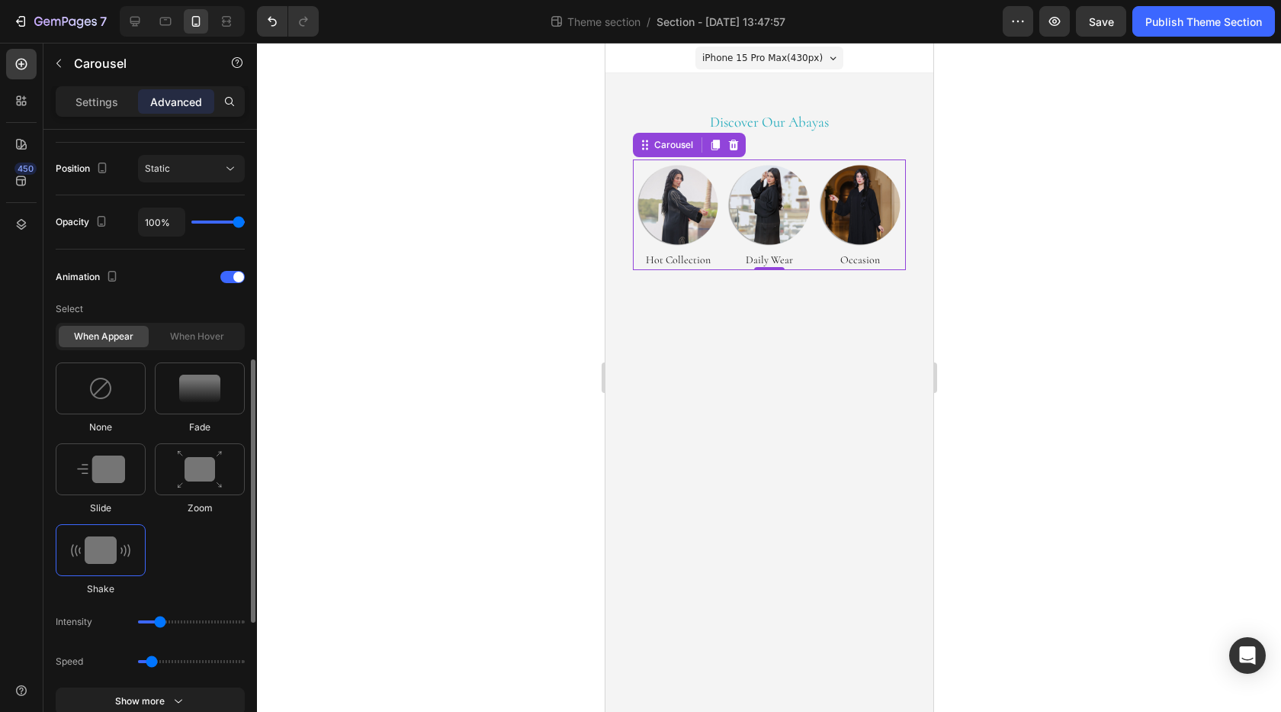
click at [196, 330] on div "When hover" at bounding box center [197, 336] width 90 height 21
click at [99, 328] on div "When appear" at bounding box center [104, 336] width 90 height 21
click at [172, 333] on div "When hover" at bounding box center [197, 336] width 90 height 21
click at [204, 400] on img at bounding box center [199, 388] width 41 height 27
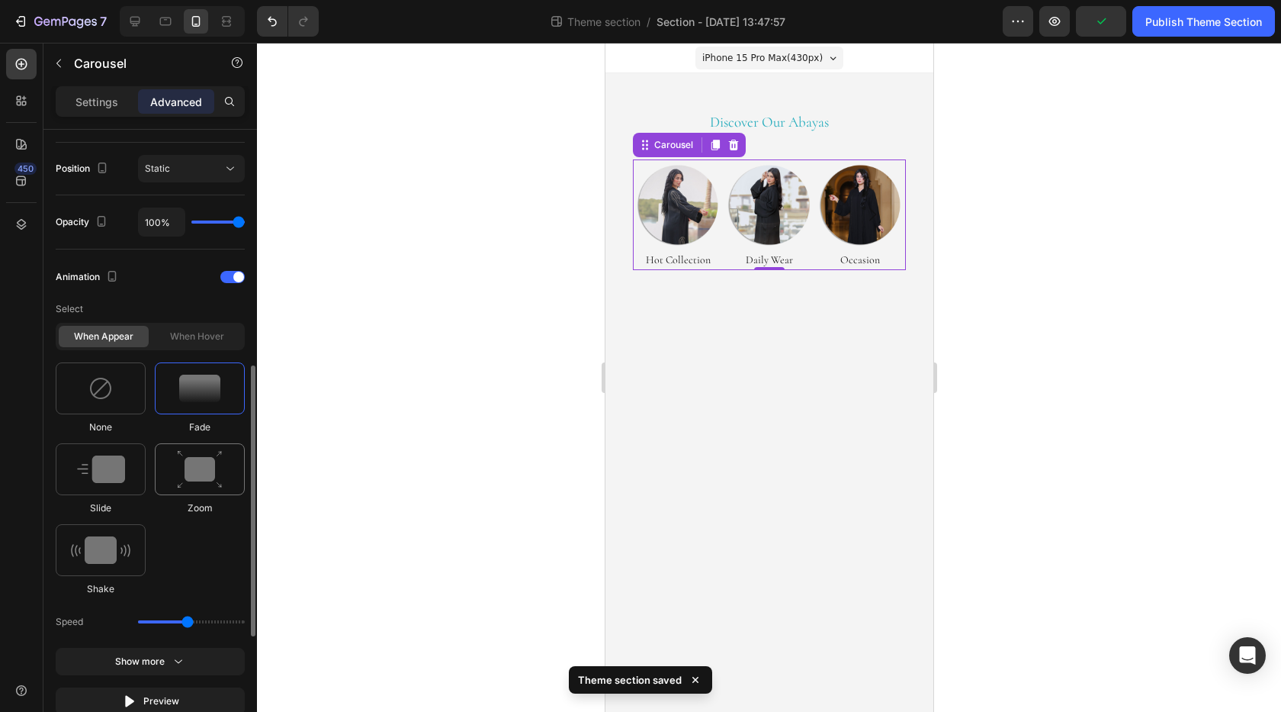
click at [189, 461] on img at bounding box center [200, 469] width 46 height 39
click at [111, 477] on img at bounding box center [101, 468] width 48 height 27
click at [114, 526] on div at bounding box center [101, 550] width 90 height 52
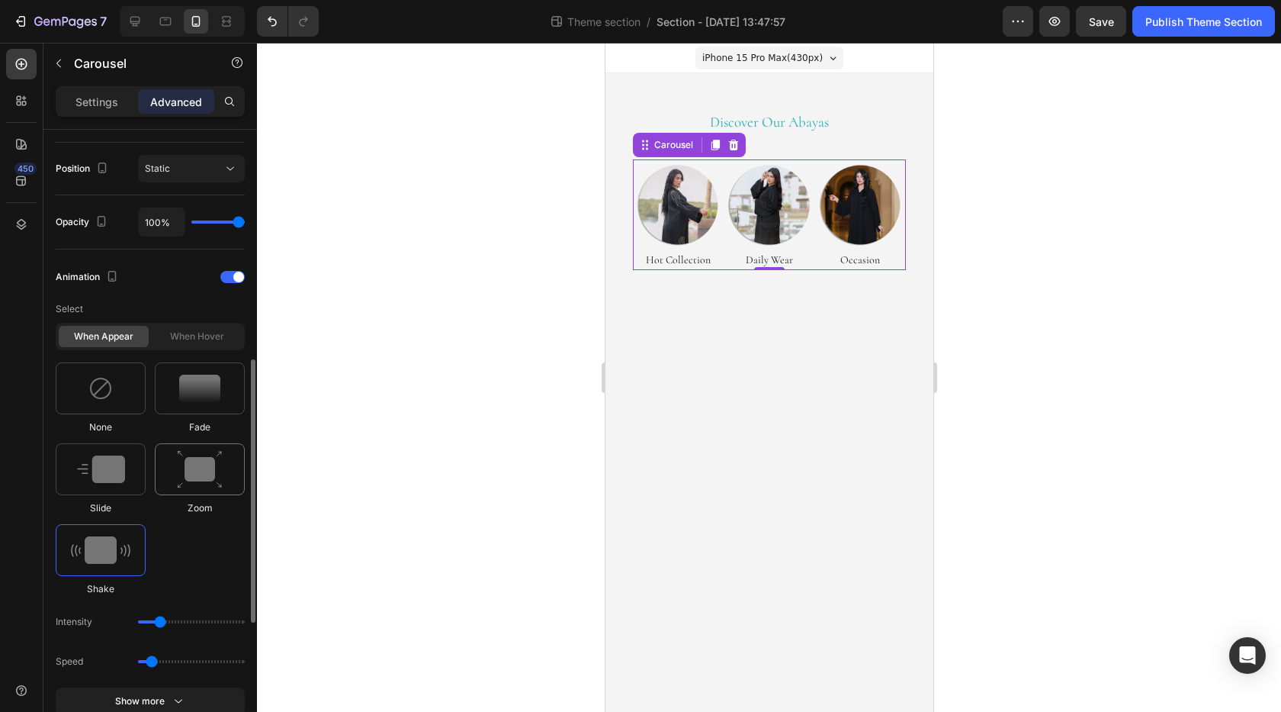
click at [185, 473] on img at bounding box center [200, 469] width 46 height 39
type input "1.7"
click at [115, 463] on img at bounding box center [101, 468] width 48 height 27
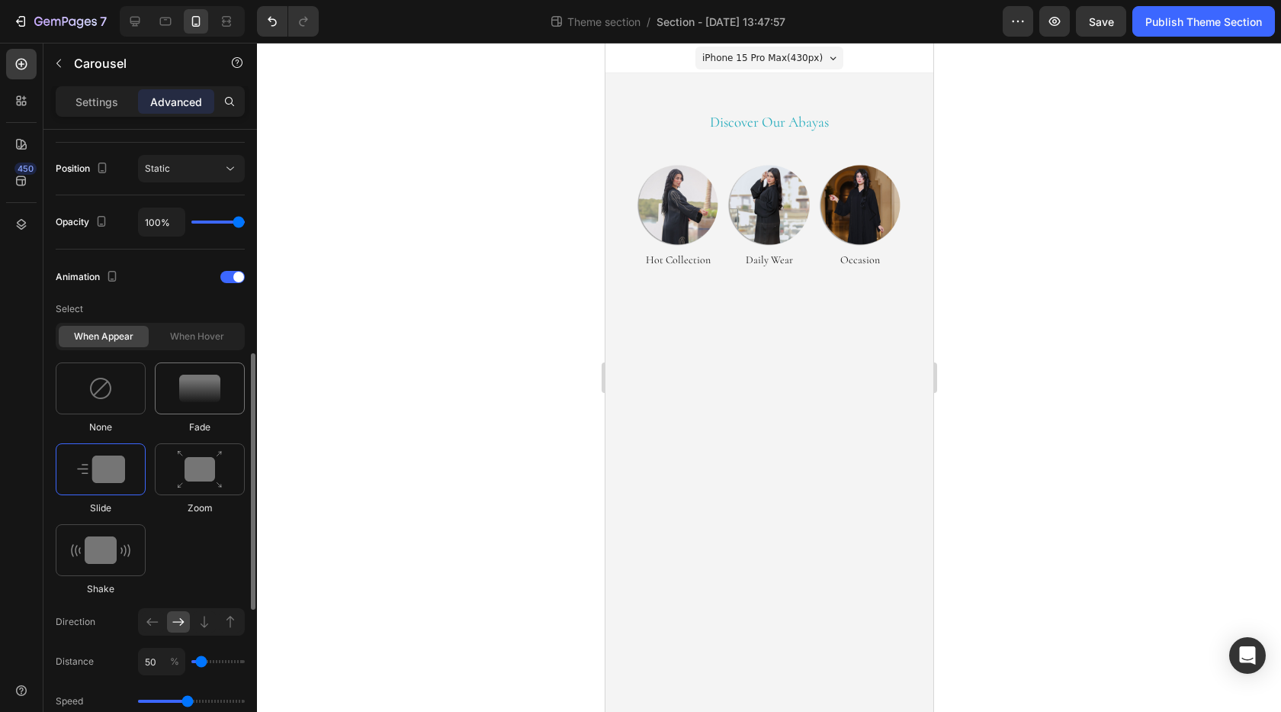
click at [195, 403] on div at bounding box center [200, 388] width 90 height 52
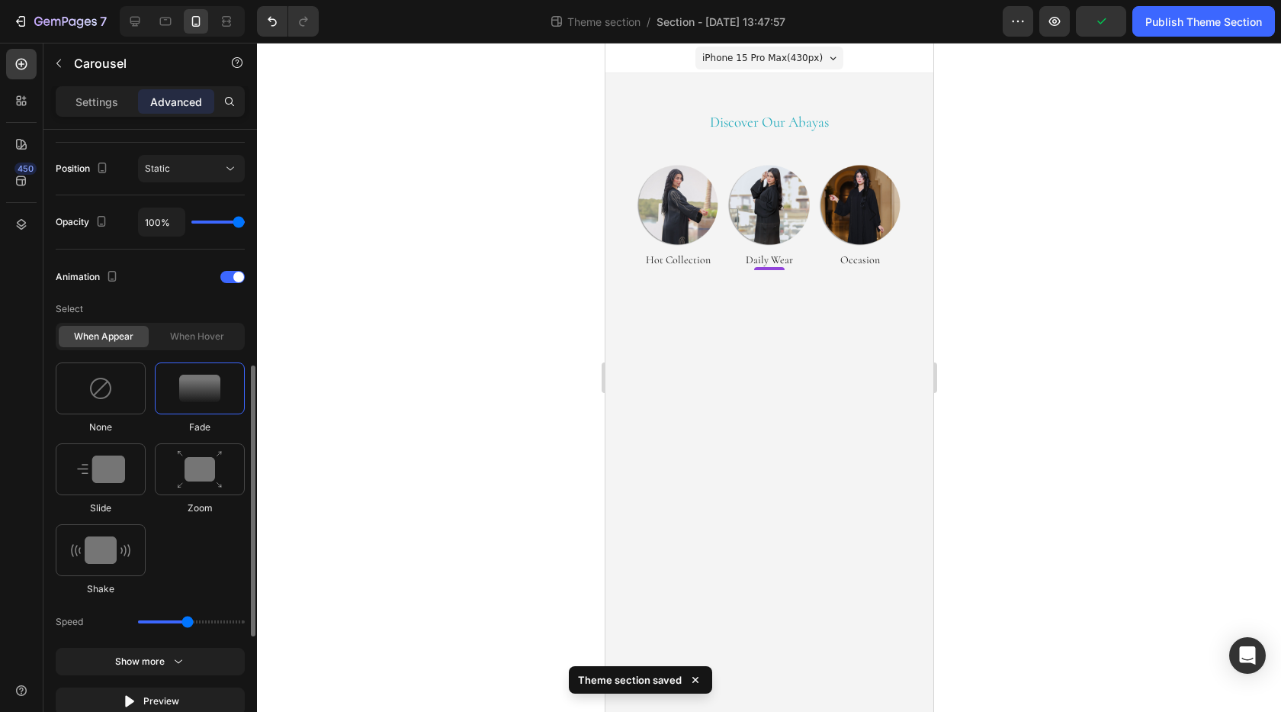
click at [195, 403] on div at bounding box center [200, 388] width 90 height 52
click at [123, 468] on img at bounding box center [101, 468] width 48 height 27
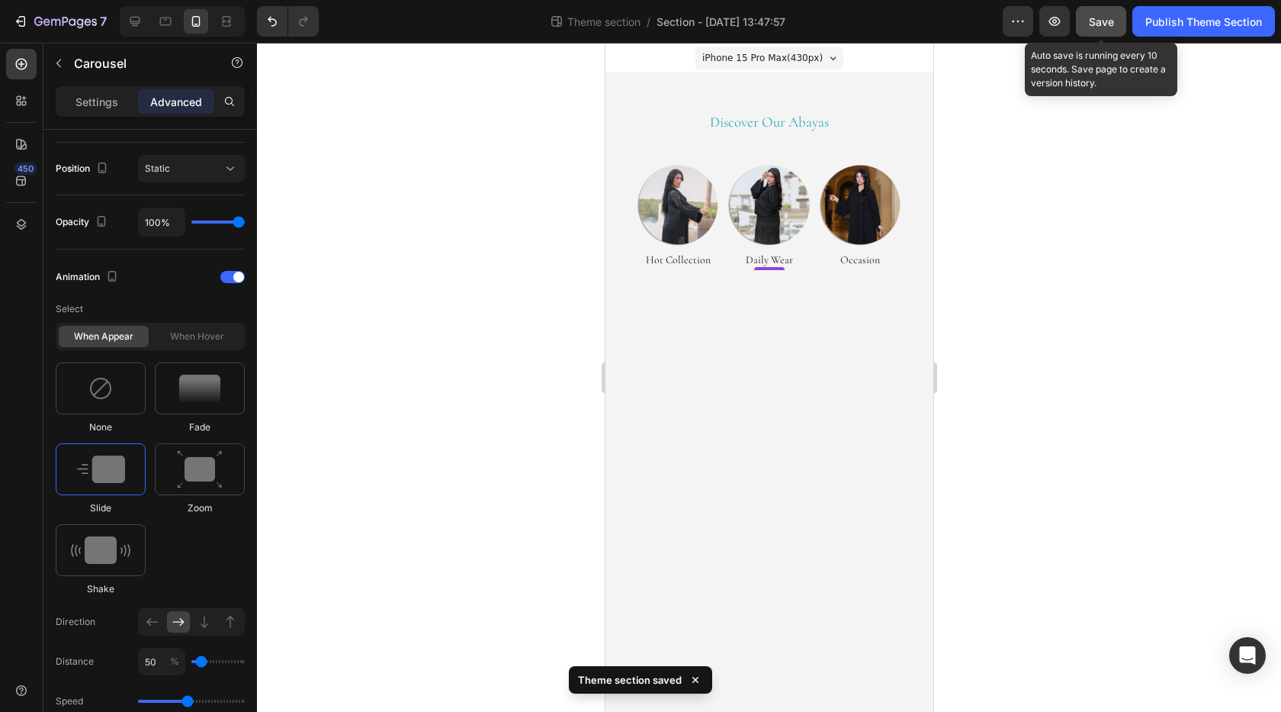
click at [1103, 27] on span "Save" at bounding box center [1101, 21] width 25 height 13
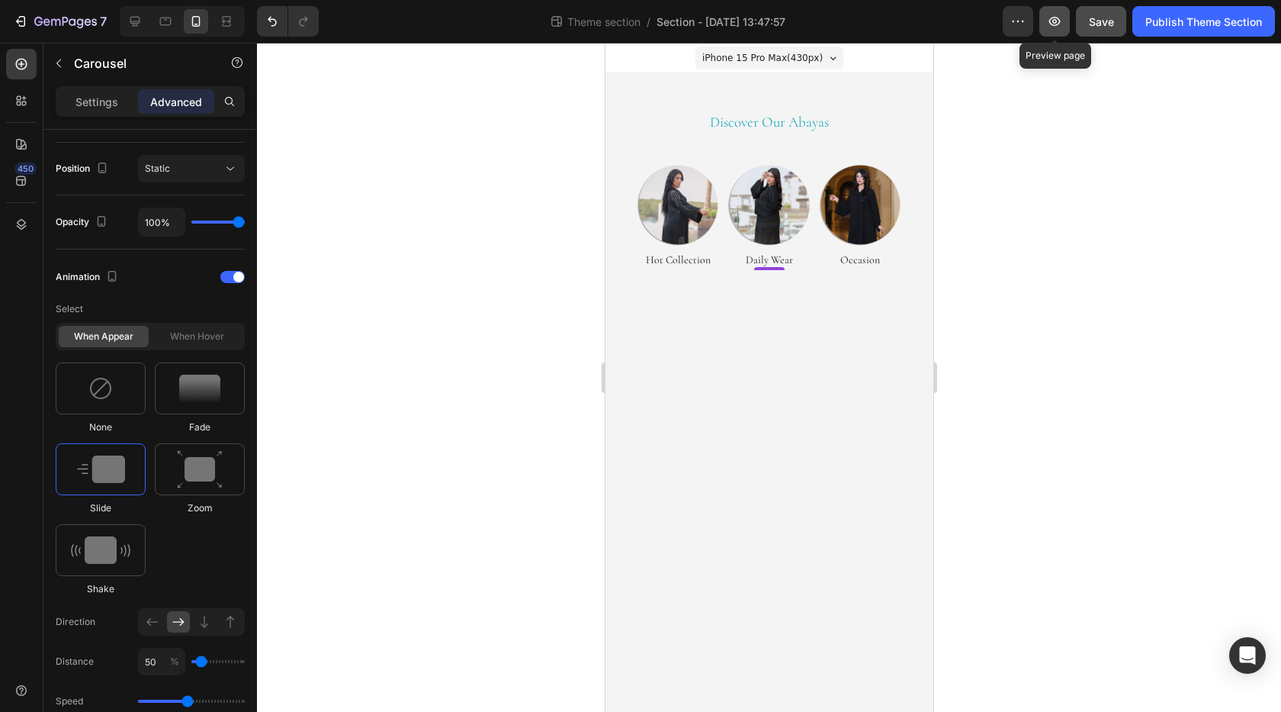
click at [1047, 27] on icon "button" at bounding box center [1054, 21] width 15 height 15
click at [117, 385] on div at bounding box center [101, 388] width 90 height 52
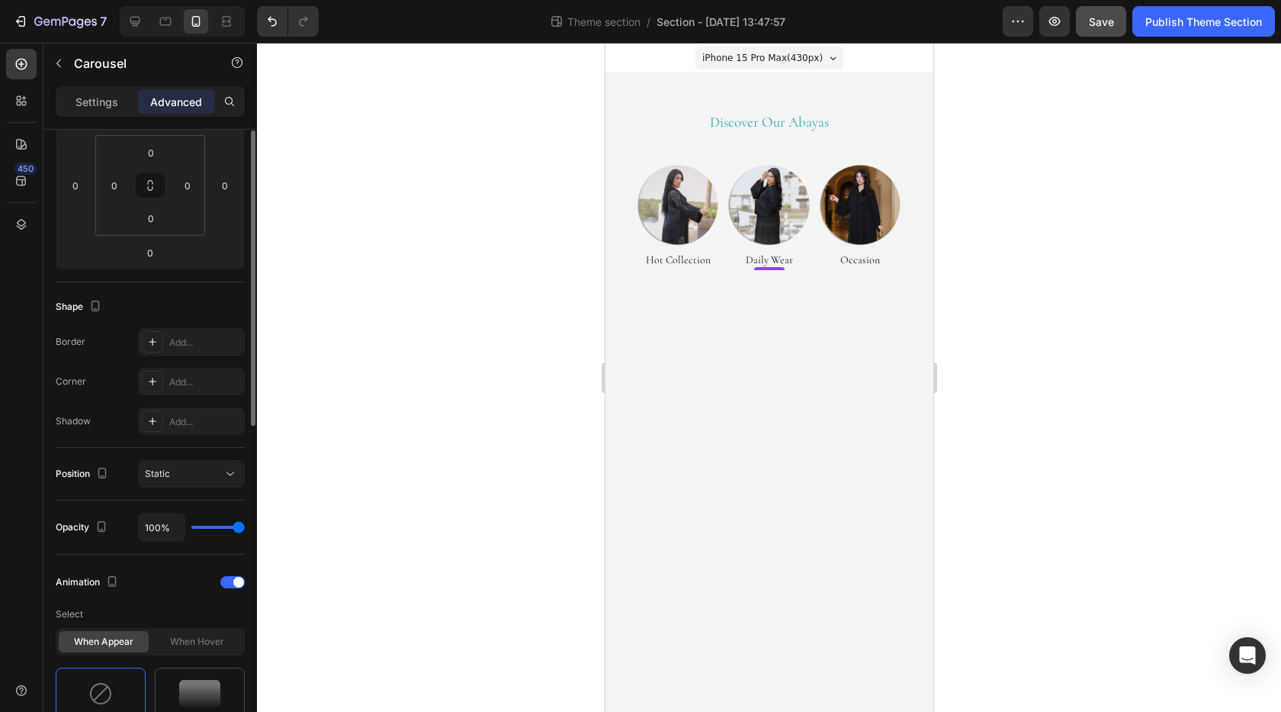
scroll to position [0, 0]
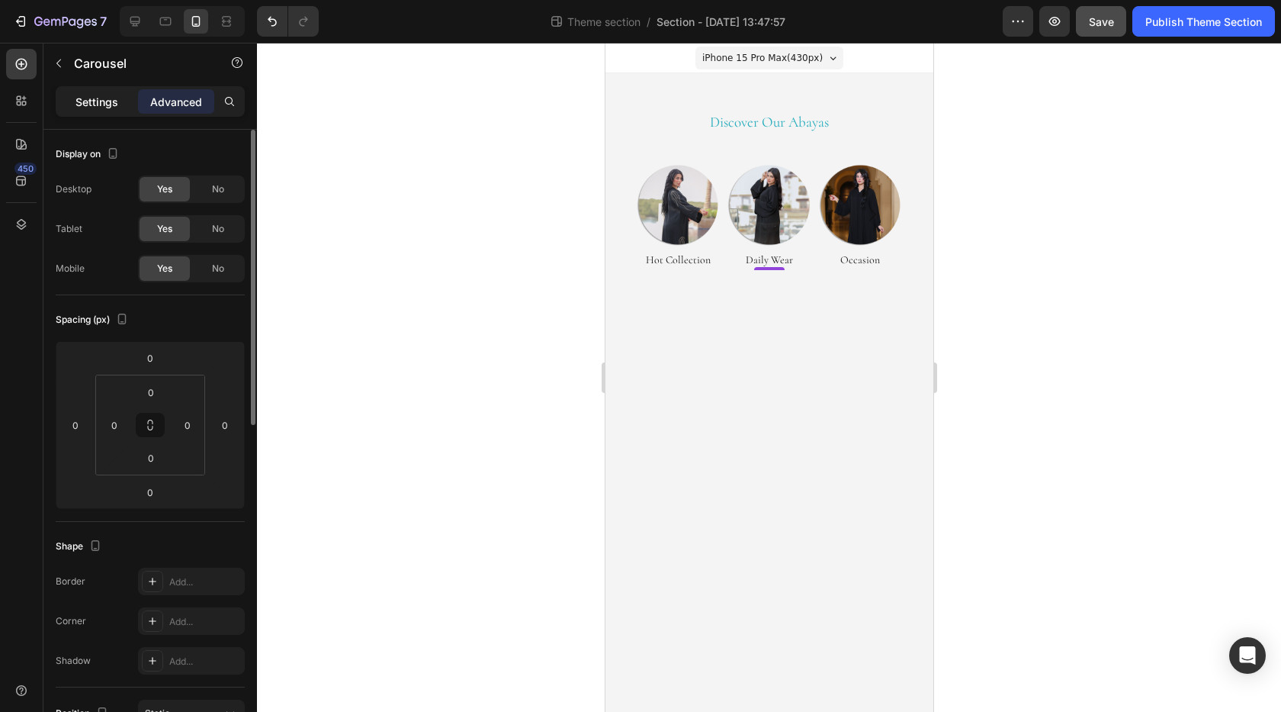
click at [109, 92] on div "Settings" at bounding box center [97, 101] width 76 height 24
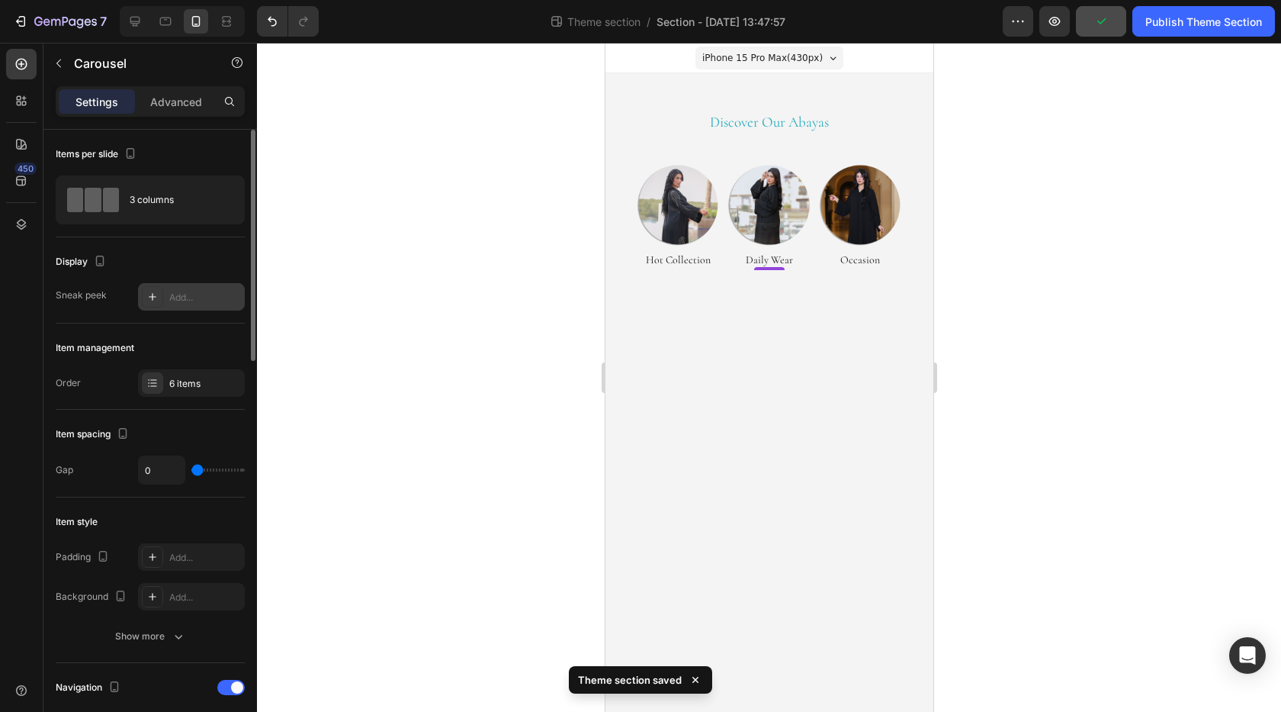
click at [166, 305] on div "Add..." at bounding box center [191, 296] width 107 height 27
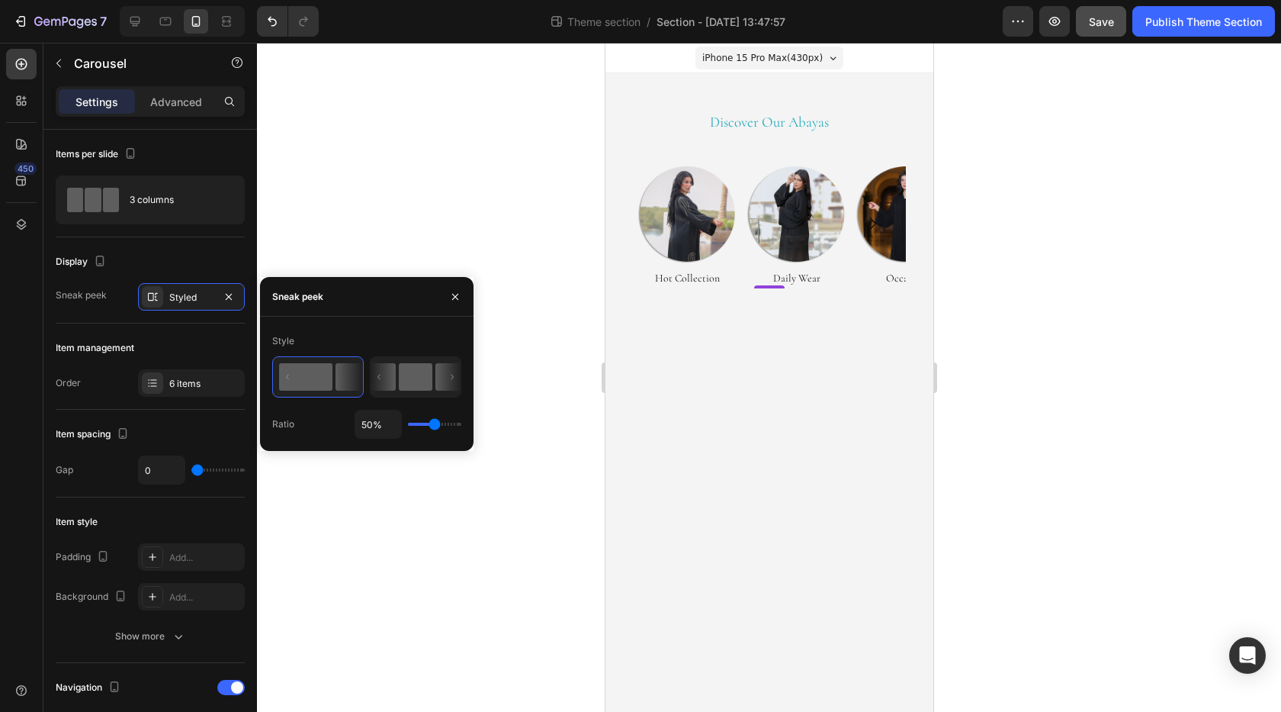
click at [401, 381] on rect at bounding box center [416, 376] width 34 height 27
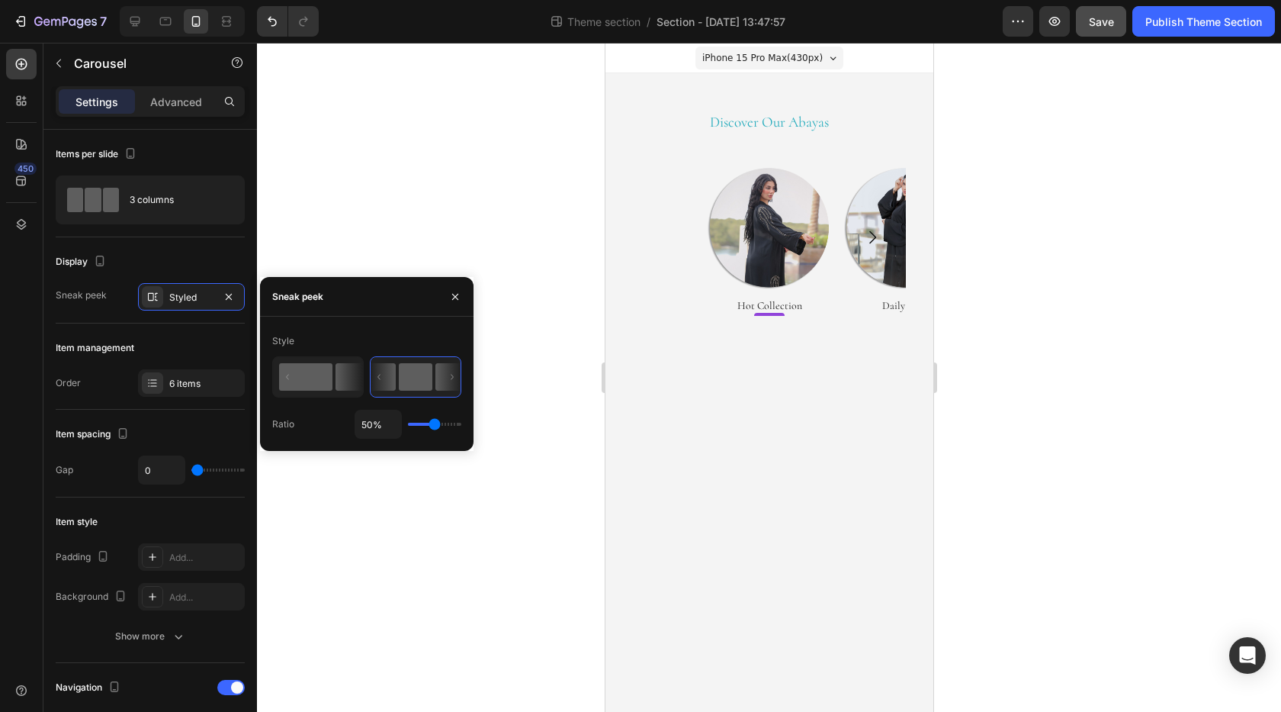
drag, startPoint x: 446, startPoint y: 378, endPoint x: 339, endPoint y: 378, distance: 107.6
click at [377, 378] on icon at bounding box center [416, 377] width 90 height 40
click at [339, 378] on icon at bounding box center [349, 376] width 27 height 27
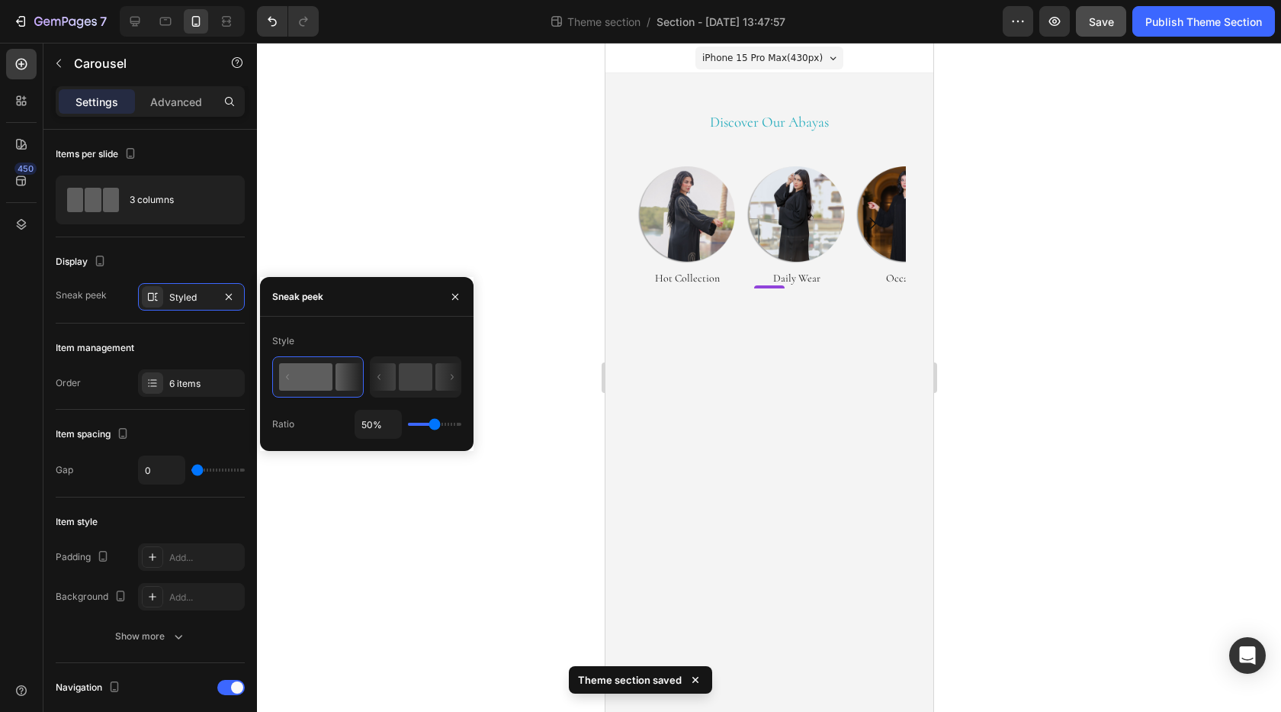
click at [430, 451] on div at bounding box center [769, 377] width 1024 height 669
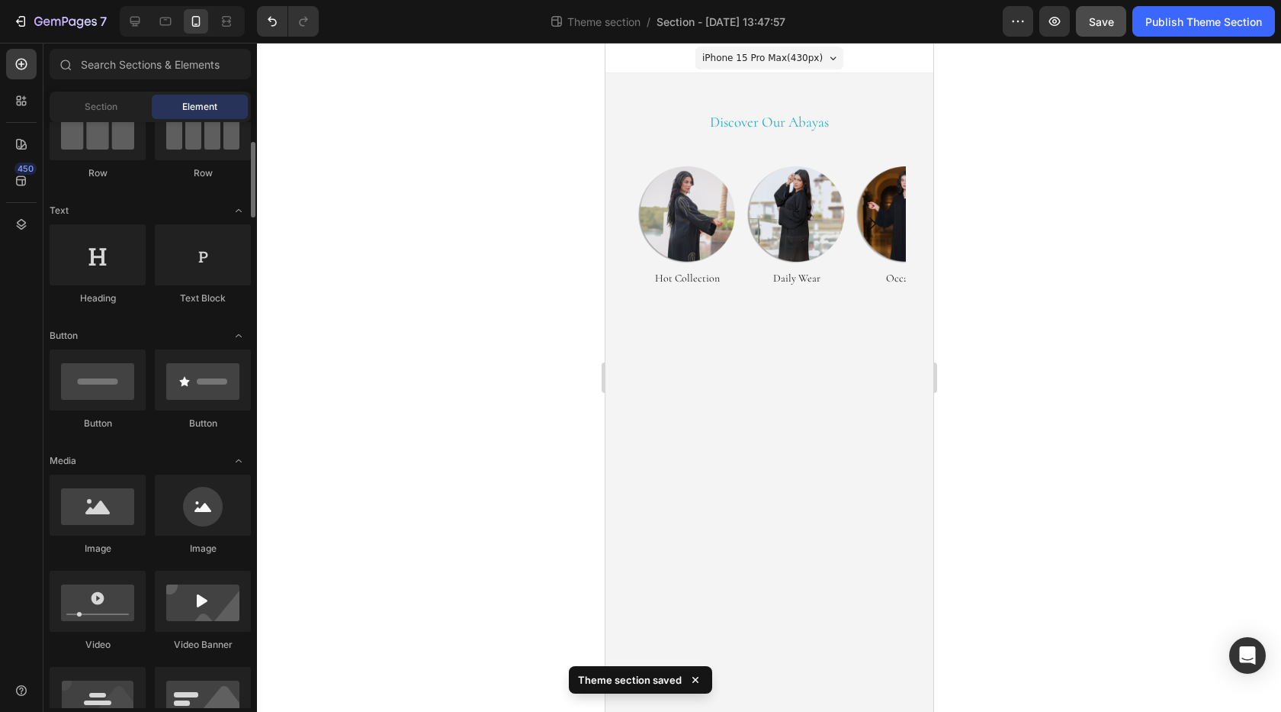
scroll to position [229, 0]
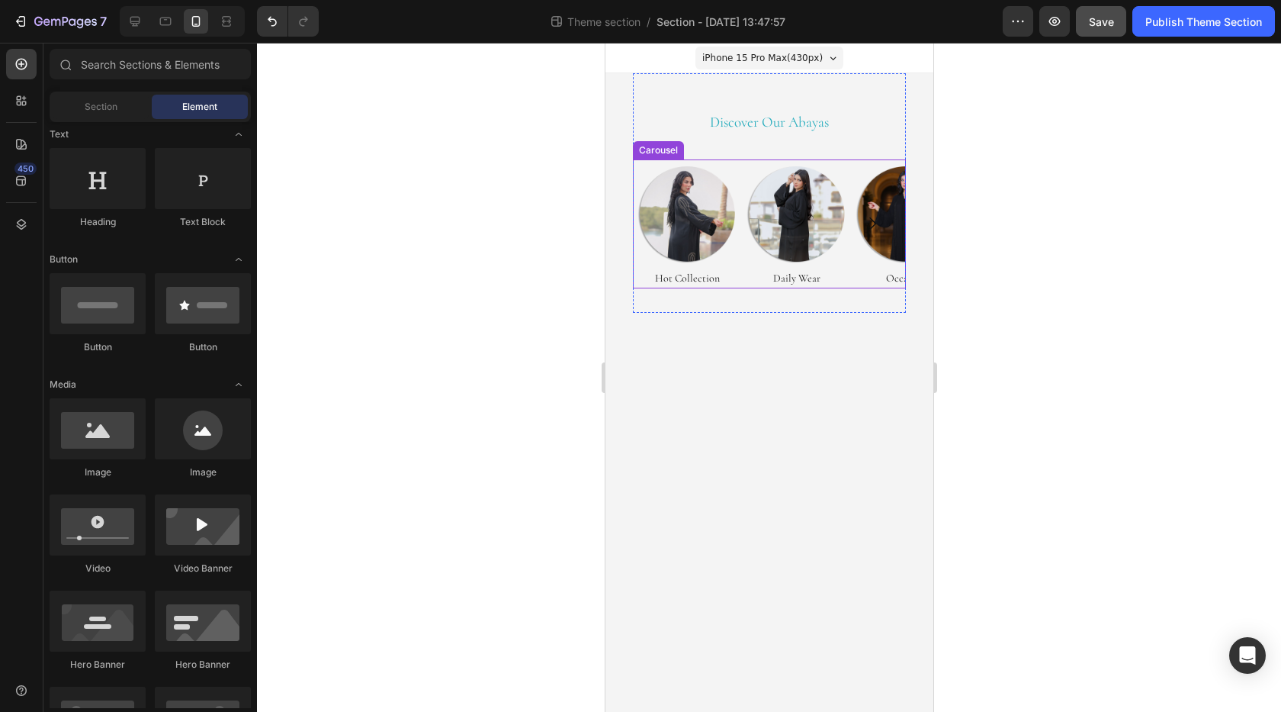
click at [850, 244] on button "Carousel Next Arrow" at bounding box center [871, 223] width 43 height 43
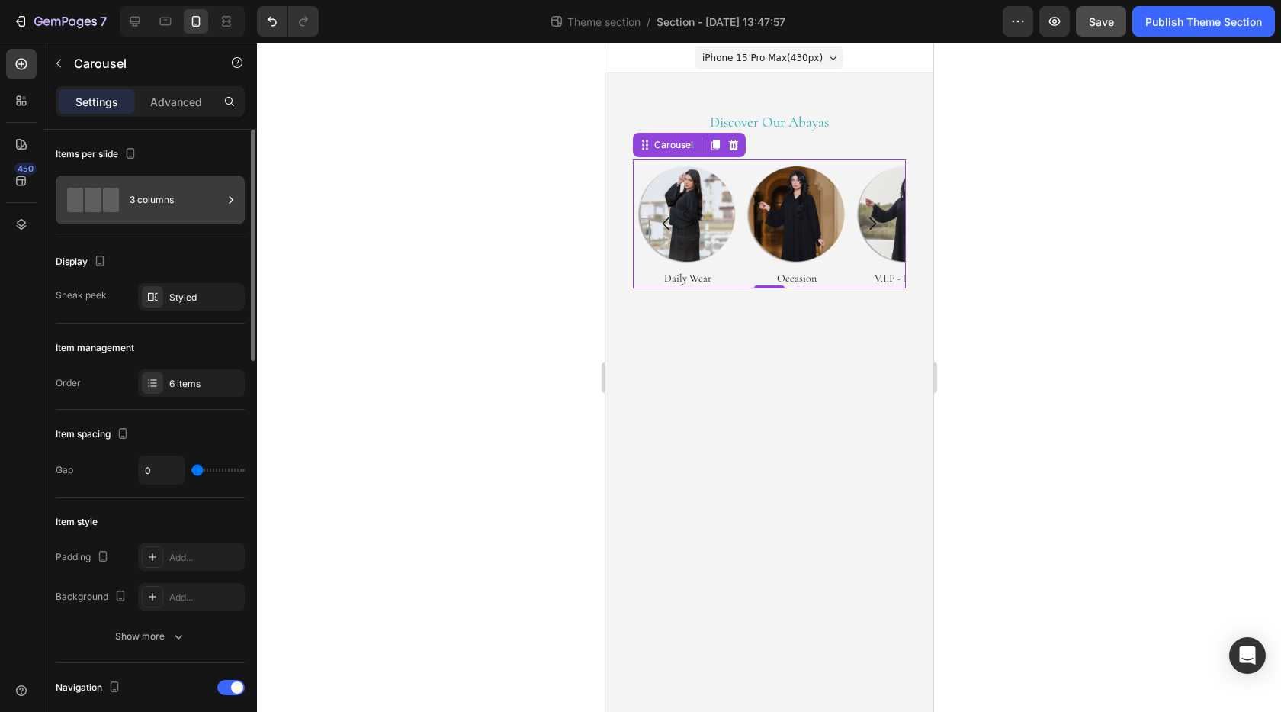
click at [181, 191] on div "3 columns" at bounding box center [176, 199] width 93 height 35
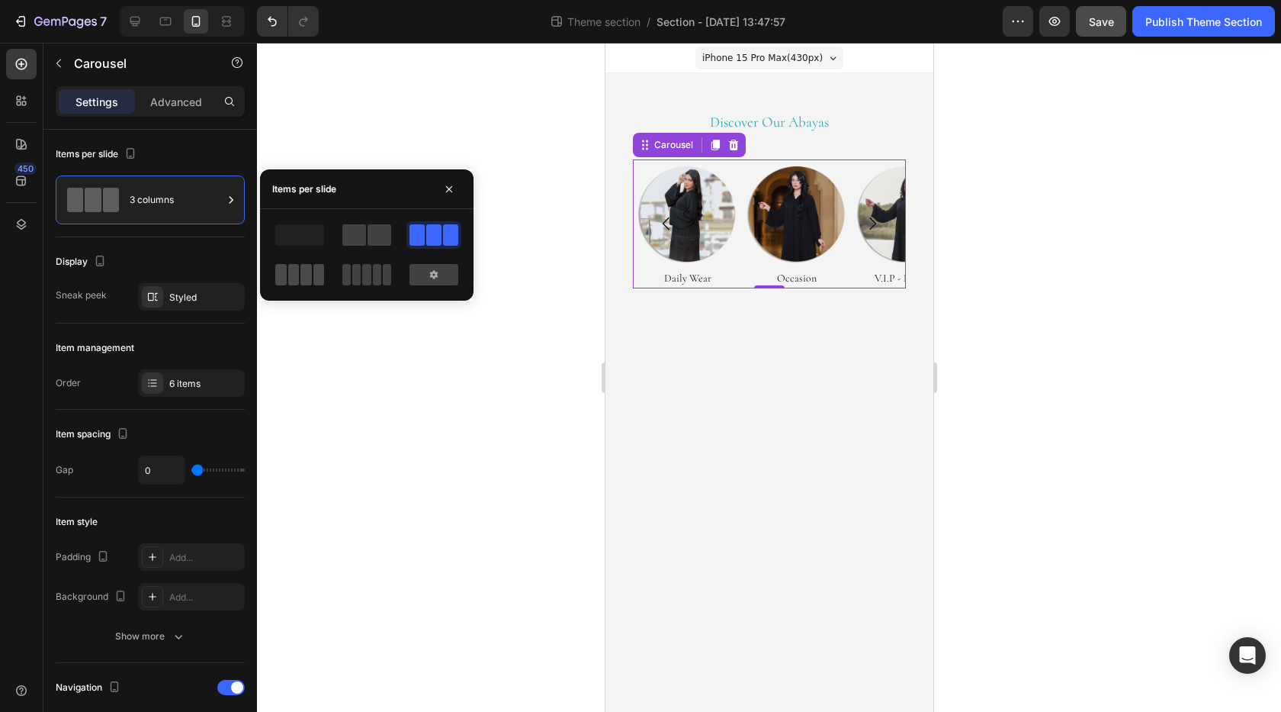
click at [293, 272] on span at bounding box center [293, 274] width 11 height 21
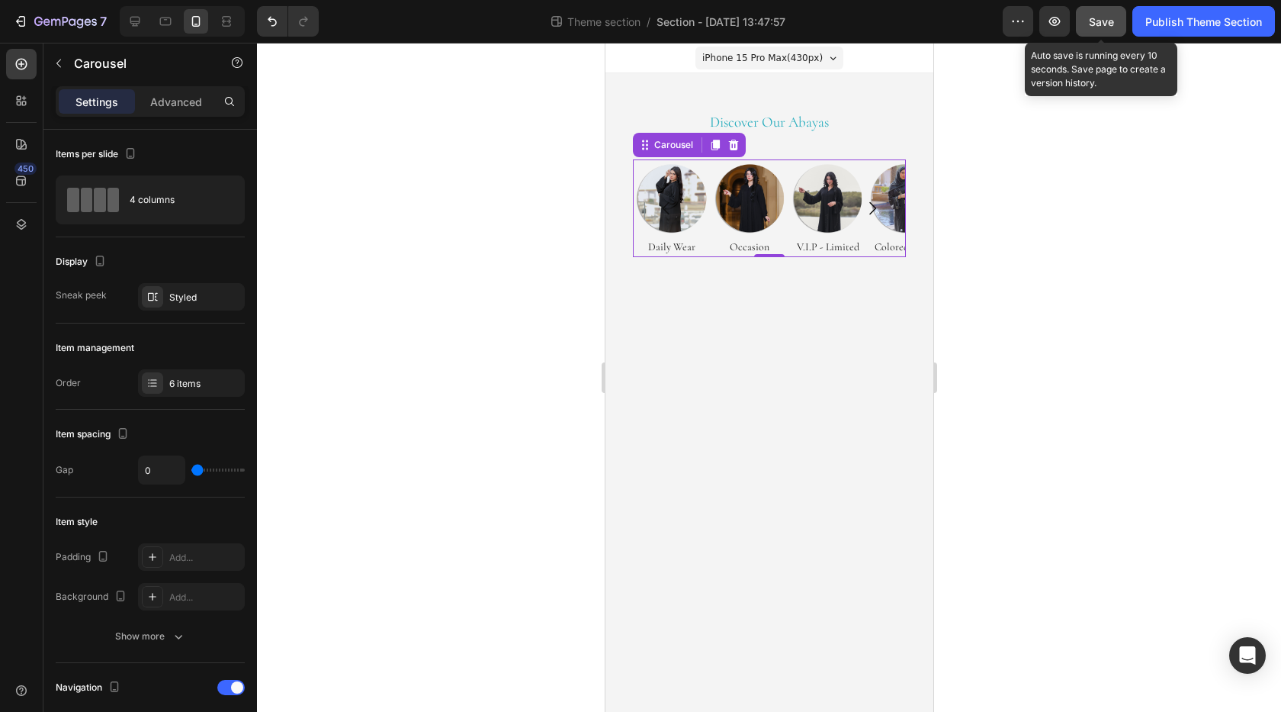
click at [1104, 18] on span "Save" at bounding box center [1101, 21] width 25 height 13
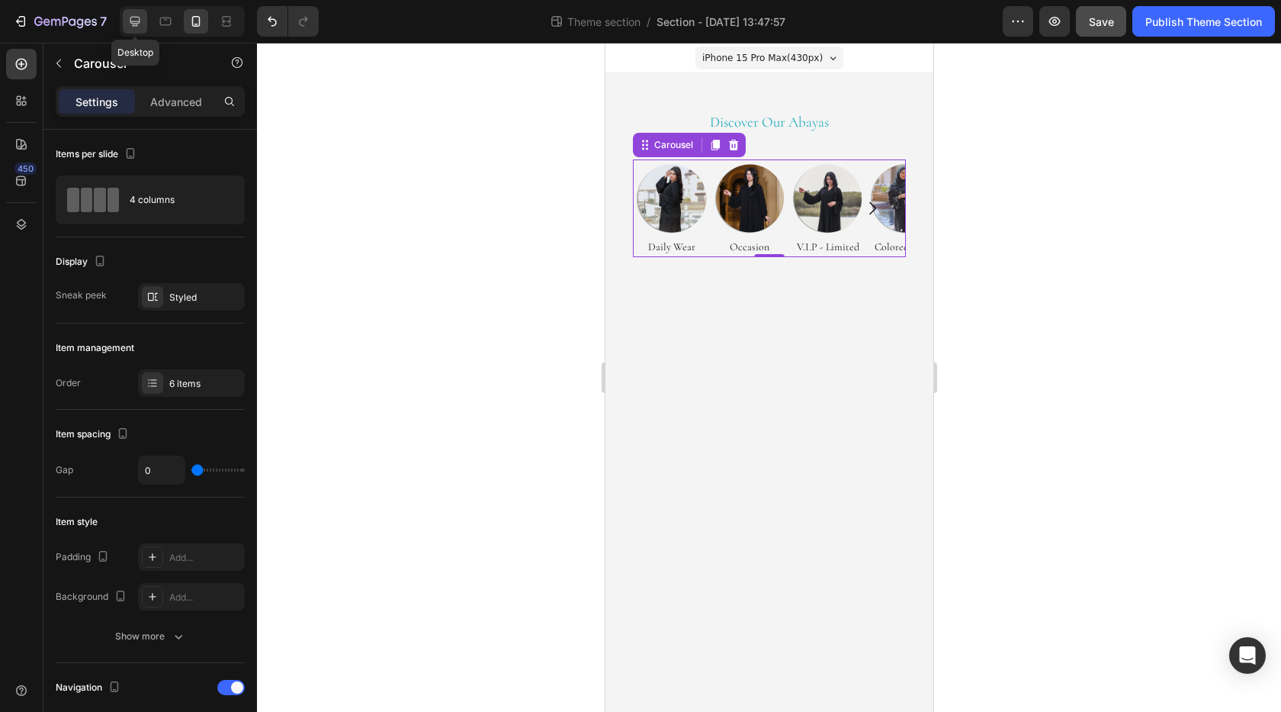
click at [141, 21] on icon at bounding box center [134, 21] width 15 height 15
type input "35"
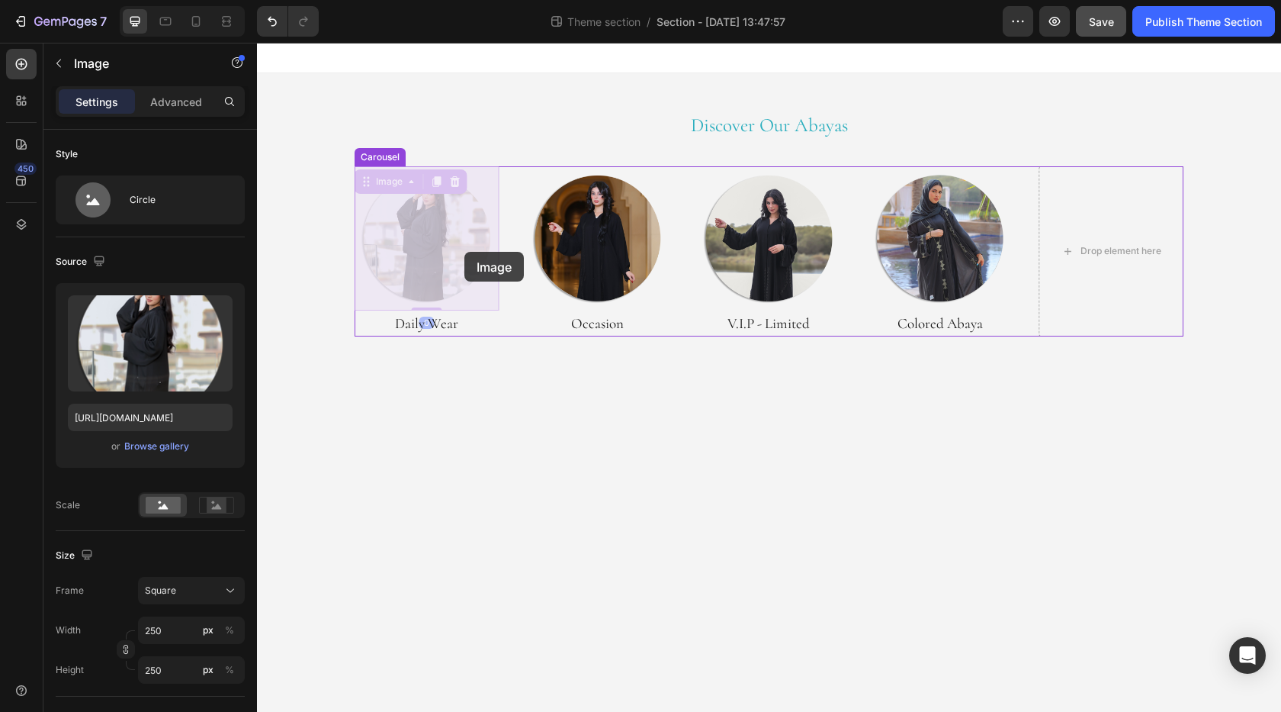
drag, startPoint x: 456, startPoint y: 246, endPoint x: 465, endPoint y: 252, distance: 9.9
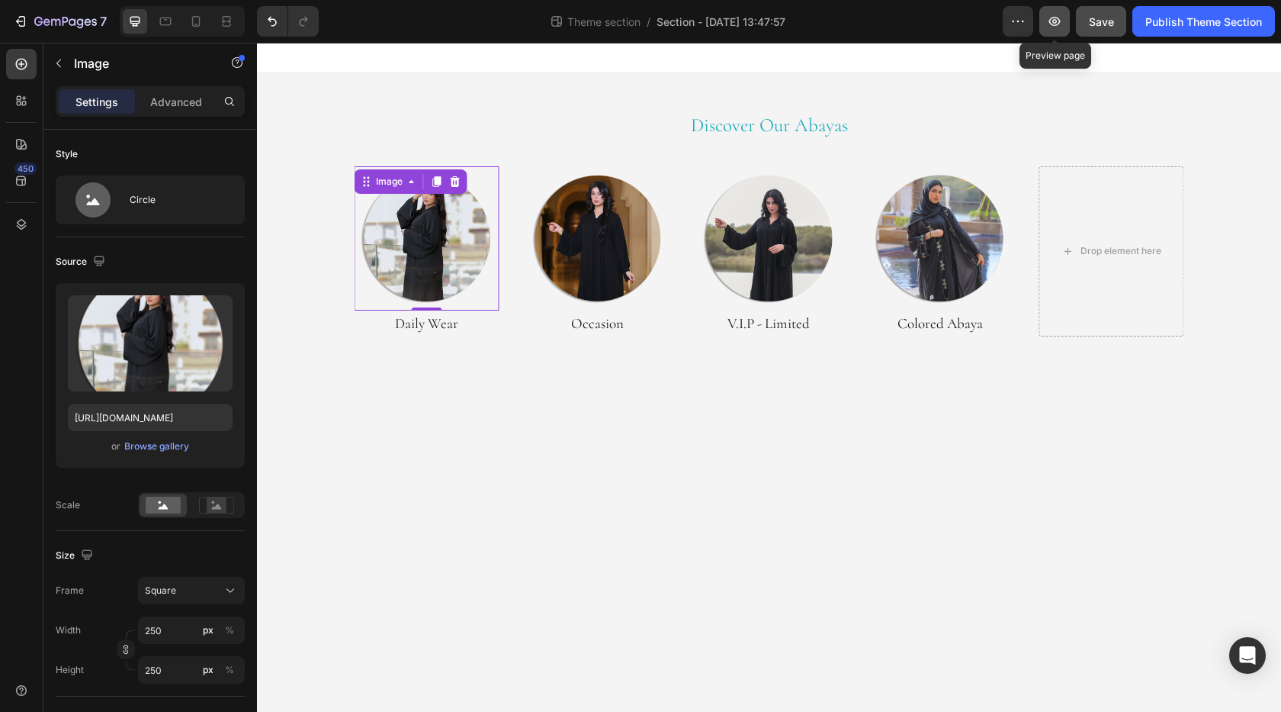
click at [1059, 19] on icon "button" at bounding box center [1054, 21] width 15 height 15
click at [1050, 23] on icon "button" at bounding box center [1055, 21] width 11 height 9
click at [1102, 34] on button "Save" at bounding box center [1101, 21] width 50 height 31
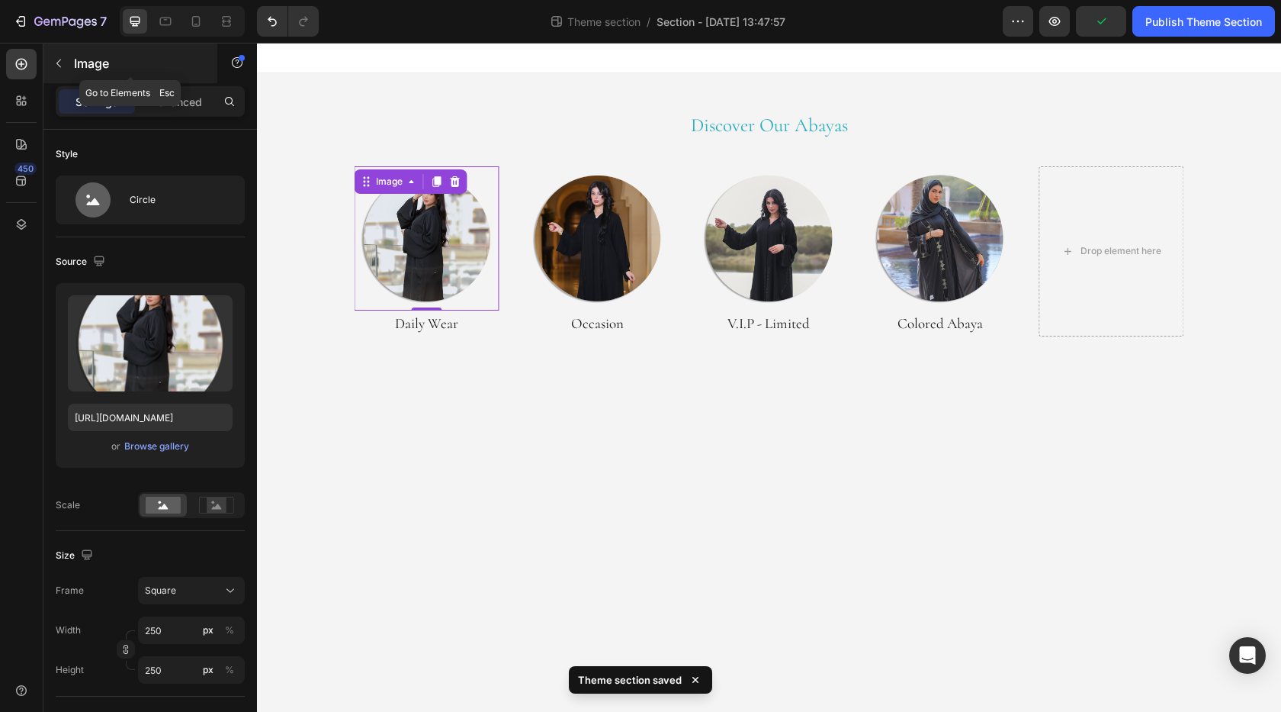
click at [62, 60] on icon "button" at bounding box center [59, 63] width 12 height 12
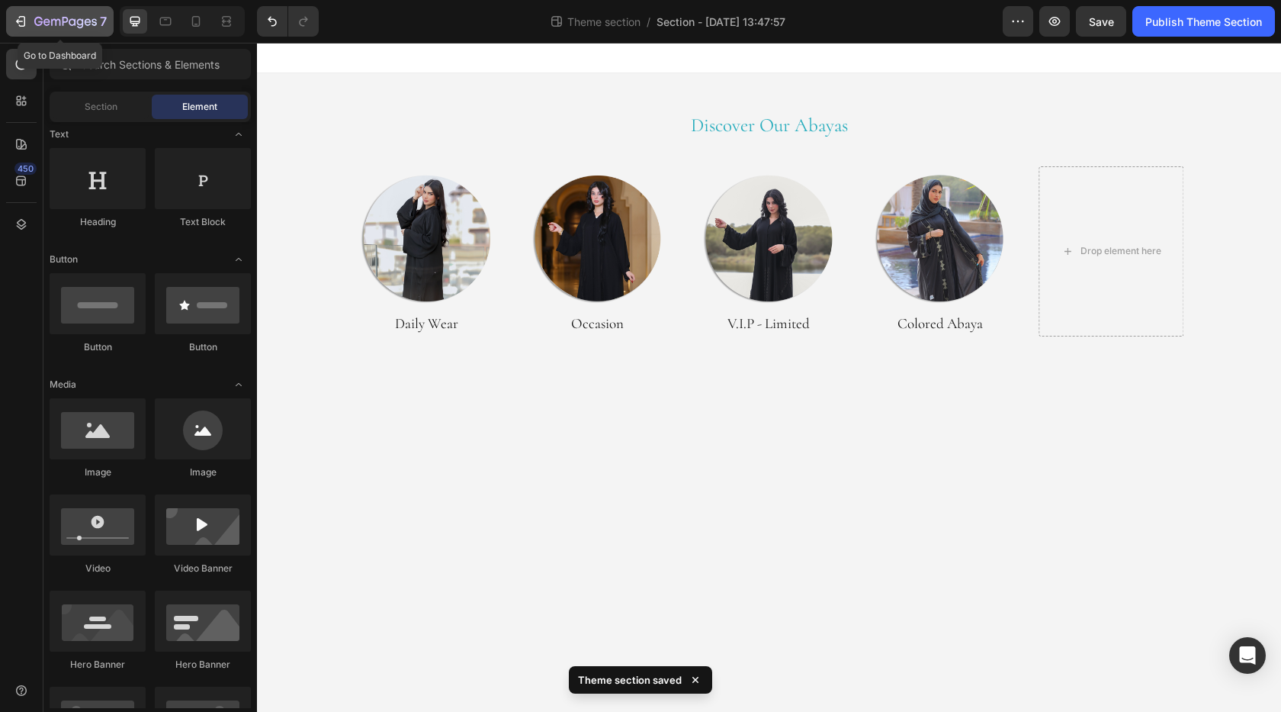
click at [25, 26] on icon "button" at bounding box center [20, 21] width 15 height 15
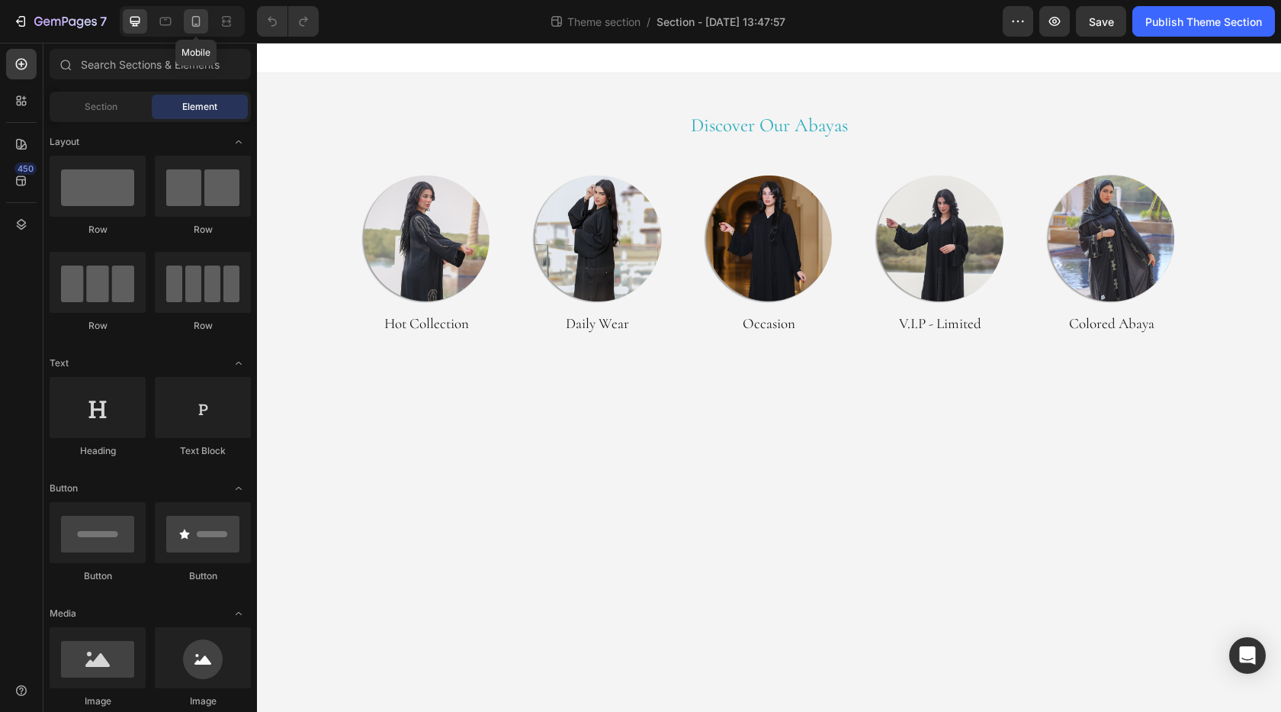
click at [201, 22] on icon at bounding box center [195, 21] width 15 height 15
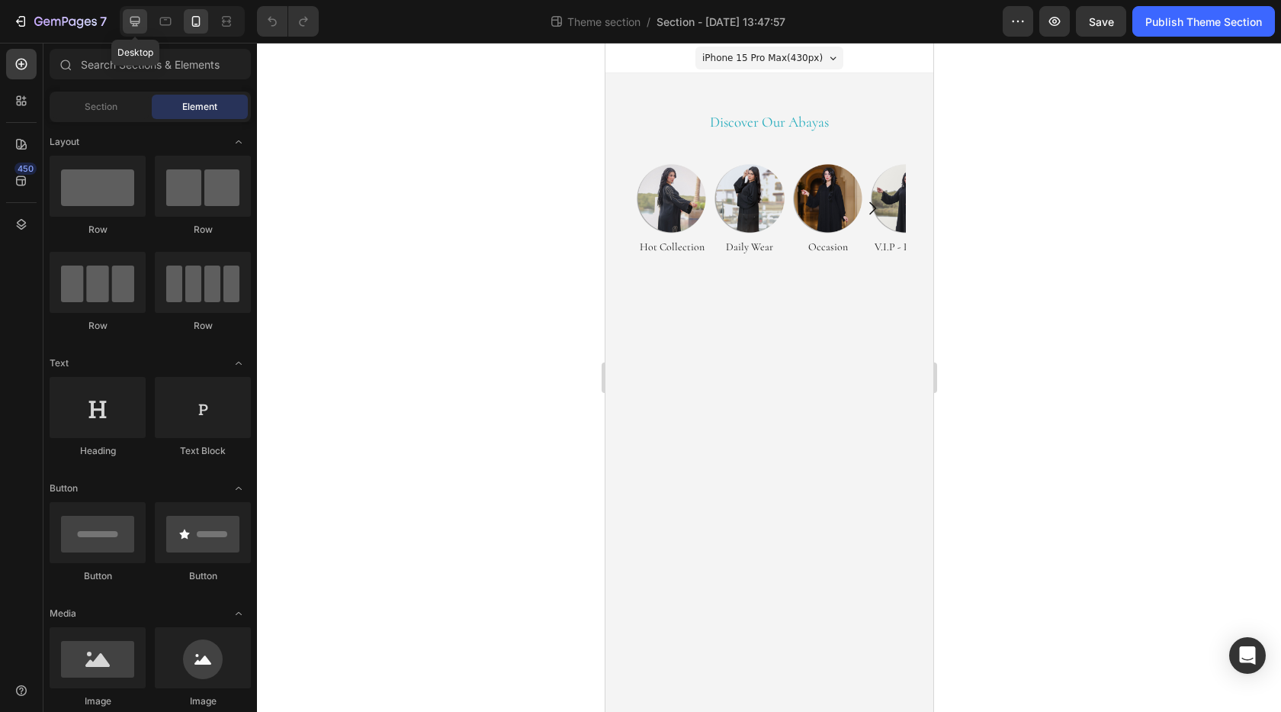
click at [143, 23] on div at bounding box center [135, 21] width 24 height 24
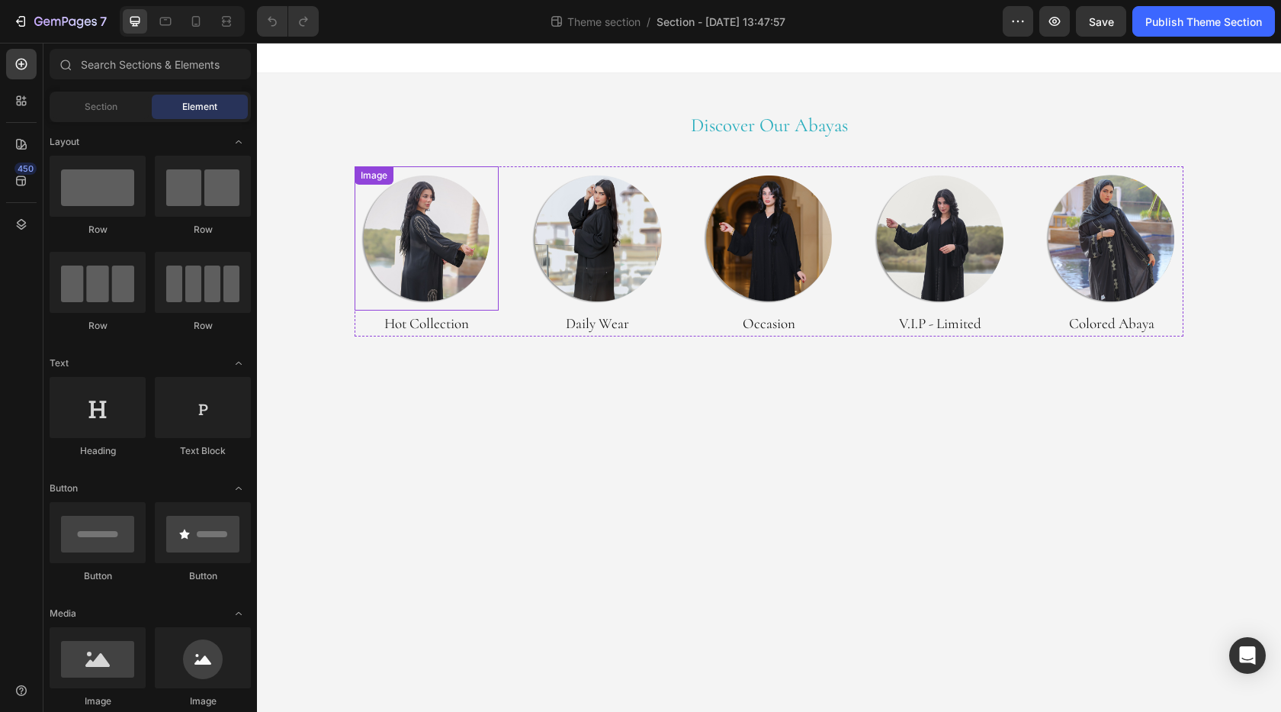
click at [392, 220] on img at bounding box center [427, 238] width 145 height 145
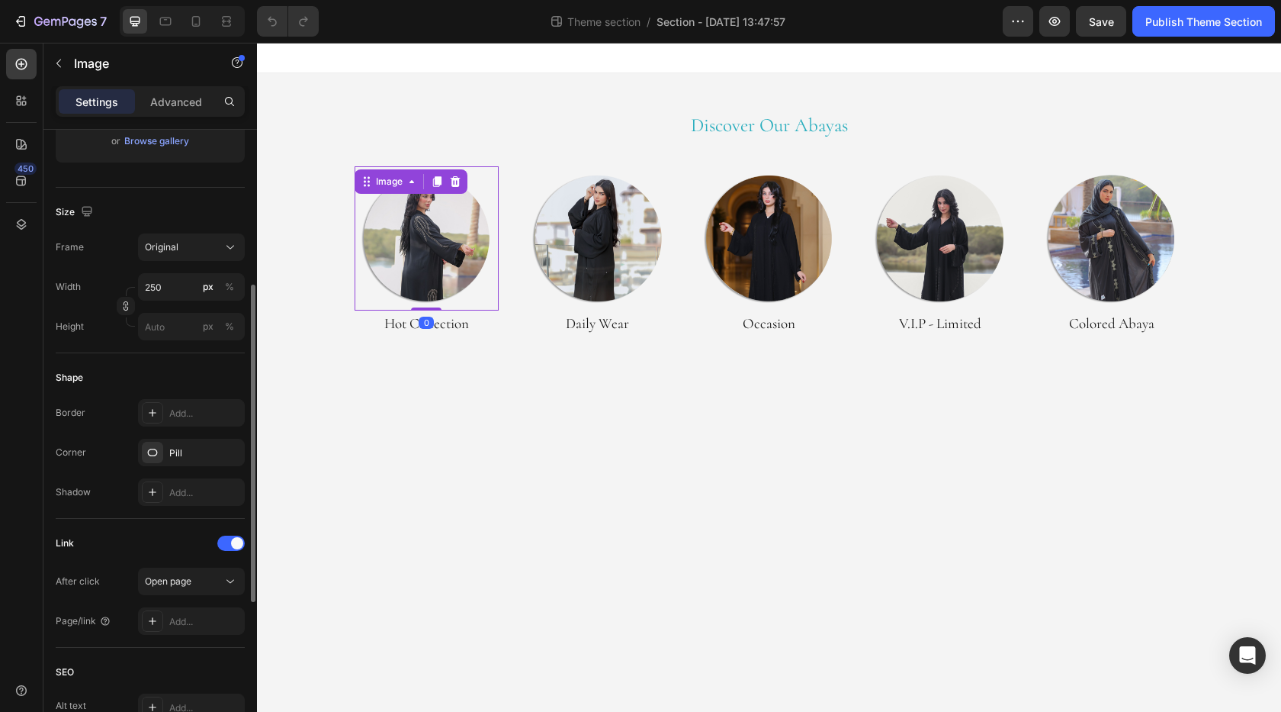
scroll to position [381, 0]
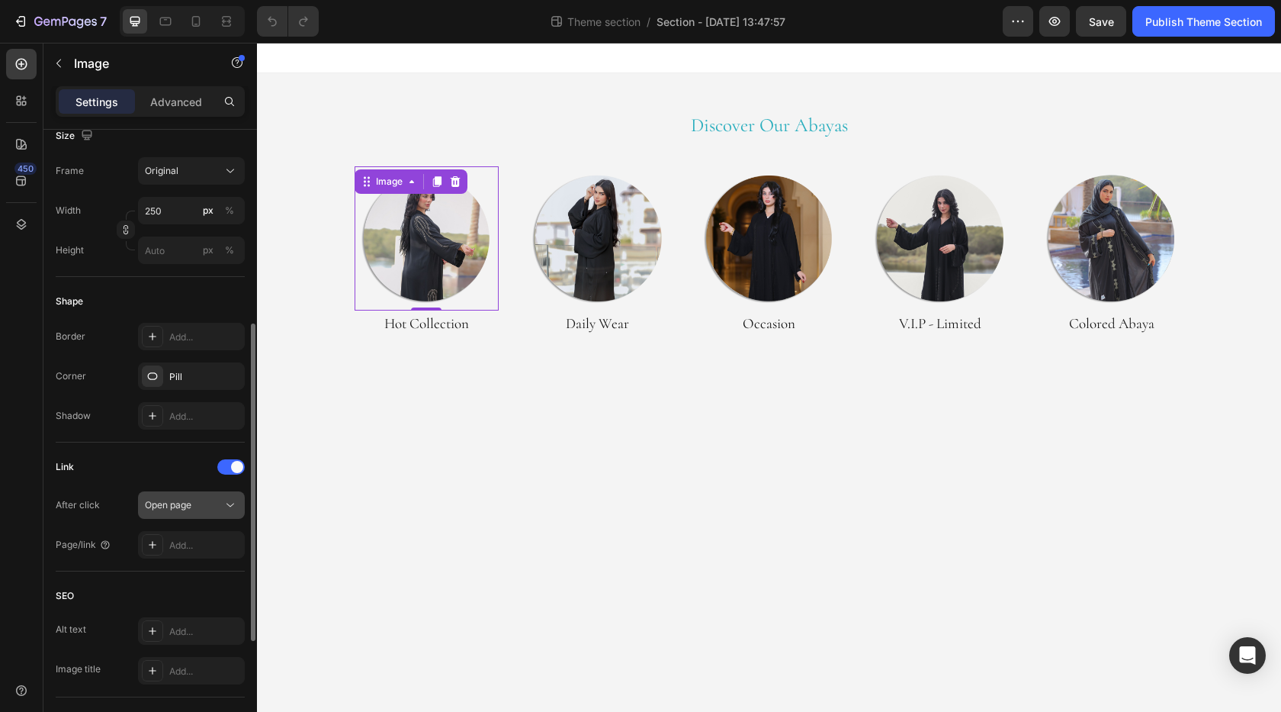
click at [206, 510] on div "Open page" at bounding box center [184, 505] width 78 height 14
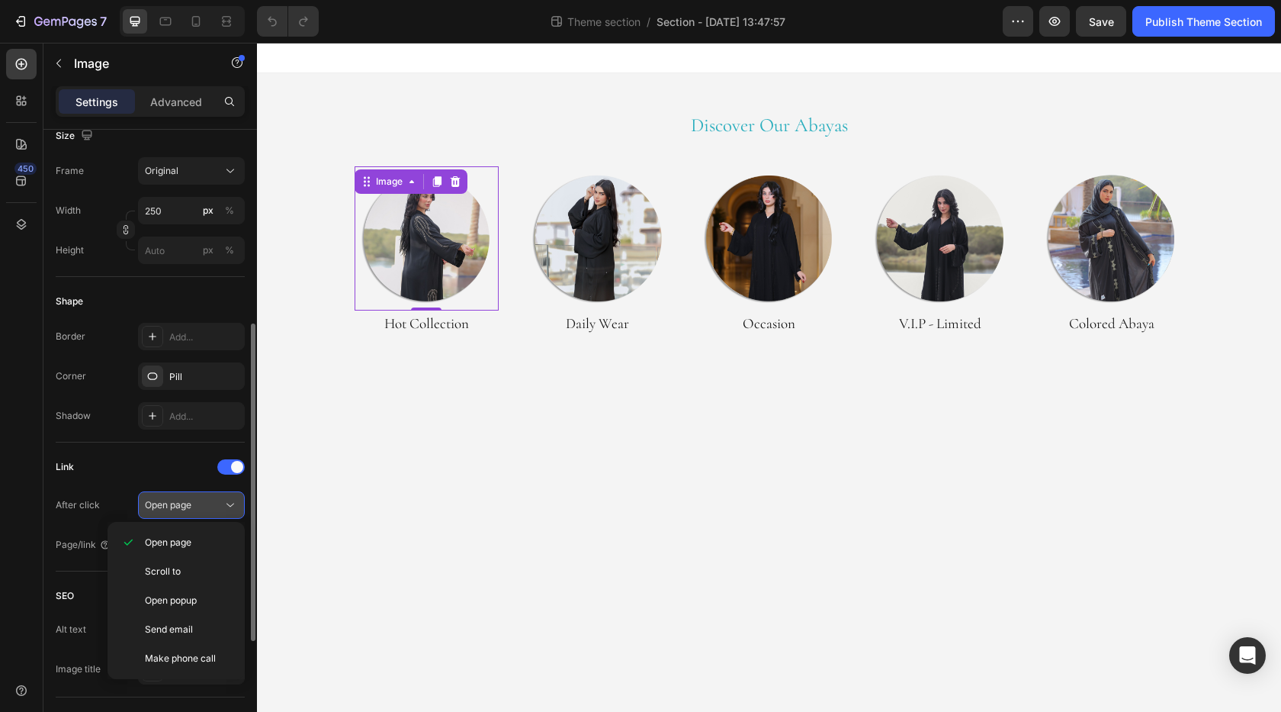
click at [208, 505] on div "Open page" at bounding box center [184, 505] width 78 height 14
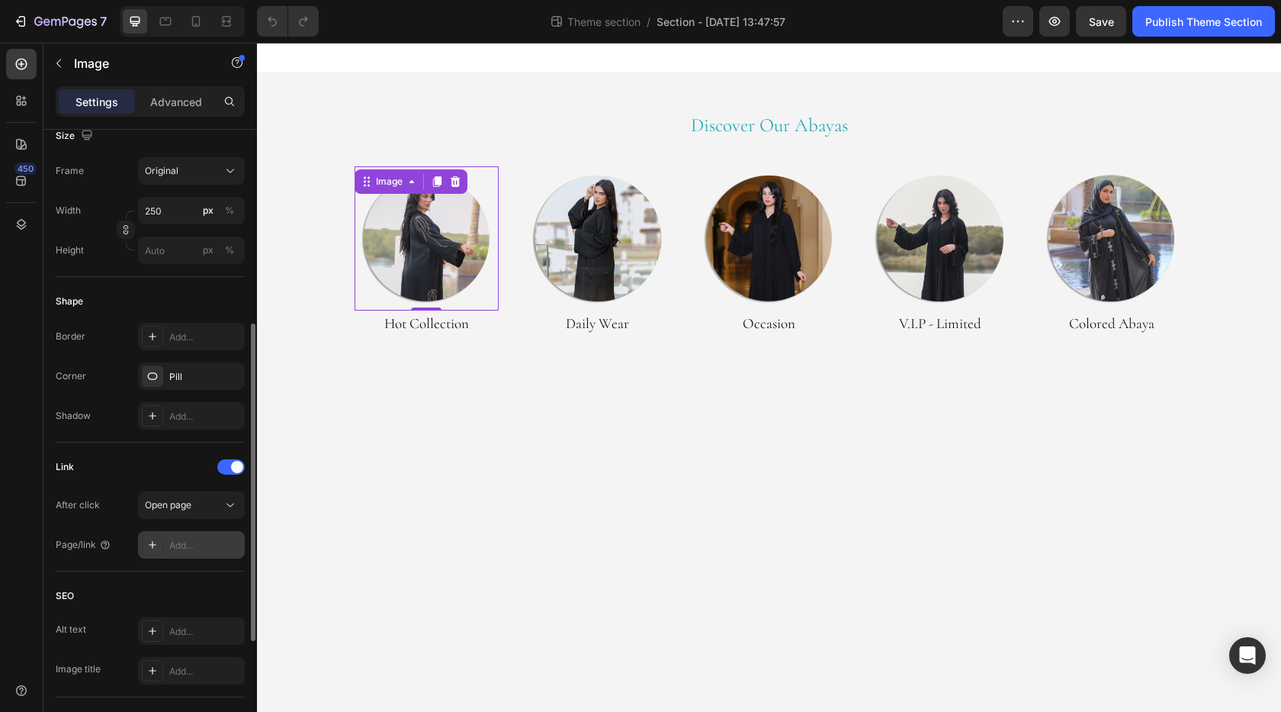
click at [189, 540] on div "Add..." at bounding box center [205, 546] width 72 height 14
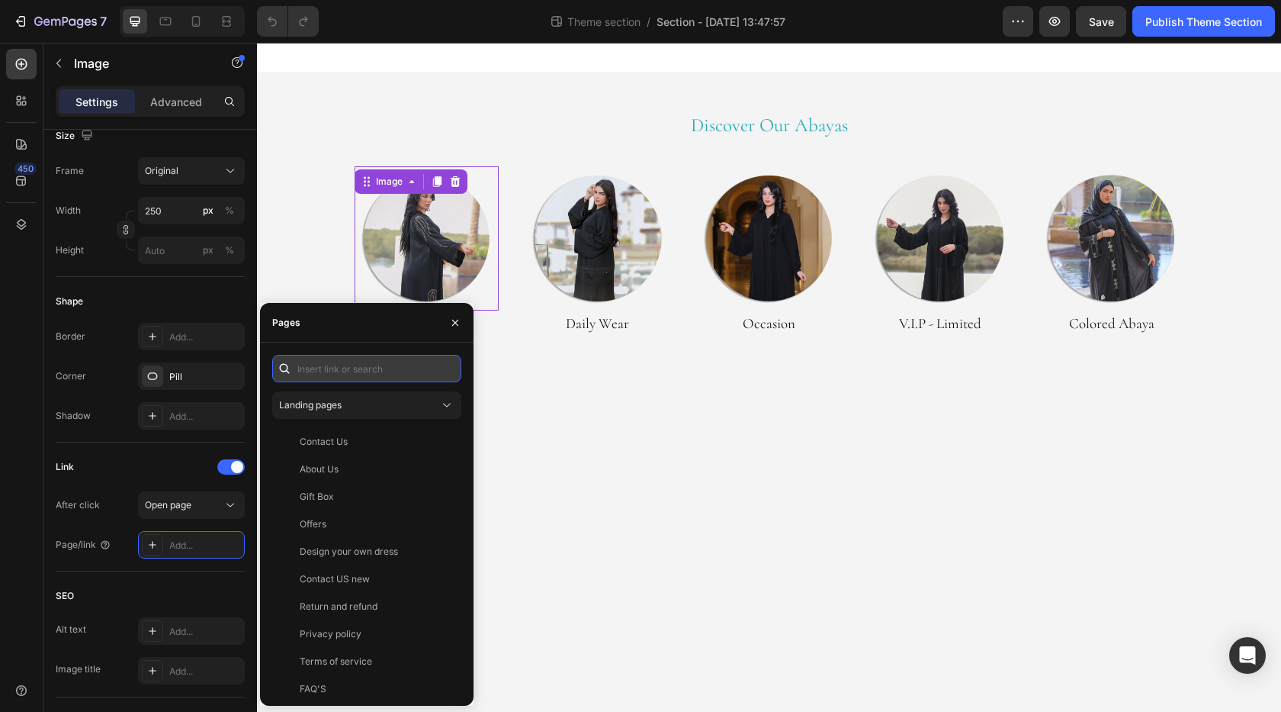
click at [355, 370] on input "text" at bounding box center [366, 368] width 189 height 27
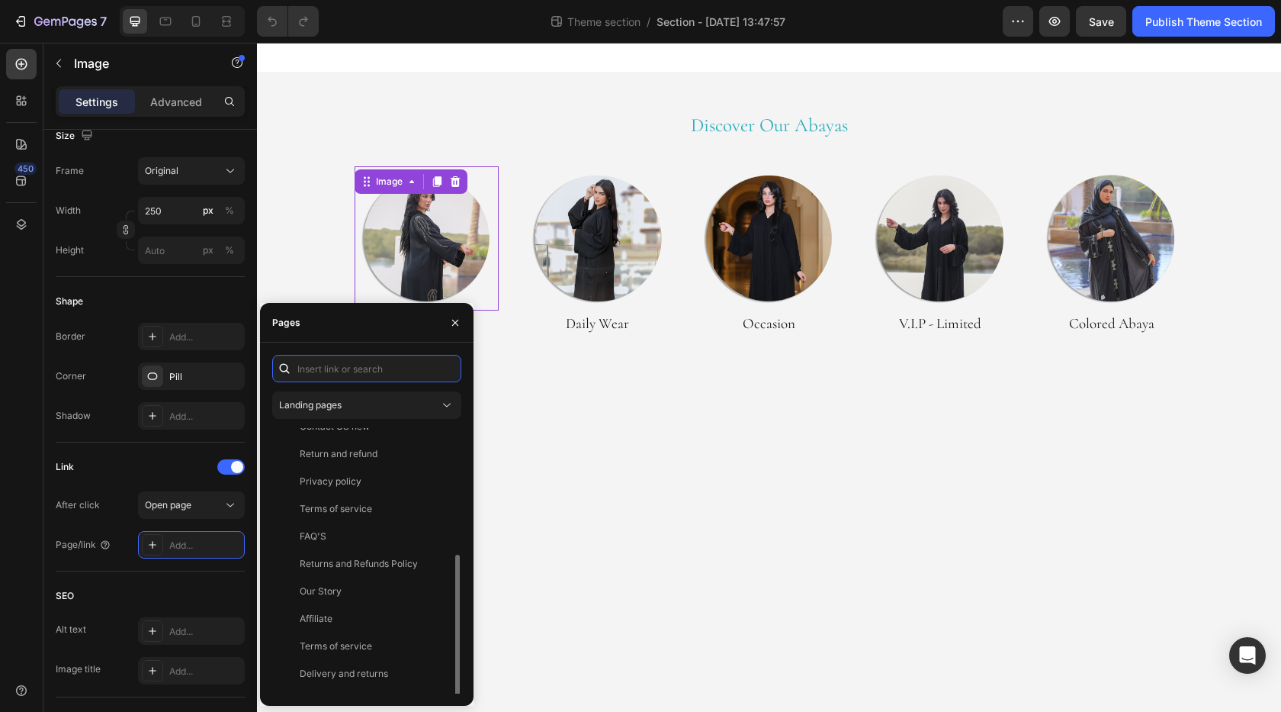
scroll to position [174, 0]
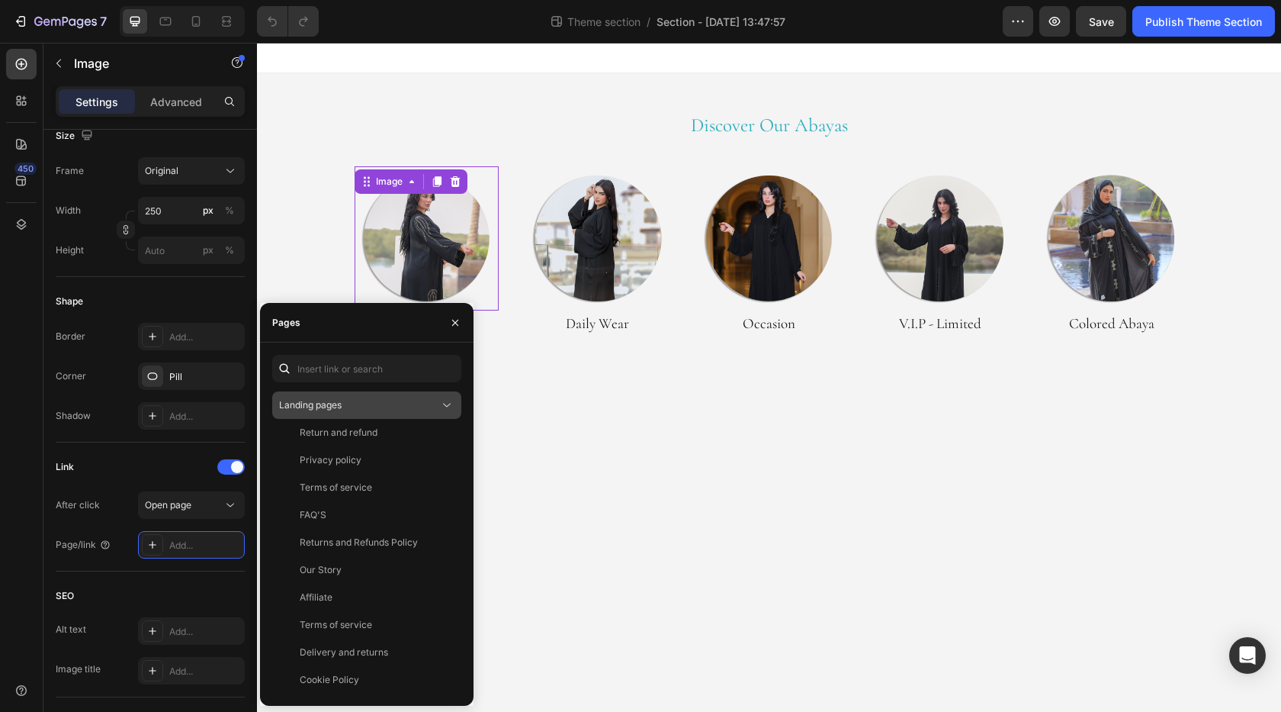
click at [371, 399] on div "Landing pages" at bounding box center [359, 405] width 160 height 14
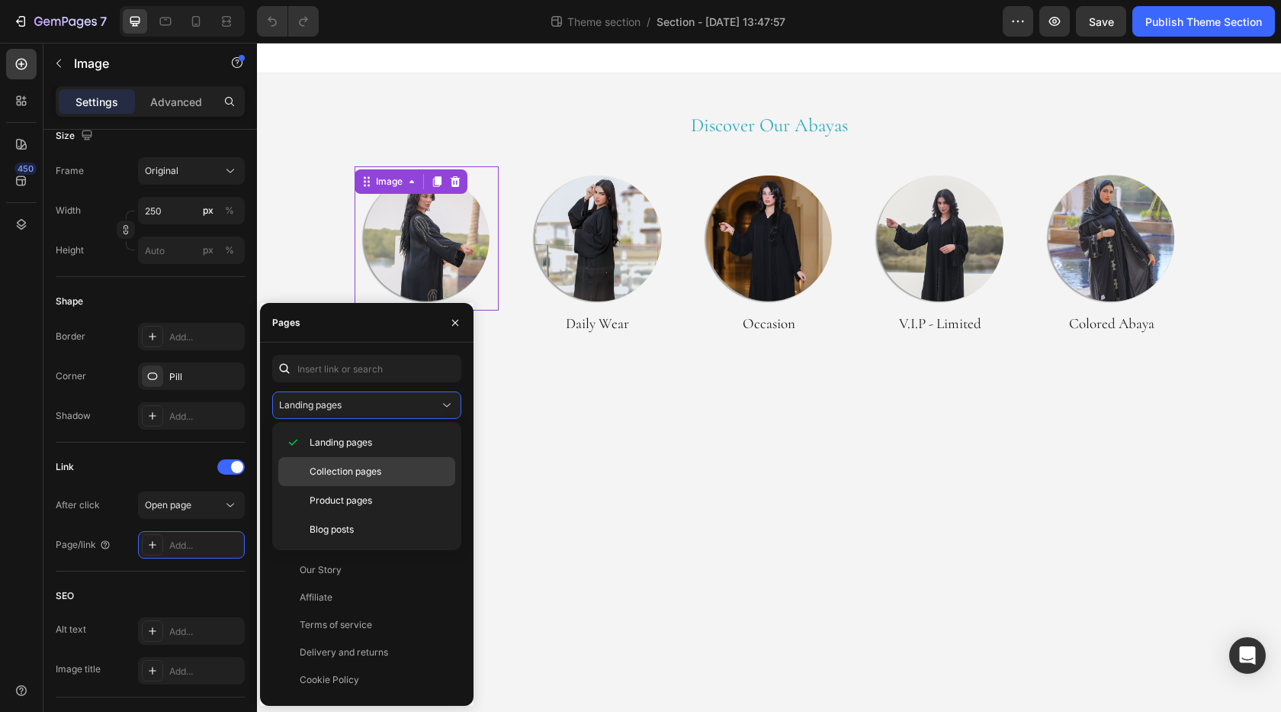
click at [365, 486] on div "Collection pages" at bounding box center [366, 500] width 177 height 29
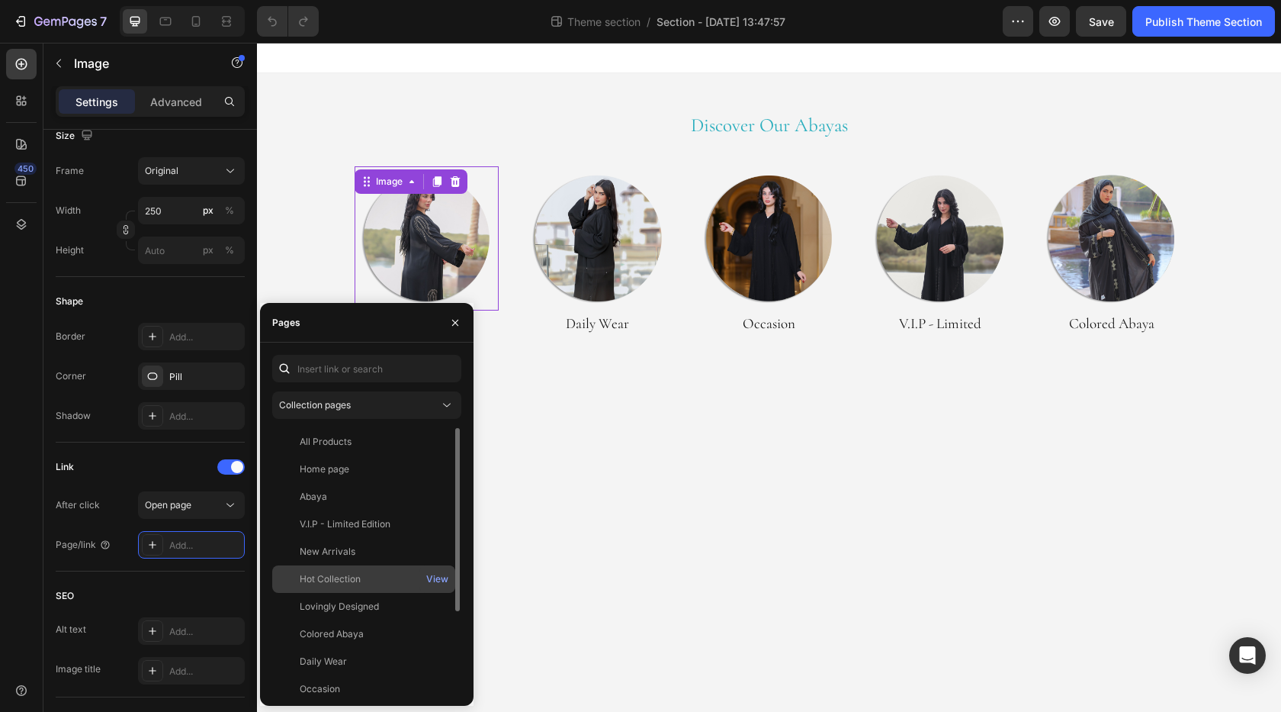
click at [361, 574] on div "Hot Collection" at bounding box center [330, 579] width 61 height 14
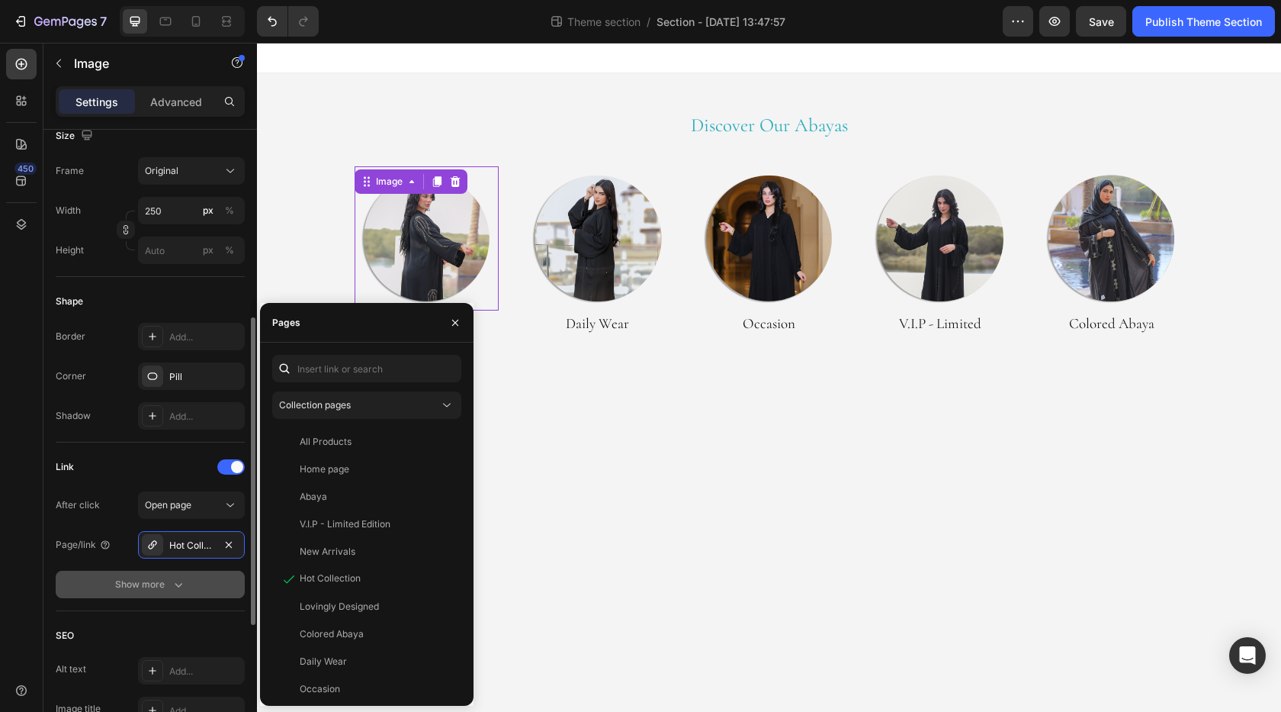
click at [150, 591] on div "Show more" at bounding box center [150, 584] width 71 height 15
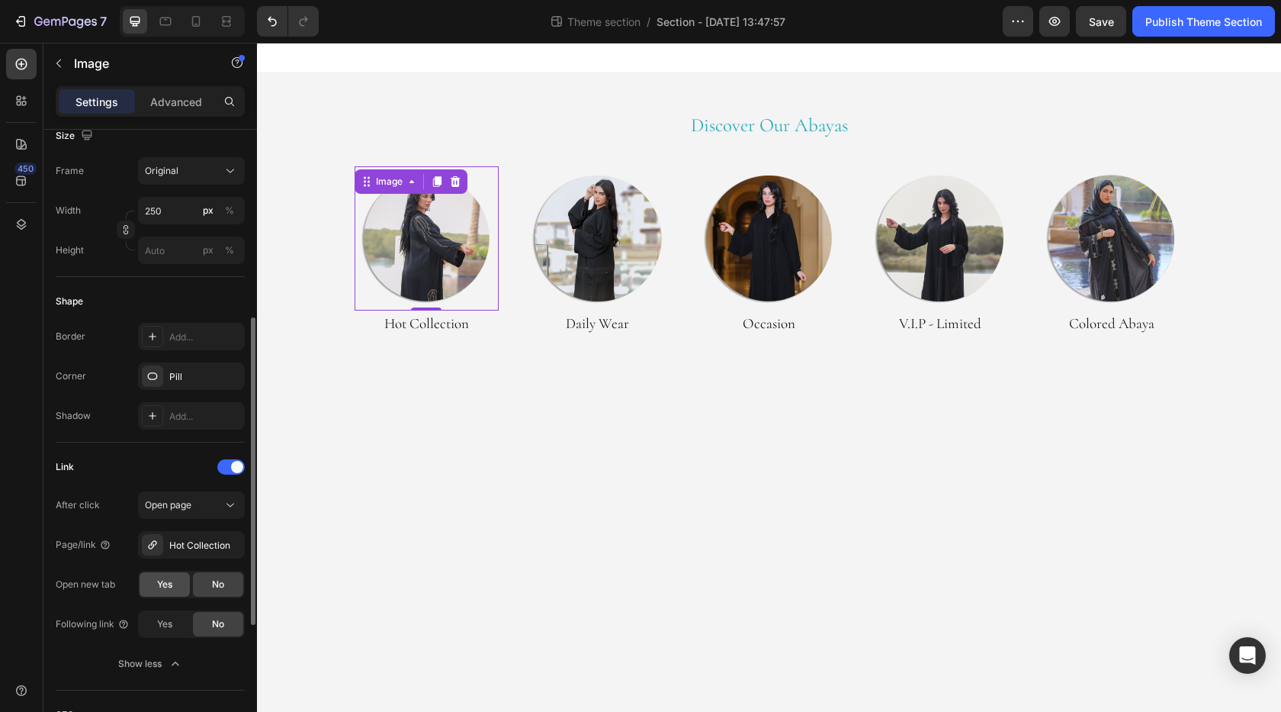
click at [163, 596] on div "Yes" at bounding box center [165, 584] width 50 height 24
click at [426, 323] on div "0" at bounding box center [426, 323] width 15 height 12
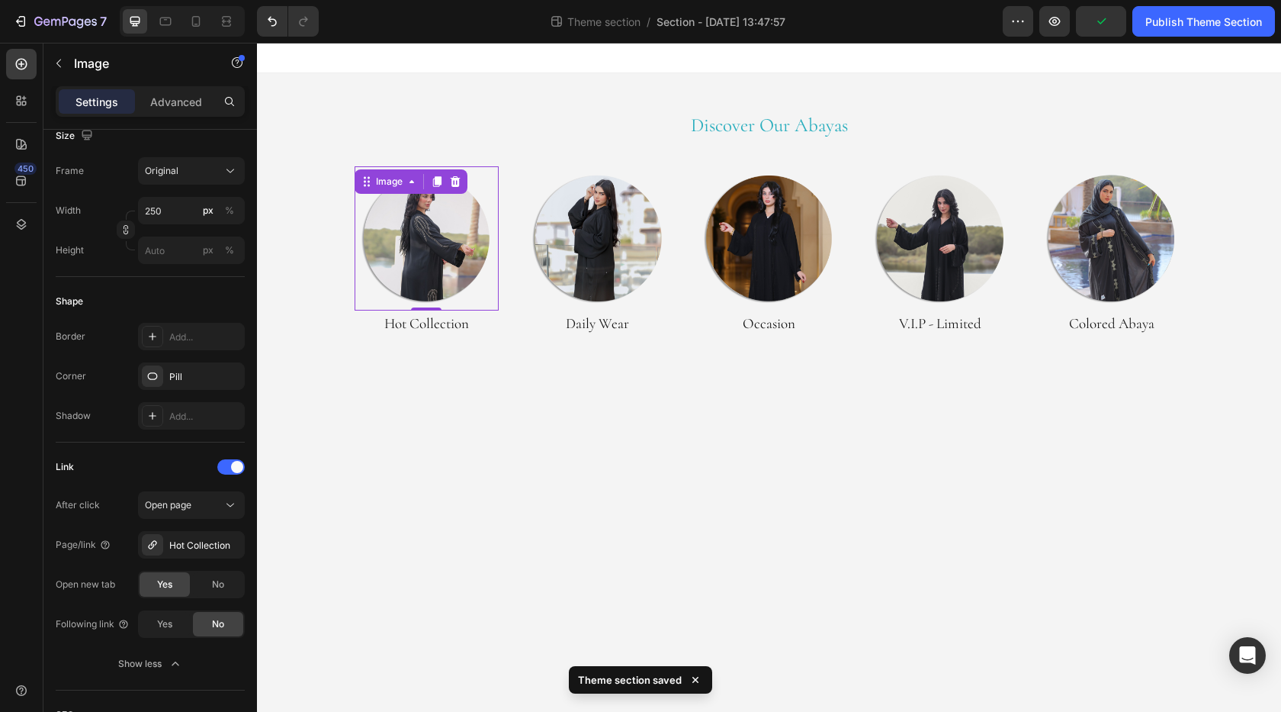
click at [433, 326] on div "0" at bounding box center [426, 323] width 15 height 12
click at [433, 332] on h2 "Hot Collection" at bounding box center [427, 323] width 145 height 26
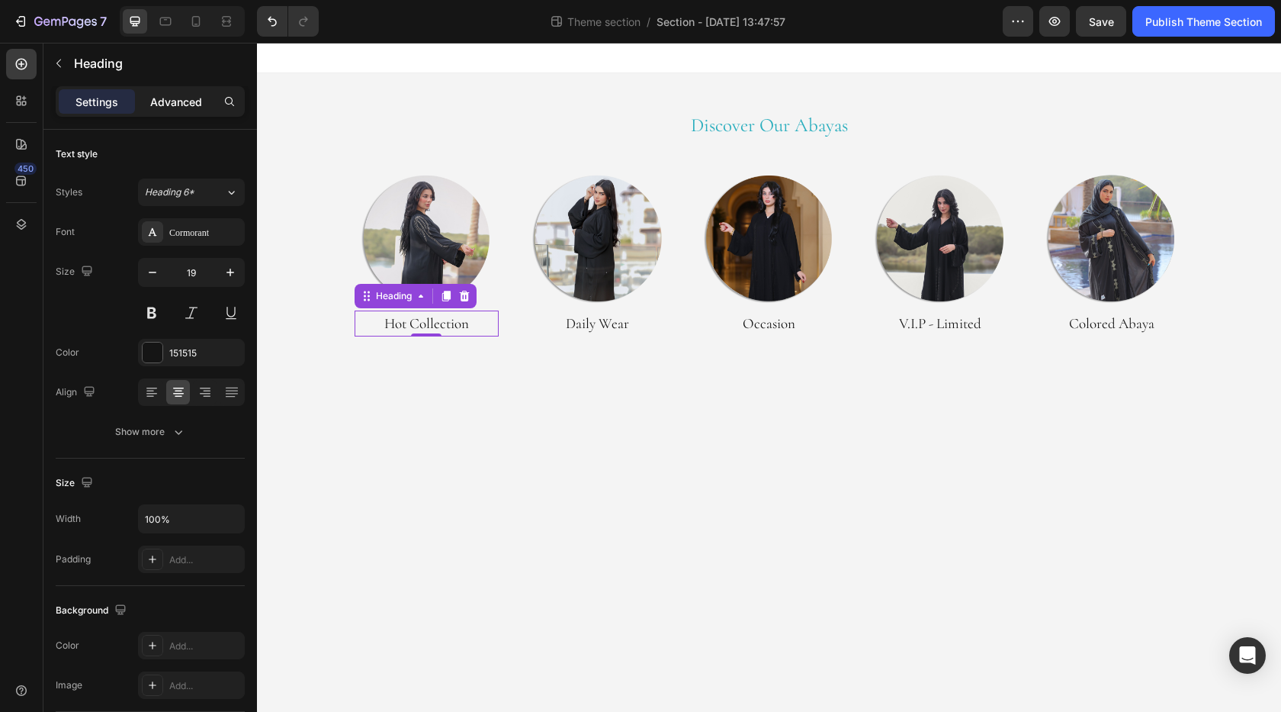
click at [185, 109] on p "Advanced" at bounding box center [176, 102] width 52 height 16
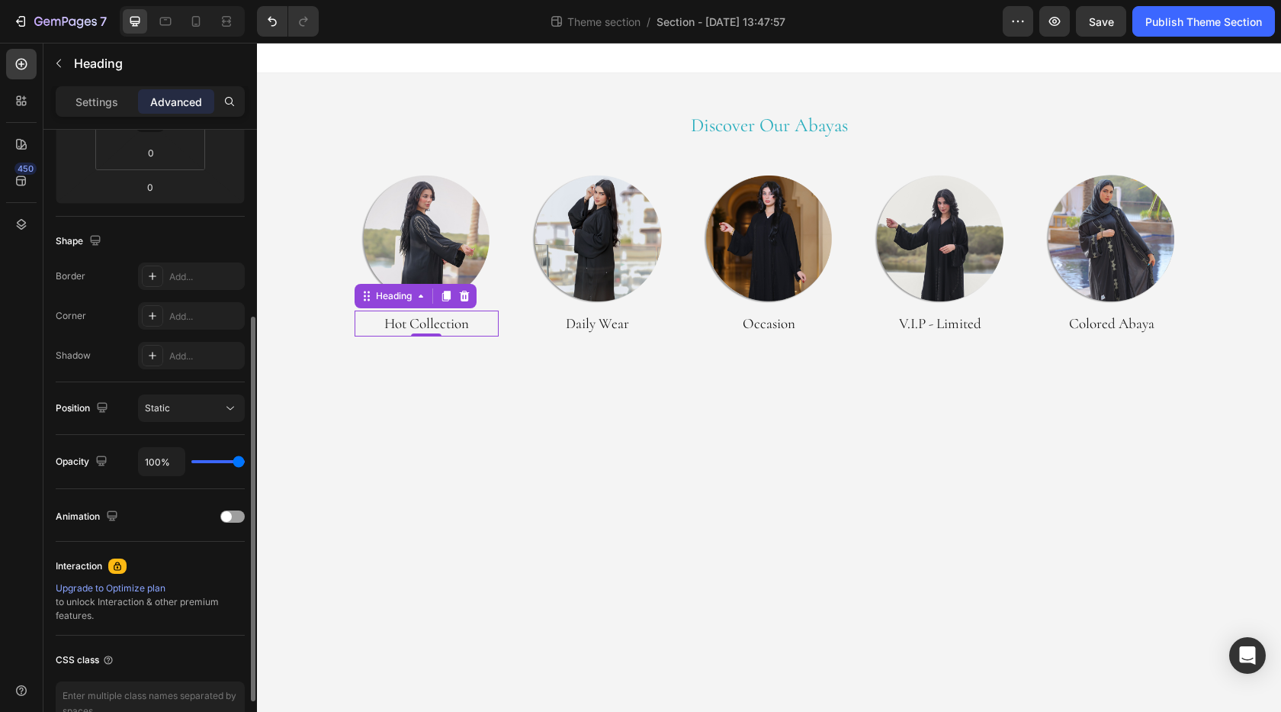
scroll to position [381, 0]
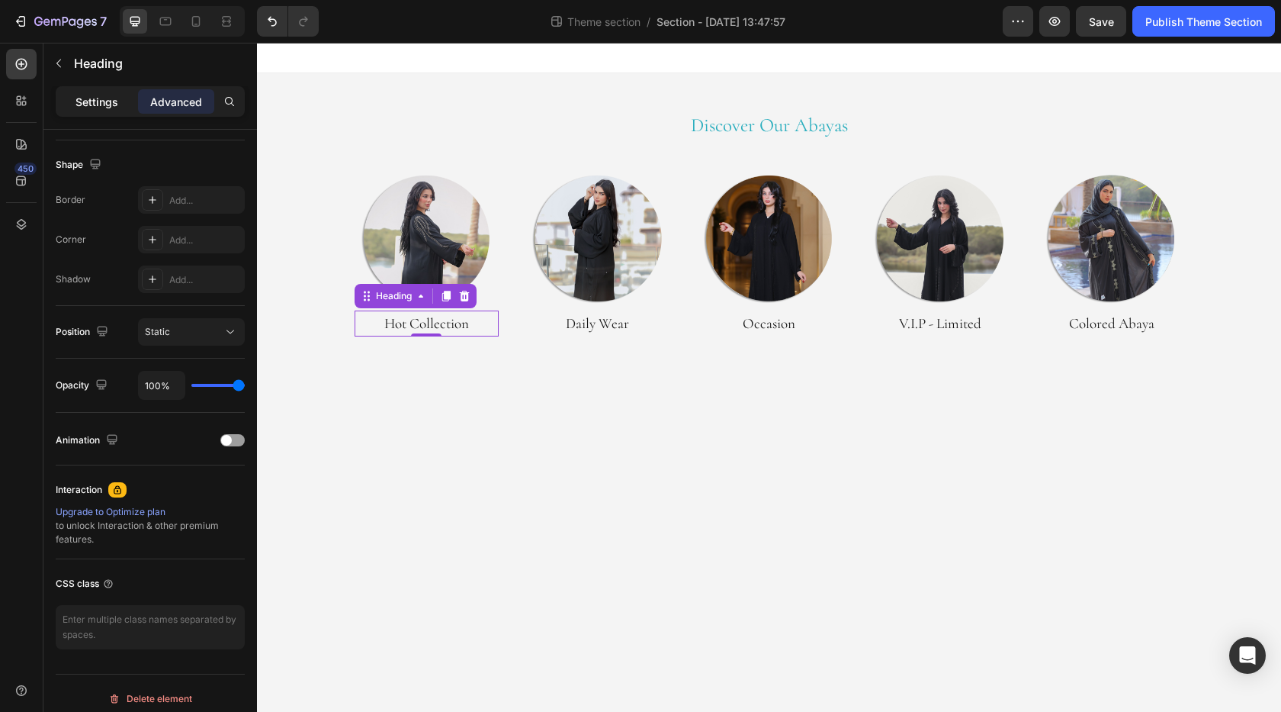
click at [101, 105] on p "Settings" at bounding box center [97, 102] width 43 height 16
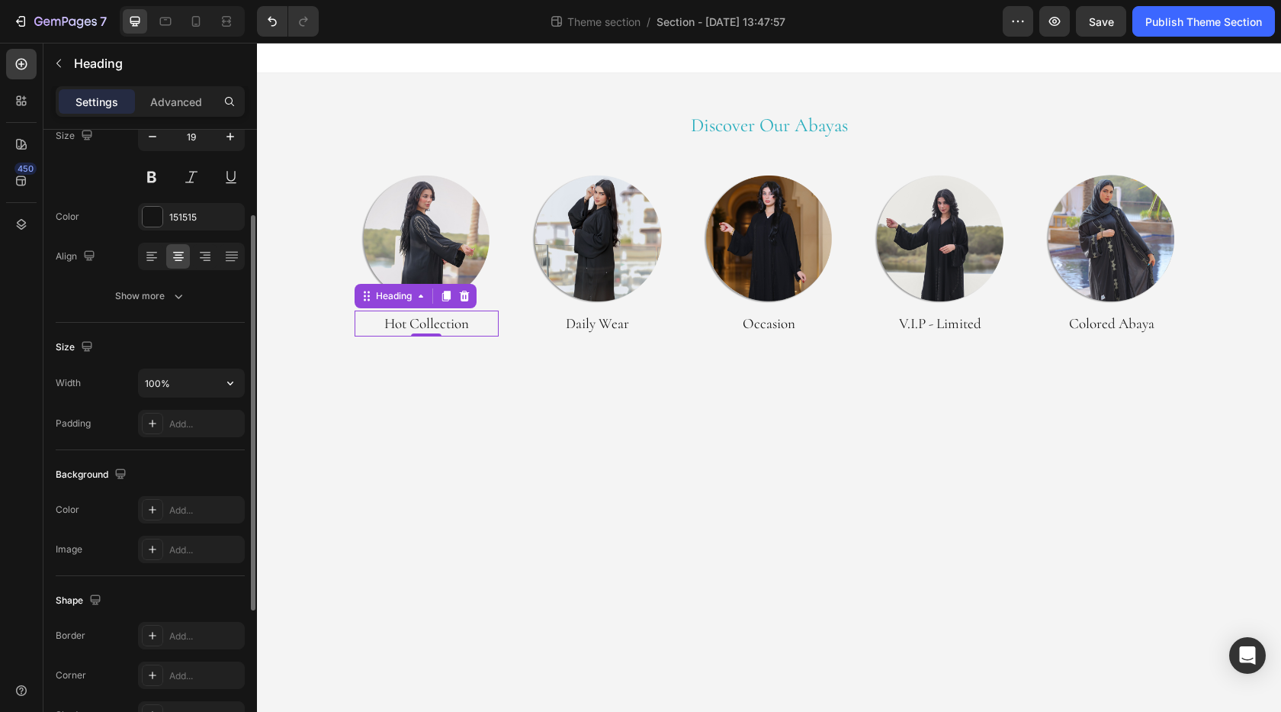
scroll to position [59, 0]
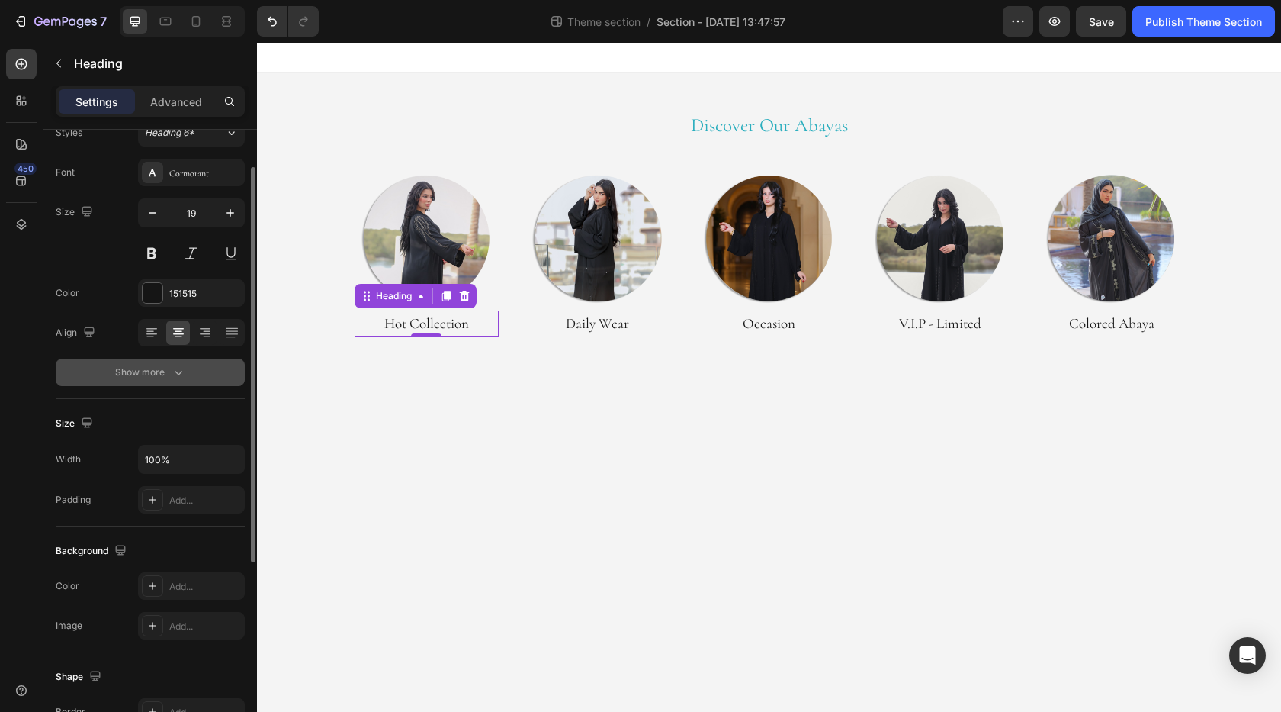
click at [166, 372] on div "Show more" at bounding box center [150, 372] width 71 height 15
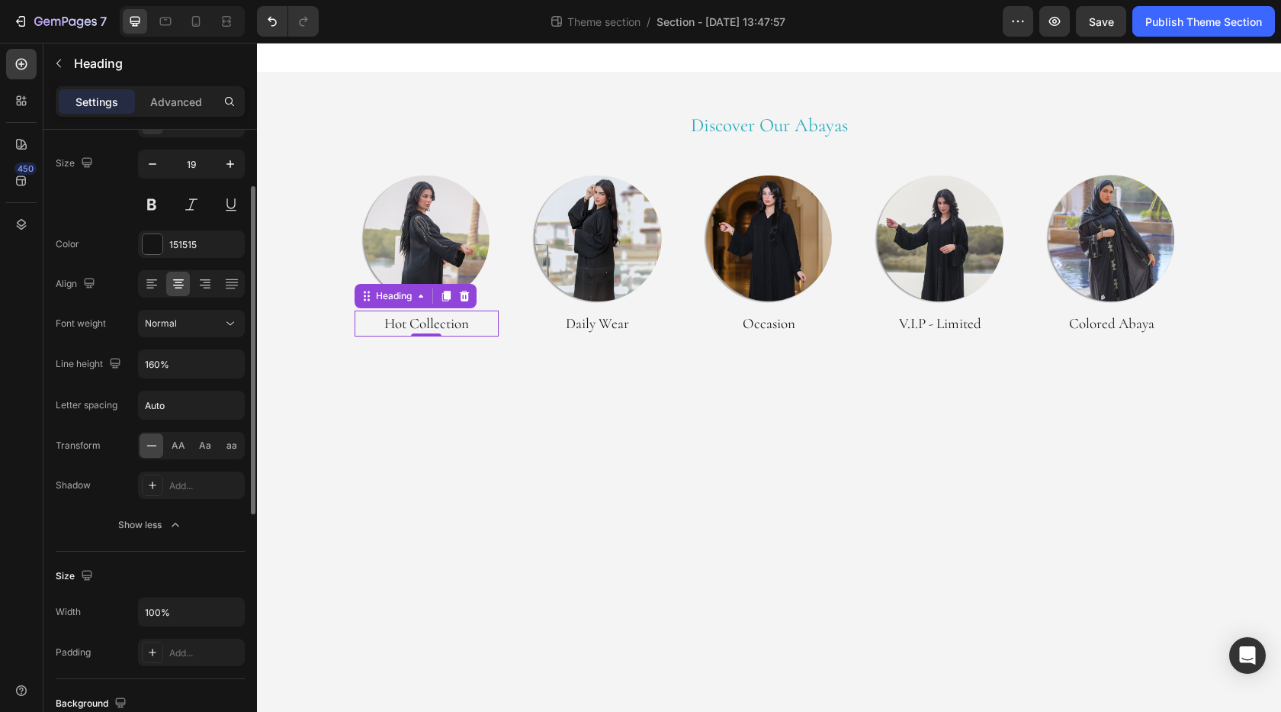
scroll to position [0, 0]
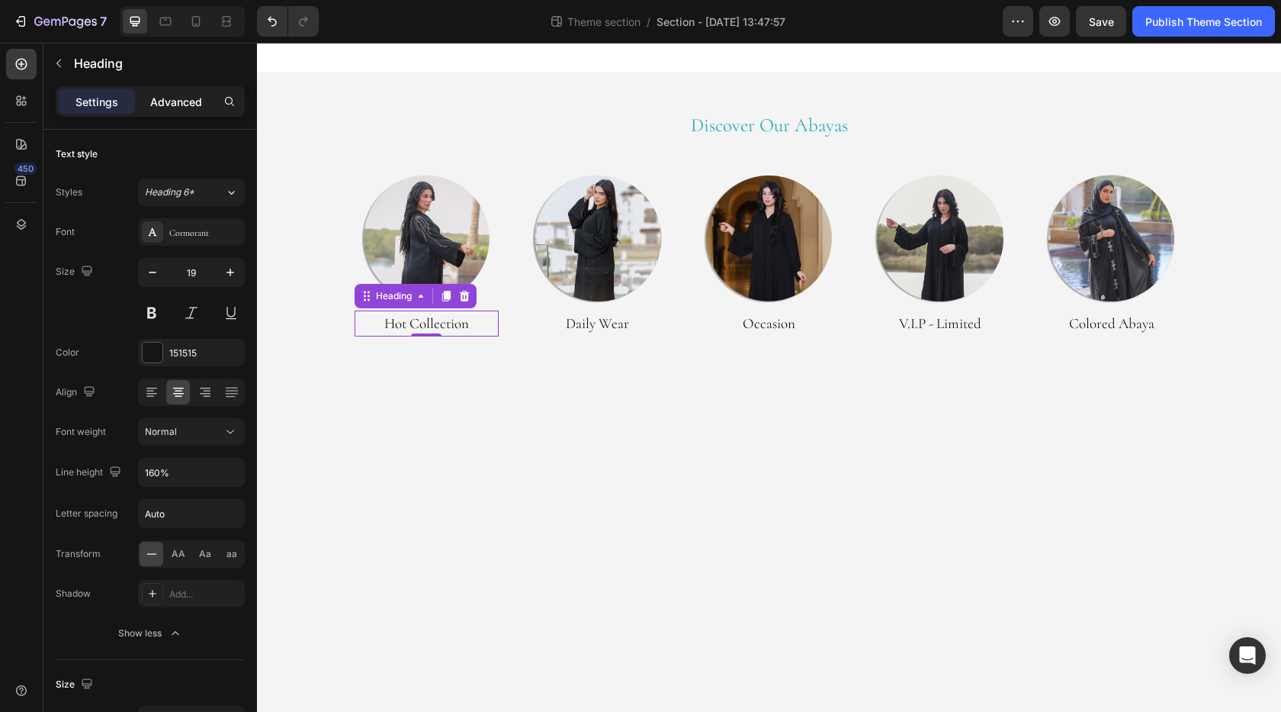
click at [172, 106] on p "Advanced" at bounding box center [176, 102] width 52 height 16
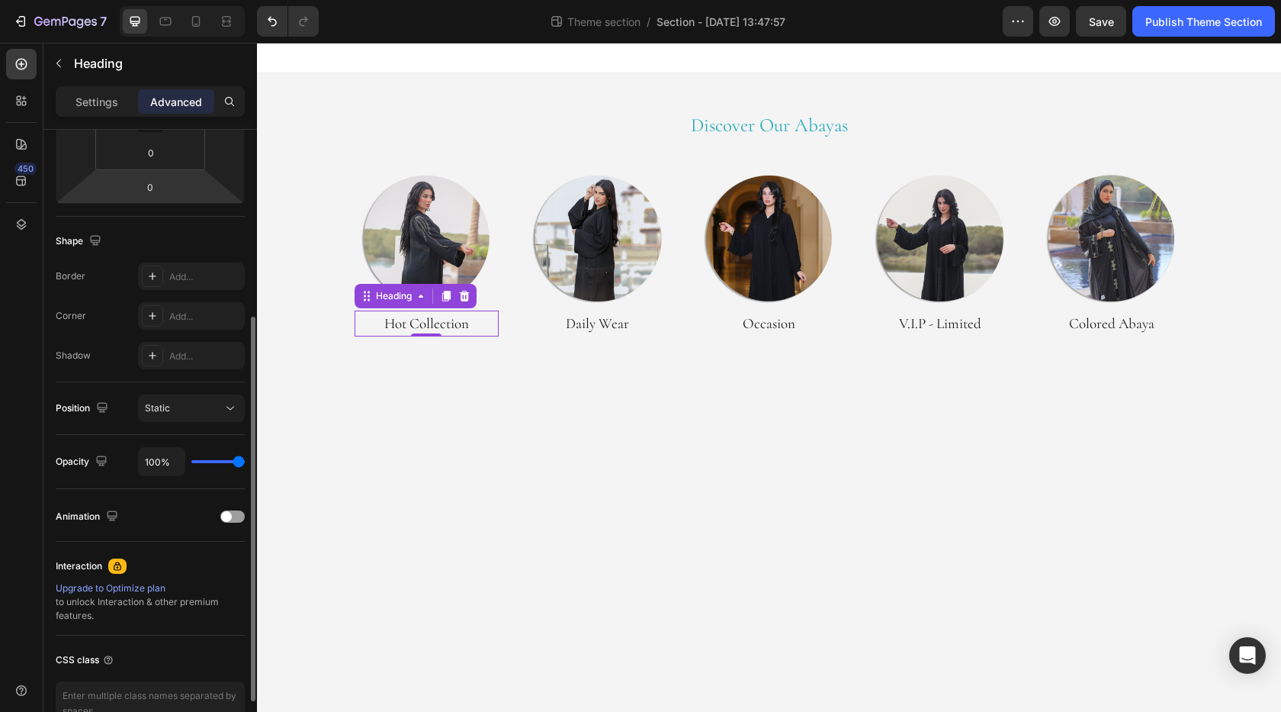
scroll to position [381, 0]
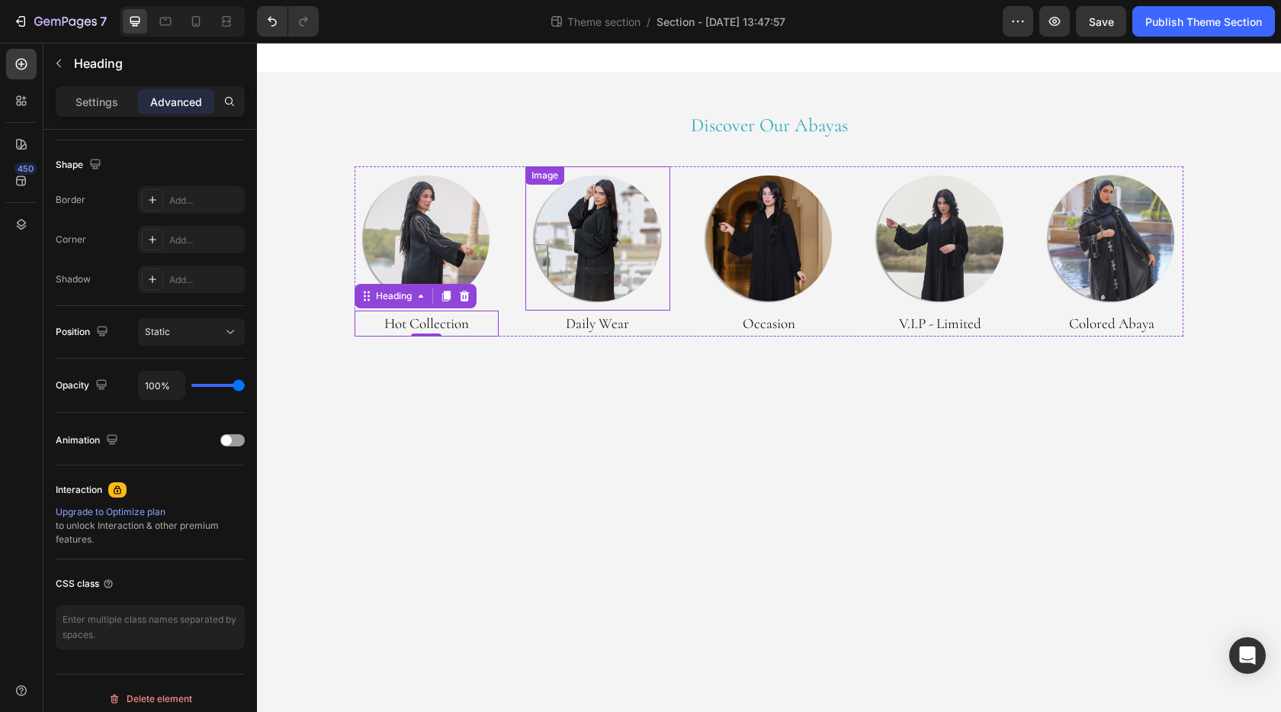
click at [603, 240] on img at bounding box center [598, 238] width 145 height 145
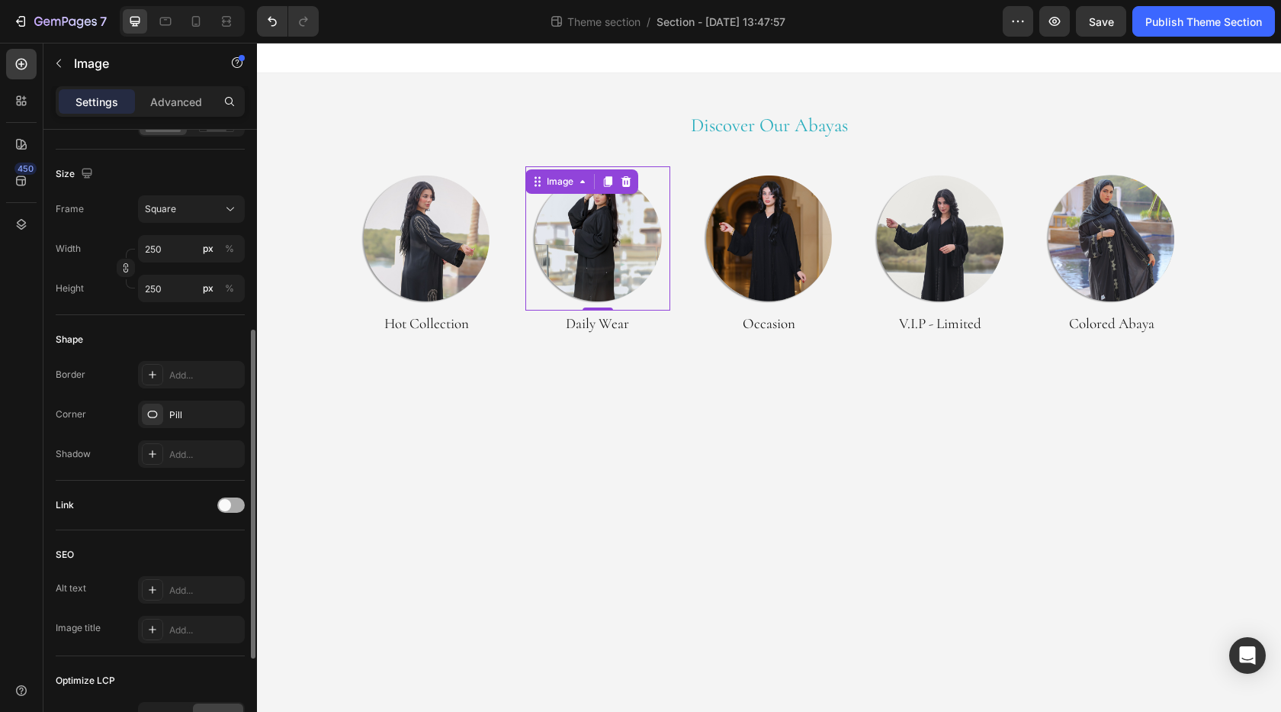
click at [229, 510] on div at bounding box center [230, 504] width 27 height 15
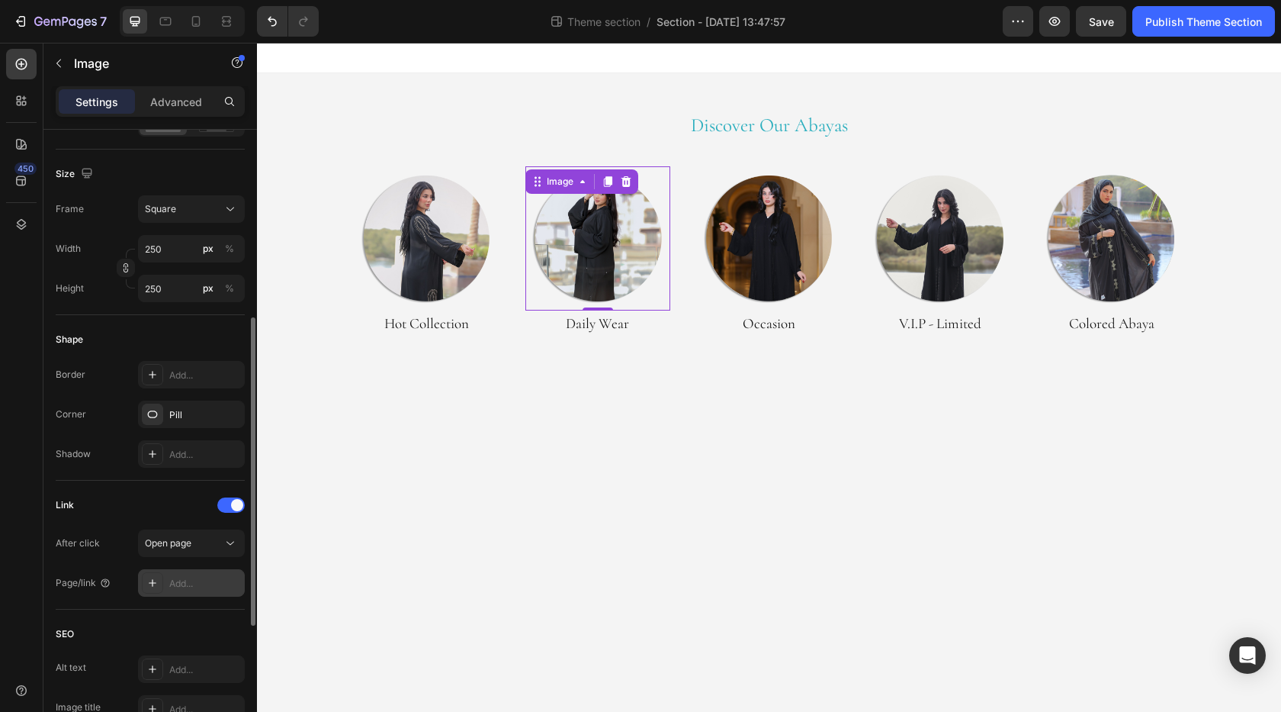
click at [195, 588] on div "Add..." at bounding box center [205, 584] width 72 height 14
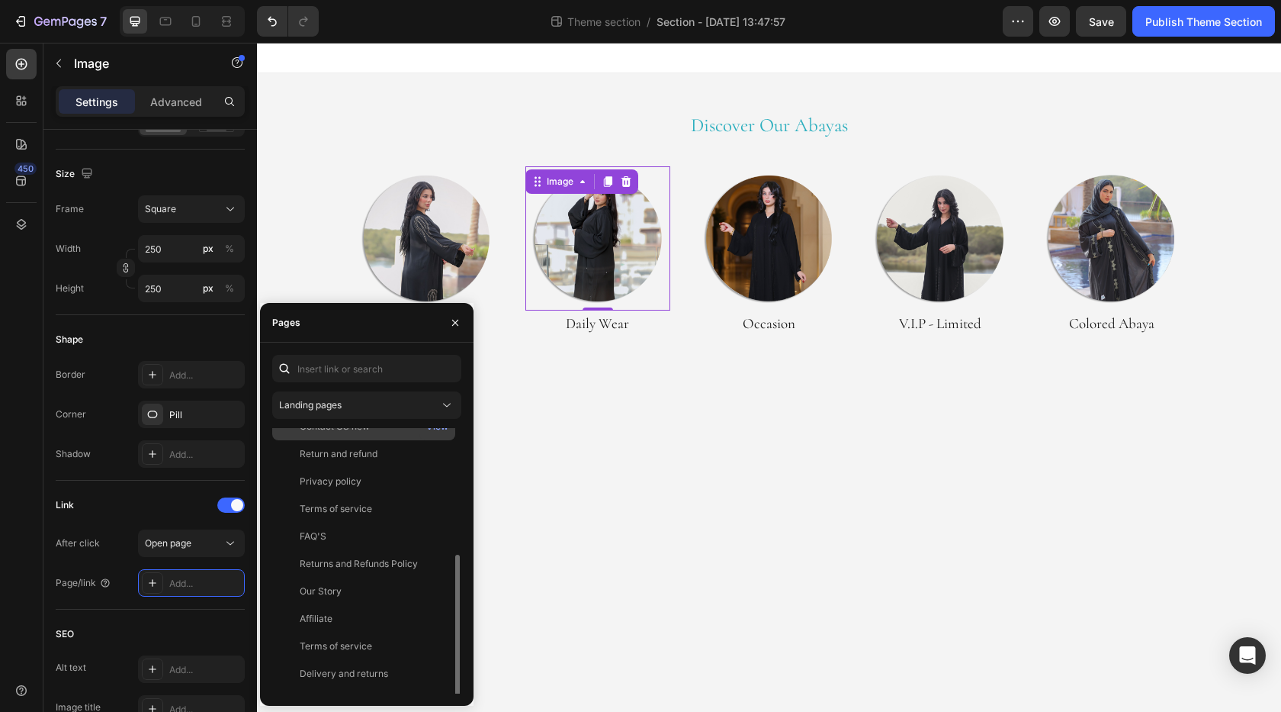
scroll to position [174, 0]
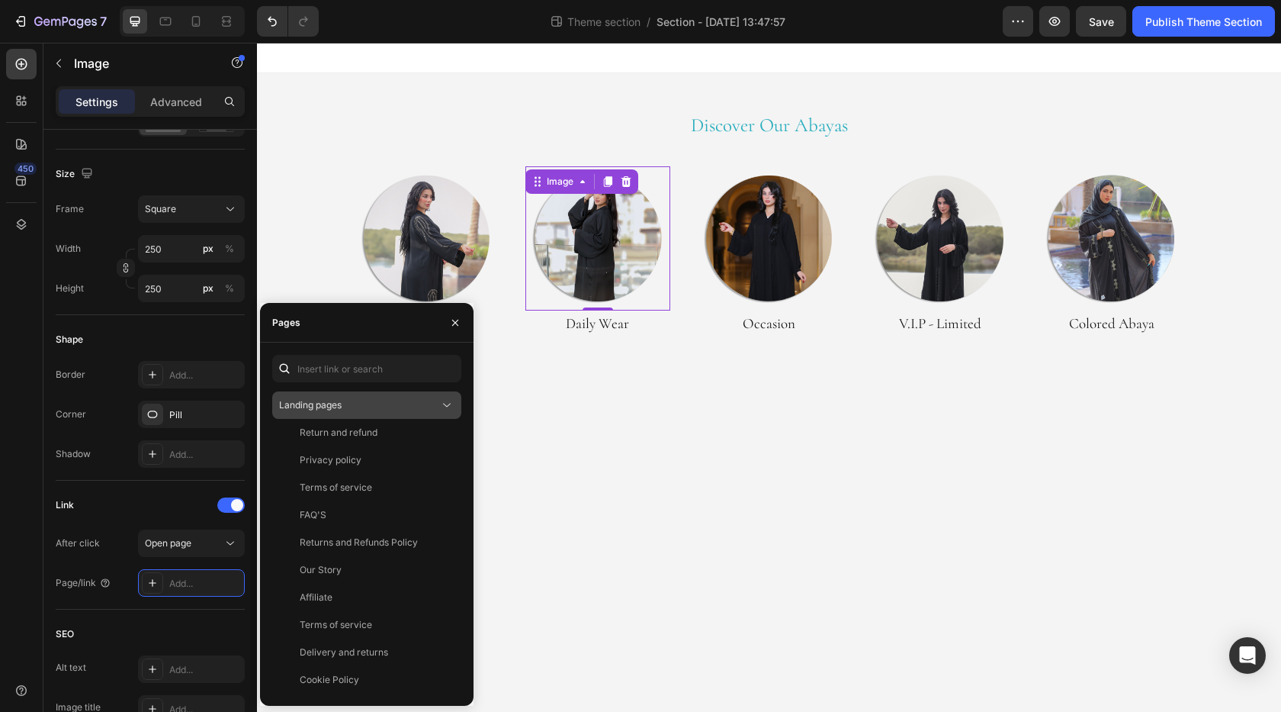
click at [370, 404] on div "Landing pages" at bounding box center [359, 405] width 160 height 14
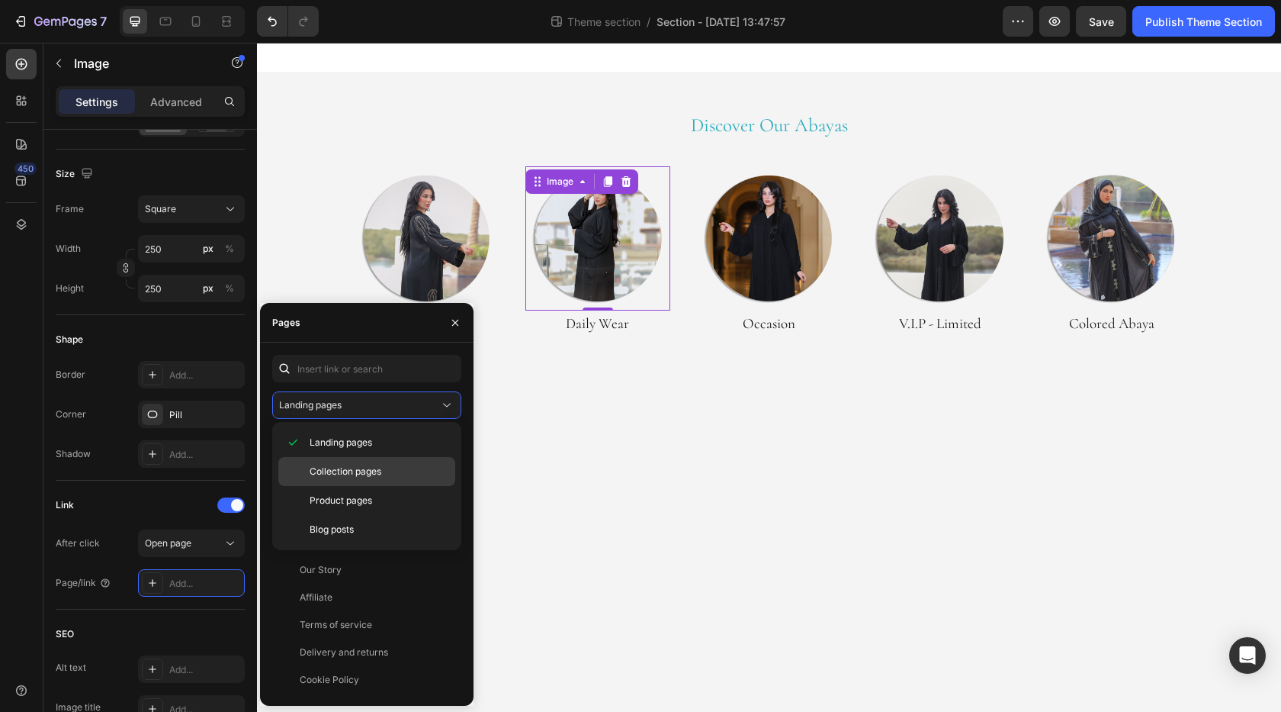
click at [332, 467] on span "Collection pages" at bounding box center [346, 472] width 72 height 14
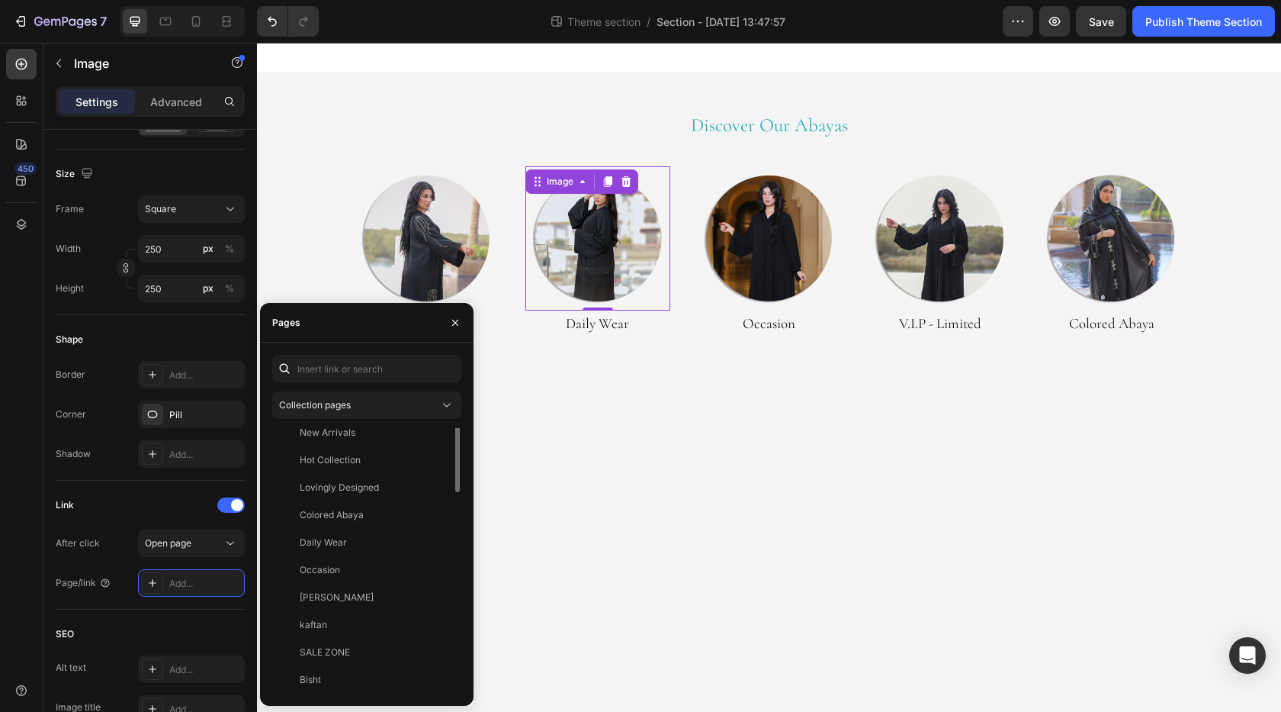
scroll to position [0, 0]
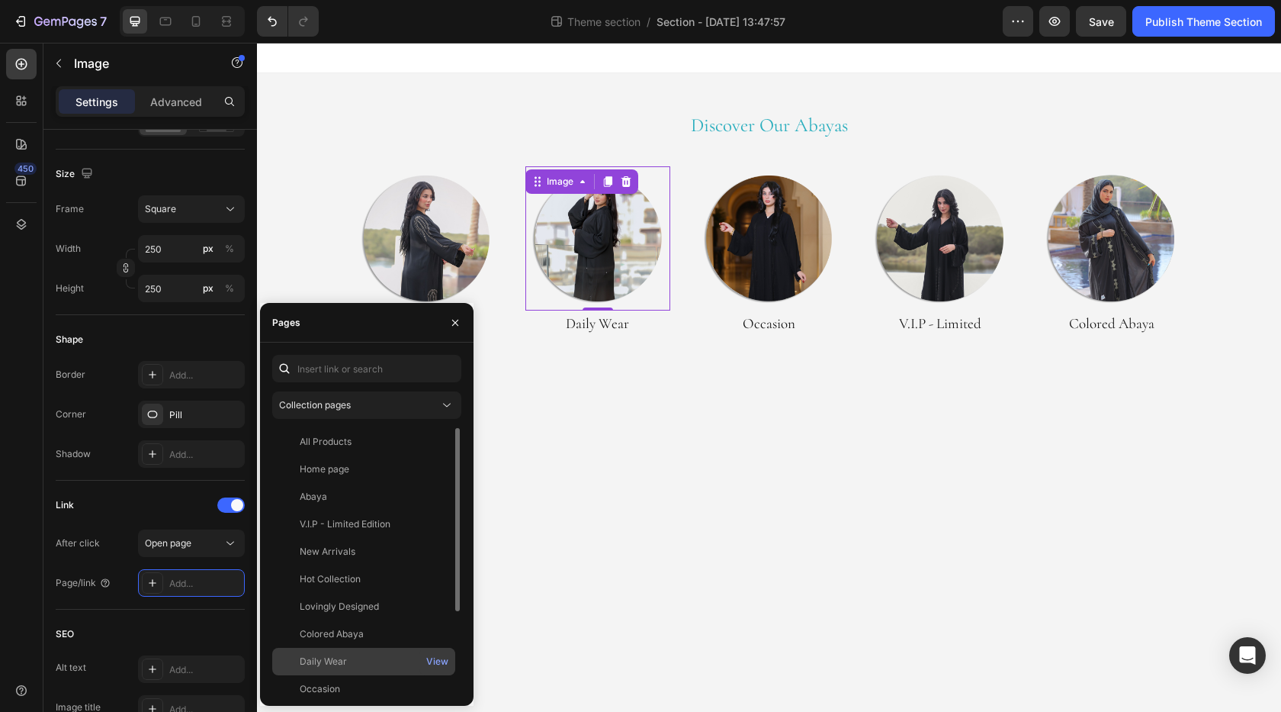
click at [343, 675] on div "Daily Wear View" at bounding box center [363, 688] width 183 height 27
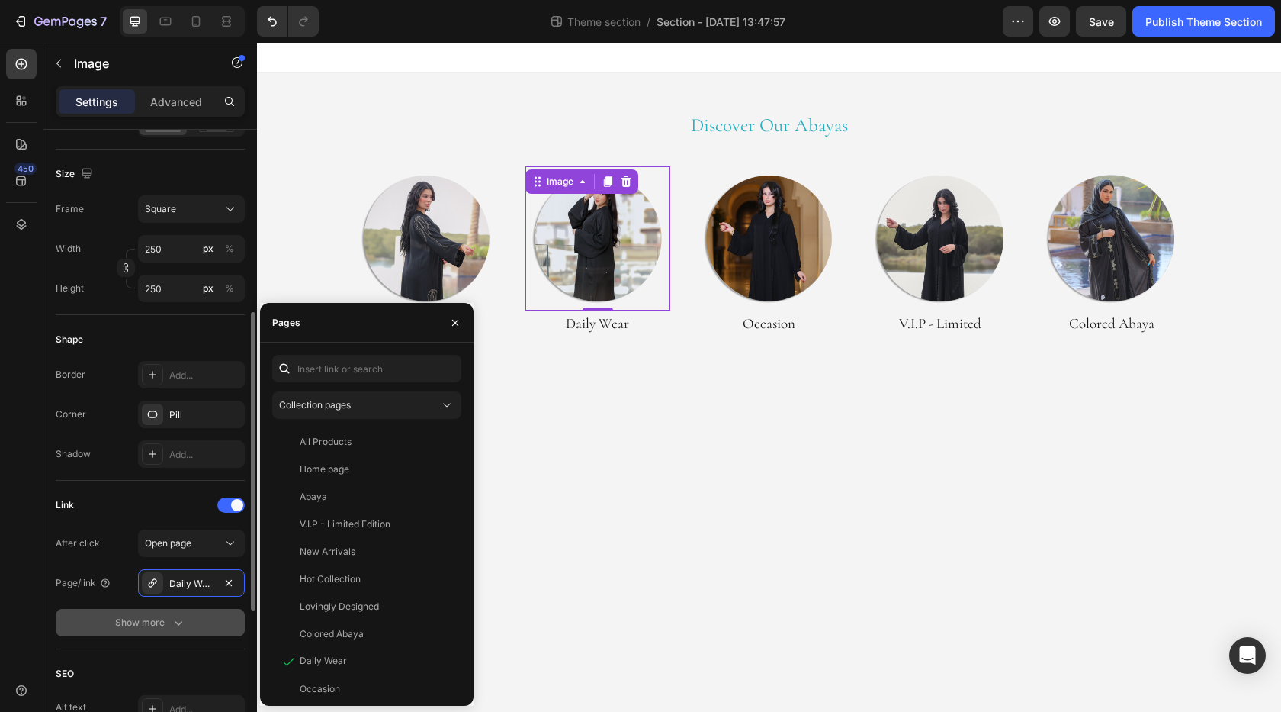
click at [169, 630] on div "Show more" at bounding box center [150, 622] width 71 height 15
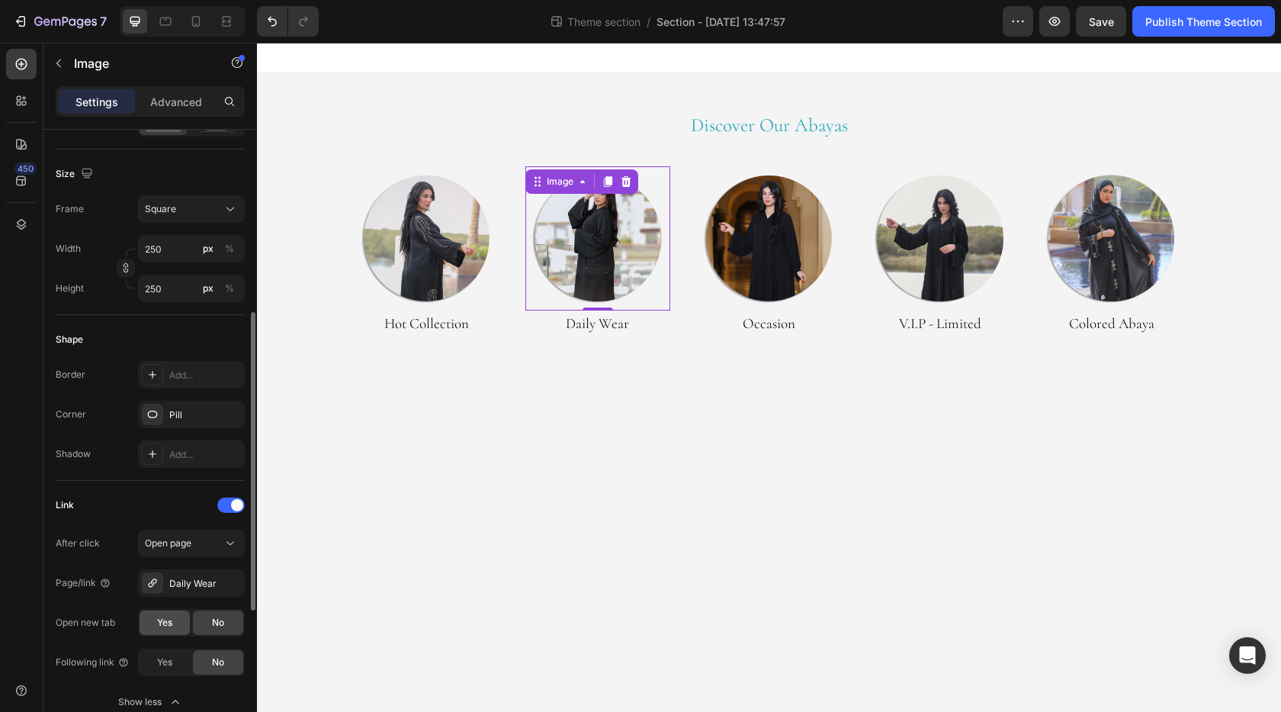
click at [170, 628] on span "Yes" at bounding box center [164, 623] width 15 height 14
click at [117, 600] on div "After click Open page Page/link Daily Wear Open new tab Yes No Following link Y…" at bounding box center [150, 622] width 189 height 186
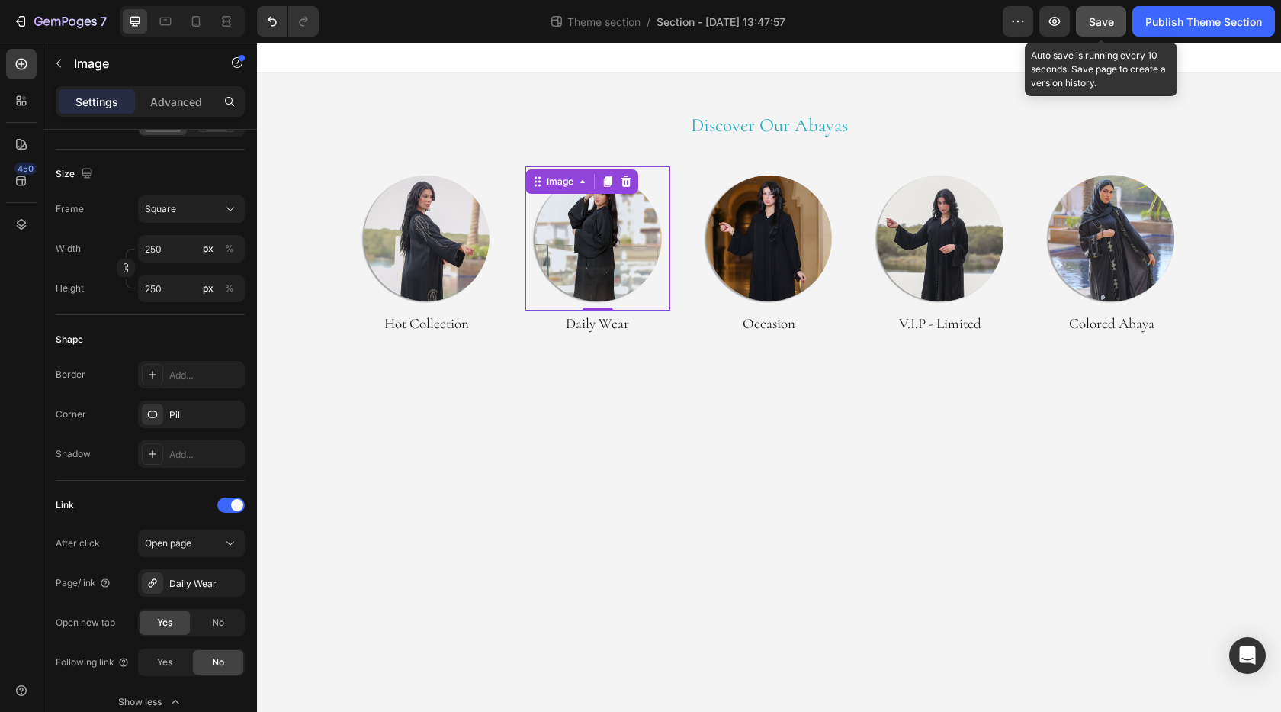
click at [1102, 33] on button "Save" at bounding box center [1101, 21] width 50 height 31
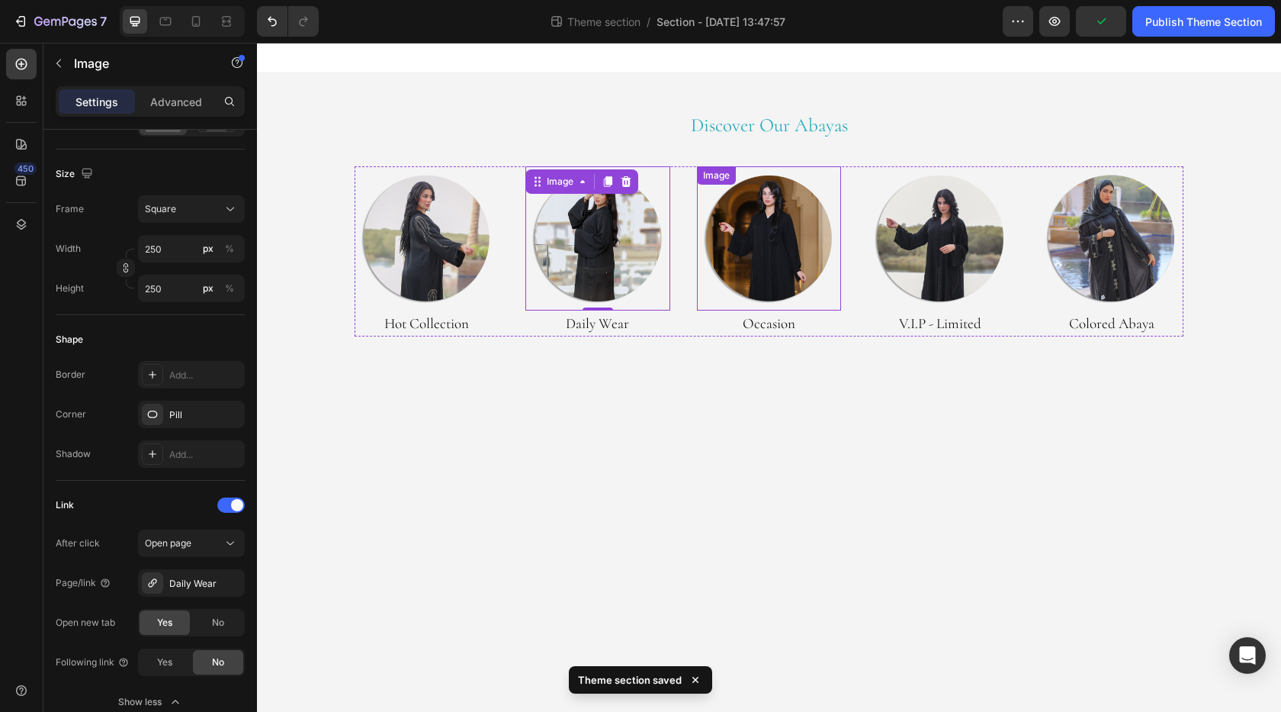
click at [786, 232] on img at bounding box center [769, 238] width 145 height 145
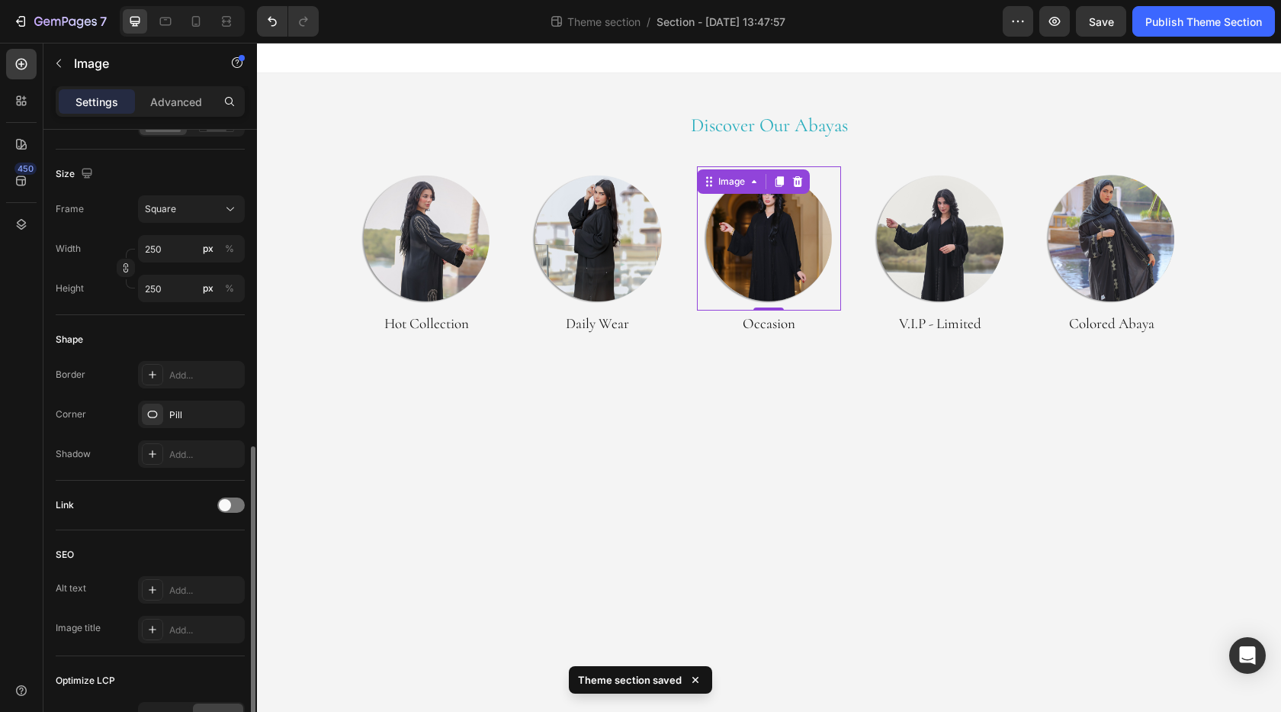
scroll to position [534, 0]
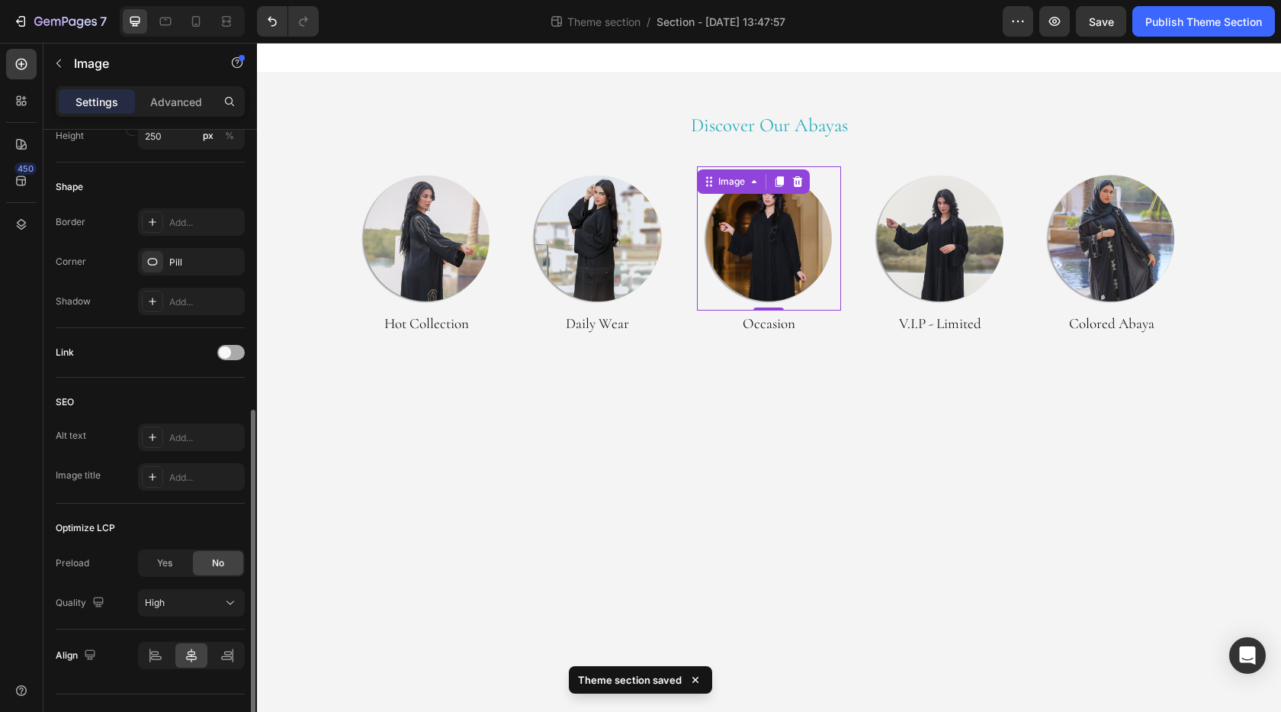
click at [223, 349] on span at bounding box center [225, 352] width 12 height 12
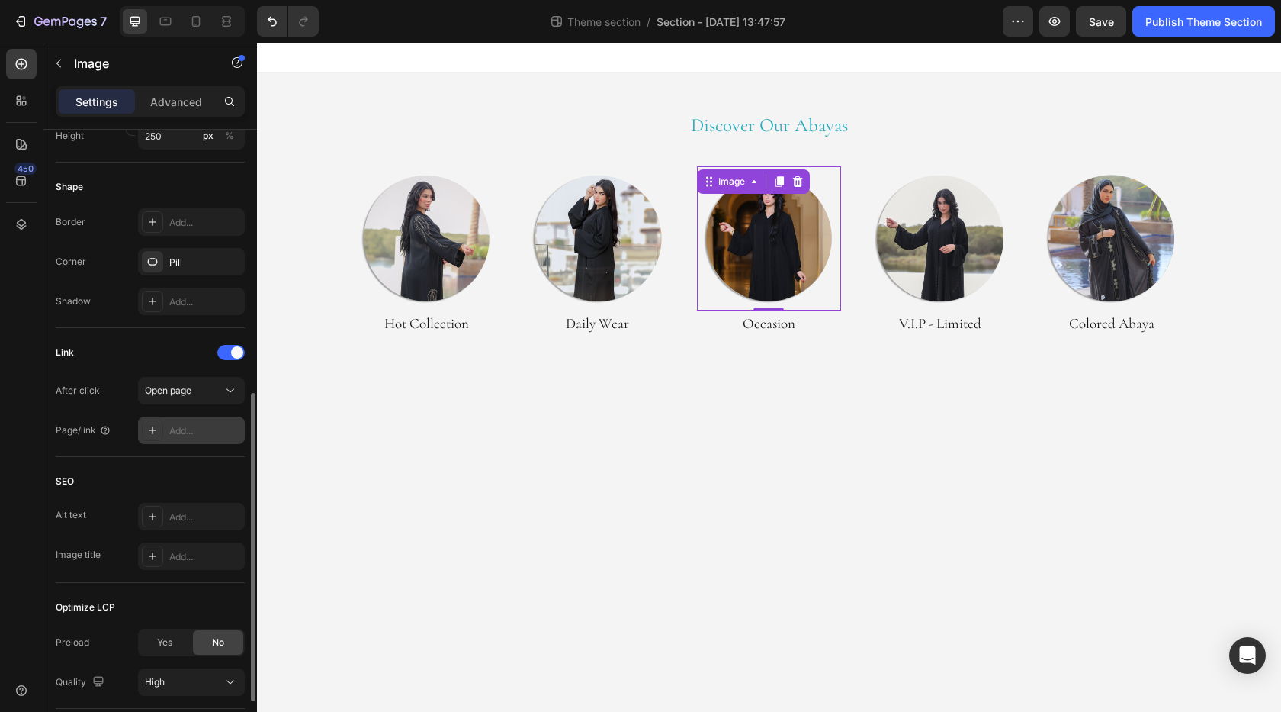
click at [208, 416] on div "Add..." at bounding box center [191, 429] width 107 height 27
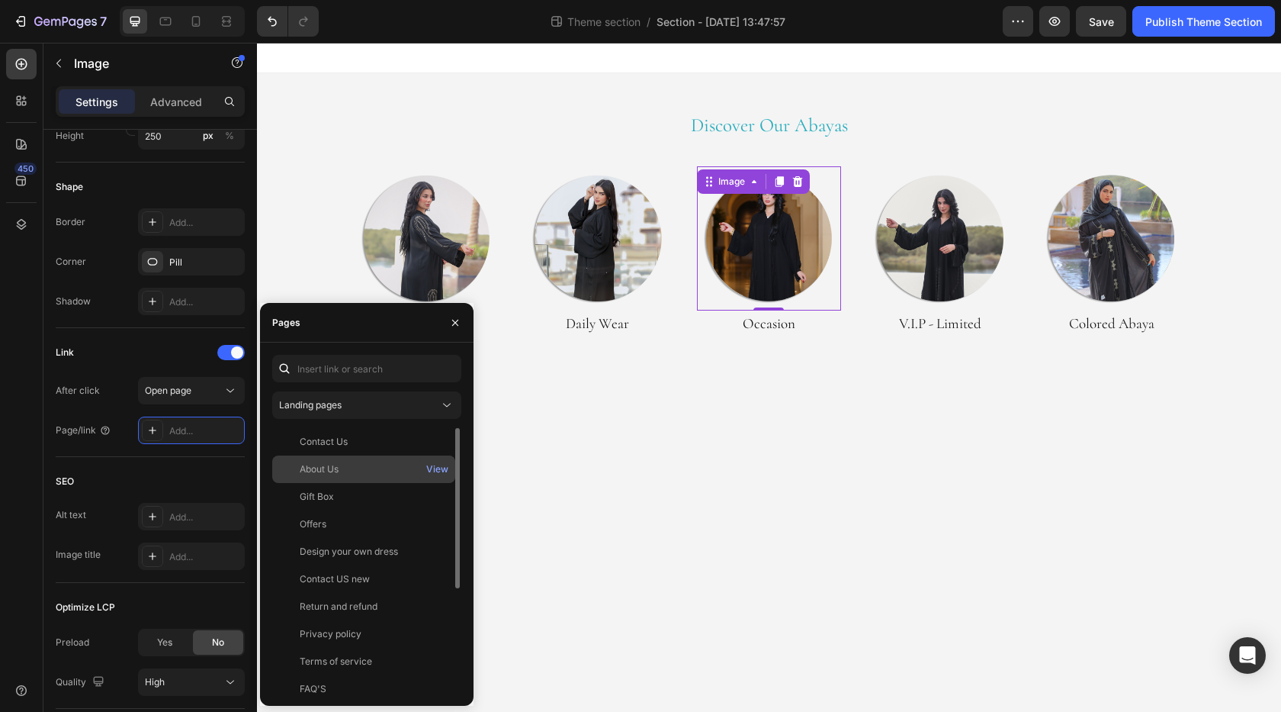
scroll to position [153, 0]
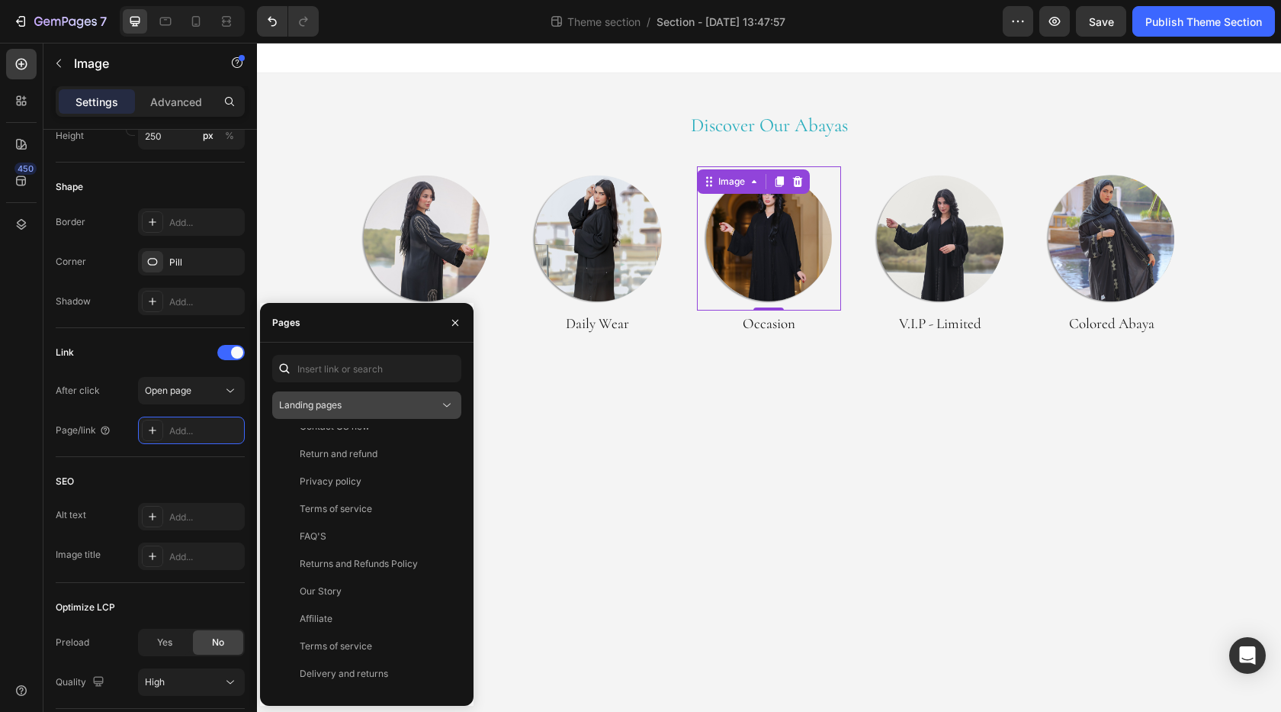
click at [358, 410] on div "Landing pages" at bounding box center [359, 405] width 160 height 14
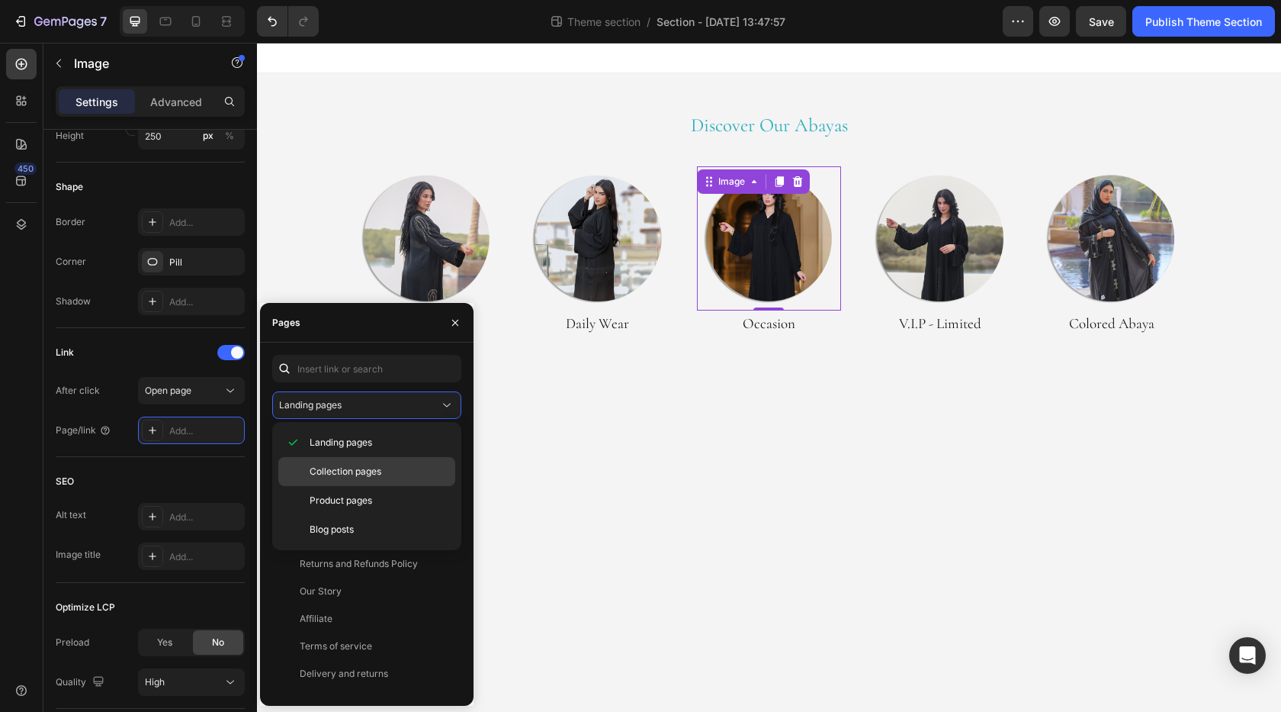
click at [341, 471] on span "Collection pages" at bounding box center [346, 472] width 72 height 14
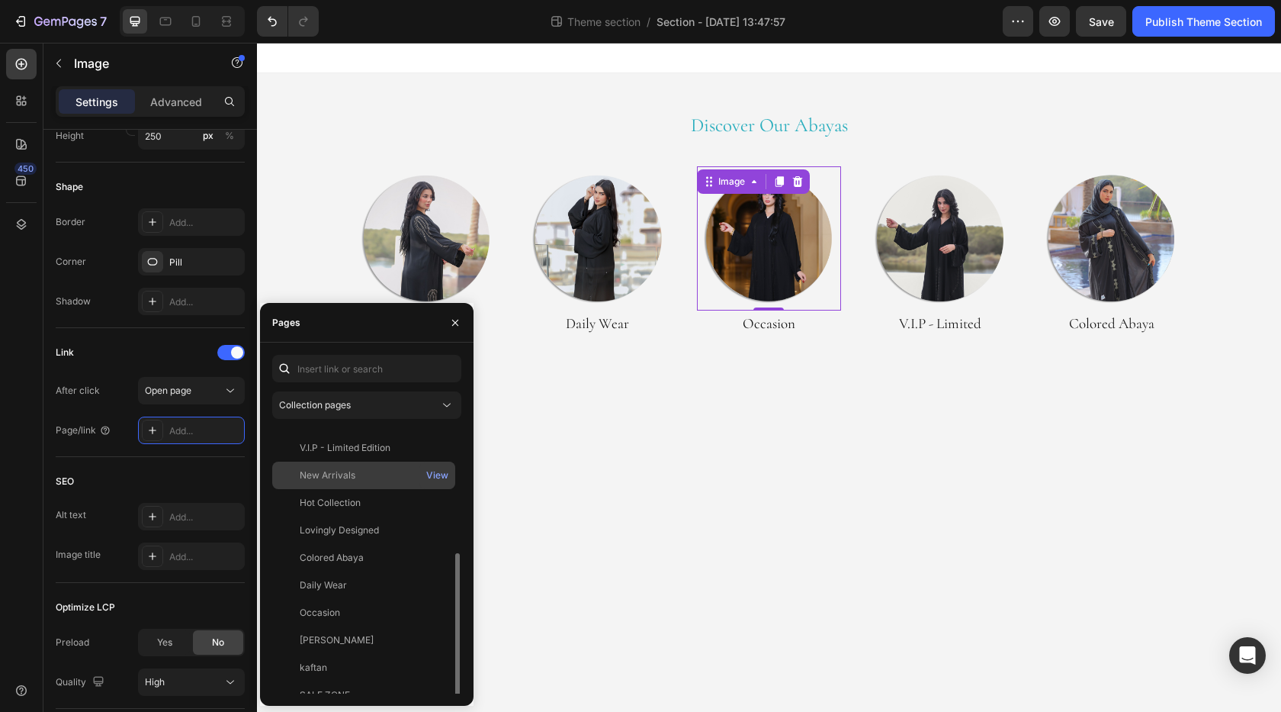
scroll to position [119, 0]
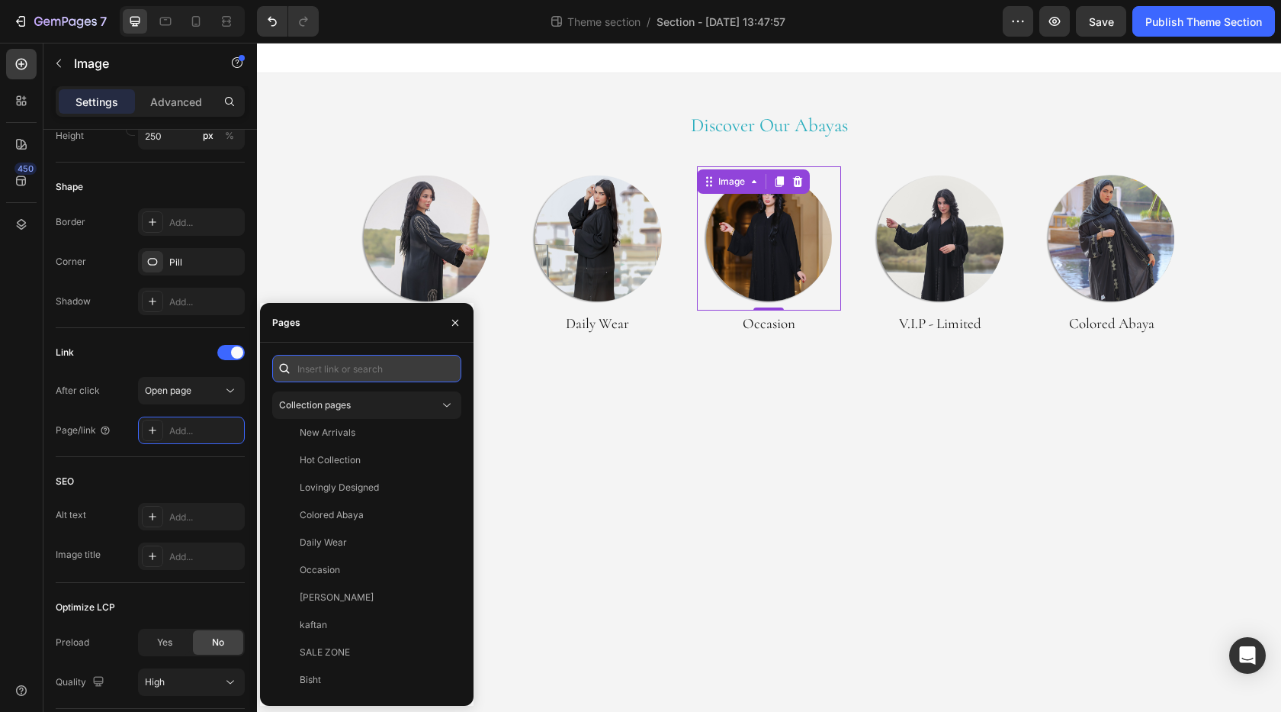
click at [350, 363] on input "text" at bounding box center [366, 368] width 189 height 27
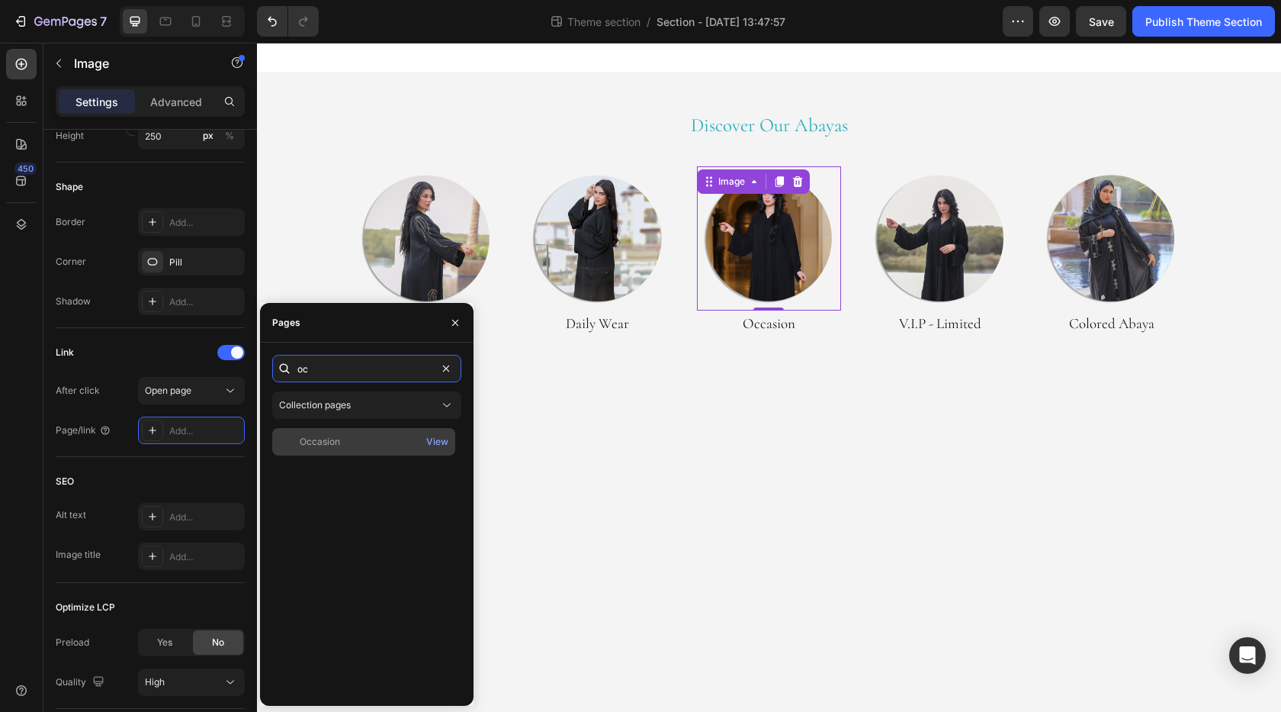
type input "oc"
click at [381, 431] on div "Occasion View" at bounding box center [363, 441] width 183 height 27
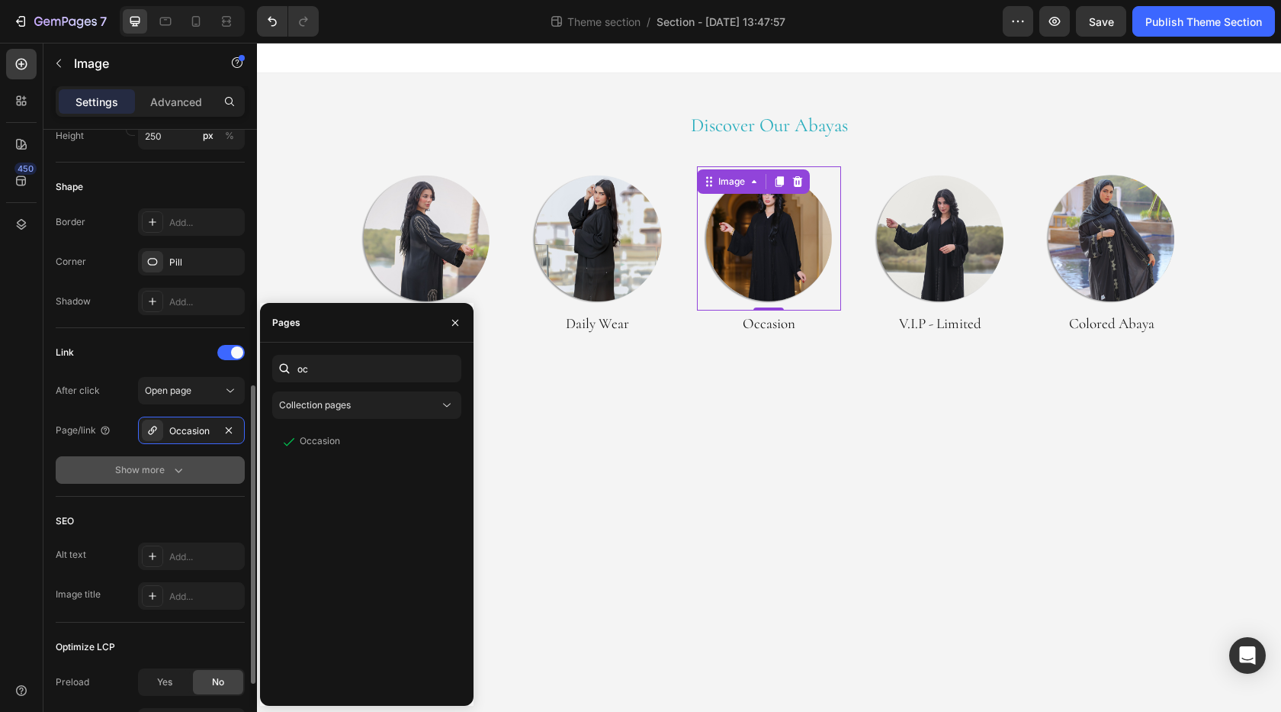
click at [119, 482] on button "Show more" at bounding box center [150, 469] width 189 height 27
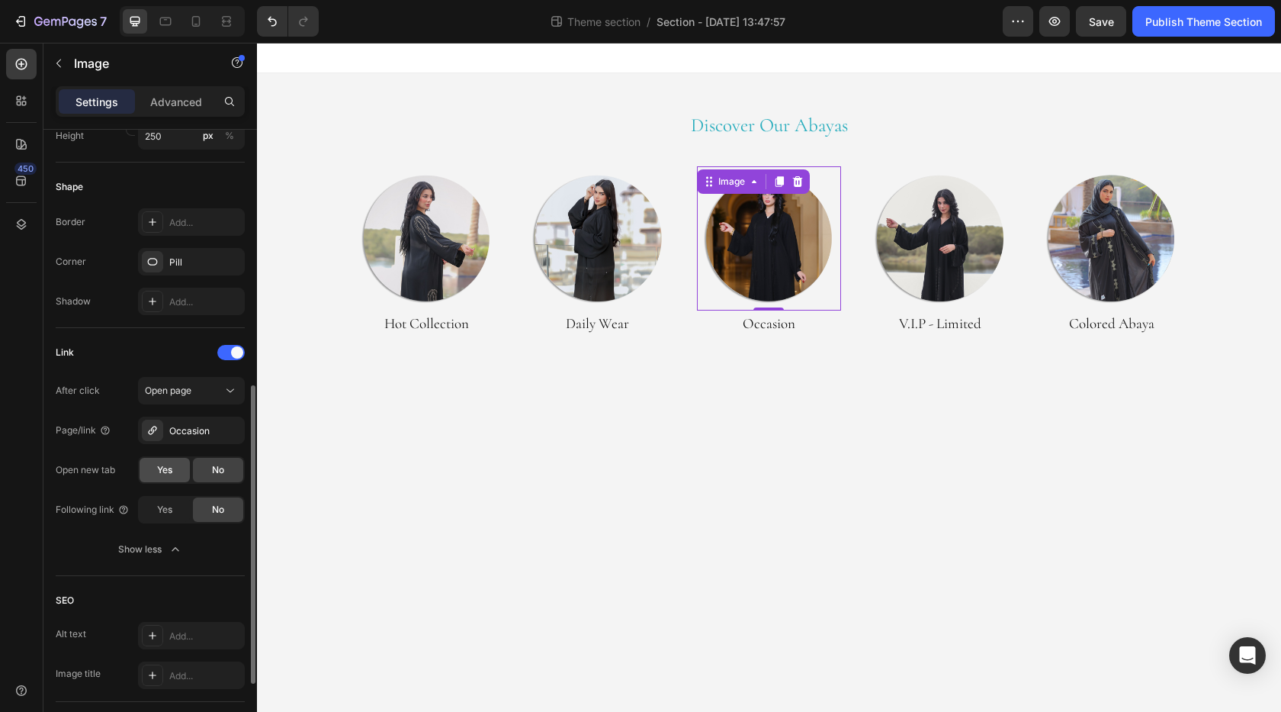
click at [166, 478] on div "Yes" at bounding box center [165, 470] width 50 height 24
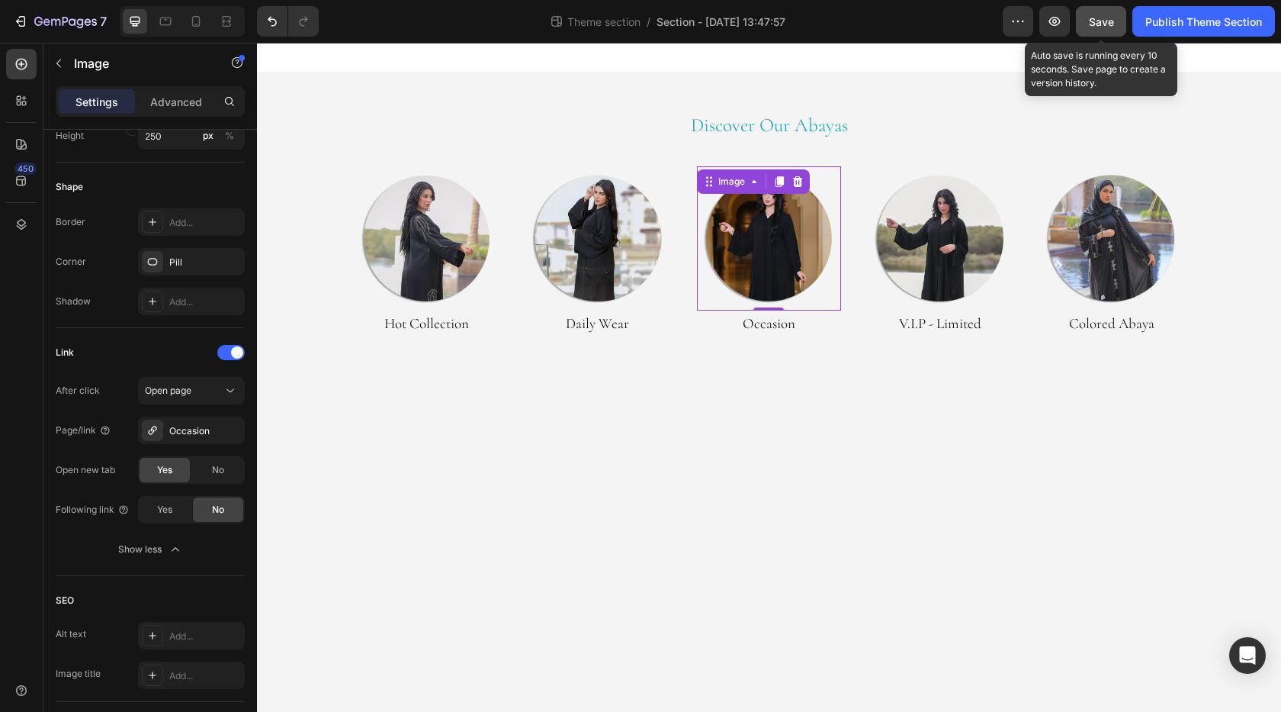
click at [1103, 20] on span "Save" at bounding box center [1101, 21] width 25 height 13
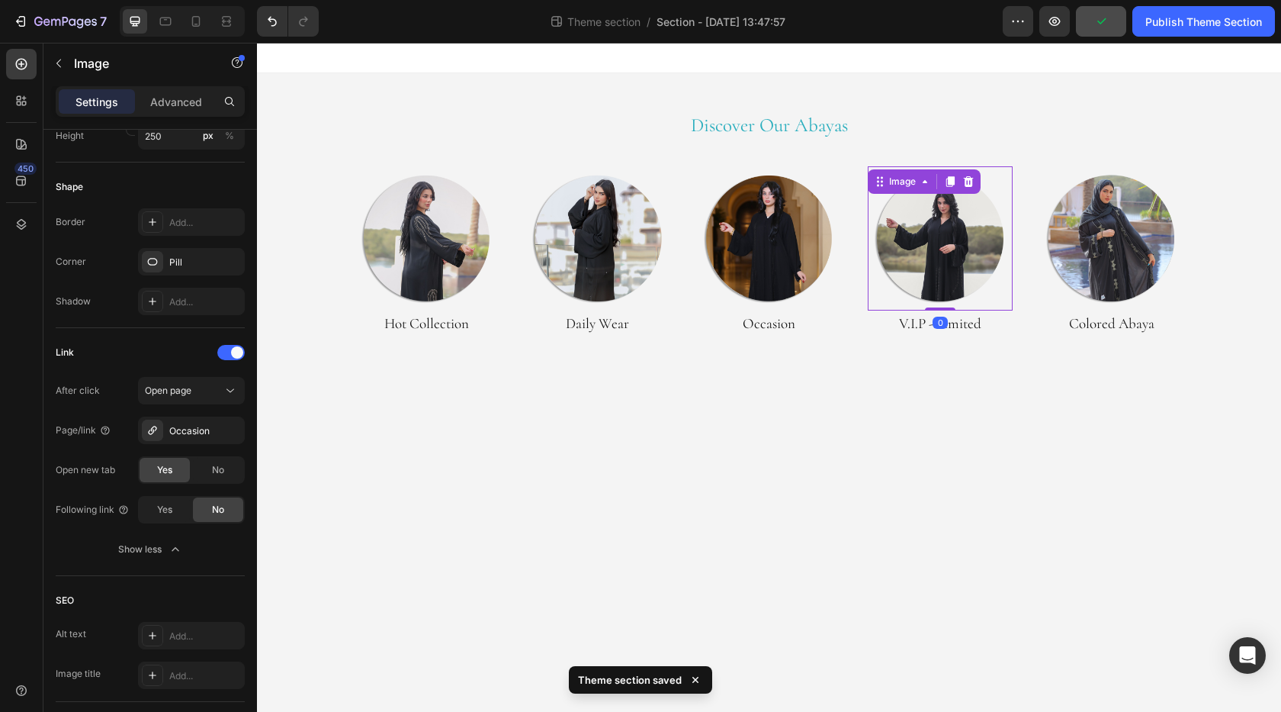
click at [950, 245] on img at bounding box center [940, 238] width 145 height 145
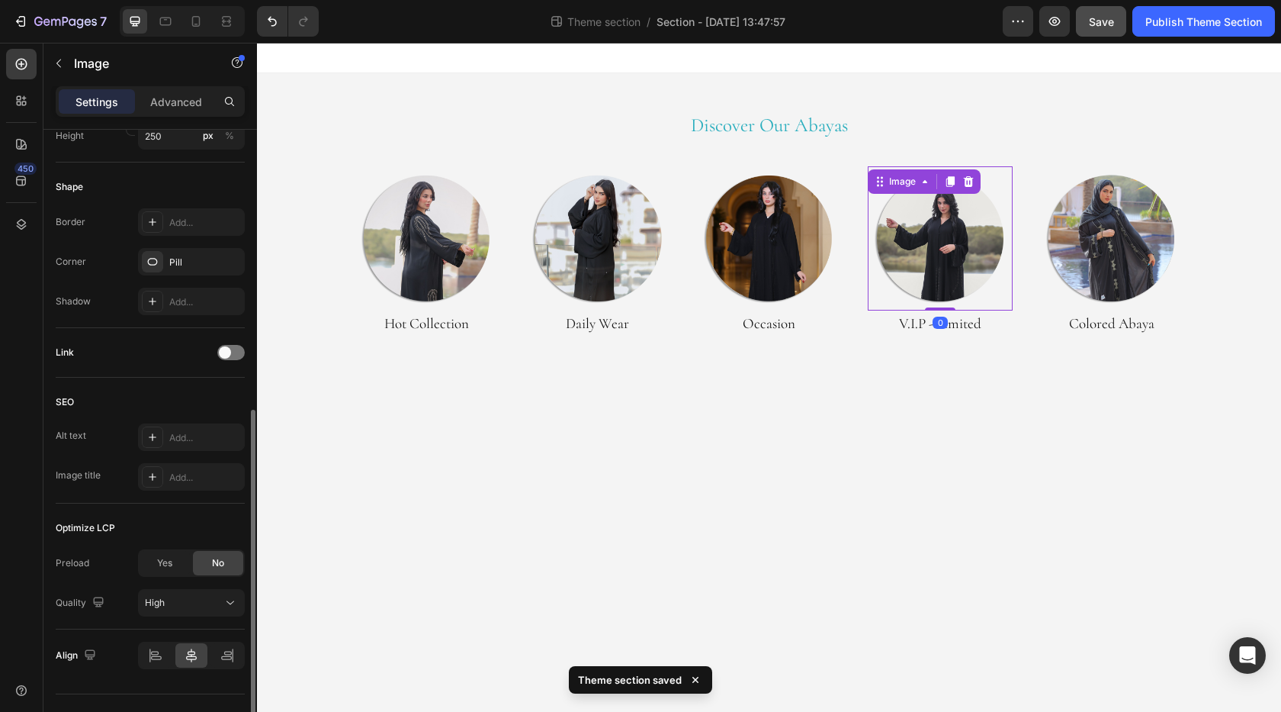
click at [221, 360] on div "Link" at bounding box center [150, 352] width 189 height 24
click at [229, 349] on span at bounding box center [225, 352] width 12 height 12
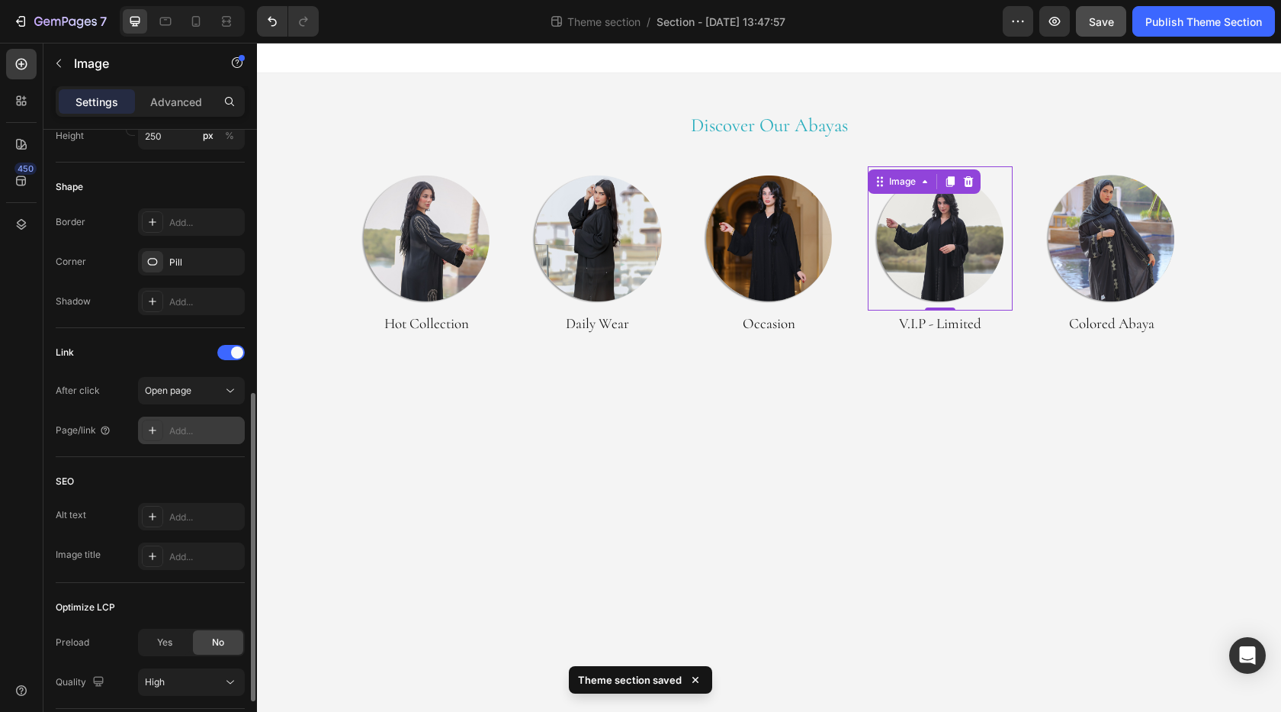
click at [192, 423] on div "Add..." at bounding box center [191, 429] width 107 height 27
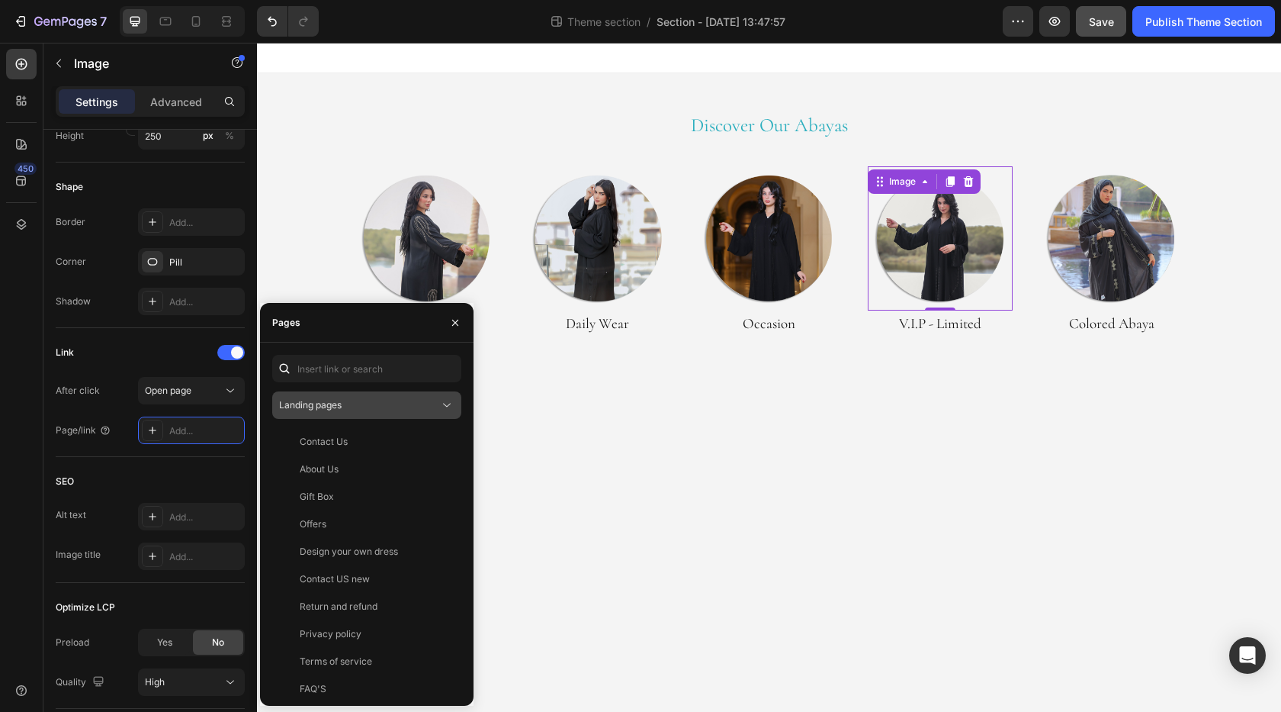
click at [366, 413] on button "Landing pages" at bounding box center [366, 404] width 189 height 27
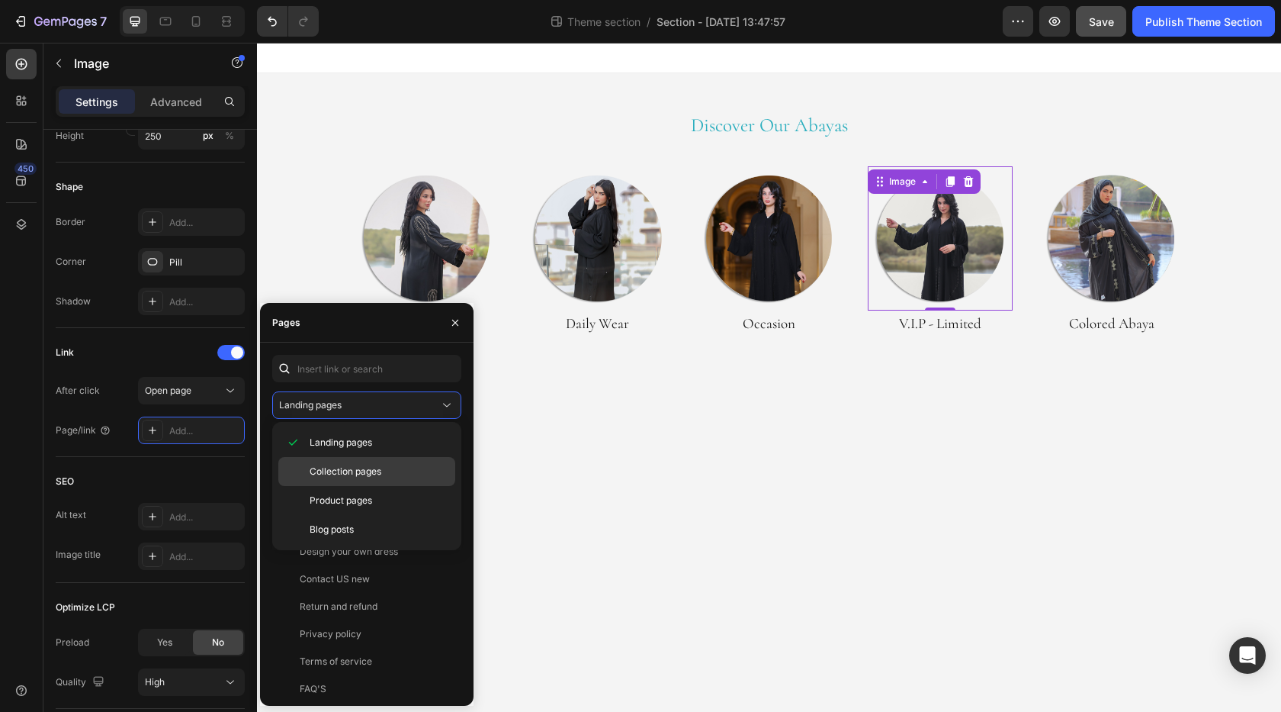
click at [344, 470] on span "Collection pages" at bounding box center [346, 472] width 72 height 14
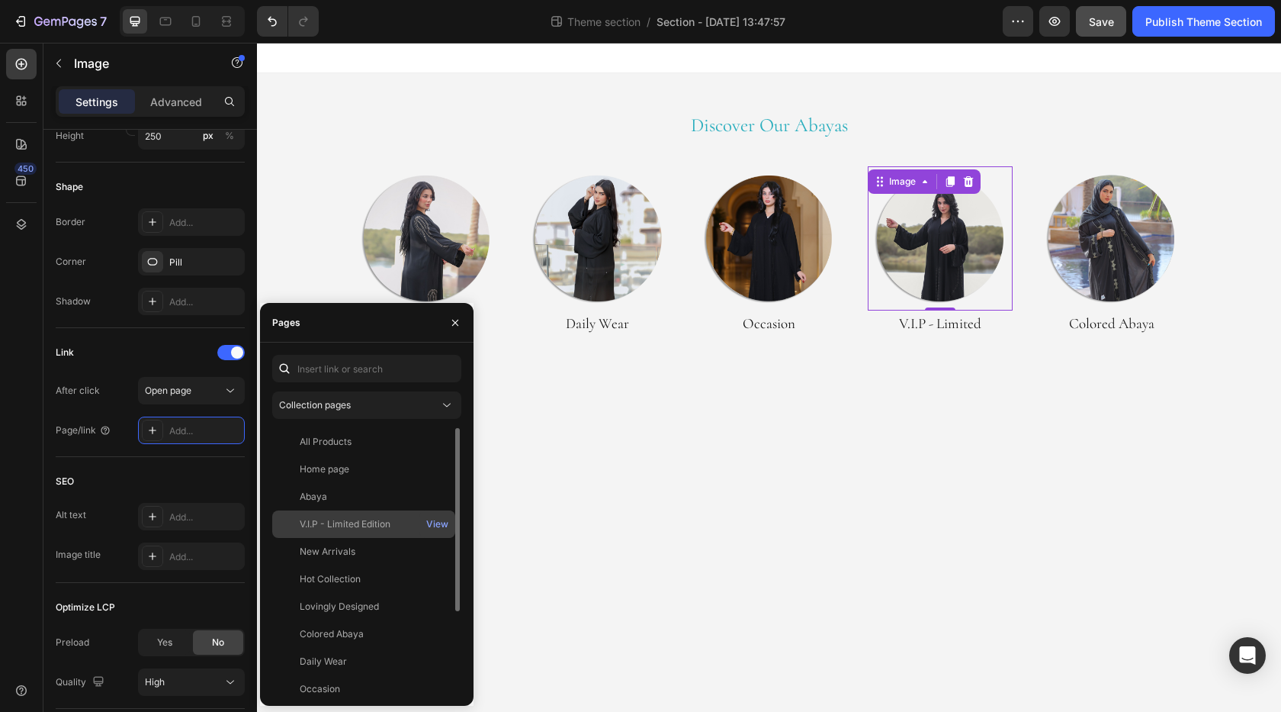
click at [358, 518] on div "V.I.P - Limited Edition" at bounding box center [345, 524] width 91 height 14
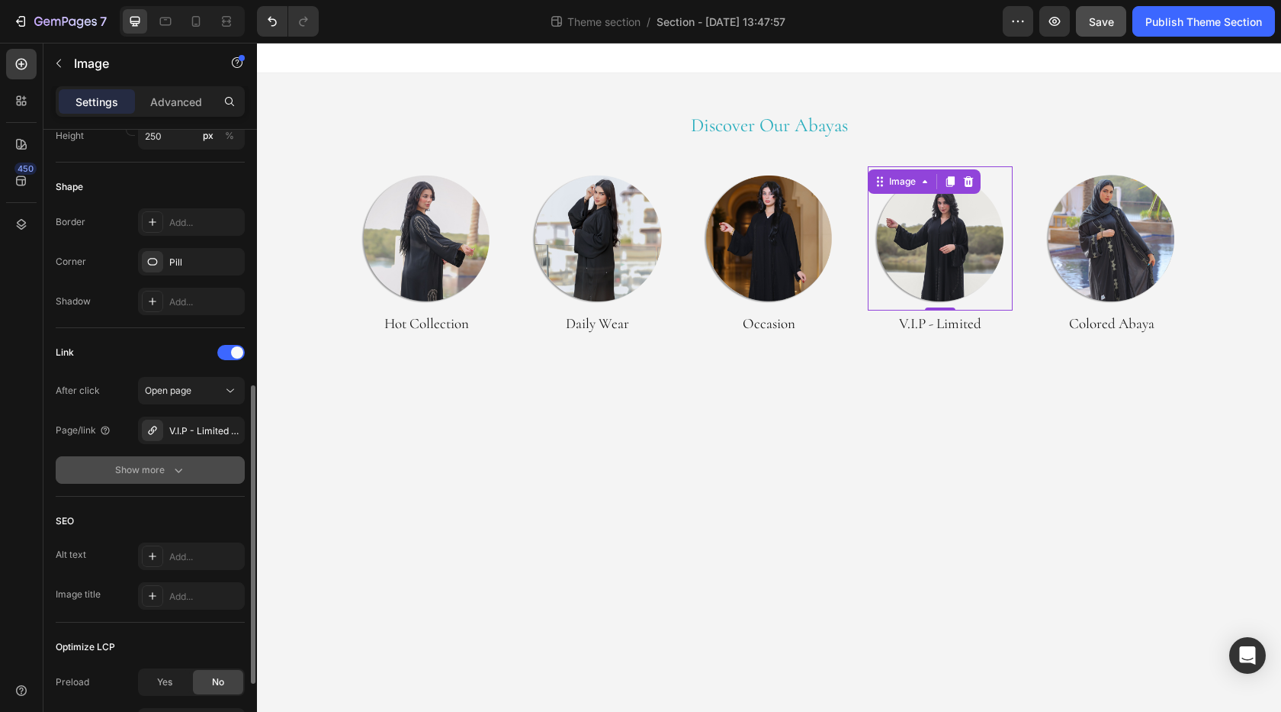
click at [183, 473] on icon "button" at bounding box center [178, 469] width 15 height 15
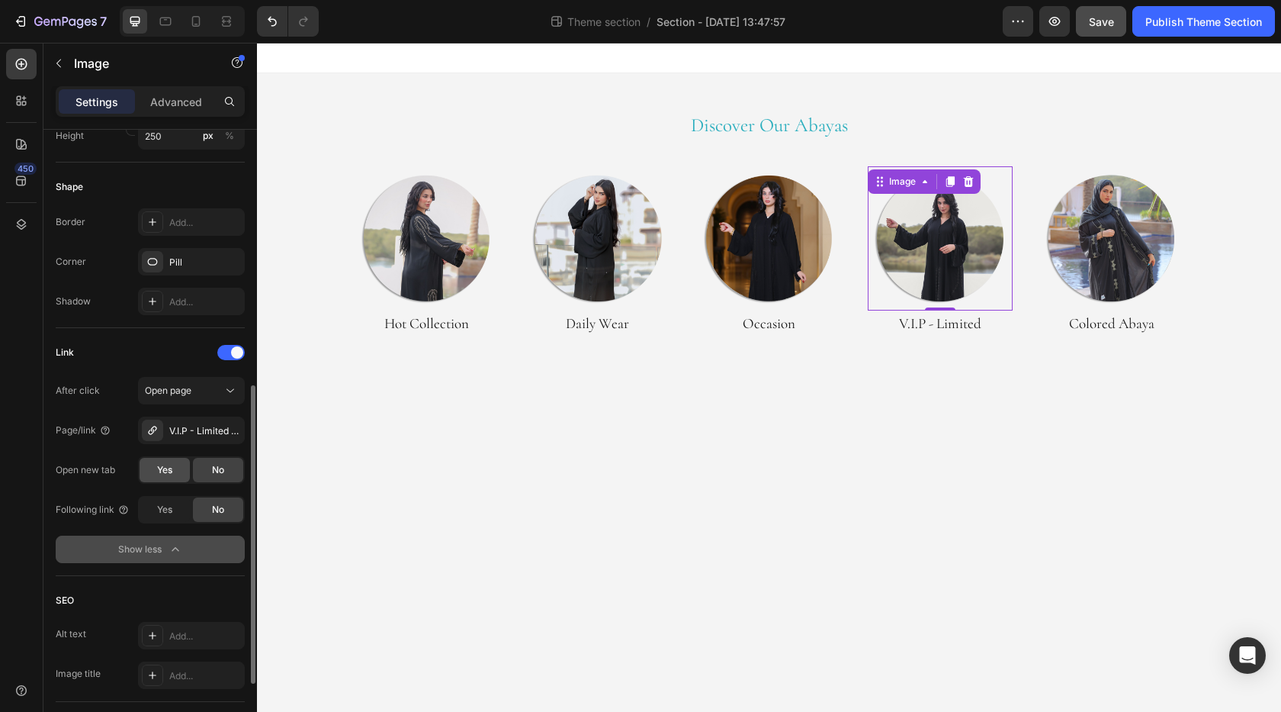
click at [180, 479] on div "Yes" at bounding box center [165, 470] width 50 height 24
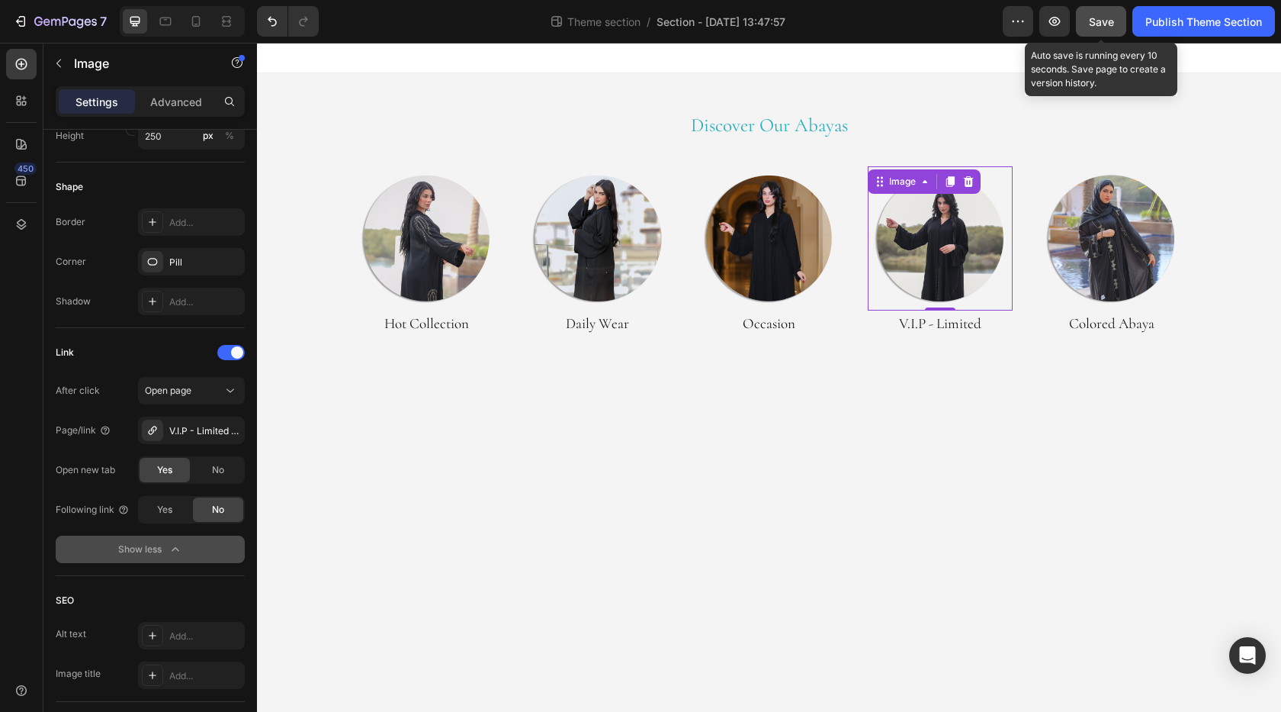
click at [1101, 27] on span "Save" at bounding box center [1101, 21] width 25 height 13
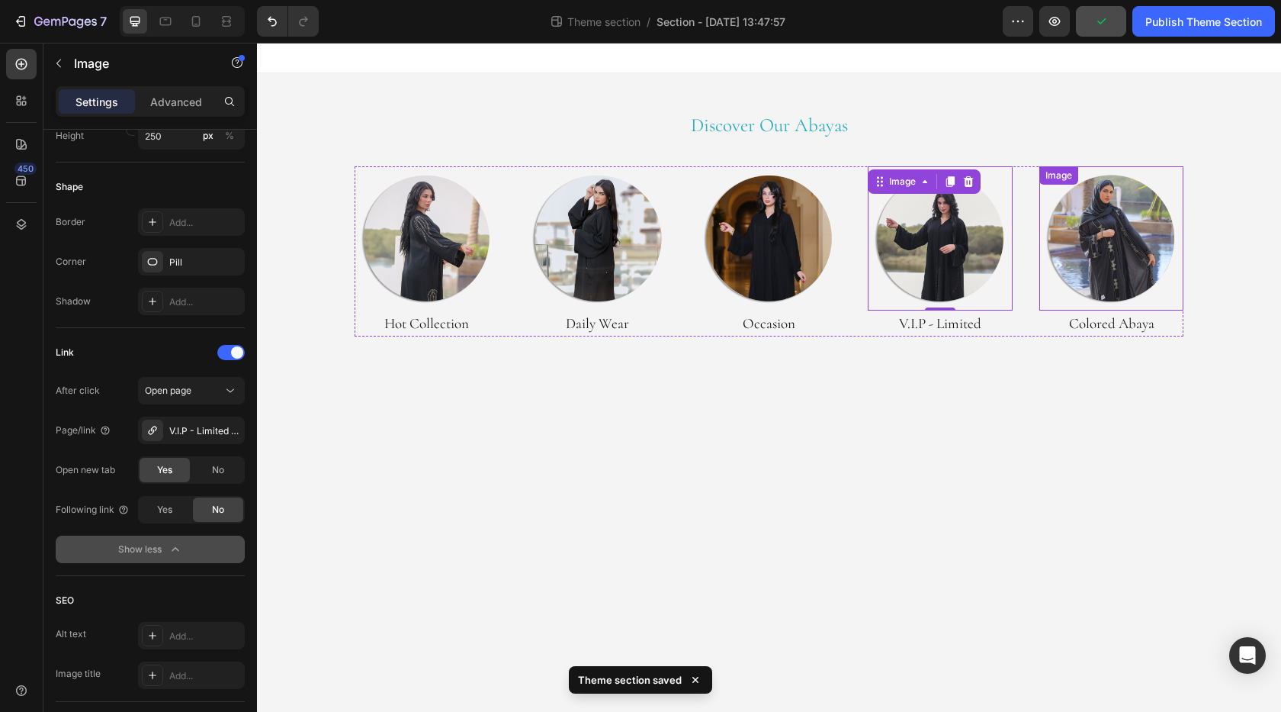
click at [1100, 233] on img at bounding box center [1112, 238] width 145 height 145
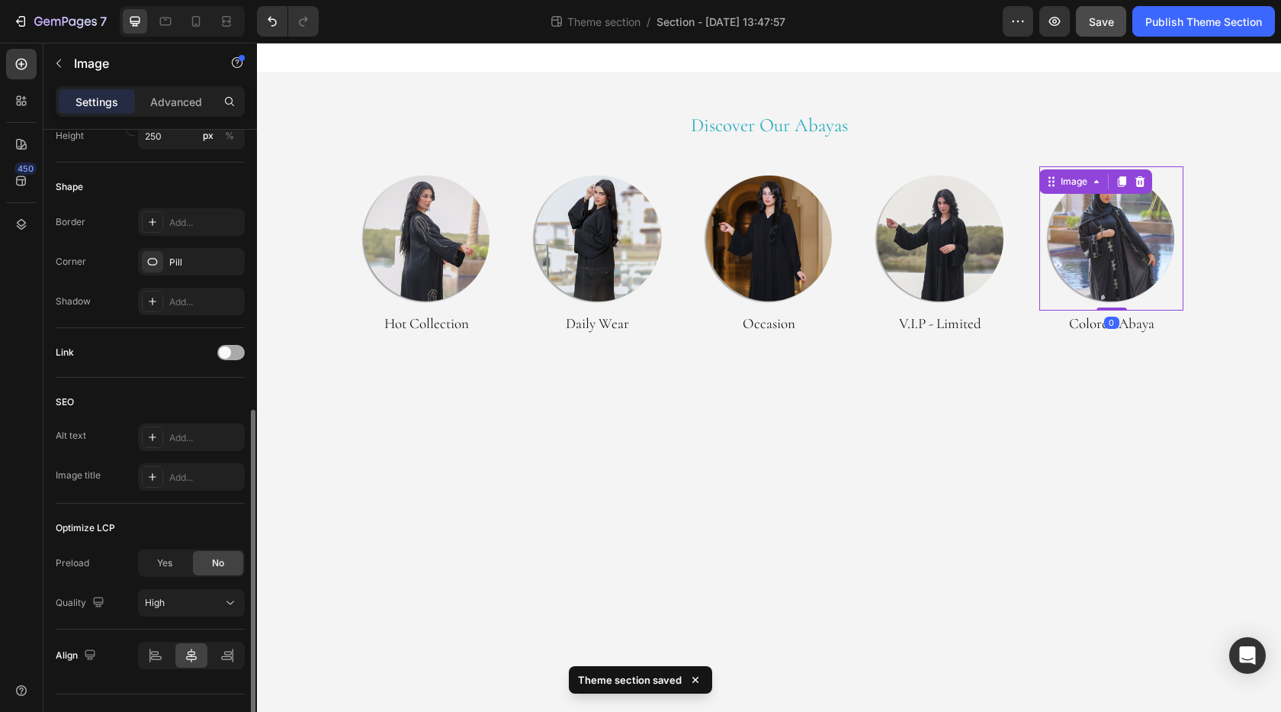
click at [217, 354] on div at bounding box center [230, 352] width 27 height 15
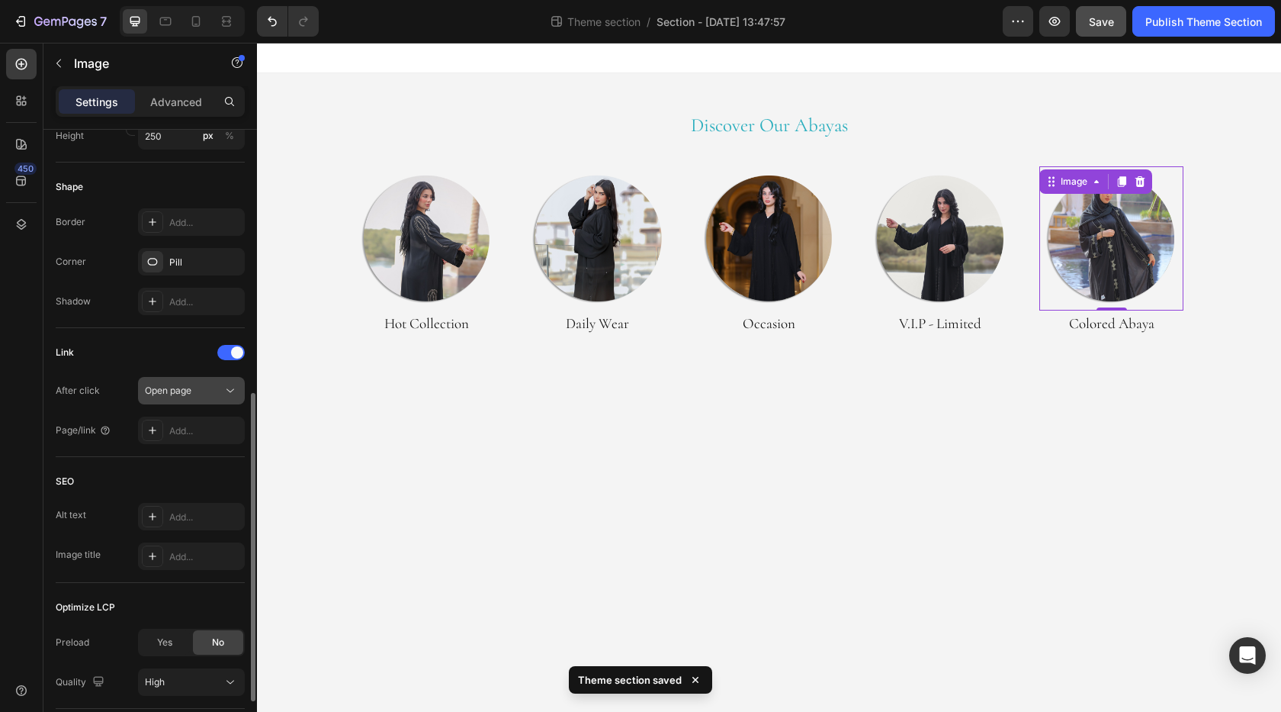
click at [214, 391] on div "Open page" at bounding box center [184, 391] width 78 height 14
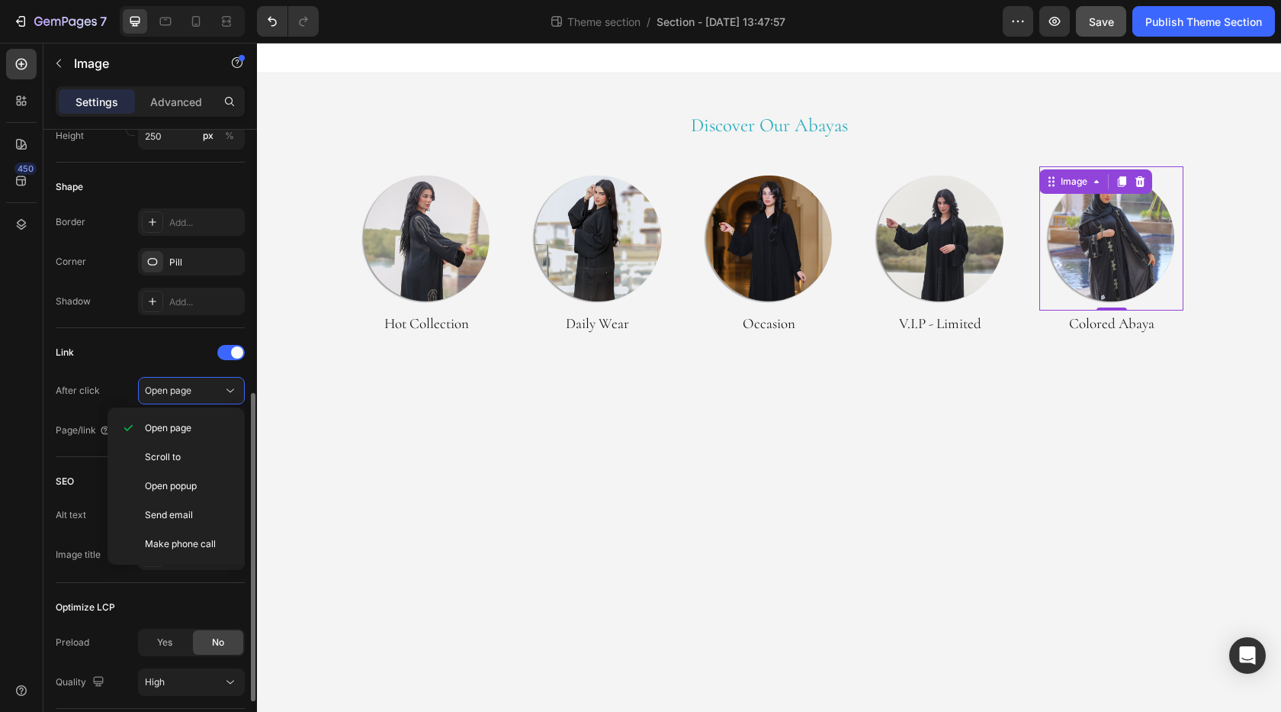
click at [79, 423] on div "Page/link" at bounding box center [84, 430] width 56 height 24
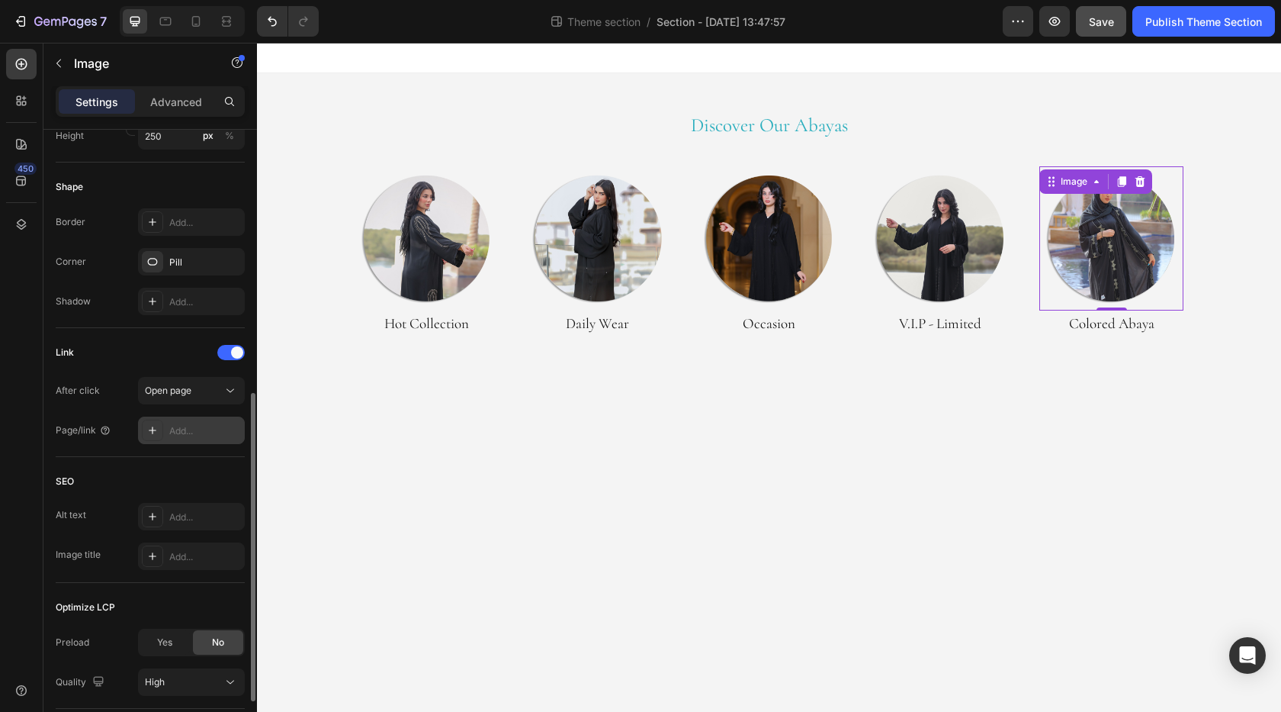
click at [172, 440] on div "Add..." at bounding box center [191, 429] width 107 height 27
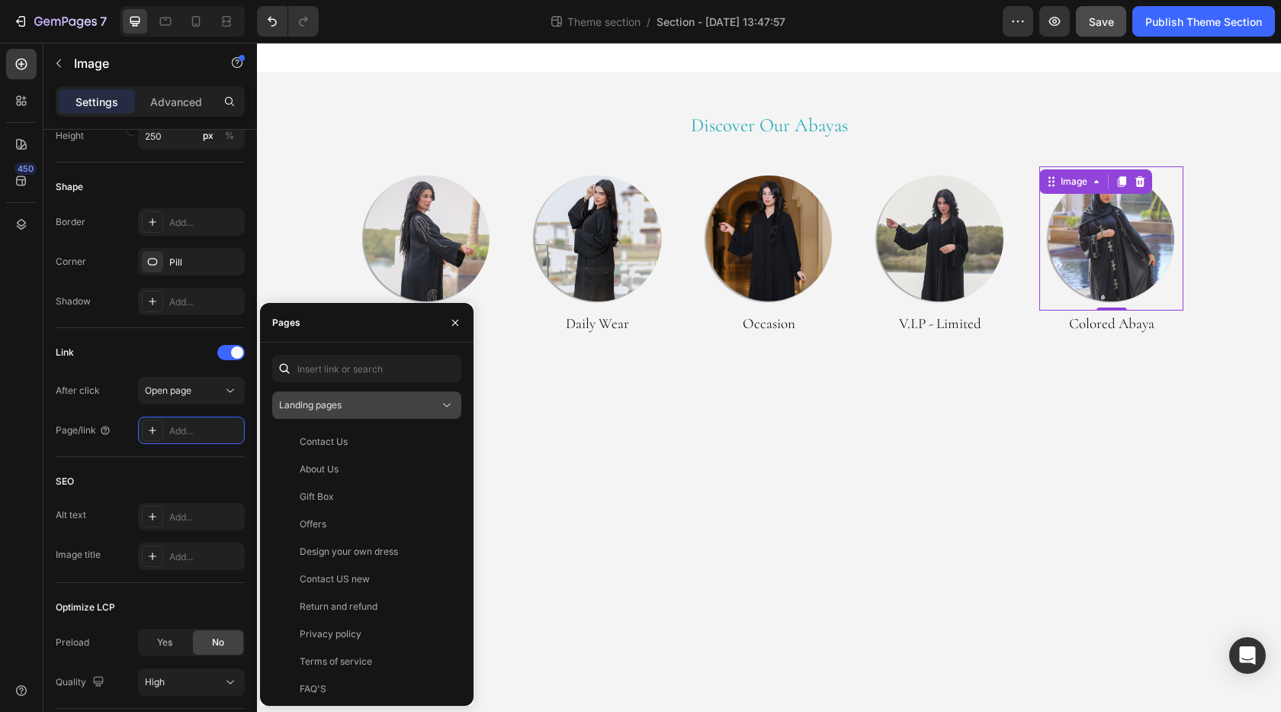
click at [348, 408] on div "Landing pages" at bounding box center [359, 405] width 160 height 14
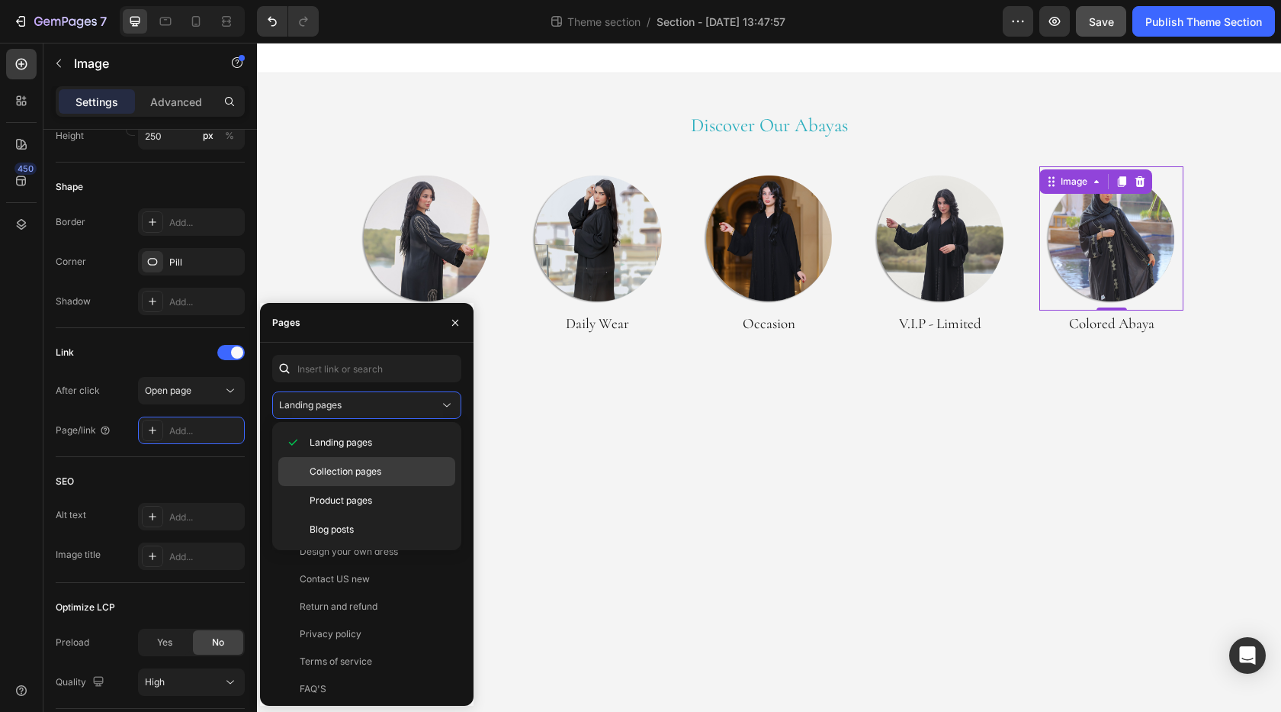
click at [330, 486] on div "Collection pages" at bounding box center [366, 500] width 177 height 29
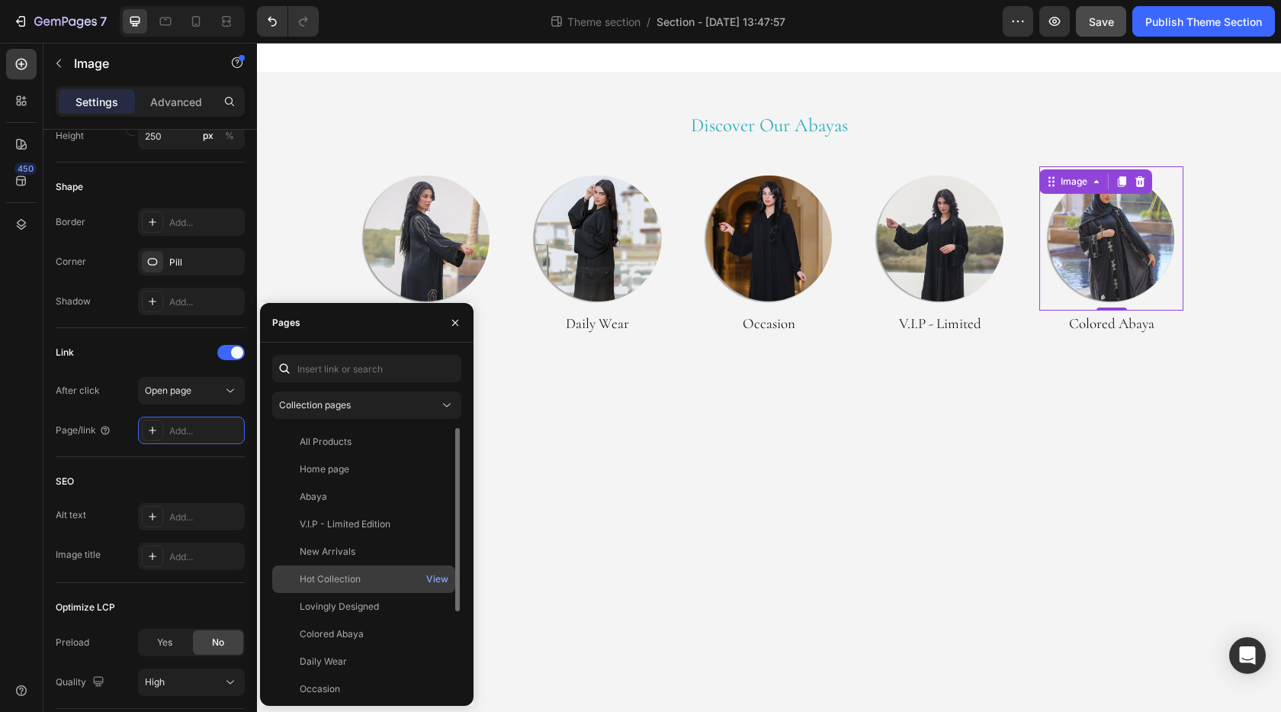
scroll to position [76, 0]
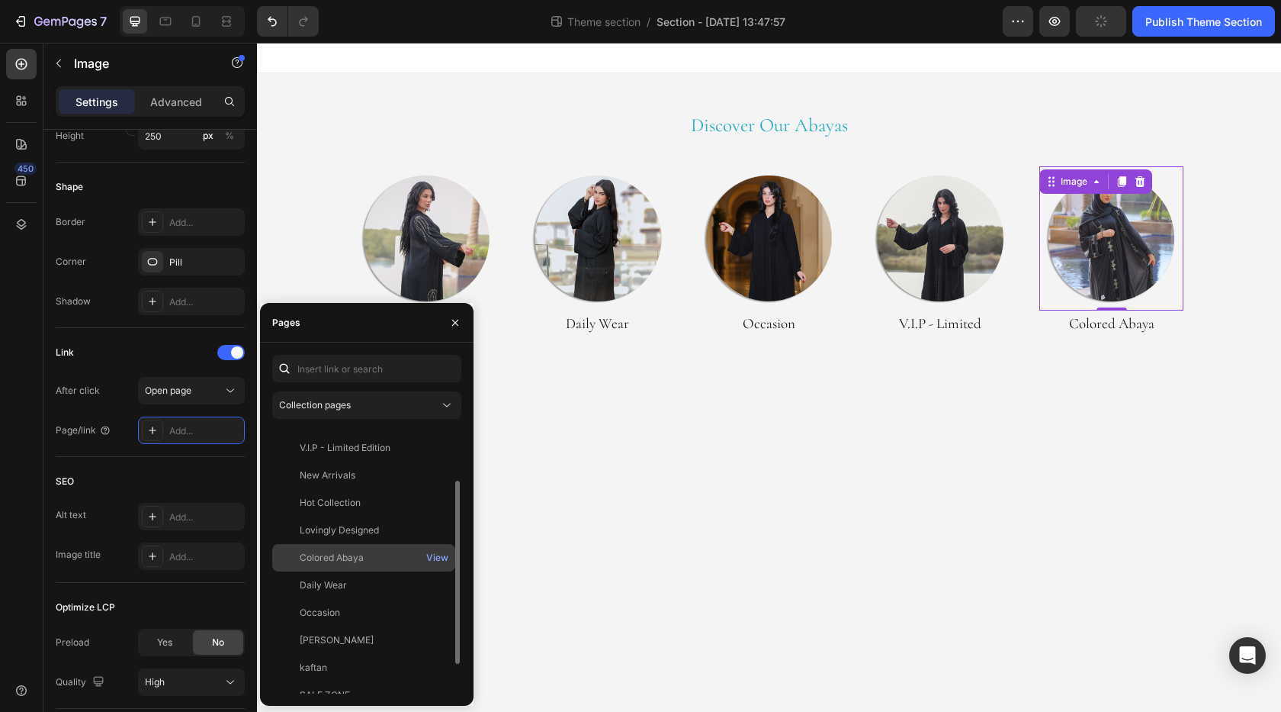
click at [350, 558] on div "Colored Abaya" at bounding box center [332, 558] width 64 height 14
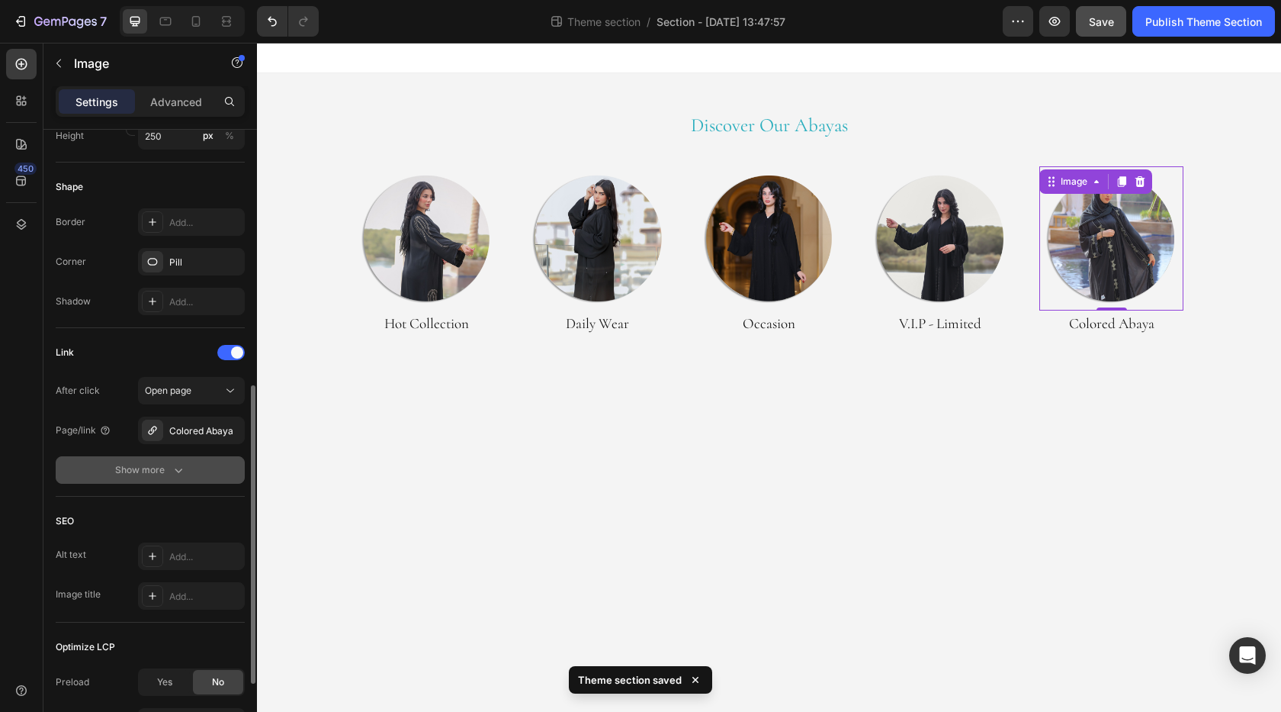
click at [178, 474] on icon "button" at bounding box center [178, 469] width 15 height 15
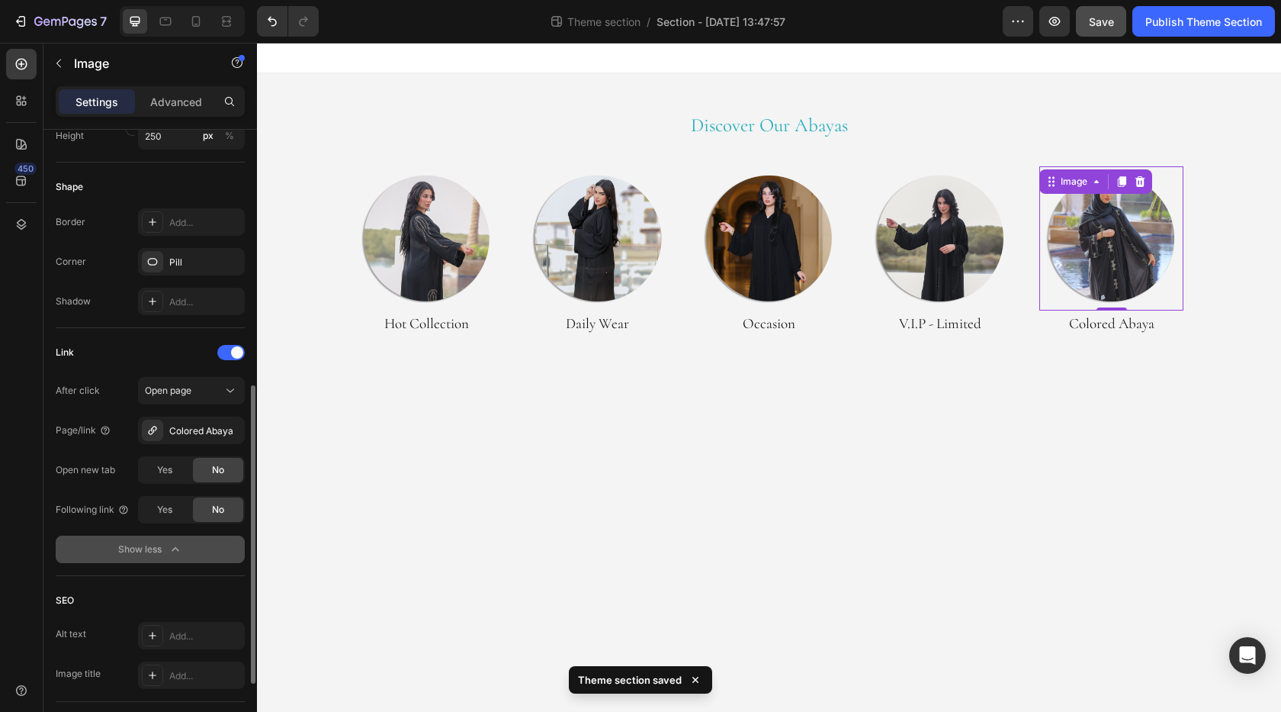
click at [171, 484] on div "Yes No" at bounding box center [191, 469] width 107 height 27
click at [167, 477] on span "Yes" at bounding box center [164, 470] width 15 height 14
click at [104, 460] on div "Open new tab" at bounding box center [85, 470] width 59 height 24
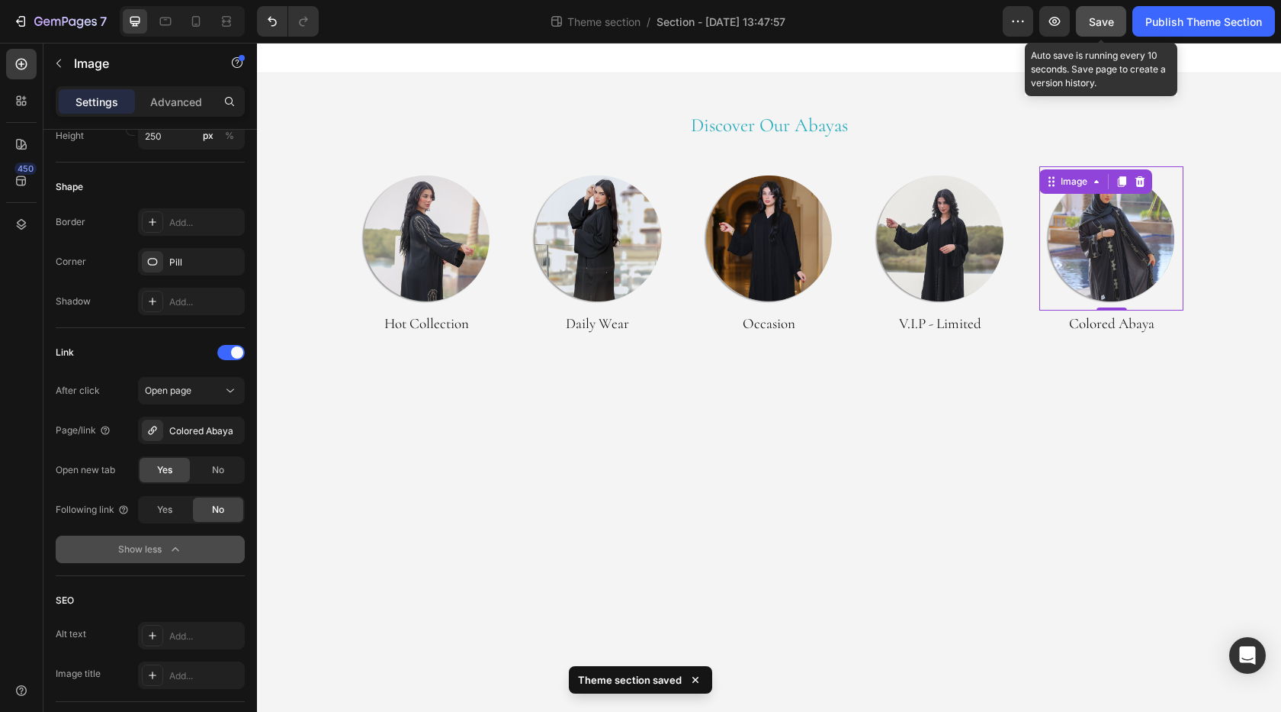
click at [1114, 24] on button "Save" at bounding box center [1101, 21] width 50 height 31
click at [1063, 27] on button "button" at bounding box center [1055, 21] width 31 height 31
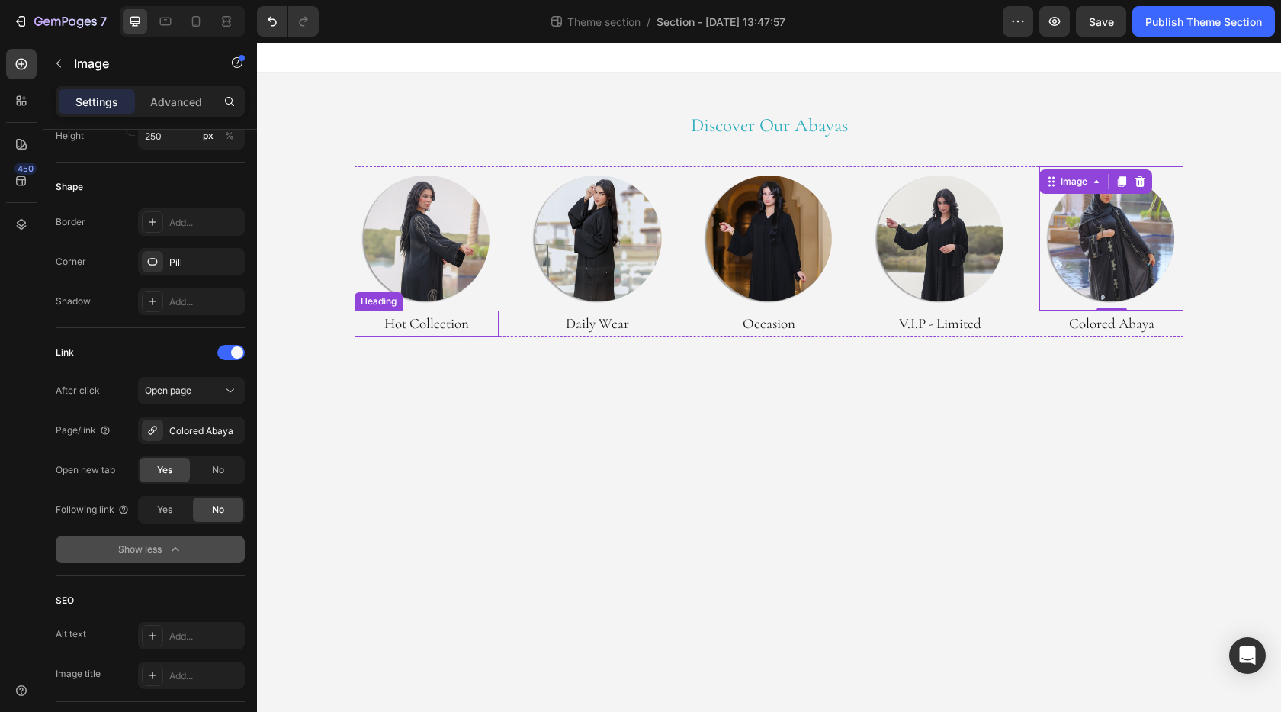
click at [405, 321] on h2 "Hot Collection" at bounding box center [427, 323] width 145 height 26
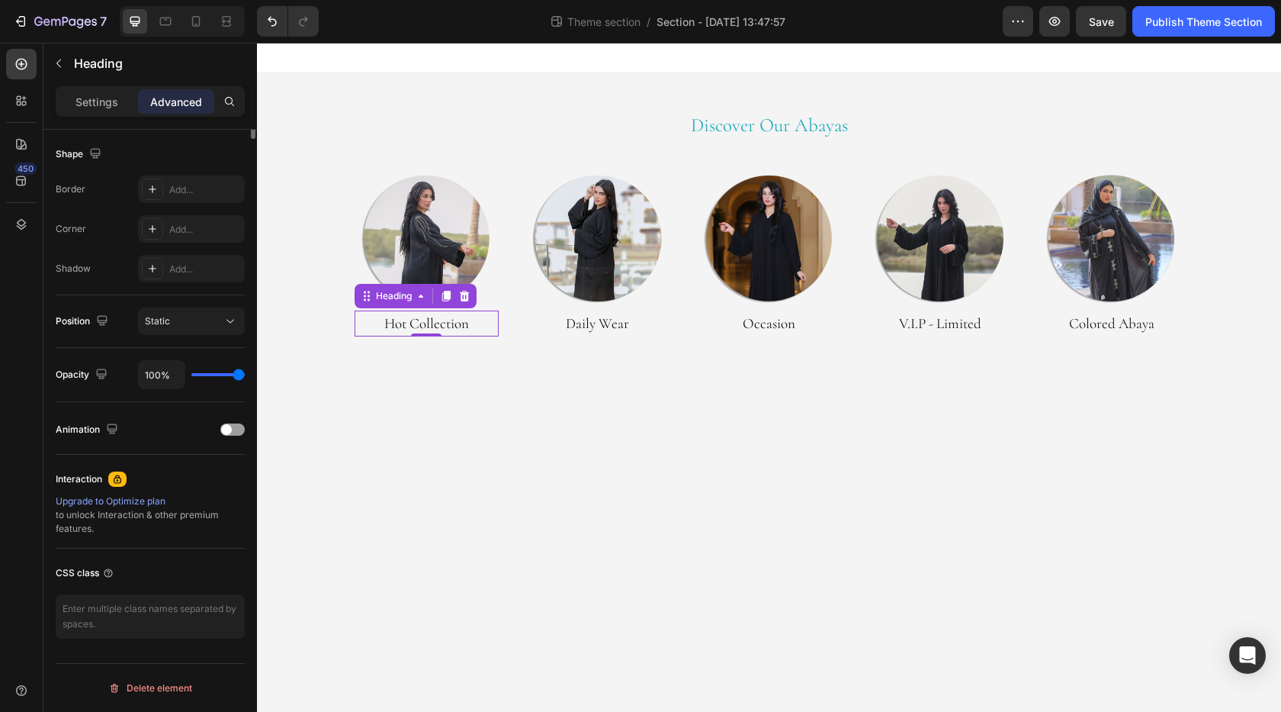
scroll to position [0, 0]
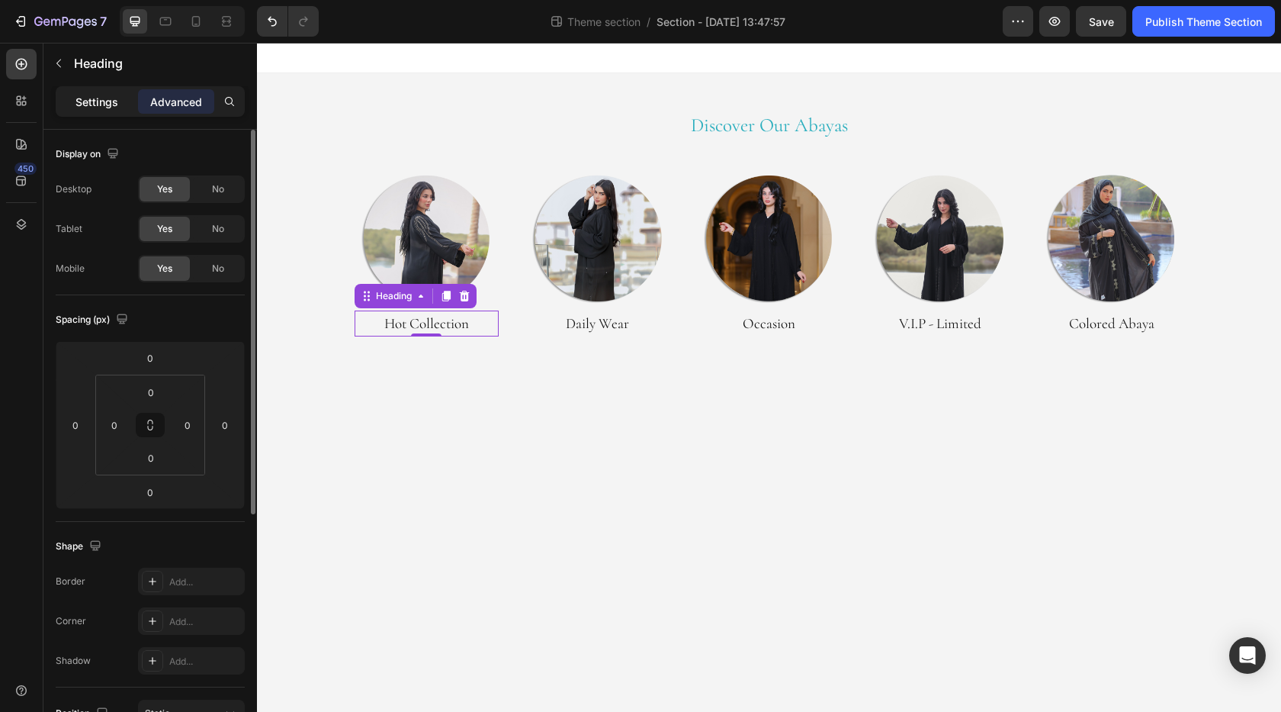
click at [91, 108] on p "Settings" at bounding box center [97, 102] width 43 height 16
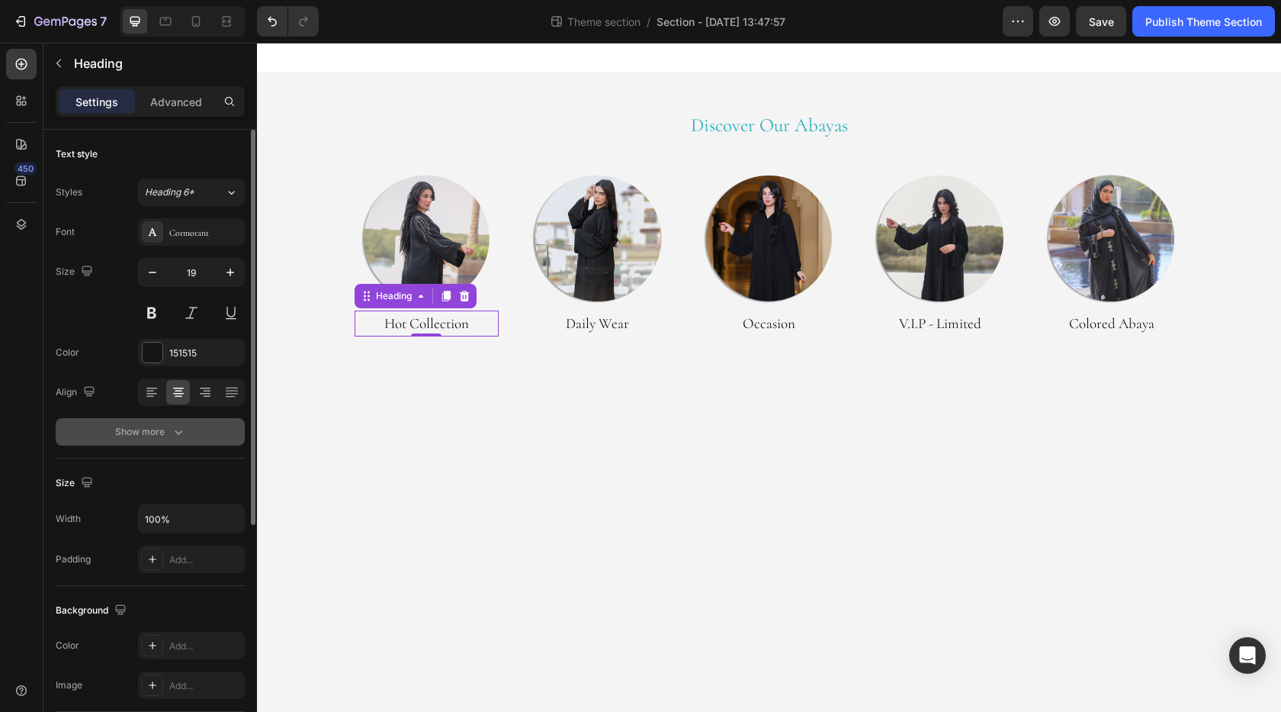
click at [163, 426] on div "Show more" at bounding box center [150, 431] width 71 height 15
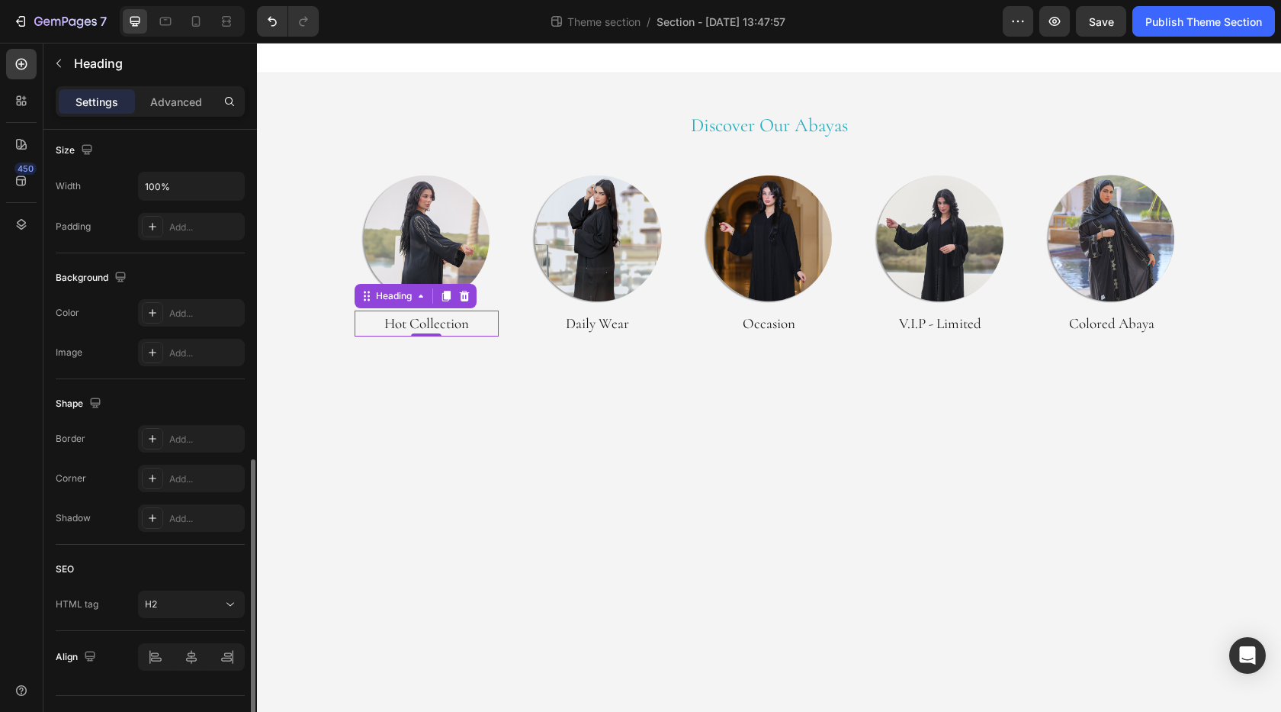
scroll to position [566, 0]
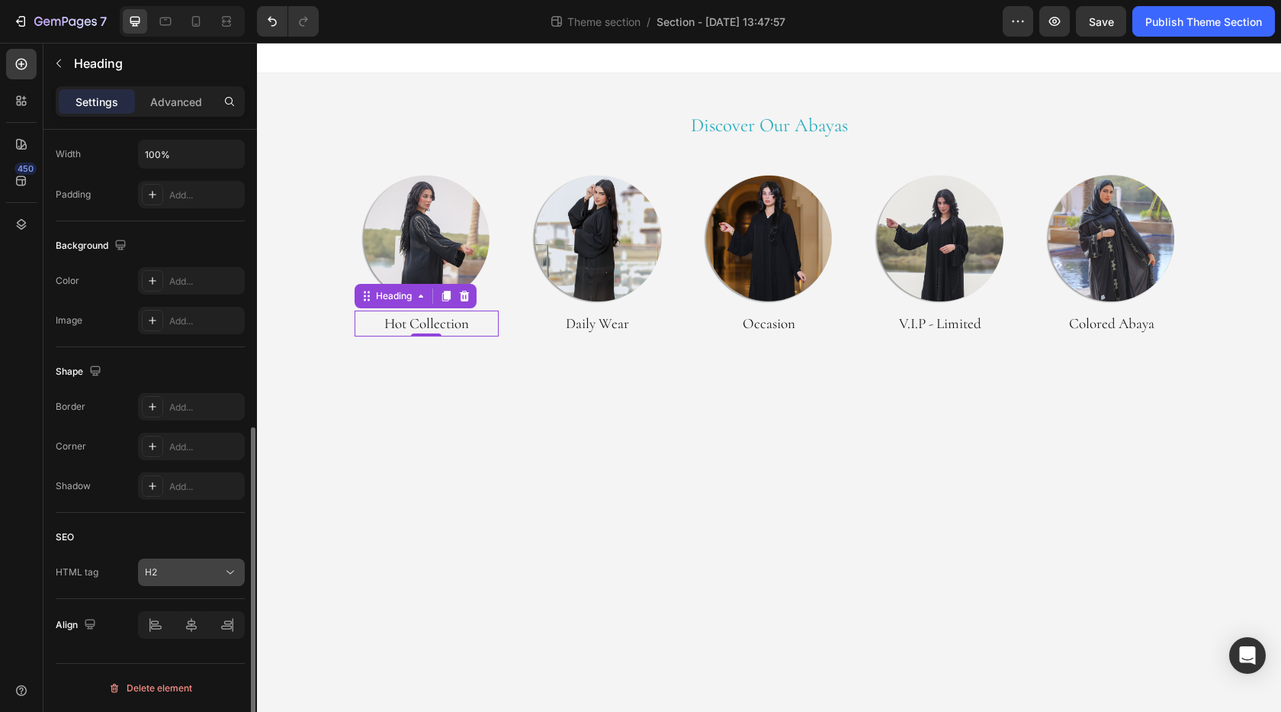
click at [197, 562] on button "H2" at bounding box center [191, 571] width 107 height 27
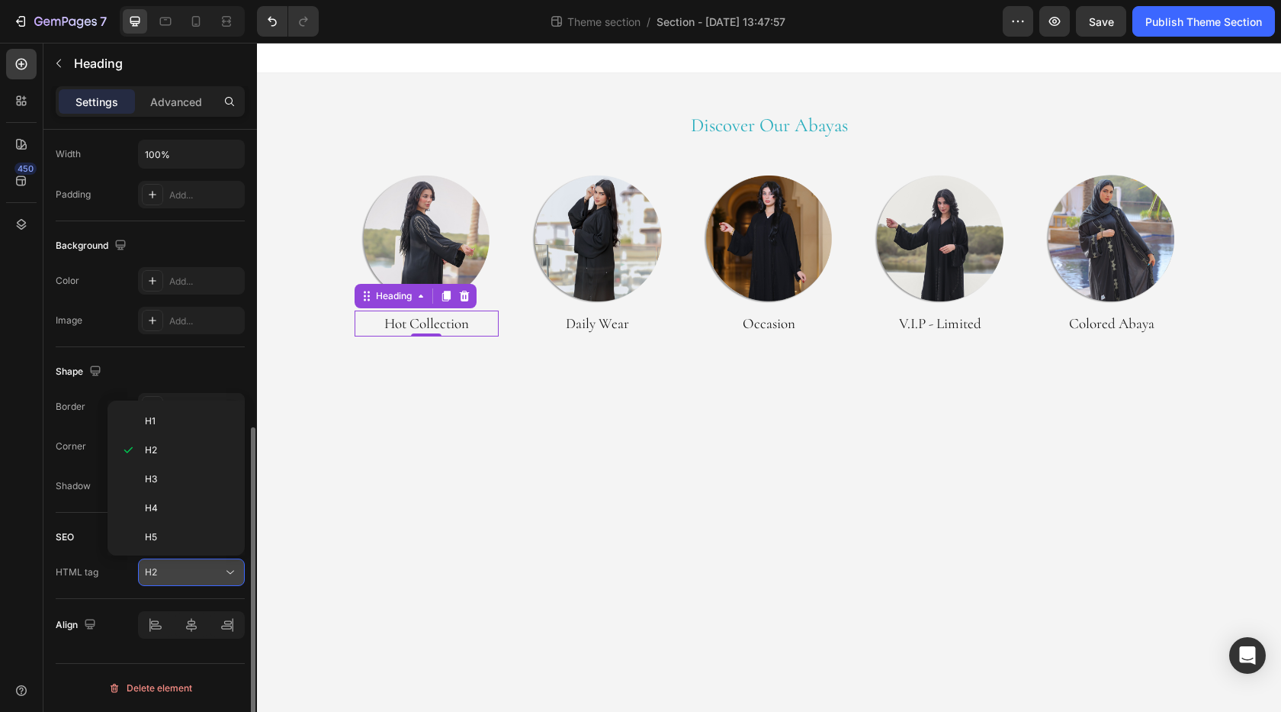
click at [197, 562] on button "H2" at bounding box center [191, 571] width 107 height 27
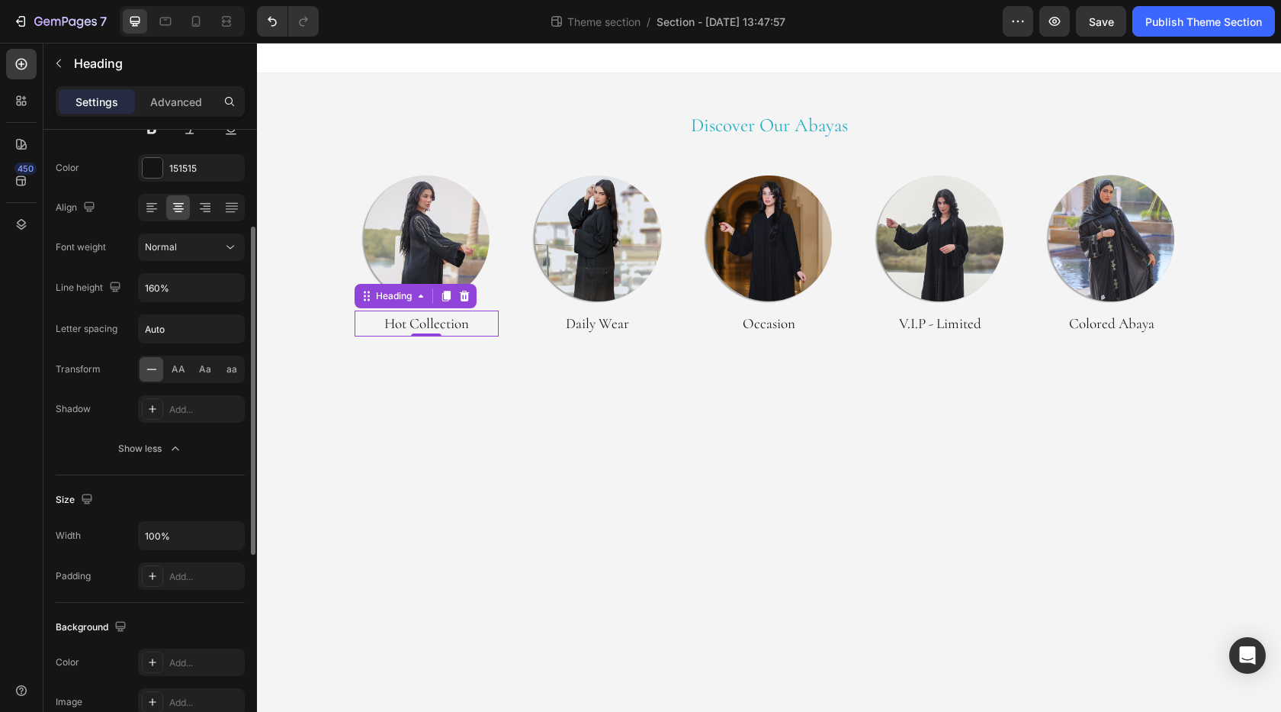
scroll to position [0, 0]
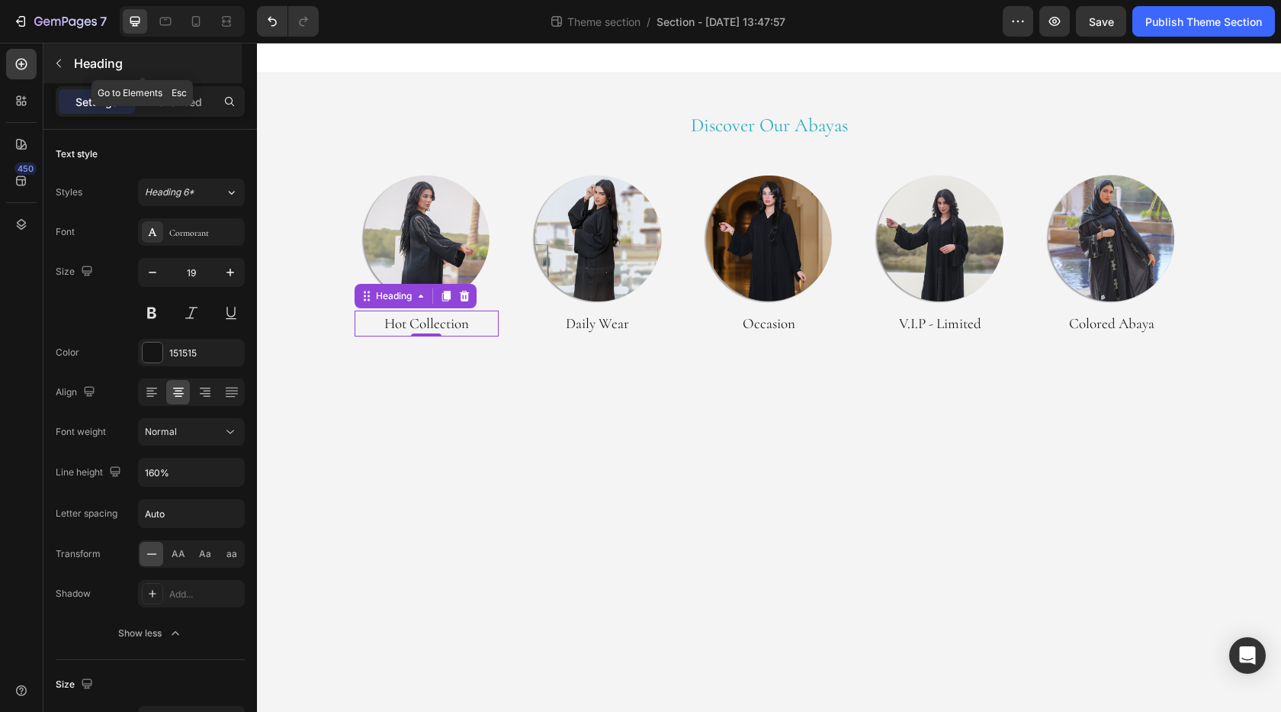
click at [61, 61] on icon "button" at bounding box center [59, 63] width 12 height 12
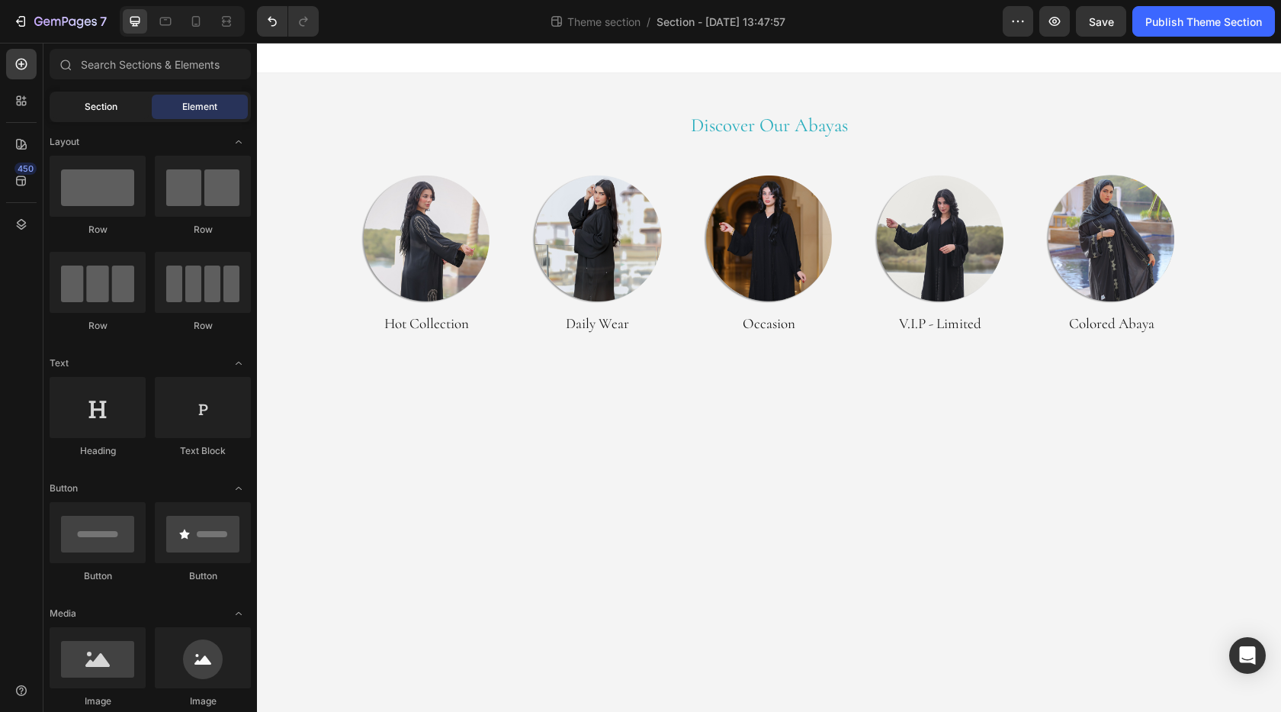
click at [106, 104] on span "Section" at bounding box center [101, 107] width 33 height 14
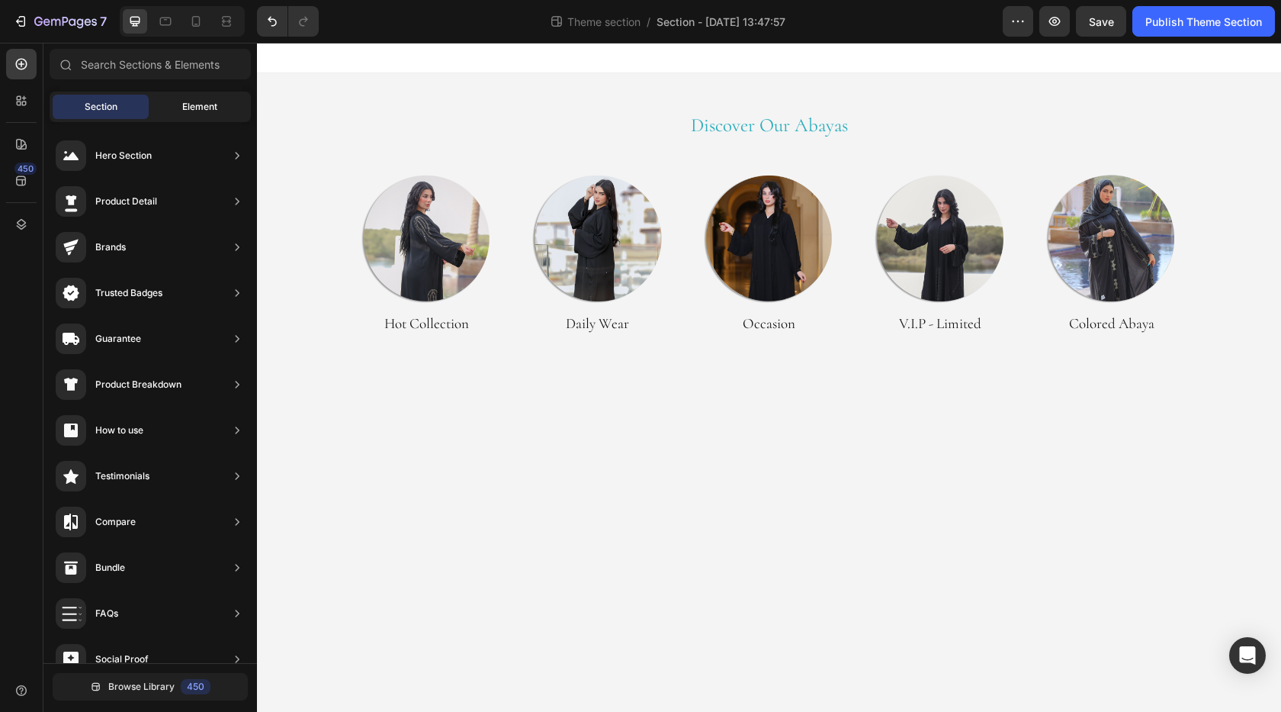
click at [189, 101] on span "Element" at bounding box center [199, 107] width 35 height 14
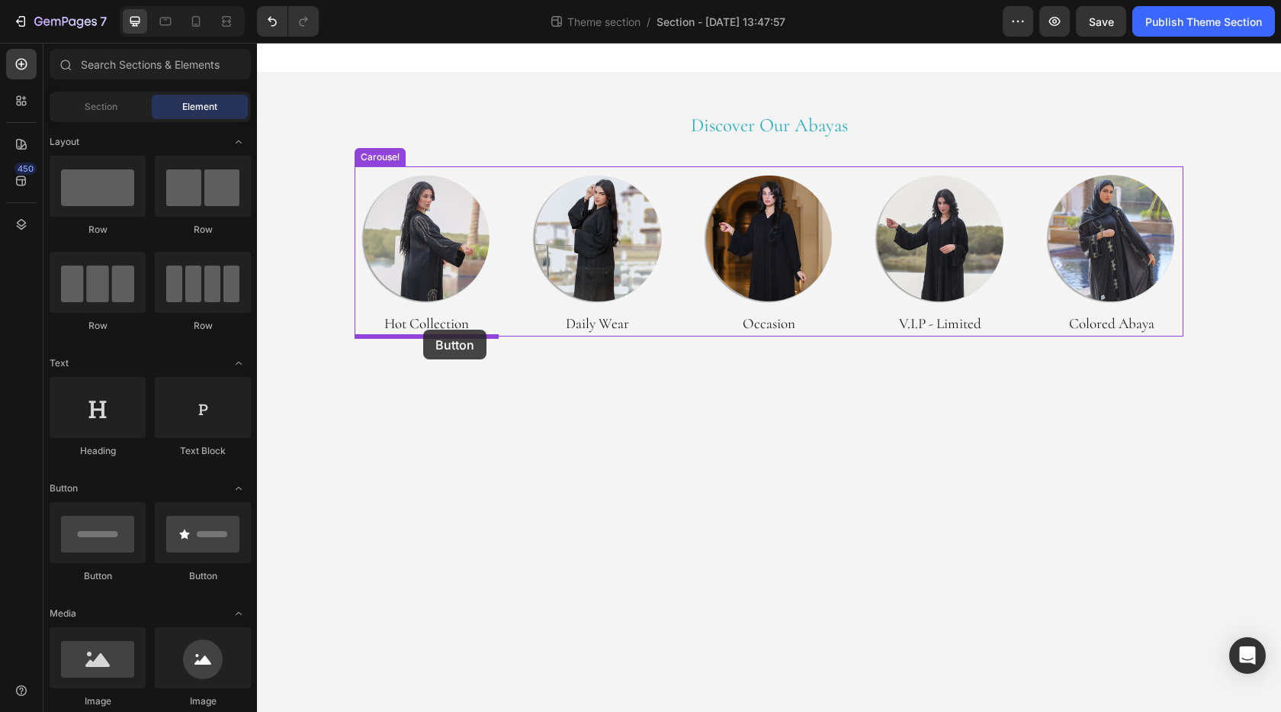
drag, startPoint x: 359, startPoint y: 575, endPoint x: 423, endPoint y: 330, distance: 254.0
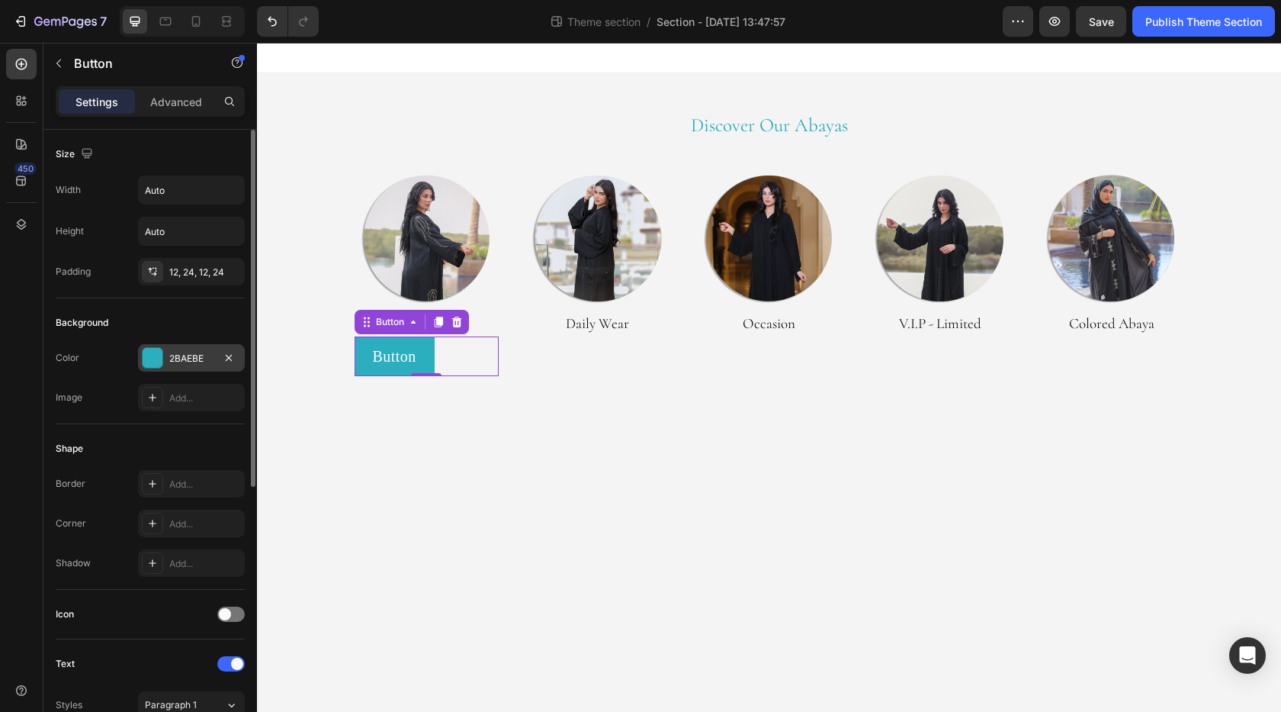
click at [158, 360] on div at bounding box center [153, 358] width 20 height 20
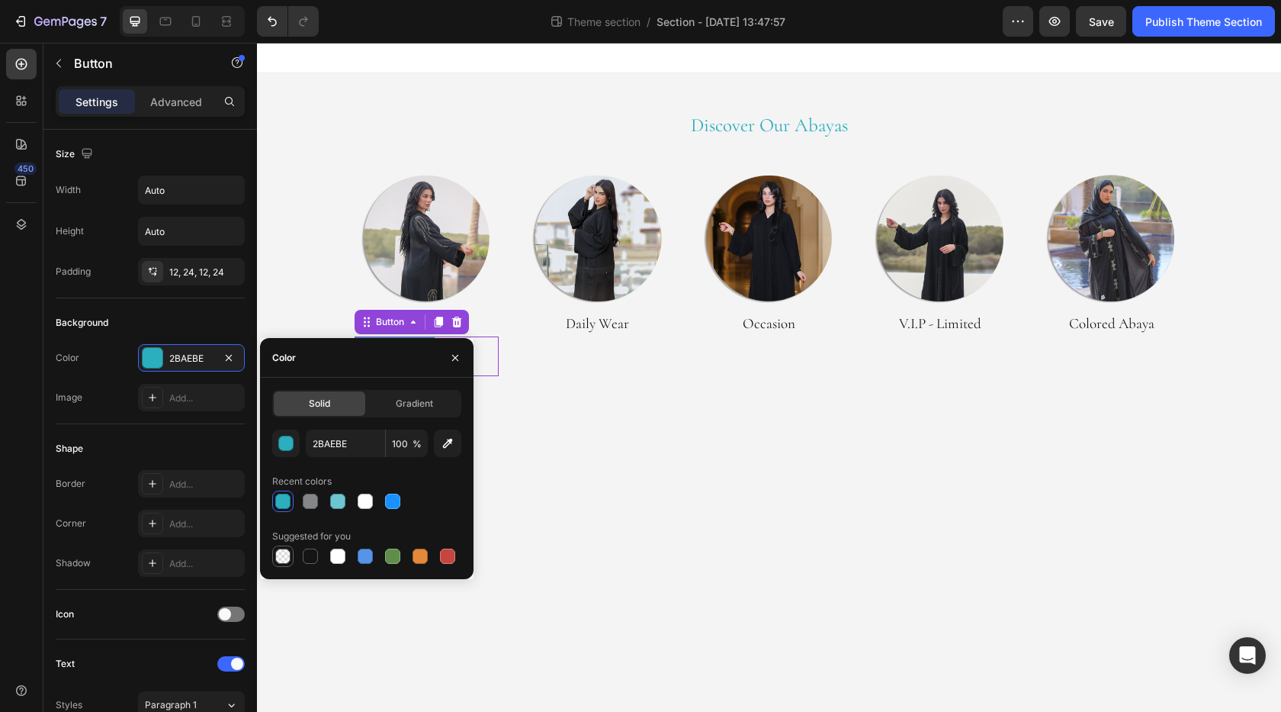
click at [287, 559] on div at bounding box center [282, 555] width 15 height 15
type input "000000"
type input "0"
click at [108, 372] on div "Color Transparent Image Add..." at bounding box center [150, 377] width 189 height 67
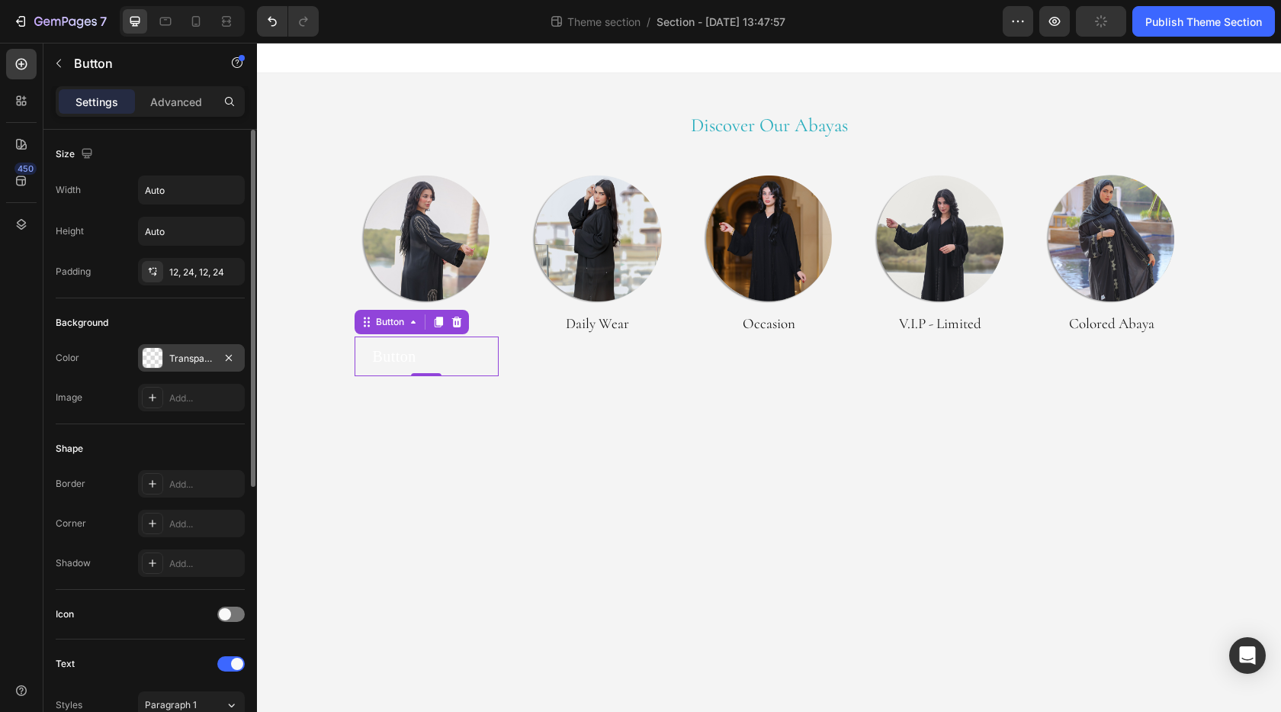
click at [204, 361] on div "Transparent" at bounding box center [191, 359] width 44 height 14
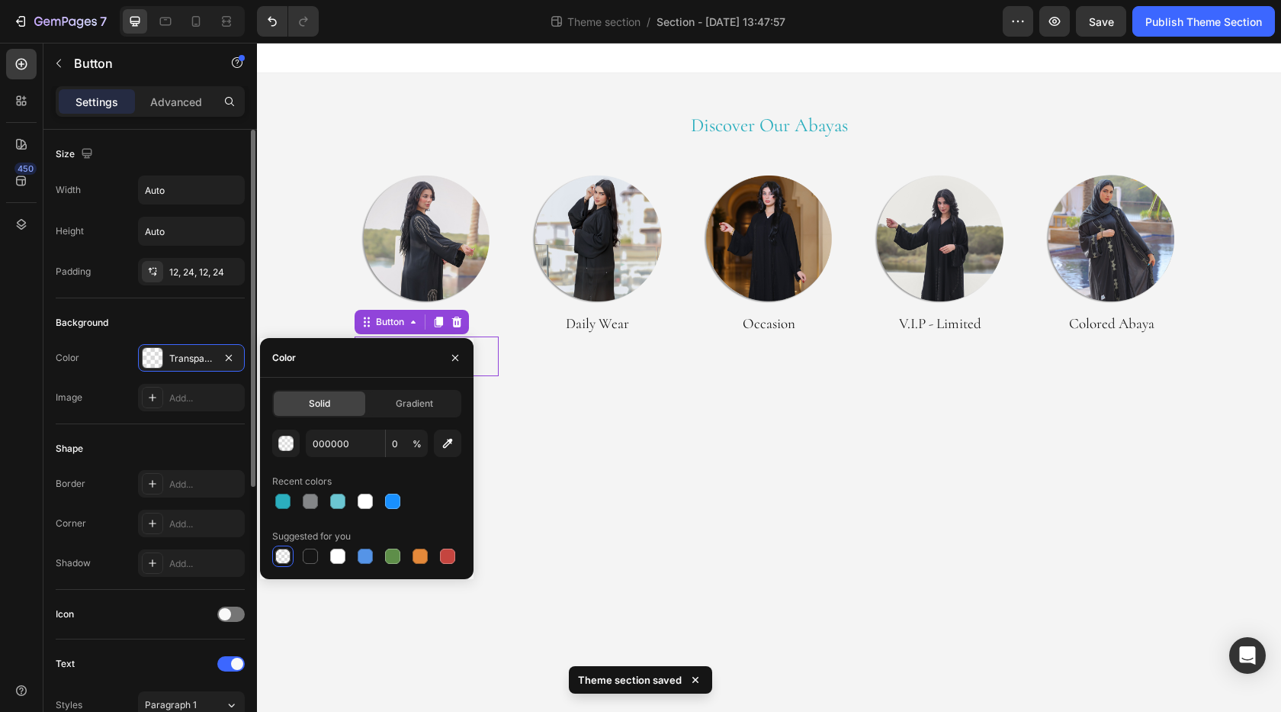
click at [98, 384] on div "Image Add..." at bounding box center [150, 397] width 189 height 27
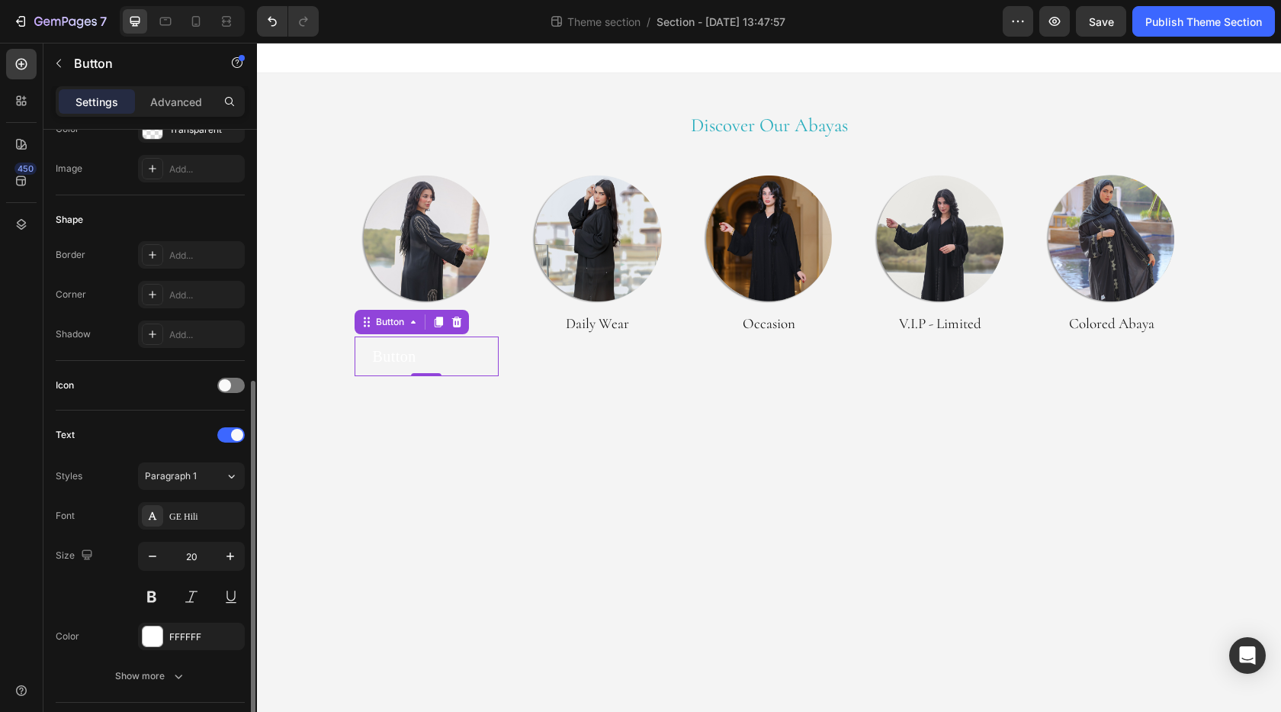
scroll to position [305, 0]
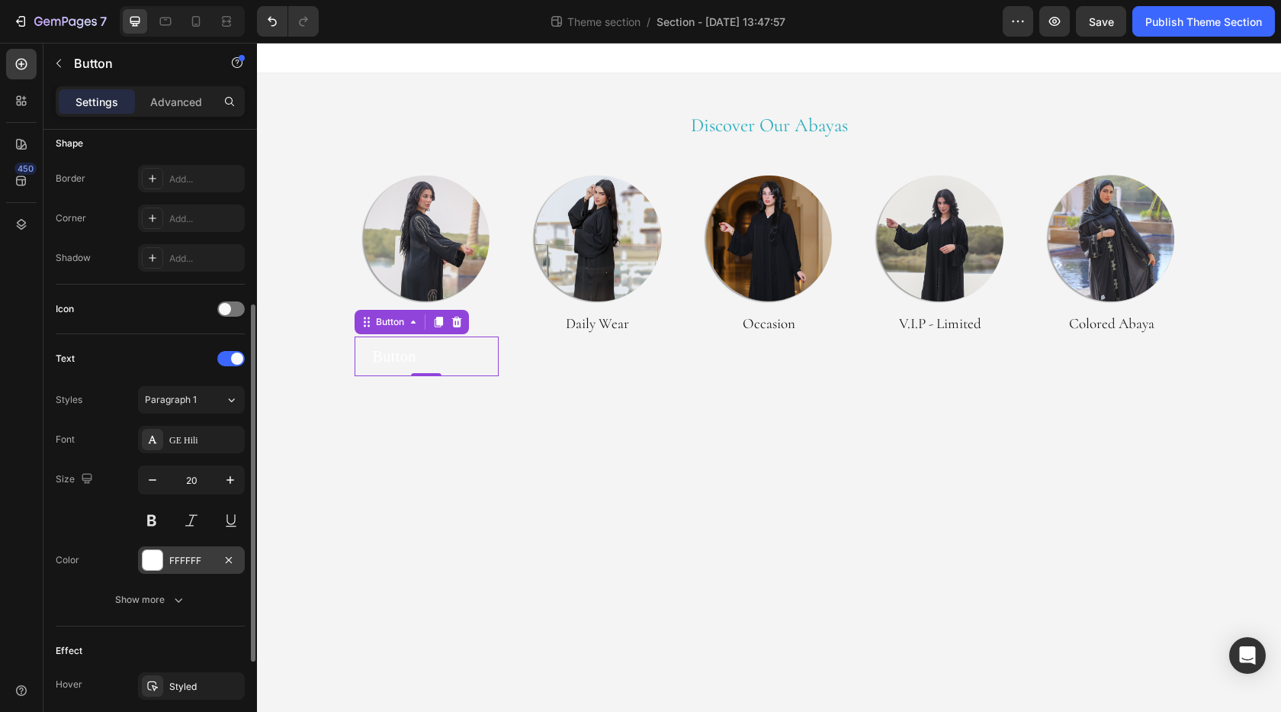
click at [156, 561] on div at bounding box center [153, 560] width 20 height 20
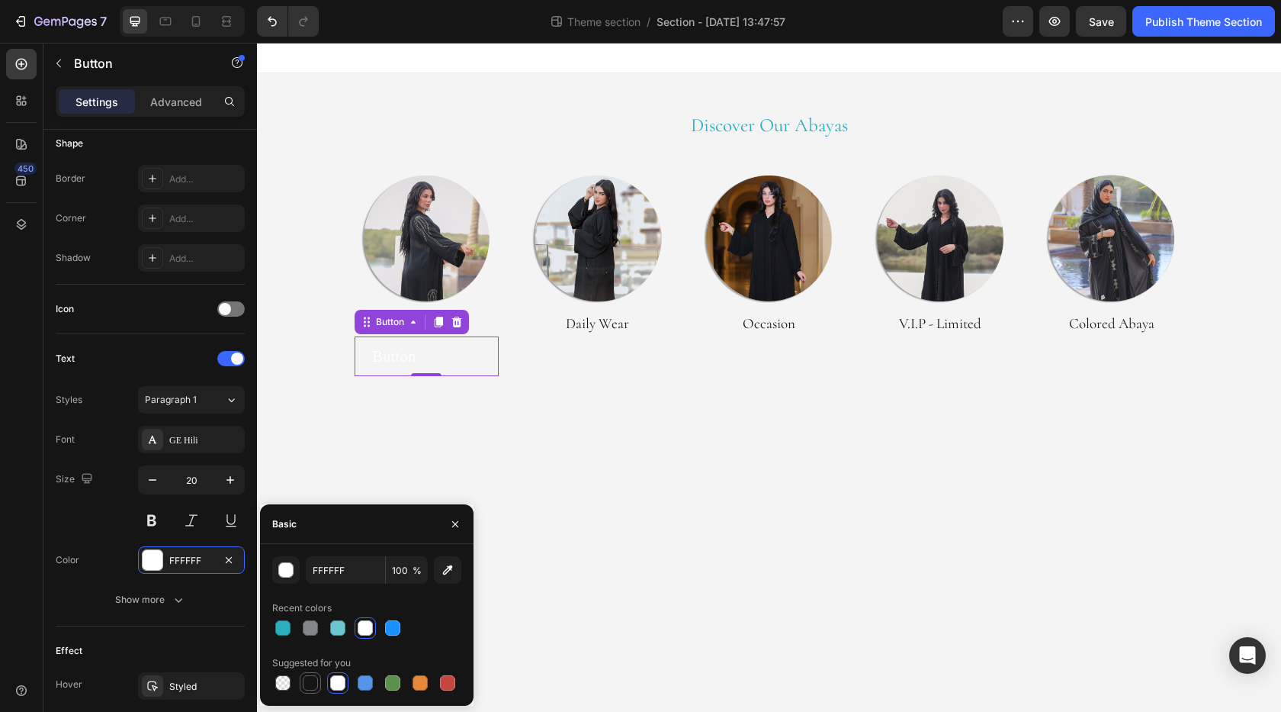
click at [313, 681] on div at bounding box center [310, 682] width 15 height 15
type input "151515"
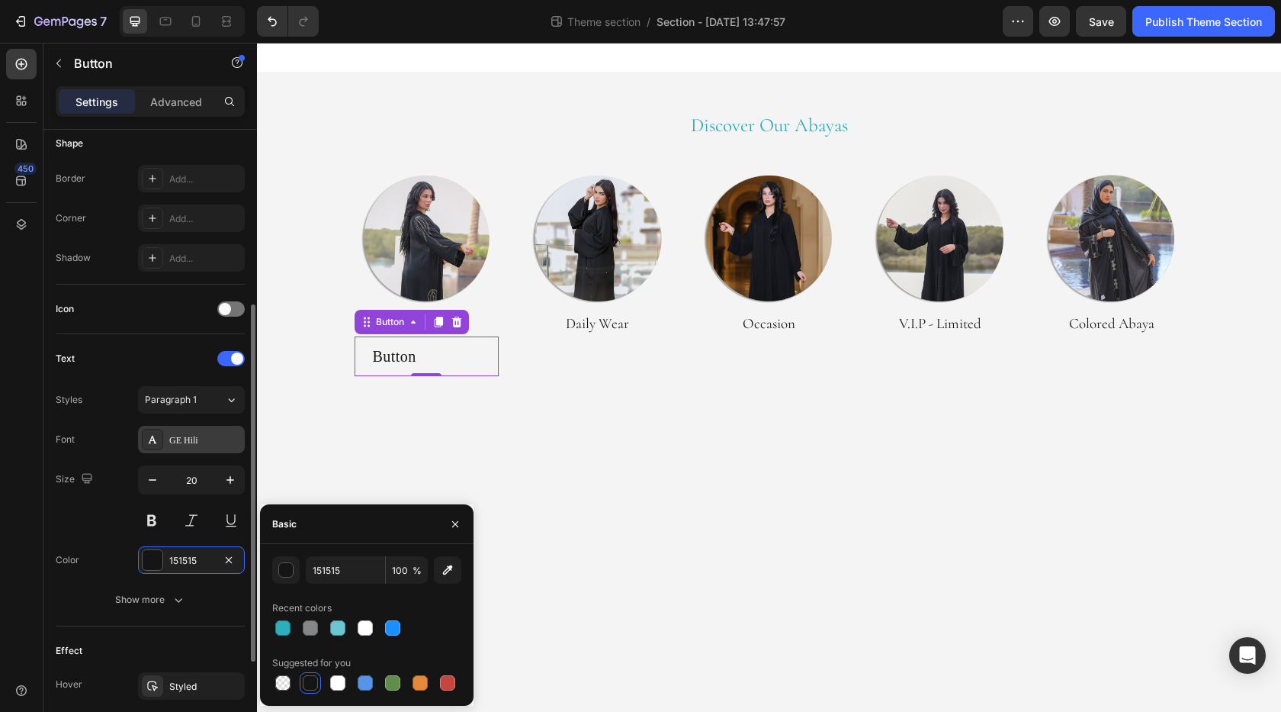
click at [175, 445] on div "GE Hili" at bounding box center [205, 440] width 72 height 14
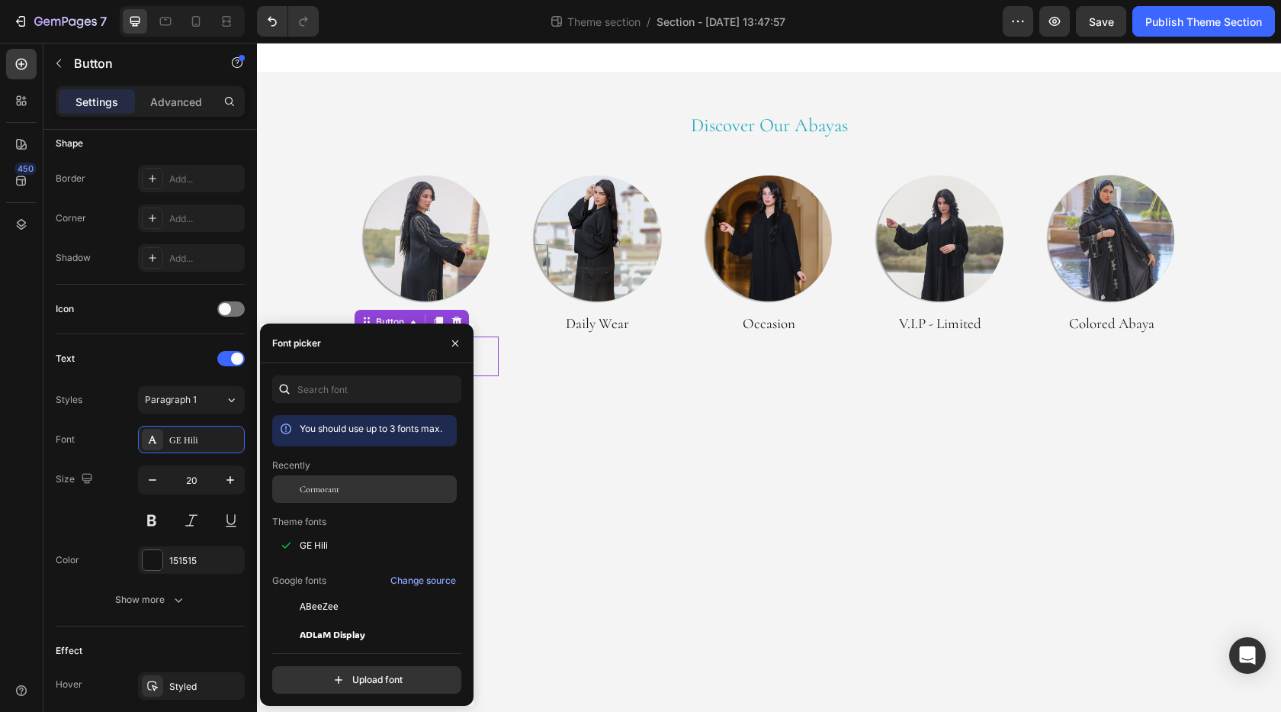
click at [324, 492] on span "Cormorant" at bounding box center [320, 489] width 40 height 14
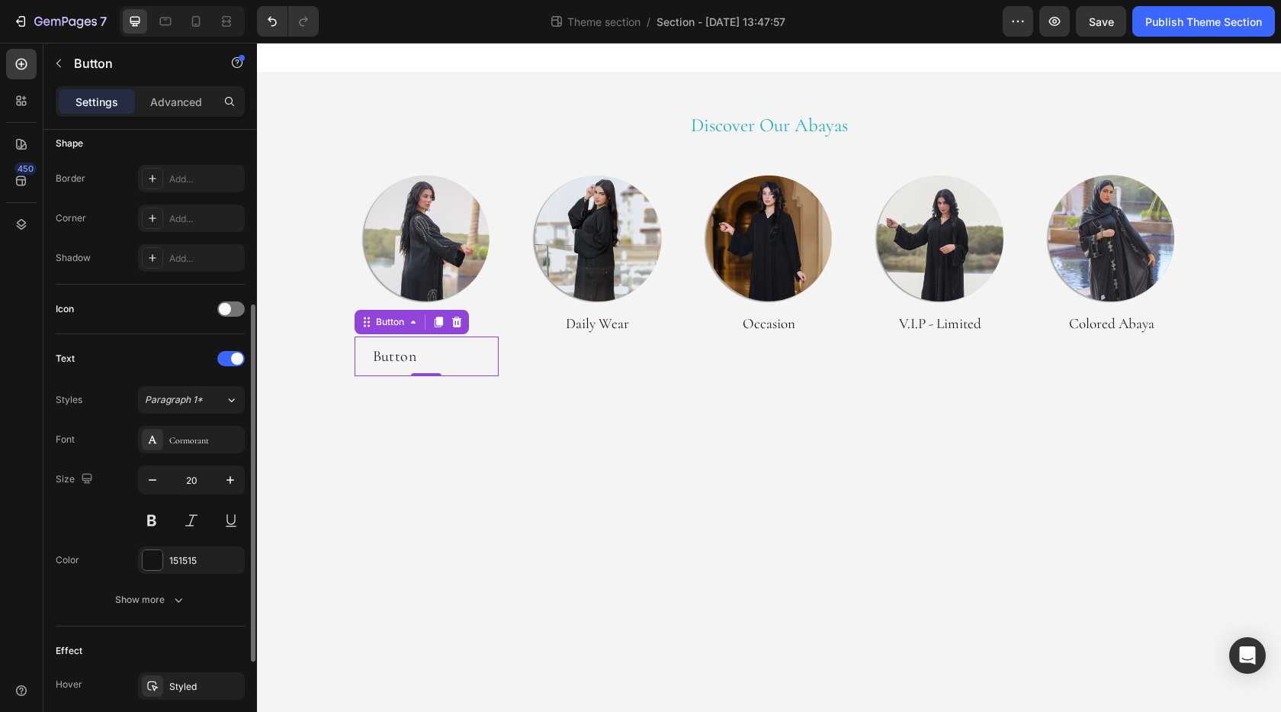
click at [126, 405] on div "Styles Paragraph 1*" at bounding box center [150, 399] width 189 height 27
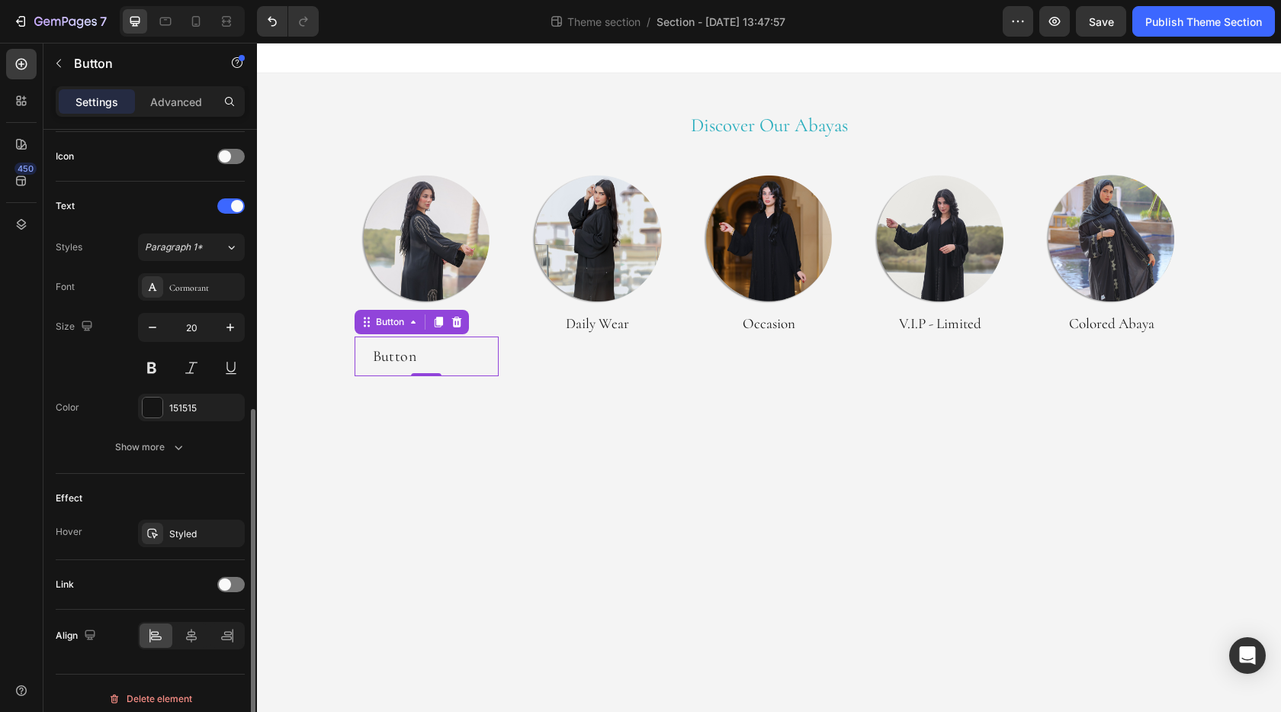
scroll to position [468, 0]
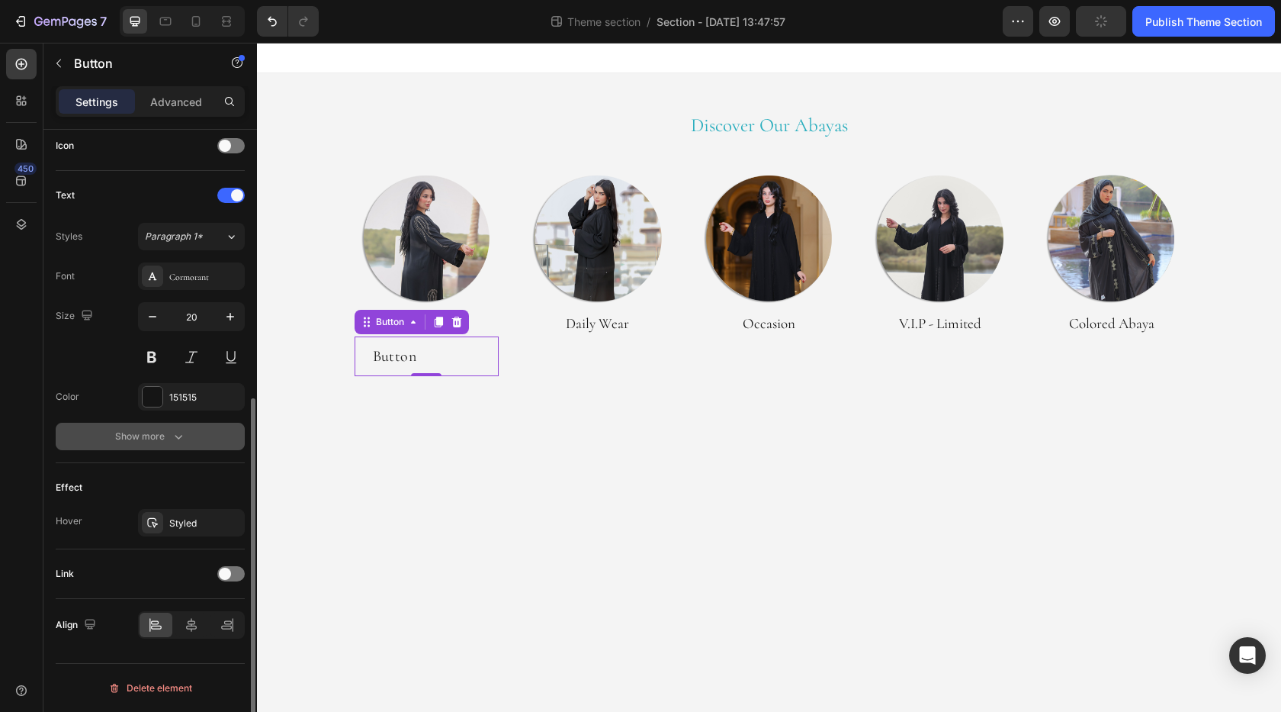
click at [168, 432] on div "Show more" at bounding box center [150, 436] width 71 height 15
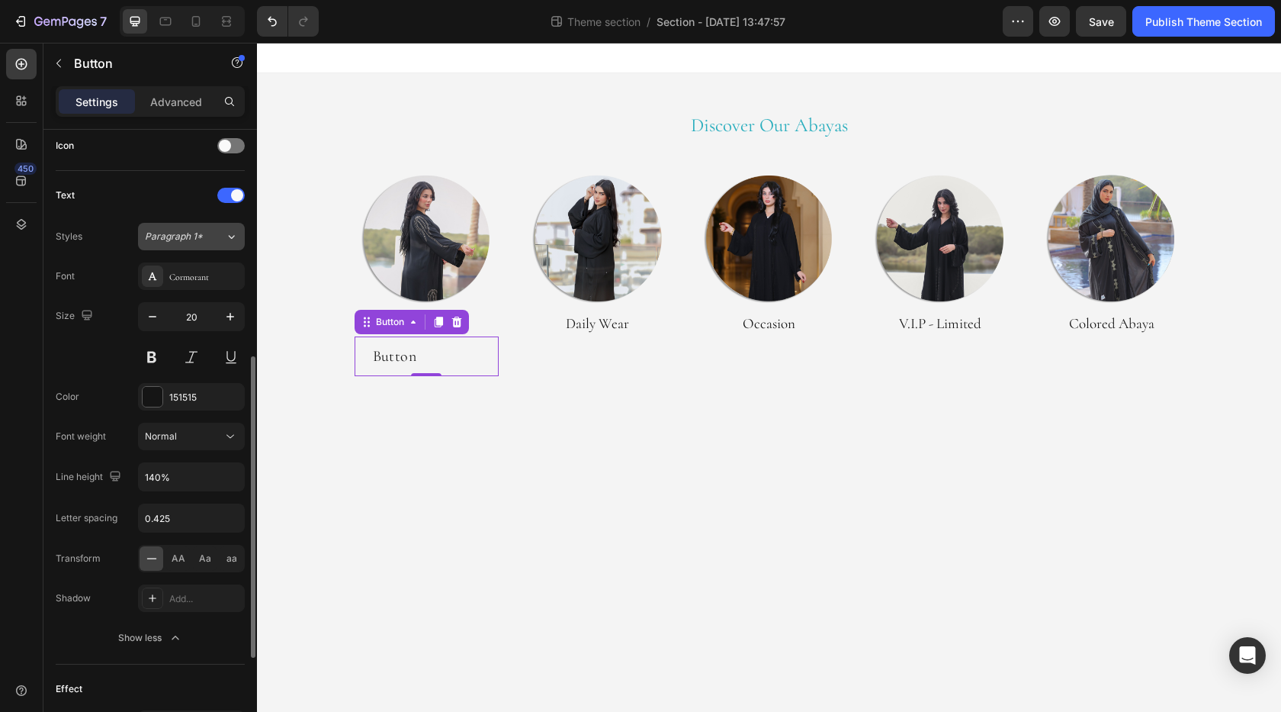
click at [186, 246] on button "Paragraph 1*" at bounding box center [191, 236] width 107 height 27
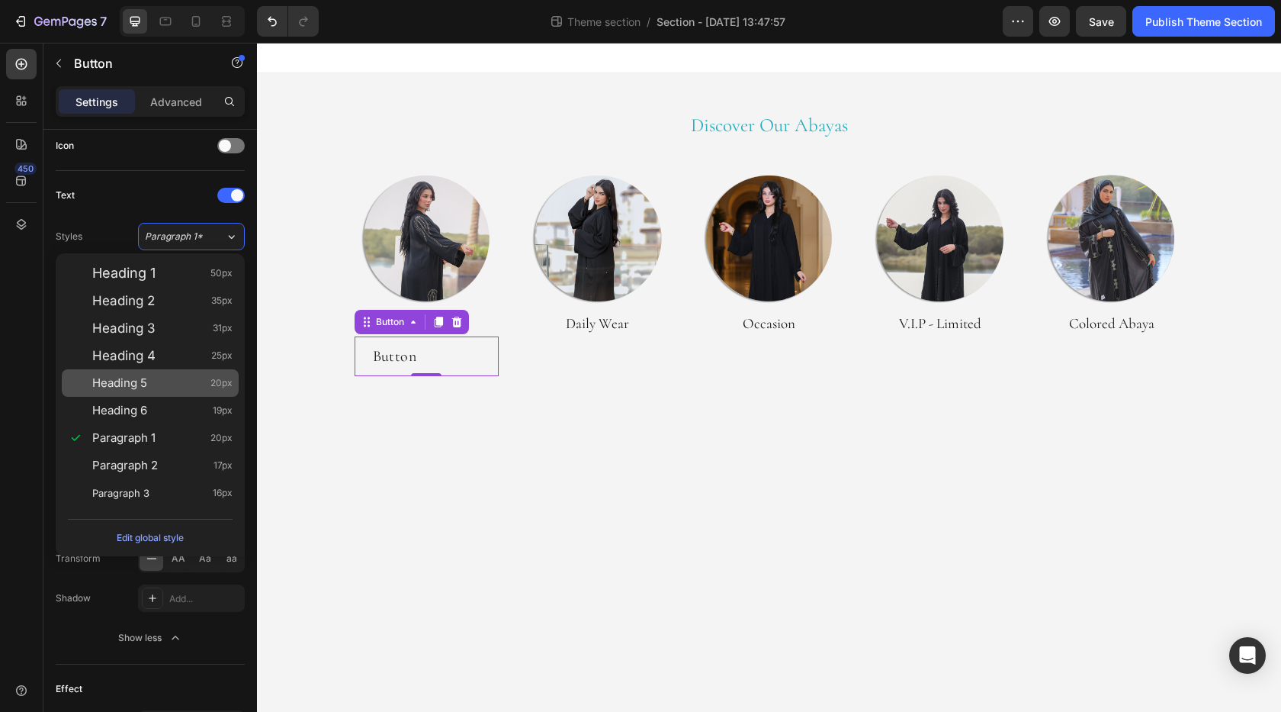
click at [124, 381] on span "Heading 5" at bounding box center [119, 382] width 55 height 15
type input "160%"
type input "Auto"
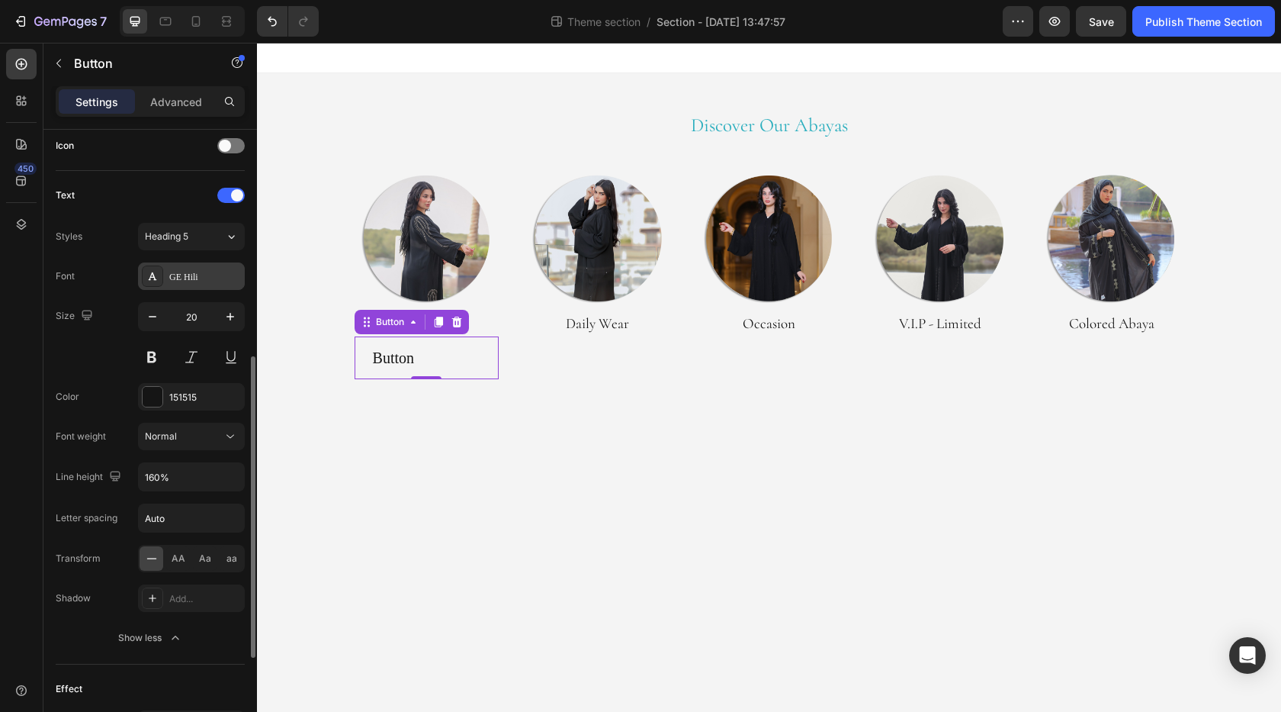
click at [194, 268] on div "GE Hili" at bounding box center [191, 275] width 107 height 27
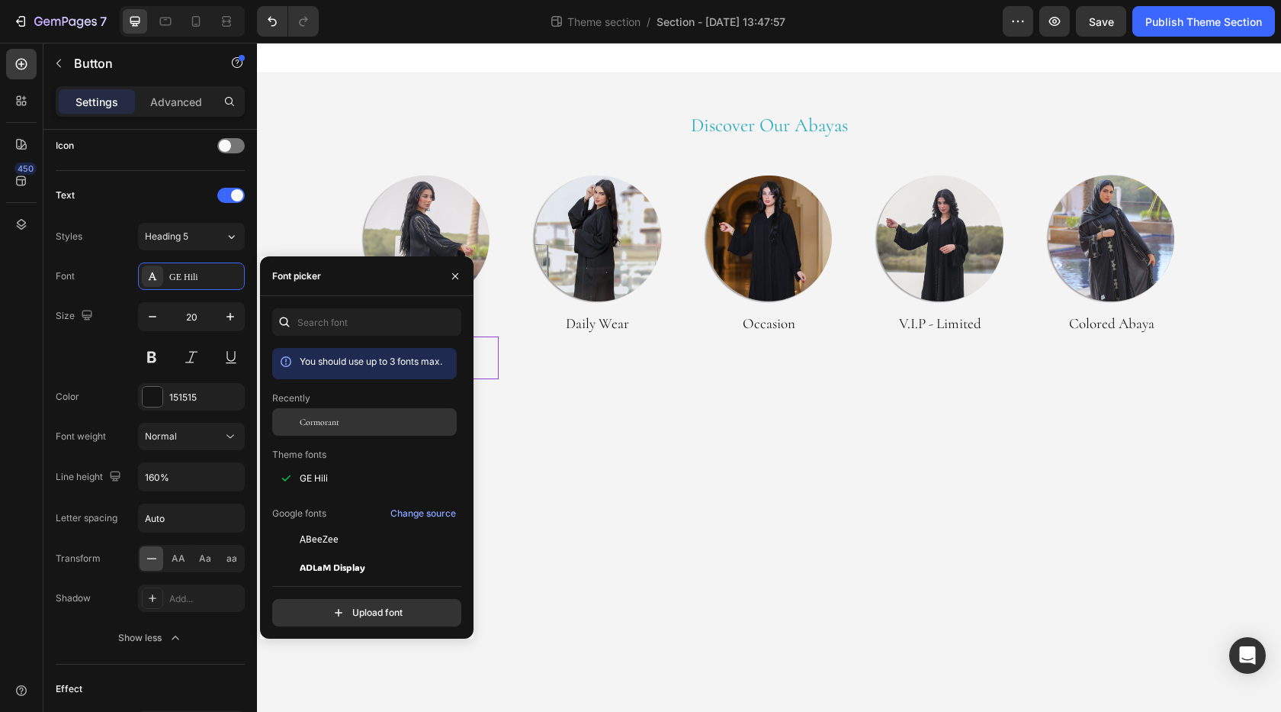
click at [304, 420] on span "Cormorant" at bounding box center [320, 422] width 40 height 14
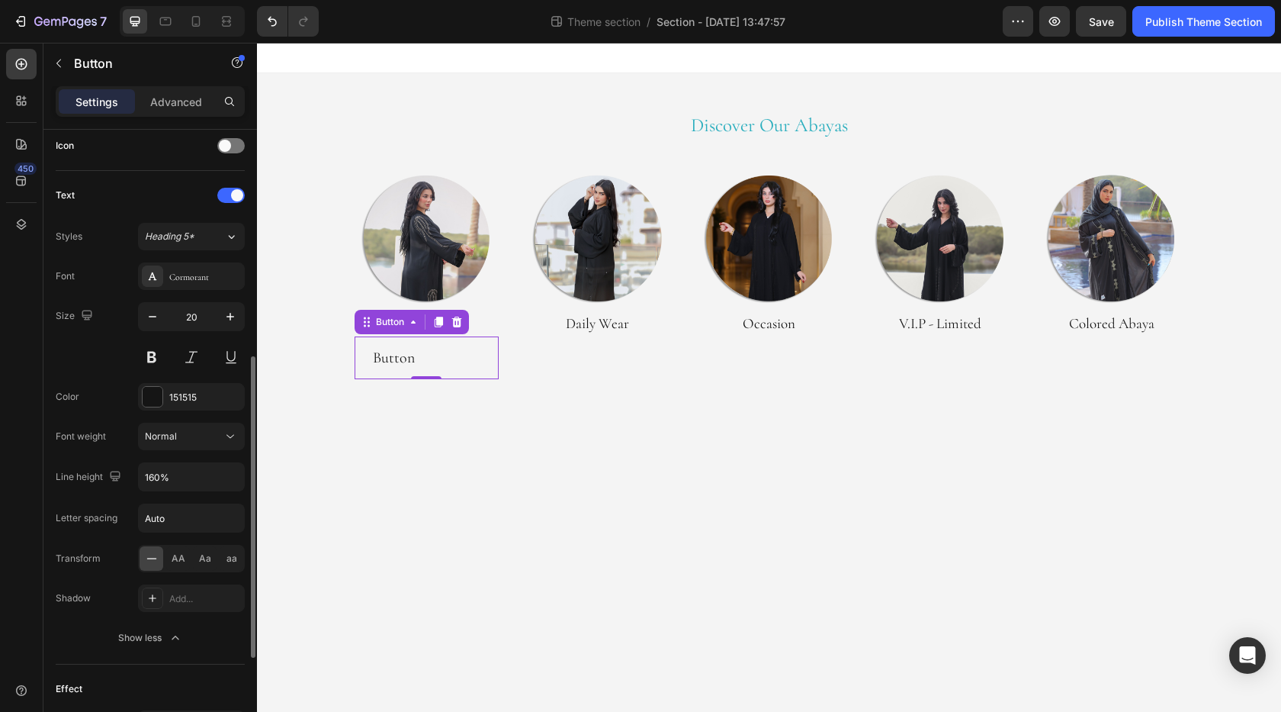
click at [117, 275] on div "Font Cormorant" at bounding box center [150, 275] width 189 height 27
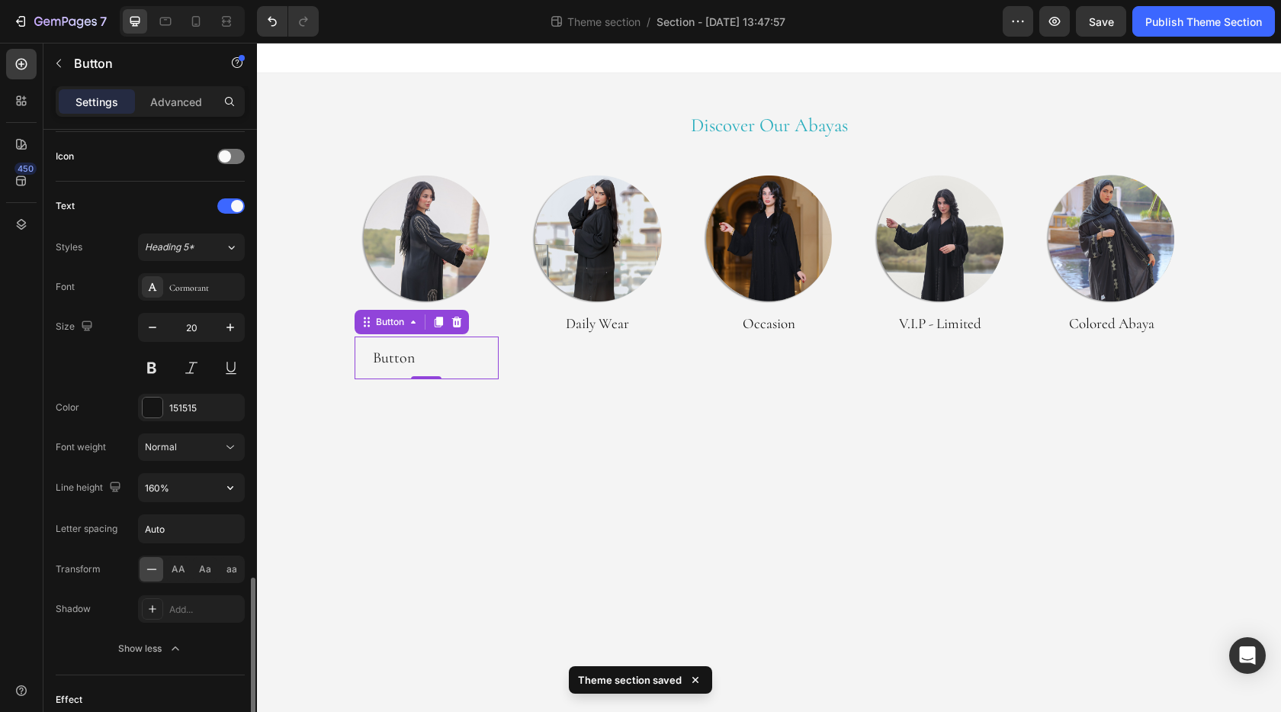
scroll to position [670, 0]
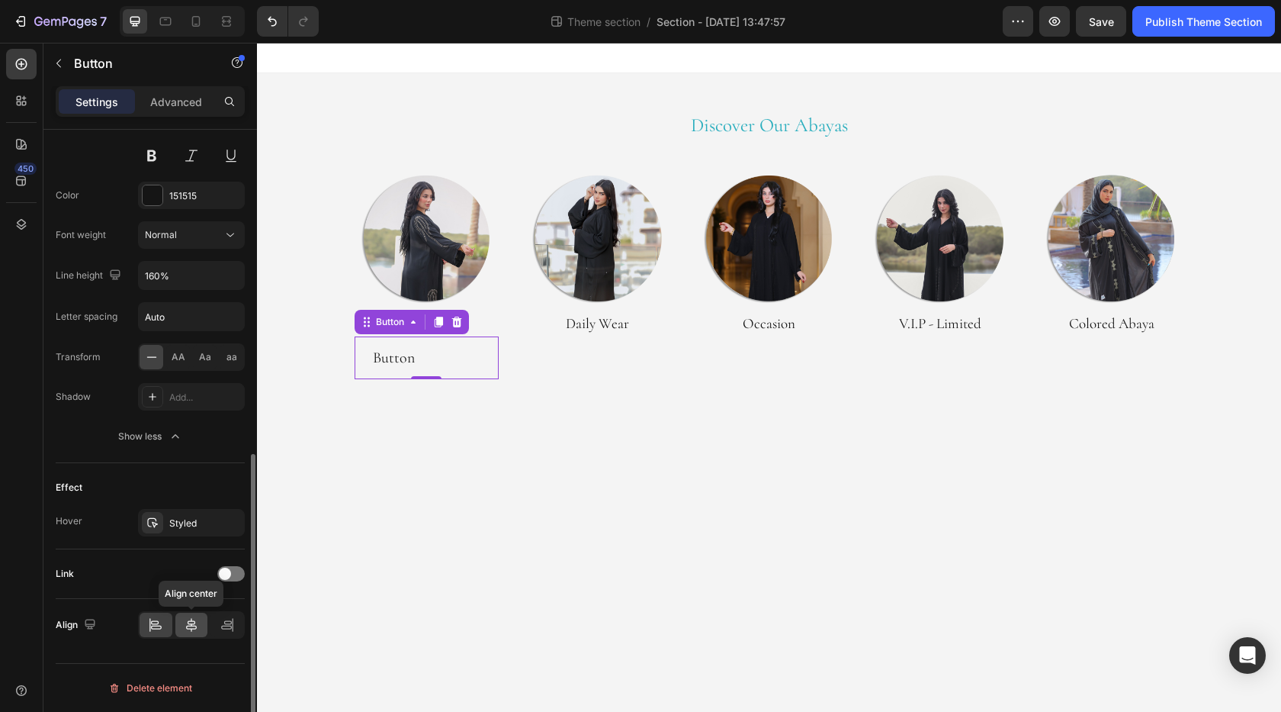
click at [188, 621] on icon at bounding box center [191, 625] width 11 height 14
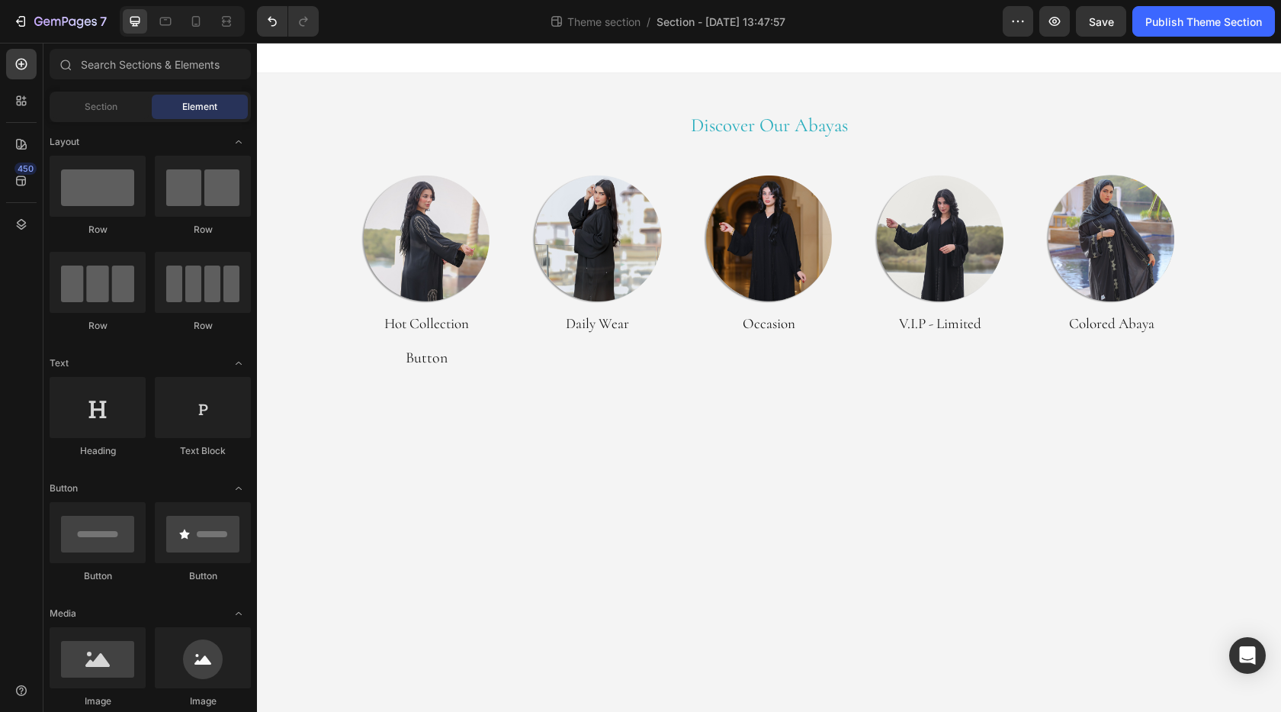
click at [565, 449] on body "Discover Our Abayas Heading Row Image Hot Collection Heading Button Button 0 Im…" at bounding box center [769, 377] width 1024 height 669
click at [475, 351] on div "Button Button" at bounding box center [427, 357] width 145 height 43
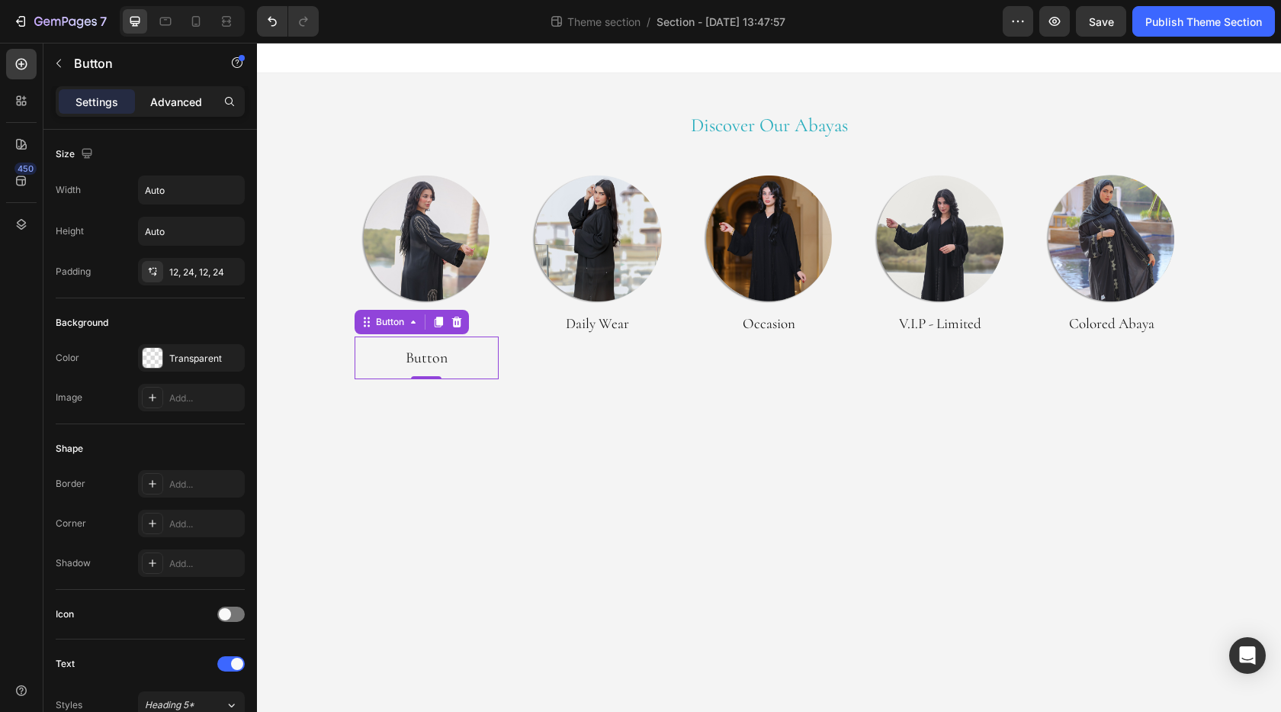
click at [190, 102] on p "Advanced" at bounding box center [176, 102] width 52 height 16
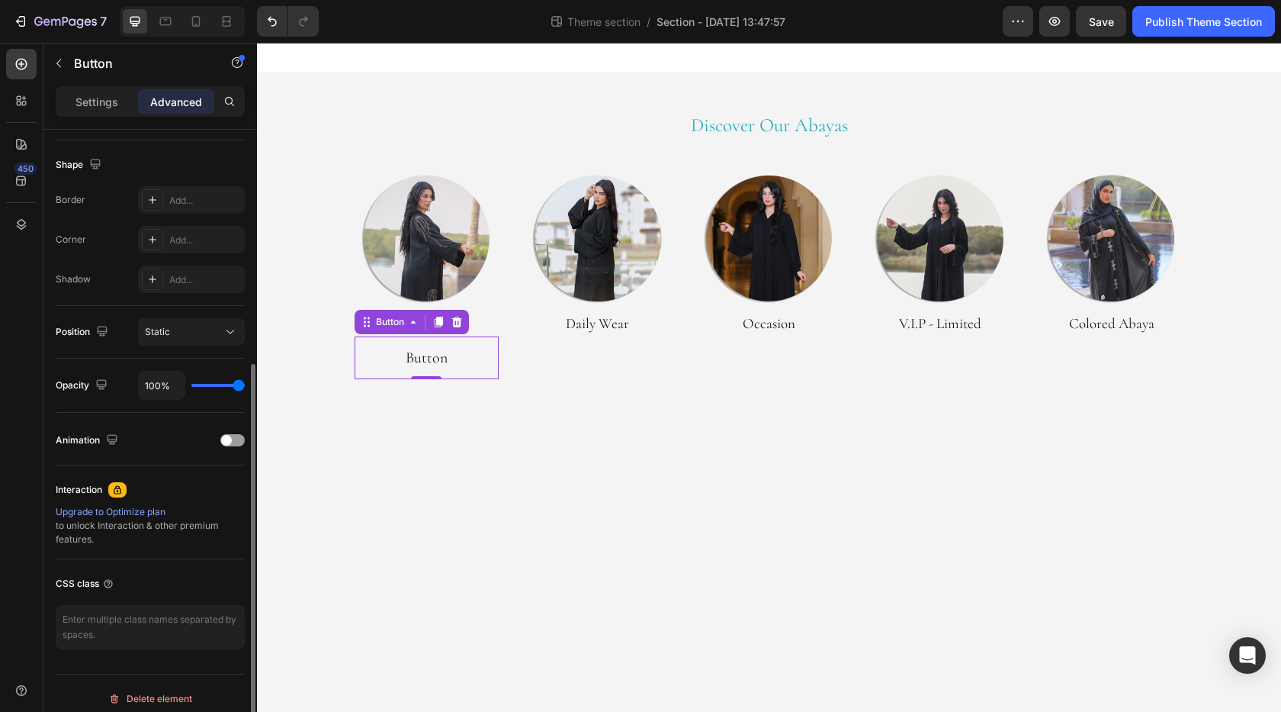
scroll to position [392, 0]
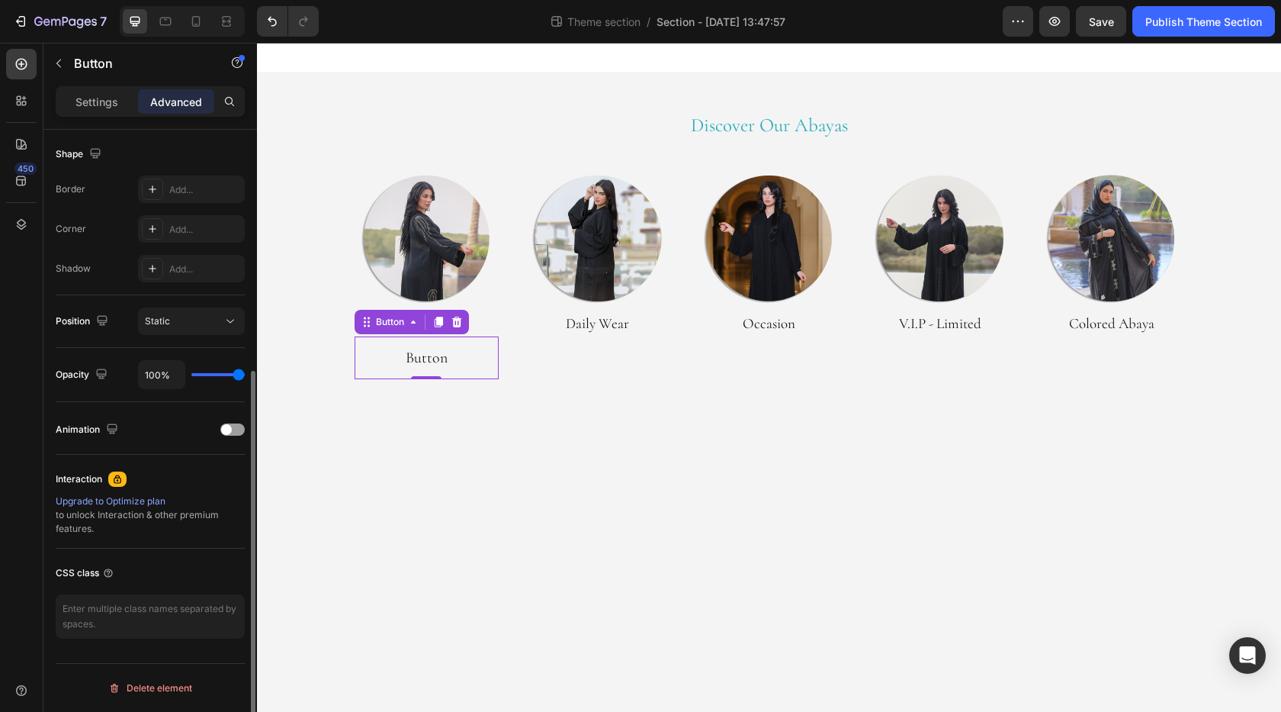
click at [94, 104] on p "Settings" at bounding box center [97, 102] width 43 height 16
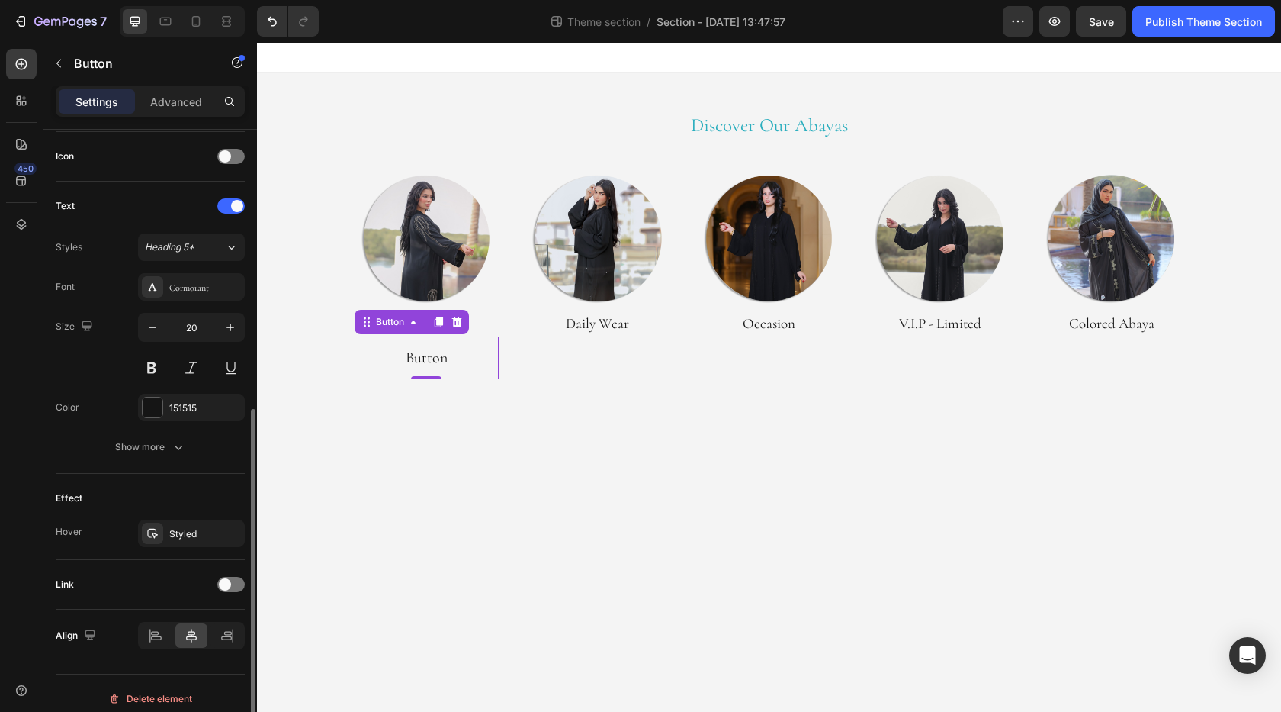
scroll to position [468, 0]
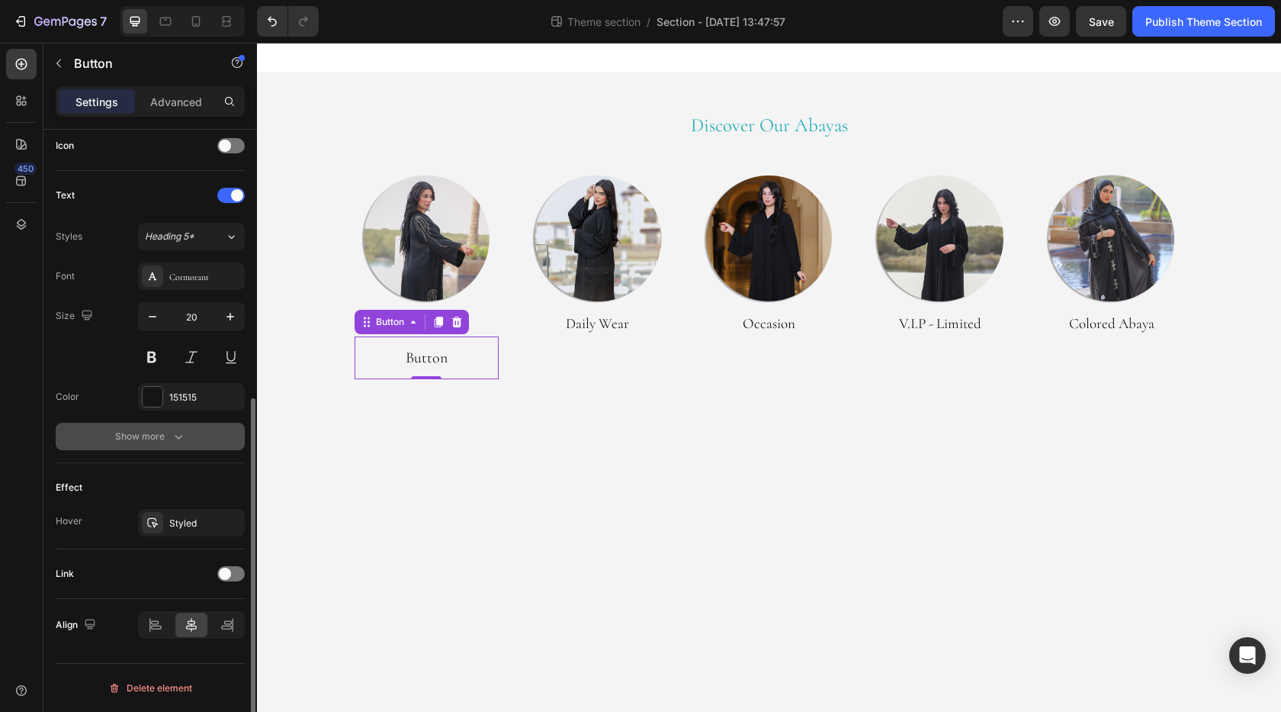
click at [181, 439] on icon "button" at bounding box center [178, 436] width 15 height 15
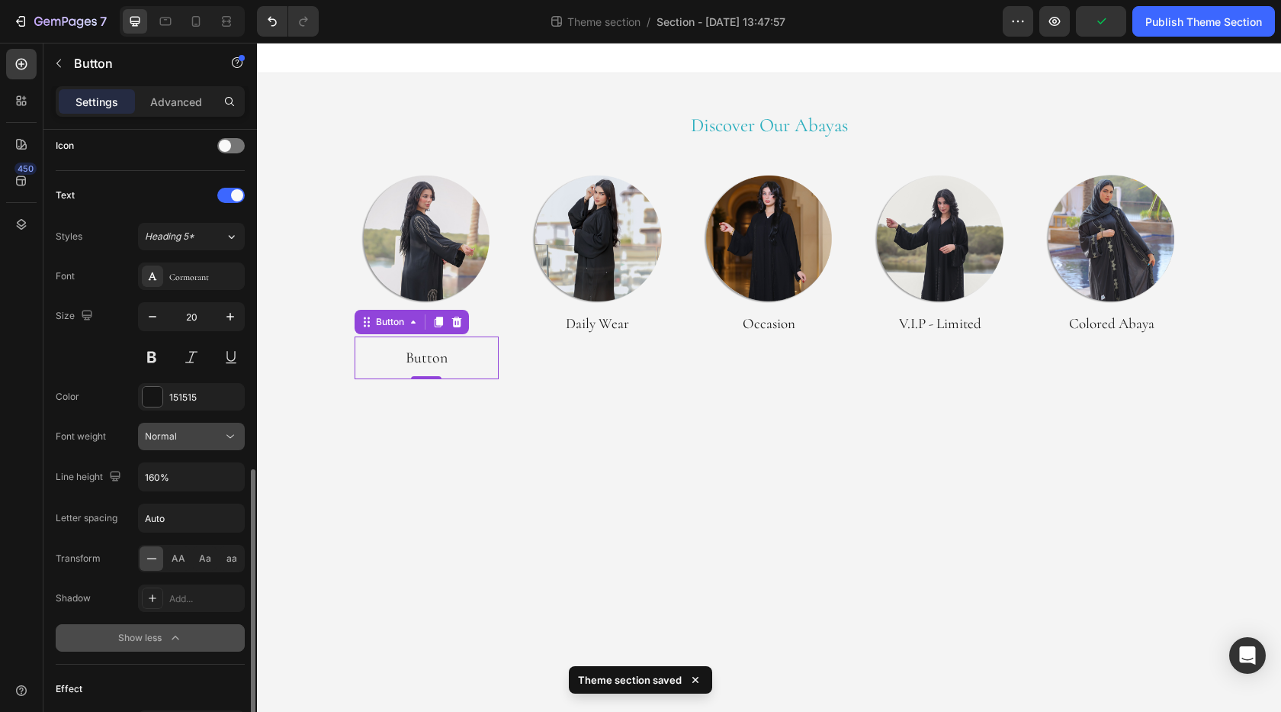
scroll to position [670, 0]
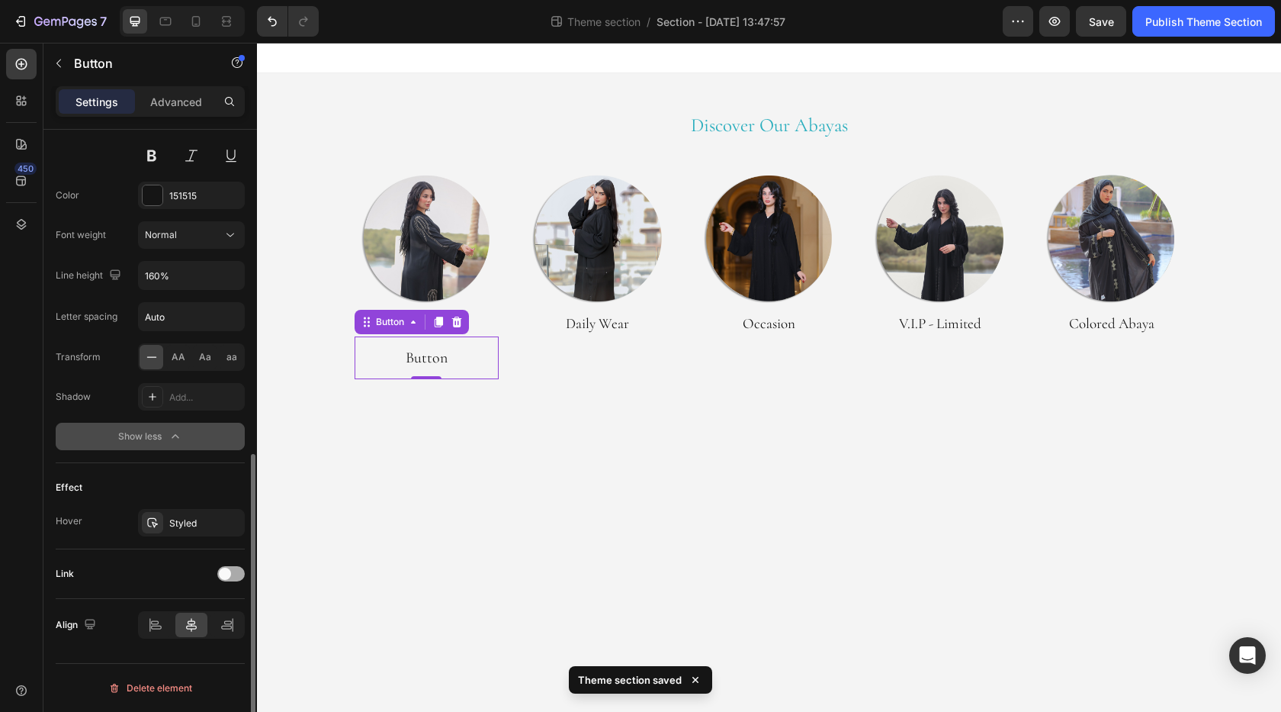
click at [227, 579] on span at bounding box center [225, 574] width 12 height 12
click at [227, 579] on div at bounding box center [230, 573] width 27 height 15
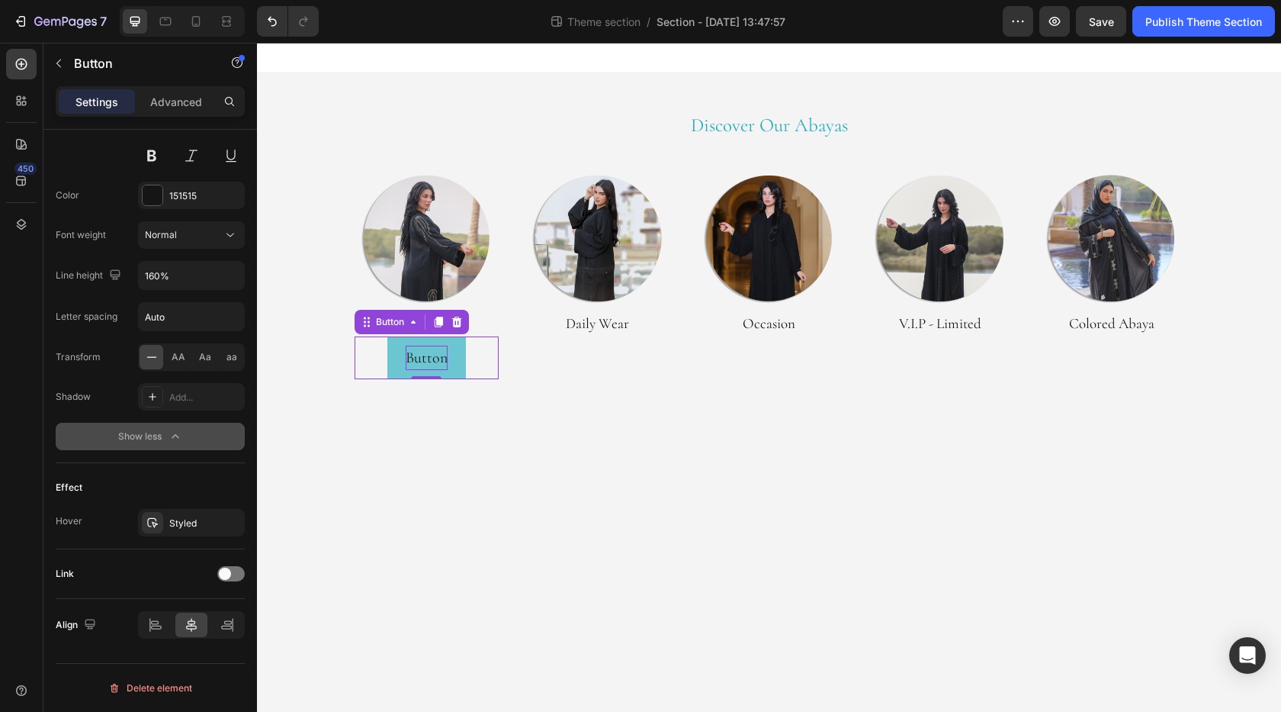
click at [431, 359] on p "Button" at bounding box center [427, 358] width 42 height 24
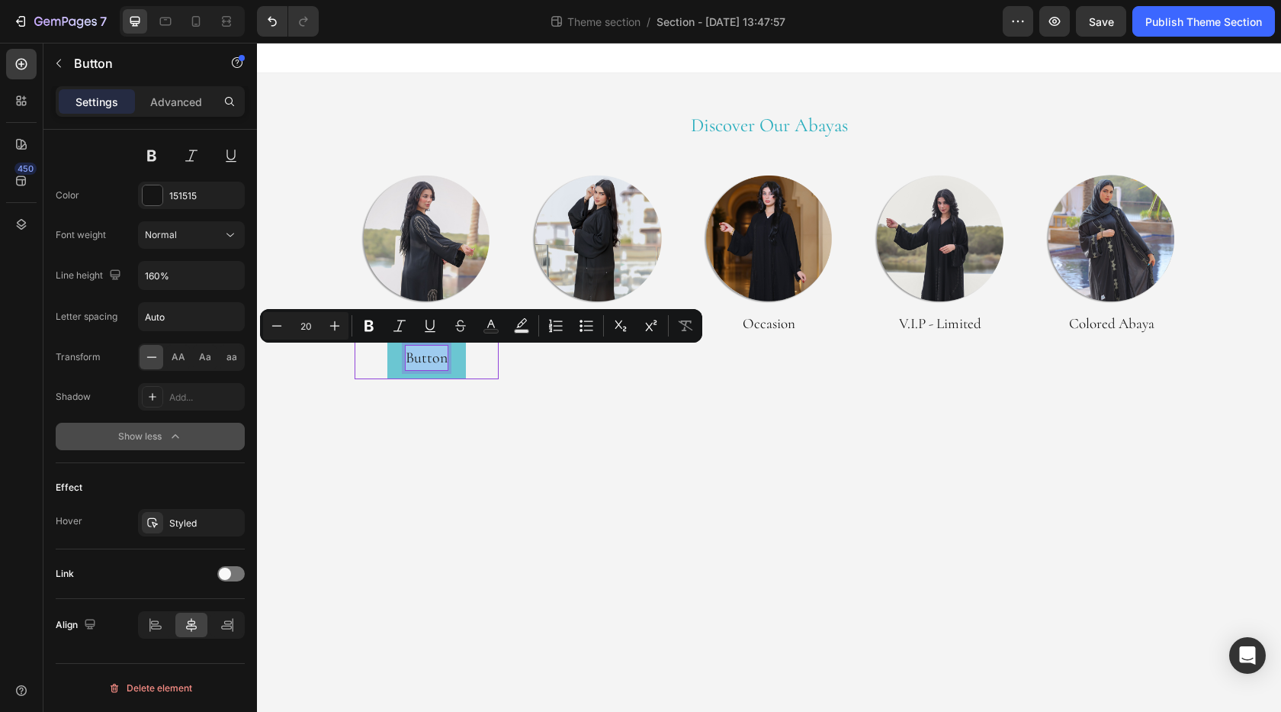
click at [431, 359] on p "Button" at bounding box center [427, 358] width 42 height 24
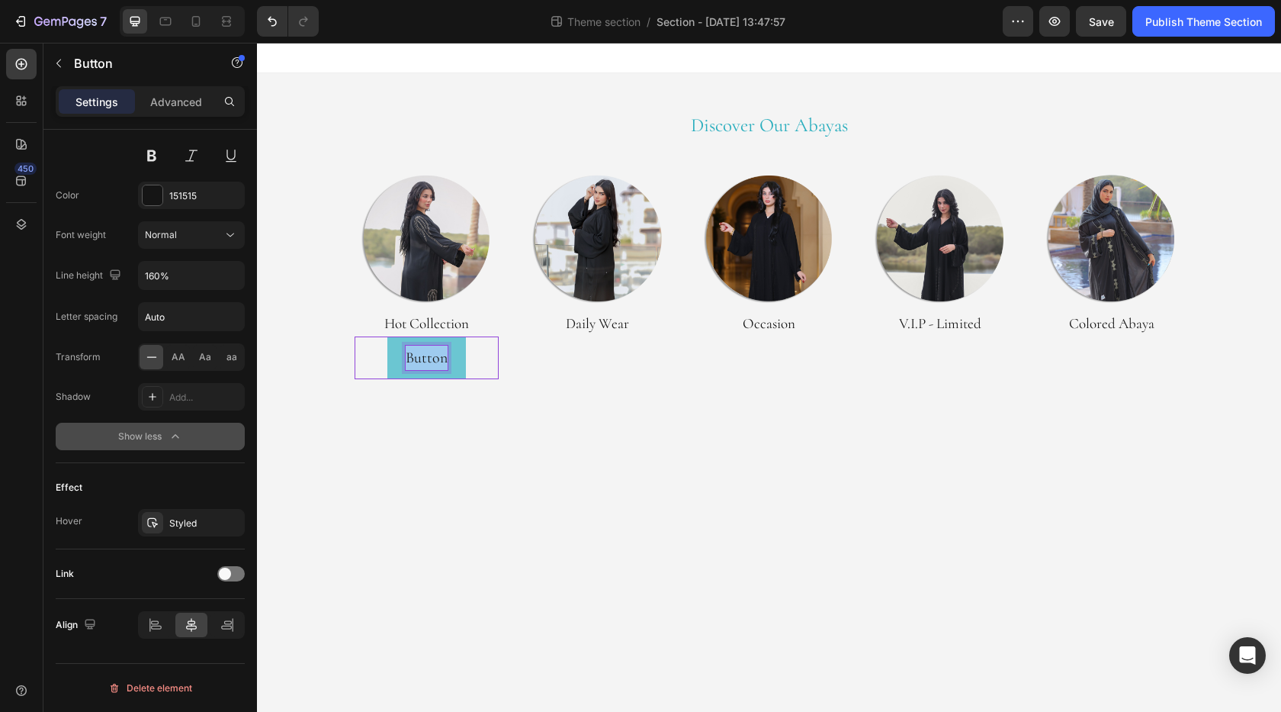
click at [431, 359] on p "Button" at bounding box center [427, 358] width 42 height 24
click at [396, 336] on button "Hot" at bounding box center [426, 357] width 61 height 43
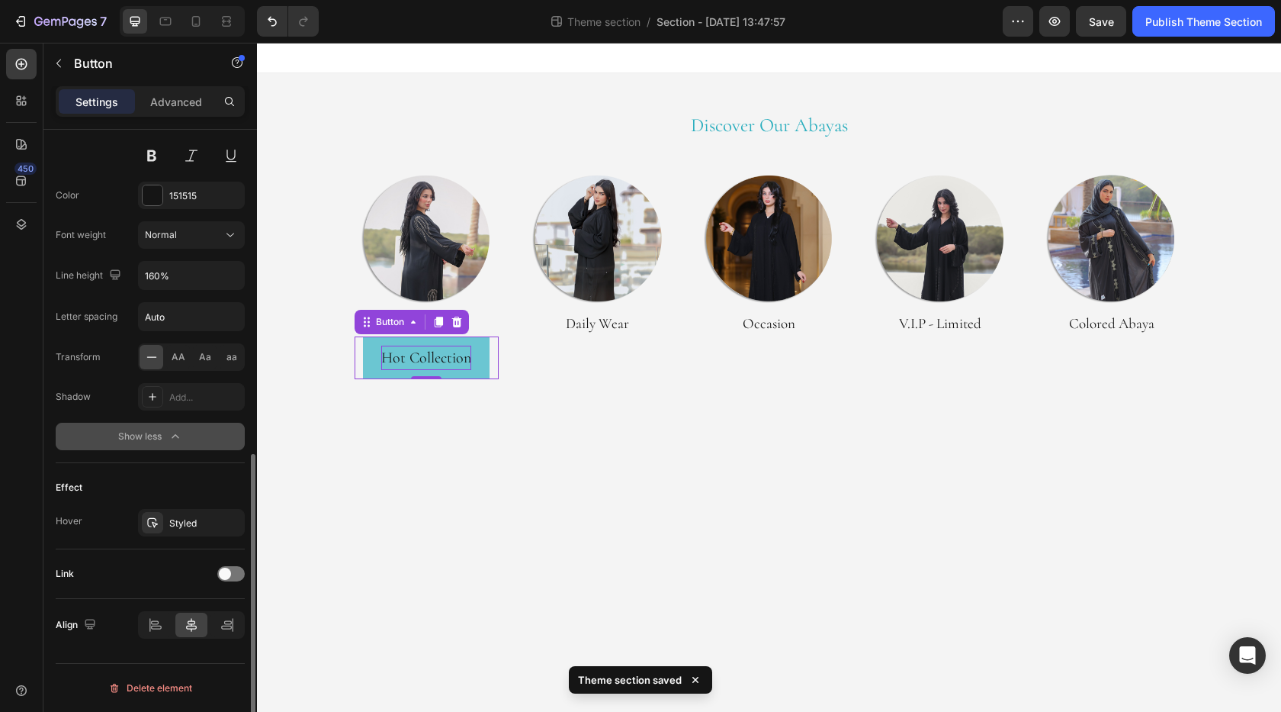
click at [60, 452] on div "Text Styles Heading 5* Font Cormorant Size 20 Color 151515 Font weight Normal L…" at bounding box center [150, 216] width 189 height 494
click at [165, 111] on div "Advanced" at bounding box center [176, 101] width 76 height 24
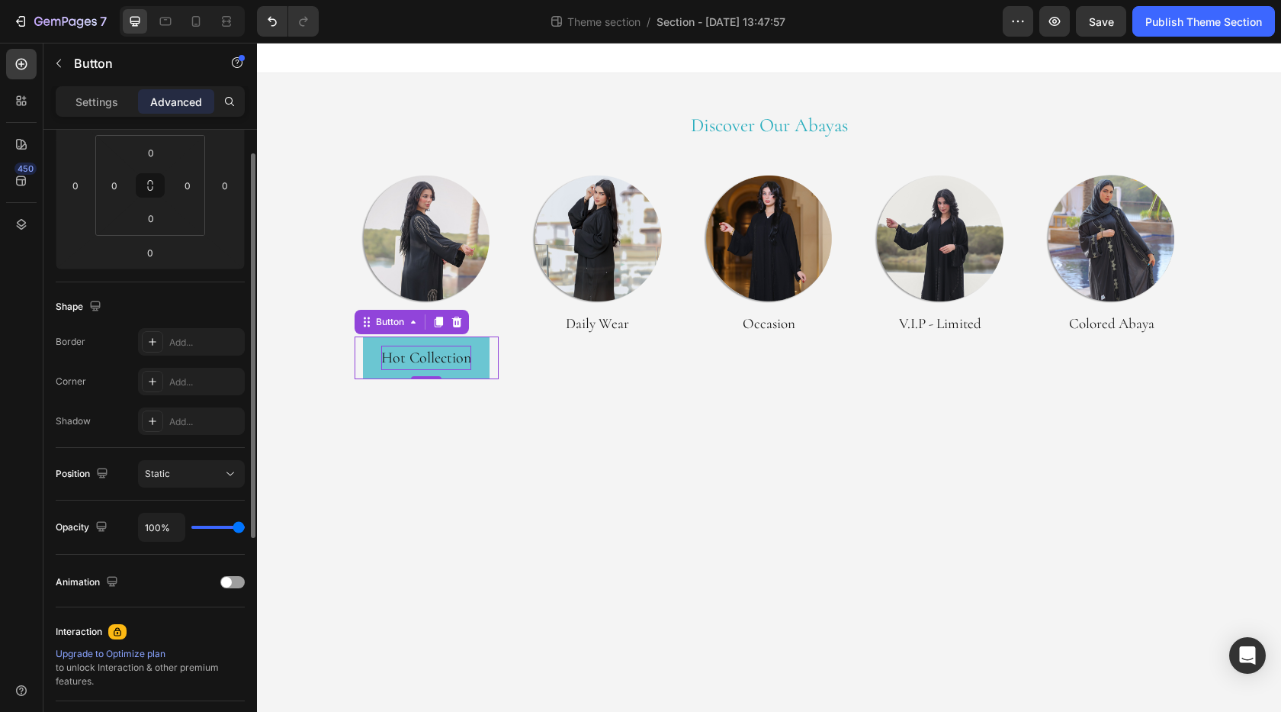
scroll to position [0, 0]
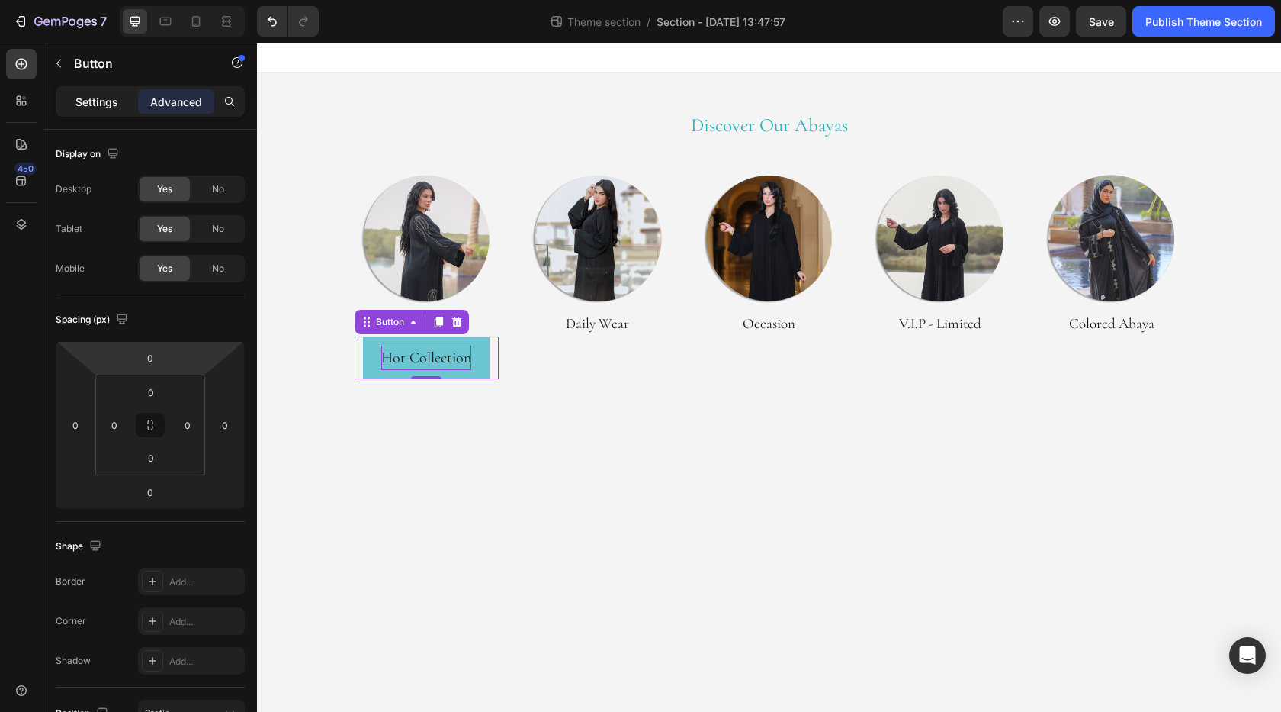
click at [111, 103] on p "Settings" at bounding box center [97, 102] width 43 height 16
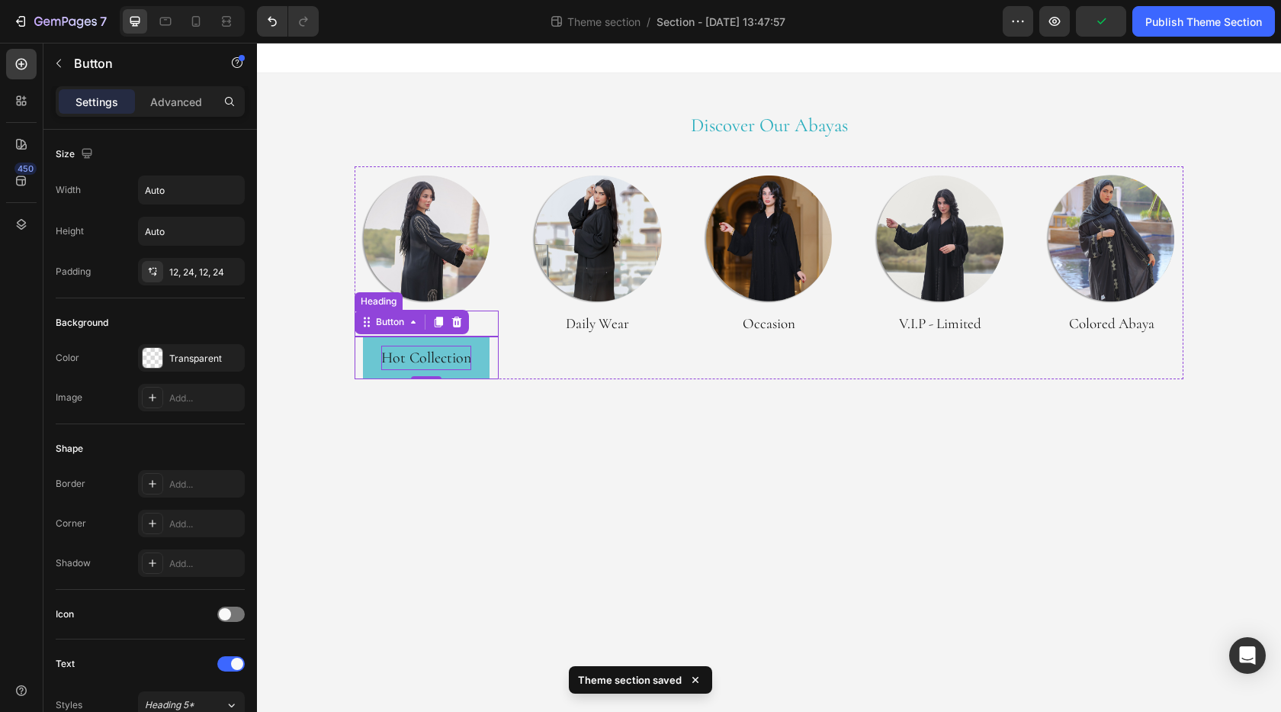
click at [490, 322] on h2 "Hot Collection" at bounding box center [427, 323] width 145 height 26
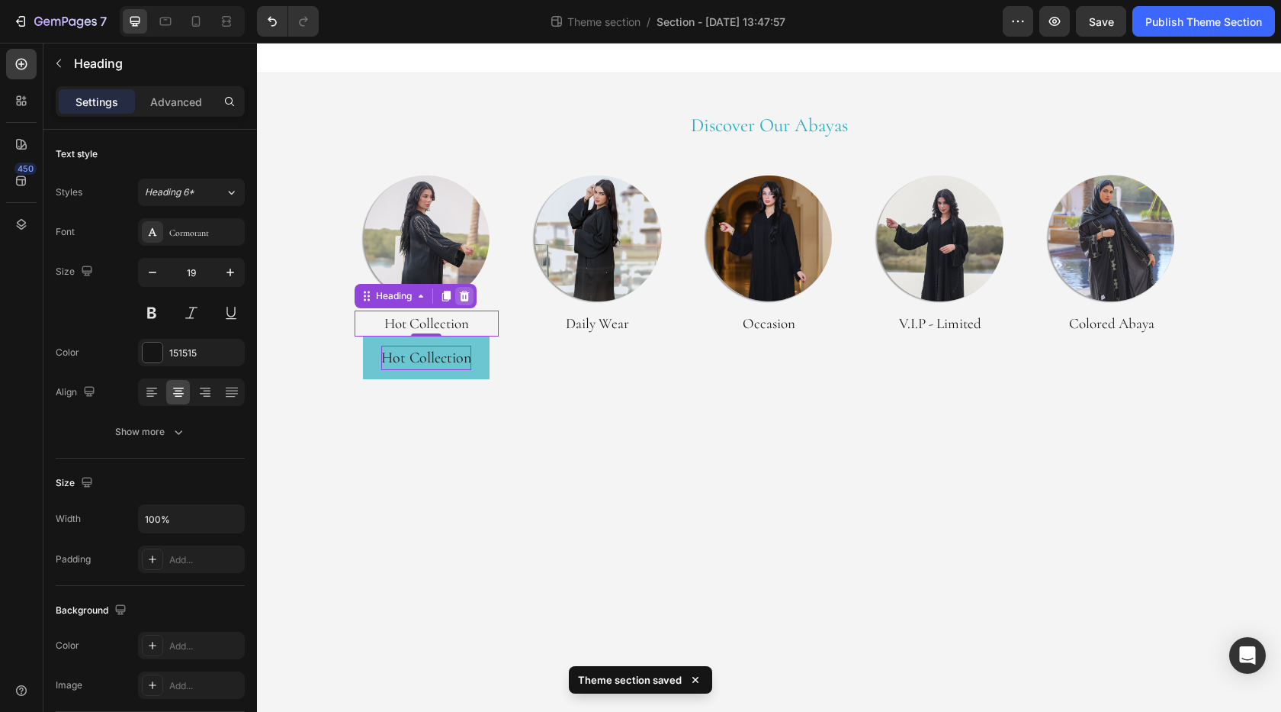
click at [468, 302] on icon at bounding box center [464, 296] width 12 height 12
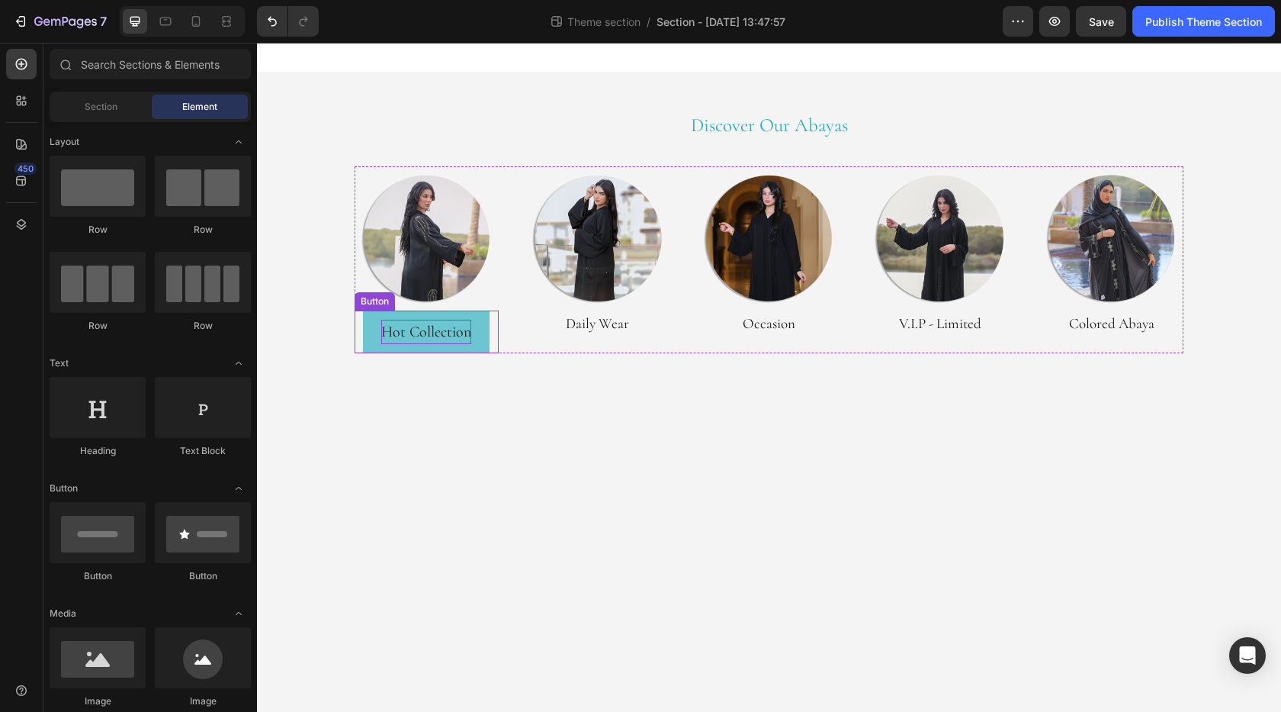
click at [444, 326] on p "Hot Collection" at bounding box center [426, 332] width 90 height 24
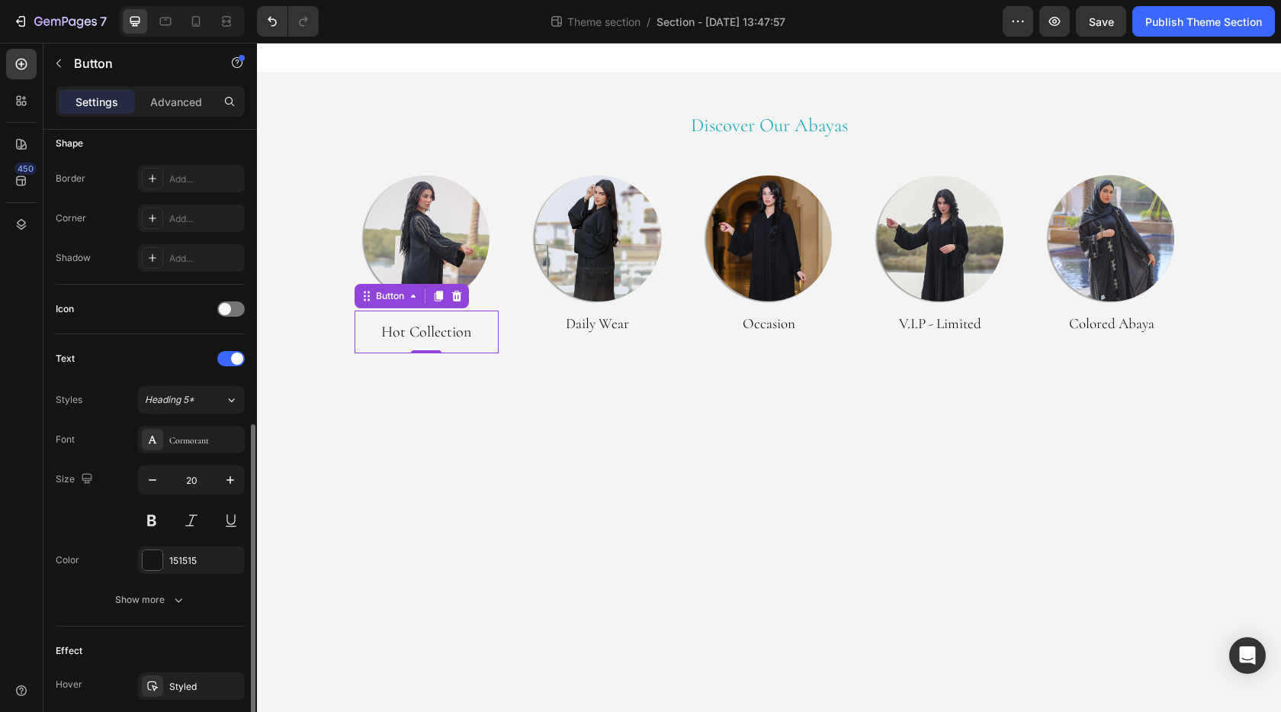
scroll to position [468, 0]
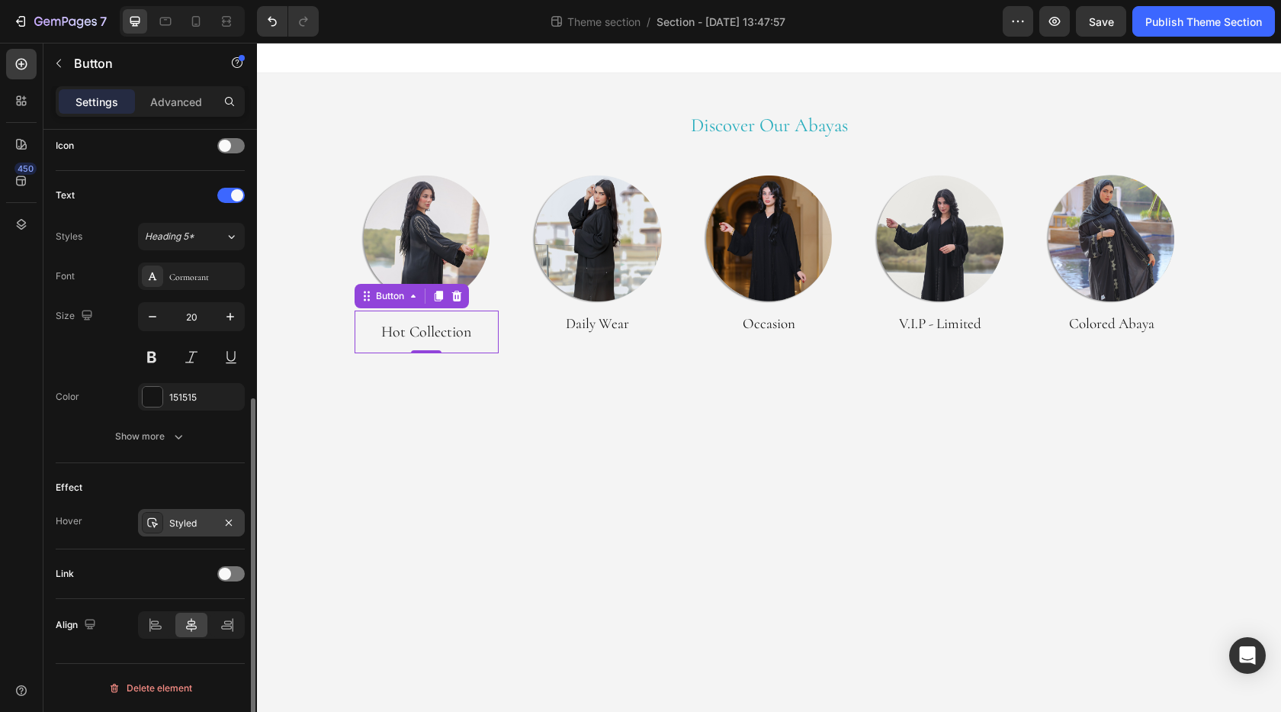
click at [160, 527] on div at bounding box center [152, 522] width 21 height 21
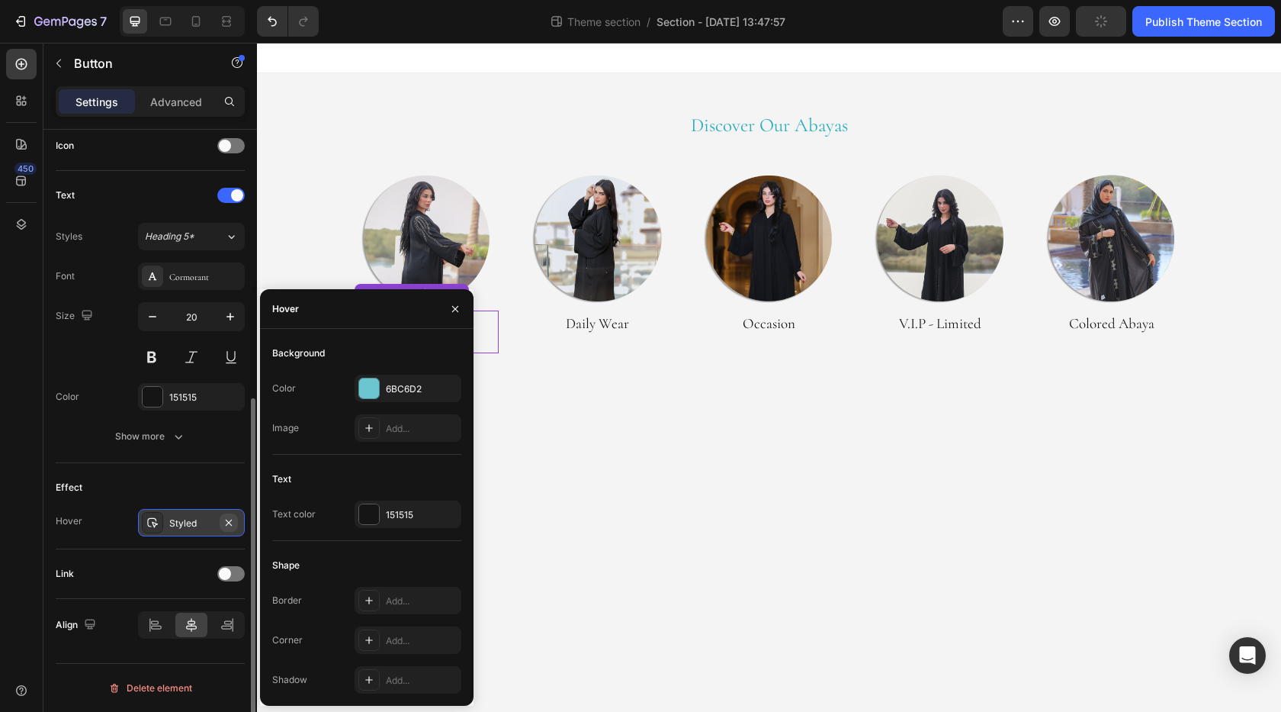
click at [227, 522] on icon "button" at bounding box center [229, 522] width 12 height 12
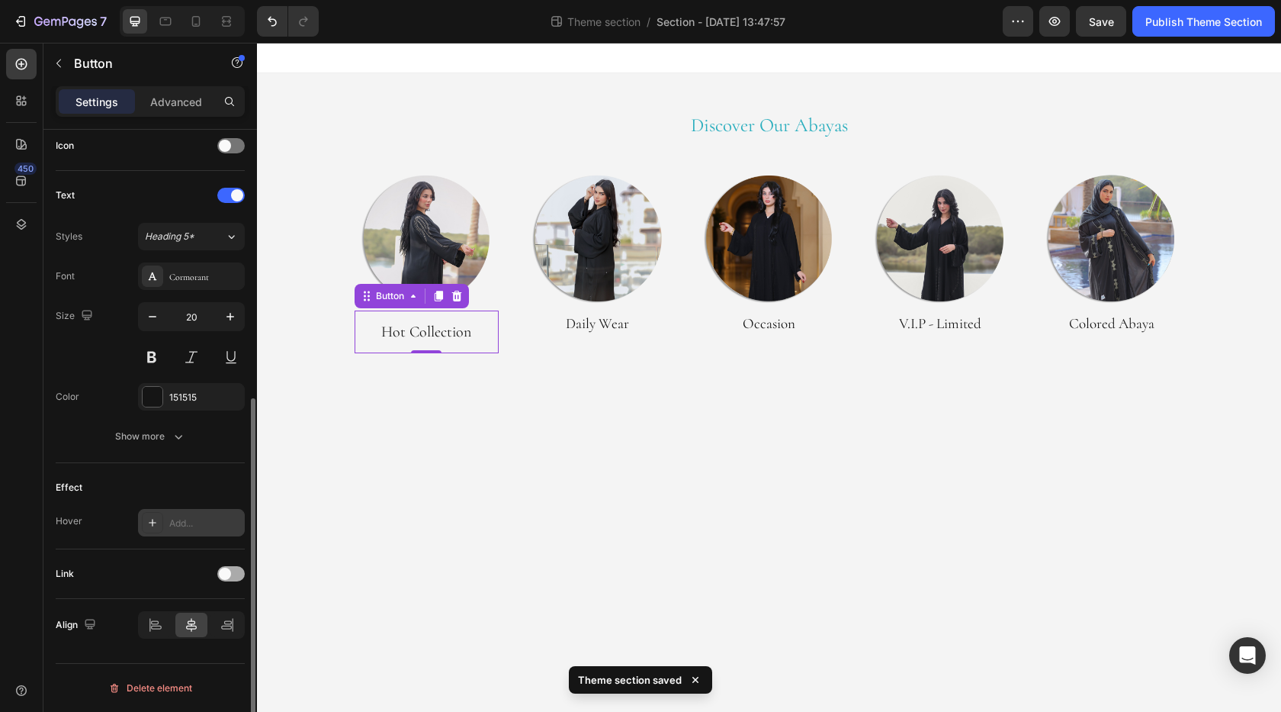
click at [227, 577] on span at bounding box center [225, 574] width 12 height 12
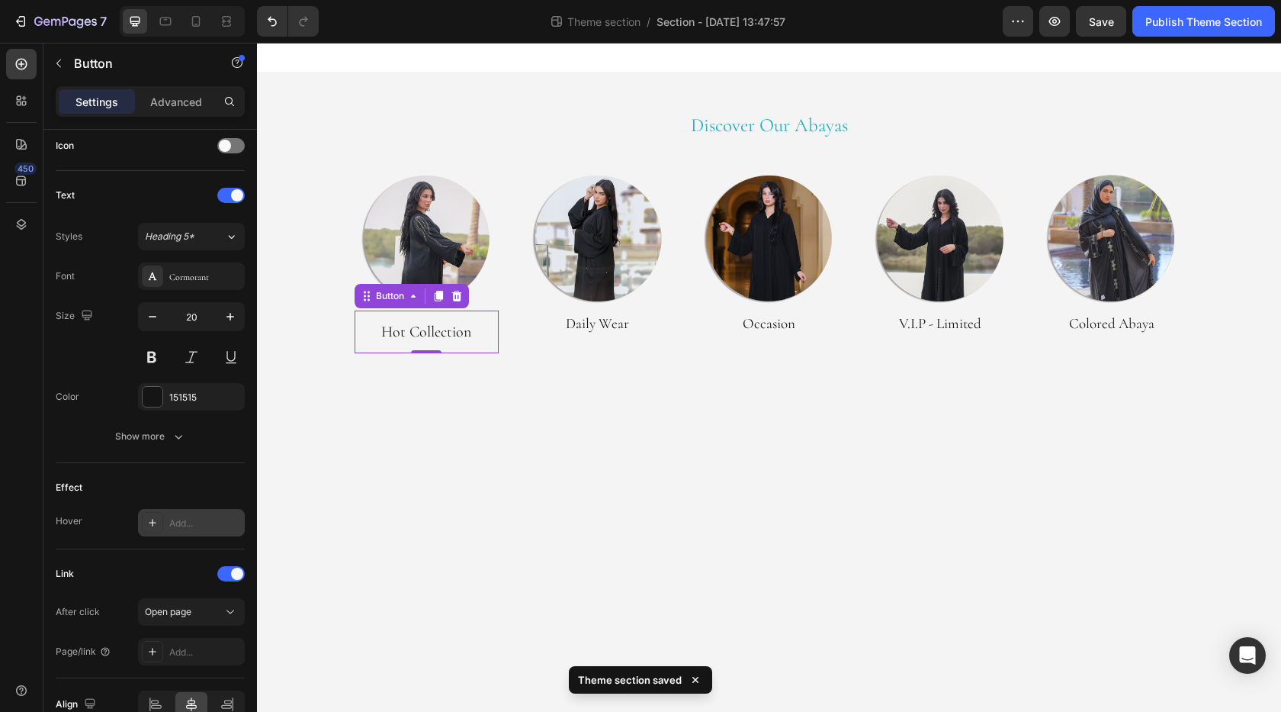
scroll to position [548, 0]
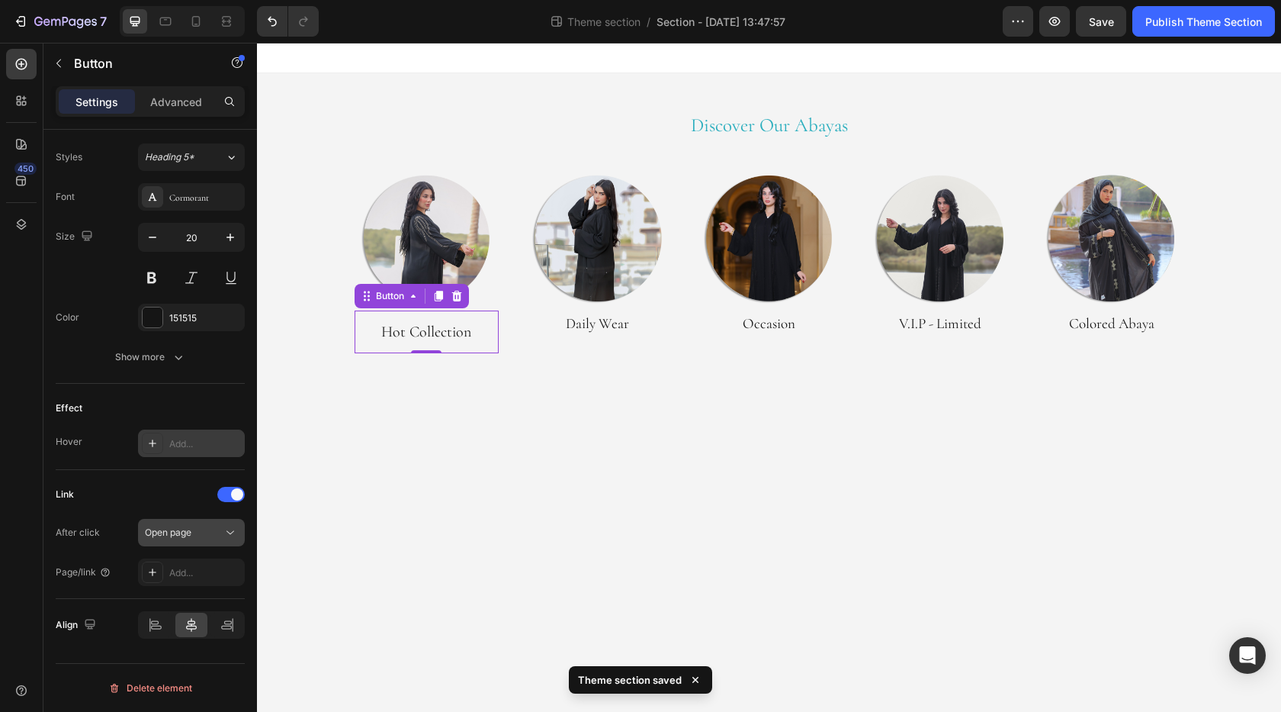
click at [204, 545] on button "Open page" at bounding box center [191, 532] width 107 height 27
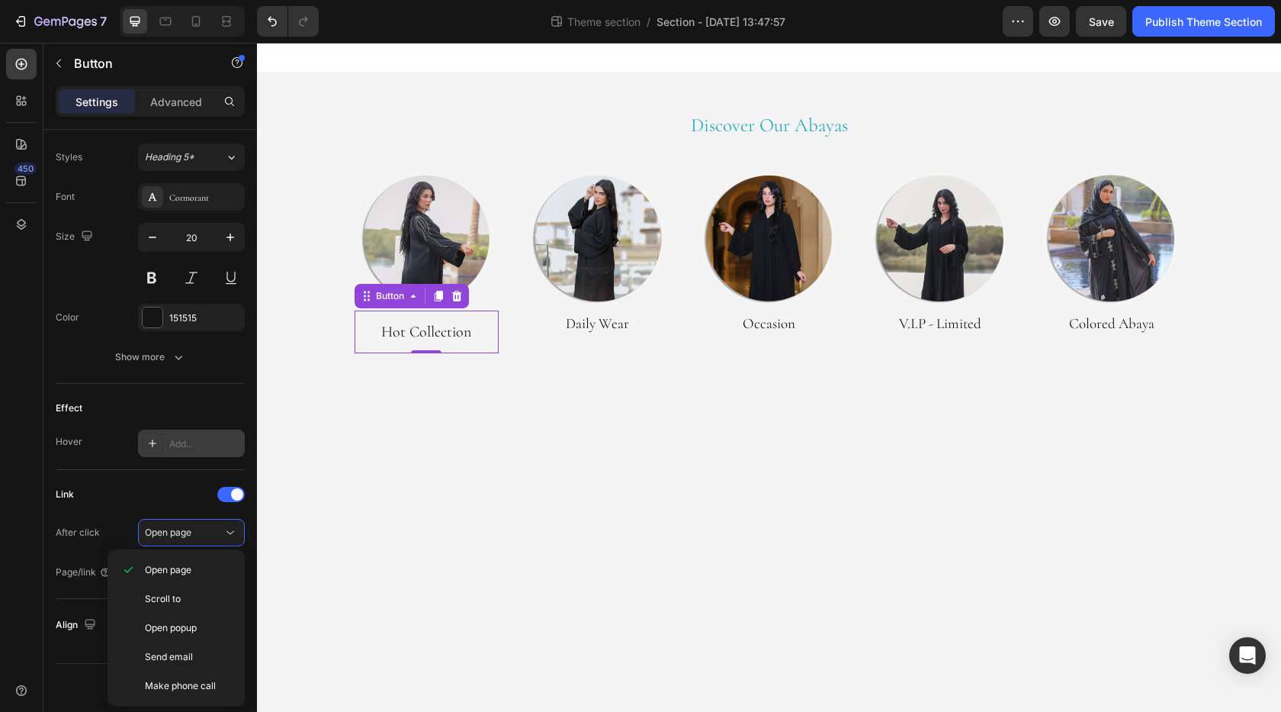
click at [133, 503] on div "Link" at bounding box center [150, 494] width 189 height 24
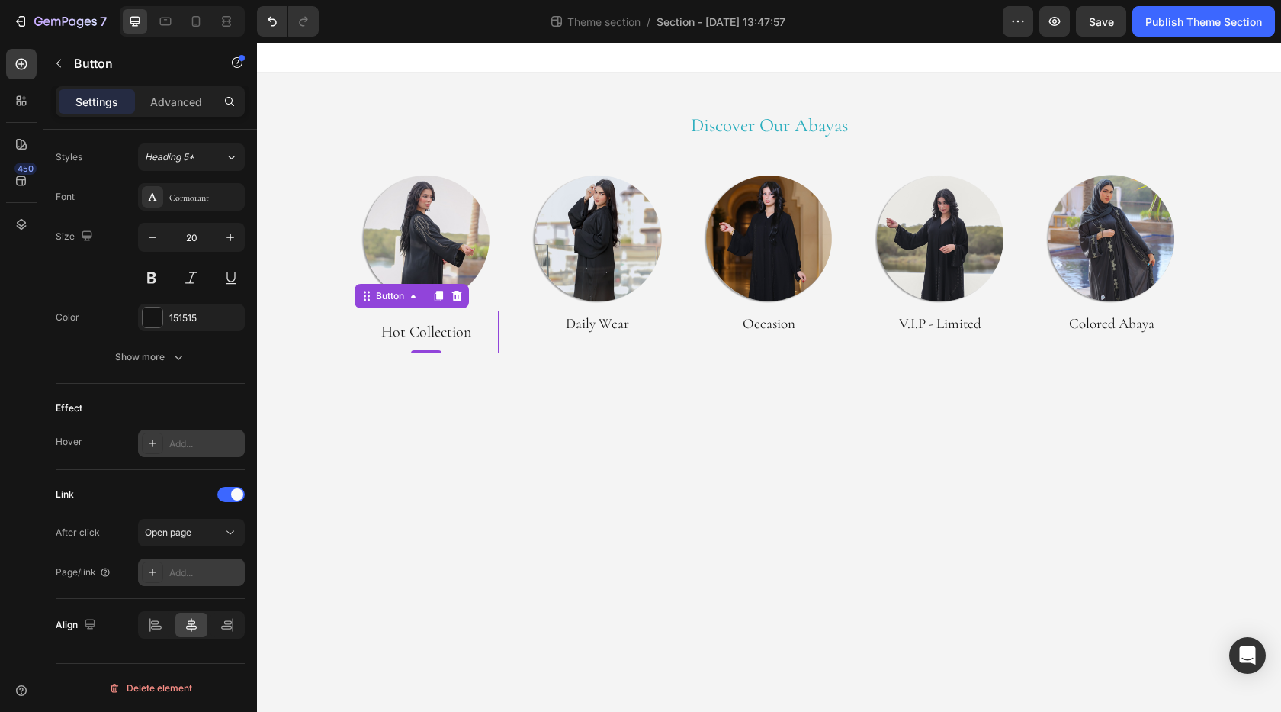
click at [187, 574] on div "Add..." at bounding box center [205, 573] width 72 height 14
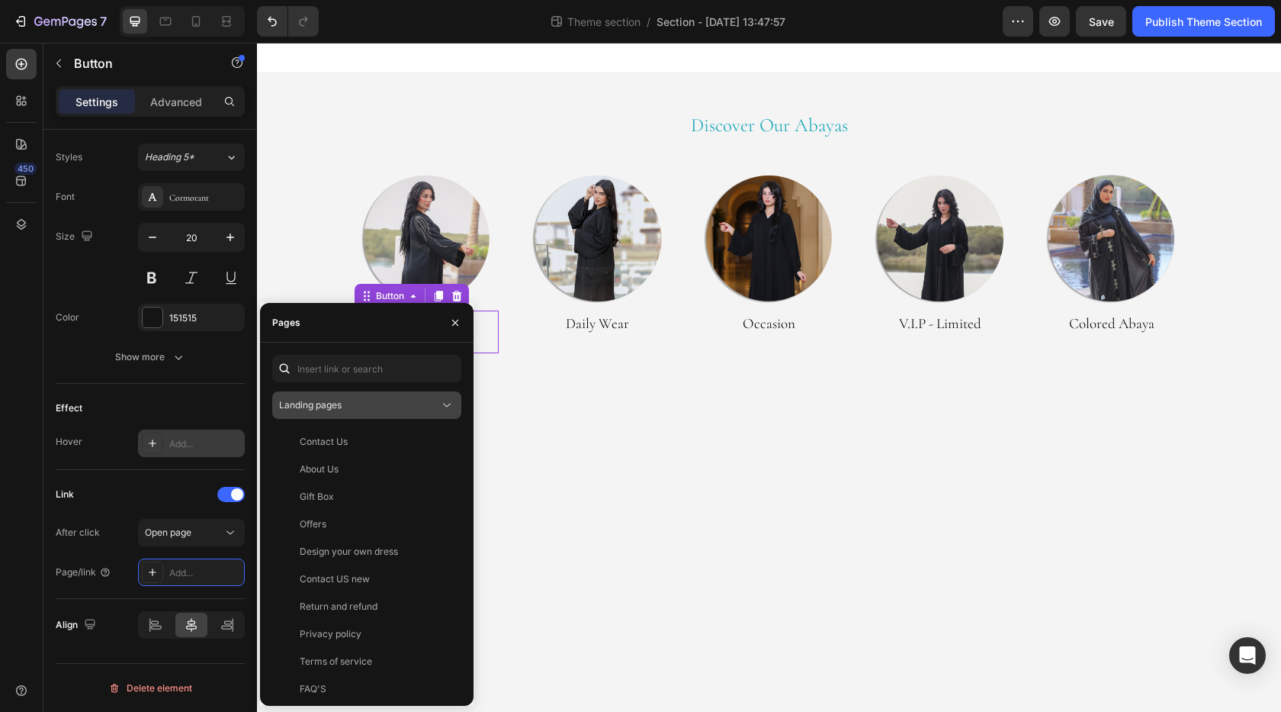
click at [362, 404] on div "Landing pages" at bounding box center [359, 405] width 160 height 14
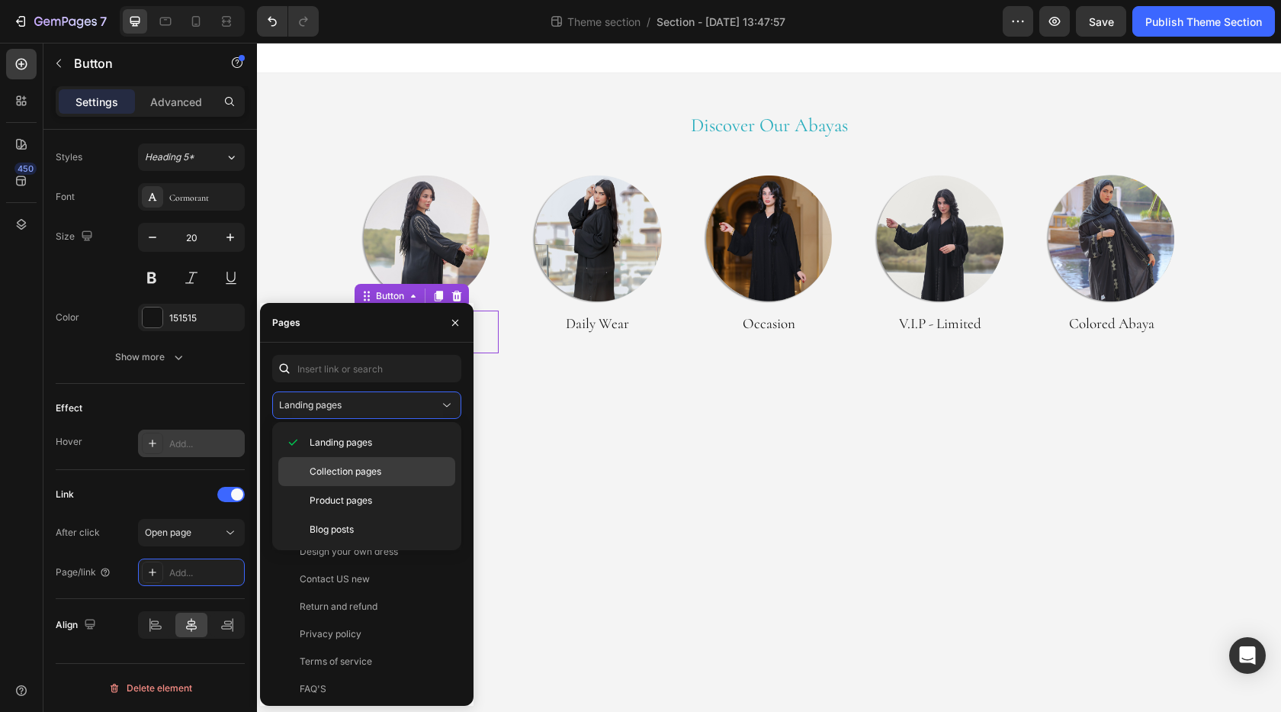
click at [344, 475] on span "Collection pages" at bounding box center [346, 472] width 72 height 14
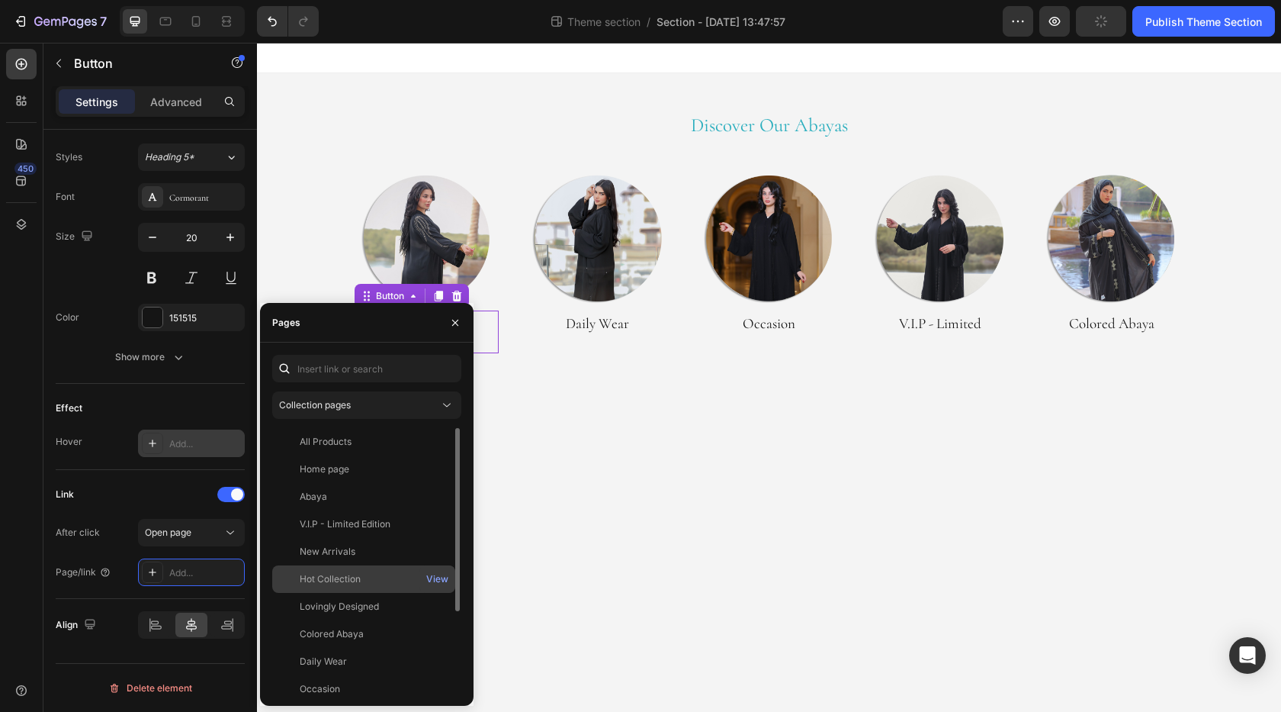
click at [334, 593] on div "Hot Collection View" at bounding box center [363, 606] width 183 height 27
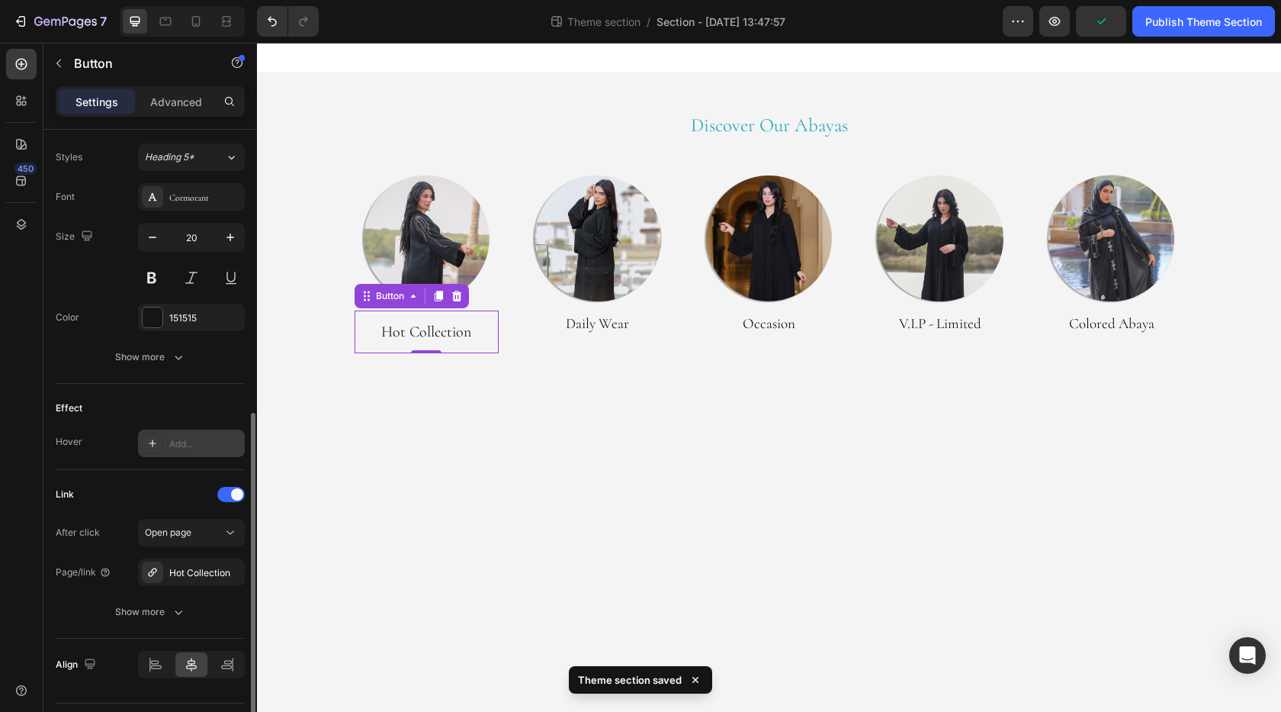
click at [168, 489] on div "Link" at bounding box center [150, 494] width 189 height 24
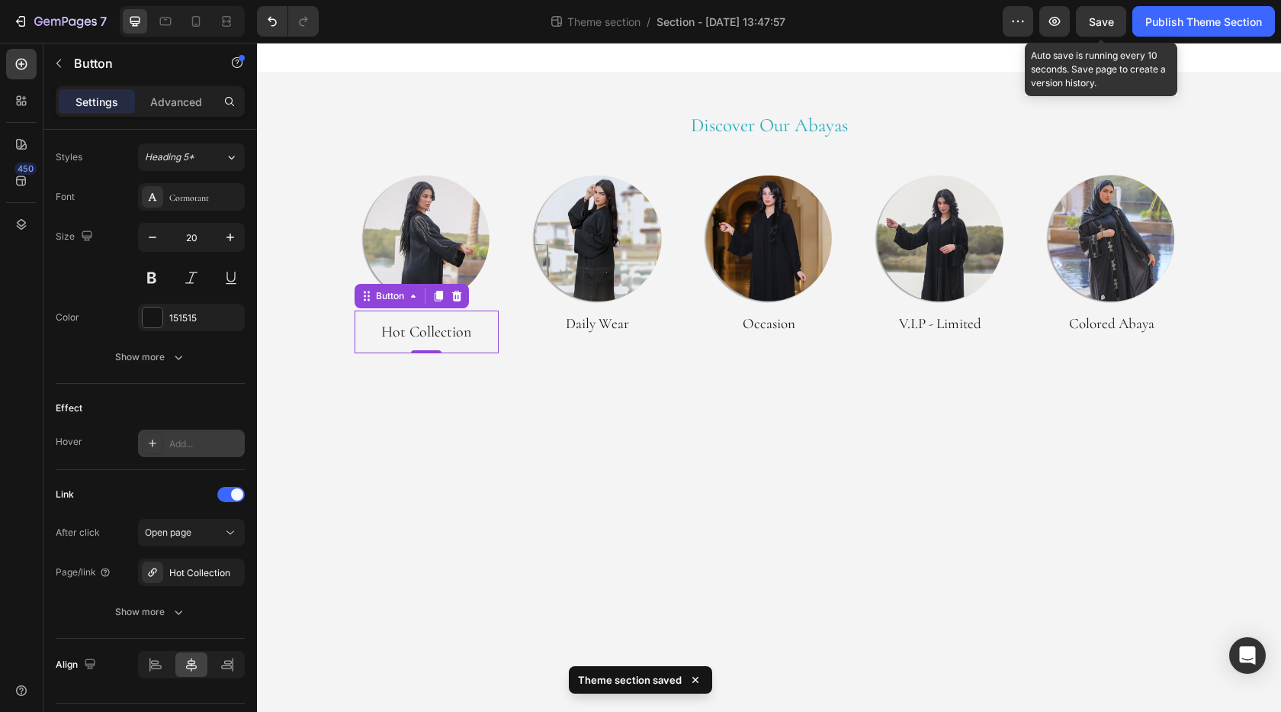
click at [1103, 28] on div "Save" at bounding box center [1101, 22] width 25 height 16
click at [1053, 14] on icon "button" at bounding box center [1054, 21] width 15 height 15
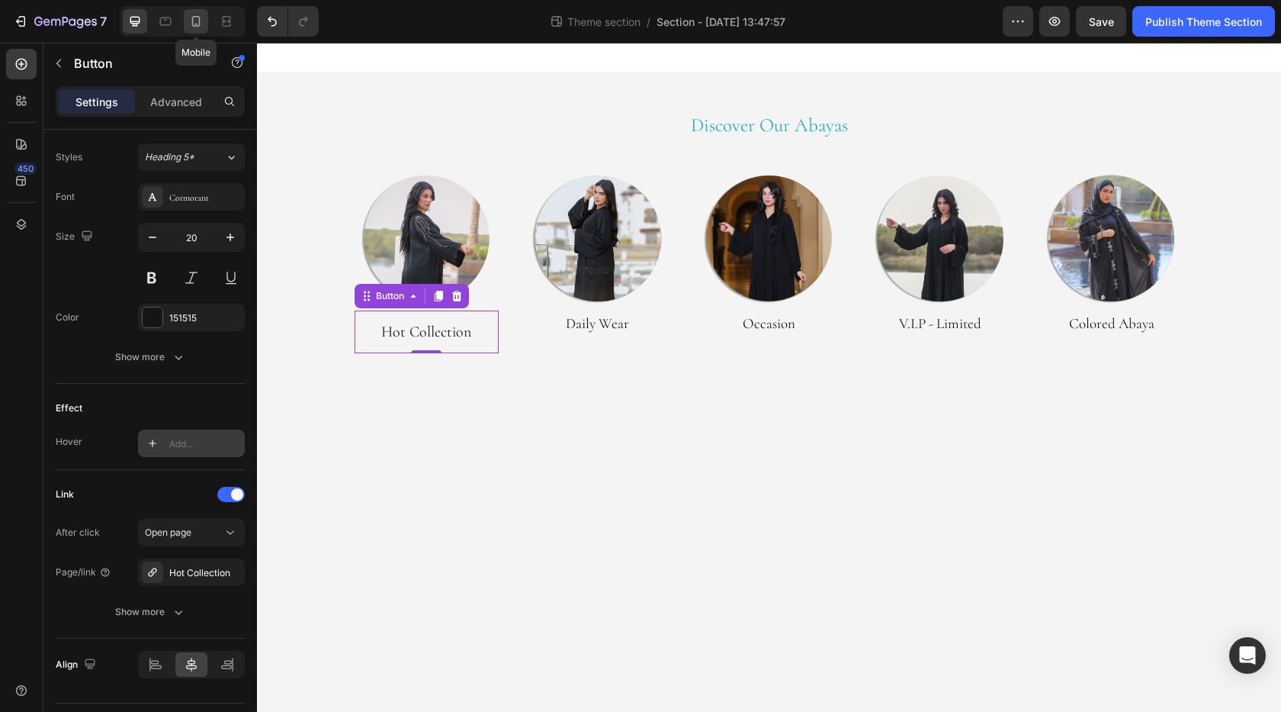
click at [202, 27] on icon at bounding box center [195, 21] width 15 height 15
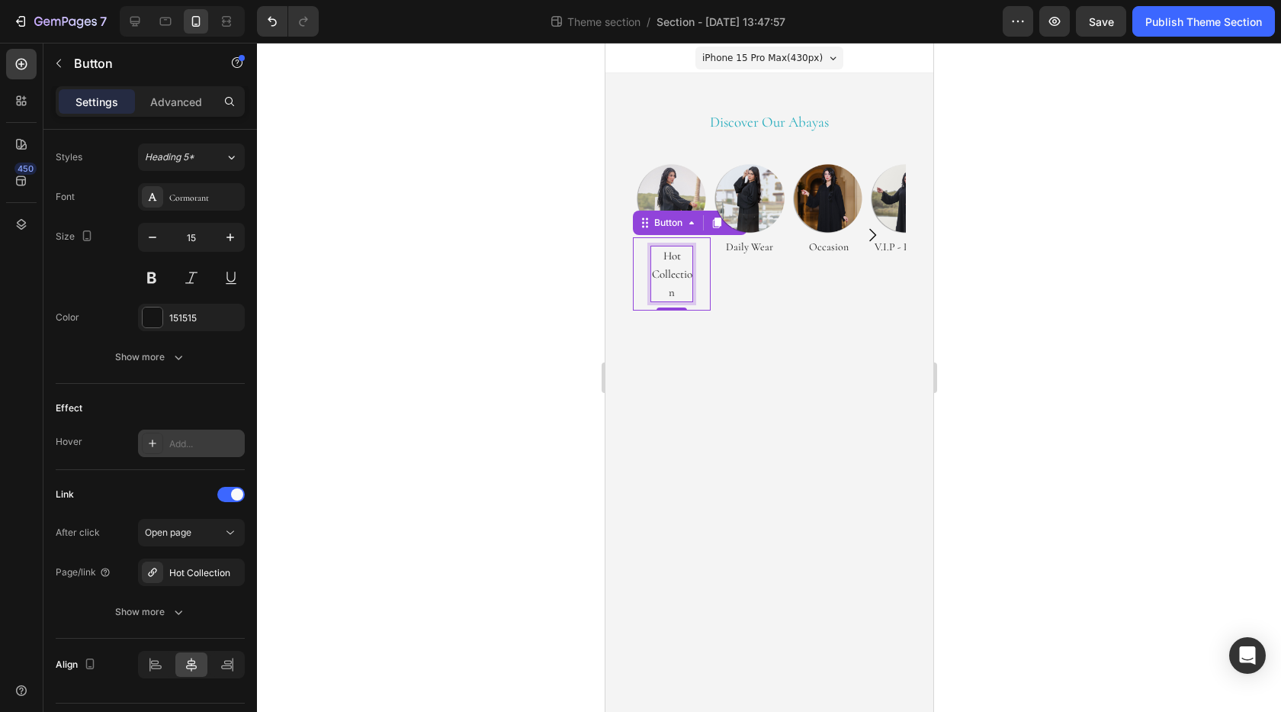
click at [686, 280] on p "Hot Collection" at bounding box center [671, 273] width 41 height 55
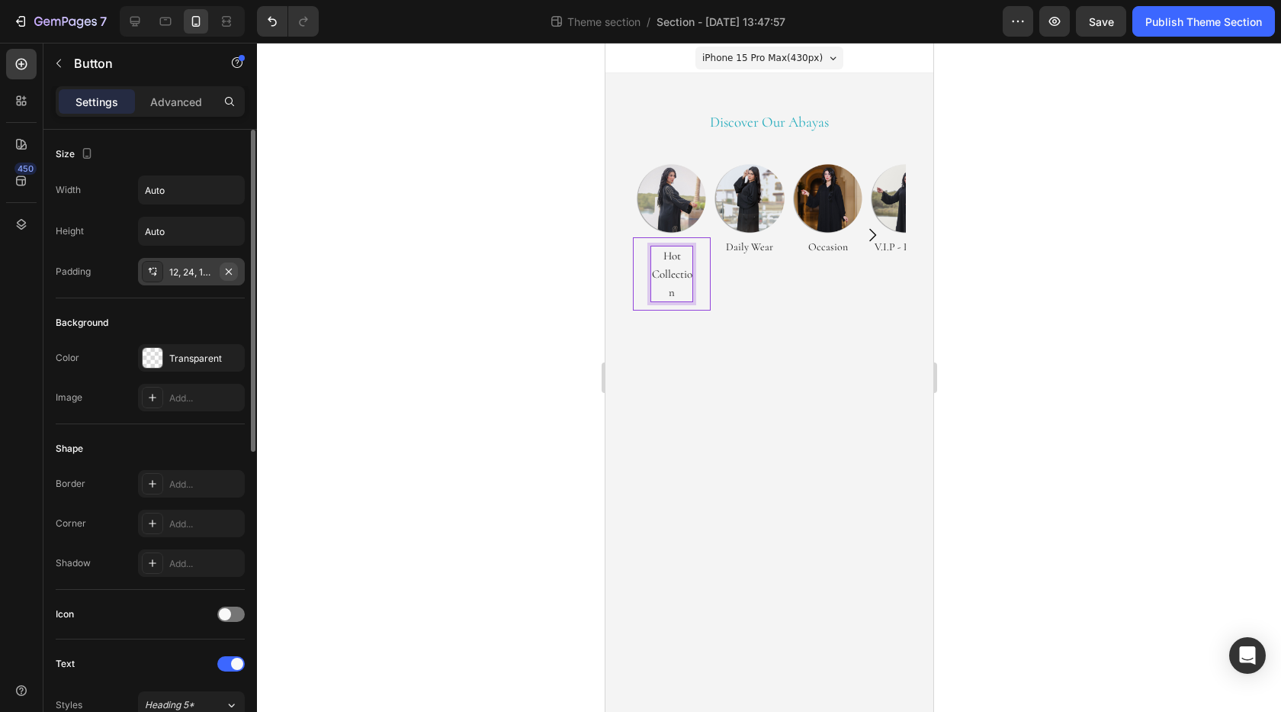
click at [230, 272] on icon "button" at bounding box center [229, 271] width 6 height 6
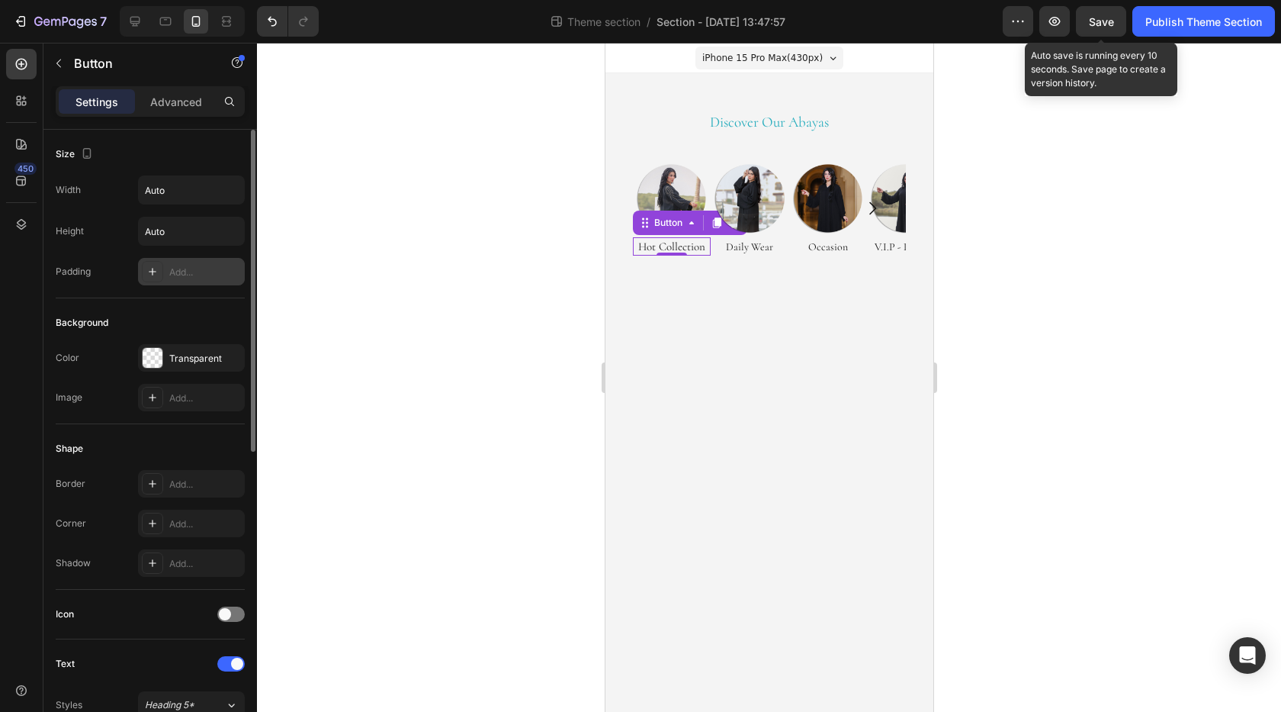
click at [1090, 27] on span "Save" at bounding box center [1101, 21] width 25 height 13
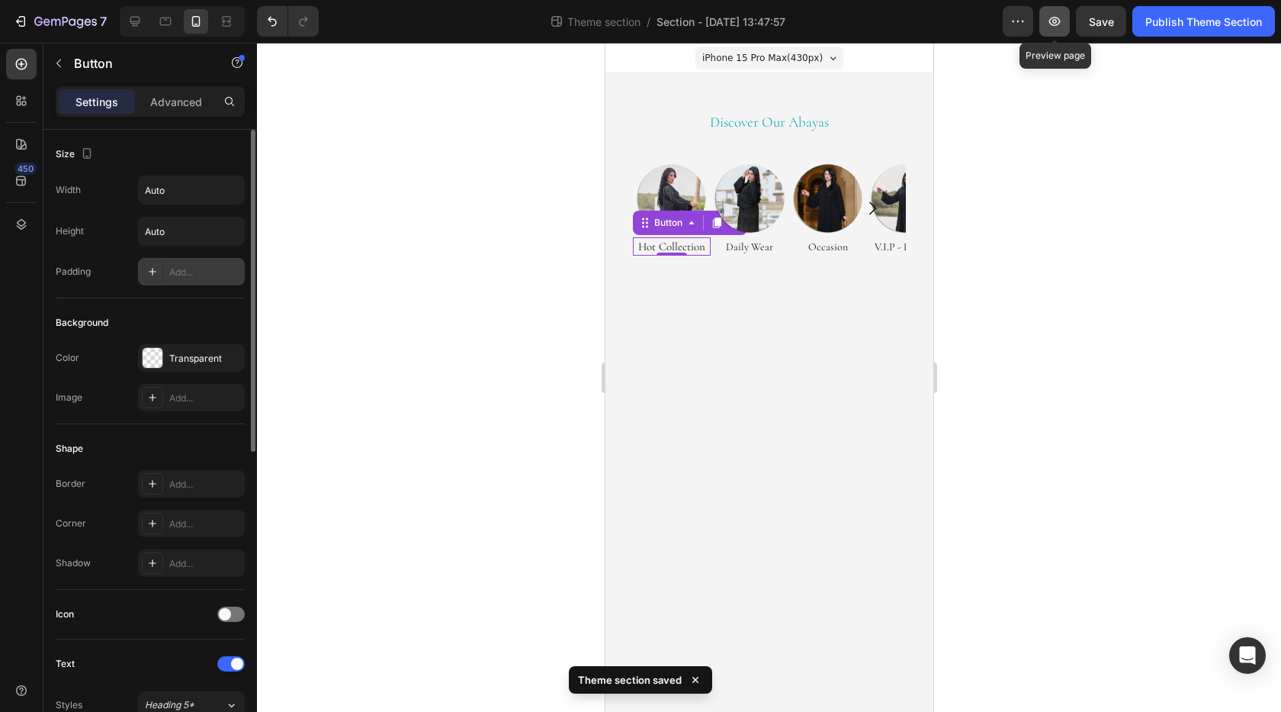
click at [1052, 25] on icon "button" at bounding box center [1055, 21] width 11 height 9
click at [143, 23] on div at bounding box center [135, 21] width 24 height 24
type input "20"
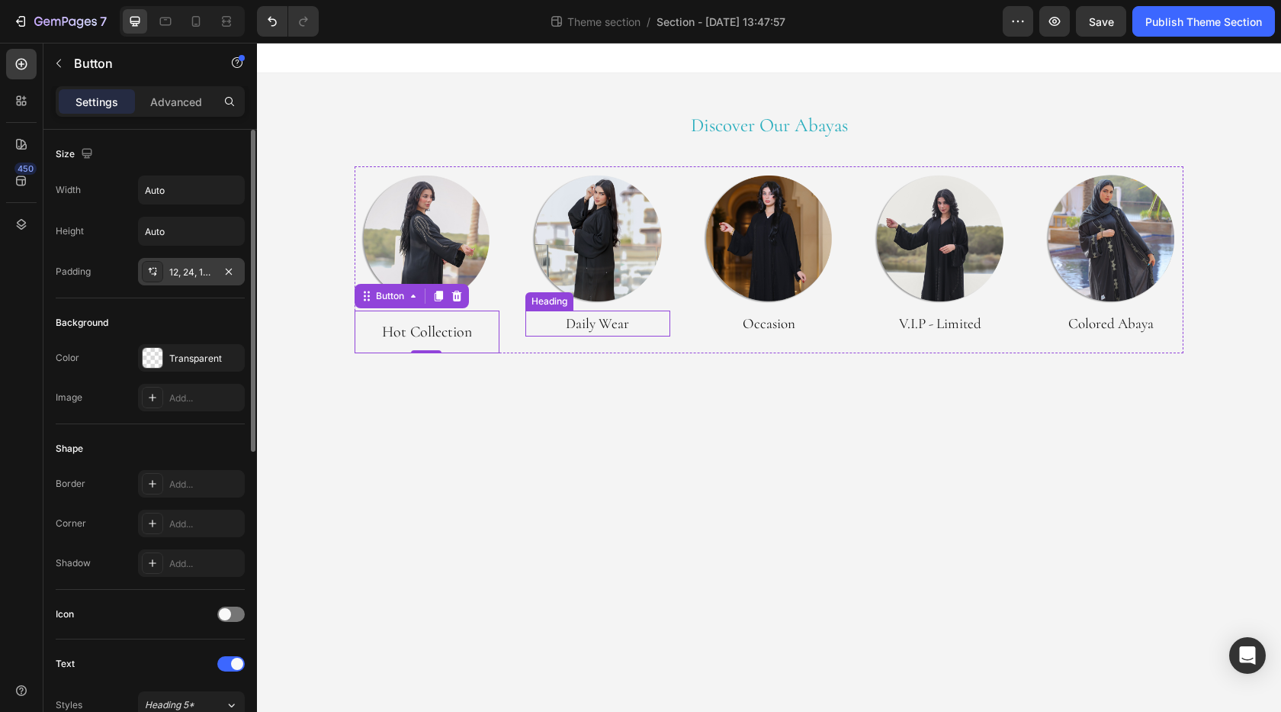
click at [591, 317] on h2 "Daily Wear" at bounding box center [598, 323] width 145 height 26
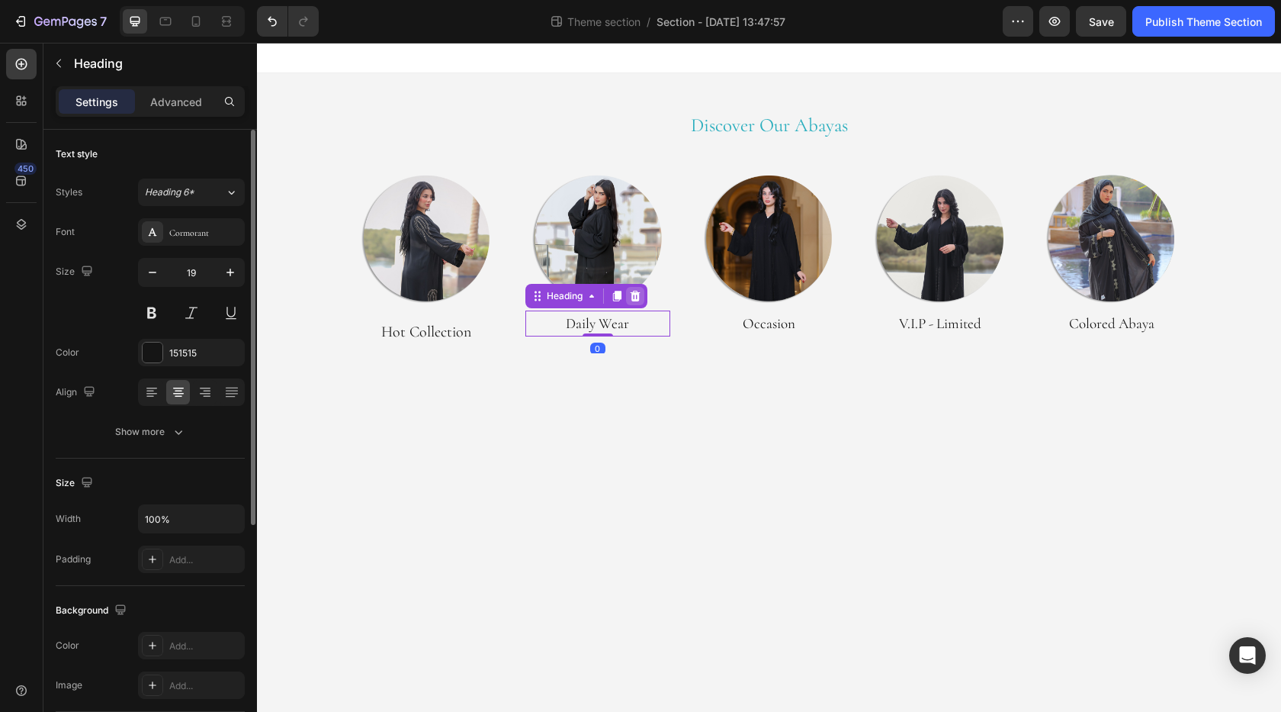
click at [641, 296] on icon at bounding box center [635, 296] width 12 height 12
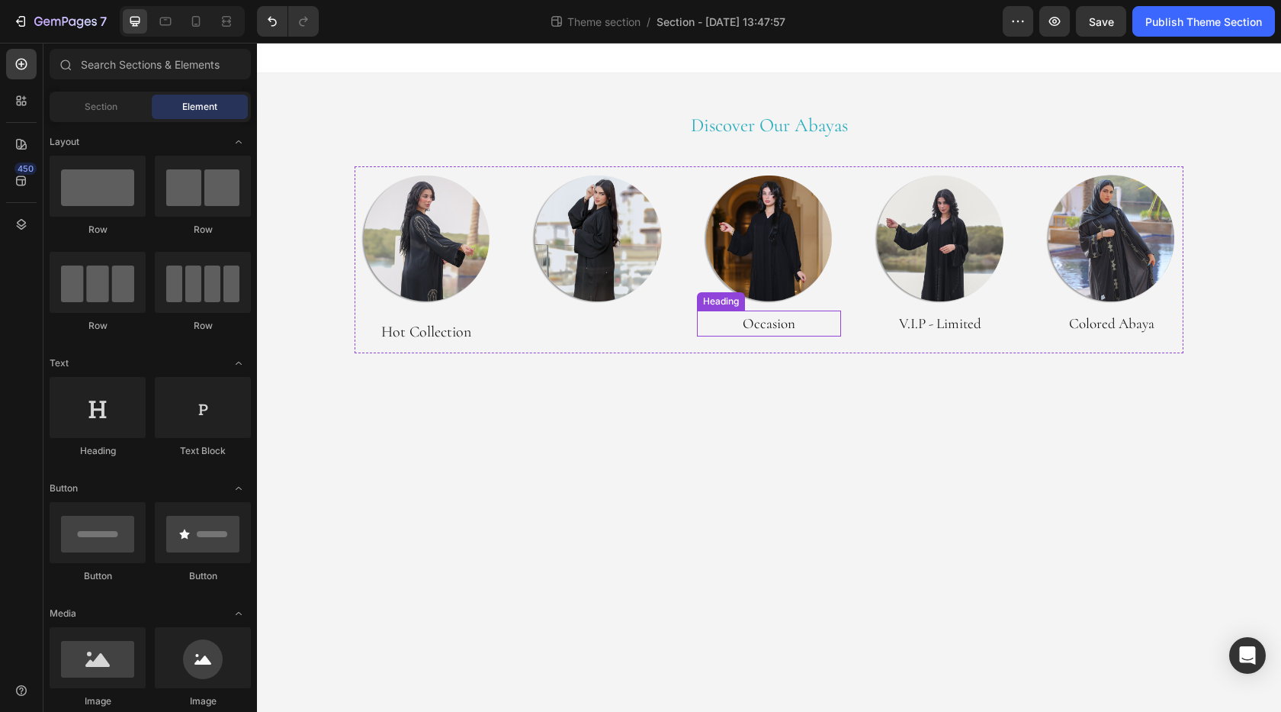
click at [760, 324] on h2 "Occasion" at bounding box center [769, 323] width 145 height 26
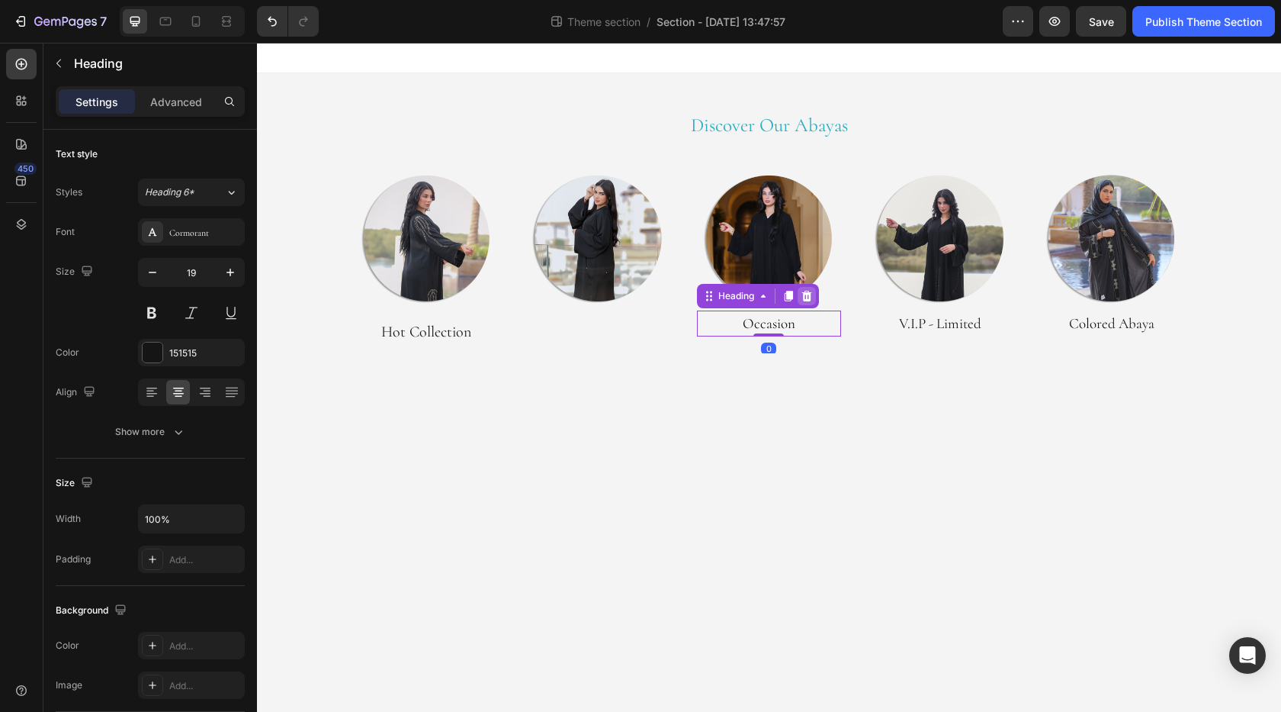
click at [812, 297] on icon at bounding box center [807, 296] width 12 height 12
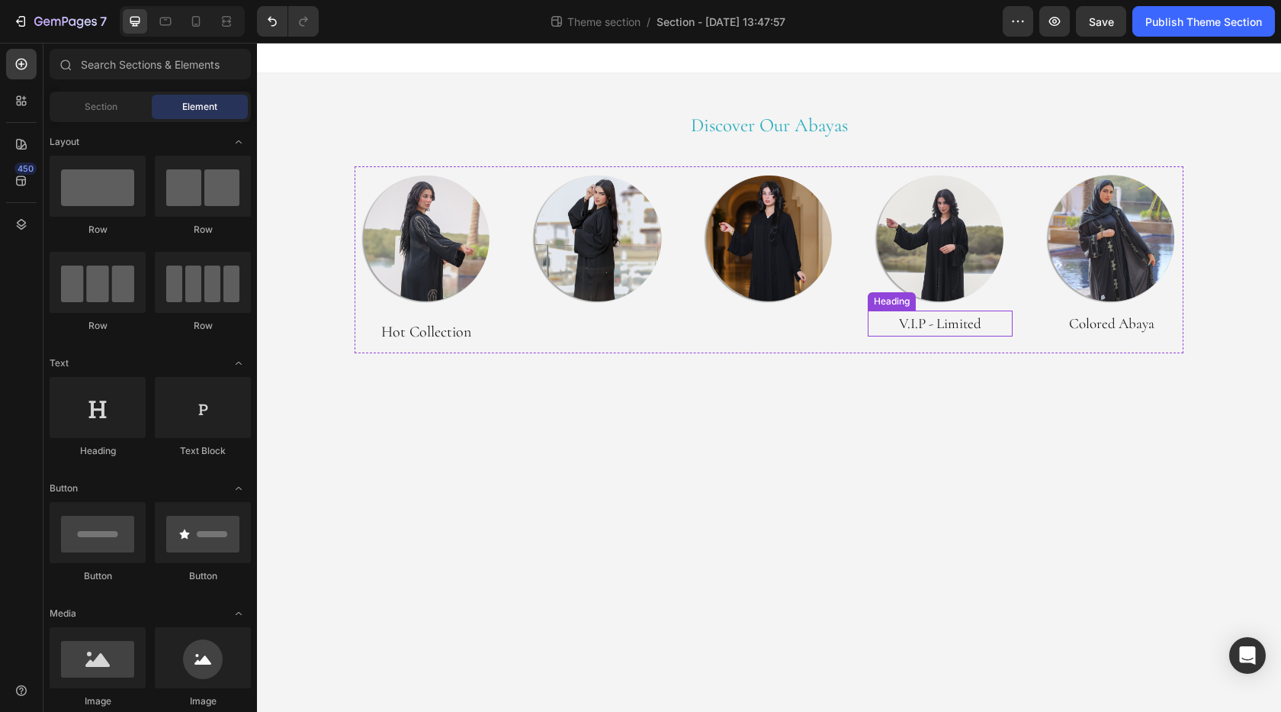
click at [933, 323] on h2 "V.I.P - Limited" at bounding box center [940, 323] width 145 height 26
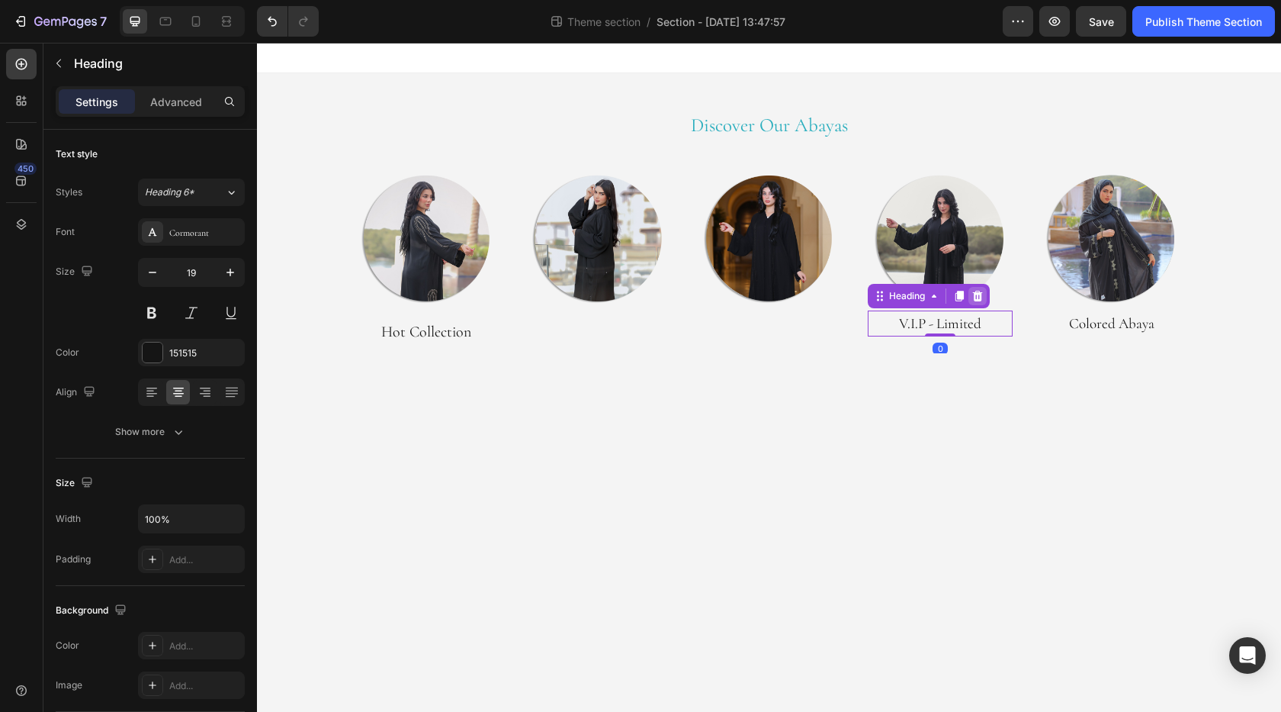
click at [979, 296] on icon at bounding box center [978, 296] width 10 height 11
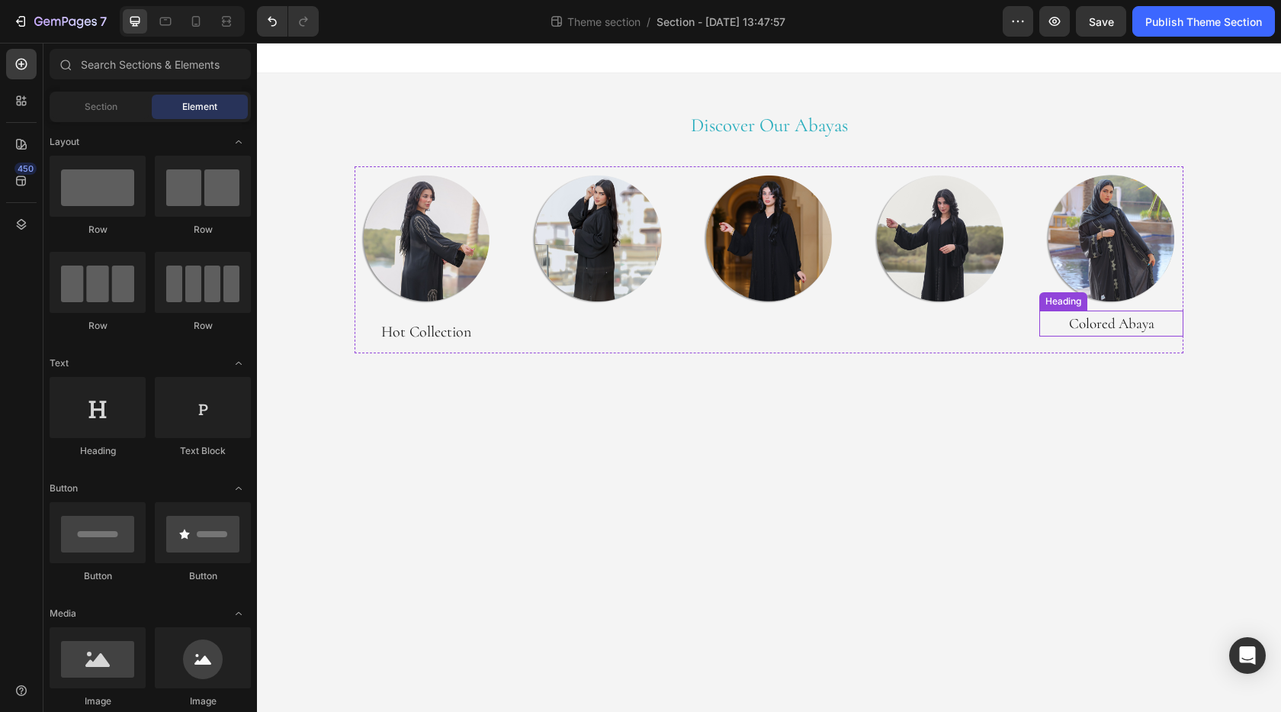
click at [1099, 328] on h2 "Colored Abaya" at bounding box center [1112, 323] width 145 height 26
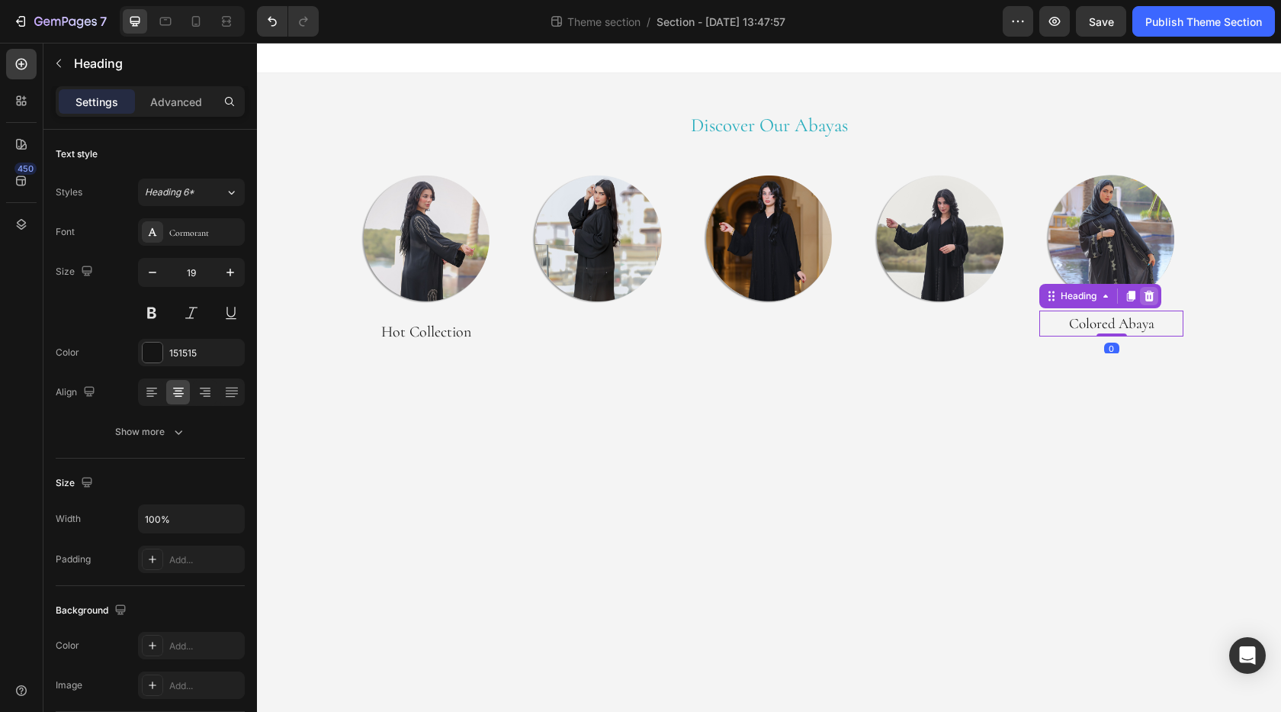
click at [1151, 297] on icon at bounding box center [1149, 296] width 12 height 12
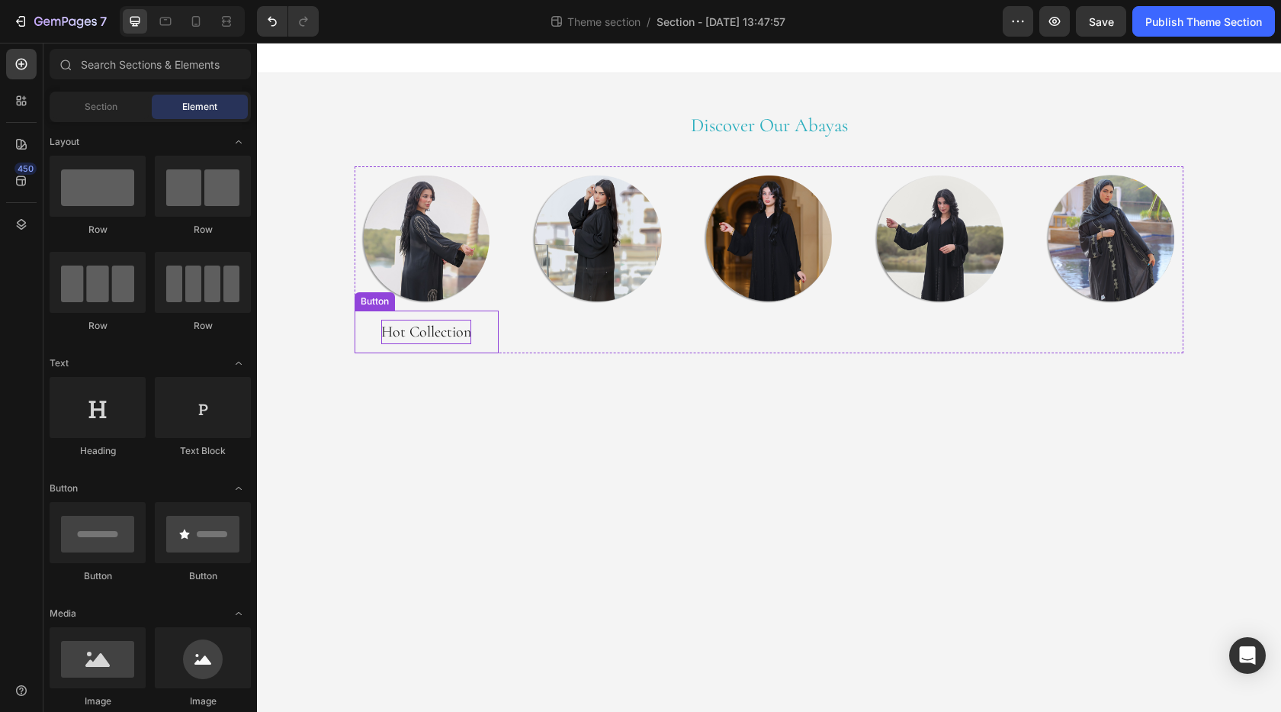
click at [444, 332] on p "Hot Collection" at bounding box center [426, 332] width 90 height 24
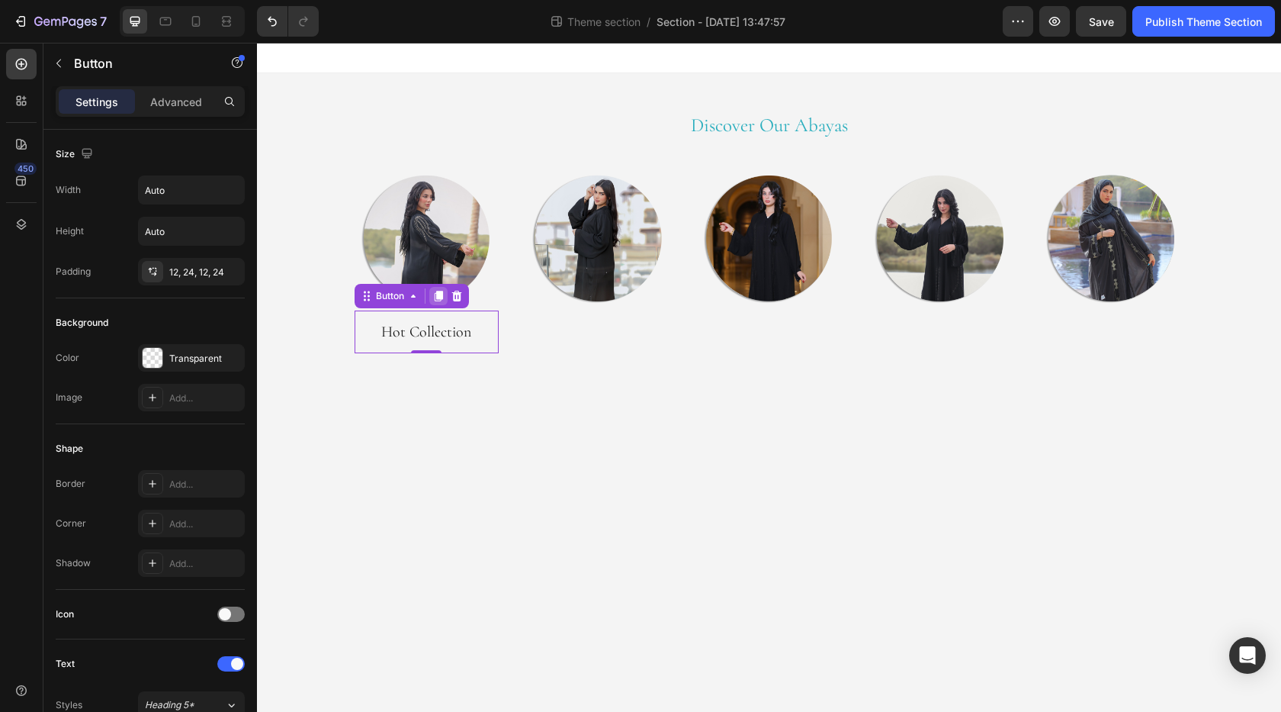
click at [439, 298] on icon at bounding box center [438, 296] width 8 height 11
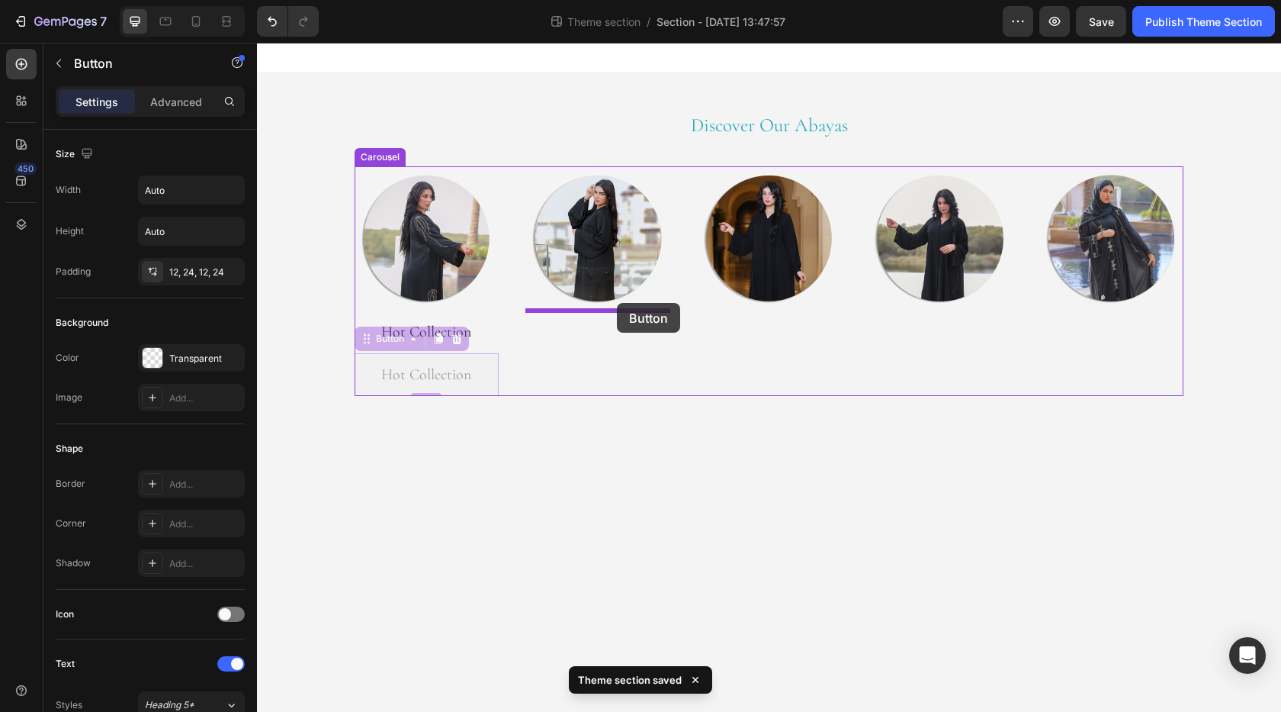
drag, startPoint x: 366, startPoint y: 342, endPoint x: 617, endPoint y: 303, distance: 254.1
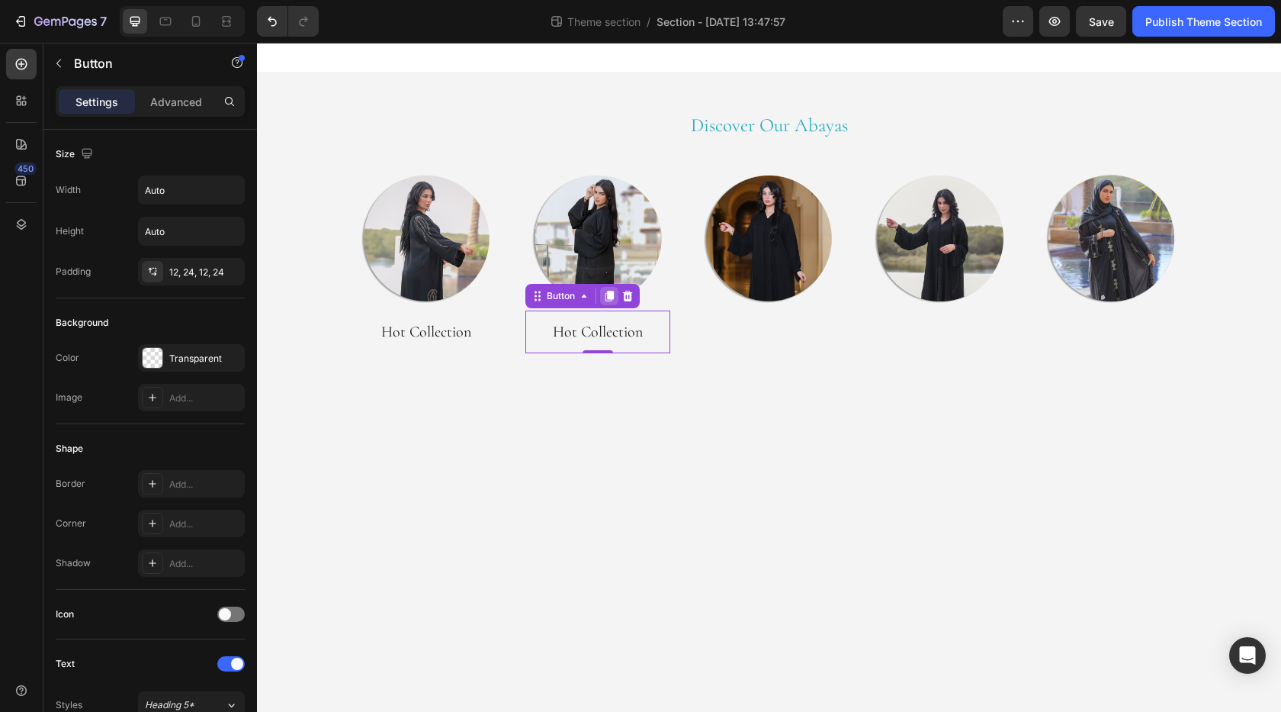
click at [612, 296] on icon at bounding box center [610, 296] width 8 height 11
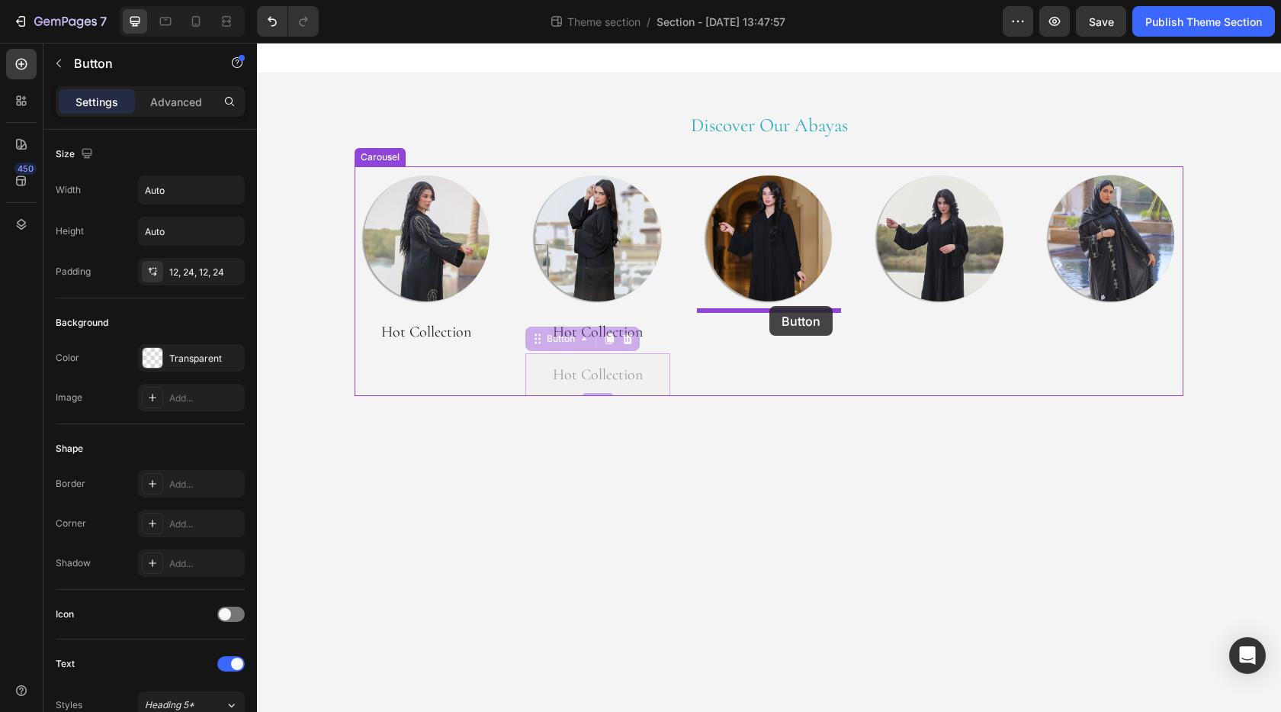
drag, startPoint x: 539, startPoint y: 342, endPoint x: 770, endPoint y: 306, distance: 233.9
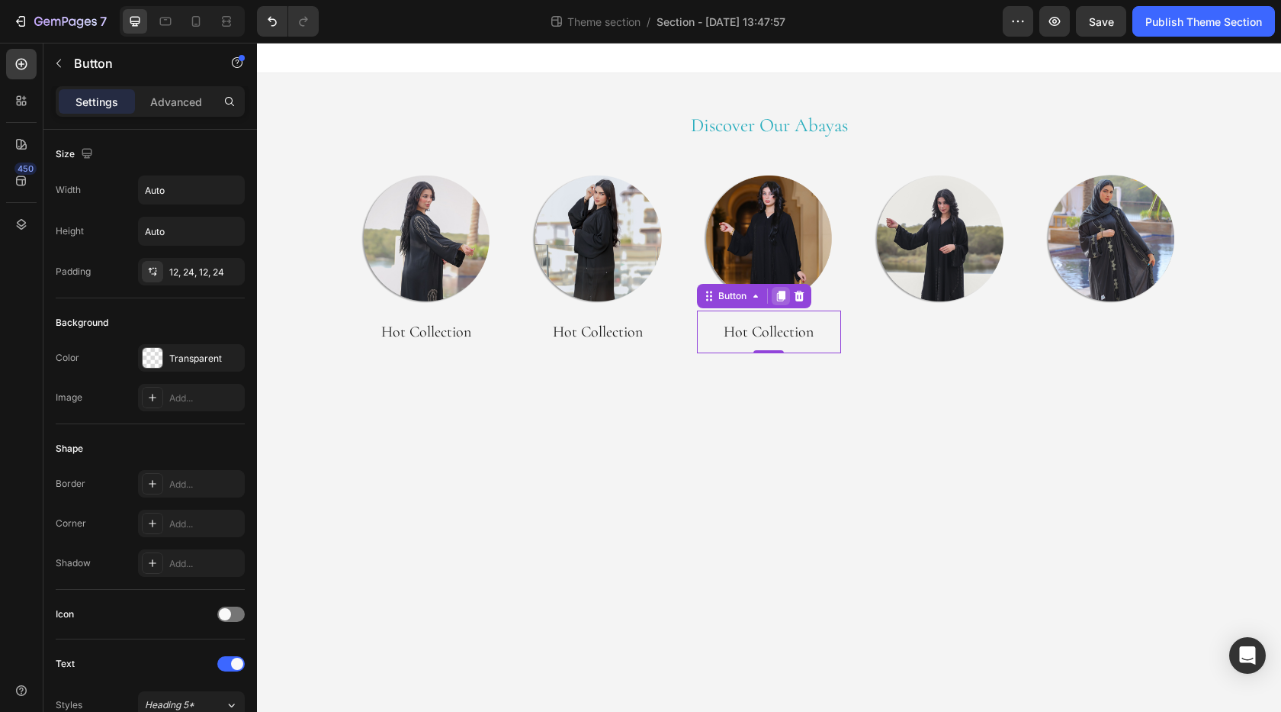
click at [777, 295] on icon at bounding box center [781, 296] width 12 height 12
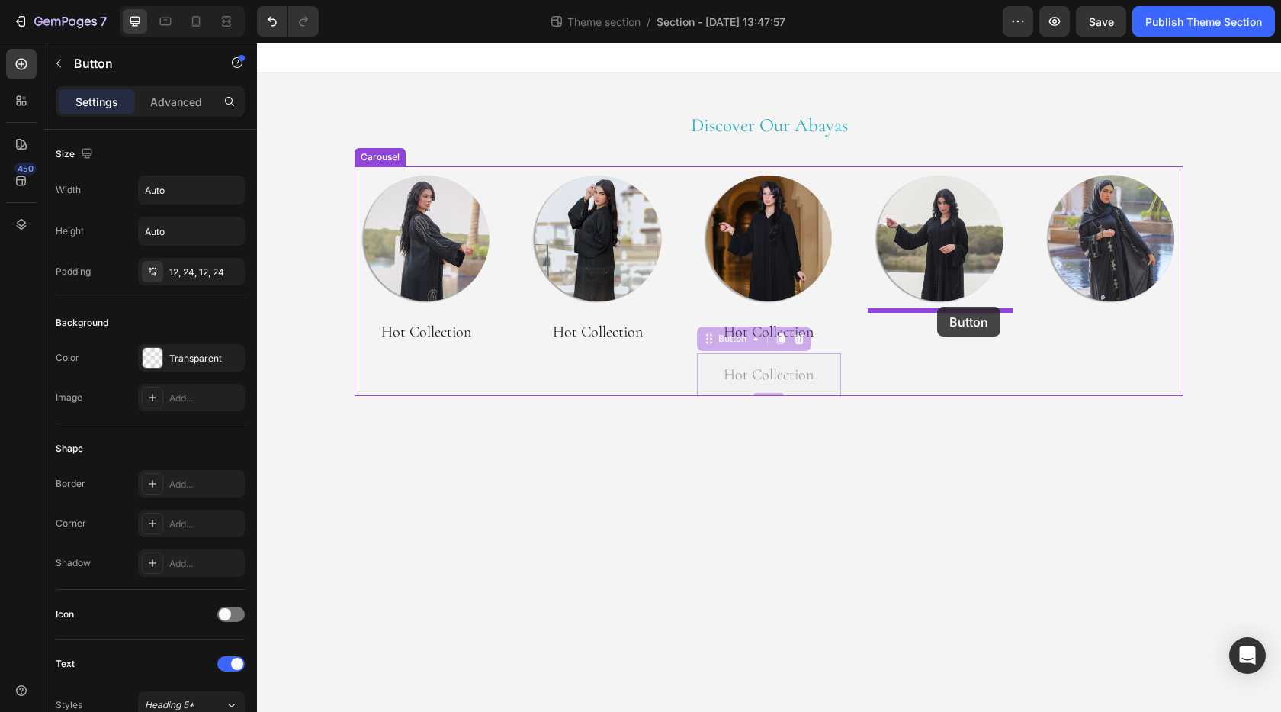
drag, startPoint x: 712, startPoint y: 339, endPoint x: 937, endPoint y: 307, distance: 228.1
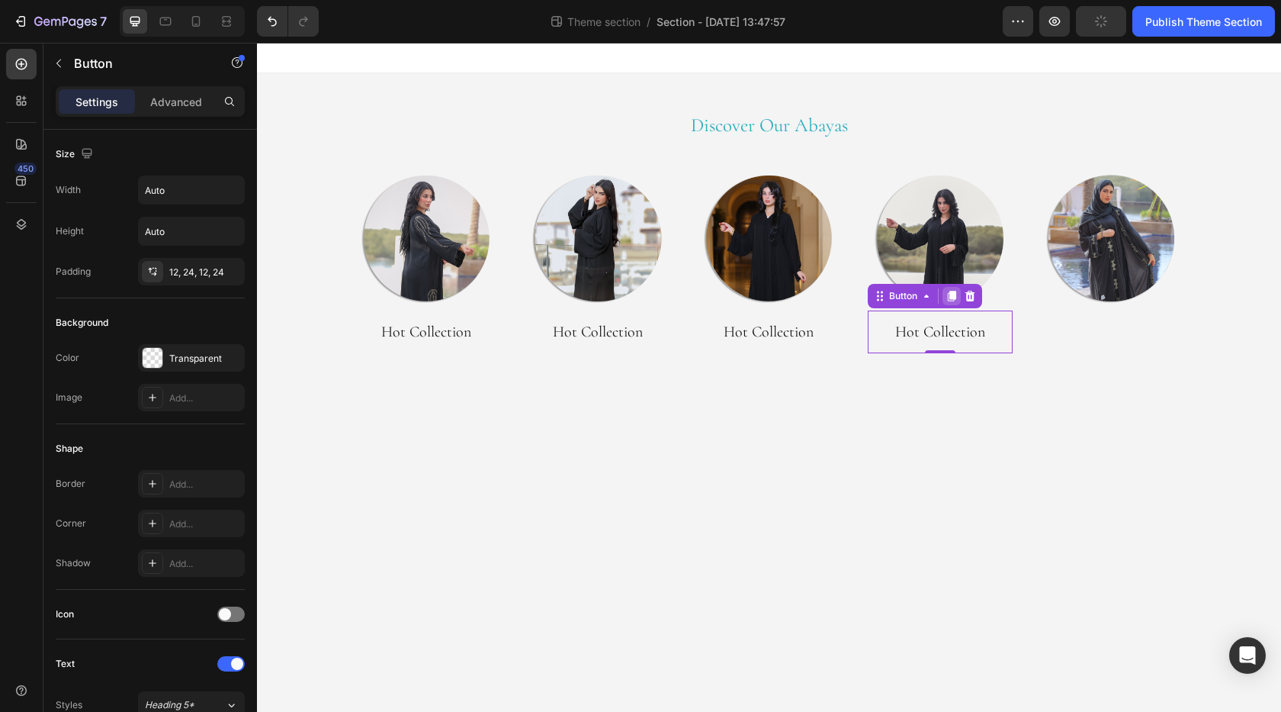
click at [950, 294] on icon at bounding box center [952, 296] width 12 height 12
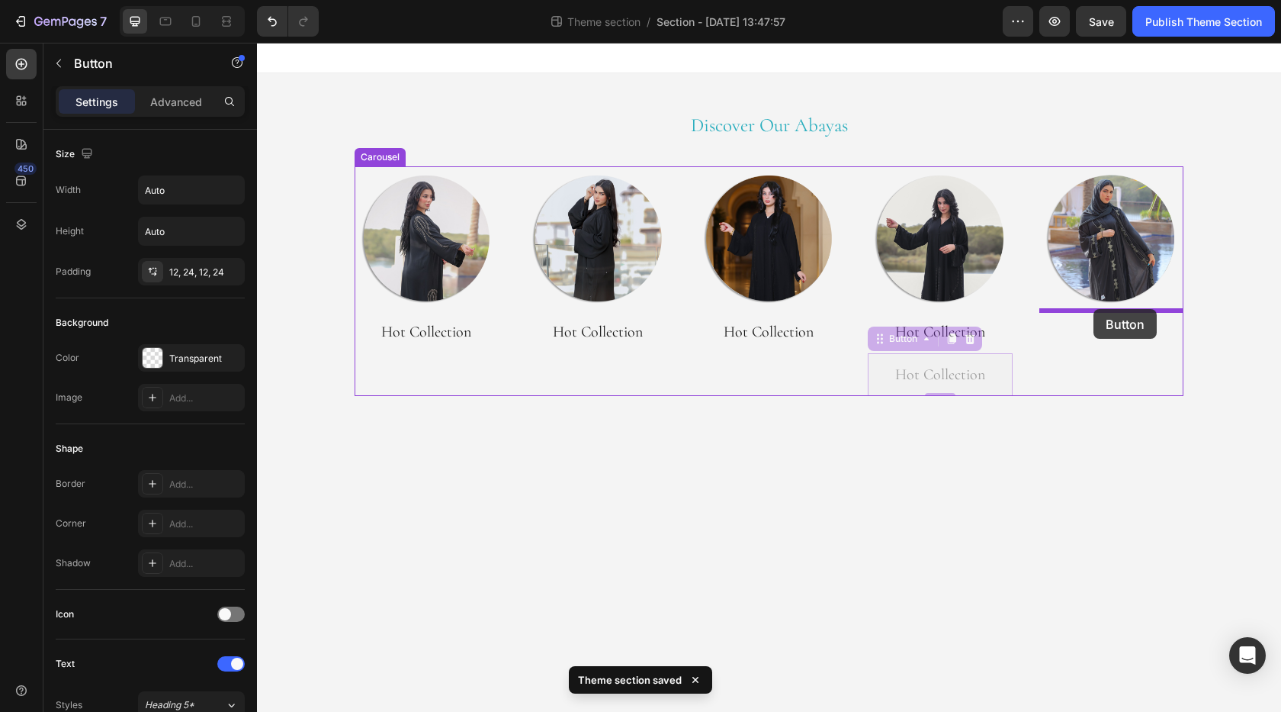
drag, startPoint x: 886, startPoint y: 346, endPoint x: 1094, endPoint y: 309, distance: 210.8
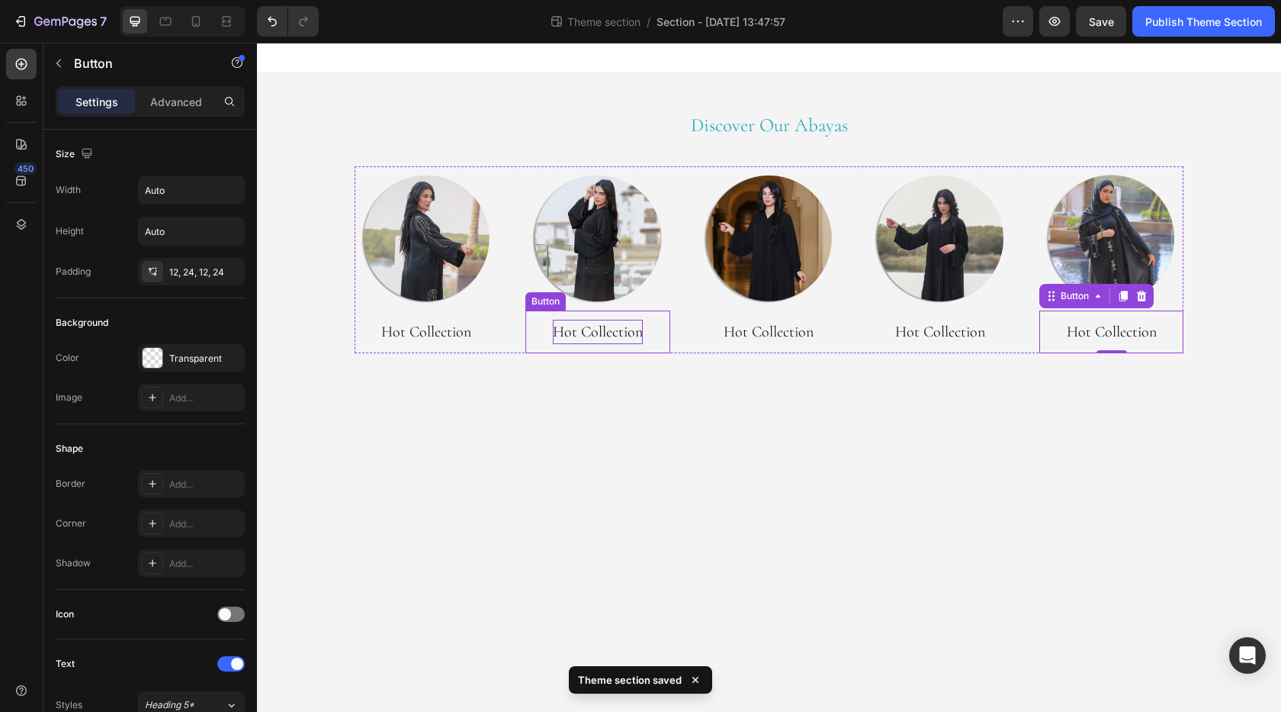
click at [591, 330] on p "Hot Collection" at bounding box center [598, 332] width 90 height 24
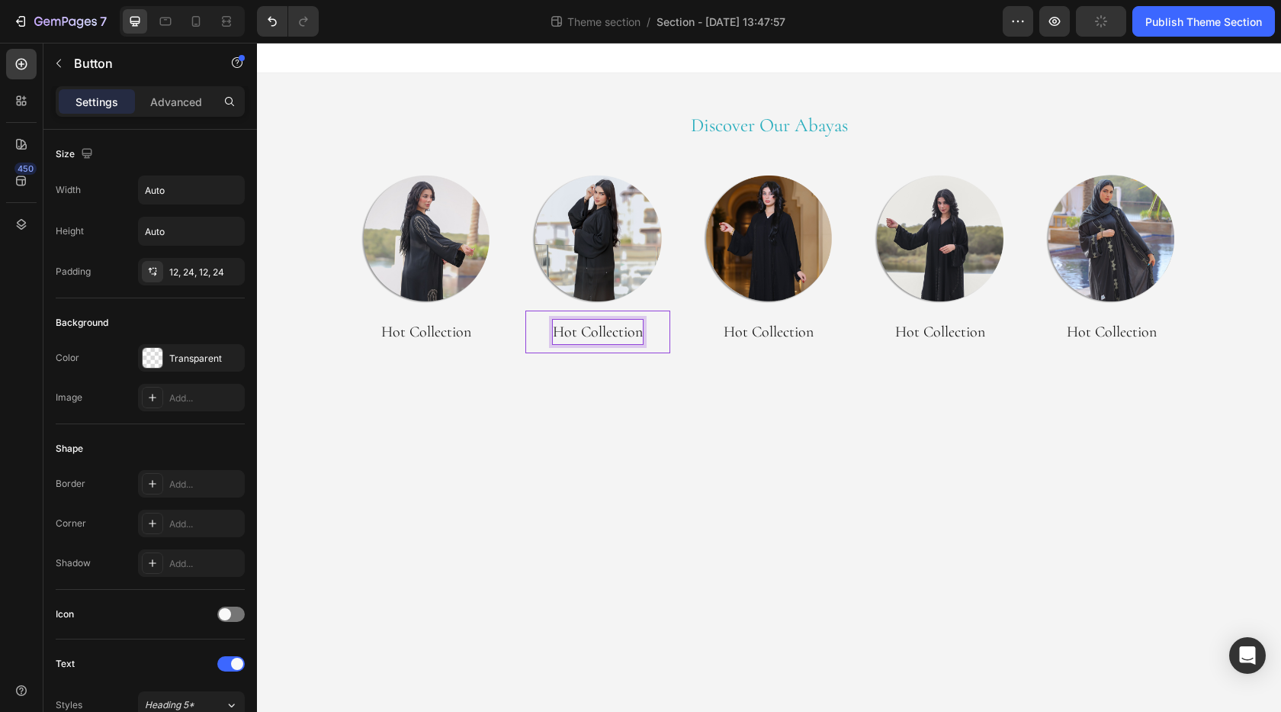
click at [585, 333] on p "Hot Collection" at bounding box center [598, 332] width 90 height 24
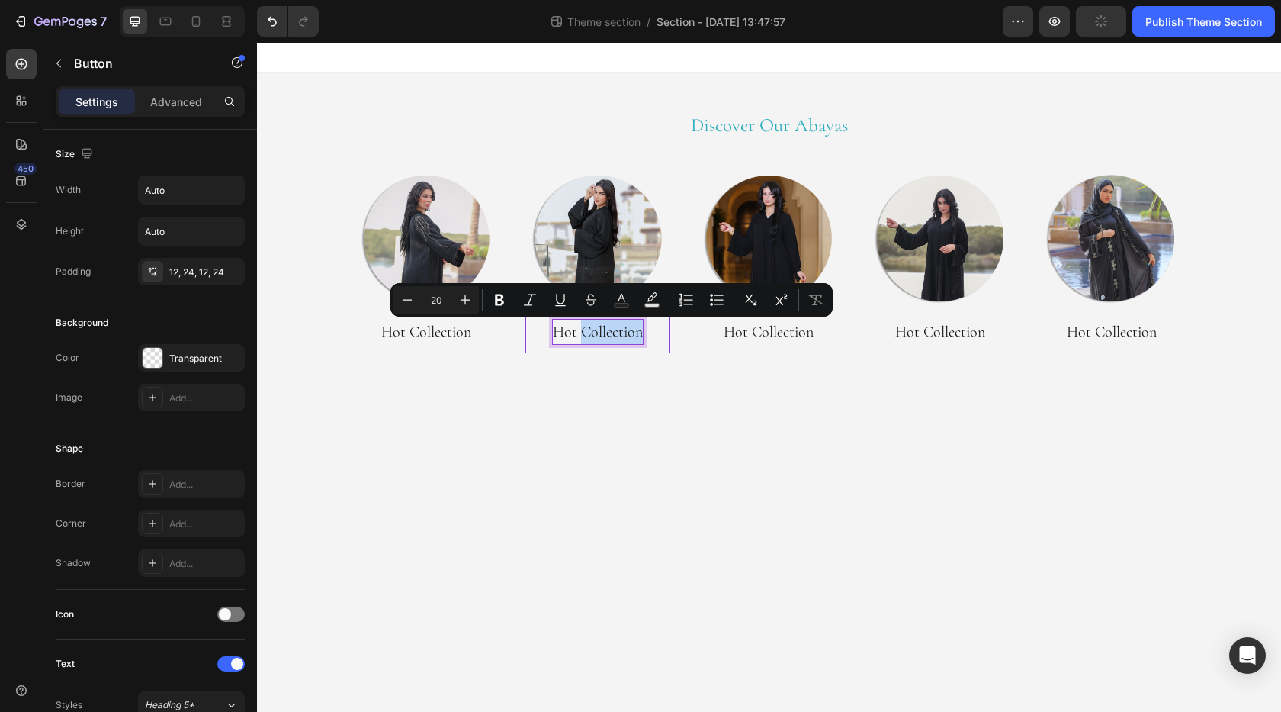
click at [585, 333] on p "Hot Collection" at bounding box center [598, 332] width 90 height 24
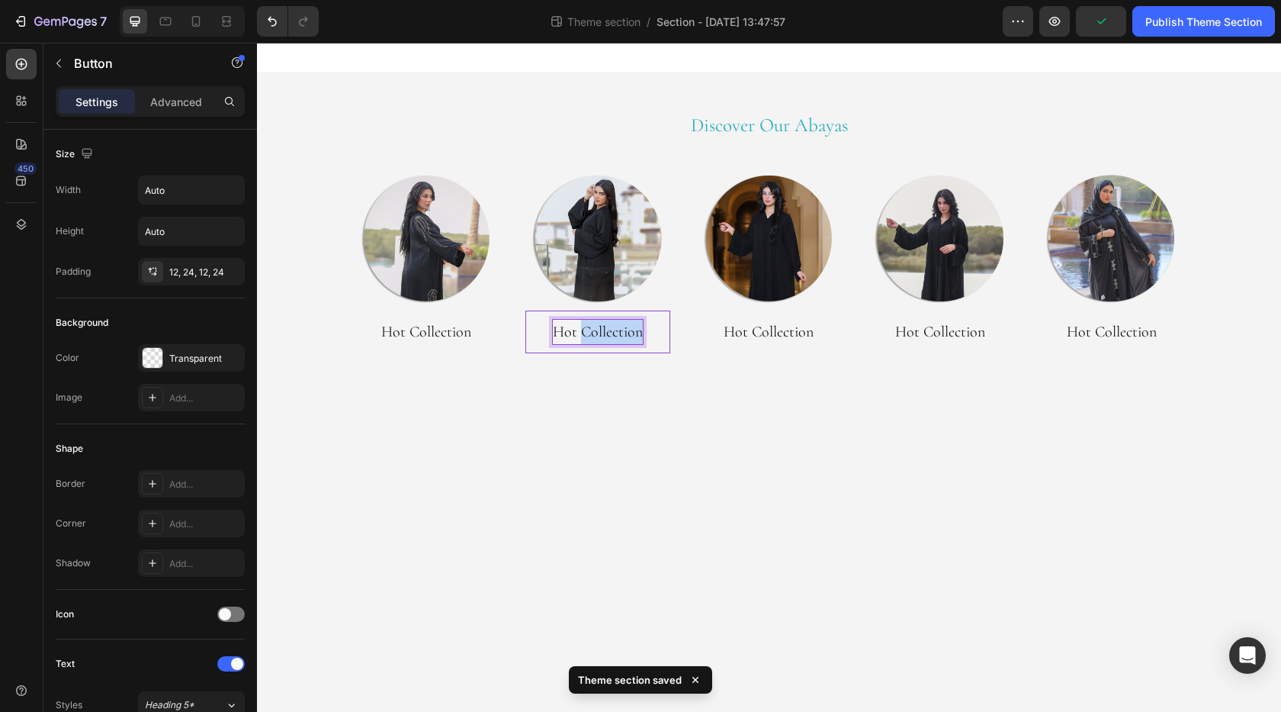
click at [585, 333] on p "Hot Collection" at bounding box center [598, 332] width 90 height 24
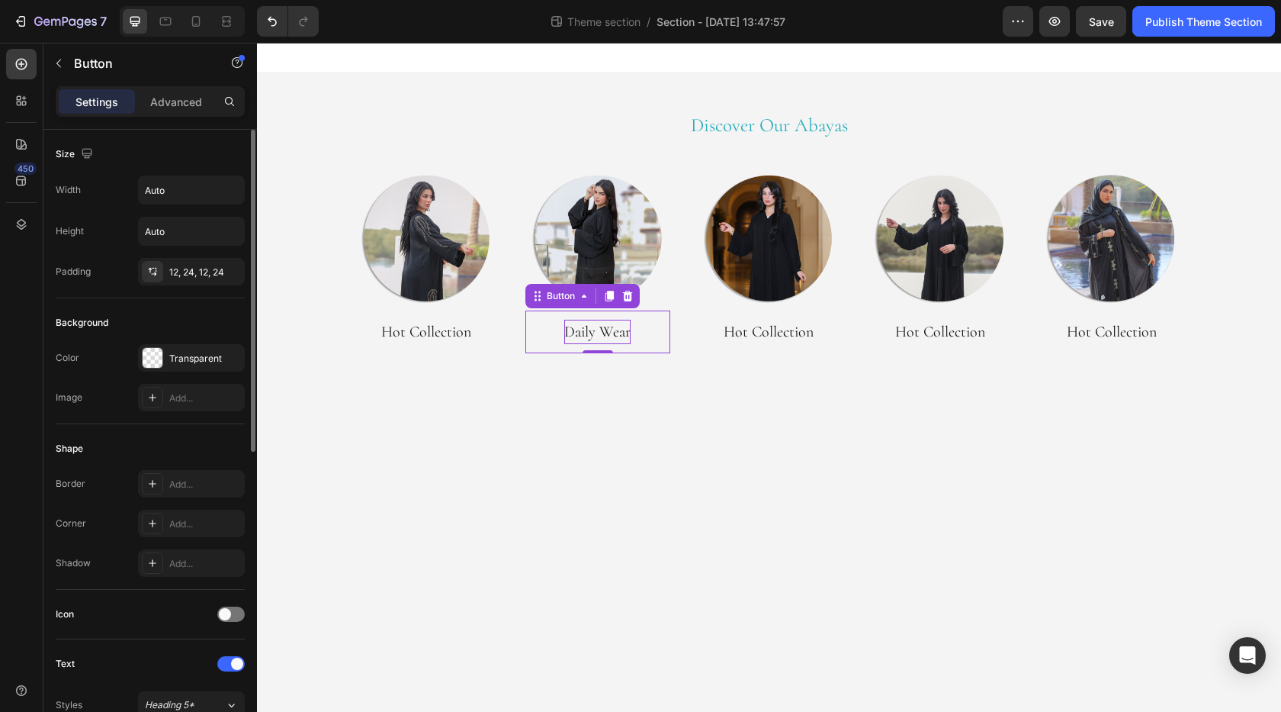
click at [208, 426] on div "Shape Border Add... Corner Add... Shadow Add..." at bounding box center [150, 507] width 189 height 166
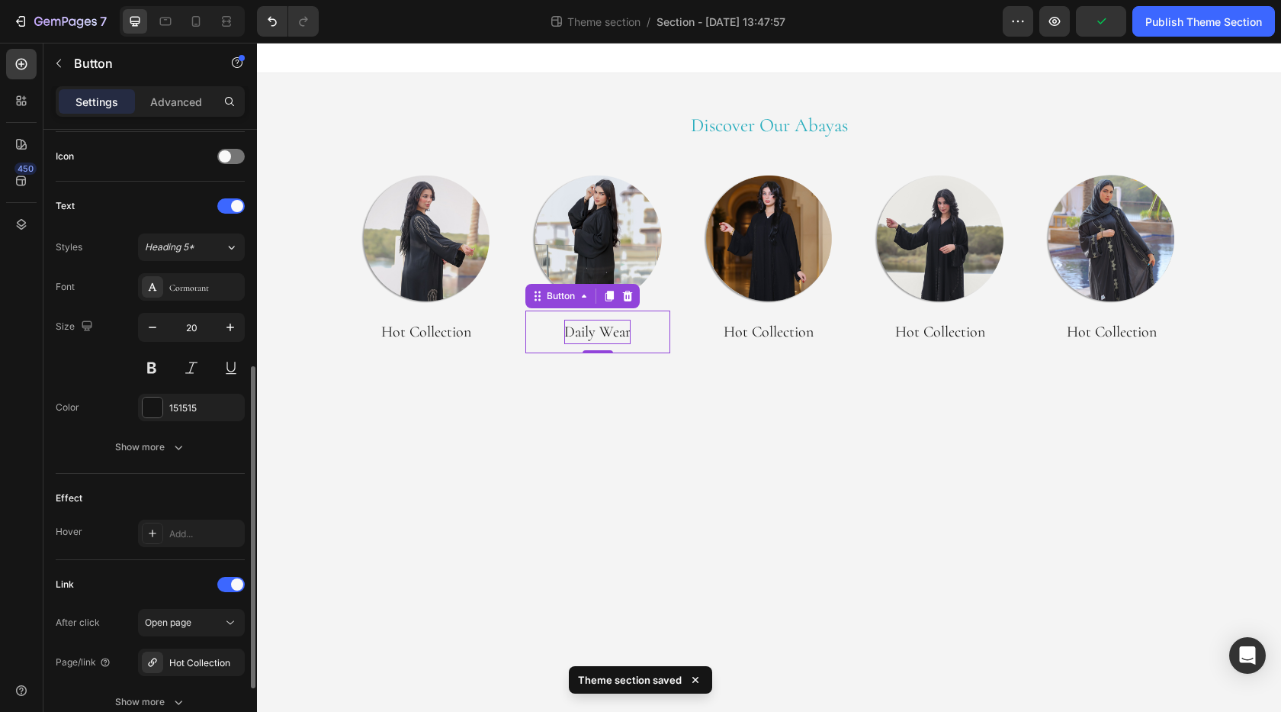
scroll to position [587, 0]
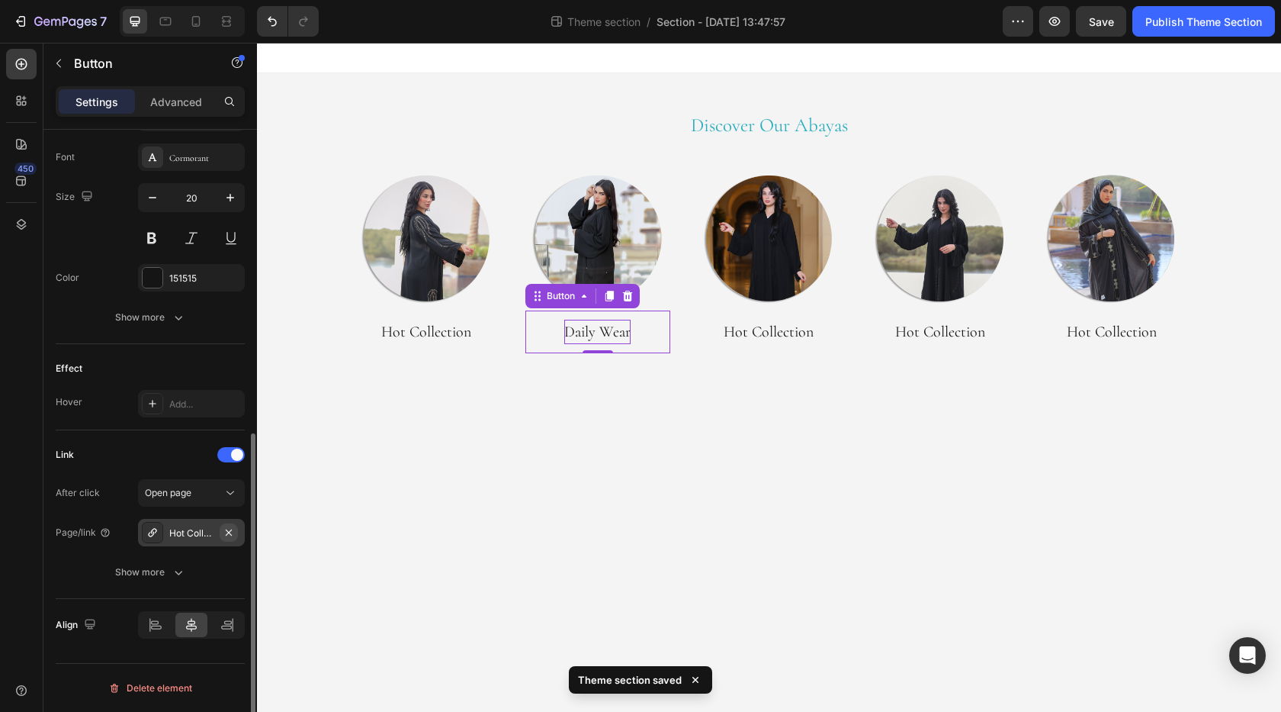
click at [226, 533] on icon "button" at bounding box center [229, 532] width 12 height 12
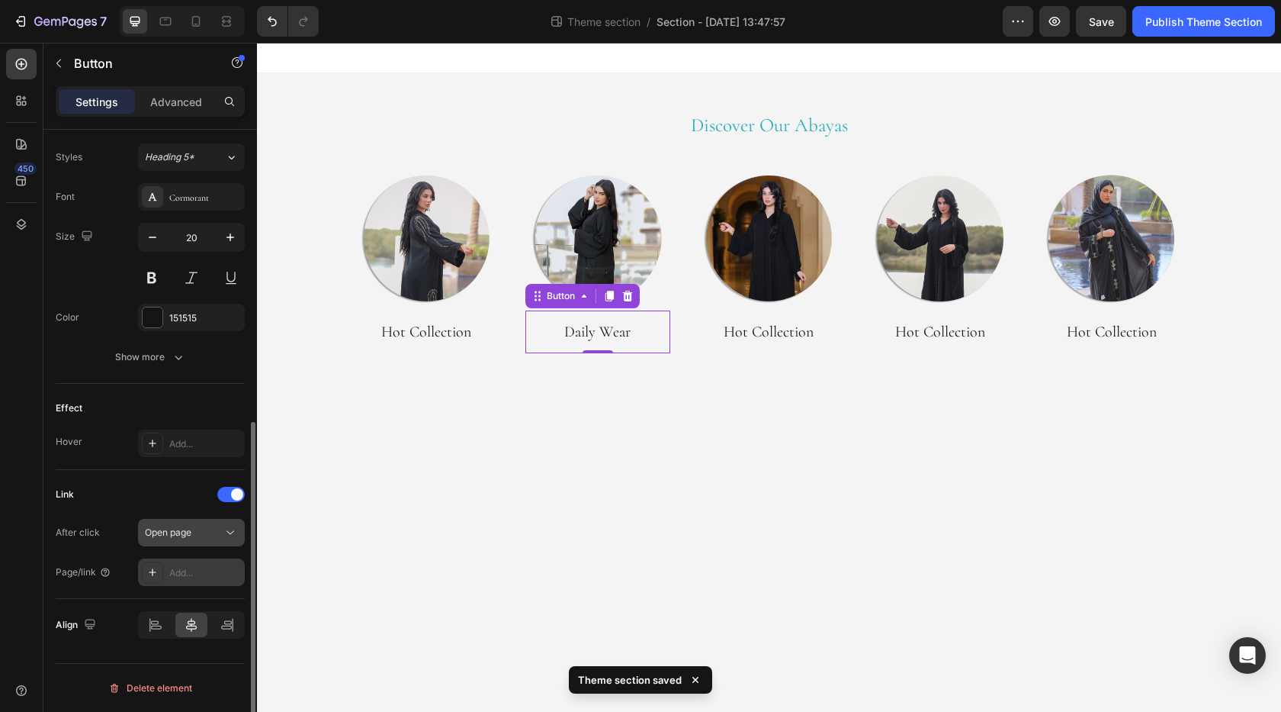
scroll to position [548, 0]
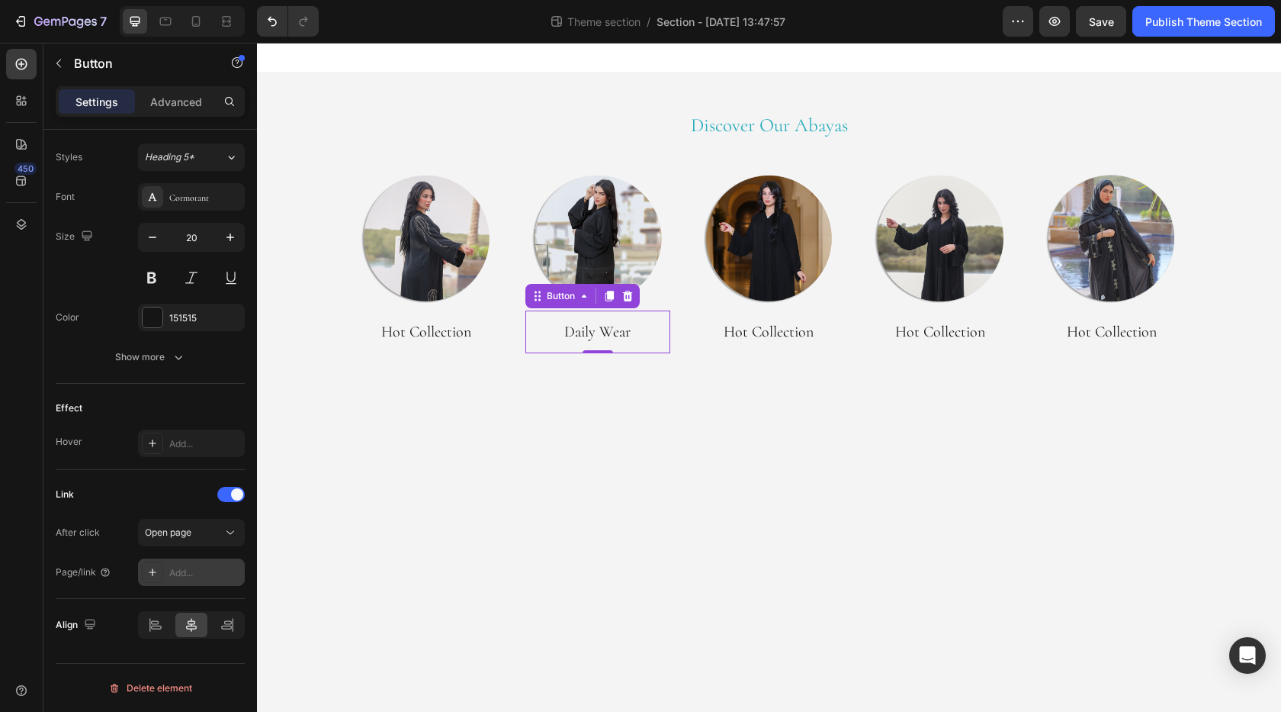
click at [187, 571] on div "Add..." at bounding box center [205, 573] width 72 height 14
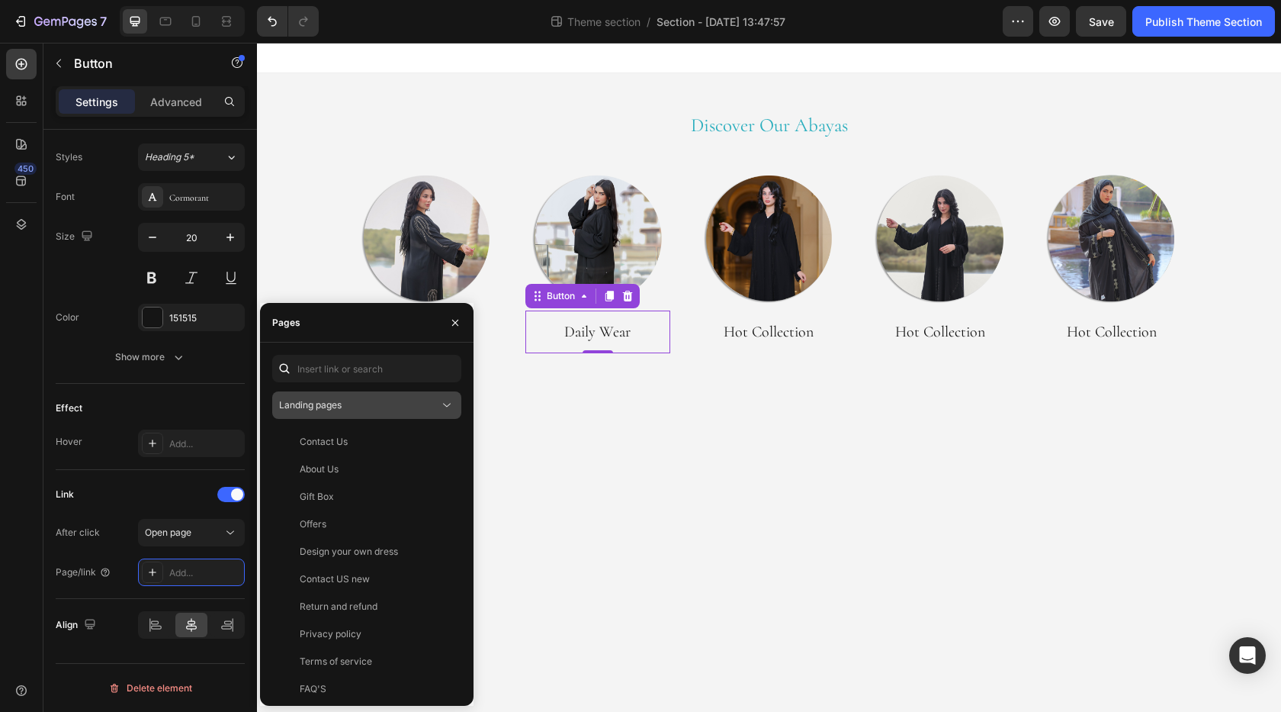
click at [345, 407] on div "Landing pages" at bounding box center [359, 405] width 160 height 14
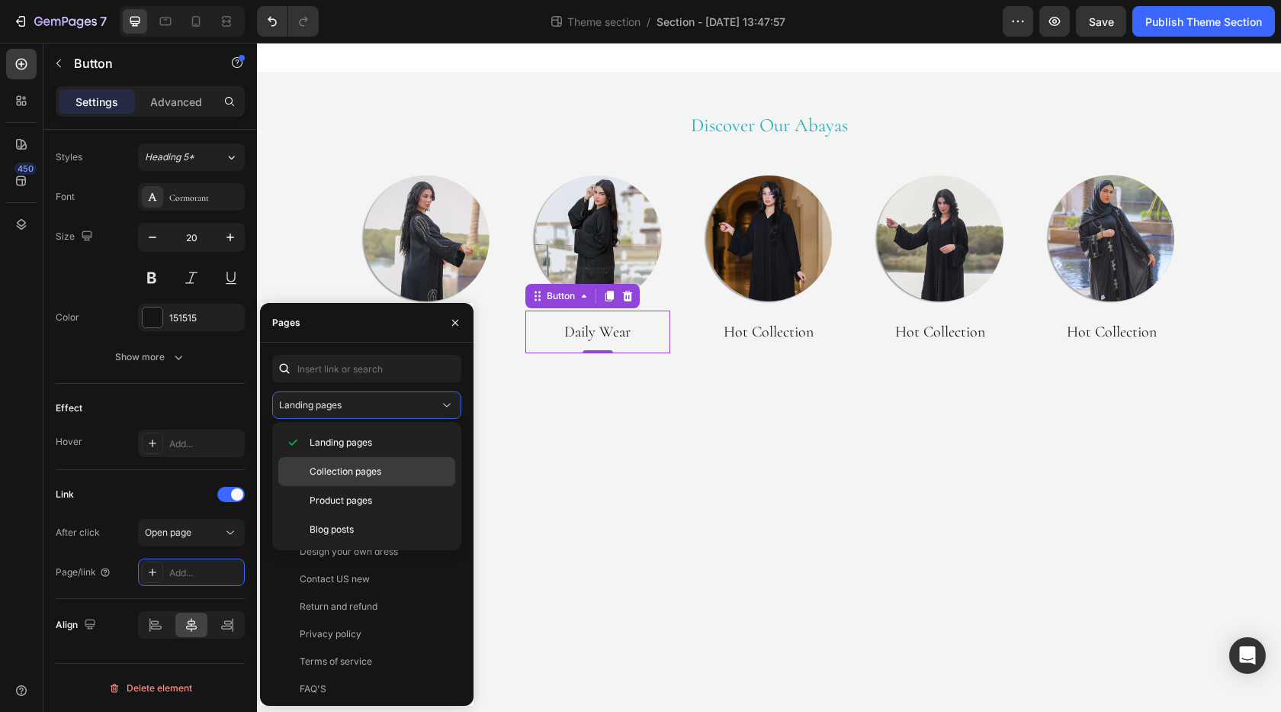
click at [335, 477] on span "Collection pages" at bounding box center [346, 472] width 72 height 14
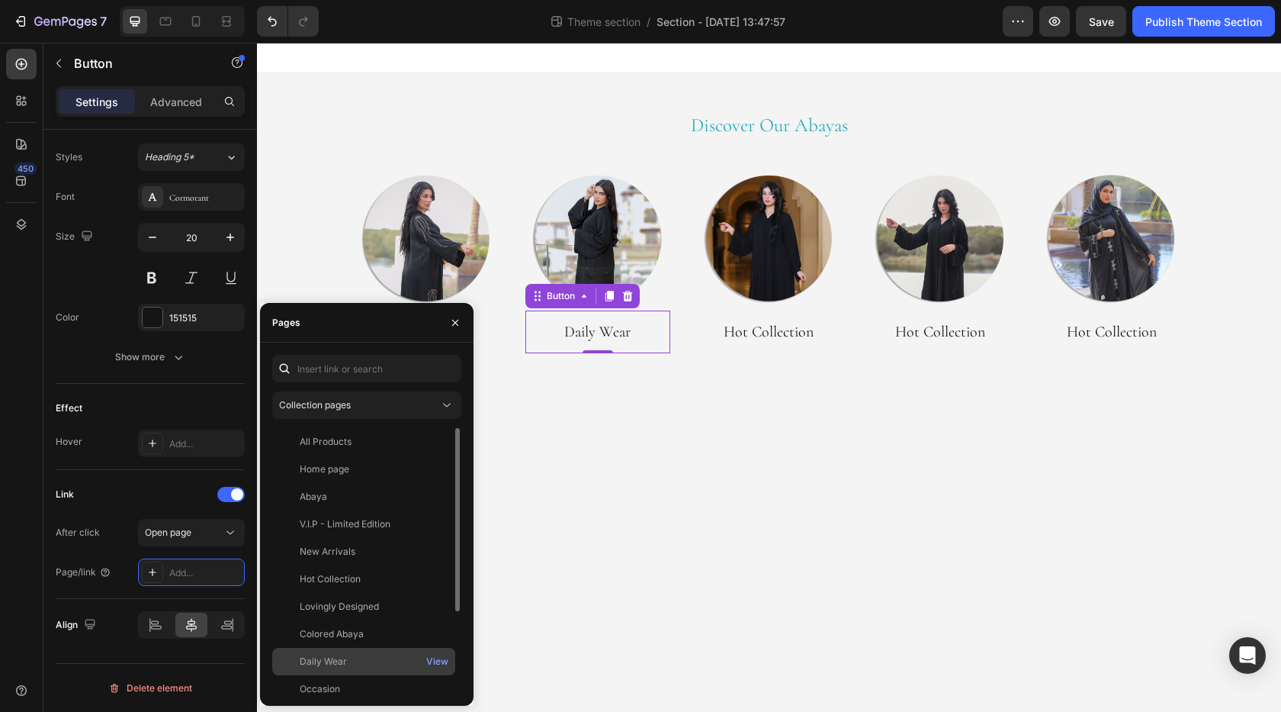
click at [334, 675] on div "Daily Wear View" at bounding box center [363, 688] width 183 height 27
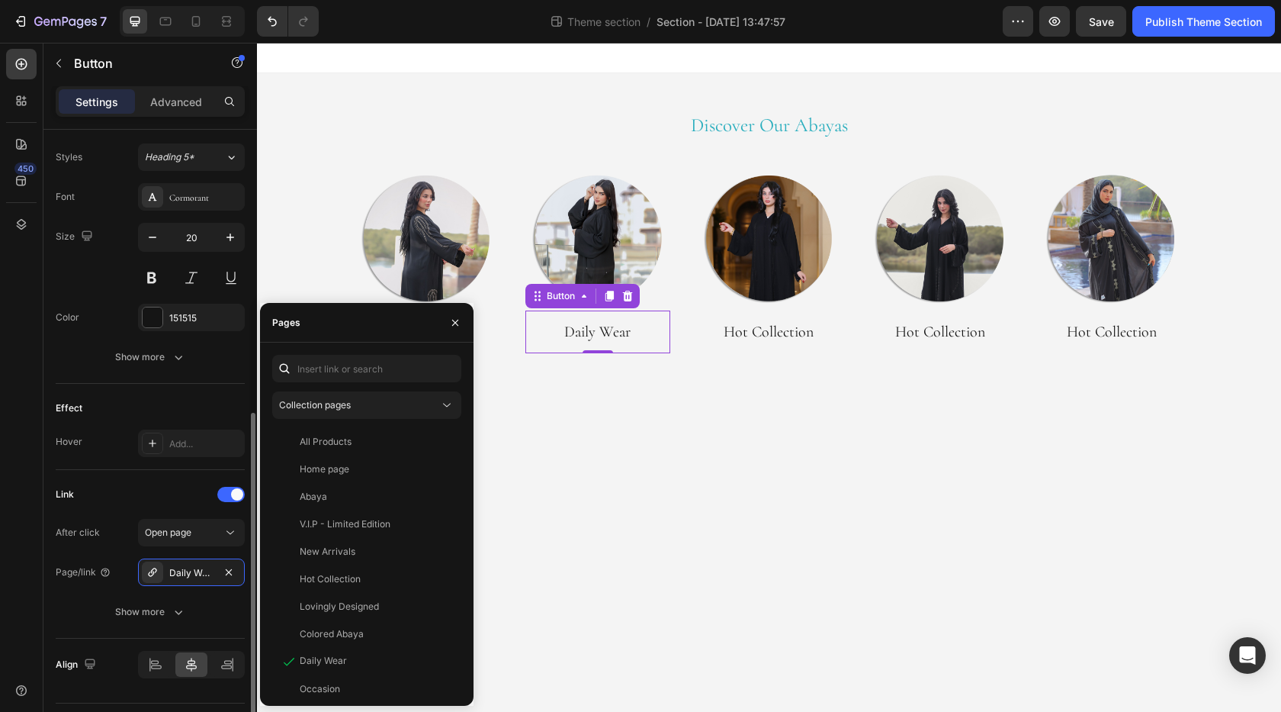
click at [156, 484] on div "Link" at bounding box center [150, 494] width 189 height 24
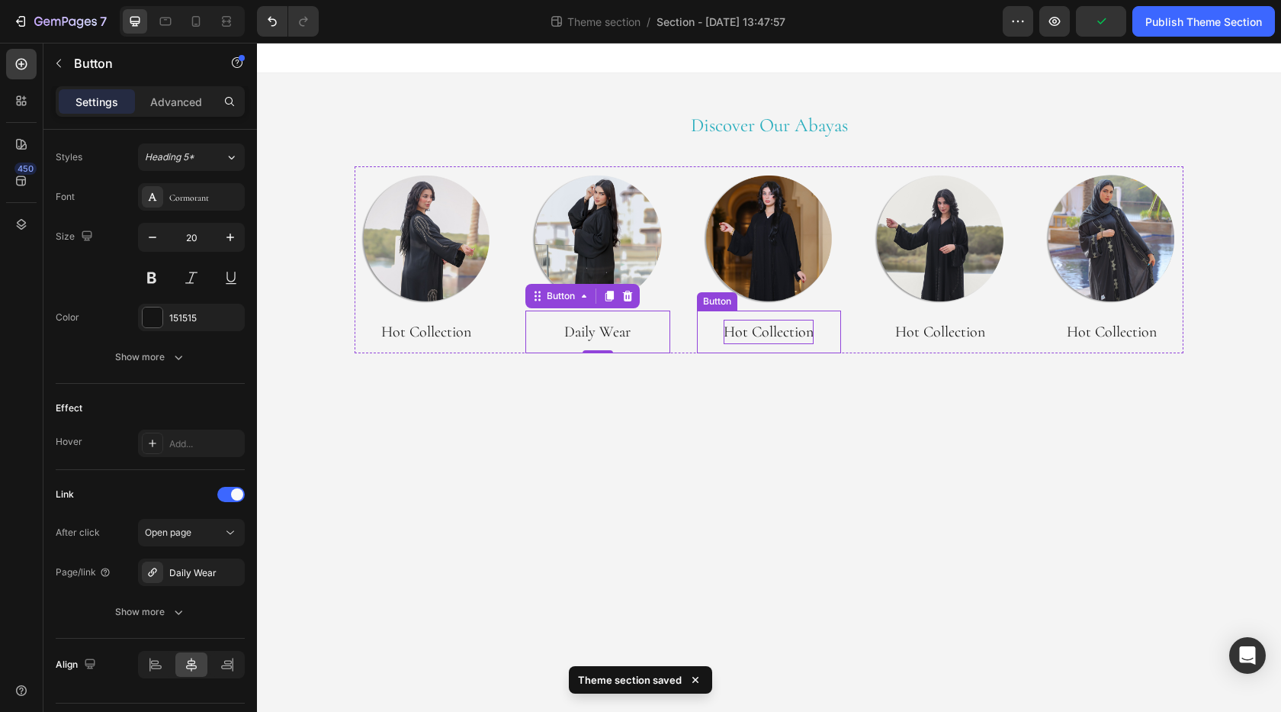
click at [778, 333] on p "Hot Collection" at bounding box center [769, 332] width 90 height 24
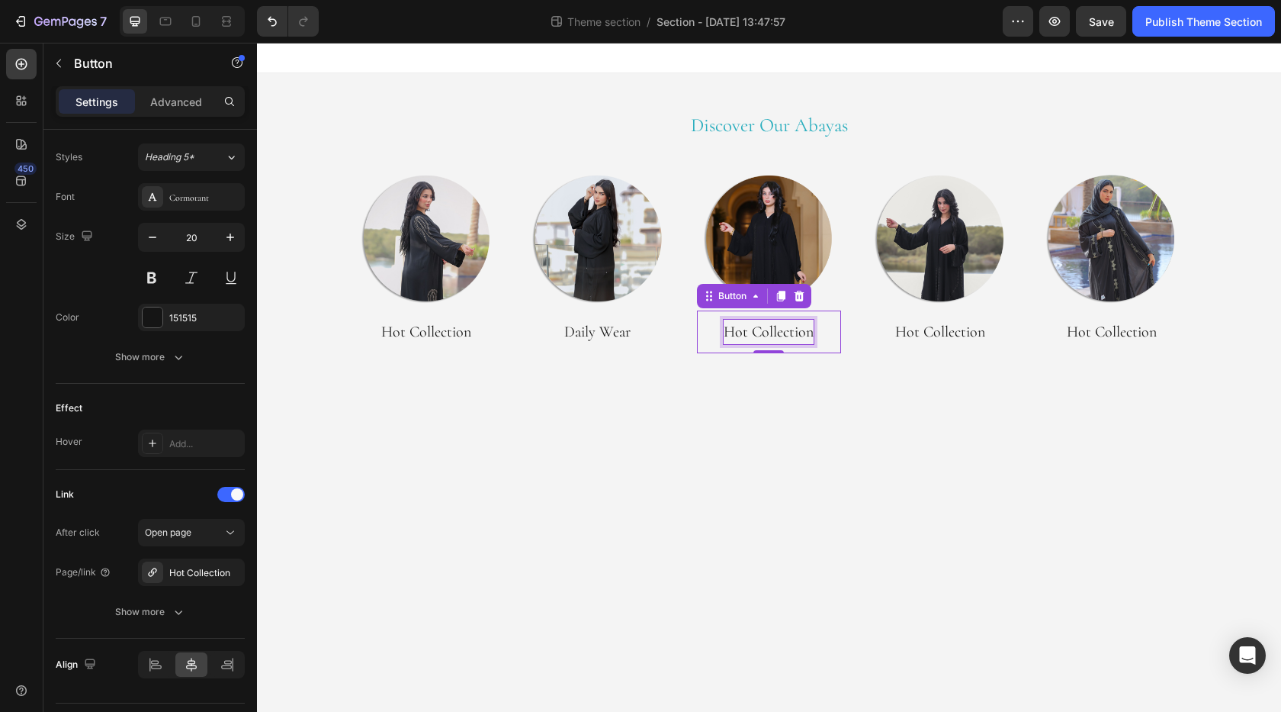
click at [762, 327] on p "Hot Collection" at bounding box center [769, 332] width 90 height 24
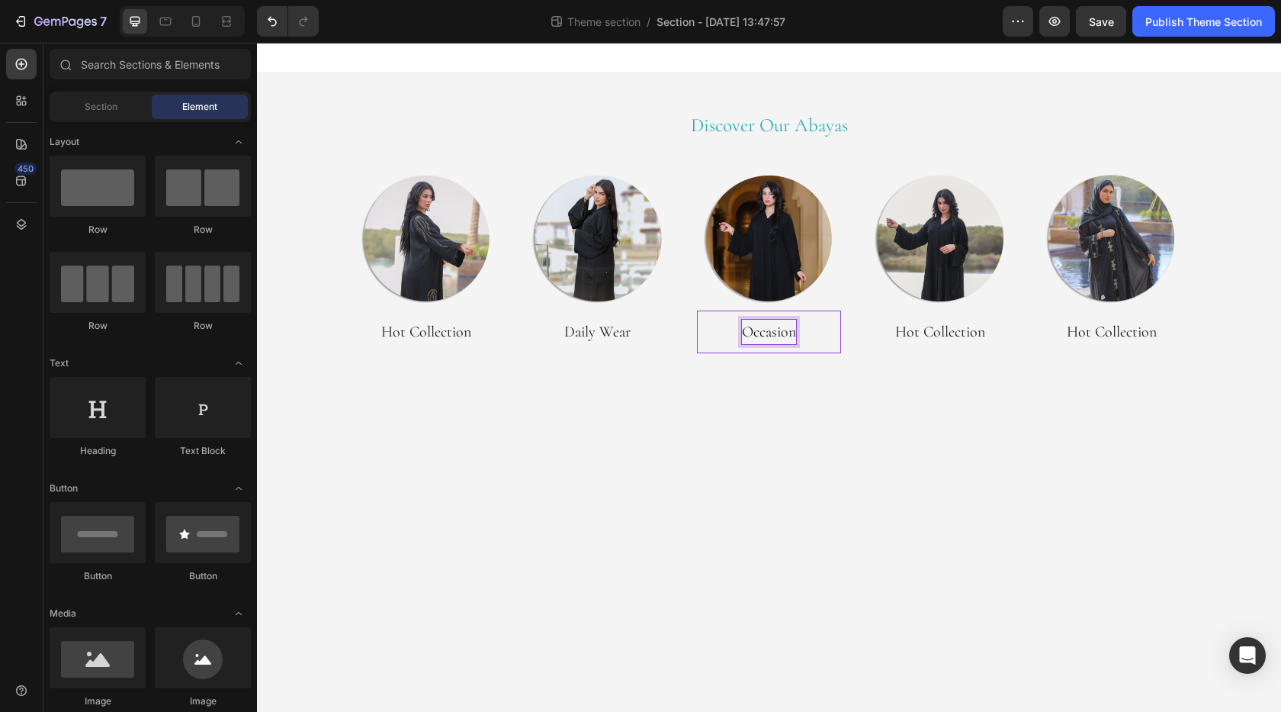
click at [532, 400] on body "Discover Our Abayas Heading Row Image Hot Collection Button Image Daily Wear Bu…" at bounding box center [769, 377] width 1024 height 669
click at [782, 335] on p "Occasion" at bounding box center [769, 332] width 54 height 24
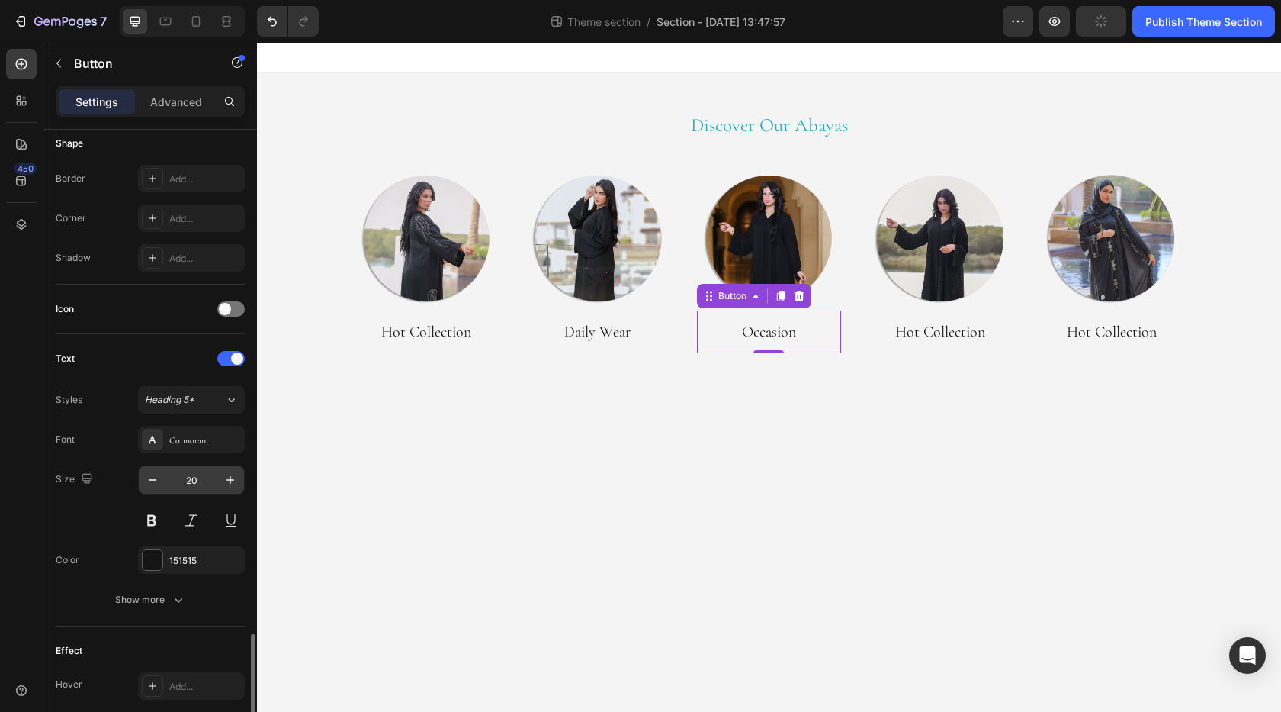
scroll to position [587, 0]
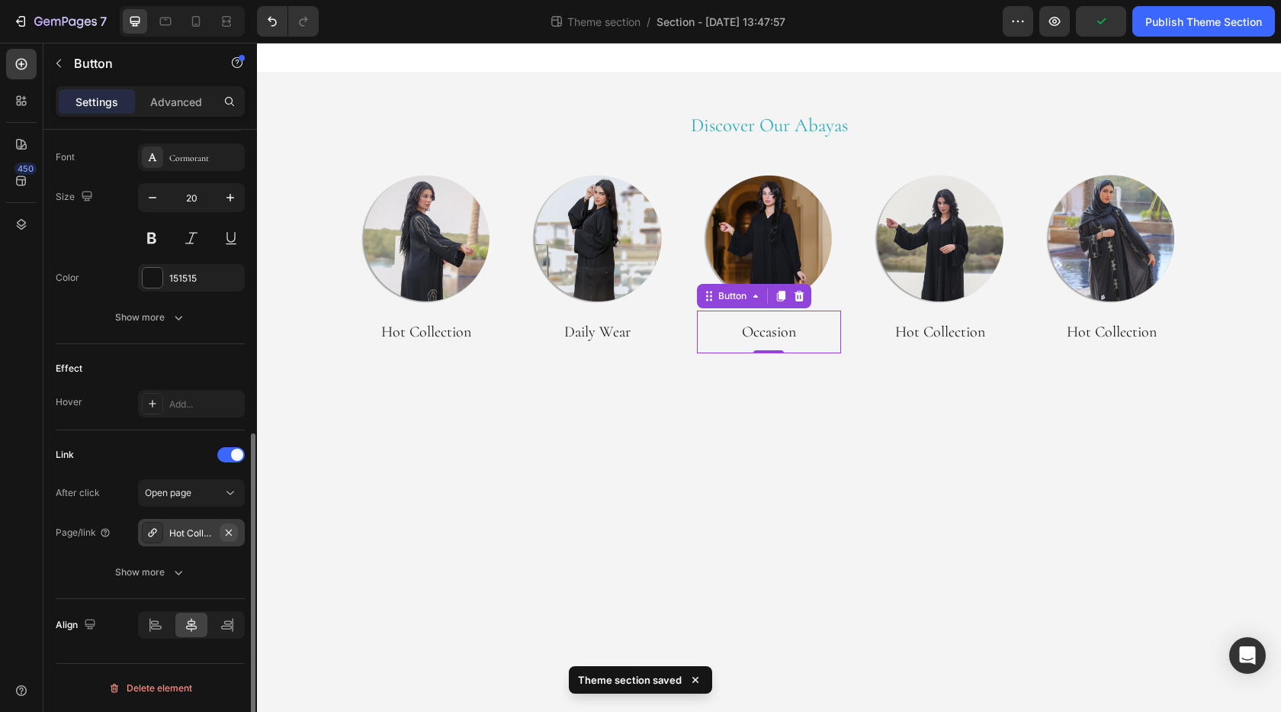
click at [230, 529] on icon "button" at bounding box center [229, 532] width 12 height 12
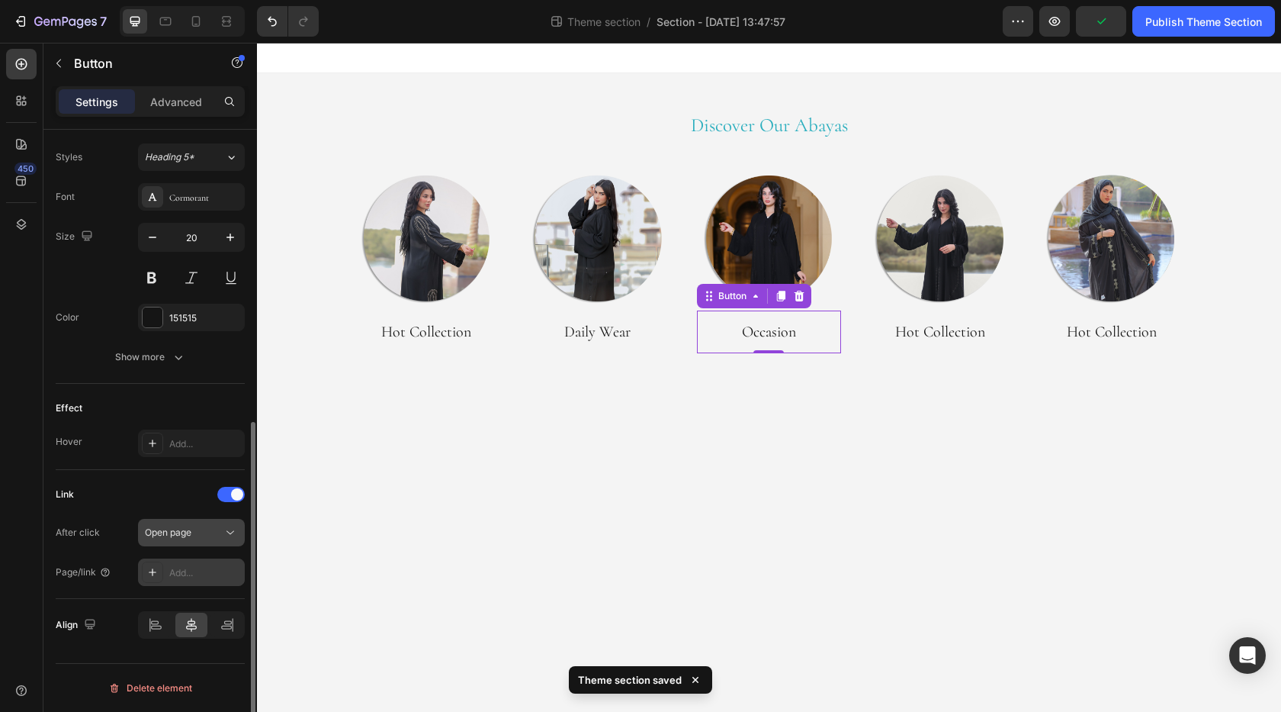
scroll to position [548, 0]
click at [185, 566] on div "Add..." at bounding box center [205, 573] width 72 height 14
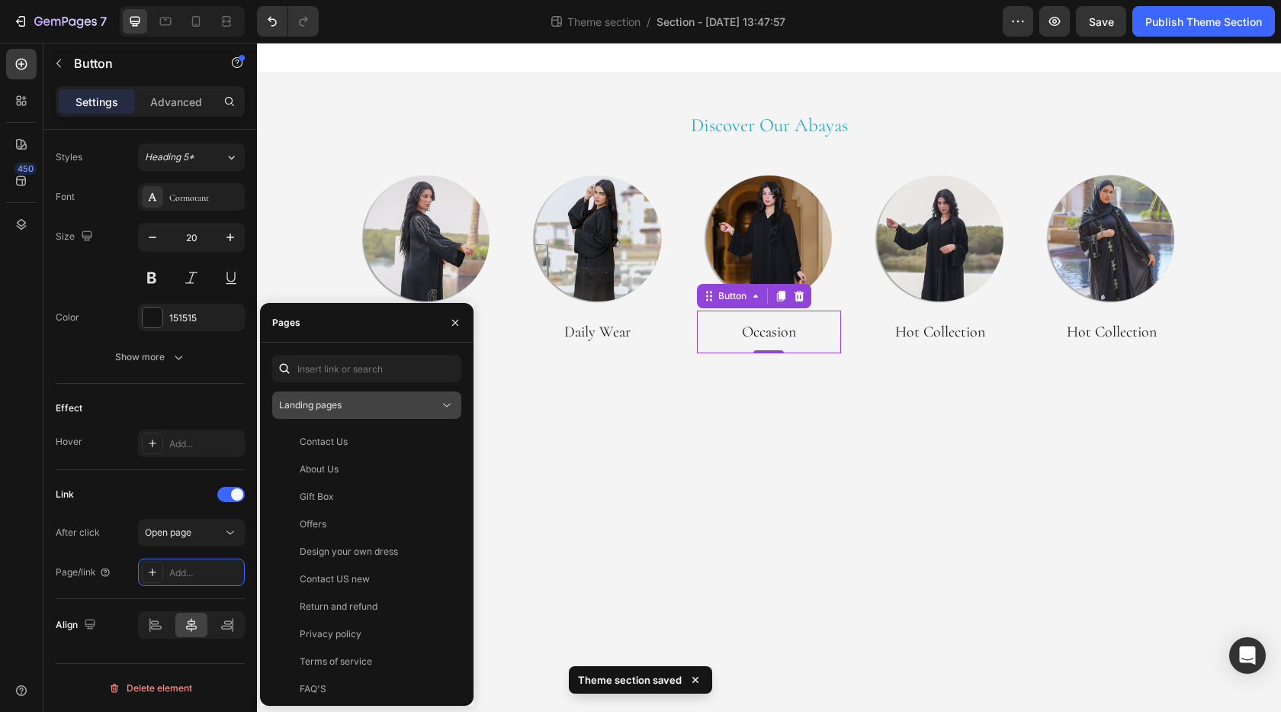
click at [336, 410] on span "Landing pages" at bounding box center [310, 405] width 63 height 14
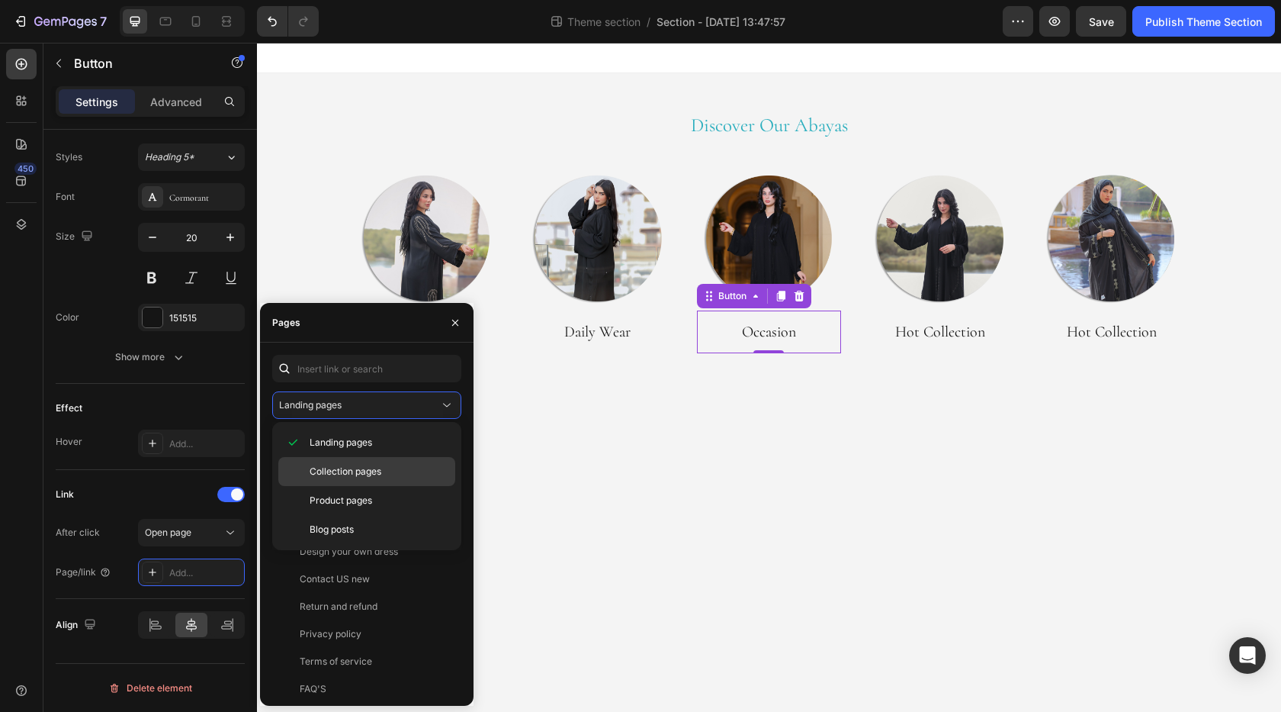
click at [339, 475] on span "Collection pages" at bounding box center [346, 472] width 72 height 14
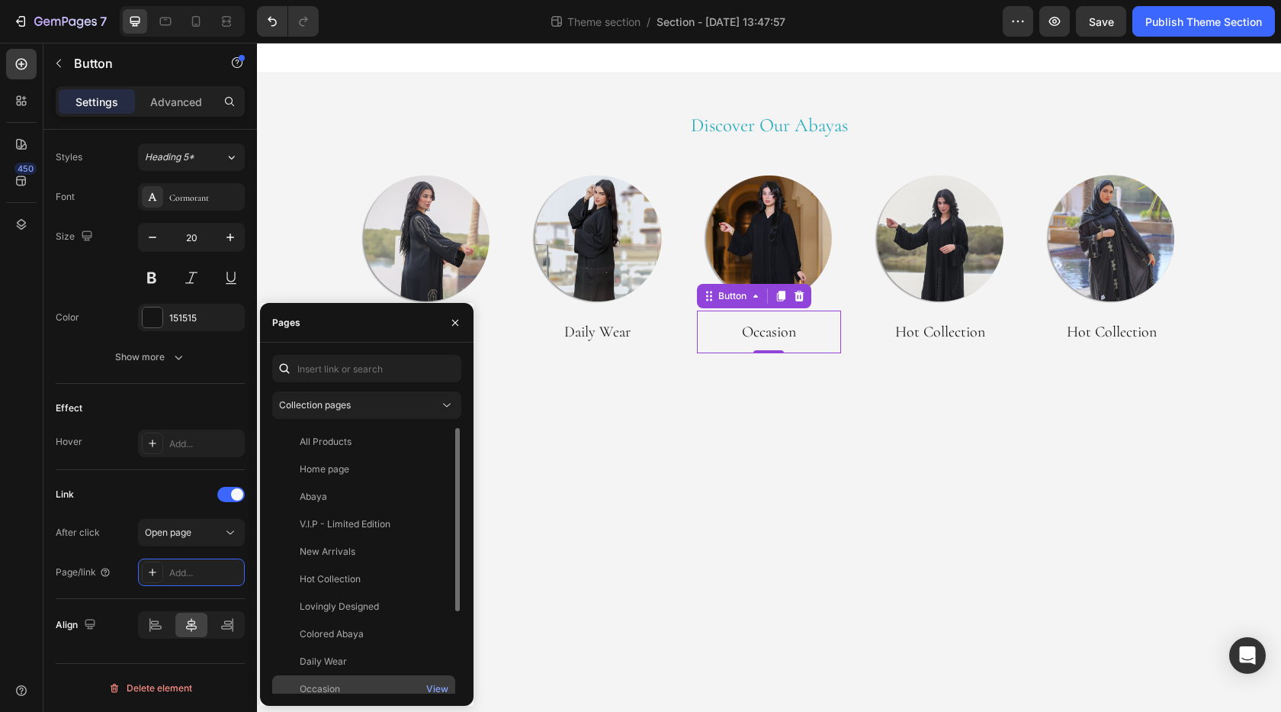
click at [327, 683] on div "Occasion" at bounding box center [320, 689] width 40 height 14
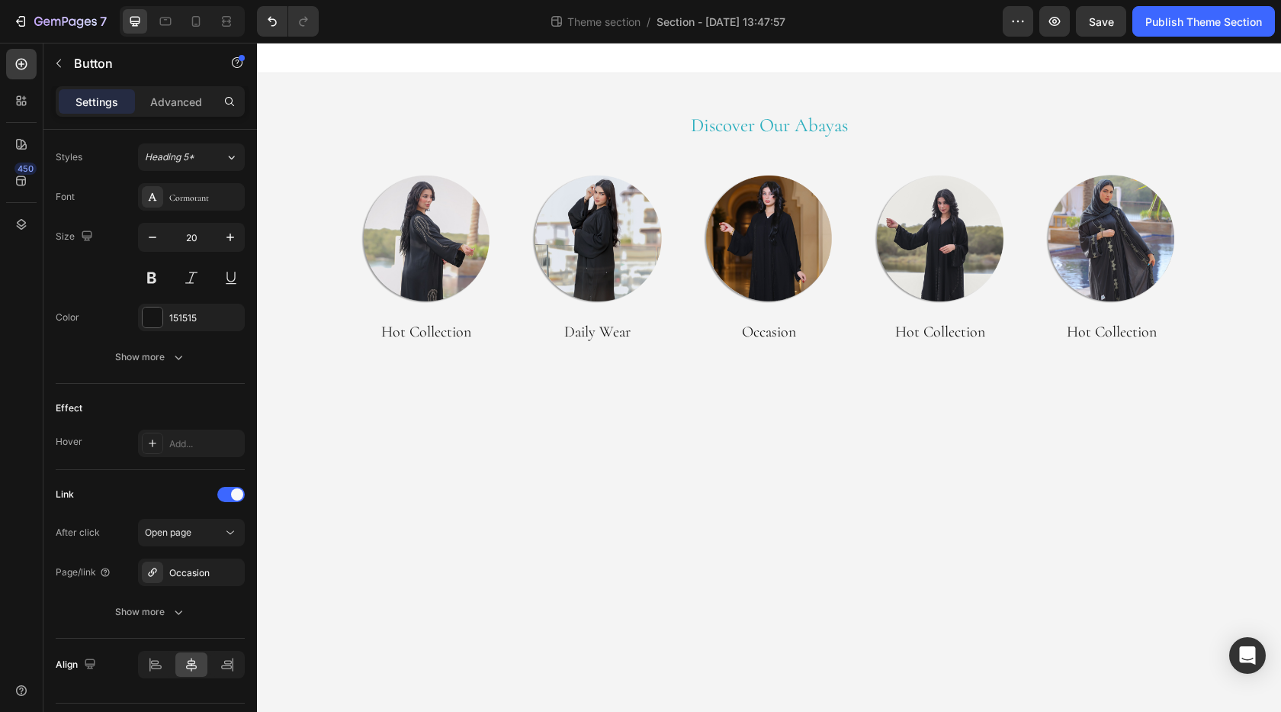
click at [702, 524] on body "Discover Our Abayas Heading Row Image Hot Collection Button Image Daily Wear Bu…" at bounding box center [769, 377] width 1024 height 669
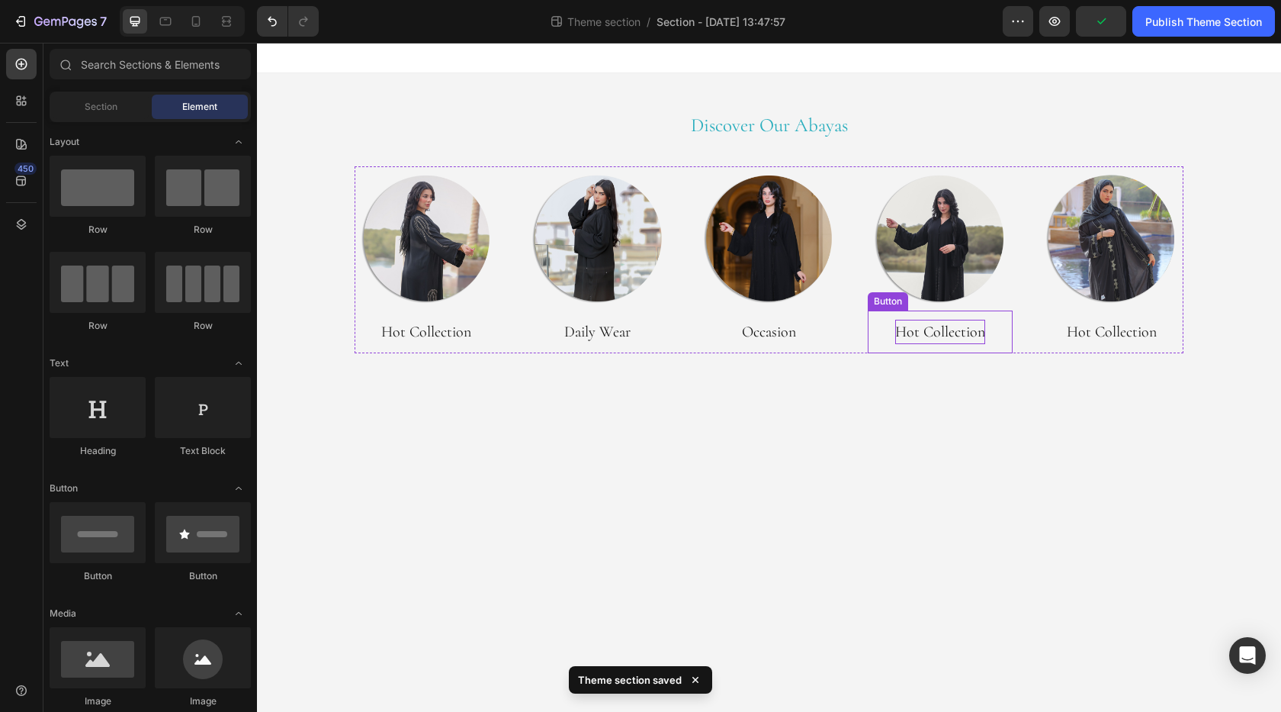
click at [929, 335] on p "Hot Collection" at bounding box center [940, 332] width 90 height 24
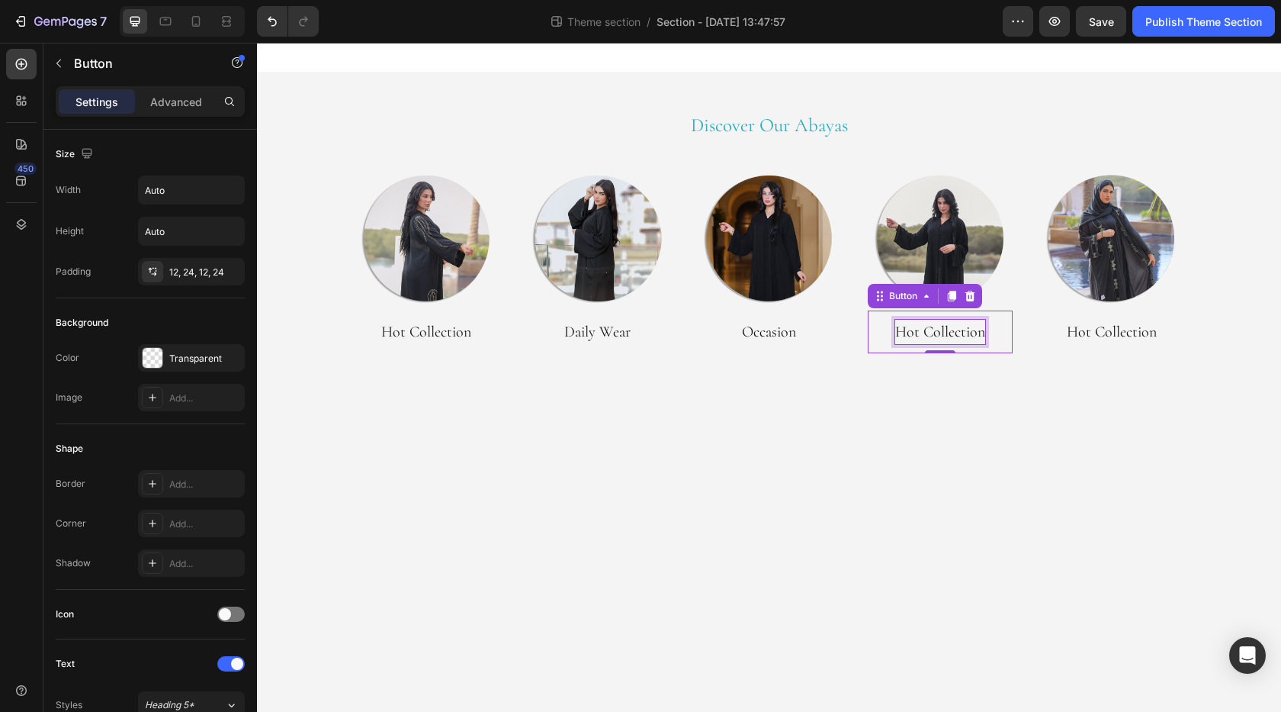
click at [935, 336] on p "Hot Collection" at bounding box center [940, 332] width 90 height 24
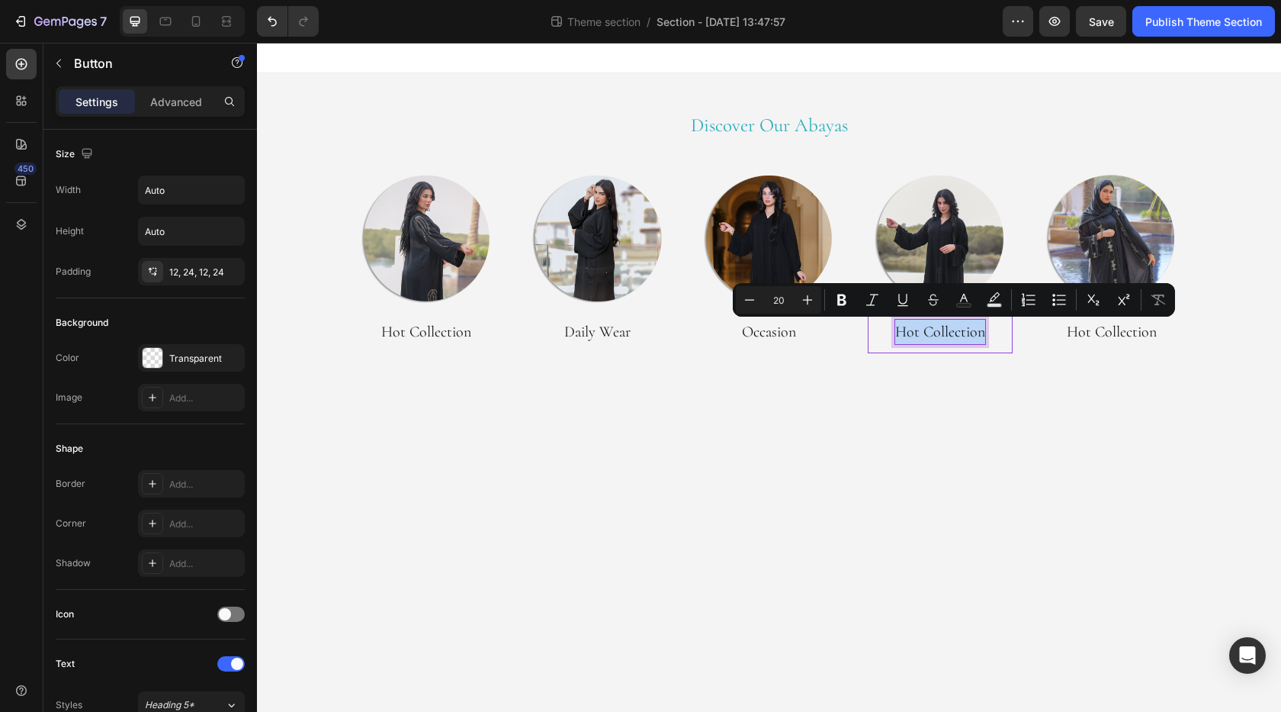
click at [935, 336] on p "Hot Collection" at bounding box center [940, 332] width 90 height 24
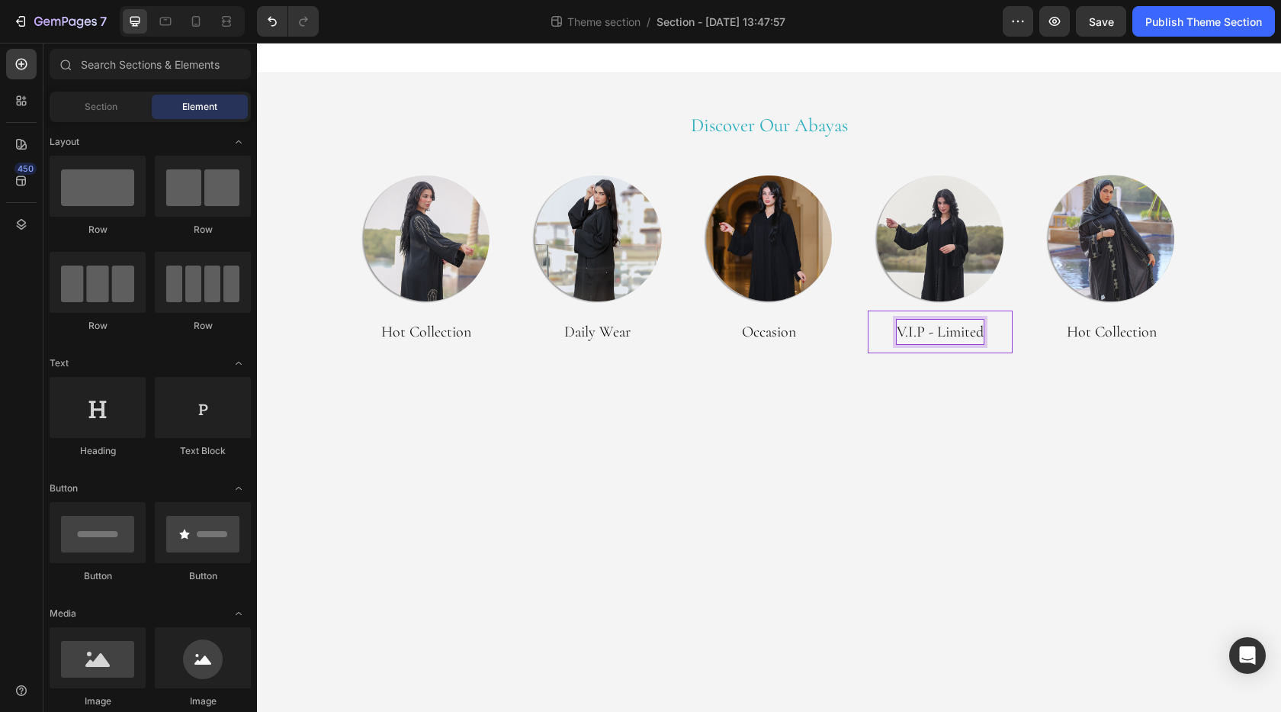
click at [895, 432] on body "Discover Our Abayas Heading Row Image Hot Collection Button Image Daily Wear Bu…" at bounding box center [769, 377] width 1024 height 669
click at [940, 339] on p "V.I.P - Limited" at bounding box center [940, 332] width 87 height 24
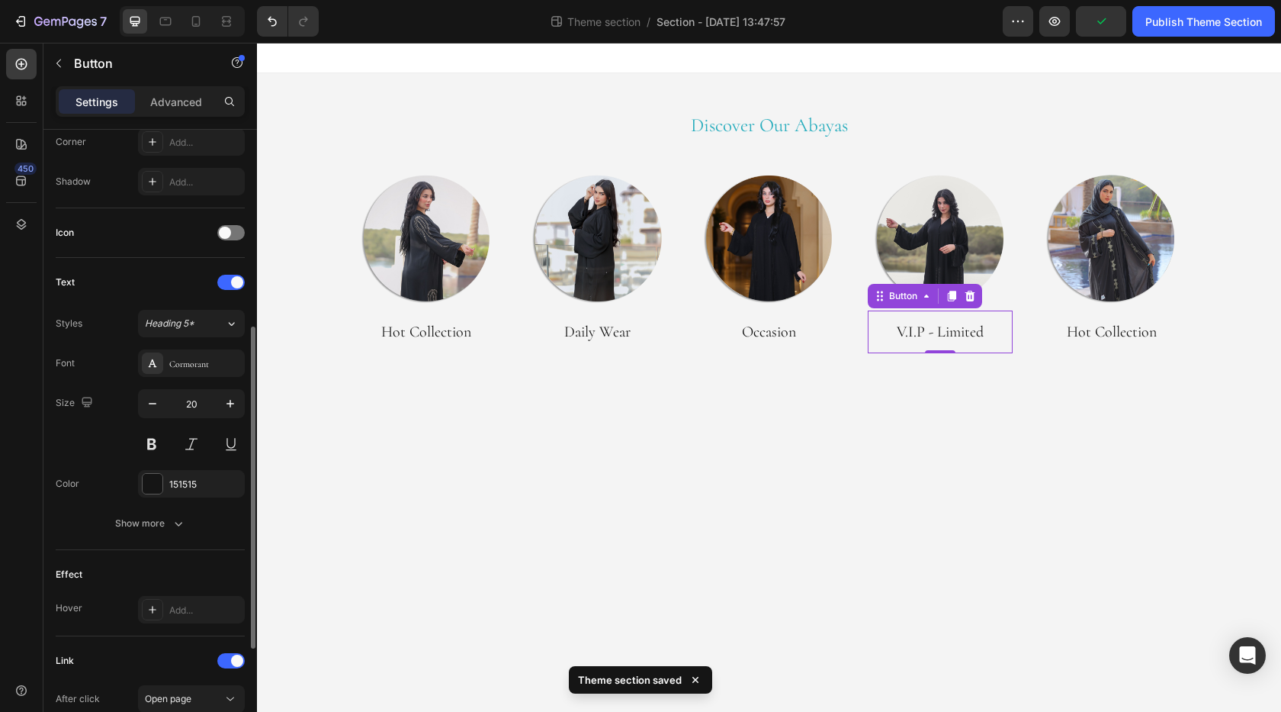
scroll to position [587, 0]
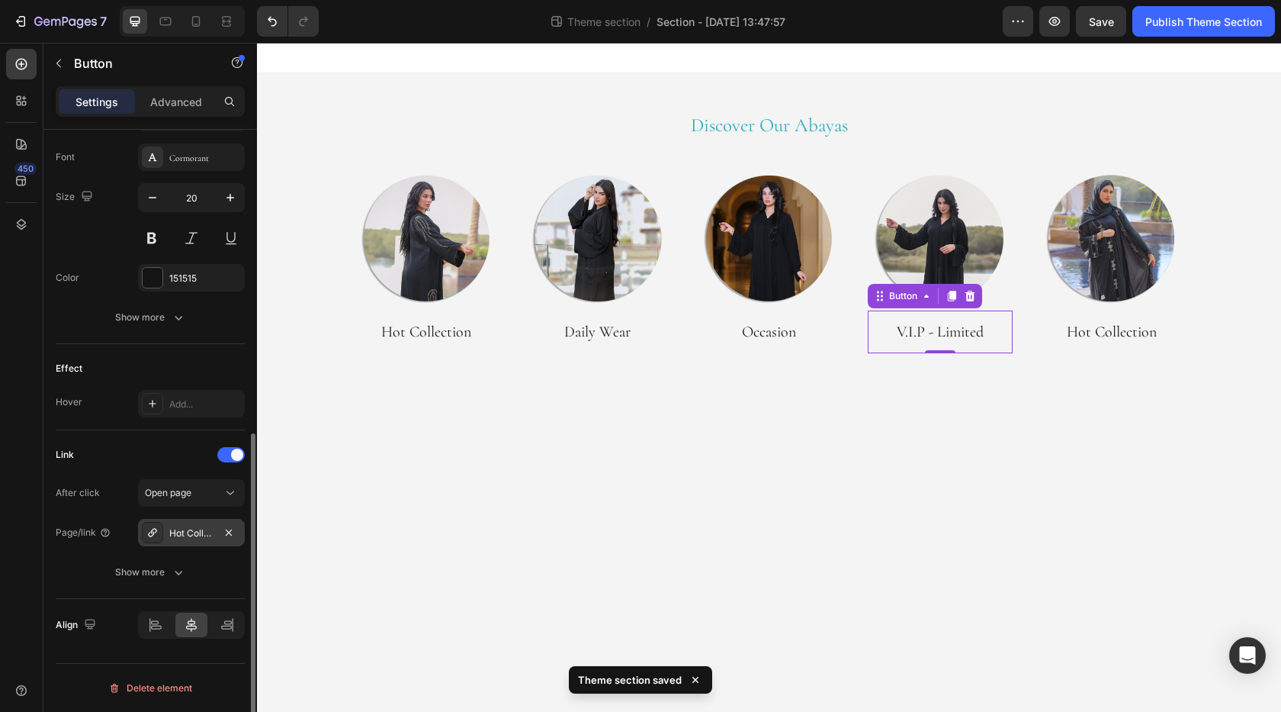
click at [201, 535] on div "Hot Collection" at bounding box center [191, 533] width 44 height 14
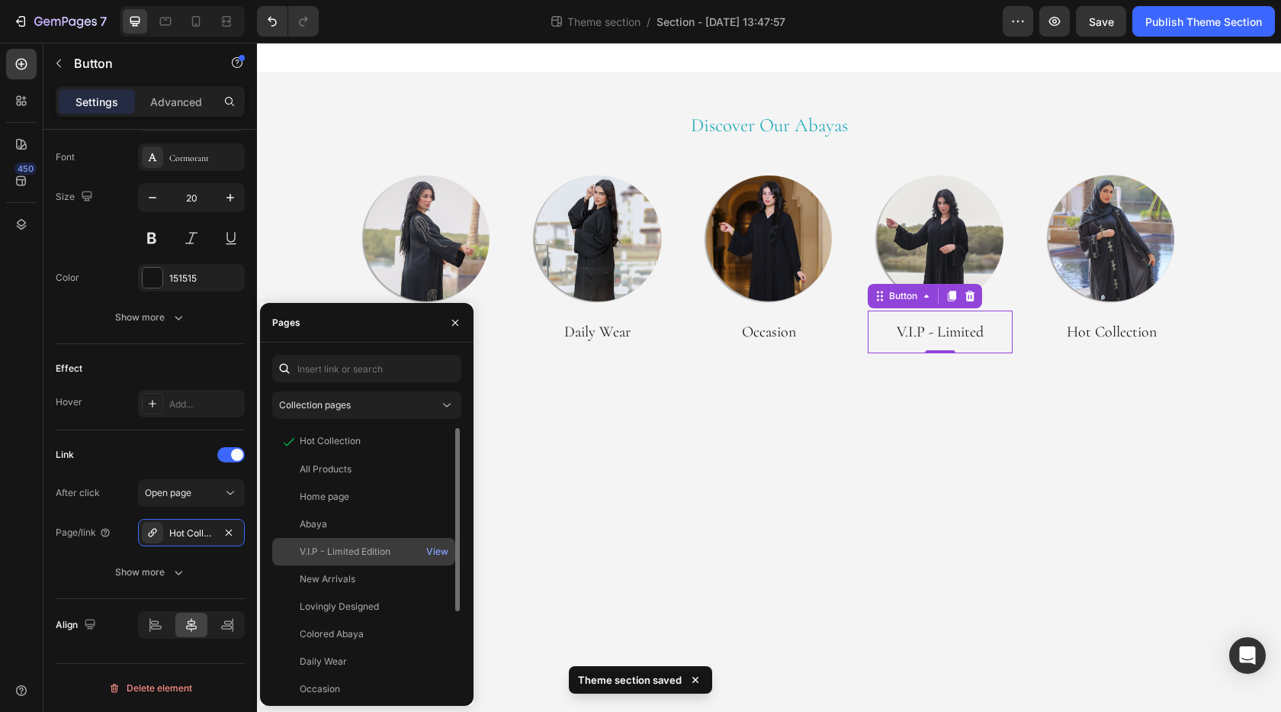
click at [353, 547] on div "V.I.P - Limited Edition" at bounding box center [345, 552] width 91 height 14
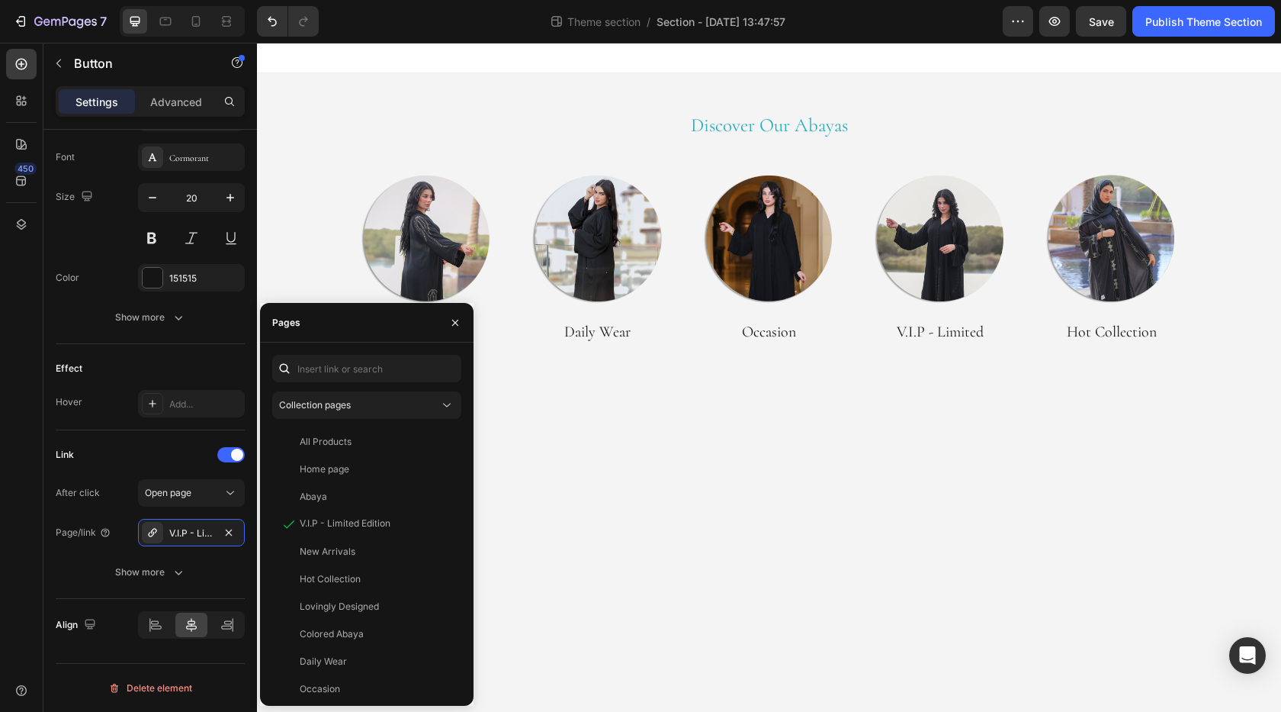
click at [609, 509] on body "Discover Our Abayas Heading Row Image Hot Collection Button Image Daily Wear Bu…" at bounding box center [769, 377] width 1024 height 669
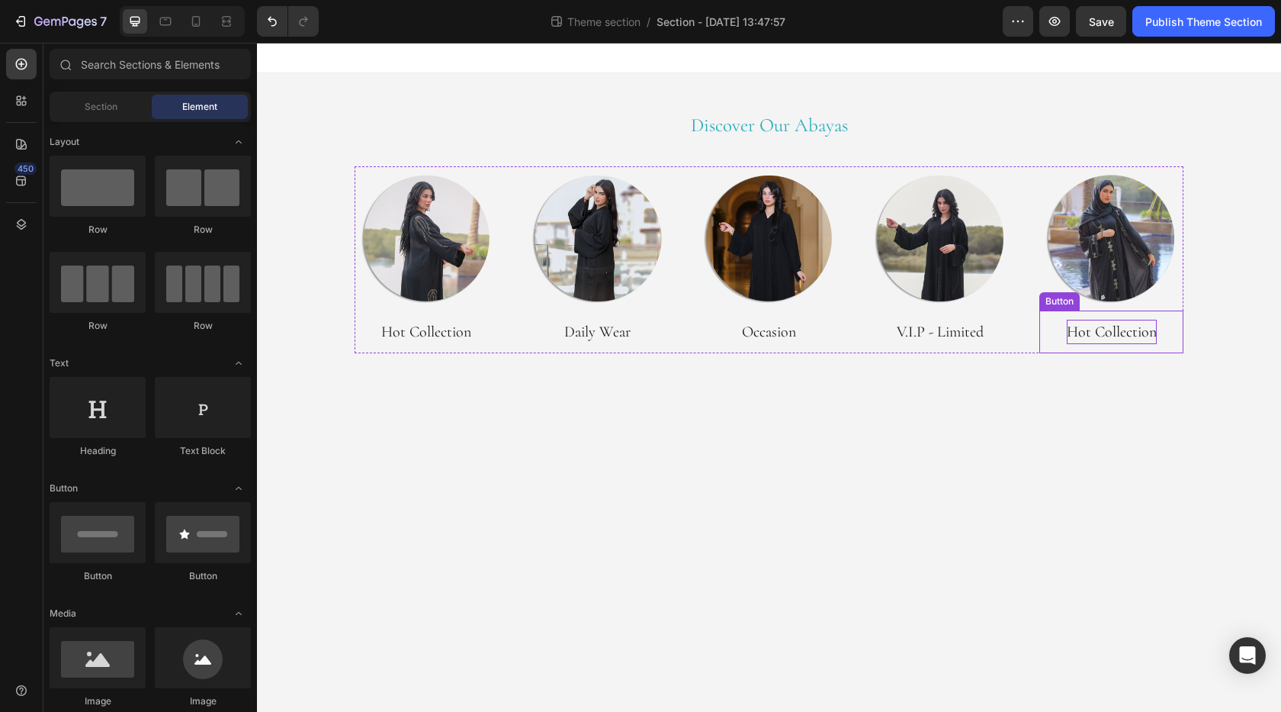
click at [1126, 335] on p "Hot Collection" at bounding box center [1112, 332] width 90 height 24
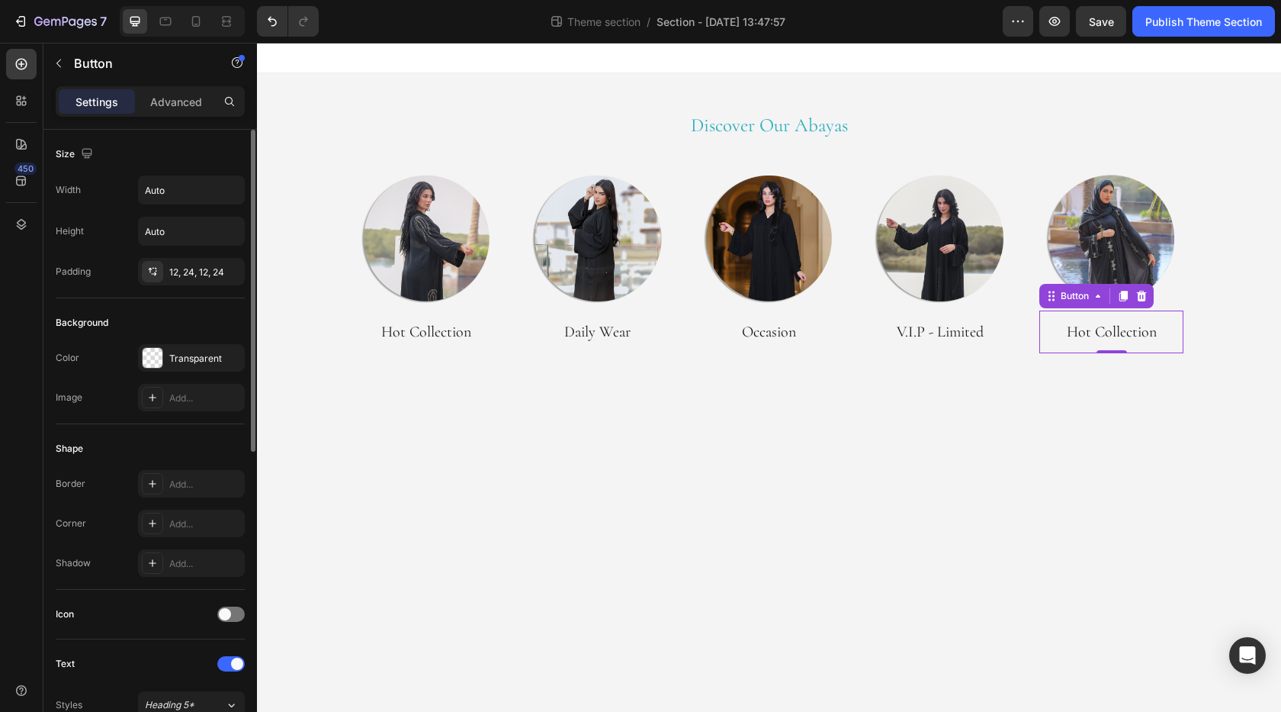
scroll to position [381, 0]
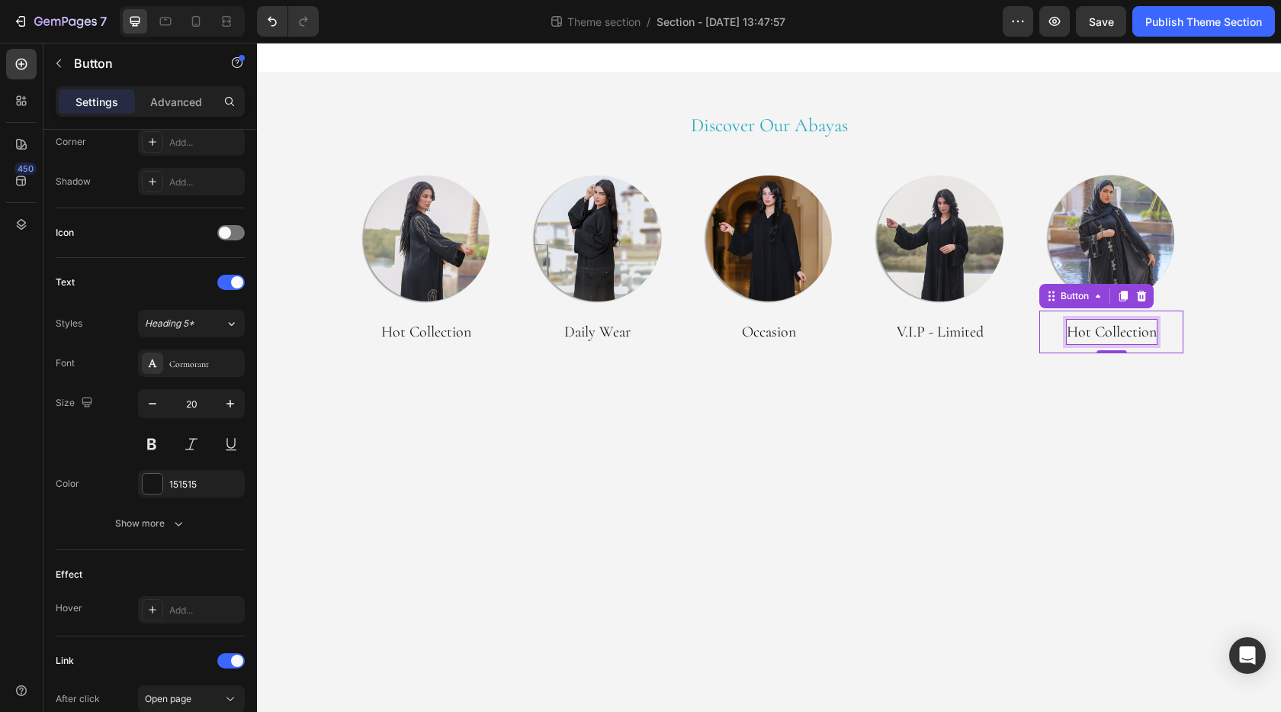
click at [1125, 328] on p "Hot Collection" at bounding box center [1112, 332] width 90 height 24
click at [1079, 430] on body "Discover Our Abayas Heading Row Image Hot Collection Button Image Daily Wear Bu…" at bounding box center [769, 377] width 1024 height 669
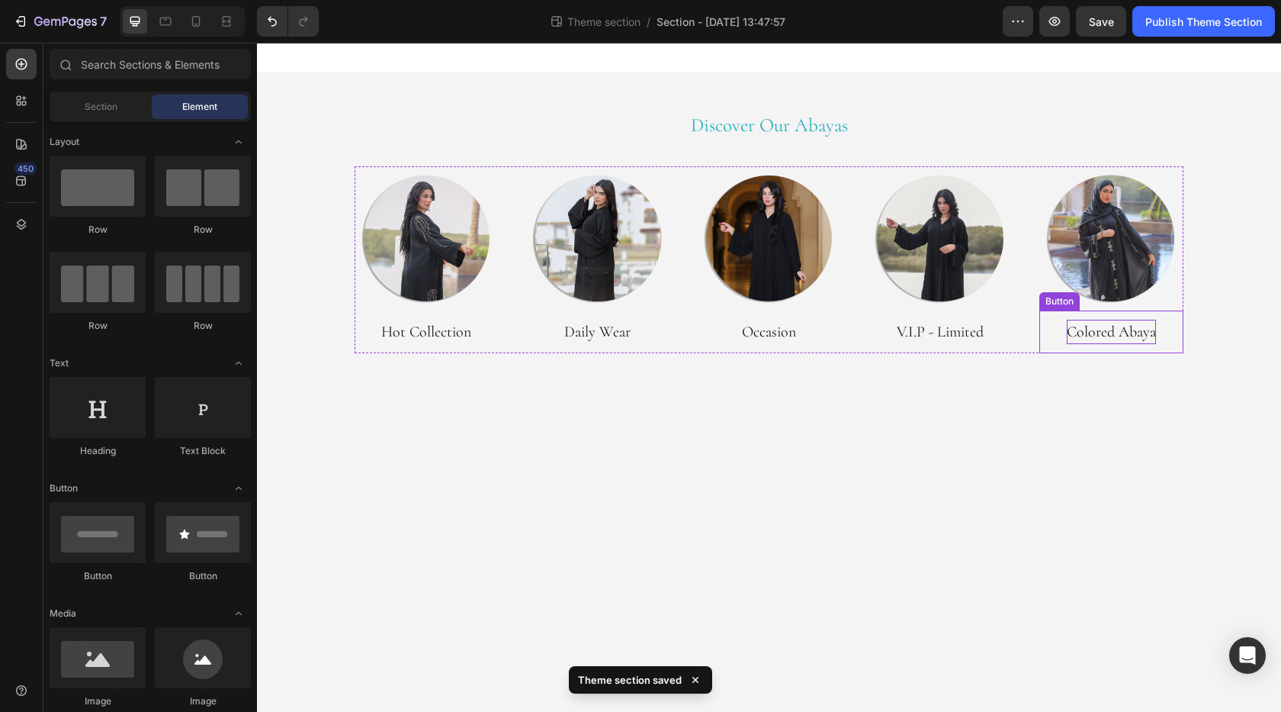
click at [1112, 335] on p "Colored Abaya" at bounding box center [1111, 332] width 89 height 24
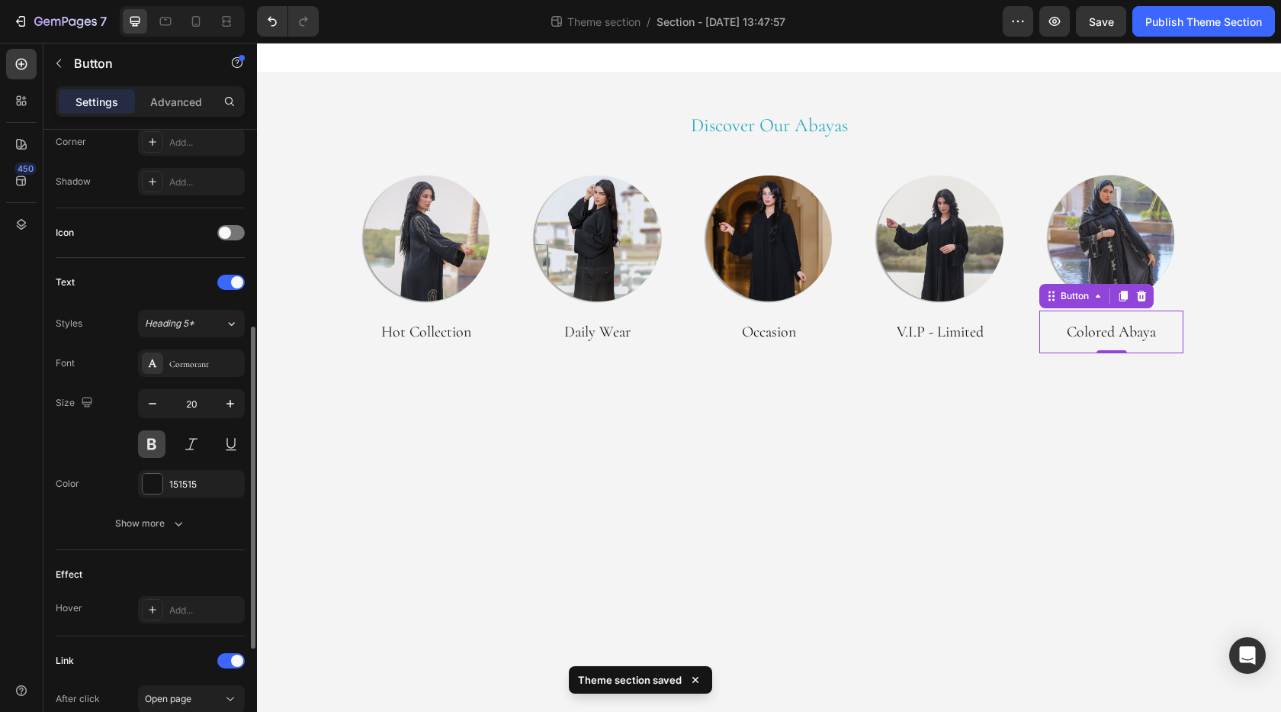
scroll to position [587, 0]
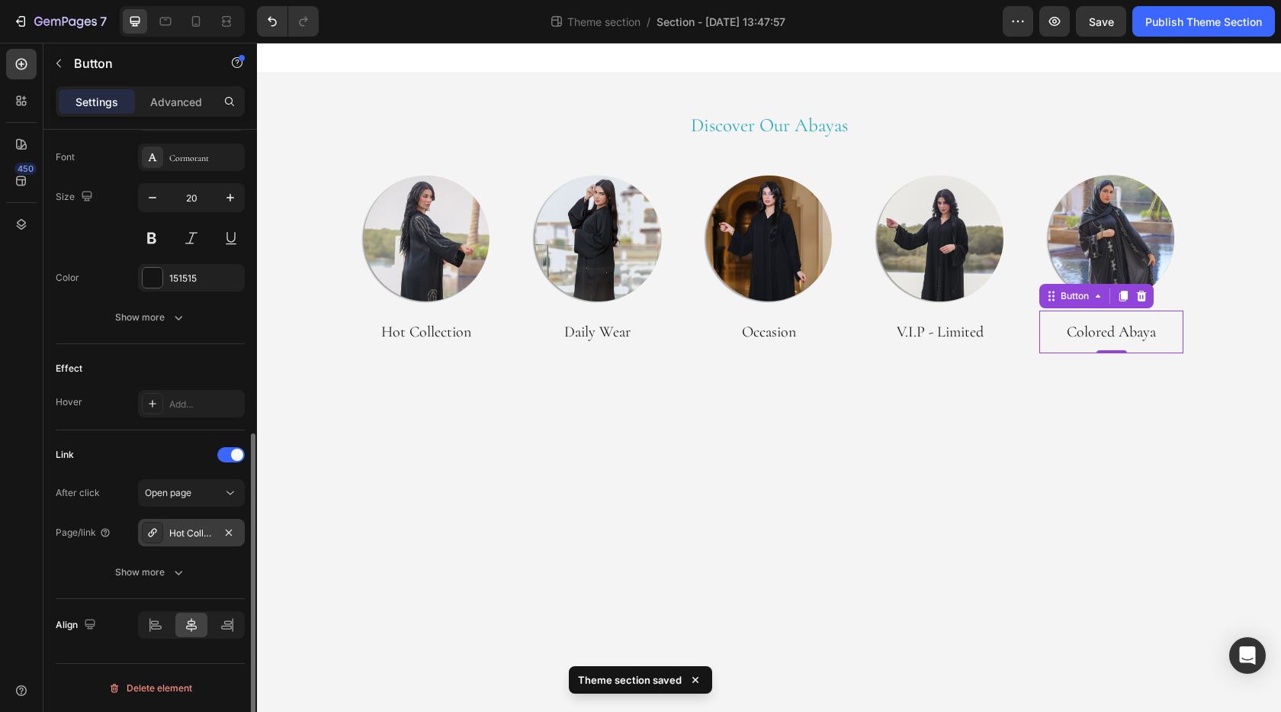
click at [188, 530] on div "Hot Collection" at bounding box center [191, 533] width 44 height 14
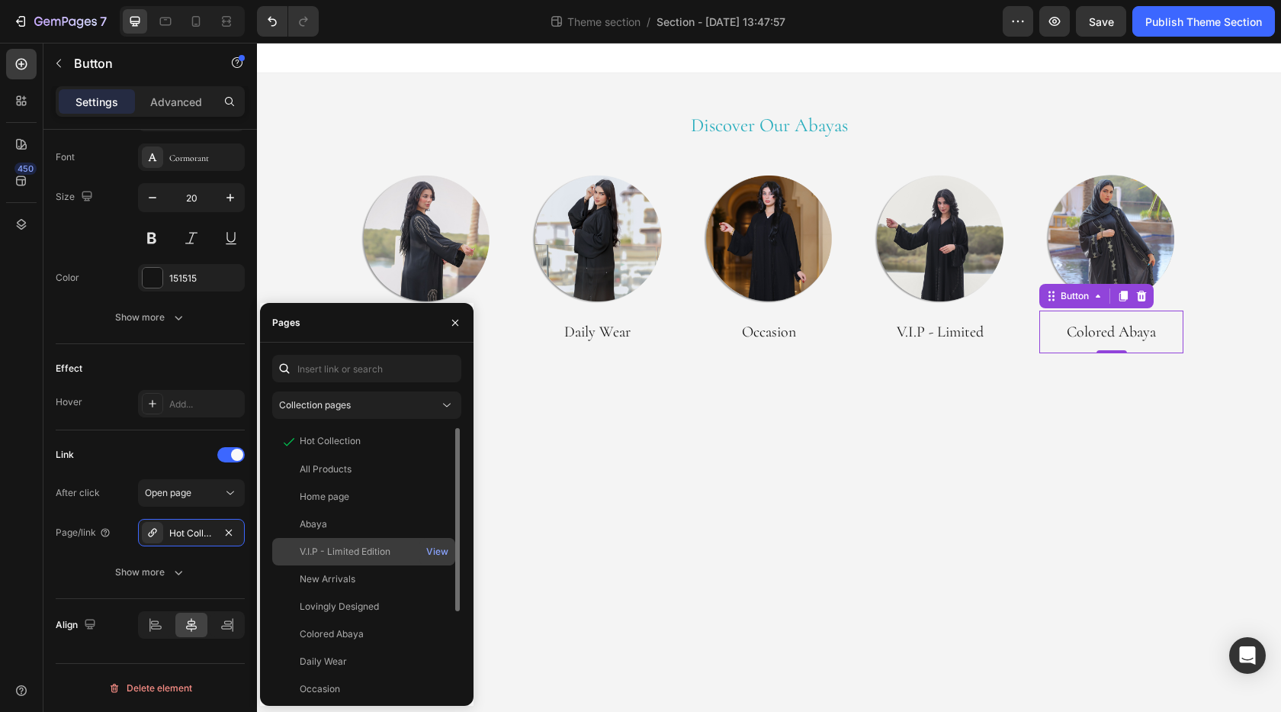
scroll to position [76, 0]
click at [351, 552] on div "Colored Abaya" at bounding box center [332, 558] width 64 height 14
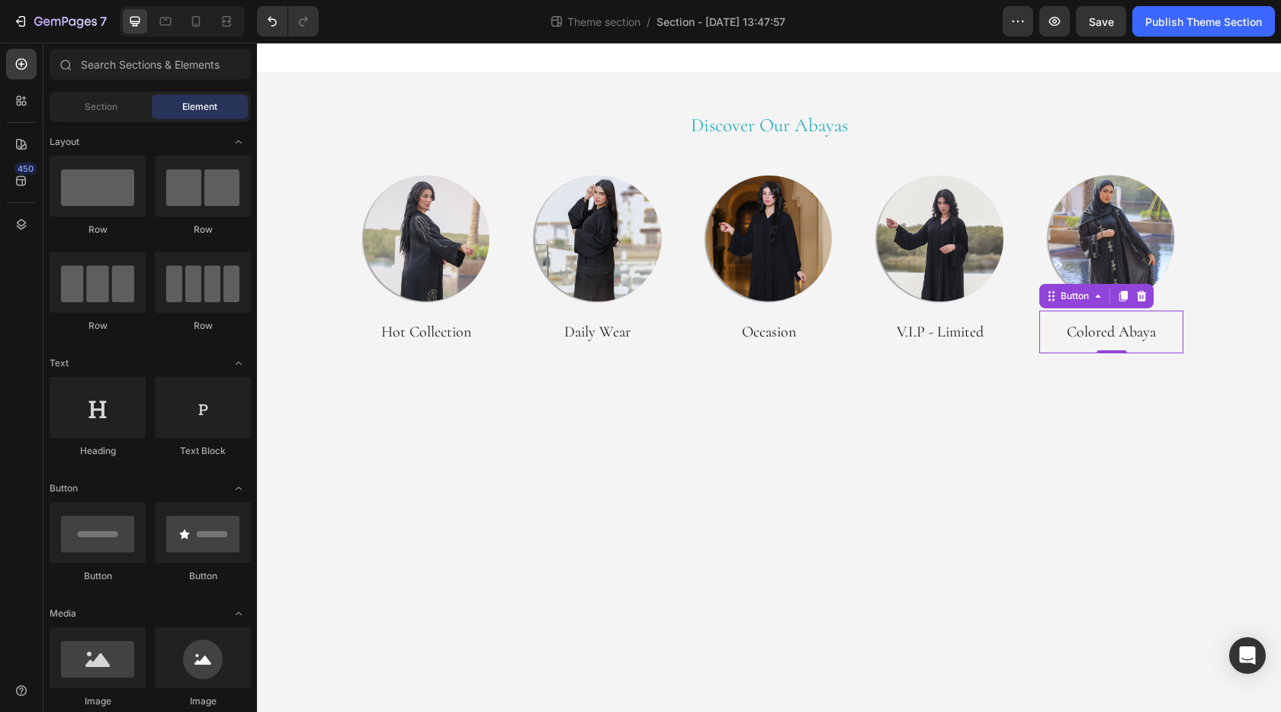
click at [683, 499] on body "Discover Our Abayas Heading Row Image Hot Collection Button Image Daily Wear Bu…" at bounding box center [769, 377] width 1024 height 669
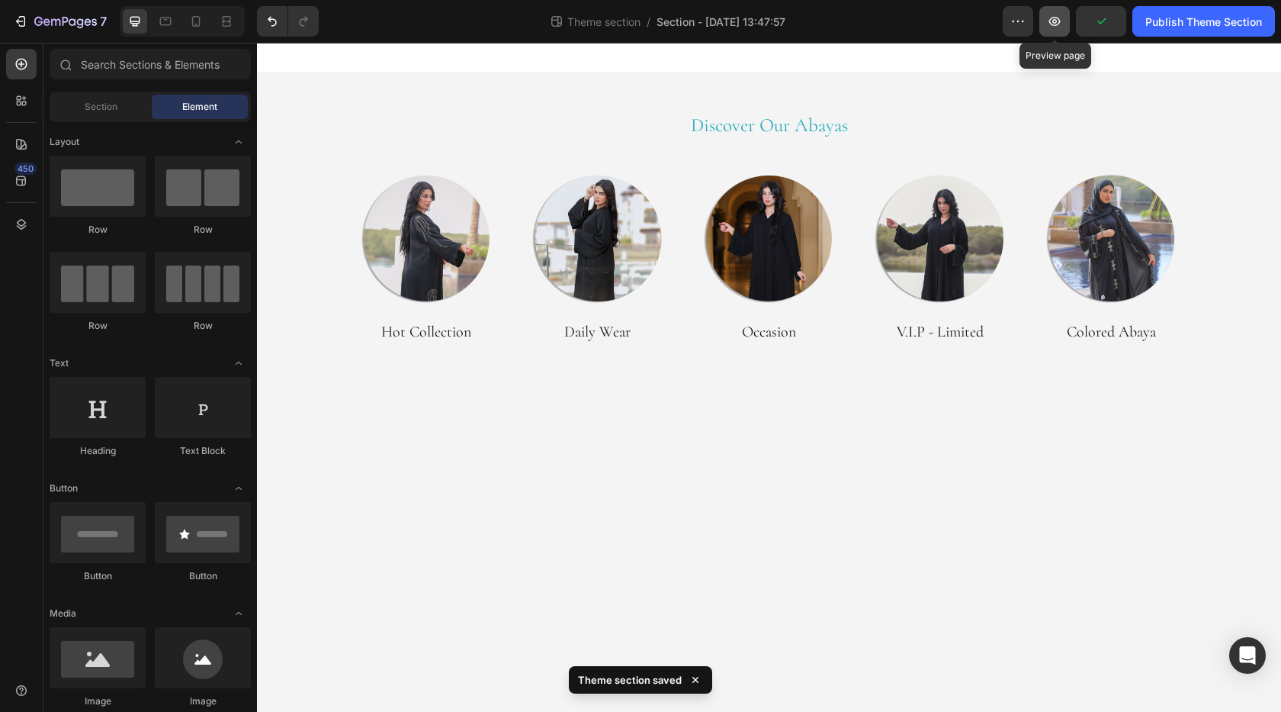
click at [1055, 28] on icon "button" at bounding box center [1054, 21] width 15 height 15
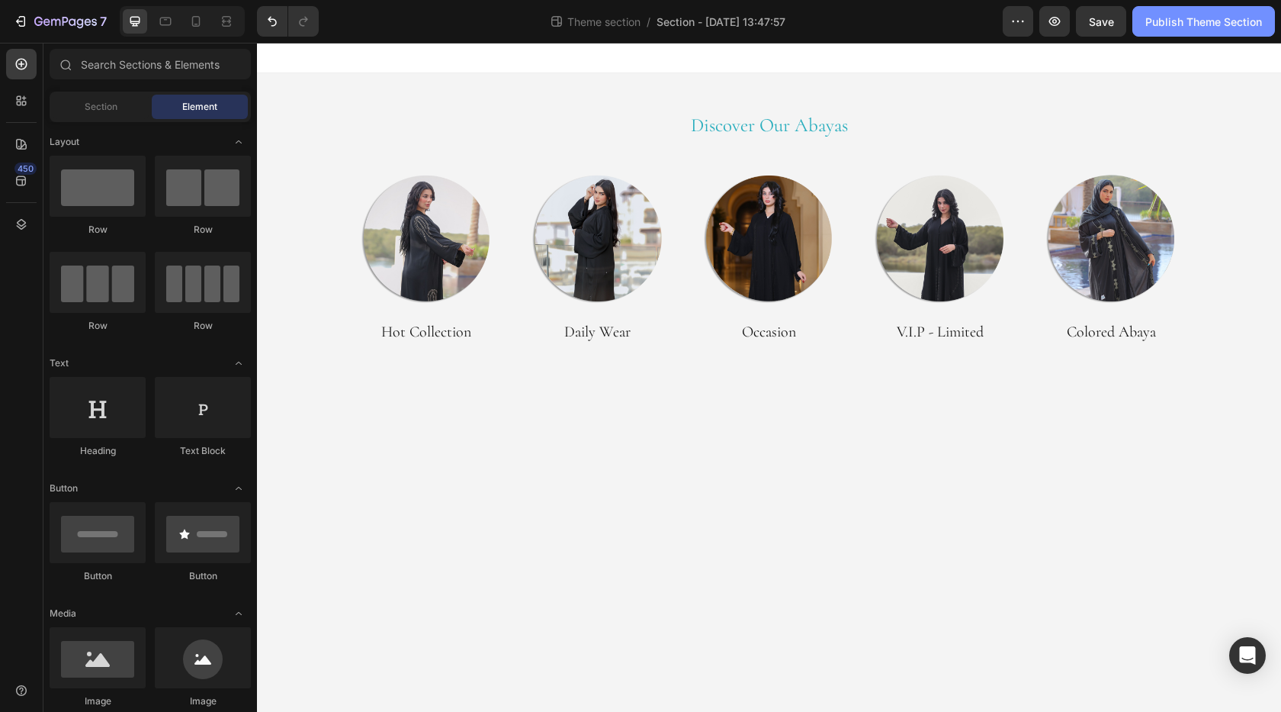
click at [1183, 34] on button "Publish Theme Section" at bounding box center [1204, 21] width 143 height 31
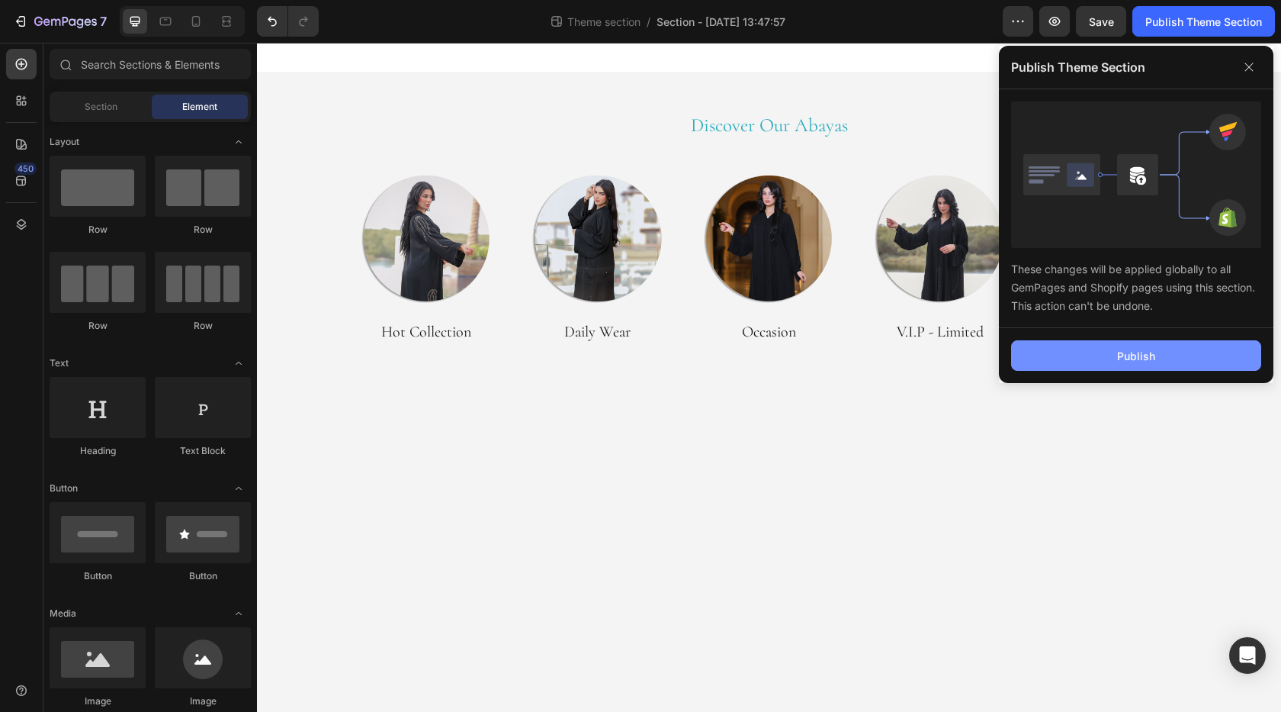
click at [1137, 360] on div "Publish" at bounding box center [1136, 356] width 38 height 16
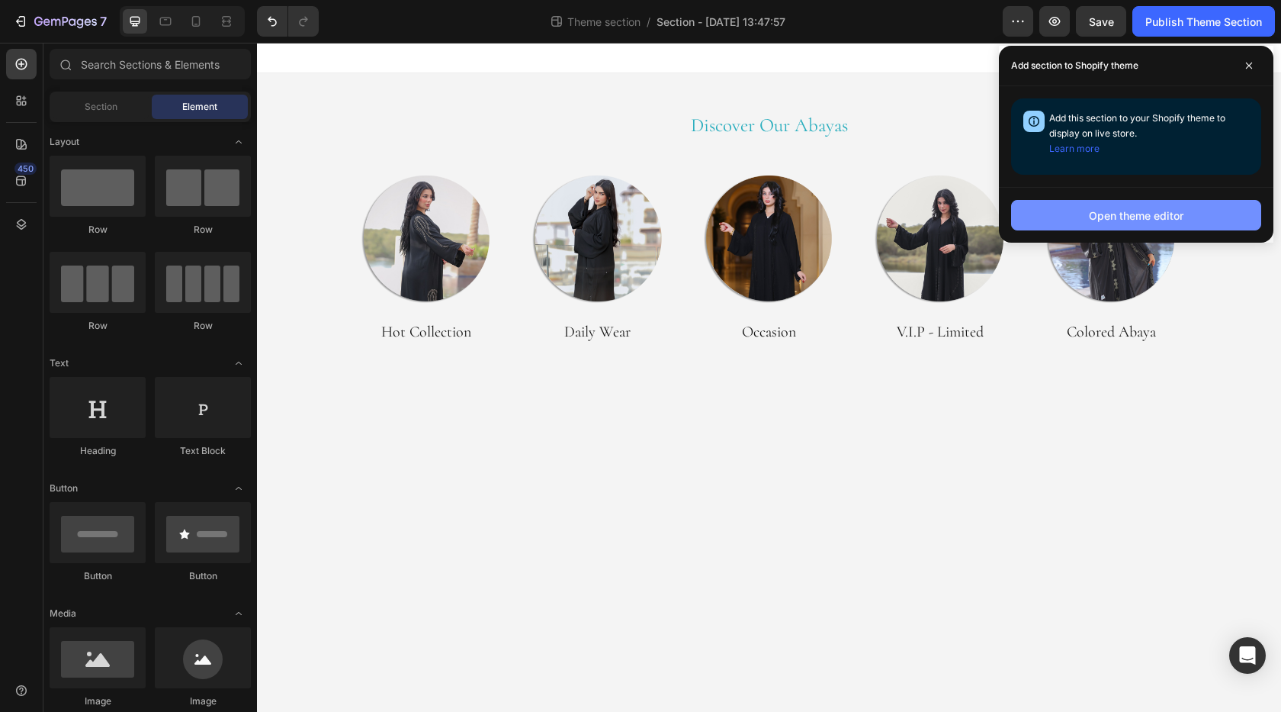
click at [1111, 223] on div "Open theme editor" at bounding box center [1136, 215] width 95 height 16
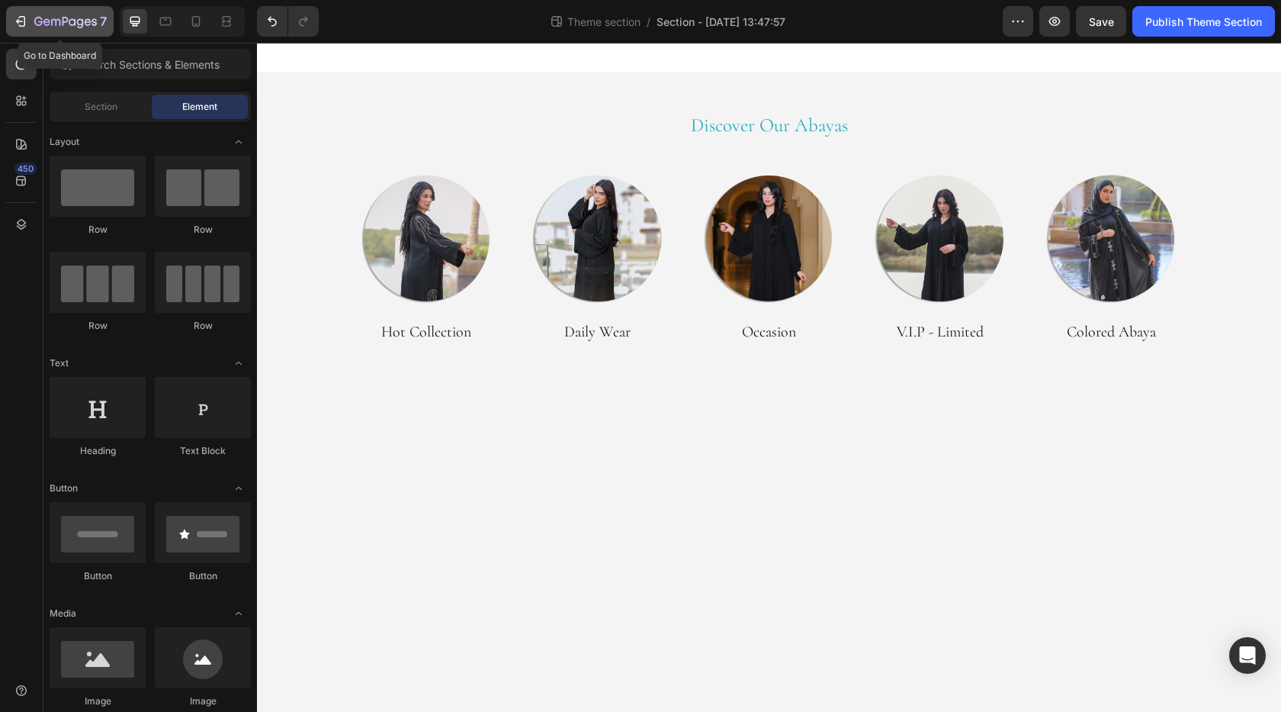
click at [13, 18] on icon "button" at bounding box center [20, 21] width 15 height 15
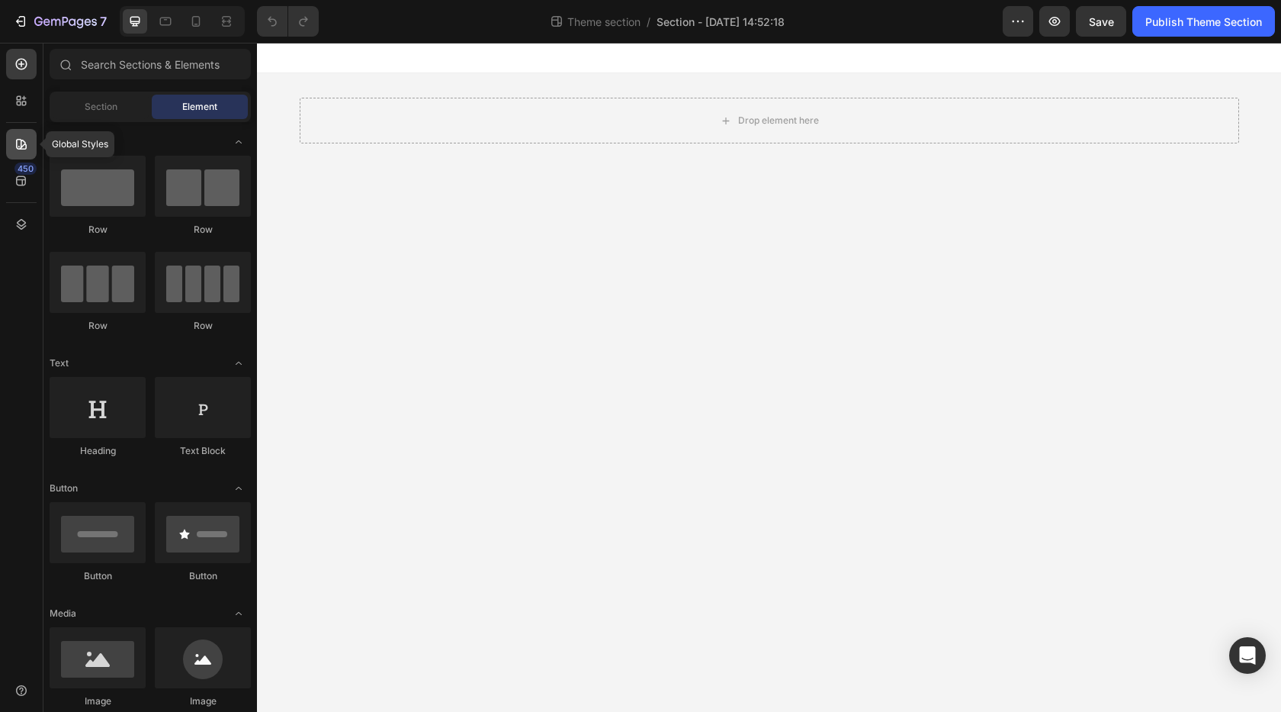
click at [18, 147] on icon at bounding box center [21, 144] width 15 height 15
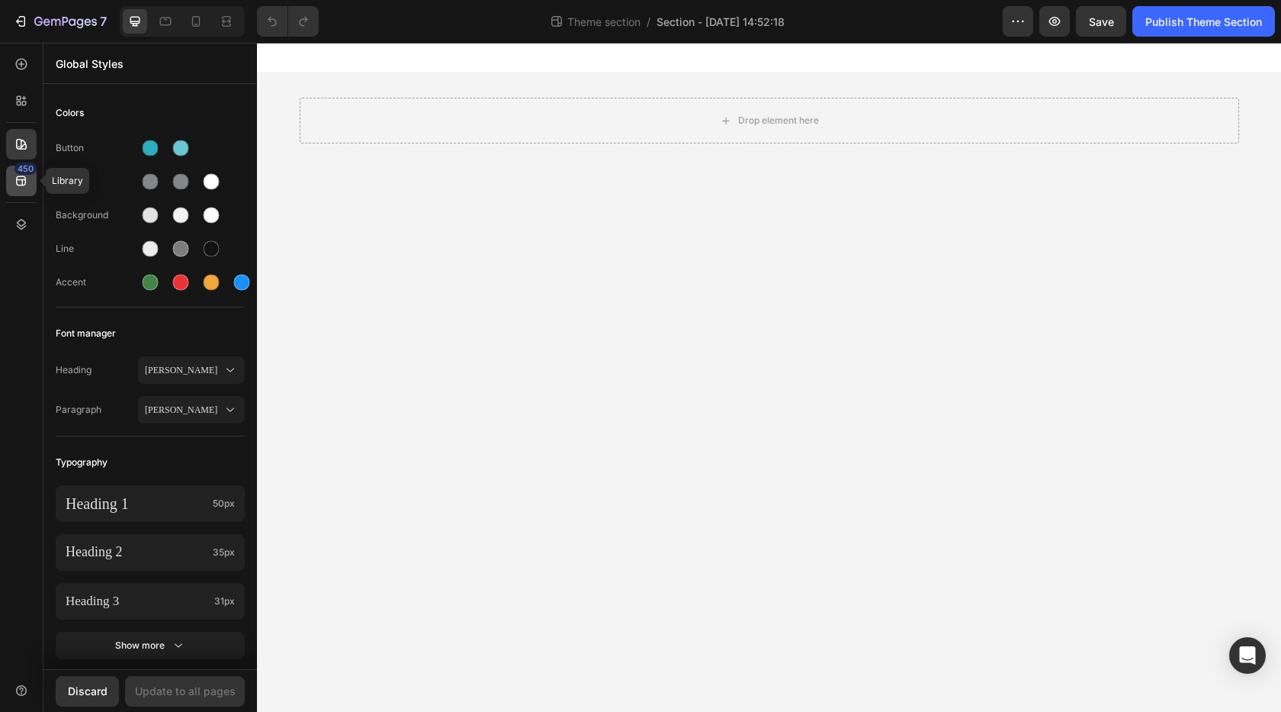
click at [26, 184] on icon at bounding box center [21, 180] width 15 height 15
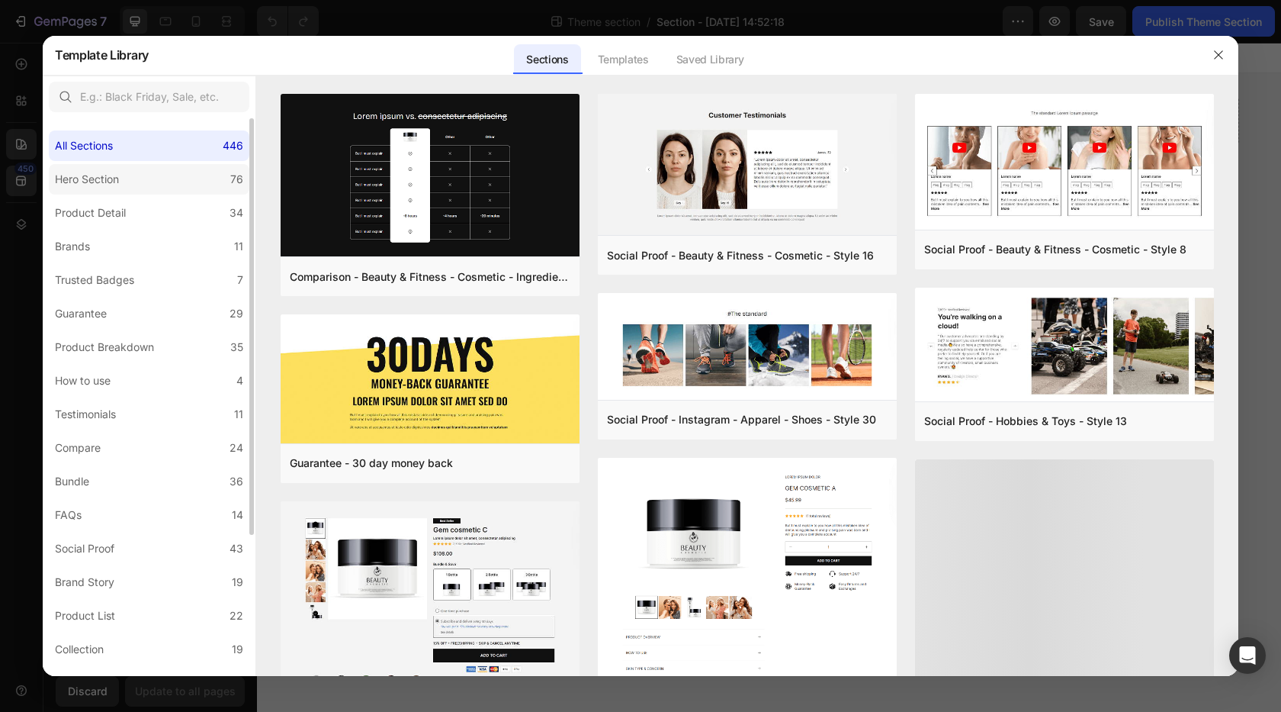
click at [104, 181] on div "Hero Section" at bounding box center [87, 179] width 64 height 18
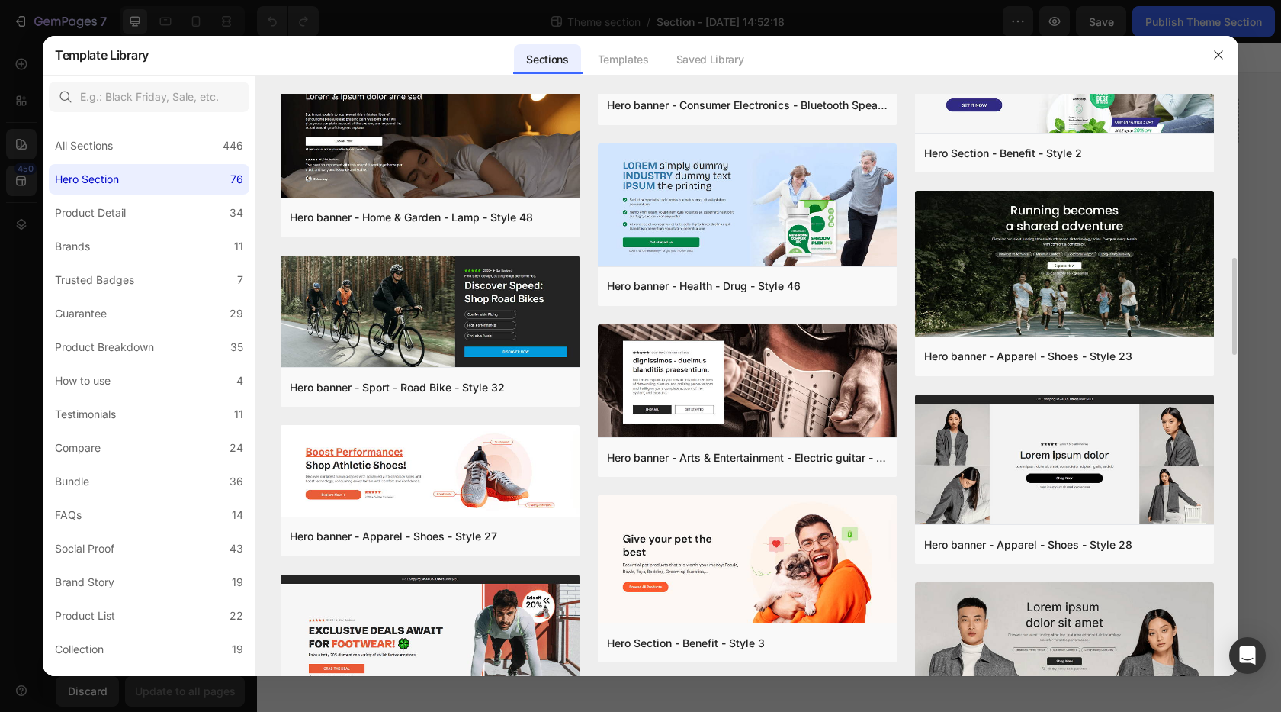
scroll to position [1443, 0]
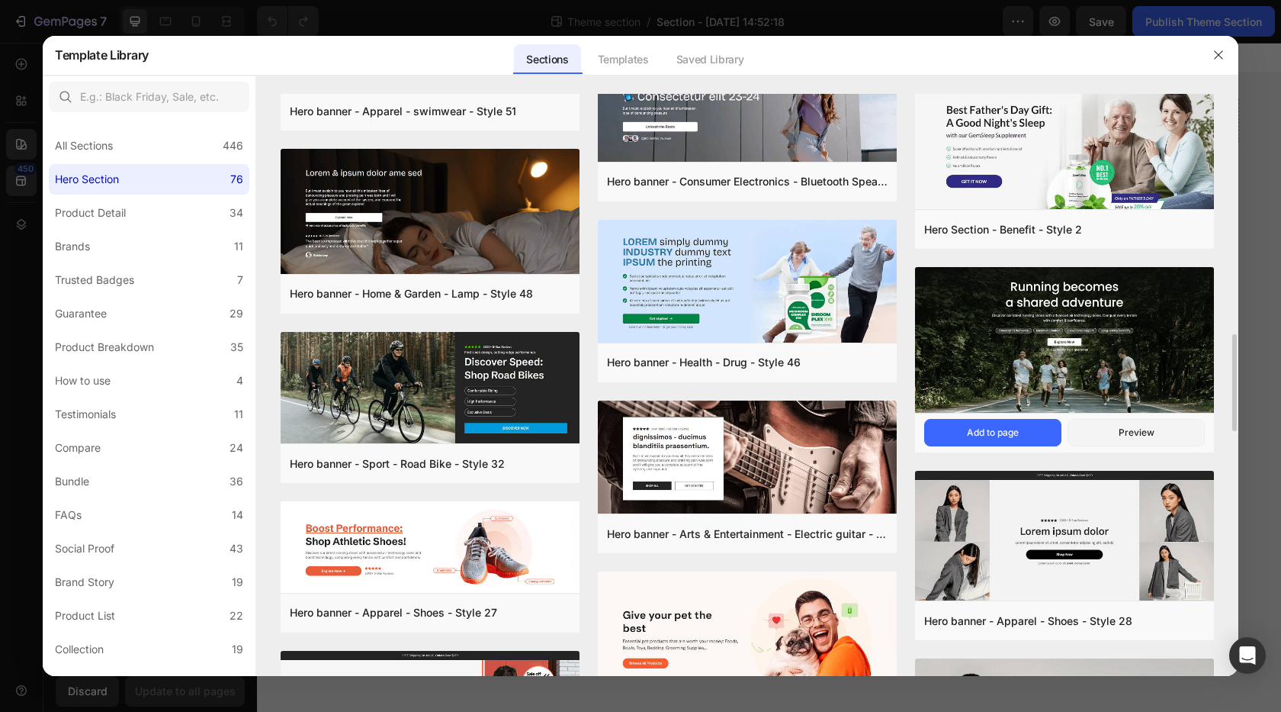
click at [1018, 384] on img at bounding box center [1064, 341] width 299 height 148
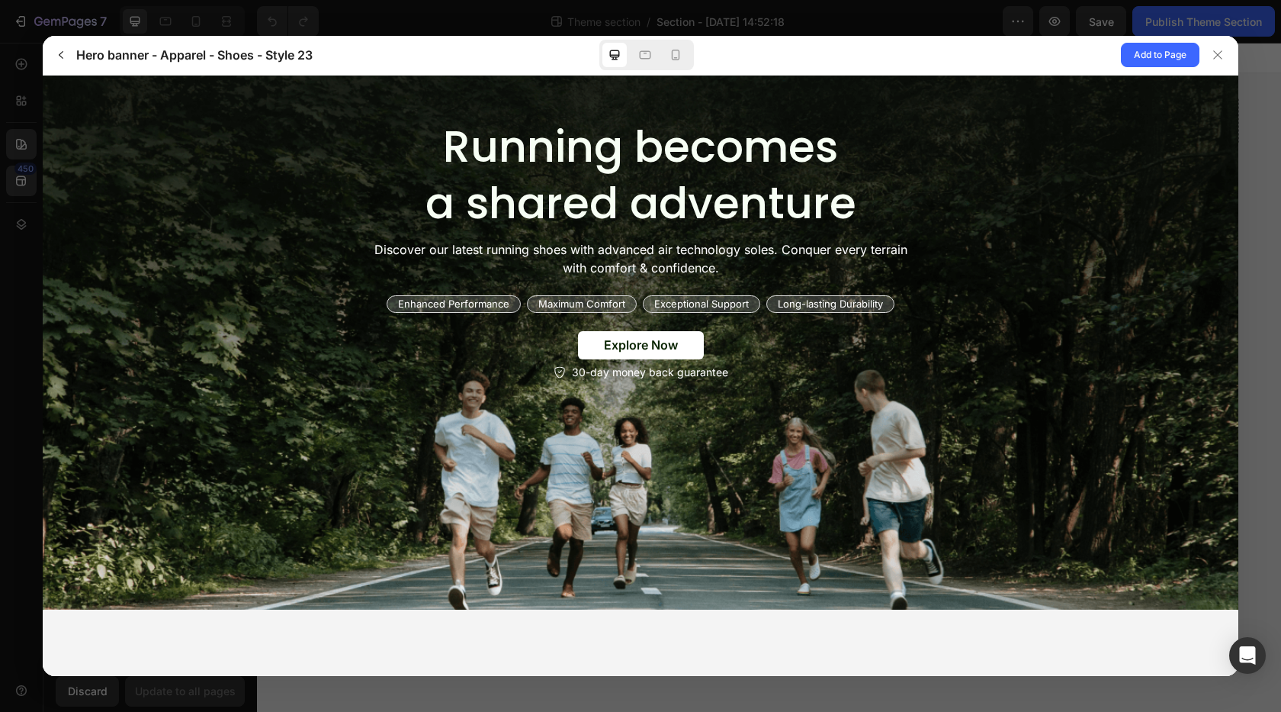
scroll to position [0, 0]
click at [676, 50] on icon at bounding box center [676, 55] width 8 height 11
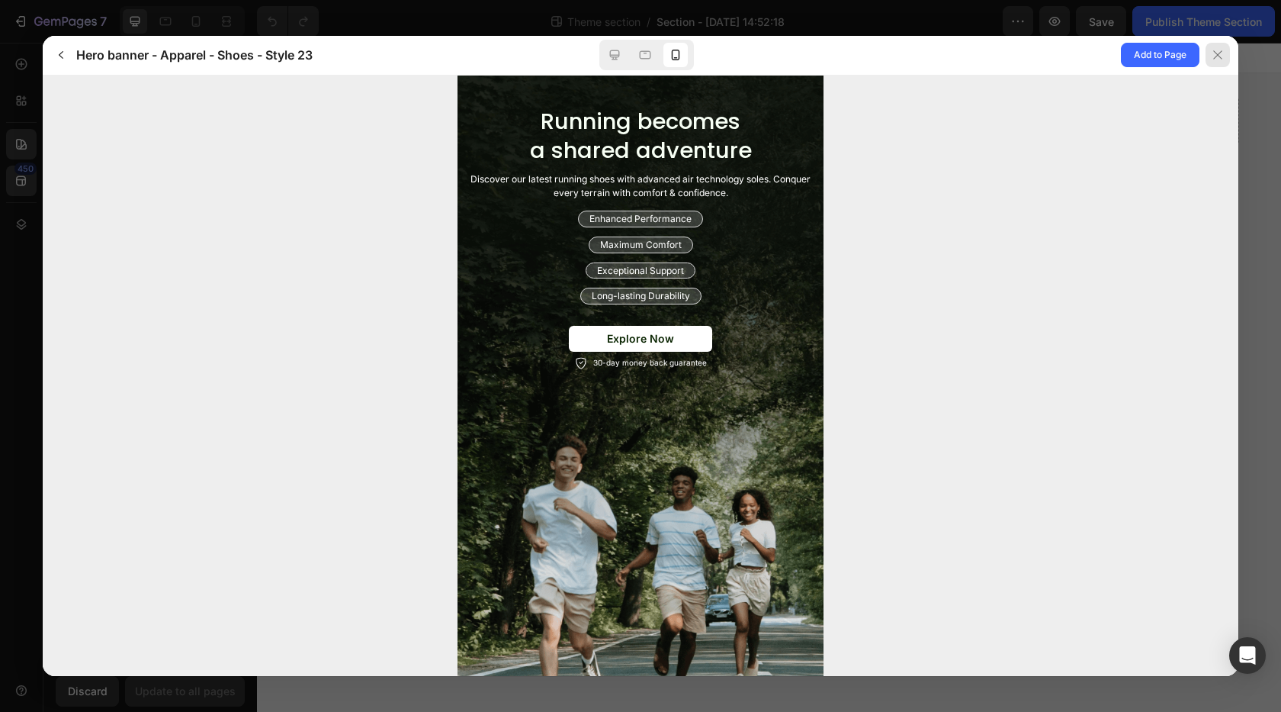
click at [1222, 52] on icon at bounding box center [1218, 55] width 12 height 12
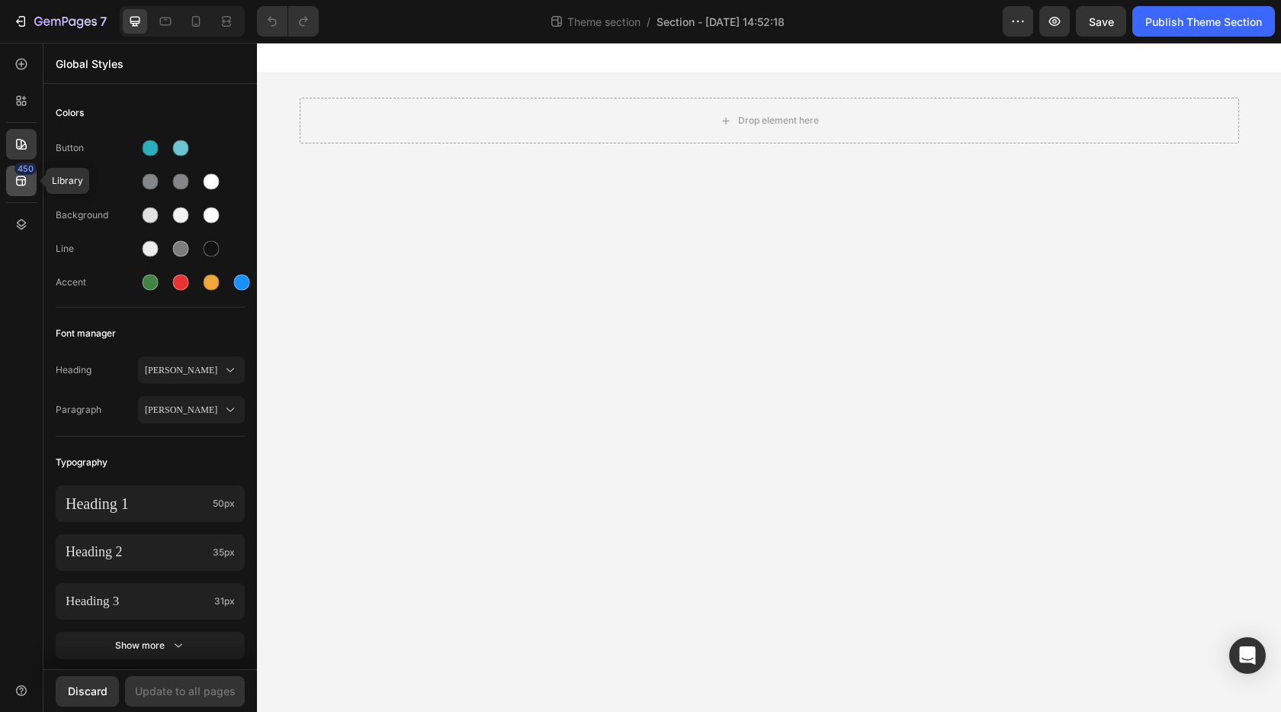
click at [27, 178] on icon at bounding box center [21, 180] width 15 height 15
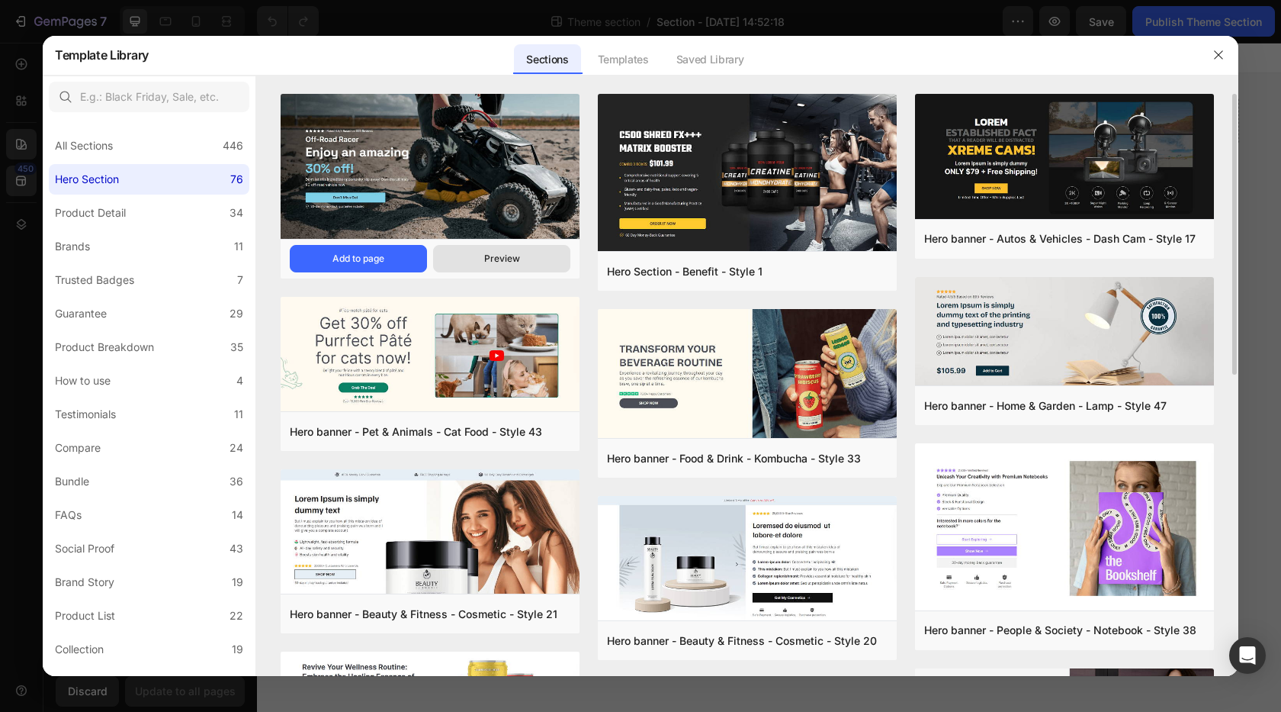
click at [490, 253] on div "Preview" at bounding box center [502, 259] width 36 height 14
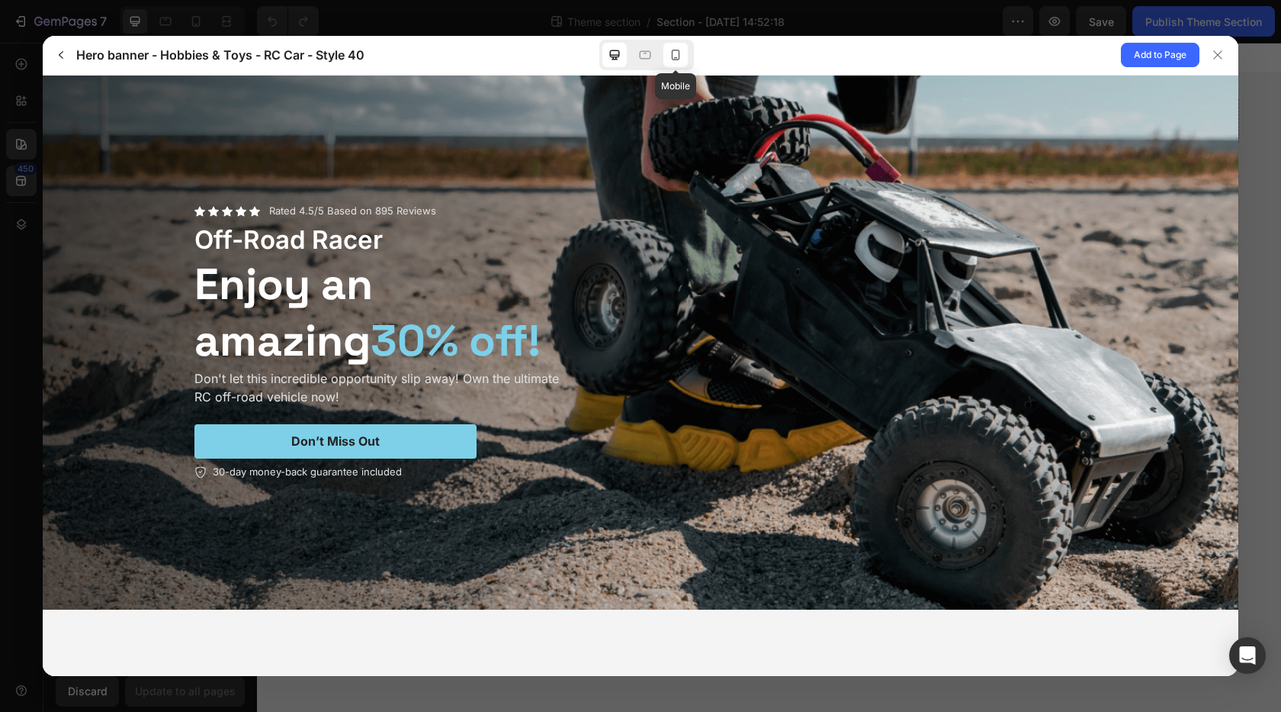
click at [677, 63] on icon at bounding box center [675, 54] width 15 height 15
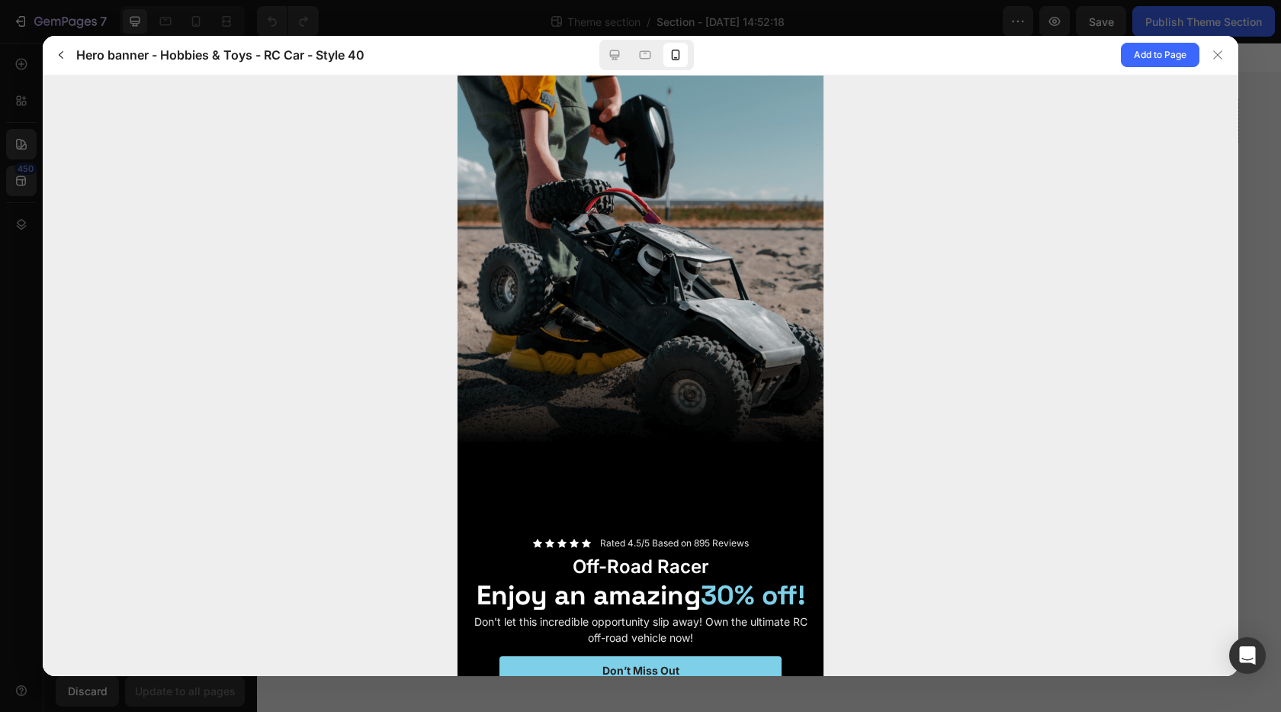
scroll to position [30, 0]
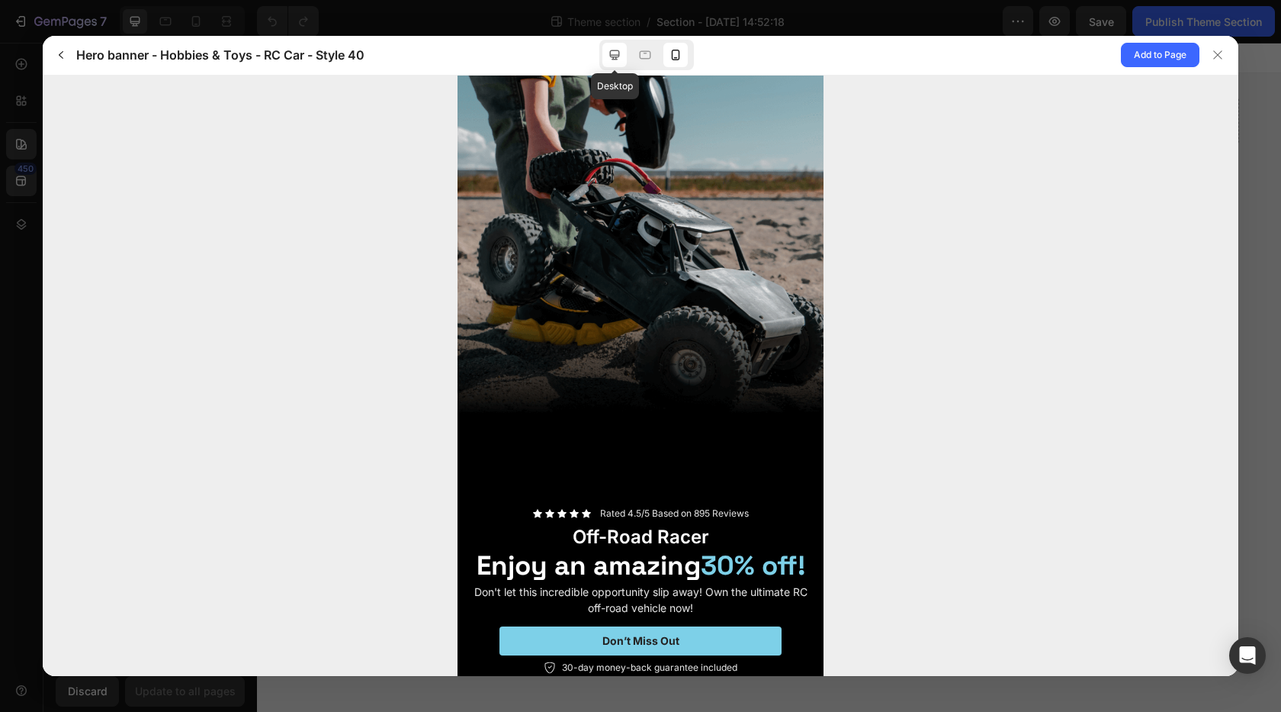
click at [616, 59] on icon at bounding box center [615, 55] width 10 height 10
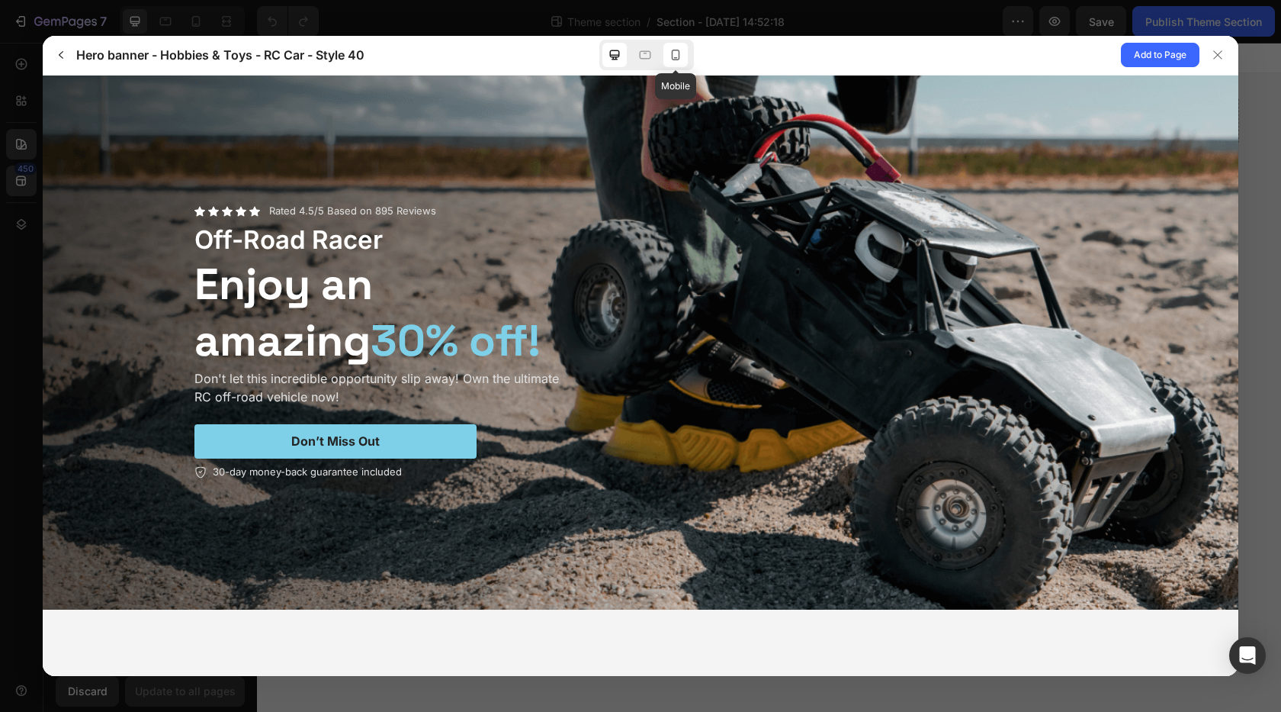
click at [680, 59] on icon at bounding box center [675, 54] width 15 height 15
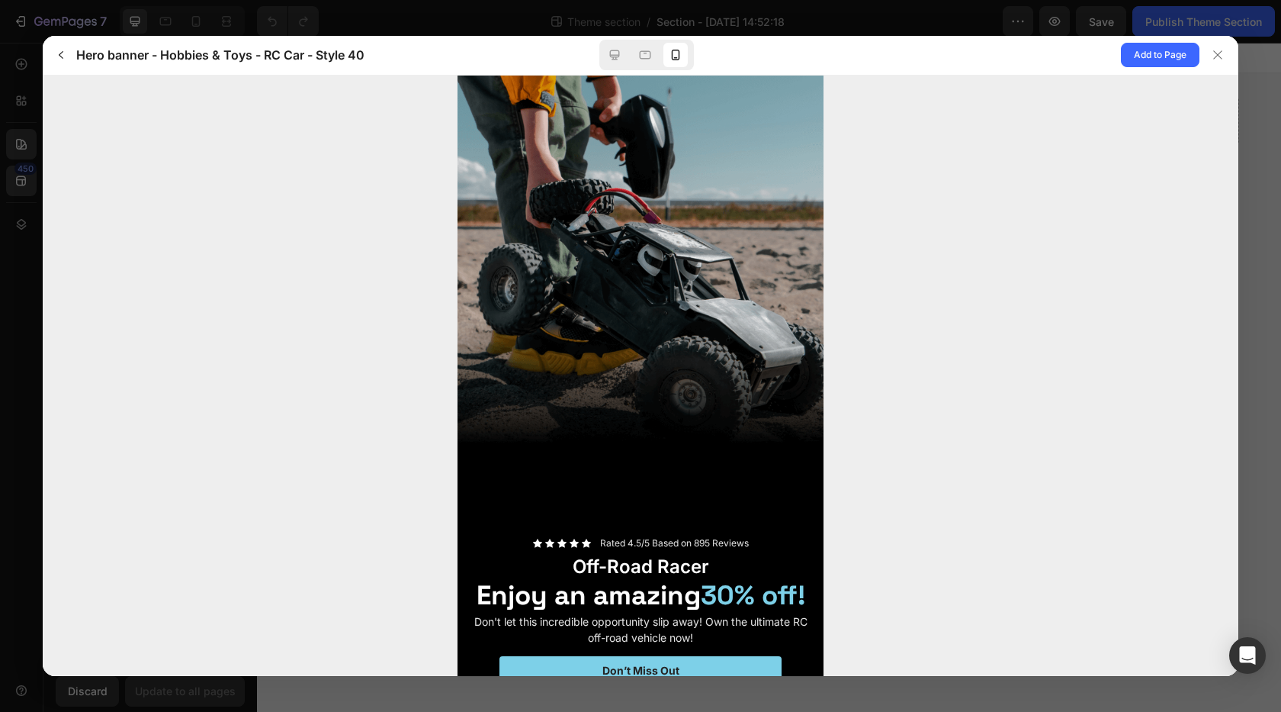
scroll to position [30, 0]
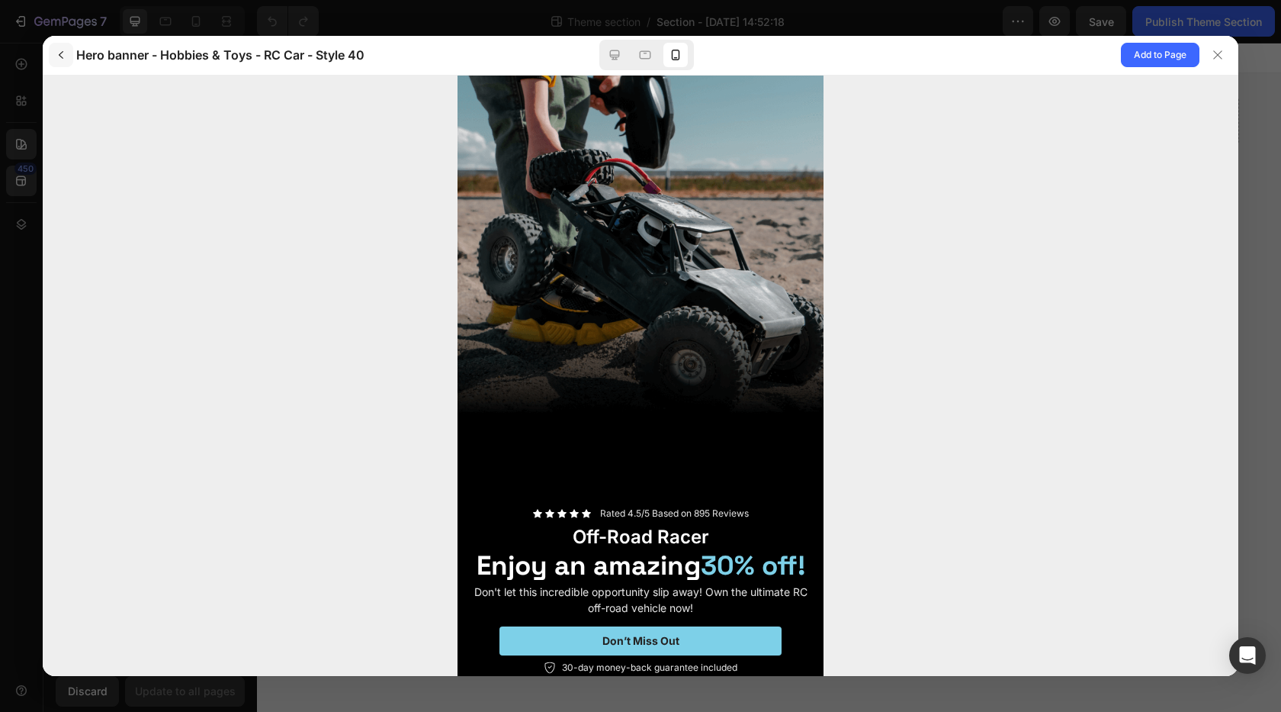
click at [66, 56] on icon "button" at bounding box center [61, 55] width 12 height 12
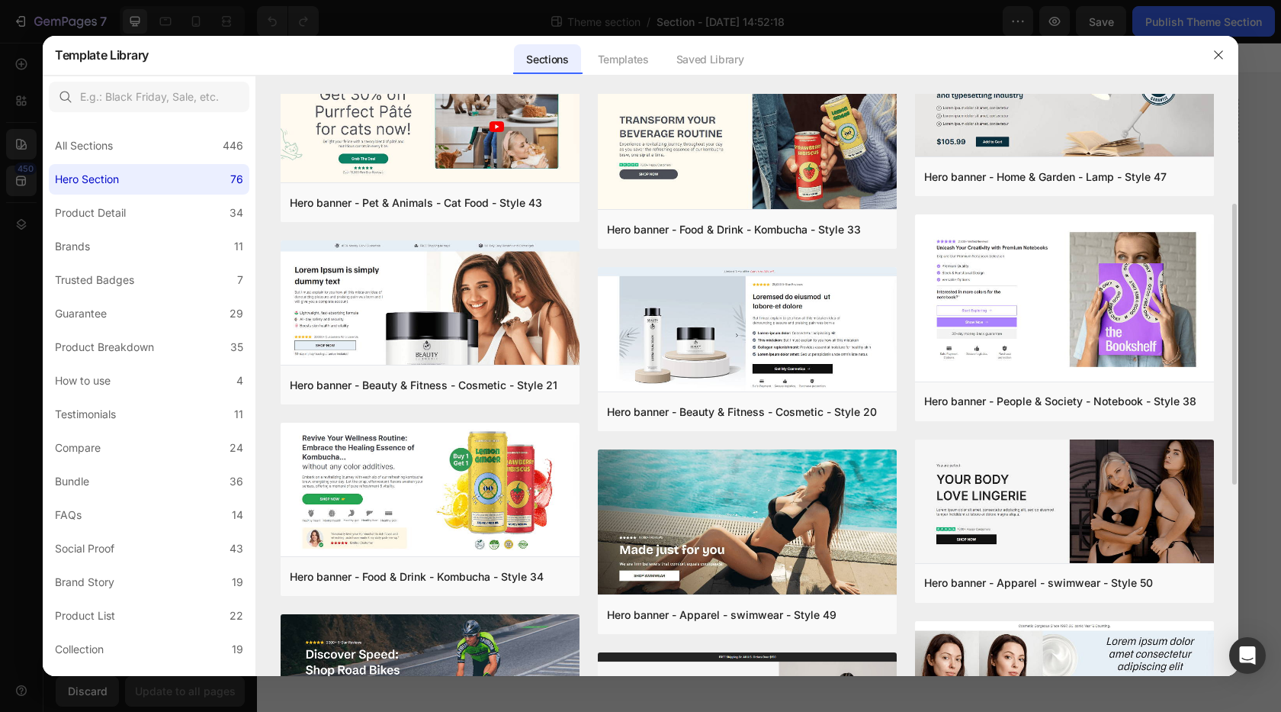
scroll to position [458, 0]
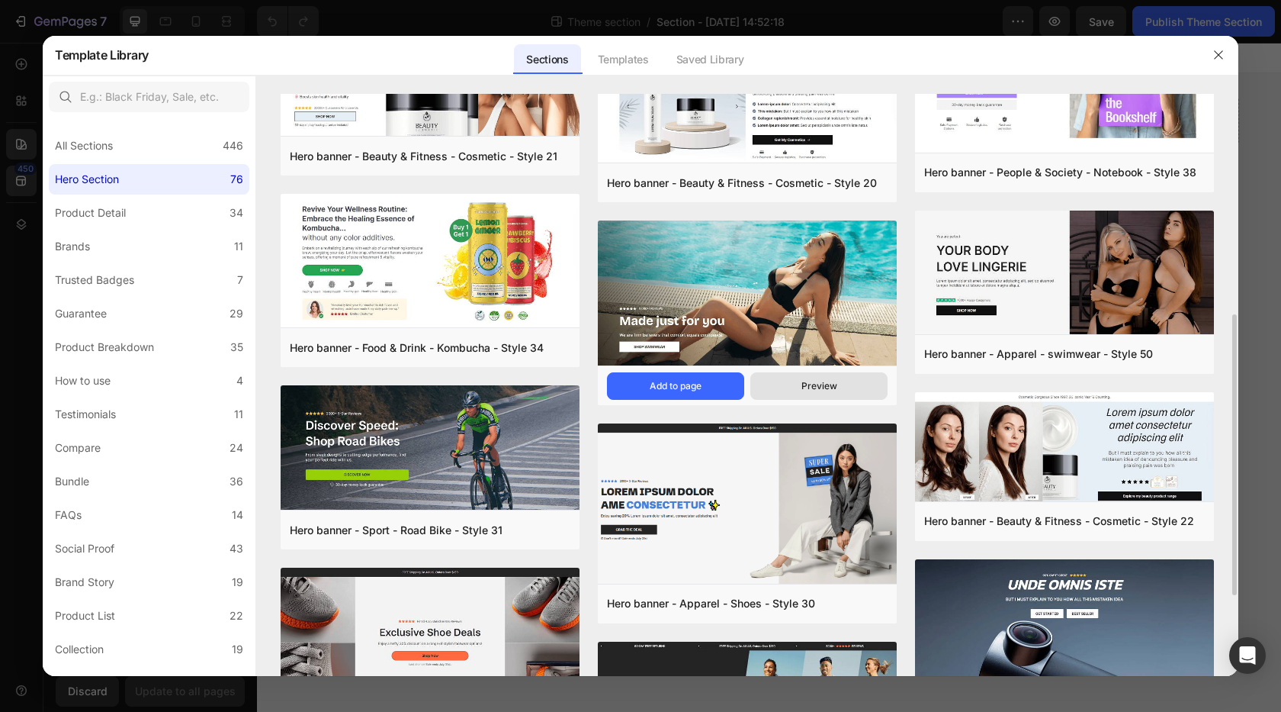
click at [822, 394] on button "Preview" at bounding box center [819, 385] width 137 height 27
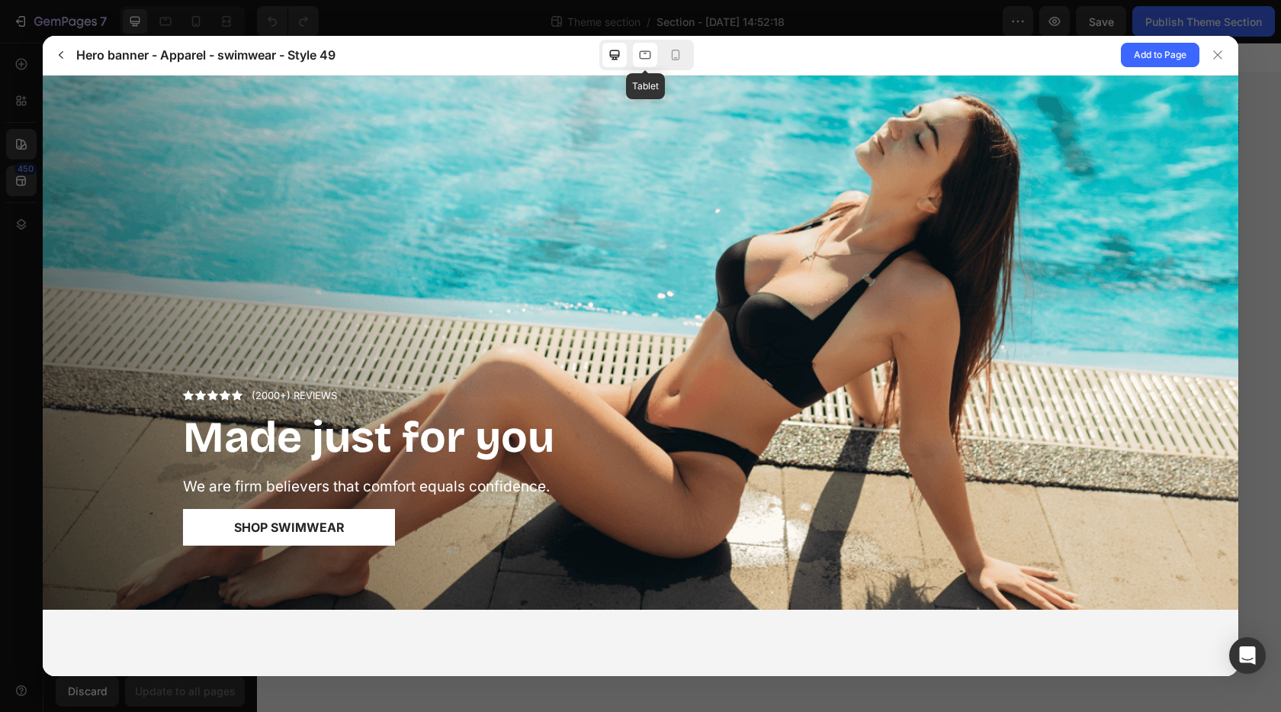
scroll to position [0, 0]
click at [650, 48] on icon at bounding box center [645, 54] width 15 height 15
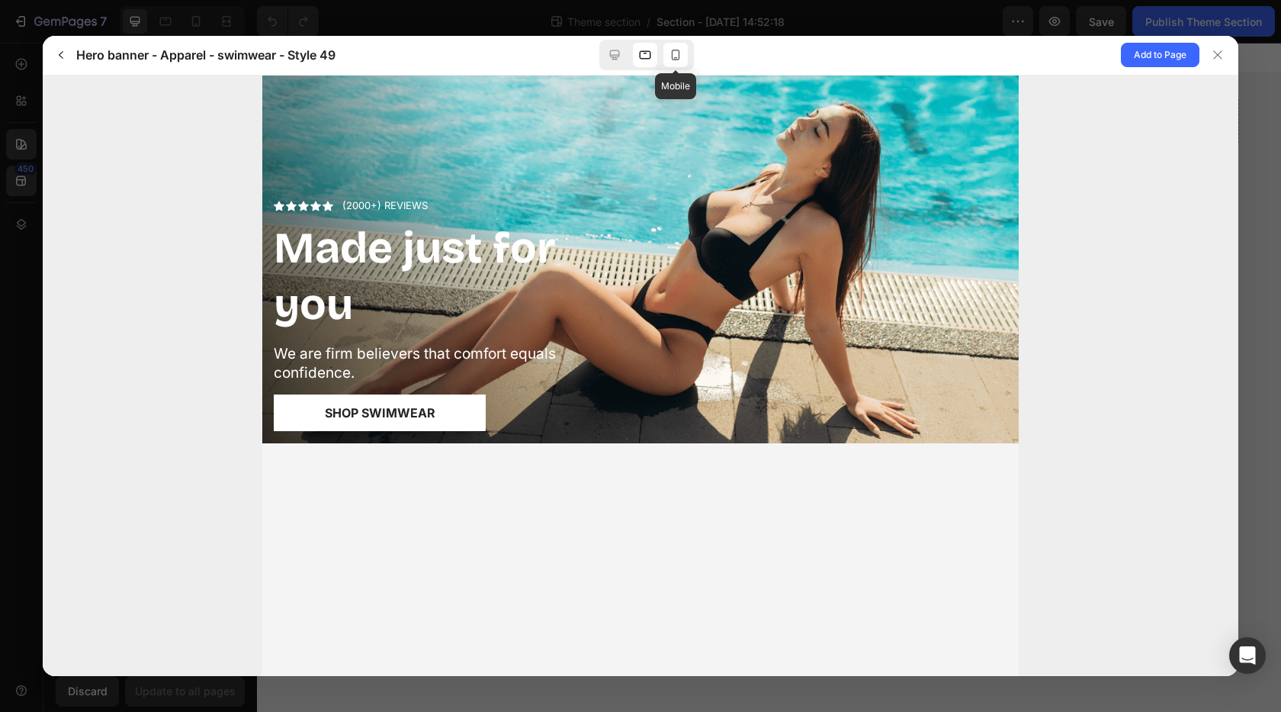
click at [670, 51] on icon at bounding box center [675, 54] width 15 height 15
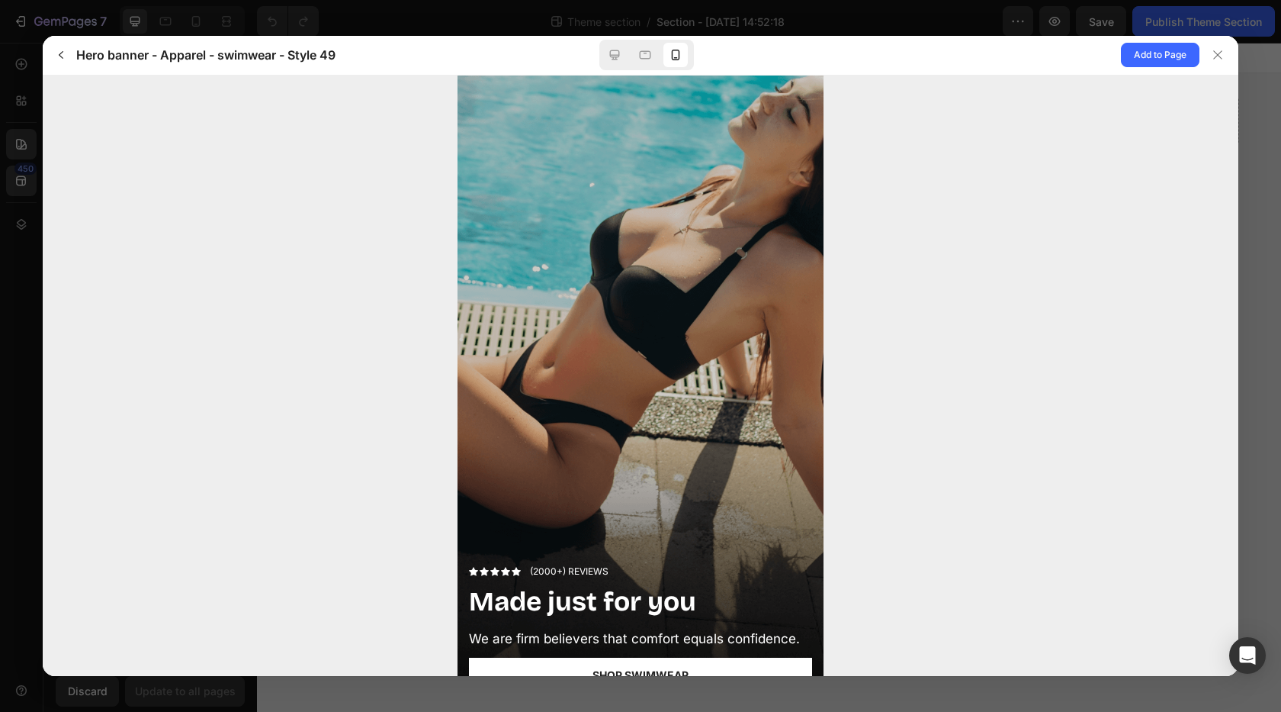
scroll to position [30, 0]
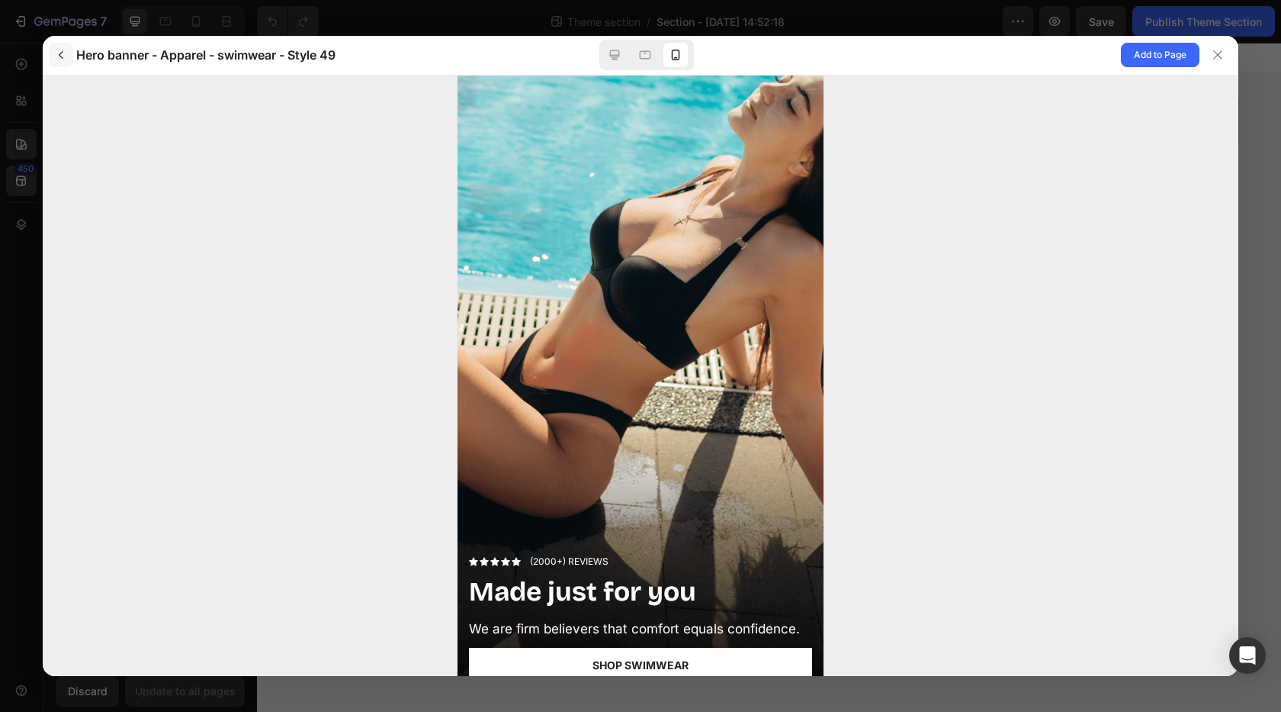
click at [57, 57] on icon "button" at bounding box center [61, 55] width 12 height 12
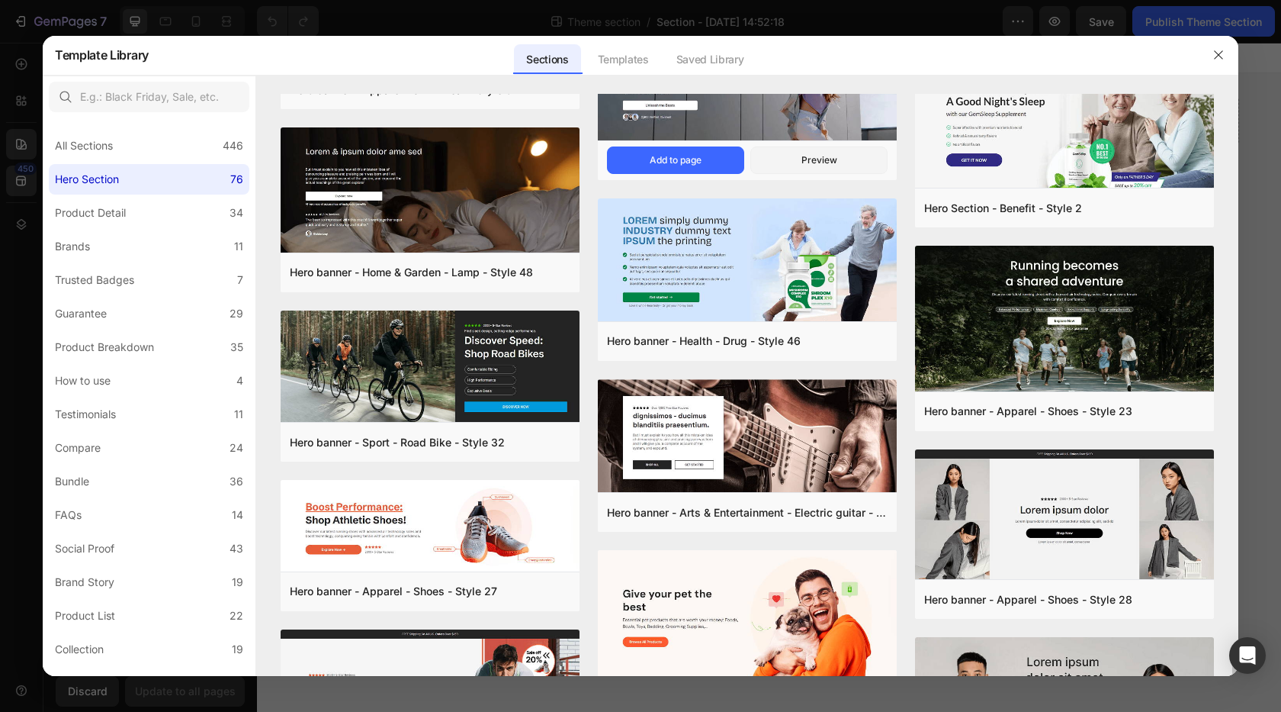
scroll to position [1693, 0]
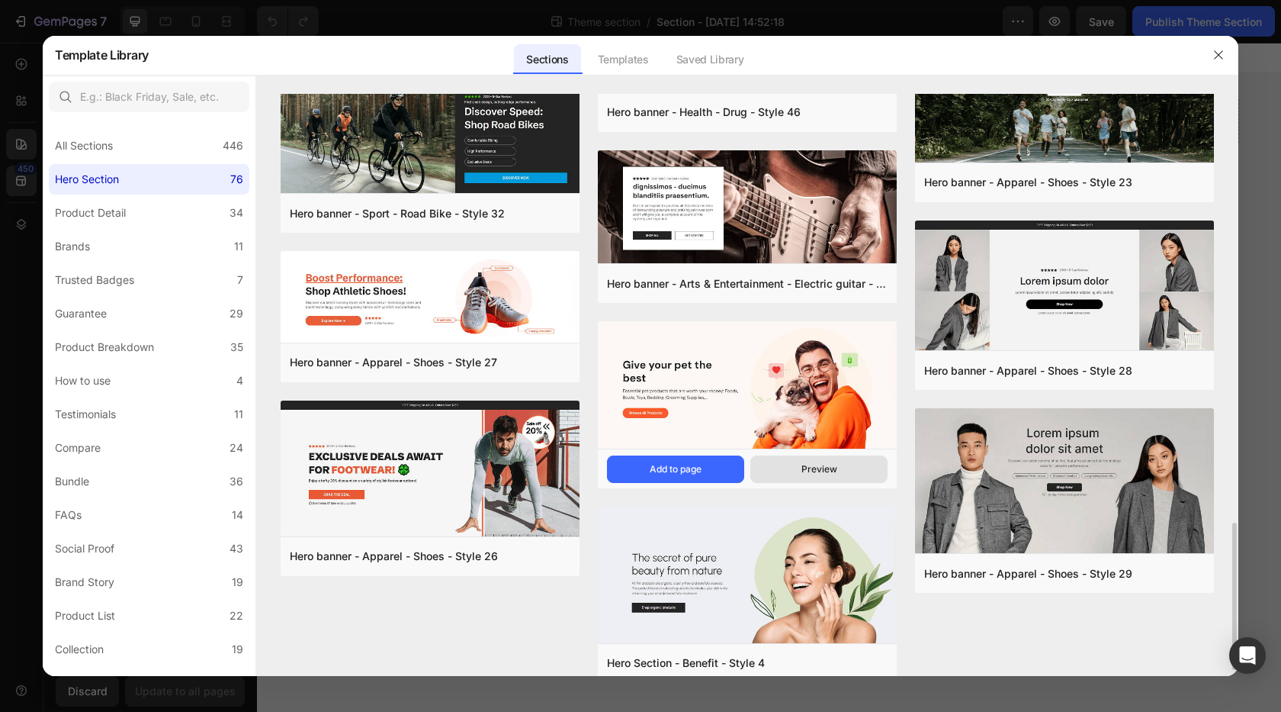
click at [819, 472] on div "Preview" at bounding box center [820, 469] width 36 height 14
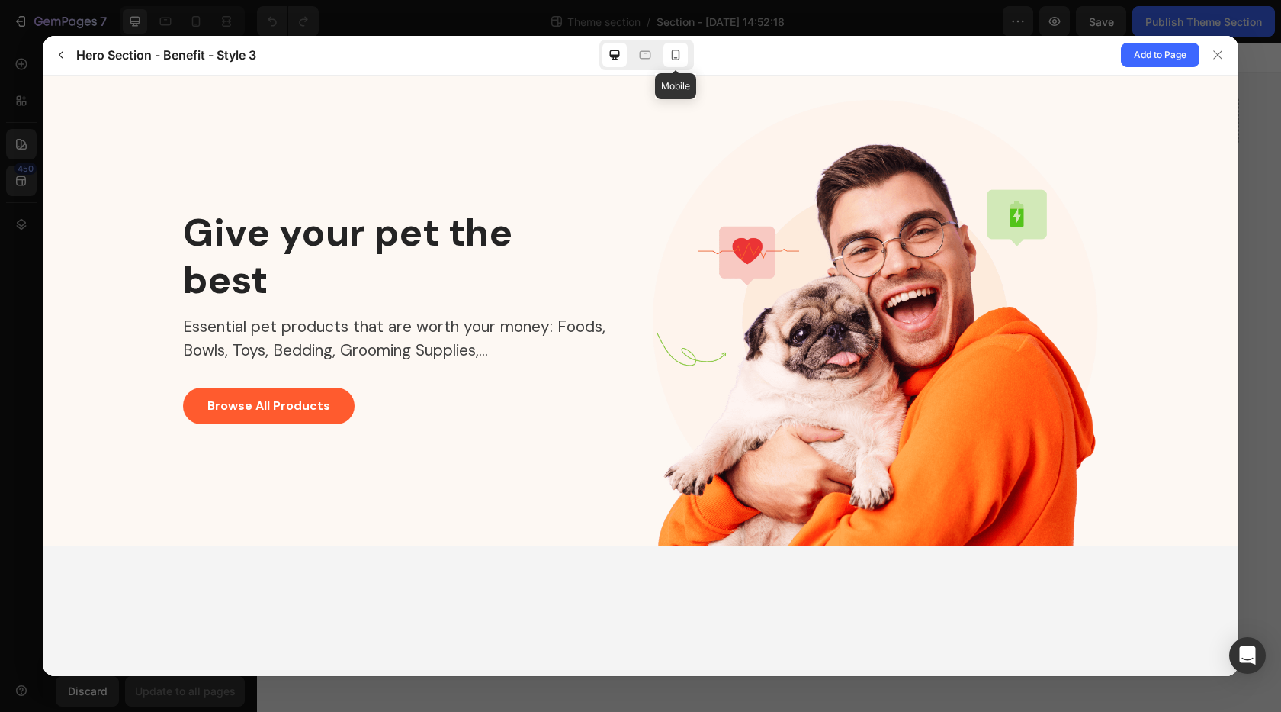
scroll to position [0, 0]
click at [673, 56] on icon at bounding box center [676, 55] width 8 height 11
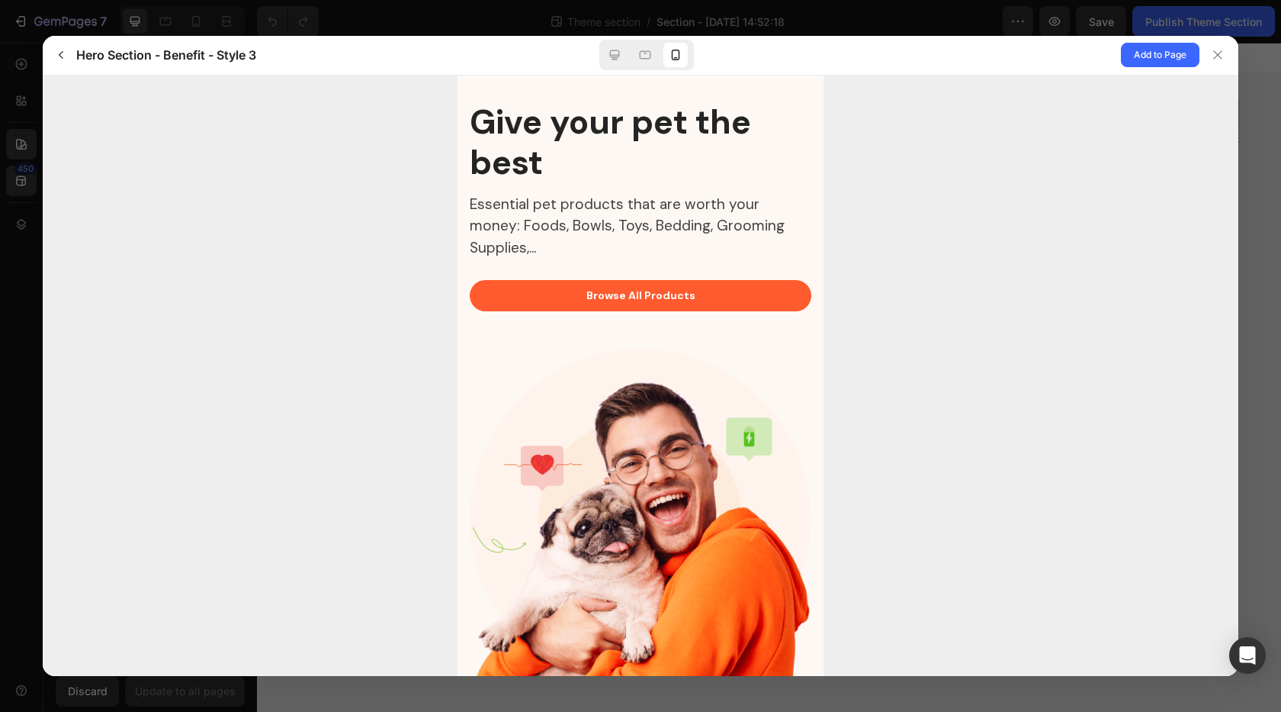
scroll to position [9, 0]
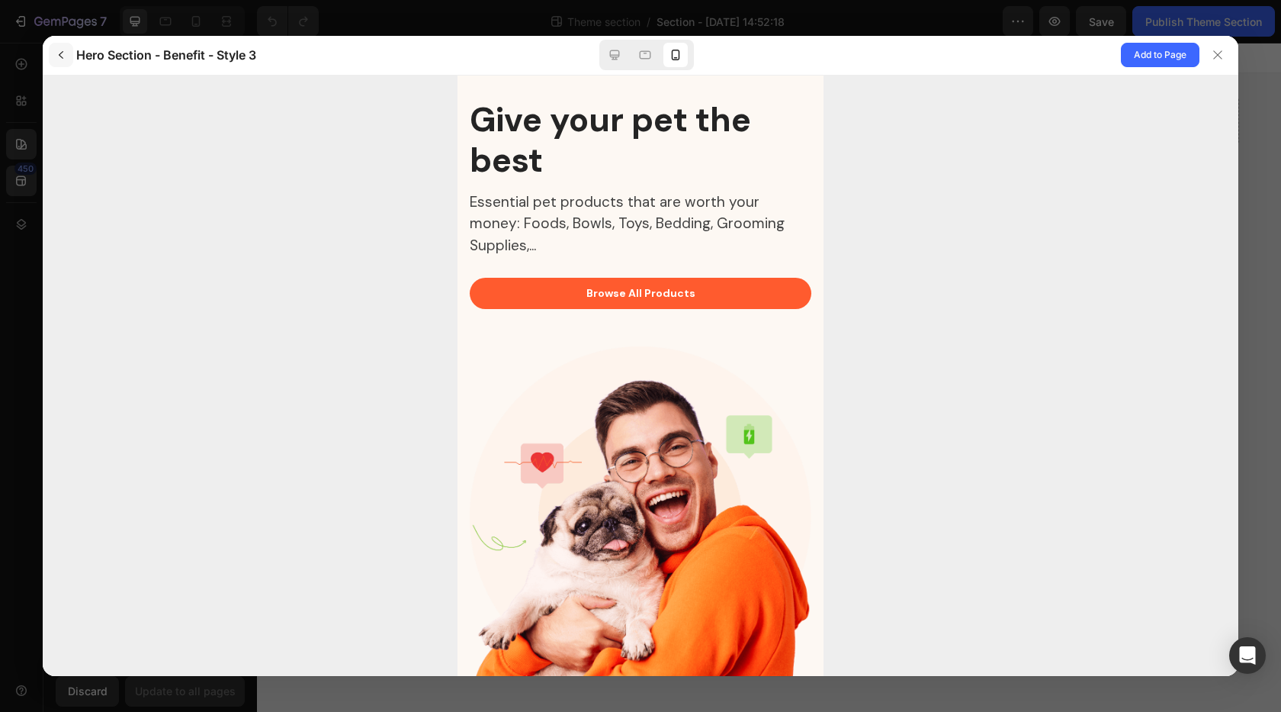
click at [63, 63] on button "button" at bounding box center [61, 55] width 24 height 24
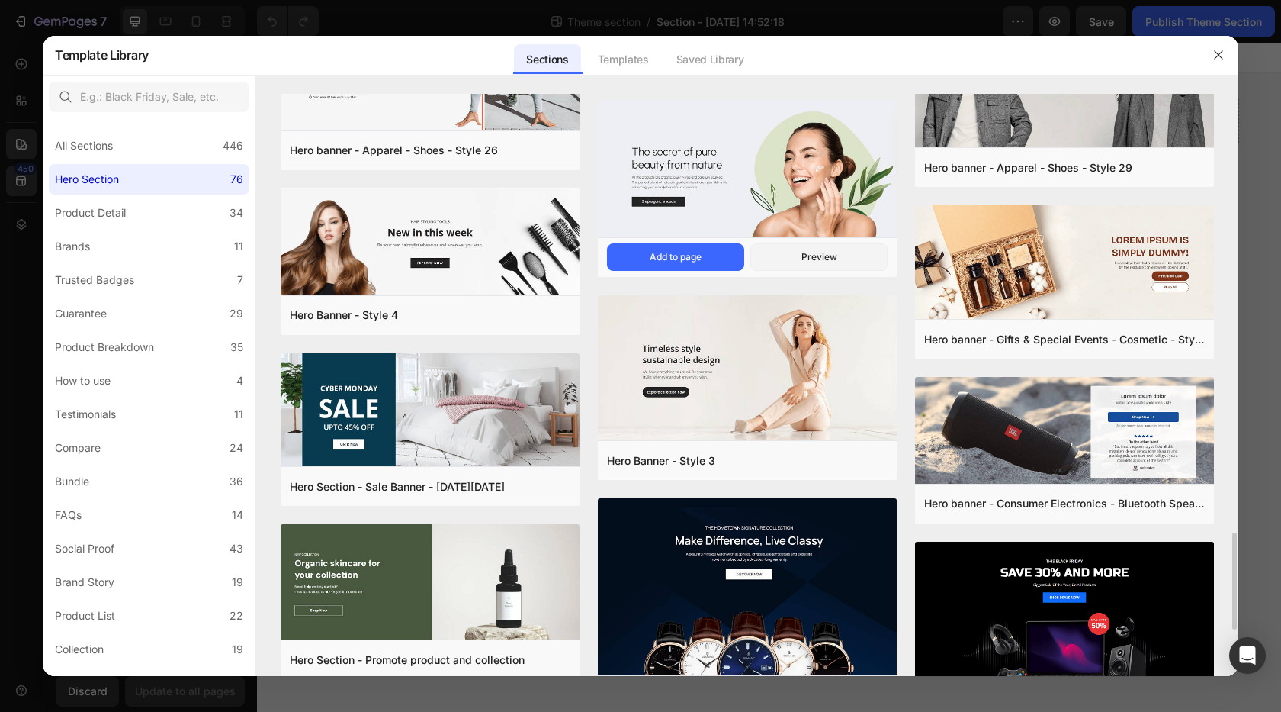
scroll to position [2252, 0]
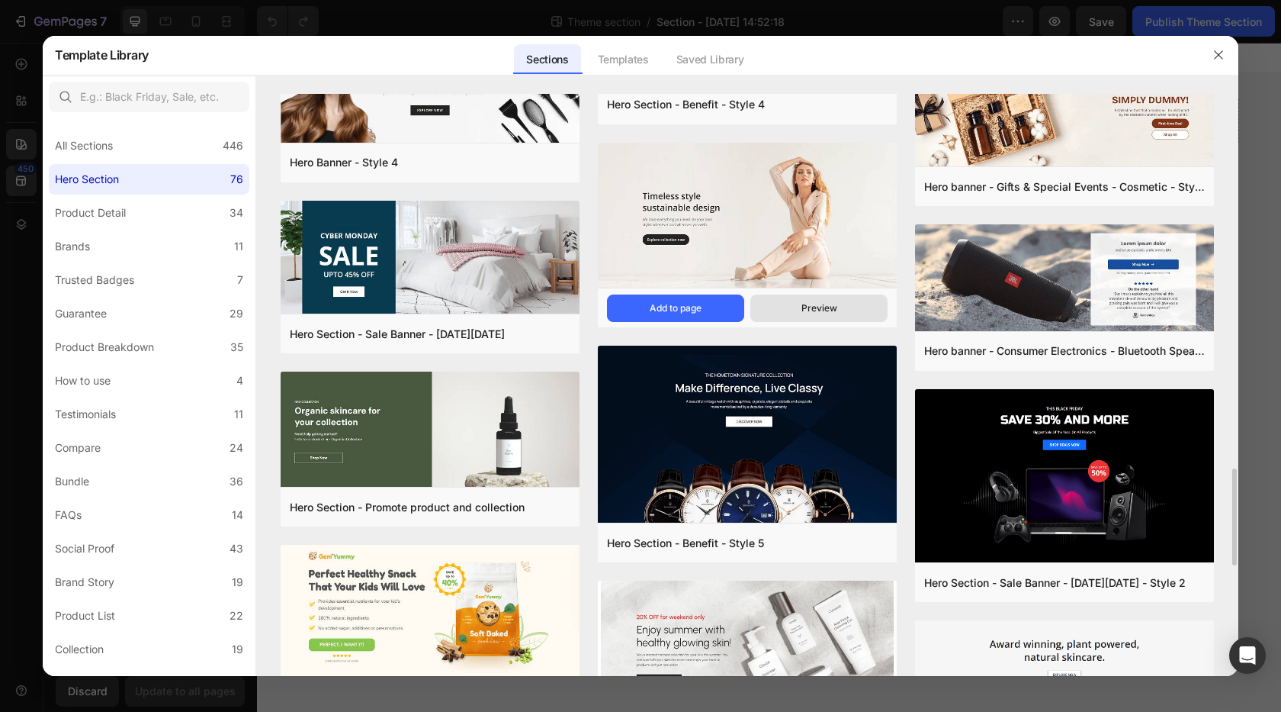
click at [808, 304] on div "Preview" at bounding box center [820, 308] width 36 height 14
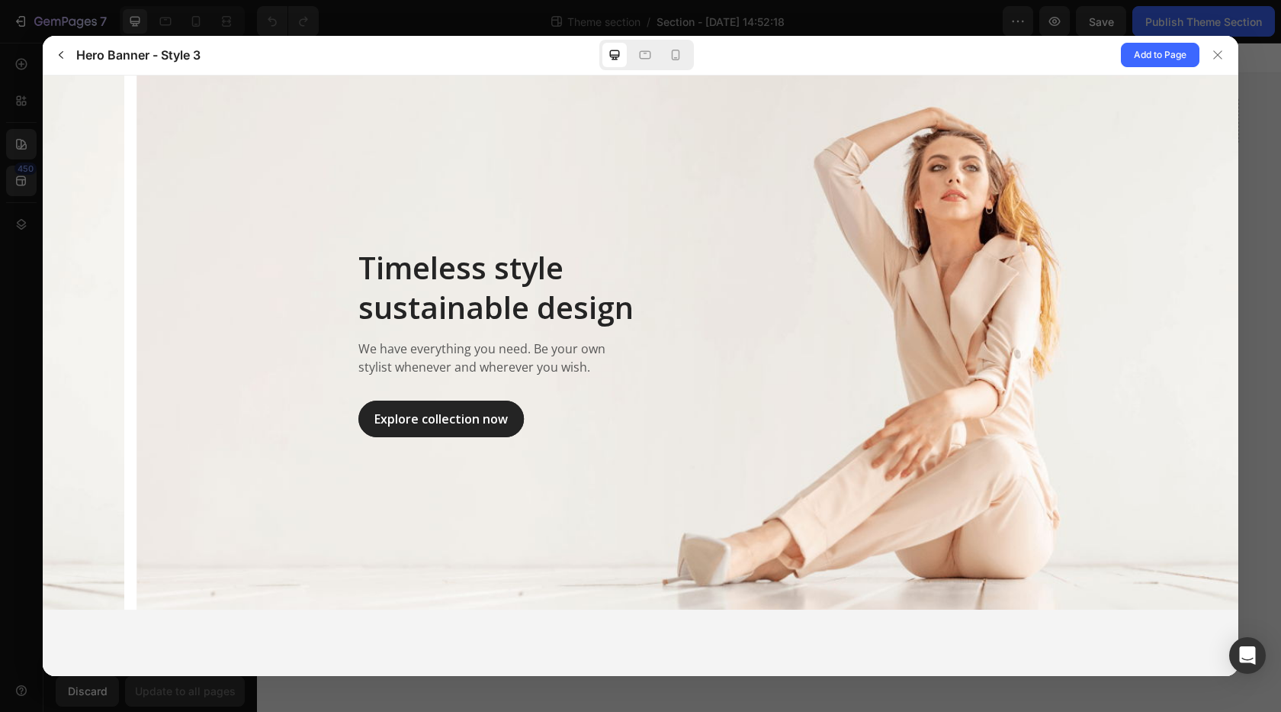
scroll to position [0, 0]
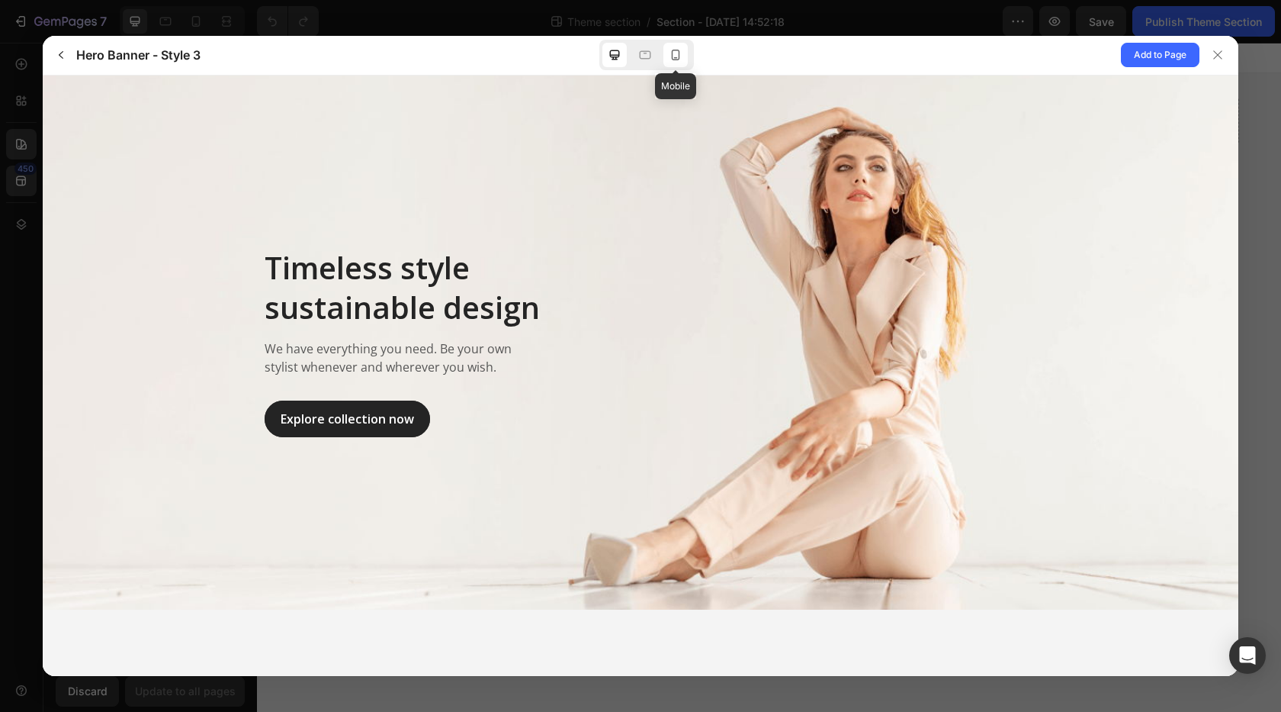
click at [674, 57] on icon at bounding box center [675, 54] width 15 height 15
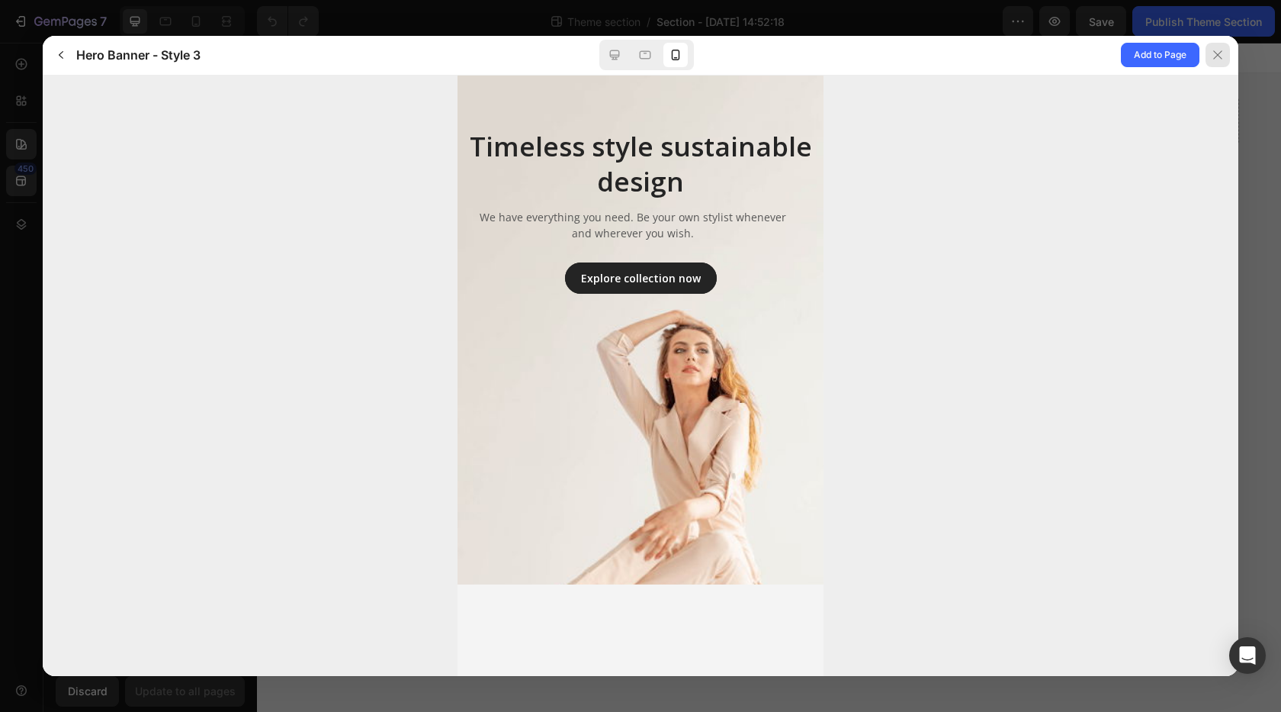
click at [1212, 53] on icon at bounding box center [1218, 55] width 12 height 12
